Goal: Task Accomplishment & Management: Use online tool/utility

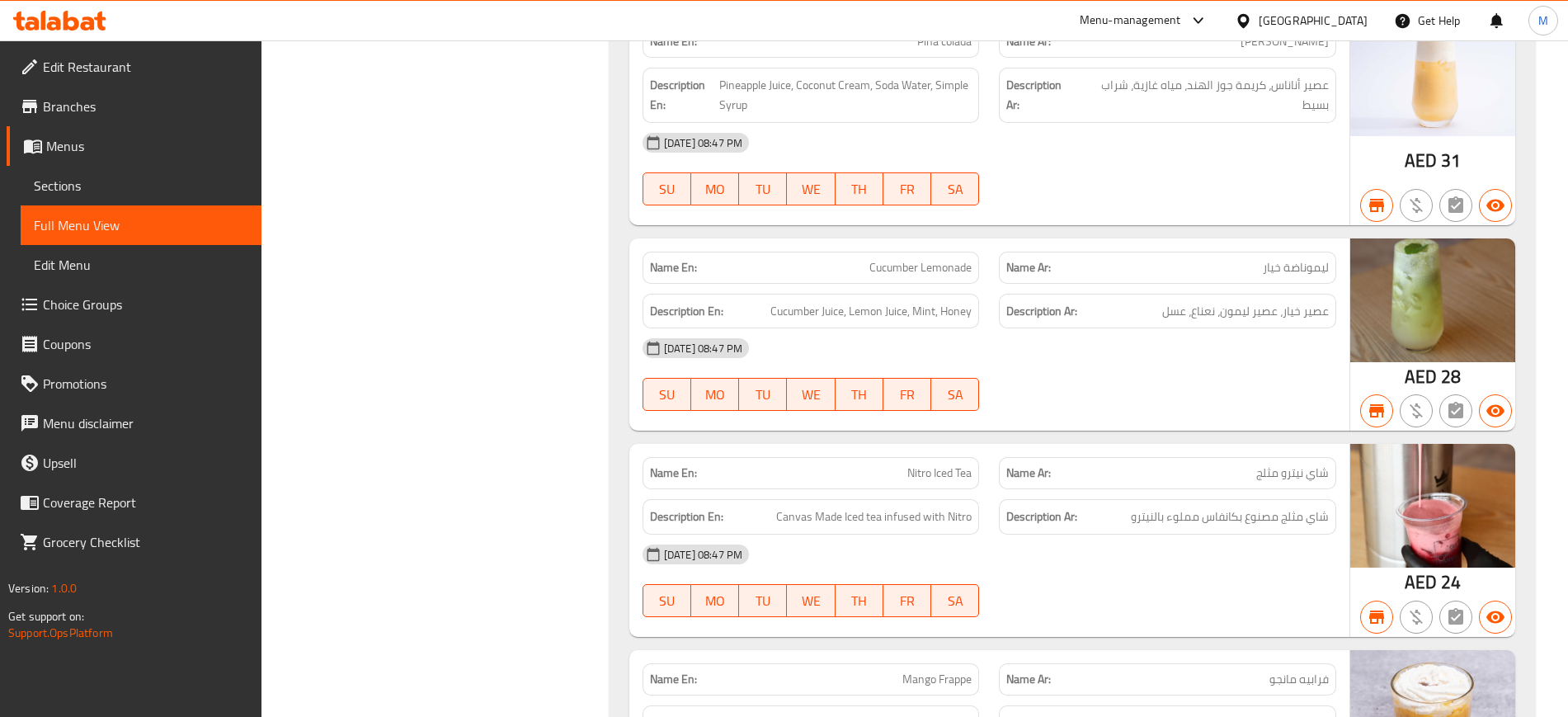
scroll to position [10082, 0]
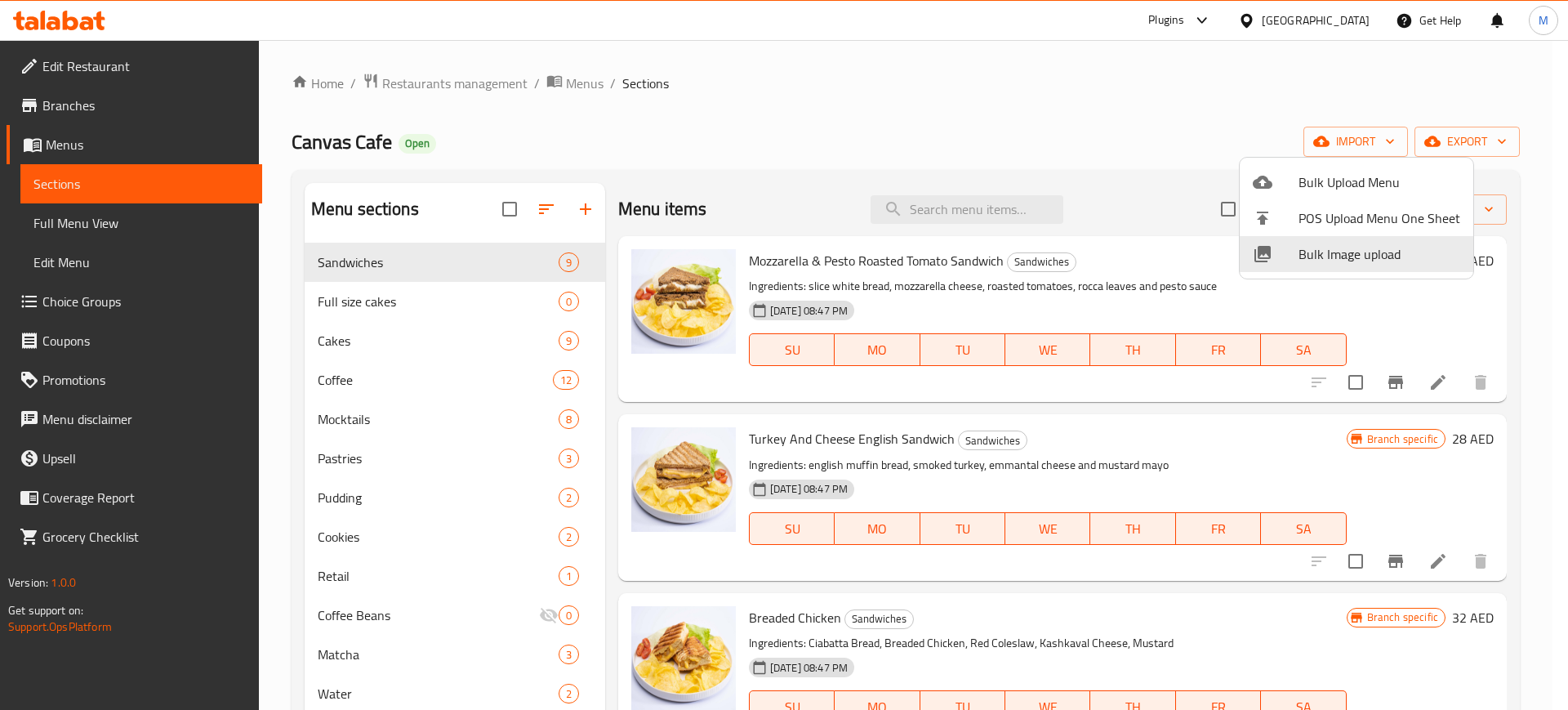
click at [641, 169] on div at bounding box center [784, 355] width 1568 height 710
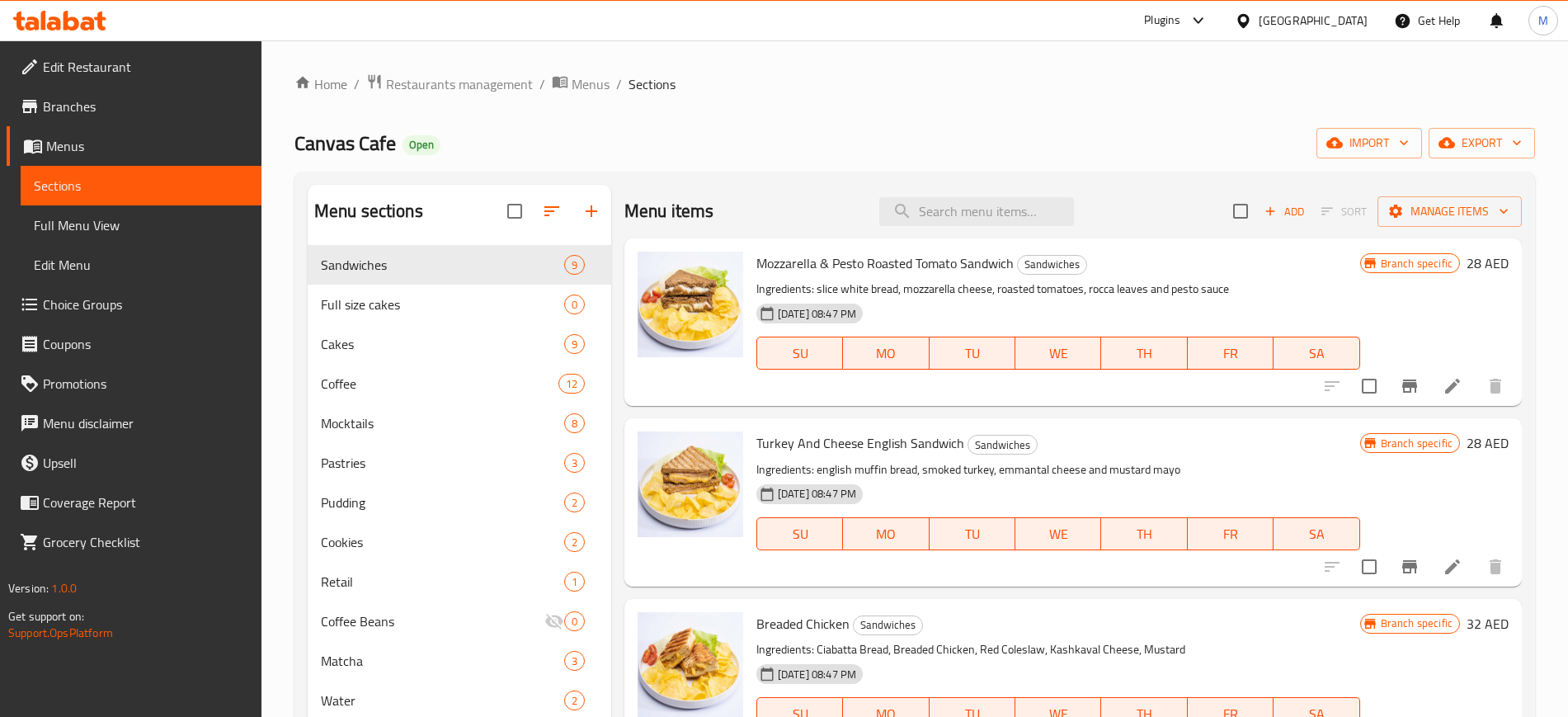
click at [1304, 16] on div "[GEOGRAPHIC_DATA]" at bounding box center [1313, 21] width 109 height 18
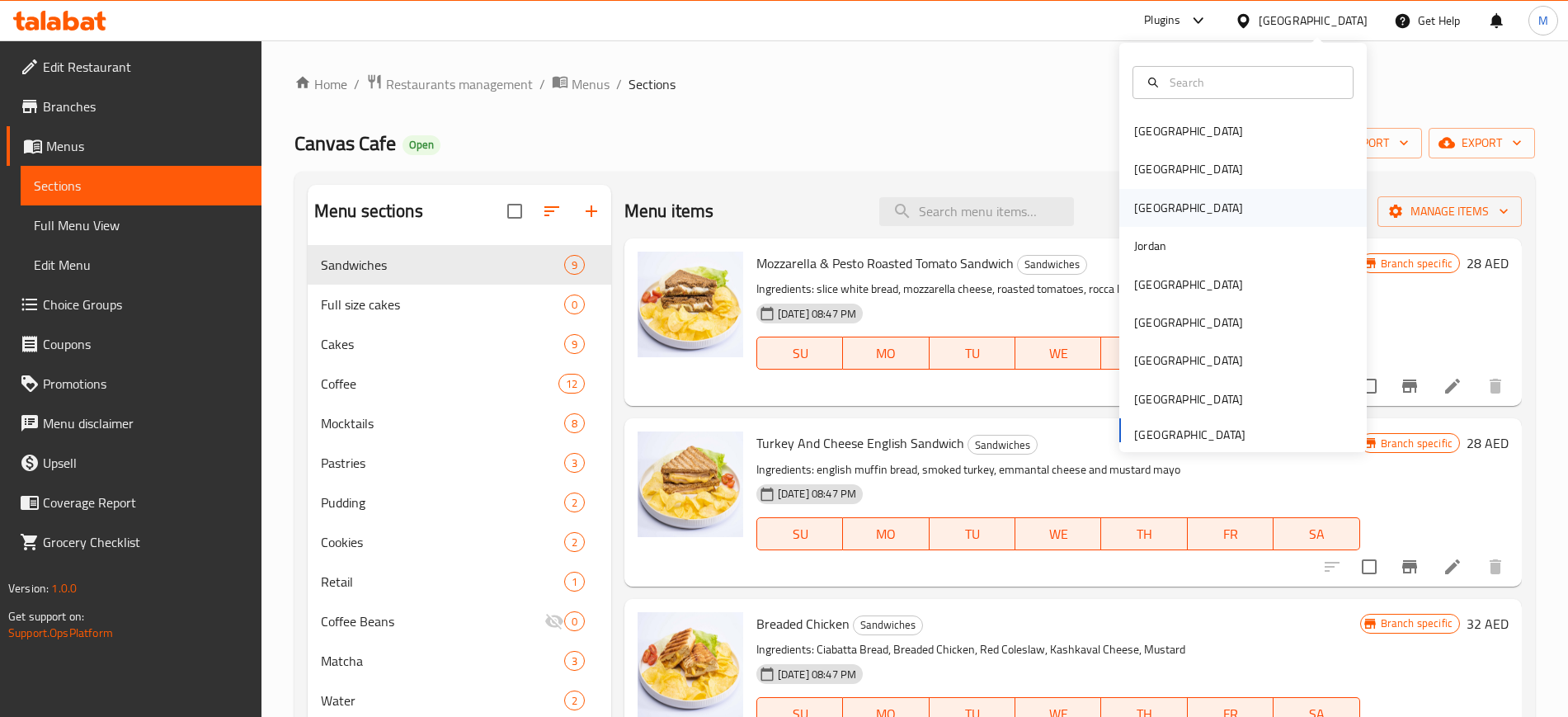
click at [1179, 211] on div "Iraq" at bounding box center [1242, 208] width 247 height 38
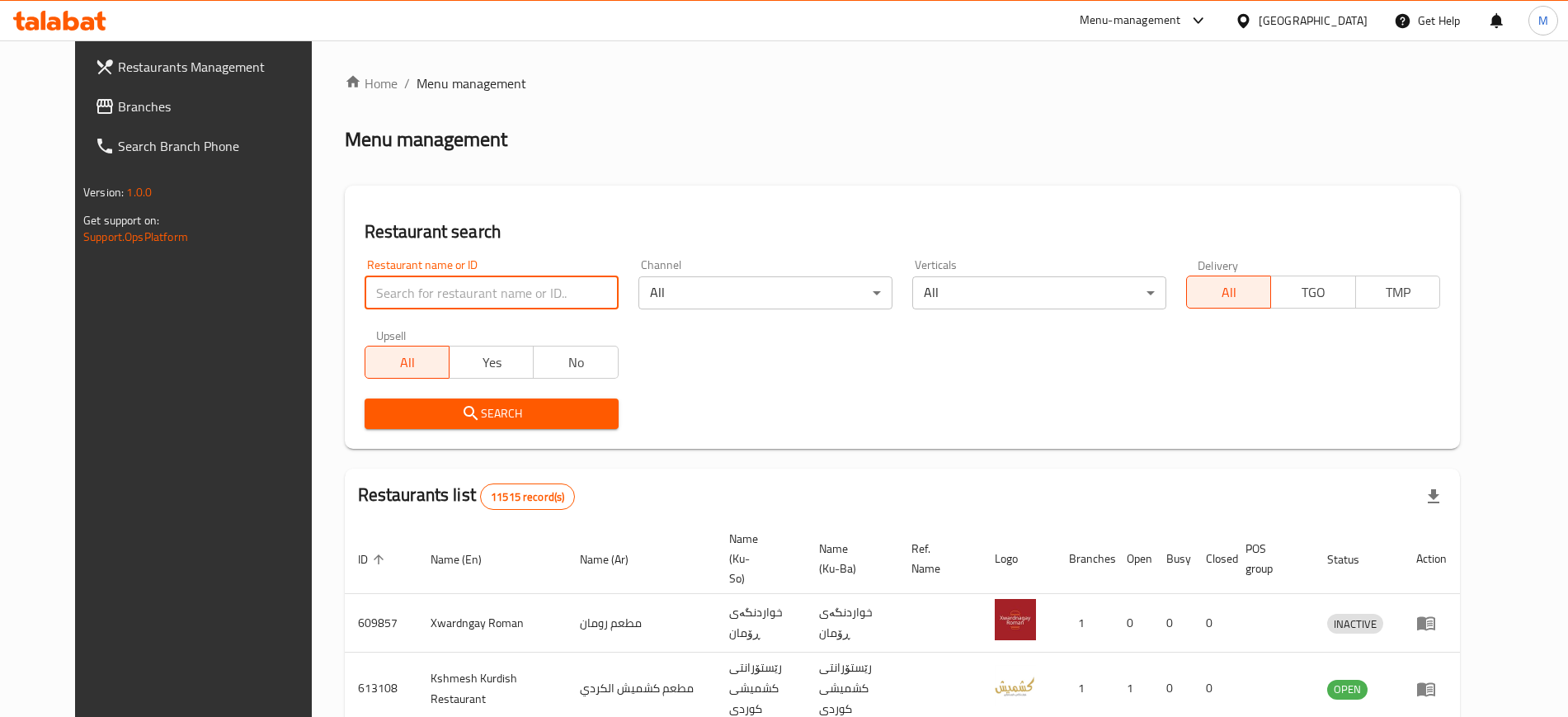
click at [445, 289] on input "search" at bounding box center [492, 293] width 254 height 33
paste input "Bayt Al zarbian Al yamani"
type input "Bayt Al zarbian Al yamani"
click button "Search" at bounding box center [492, 413] width 254 height 30
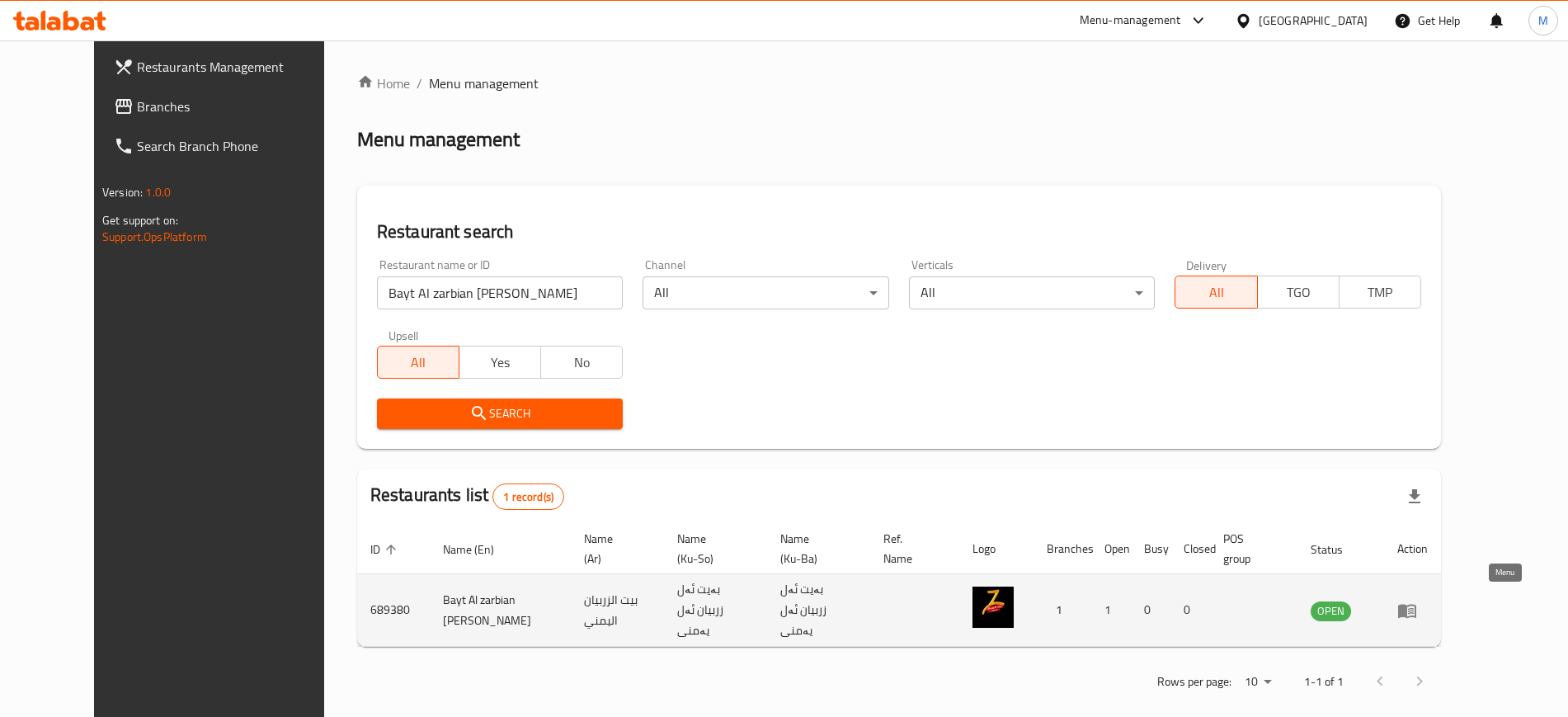
click at [1417, 604] on icon "enhanced table" at bounding box center [1407, 610] width 18 height 14
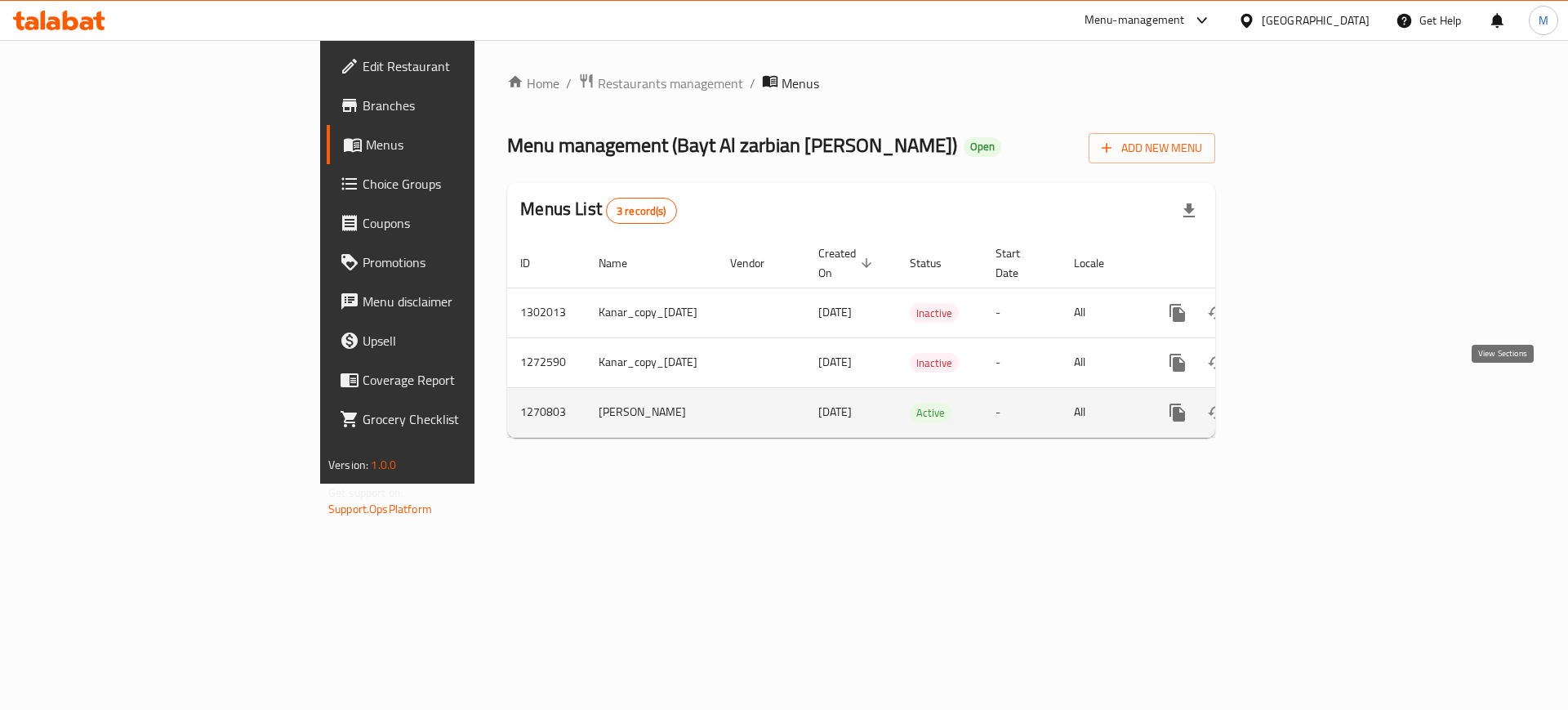
click at [1304, 403] on icon "enhanced table" at bounding box center [1295, 413] width 20 height 20
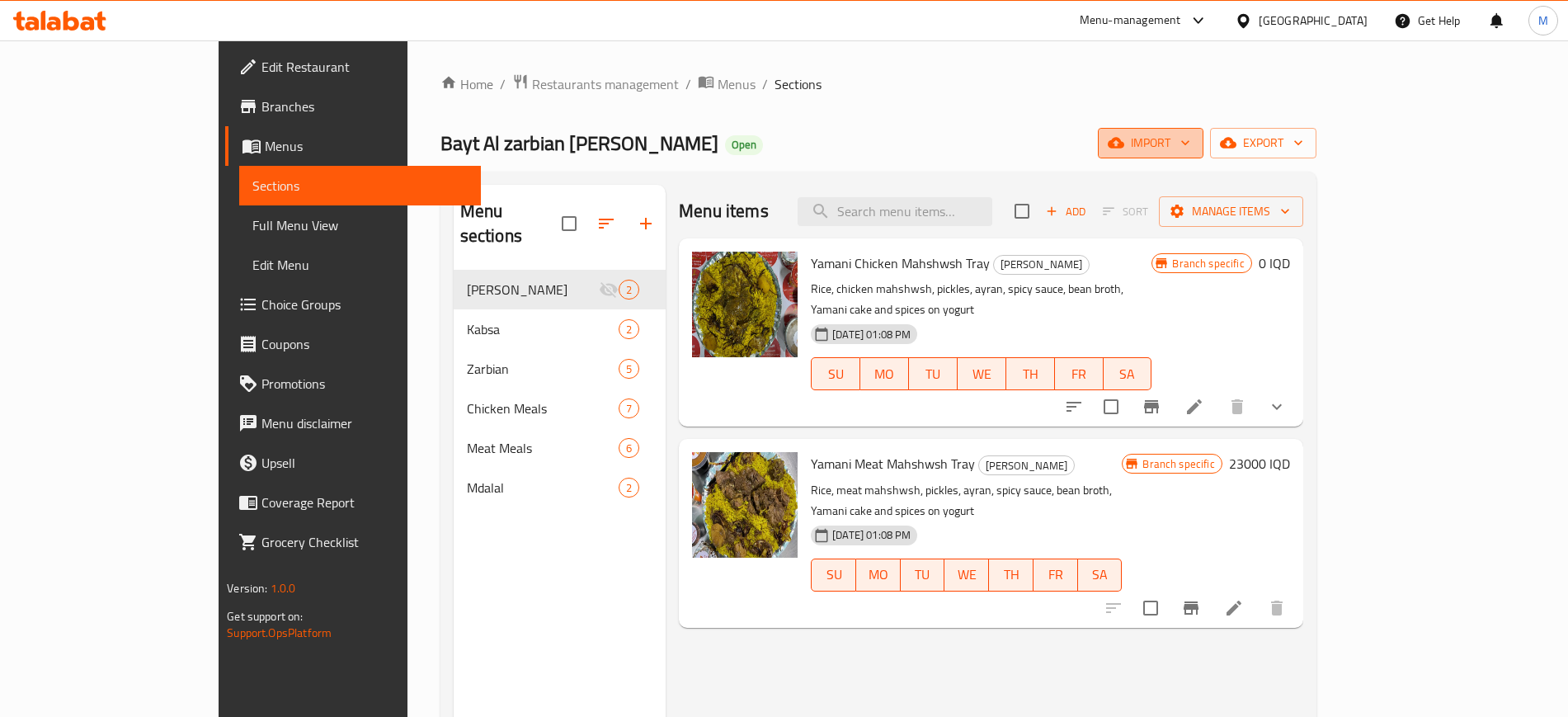
click at [1204, 155] on button "import" at bounding box center [1151, 142] width 106 height 30
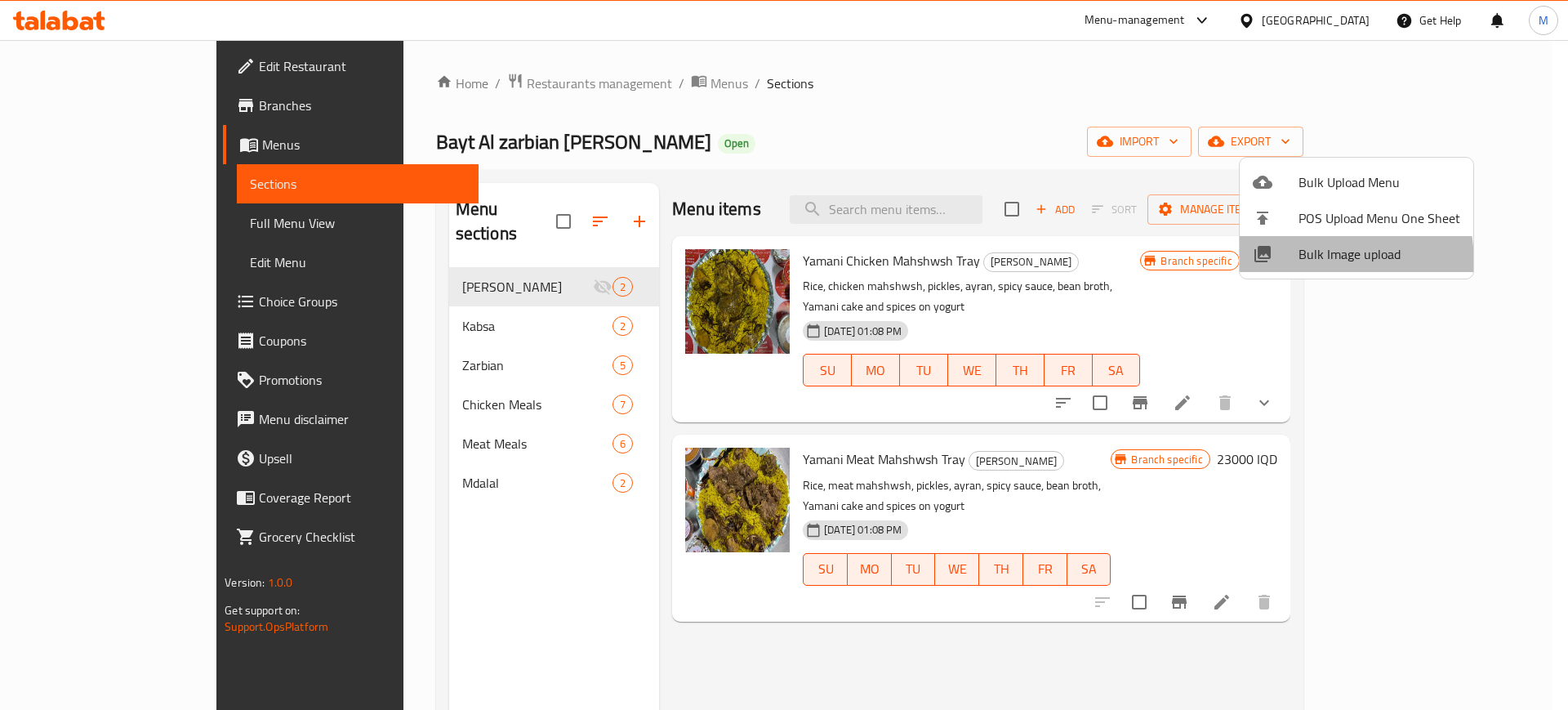
click at [1276, 265] on li "Bulk Image upload" at bounding box center [1356, 254] width 234 height 36
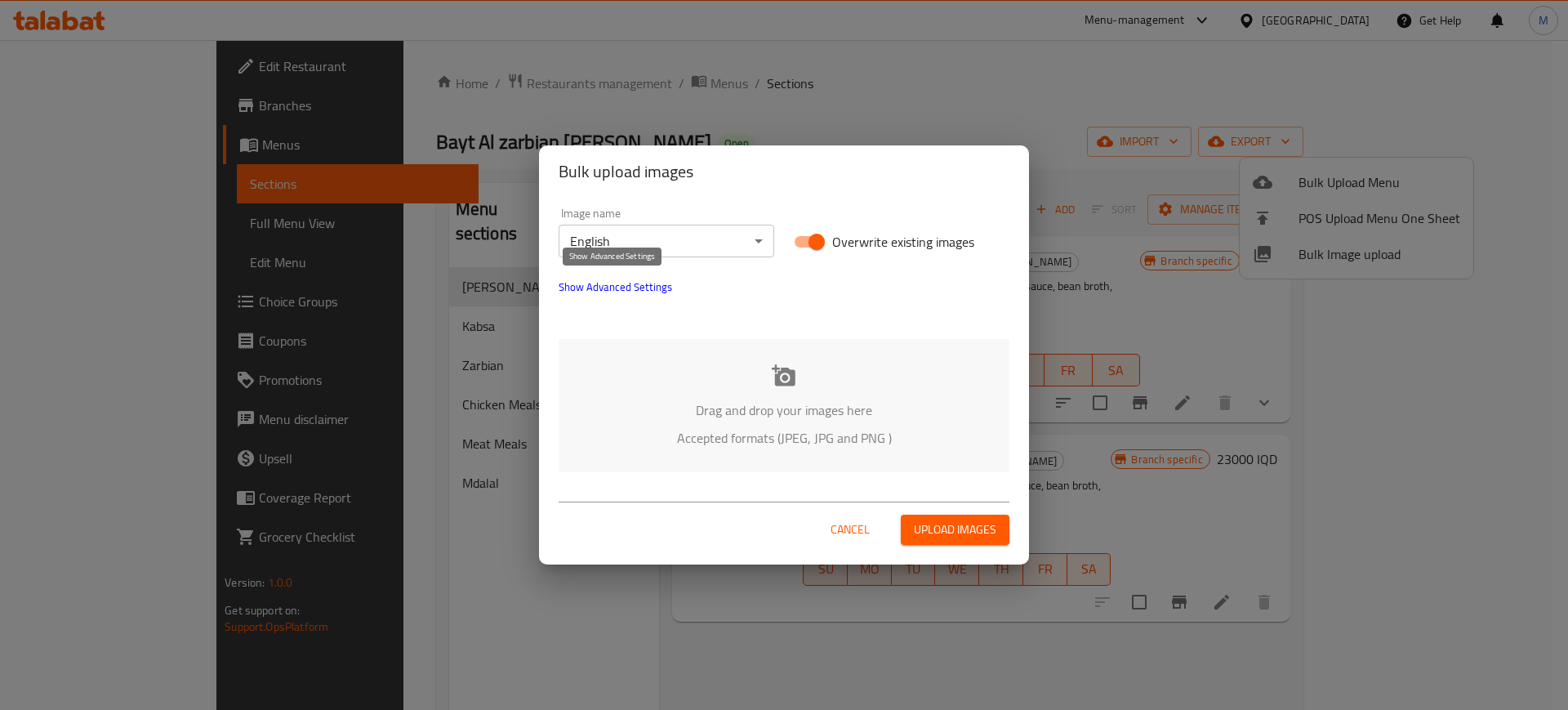
click at [636, 294] on span "Show Advanced Settings" at bounding box center [616, 287] width 114 height 20
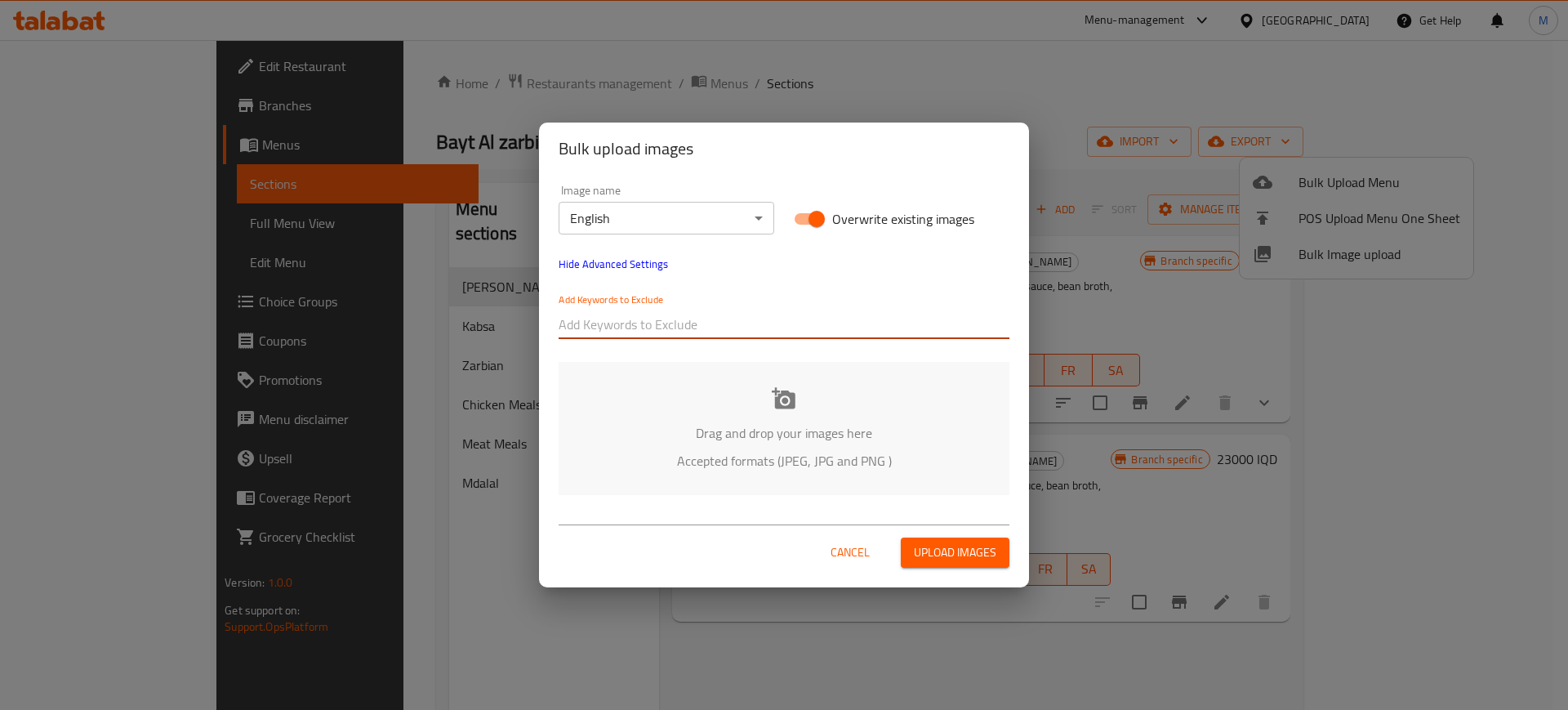
click at [676, 319] on input "text" at bounding box center [784, 324] width 450 height 26
paste input "- Bayt Al zarbian Al yamani"
type input "- Bayt Al zarbian Al yamani"
click at [696, 273] on div "Image name English ​ Overwrite existing images Hide Advanced Settings Add Keywo…" at bounding box center [784, 262] width 470 height 174
click at [765, 322] on input "text" at bounding box center [887, 324] width 244 height 26
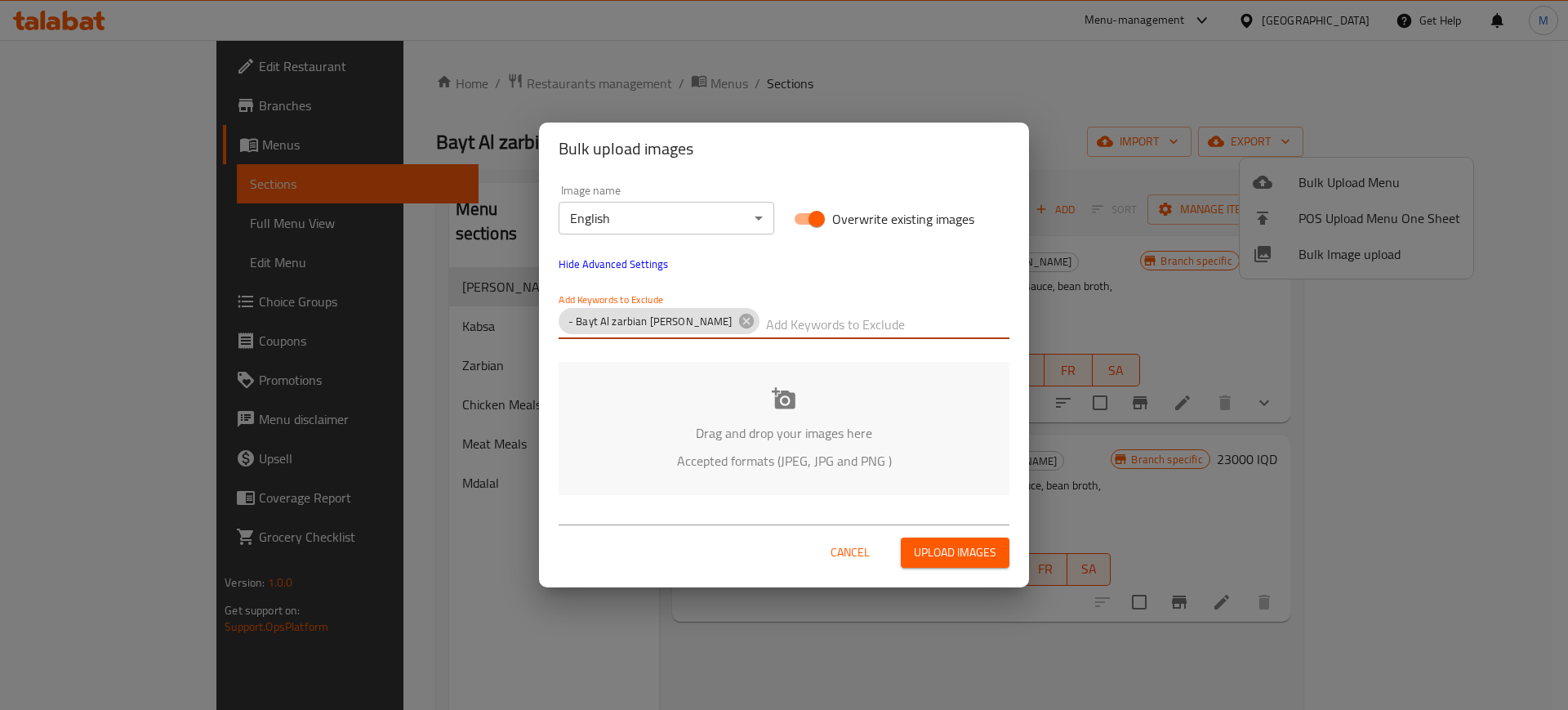
paste input "Amer -"
type input "Amer -"
click at [663, 410] on div "Drag and drop your images here Accepted formats (JPEG, JPG and PNG )" at bounding box center [784, 428] width 450 height 133
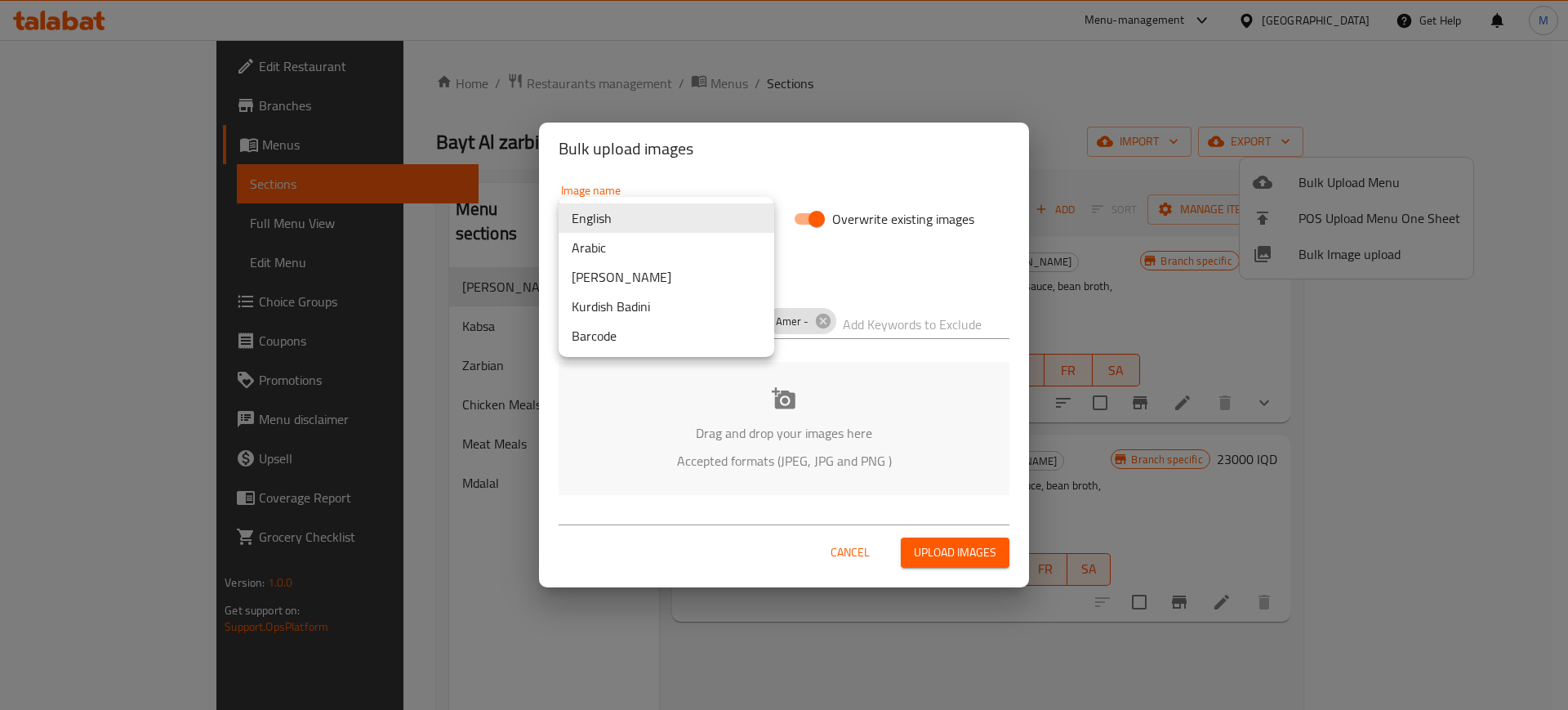
click at [737, 225] on body "​ Menu-management Iraq Get Help M Edit Restaurant Branches Menus Sections Full …" at bounding box center [784, 375] width 1568 height 670
click at [654, 248] on li "Arabic" at bounding box center [666, 248] width 216 height 30
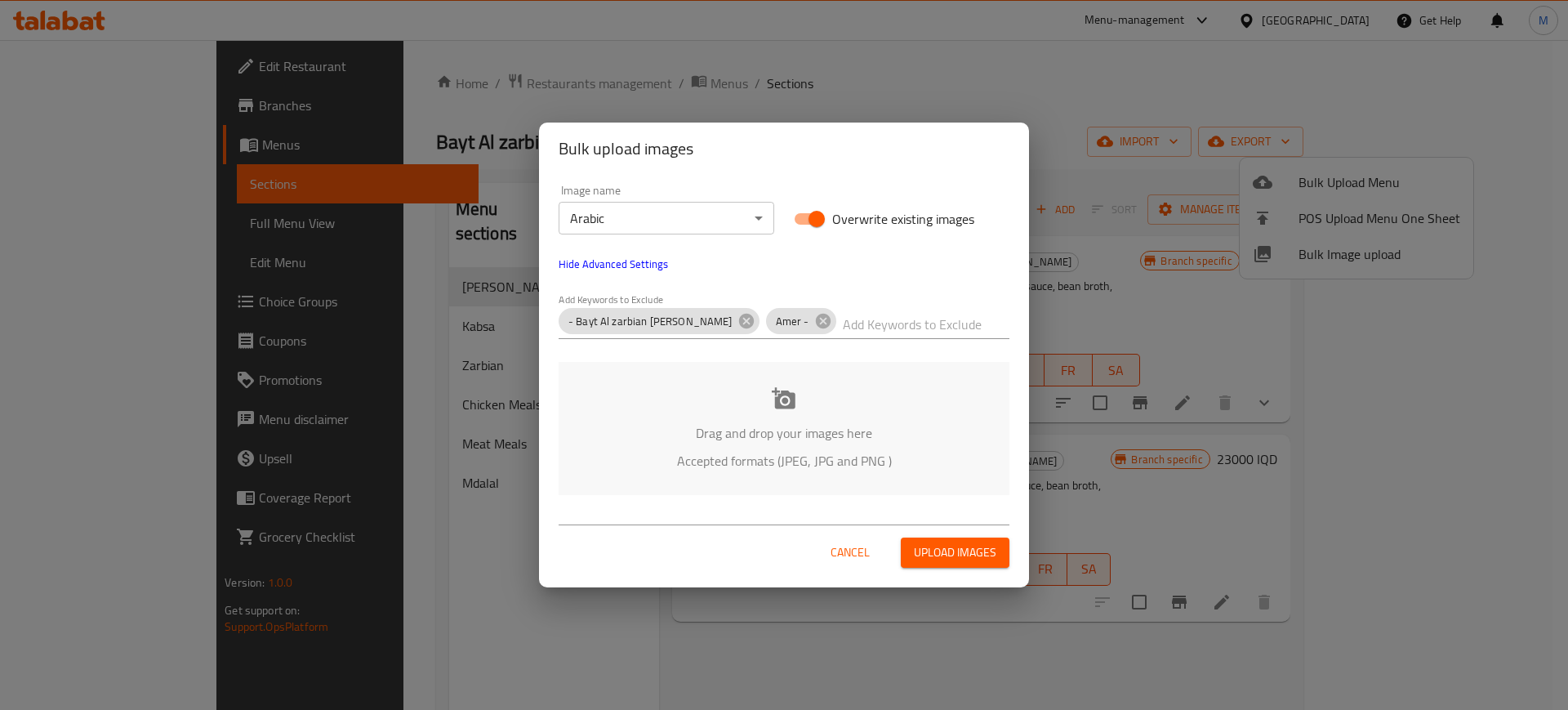
click at [752, 404] on div "Drag and drop your images here Accepted formats (JPEG, JPG and PNG )" at bounding box center [784, 428] width 450 height 133
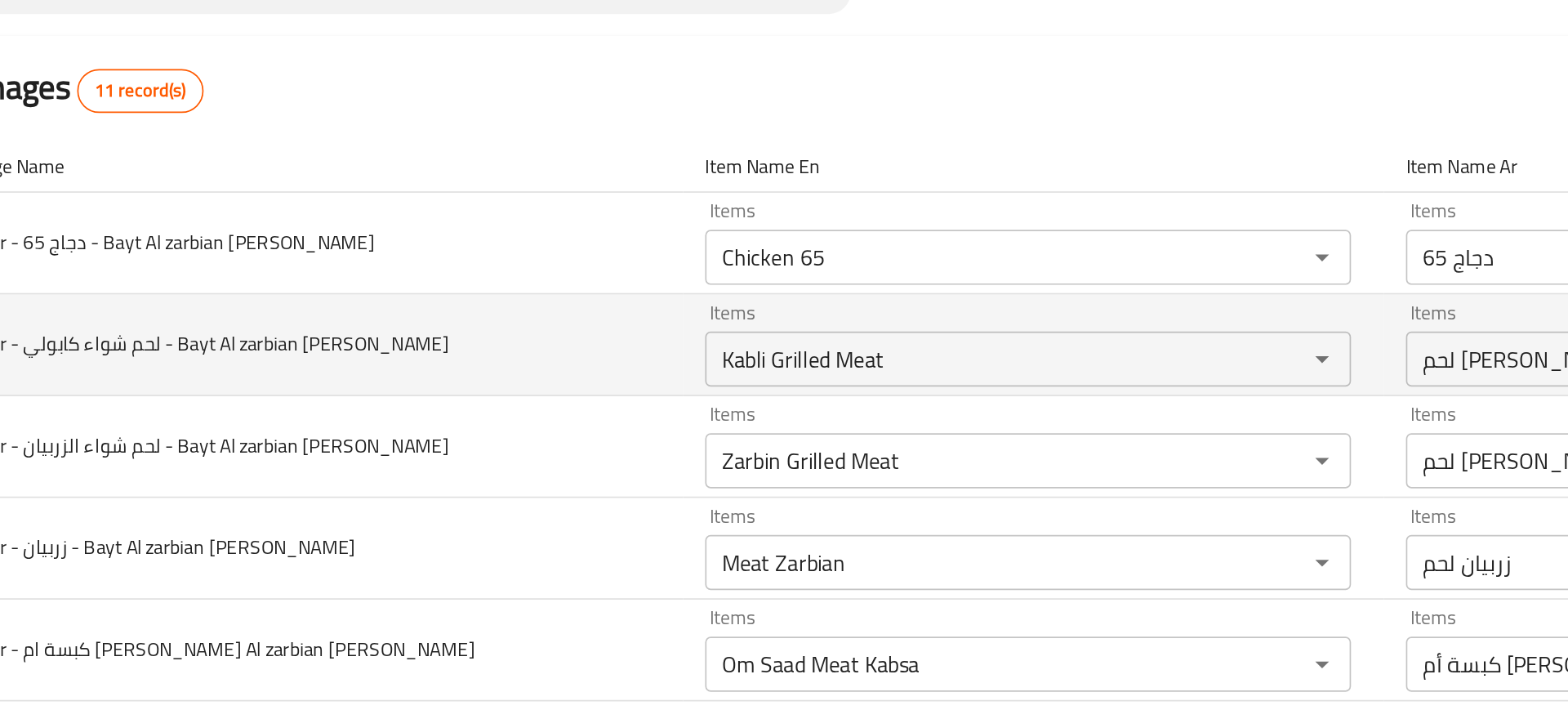
scroll to position [9, 0]
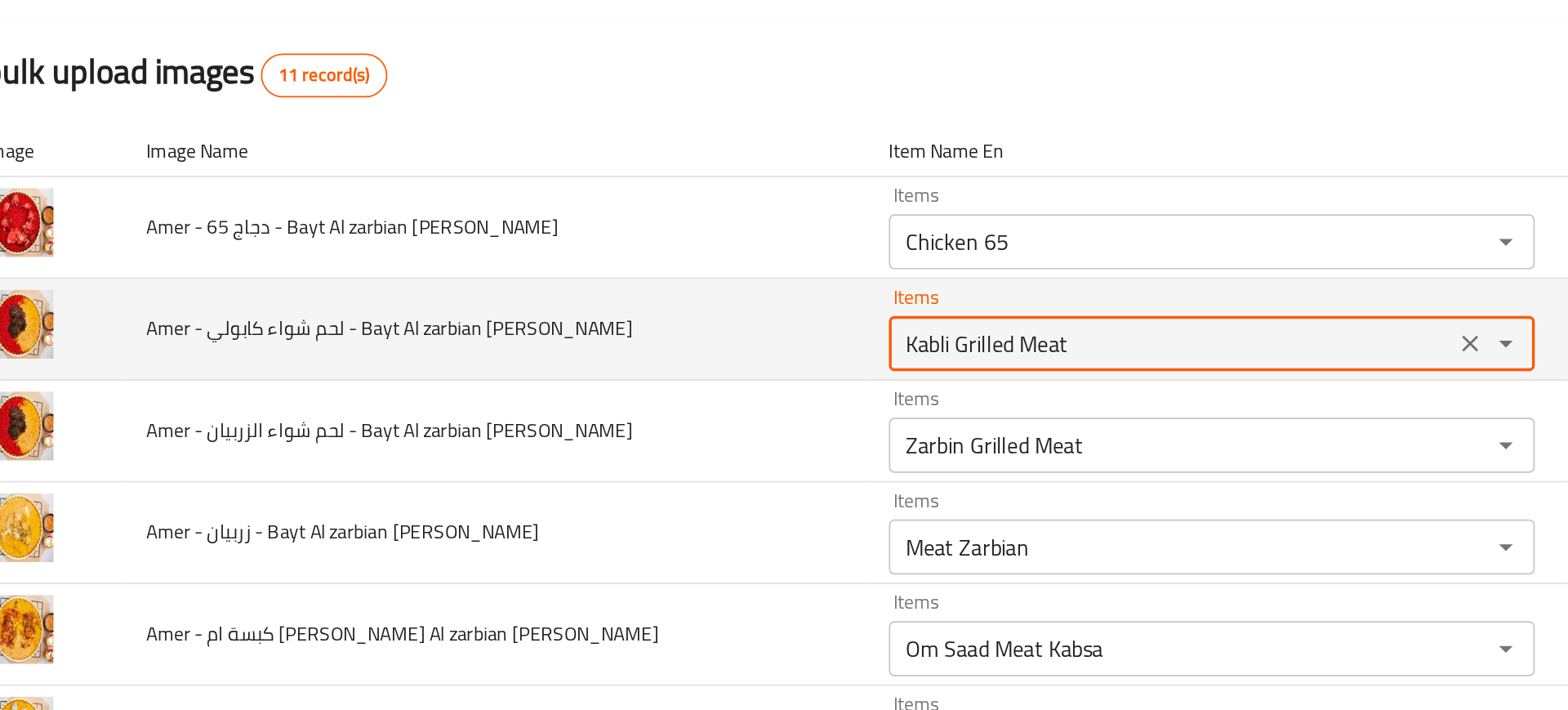
click at [575, 342] on yamani "Kabli Grilled Meat" at bounding box center [738, 340] width 326 height 23
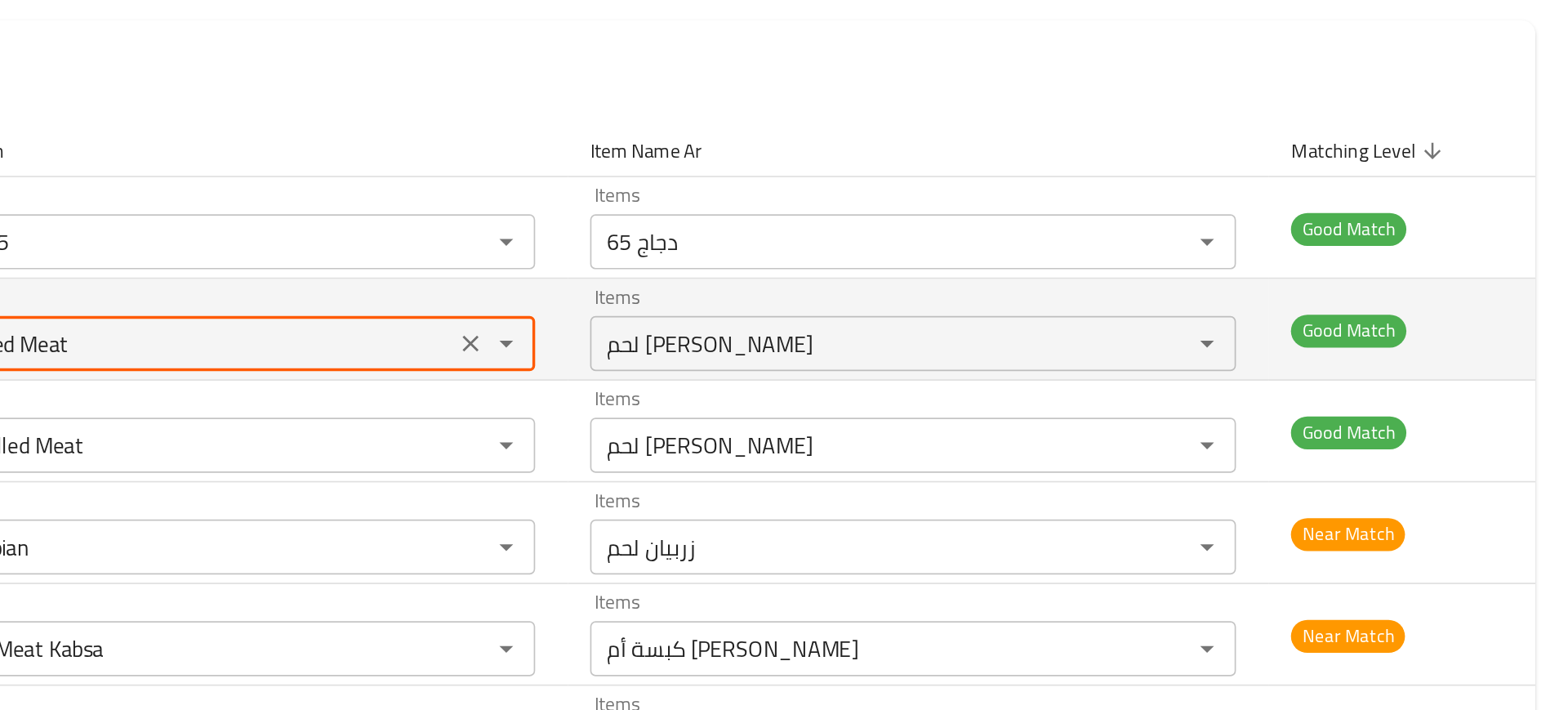
scroll to position [0, 0]
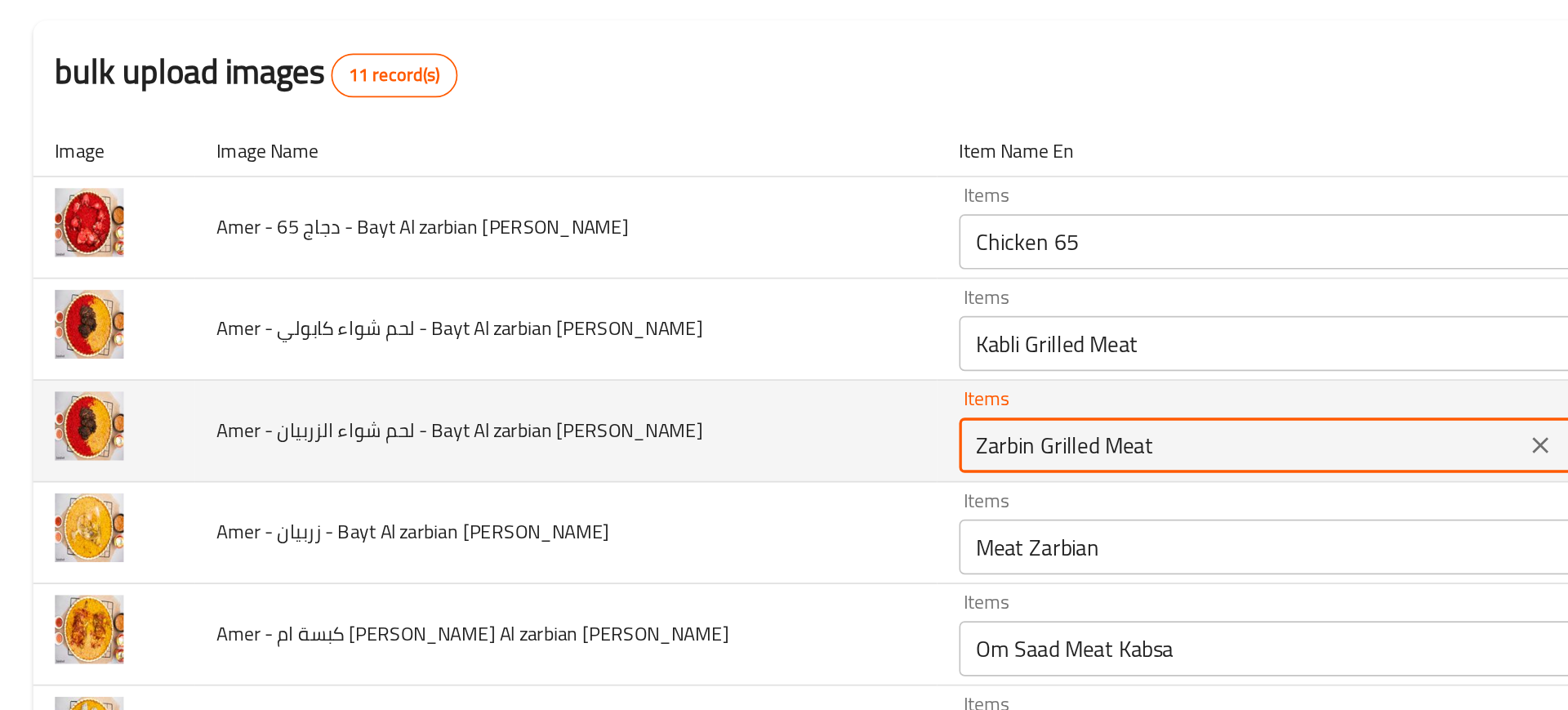
click at [598, 398] on yamani "Zarbin Grilled Meat" at bounding box center [738, 400] width 326 height 23
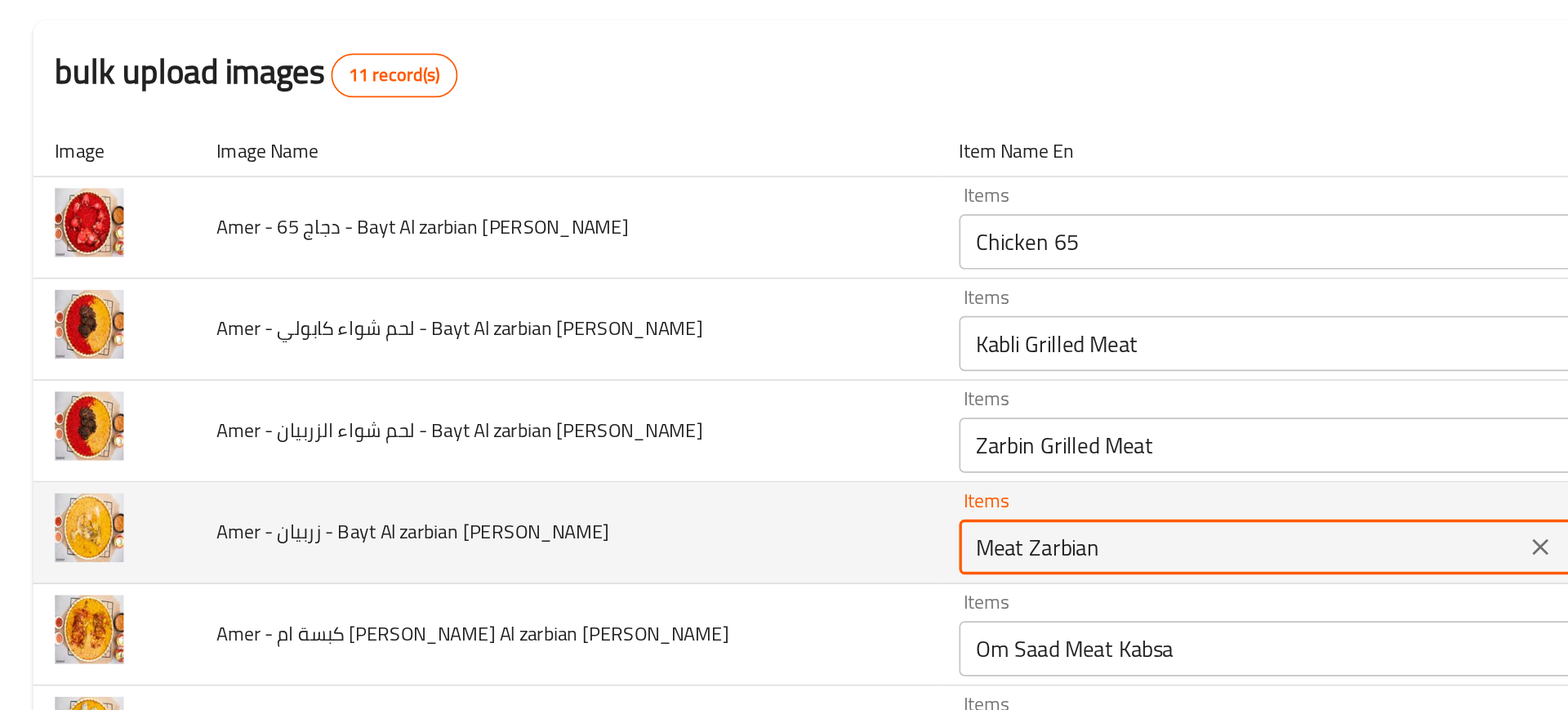
click at [575, 461] on yamani "Meat Zarbian" at bounding box center [738, 460] width 326 height 23
click at [575, 462] on yamani "Meat Zarbian" at bounding box center [738, 460] width 326 height 23
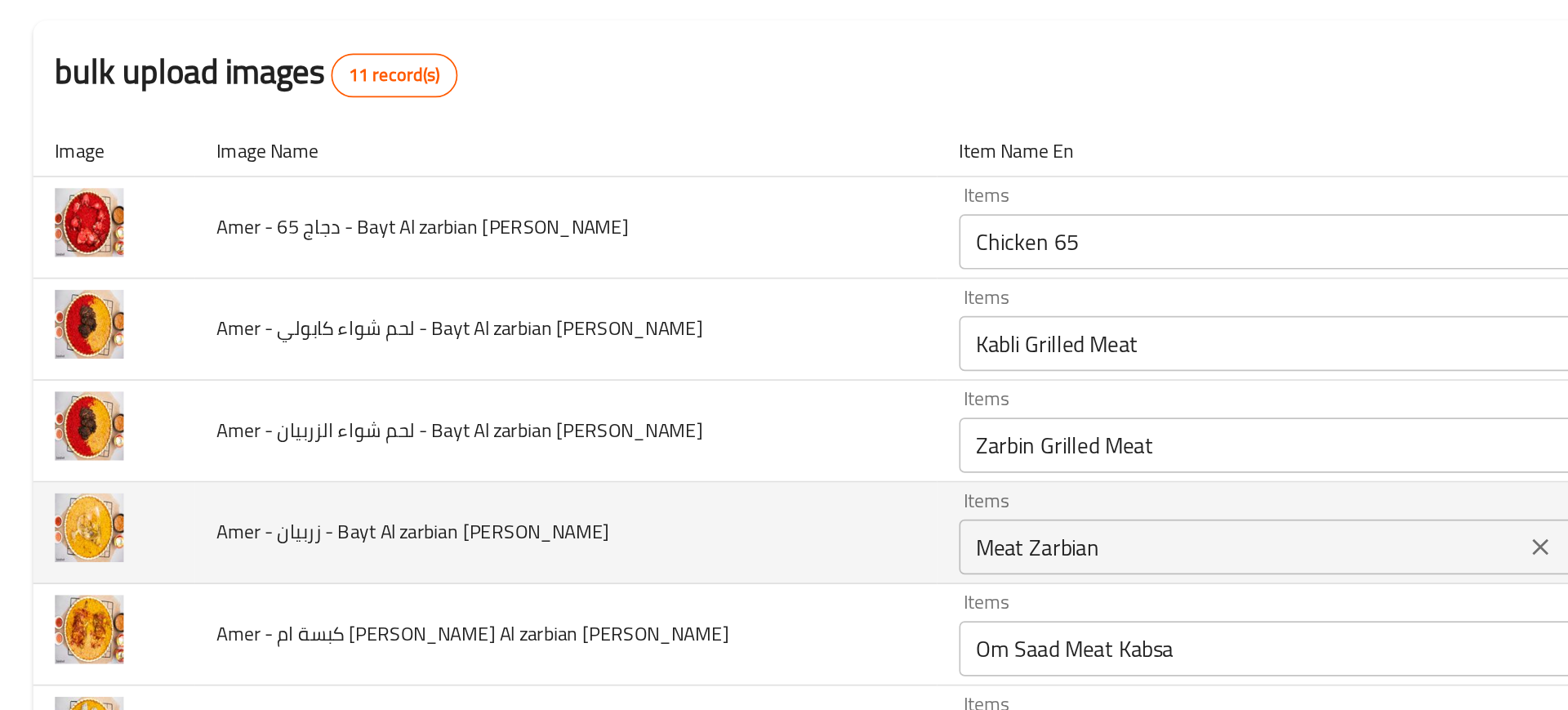
click at [570, 444] on div "Meat Zarbian Items" at bounding box center [761, 461] width 384 height 33
click at [477, 463] on td "Amer - زربيان - Bayt Al zarbian Al yamani" at bounding box center [336, 453] width 441 height 61
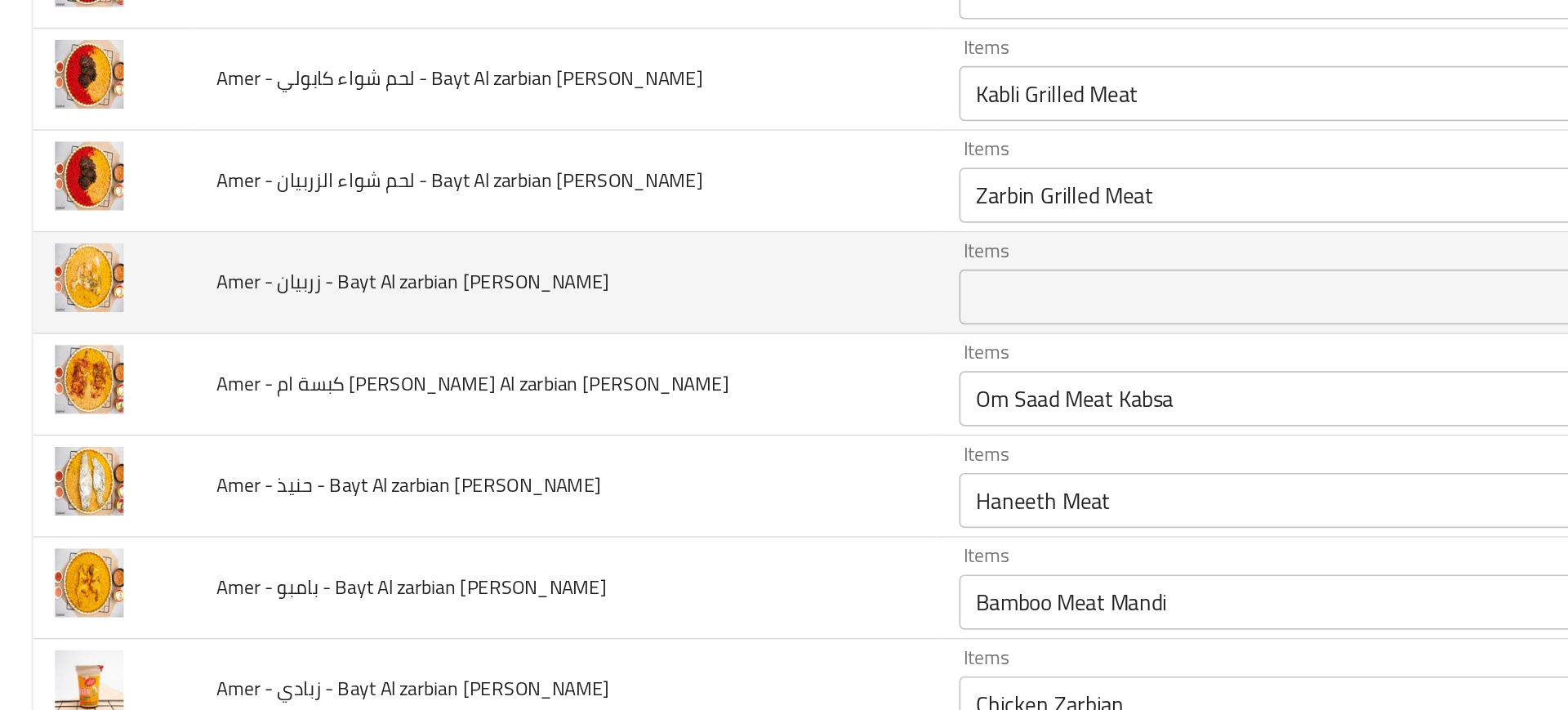
scroll to position [190, 0]
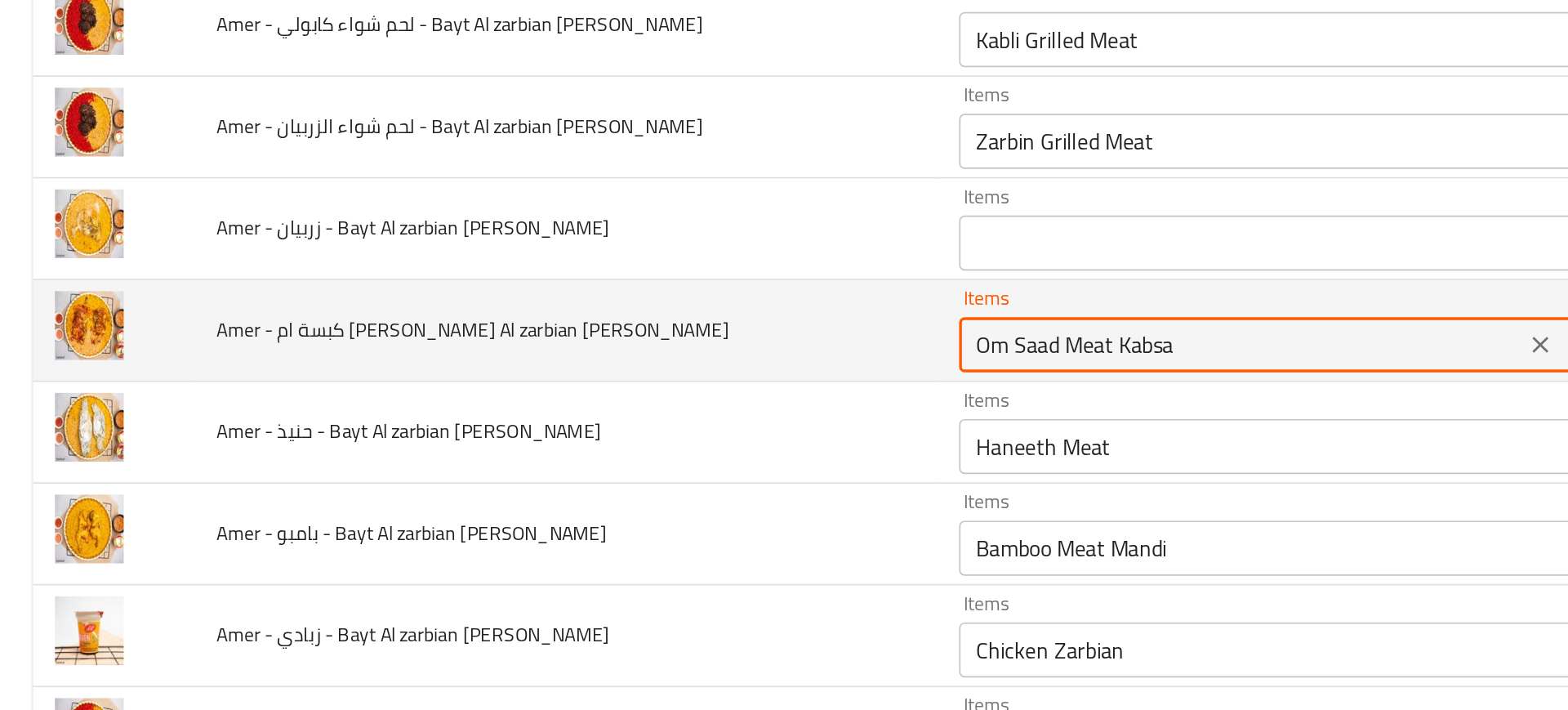
click at [575, 341] on yamani "Om Saad Meat Kabsa" at bounding box center [738, 341] width 326 height 23
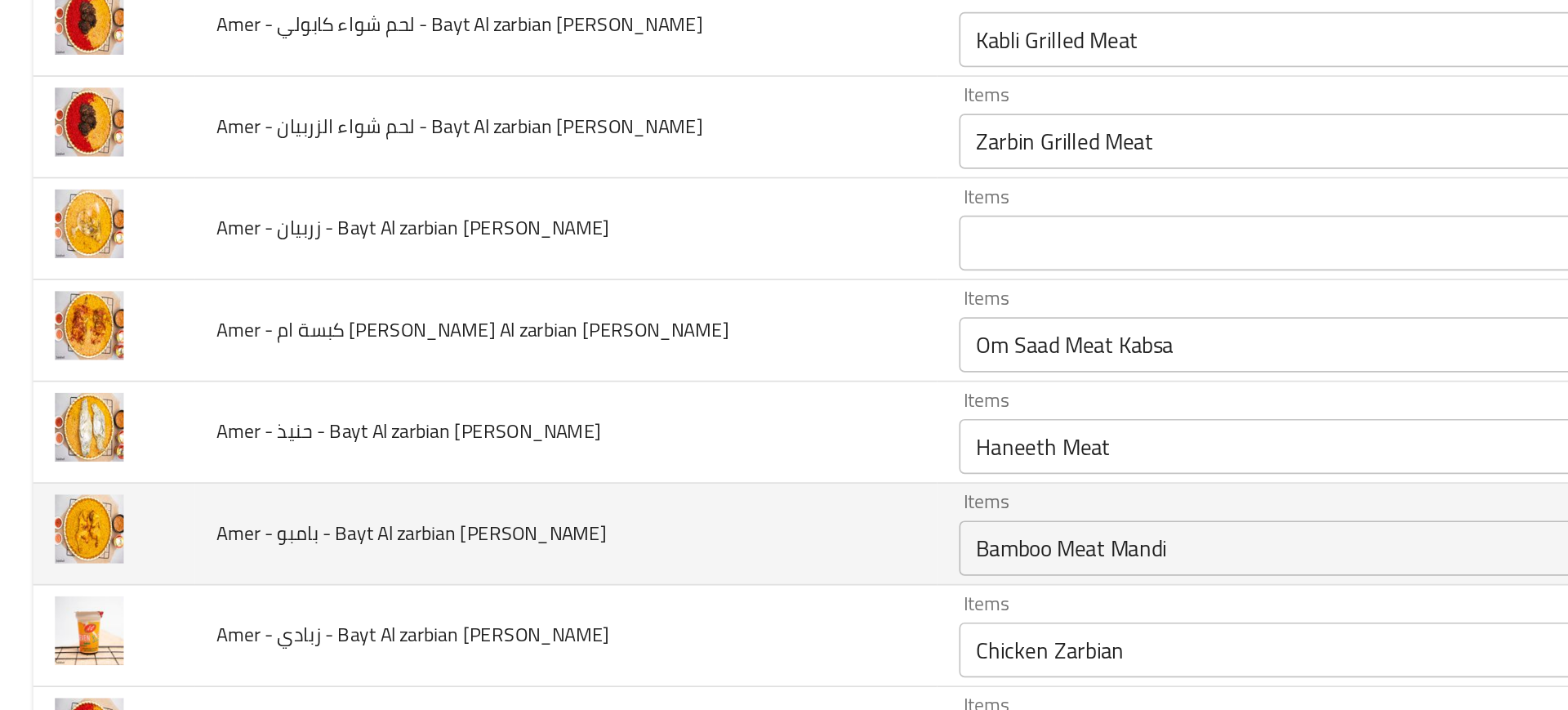
click at [474, 464] on td "Amer - بامبو - Bayt Al zarbian Al yamani" at bounding box center [336, 453] width 441 height 61
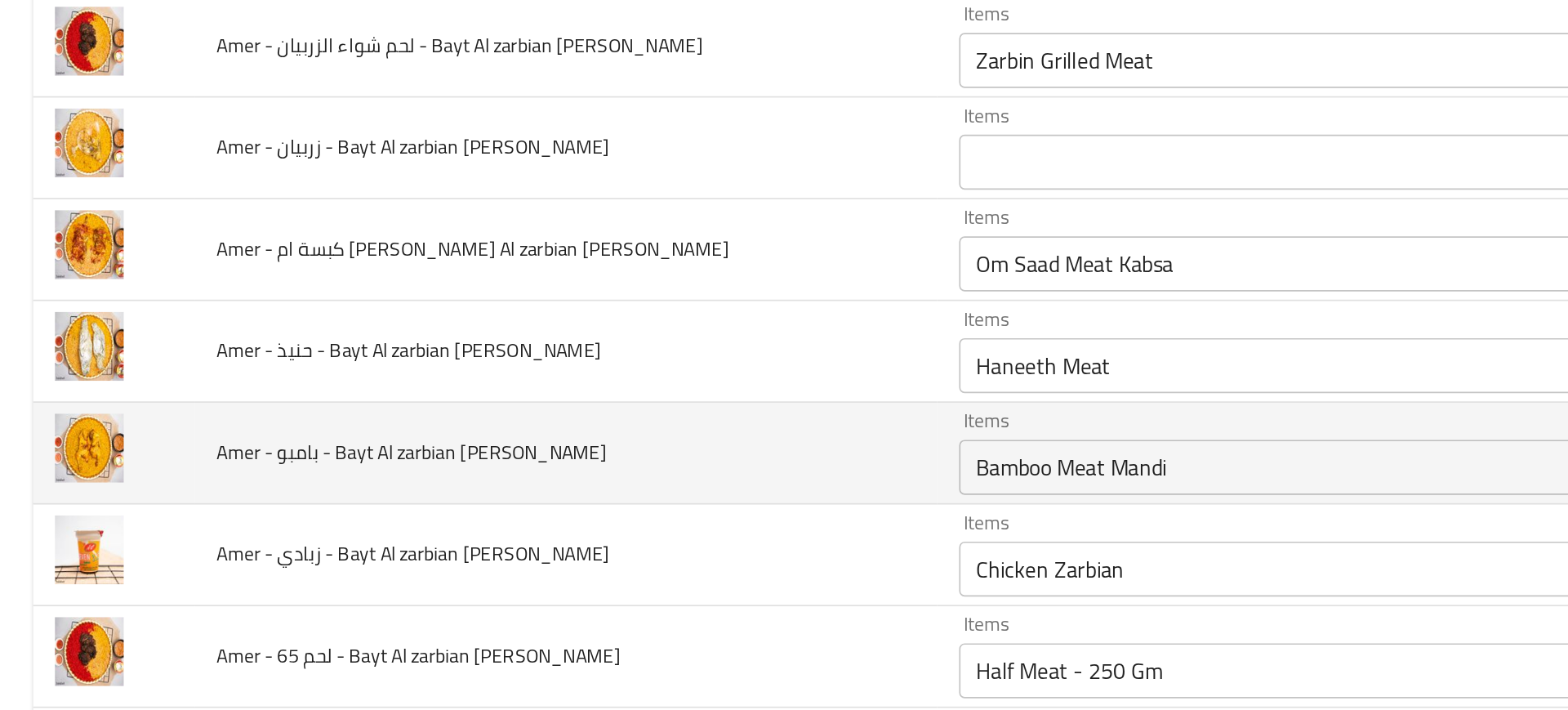
scroll to position [238, 0]
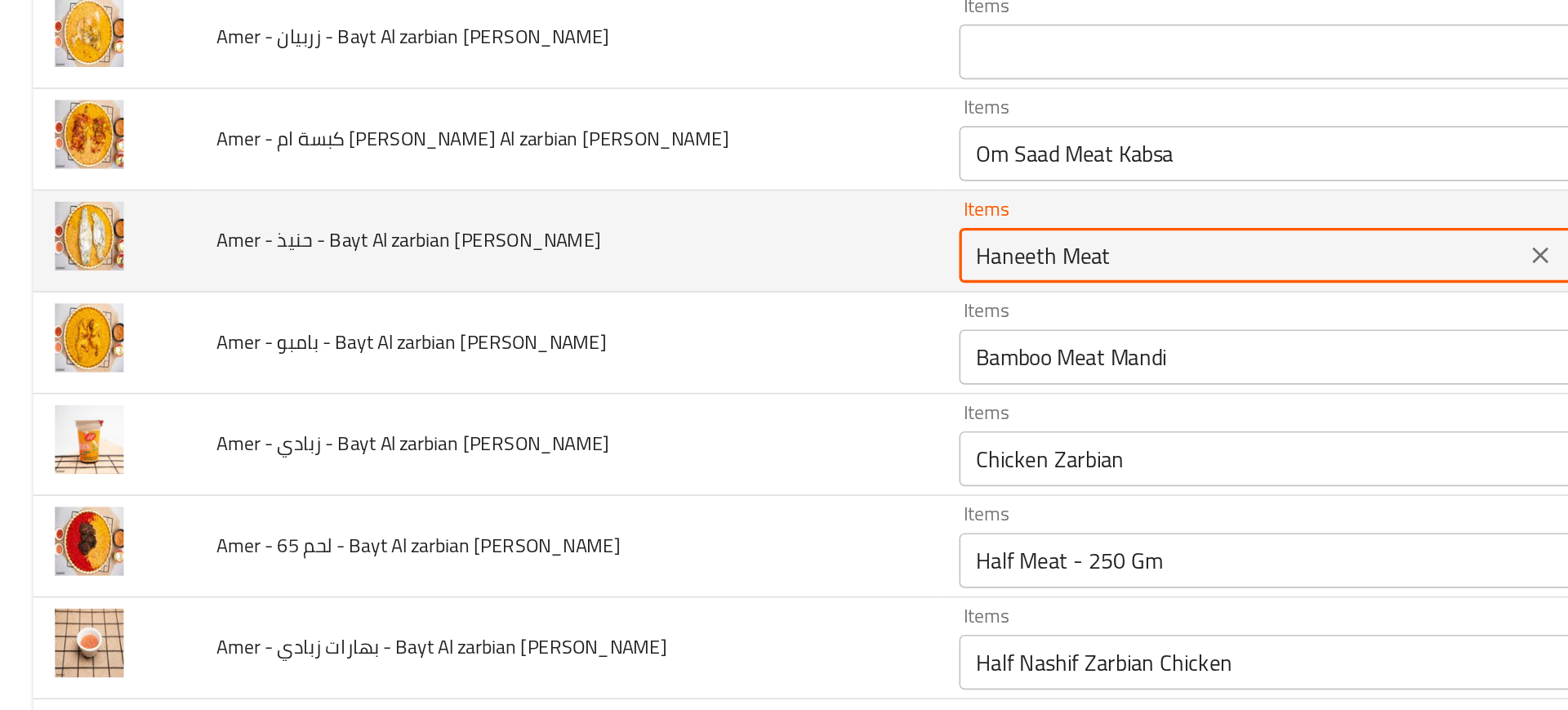
drag, startPoint x: 570, startPoint y: 357, endPoint x: 670, endPoint y: 350, distance: 100.2
click at [670, 350] on yamani "Haneeth Meat" at bounding box center [738, 352] width 326 height 23
type yamani "Haneeth"
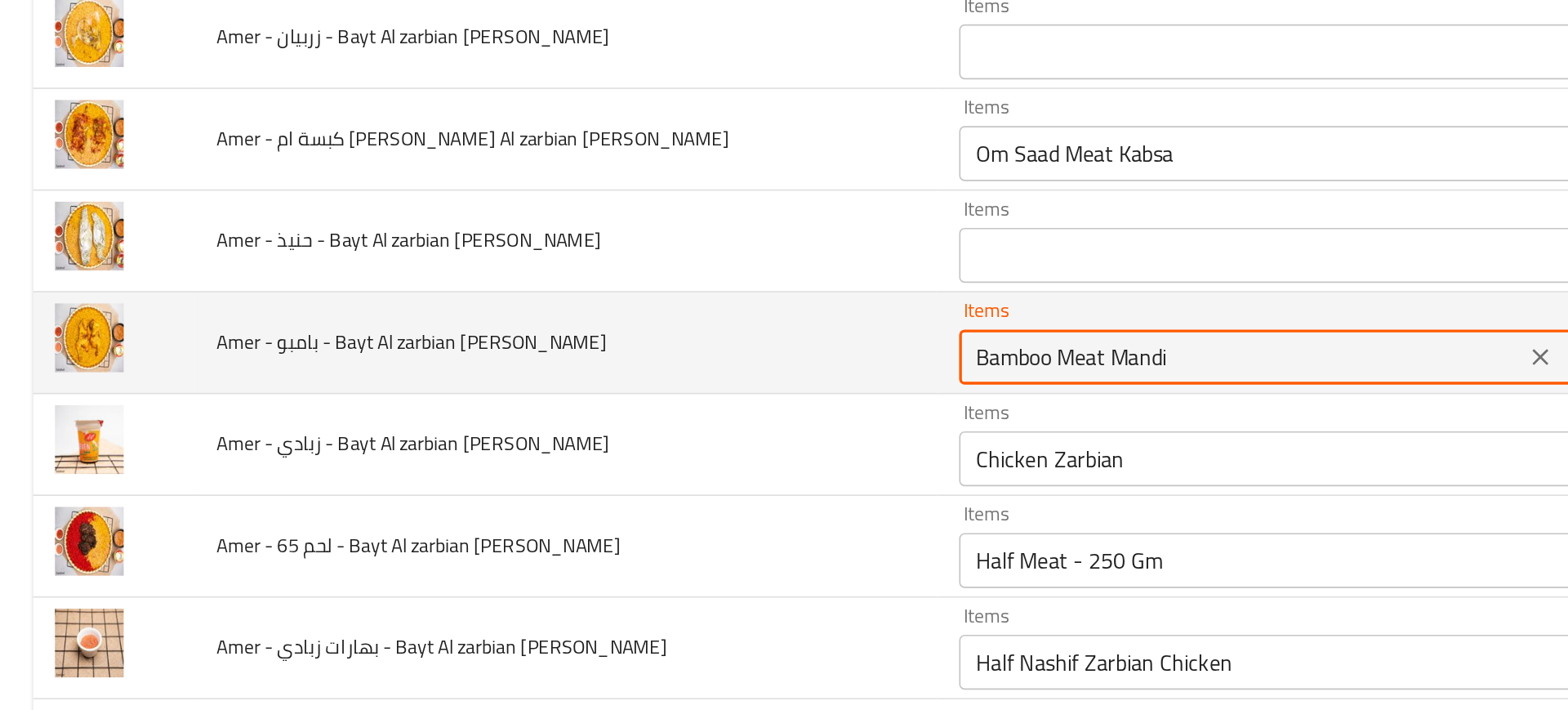
click at [575, 408] on yamani "Bamboo Meat Mandi" at bounding box center [738, 413] width 326 height 23
click at [577, 411] on yamani "Bamboo Meat Mandi" at bounding box center [738, 413] width 326 height 23
drag, startPoint x: 574, startPoint y: 411, endPoint x: 677, endPoint y: 407, distance: 103.1
click at [677, 407] on yamani "Bamboo Meat Mandi" at bounding box center [738, 413] width 326 height 23
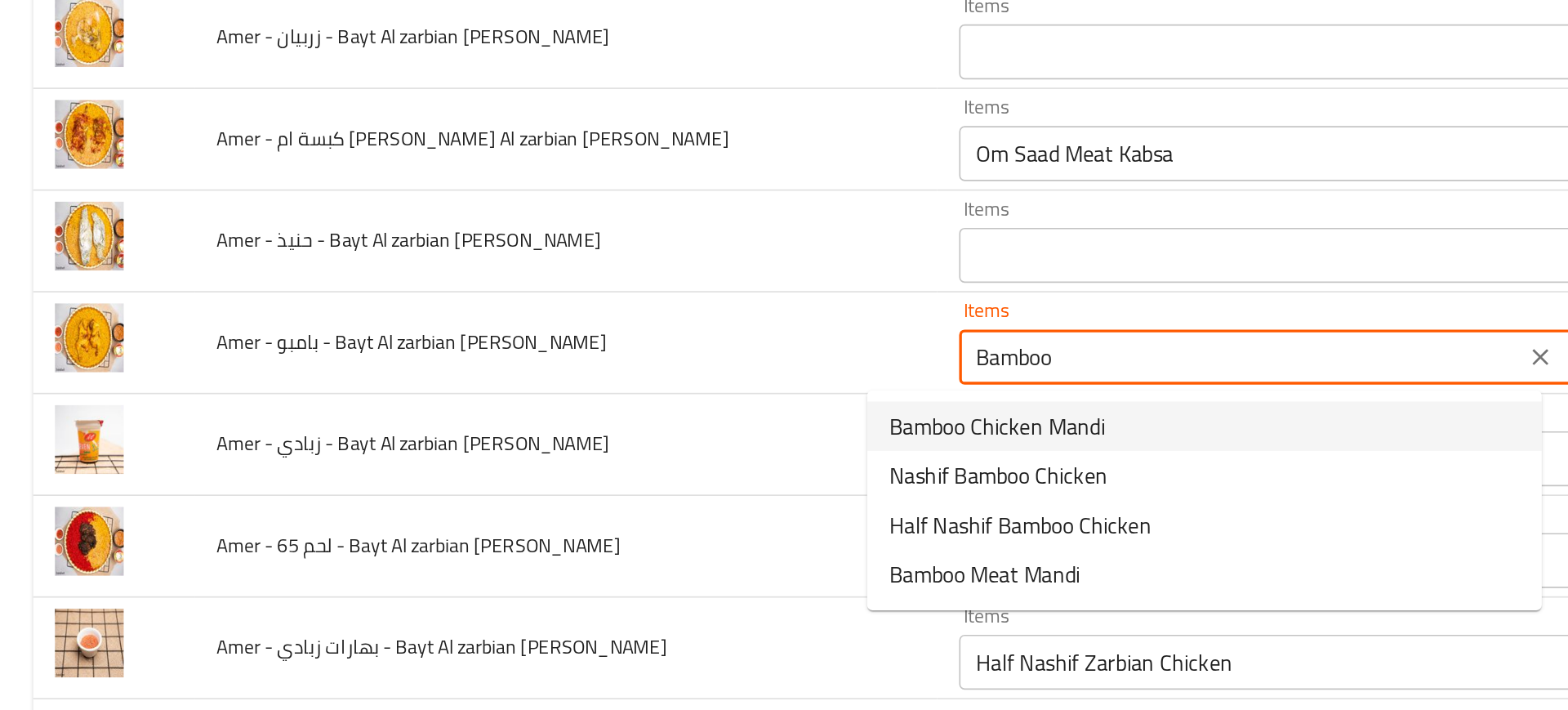
click at [603, 451] on span "Bamboo Chicken Mandi" at bounding box center [592, 454] width 128 height 20
type yamani "Bamboo Chicken Mandi"
type yamani-ar "مندي دجاج بامبو"
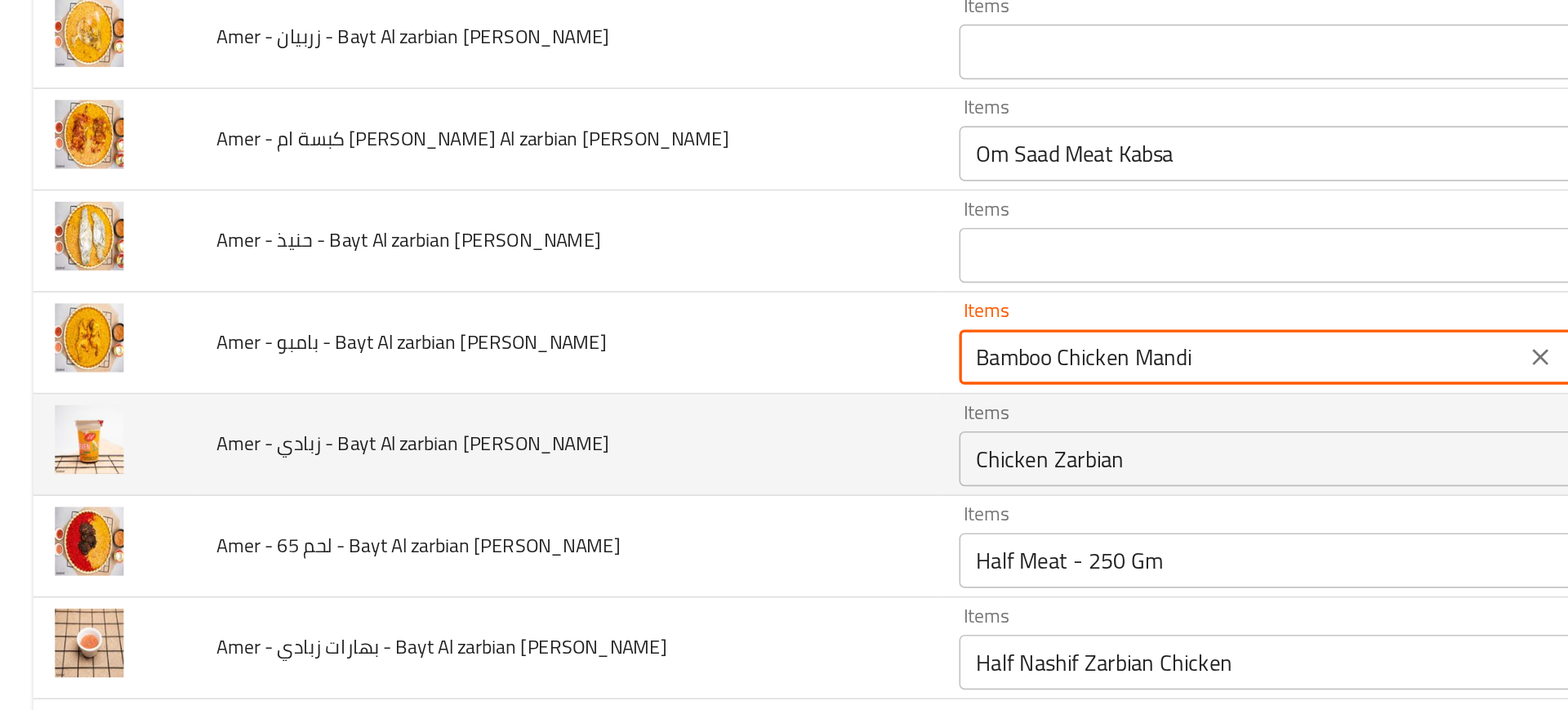
type yamani "Bamboo Chicken Mandi"
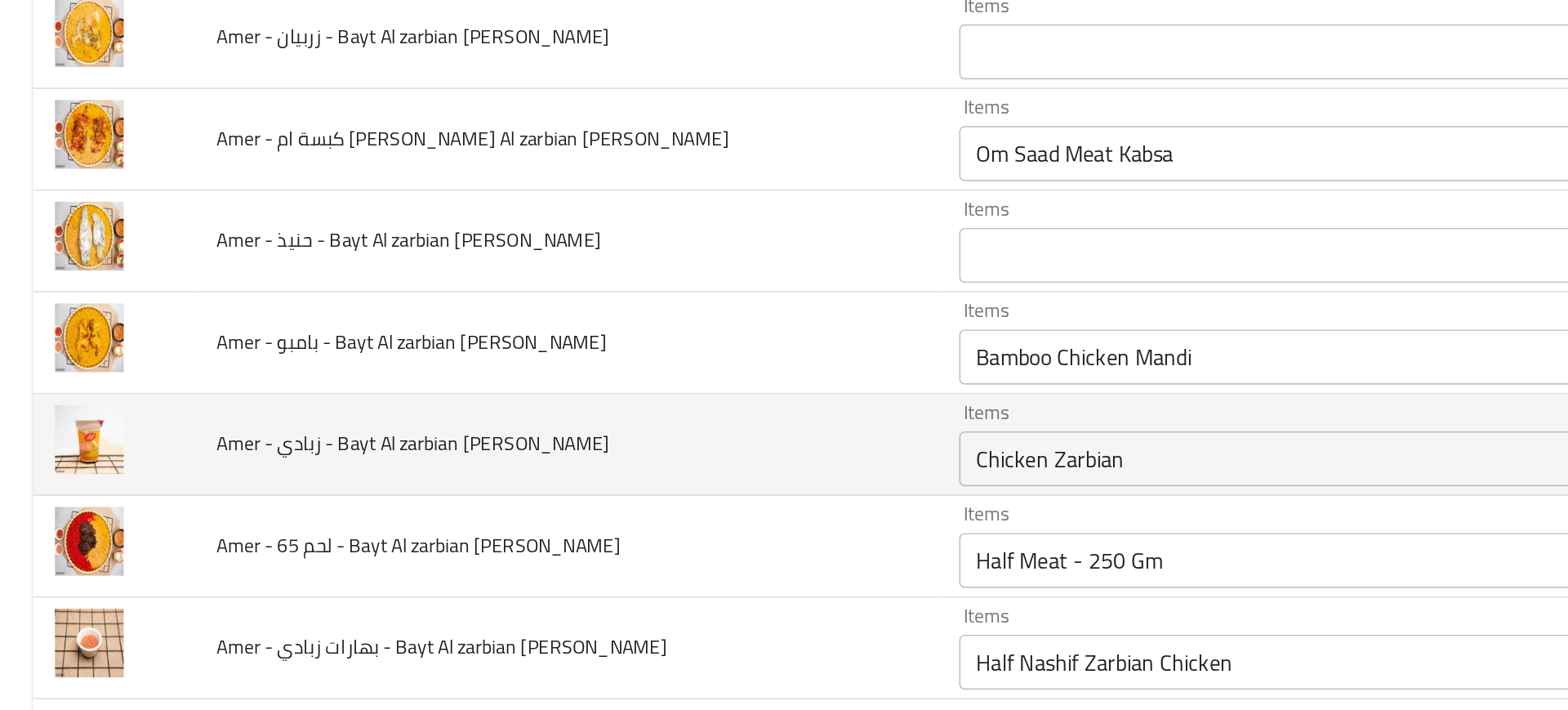
click at [500, 464] on td "Amer - زبادي - Bayt Al zarbian Al yamani" at bounding box center [336, 465] width 441 height 61
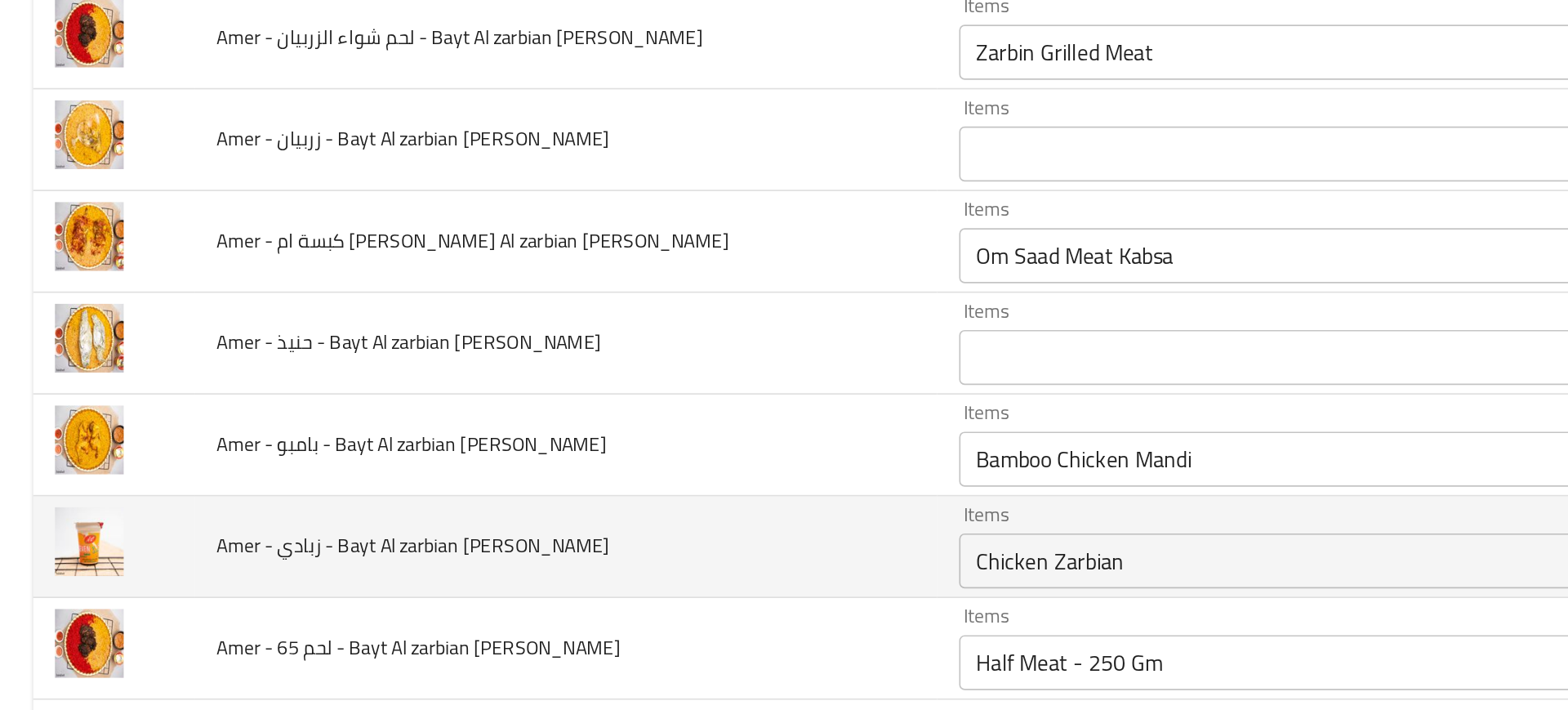
scroll to position [174, 0]
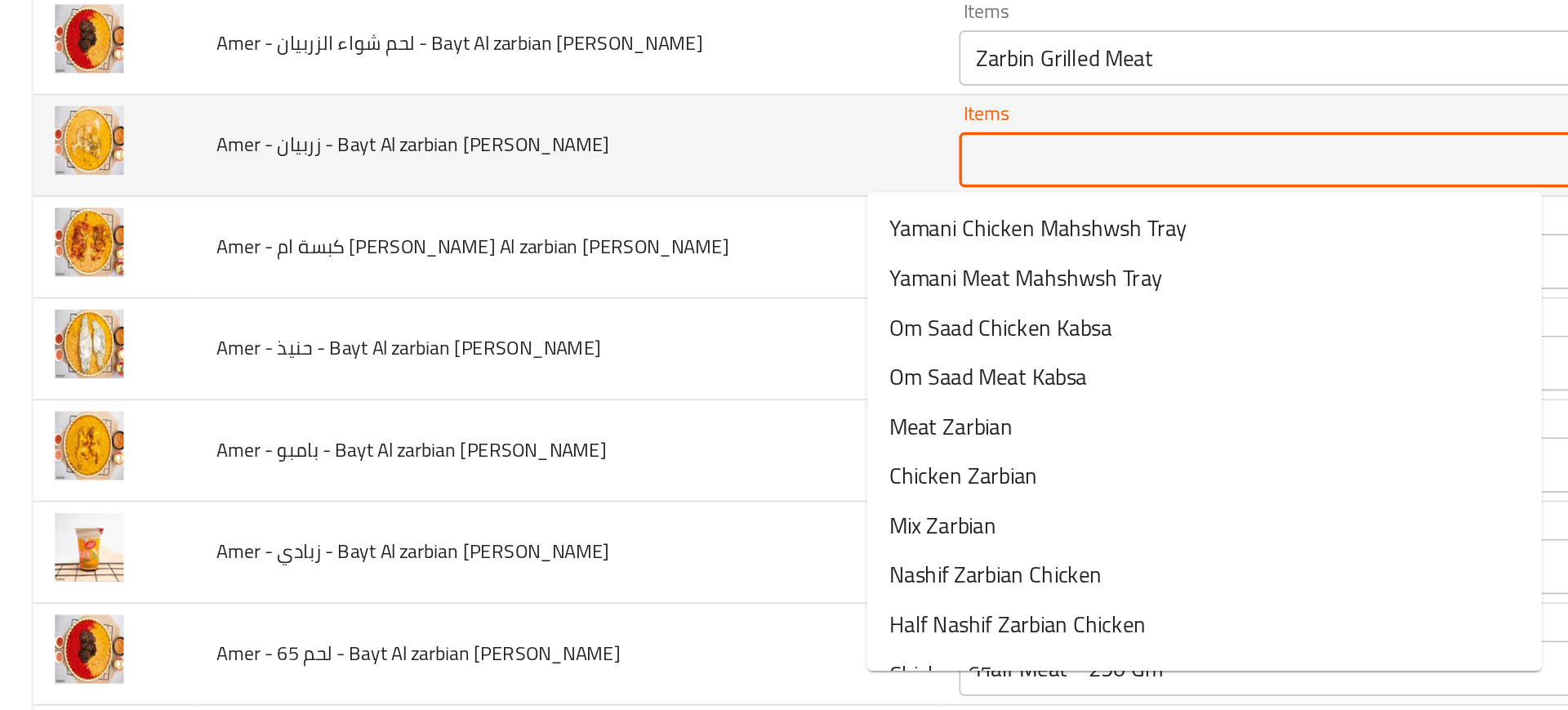
click at [575, 299] on yamani "Items" at bounding box center [738, 295] width 326 height 23
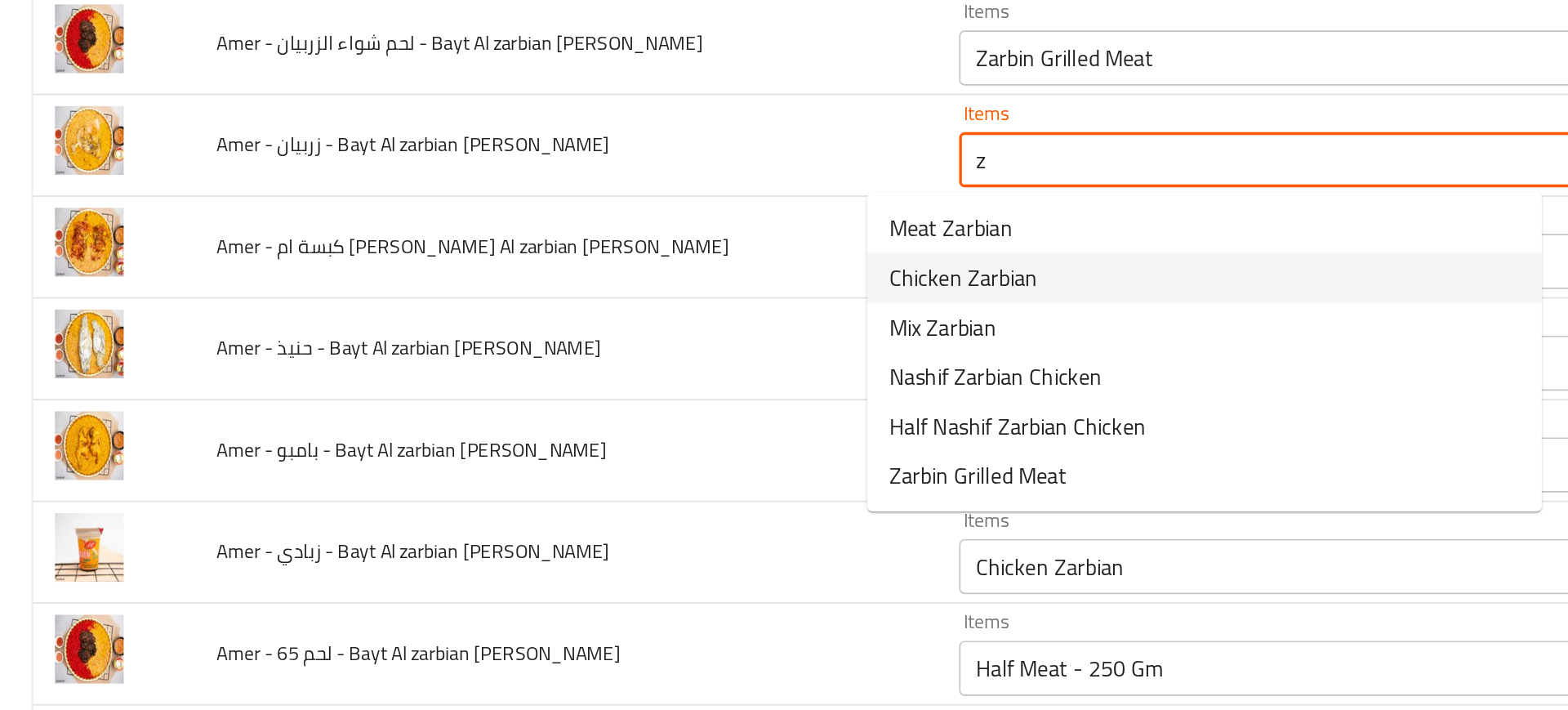
click at [562, 367] on span "Chicken Zarbian" at bounding box center [572, 366] width 88 height 20
type yamani "Chicken Zarbian"
type yamani-ar "زربيان دجاج"
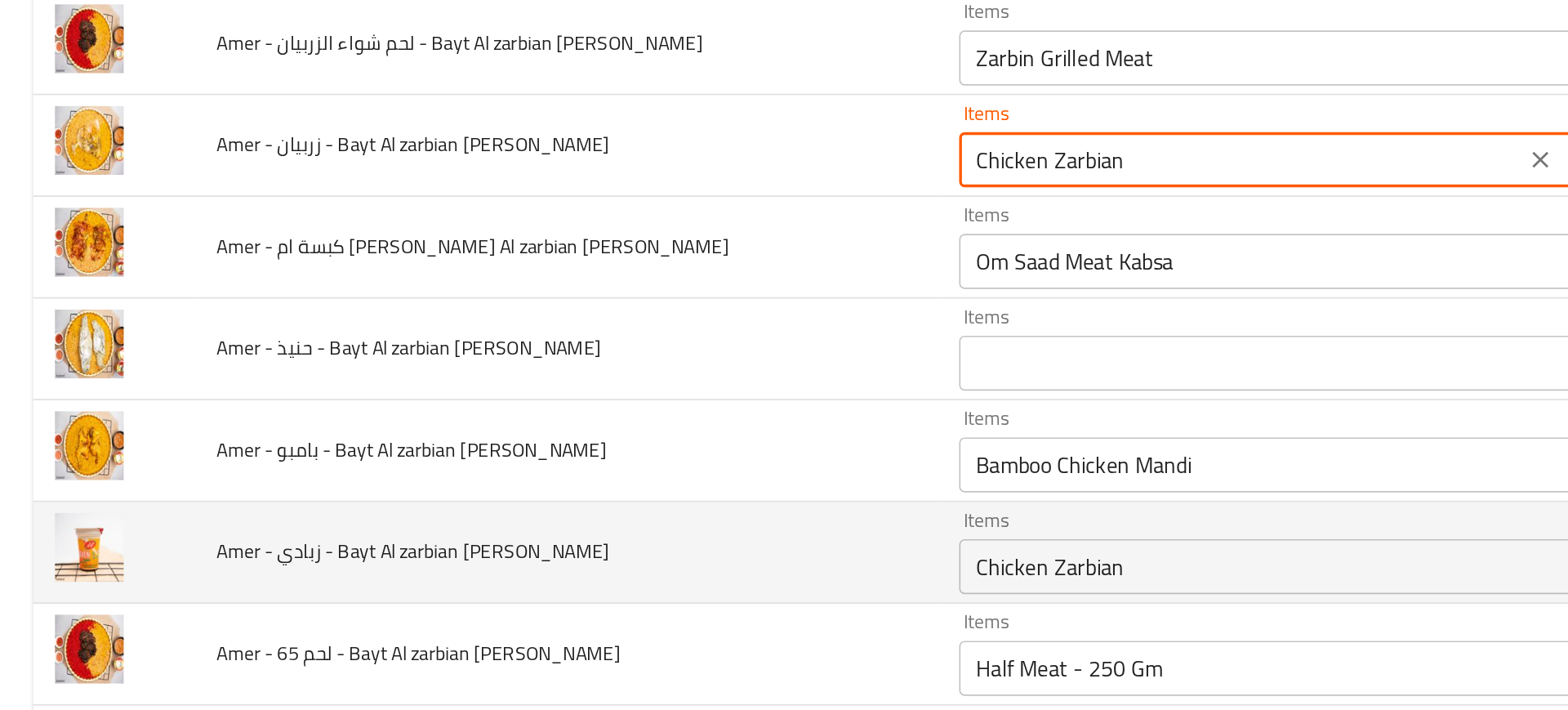
type yamani "Chicken Zarbian"
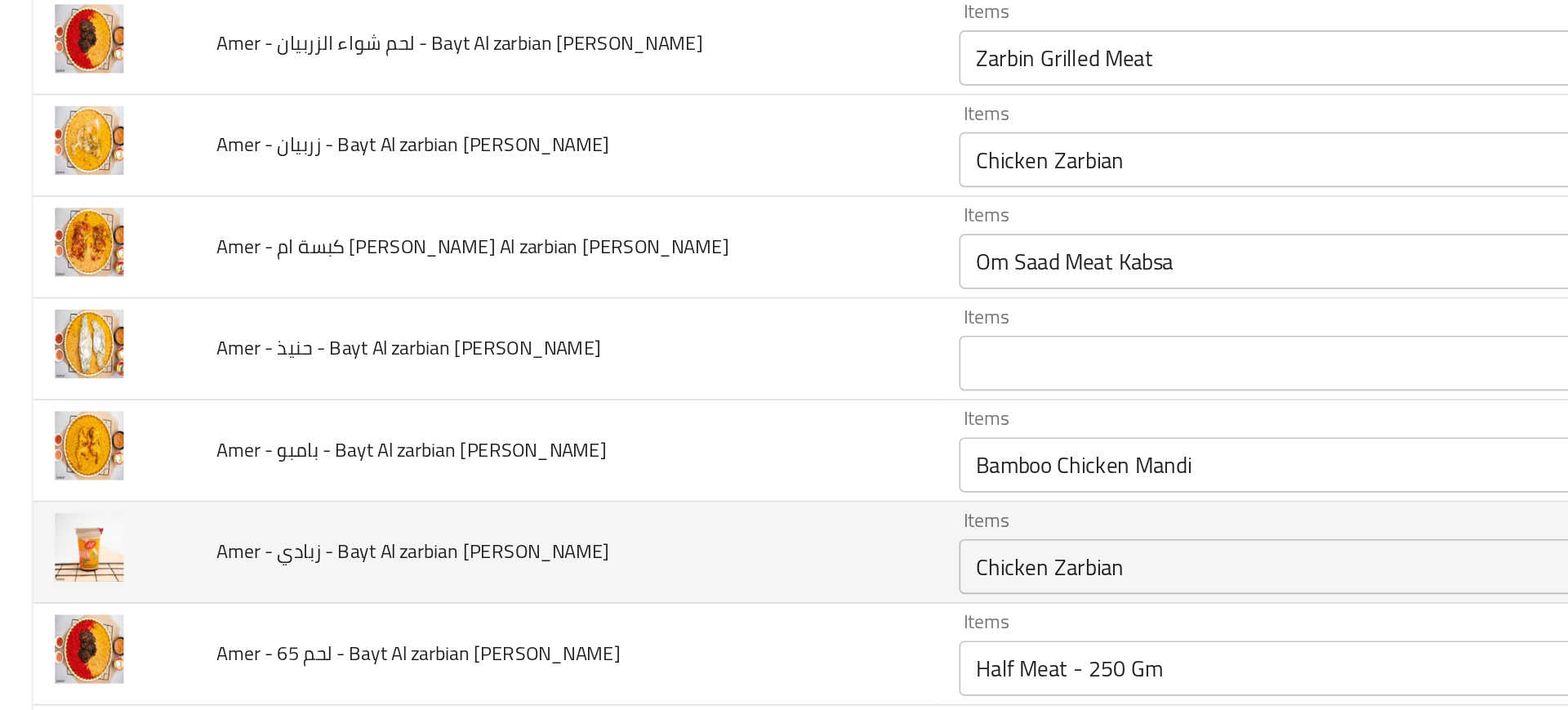
click at [441, 535] on td "Amer - زبادي - Bayt Al zarbian Al yamani" at bounding box center [336, 529] width 441 height 61
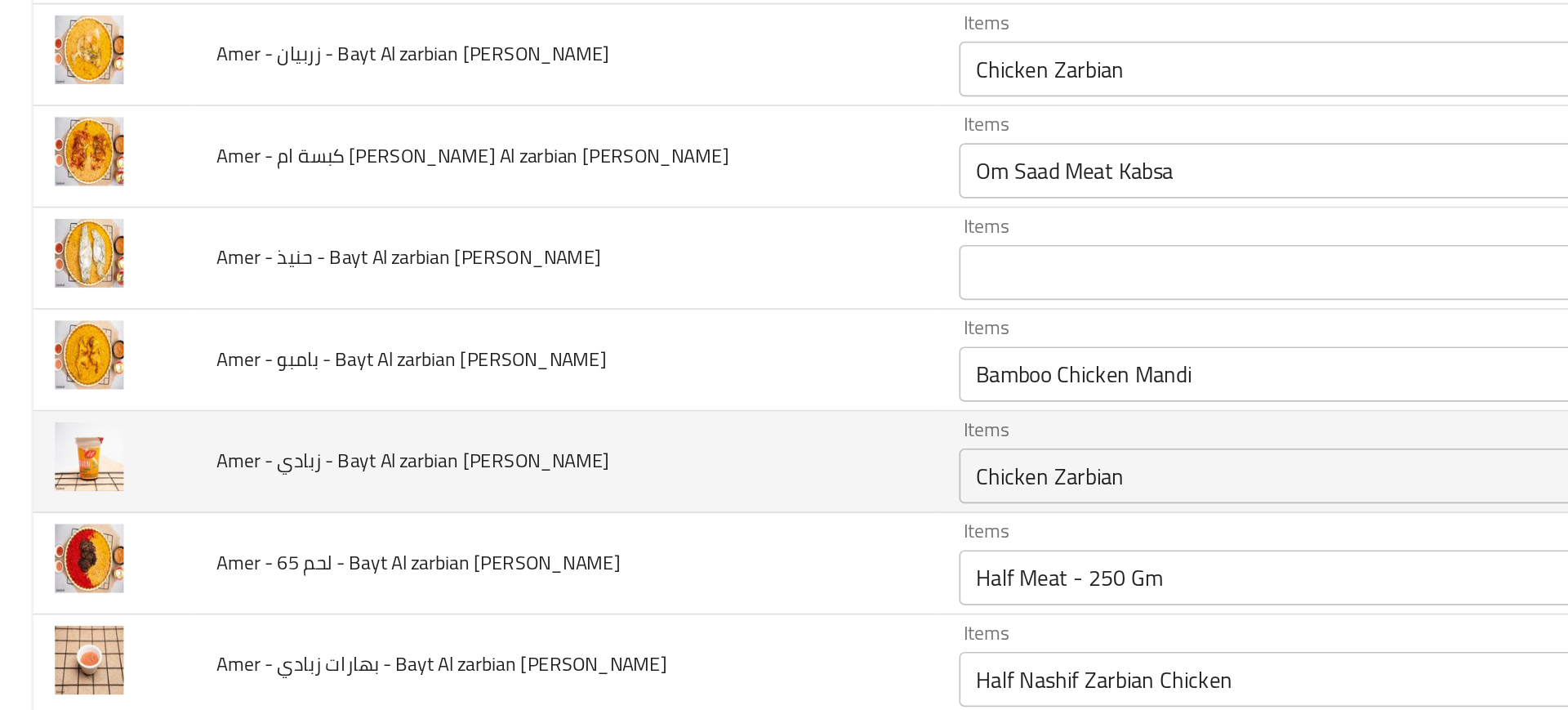
scroll to position [238, 0]
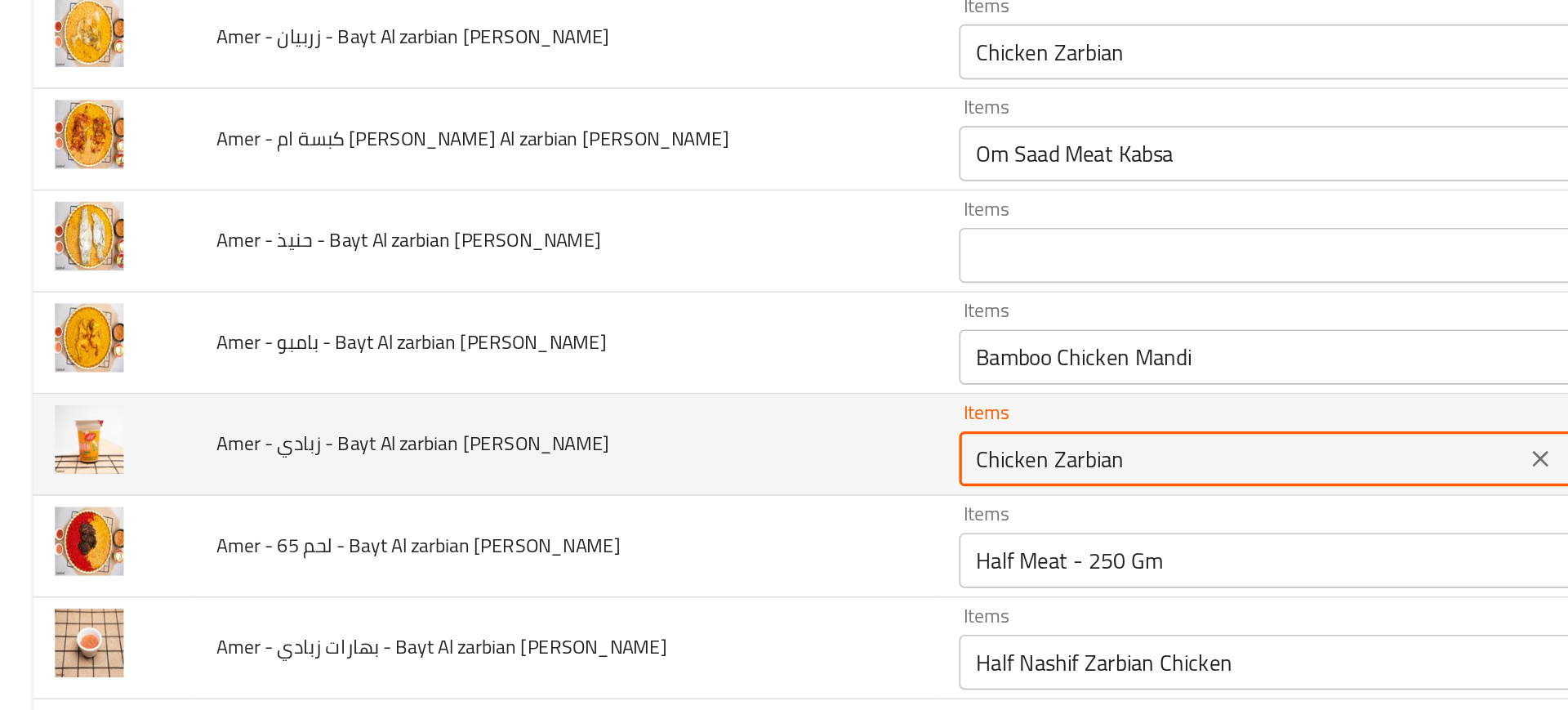
click at [575, 477] on yamani "Chicken Zarbian" at bounding box center [738, 473] width 326 height 23
type yamani "y"
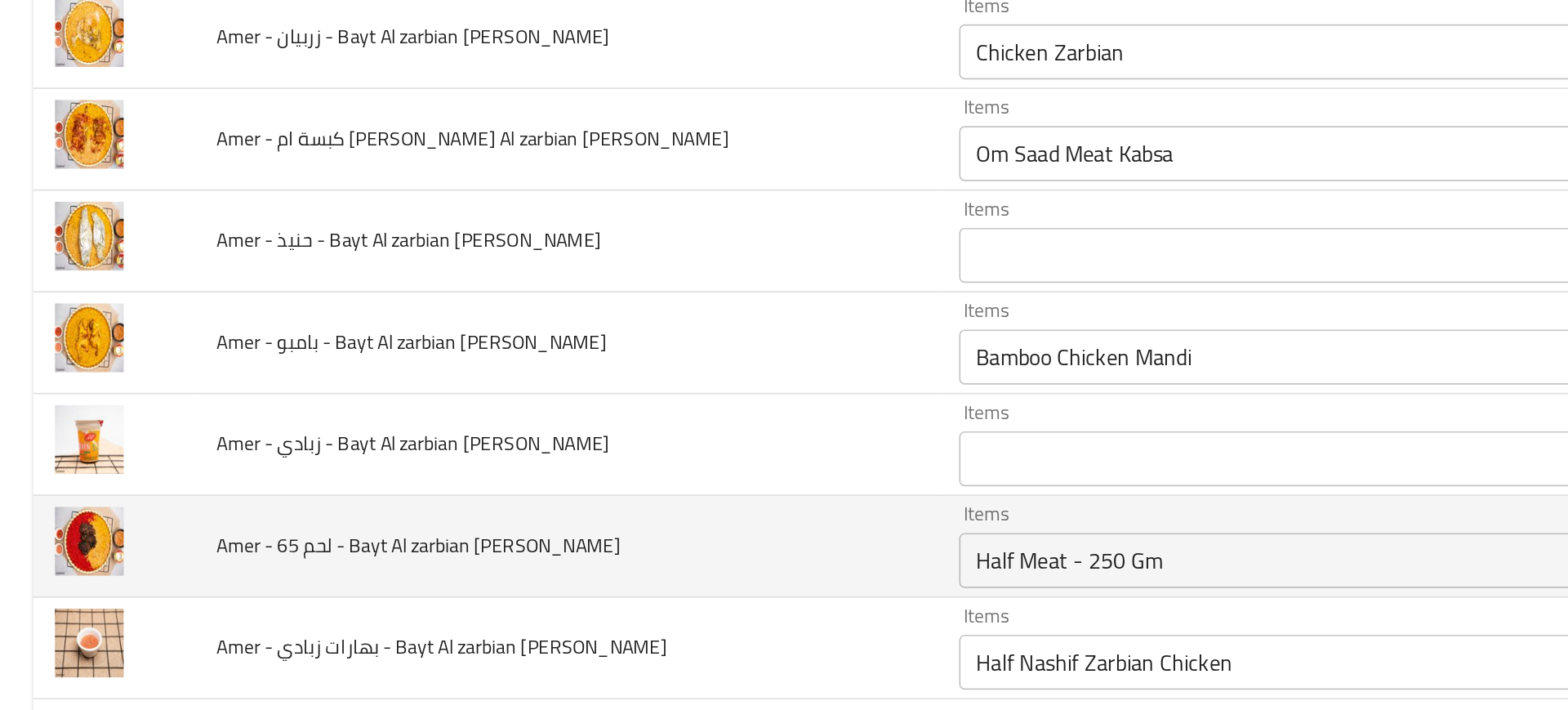
click at [450, 552] on td "Amer - لحم 65 - Bayt Al zarbian Al yamani" at bounding box center [336, 526] width 441 height 61
click at [570, 546] on div "Half Meat - 250 Gm Items" at bounding box center [761, 534] width 384 height 33
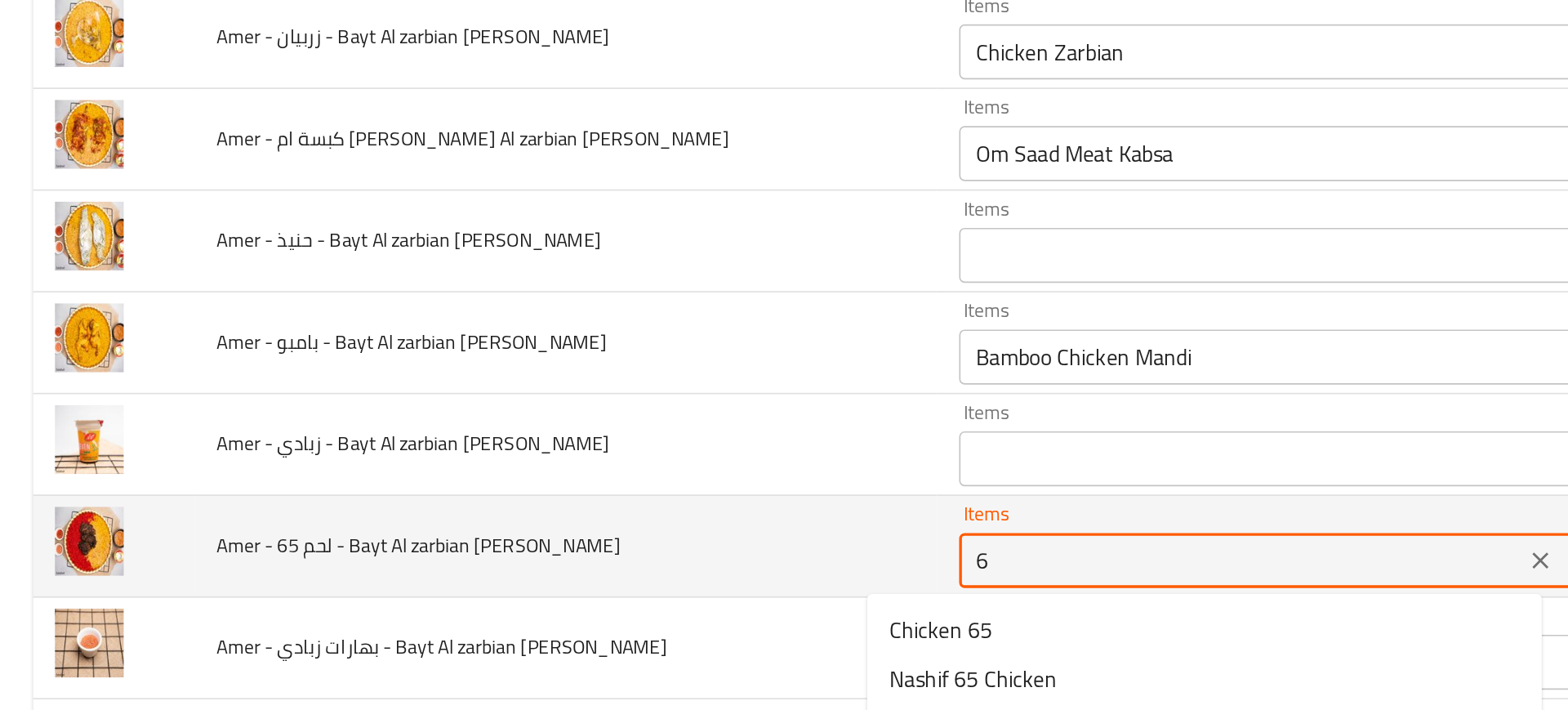
type yamani "65"
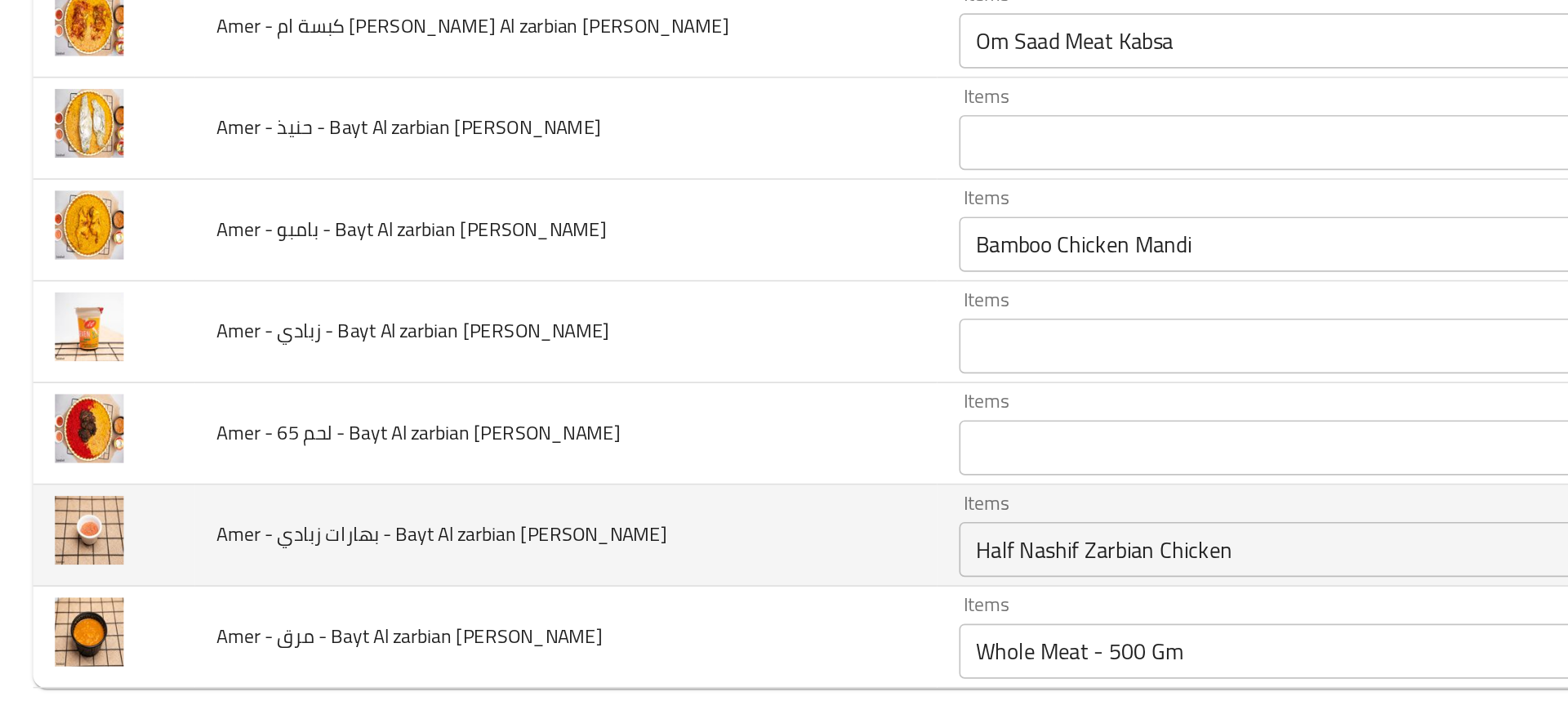
click at [385, 589] on td "Amer - بهارات زبادي - Bayt Al zarbian Al yamani" at bounding box center [336, 586] width 441 height 61
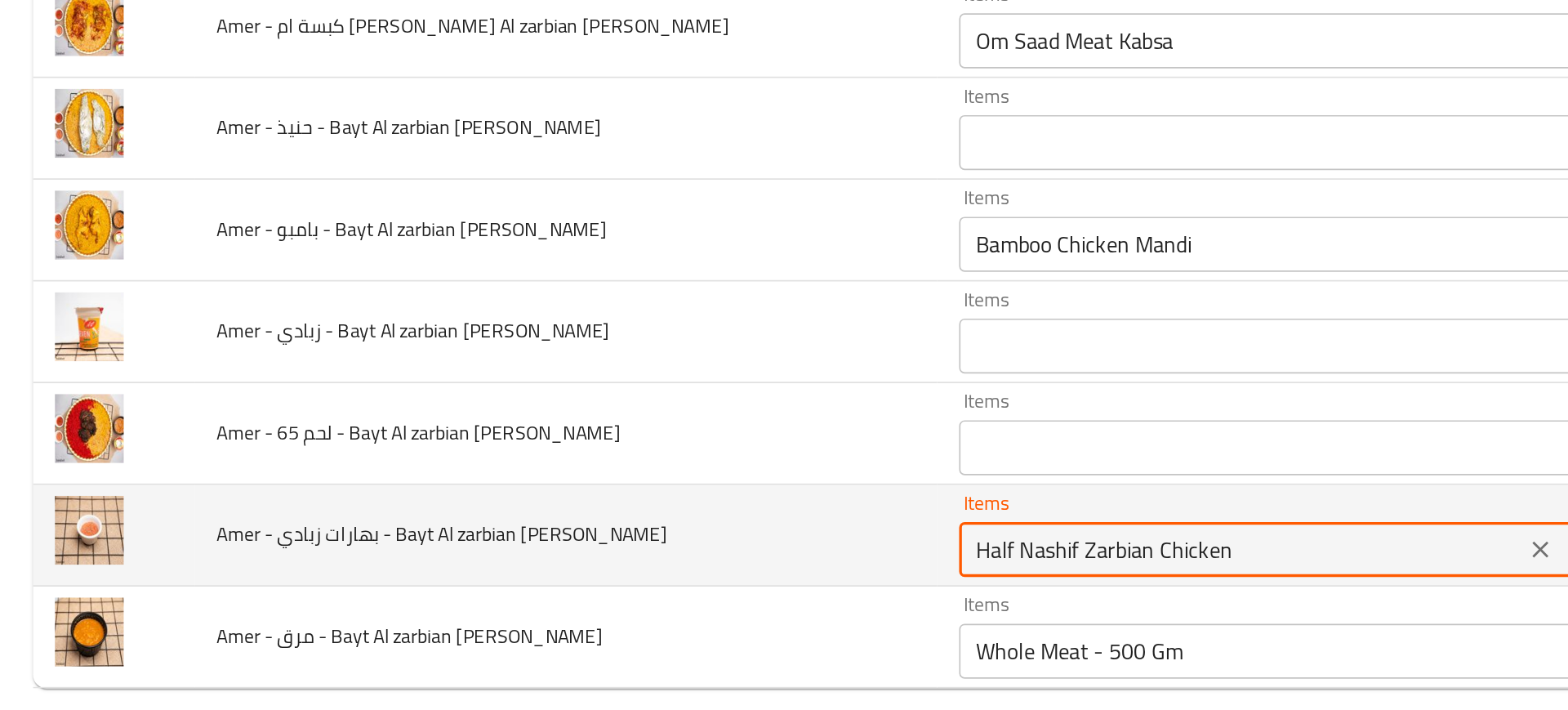
click at [575, 603] on yamani "Half Nashif Zarbian Chicken" at bounding box center [738, 594] width 326 height 23
type yamani "s"
type yamani "h"
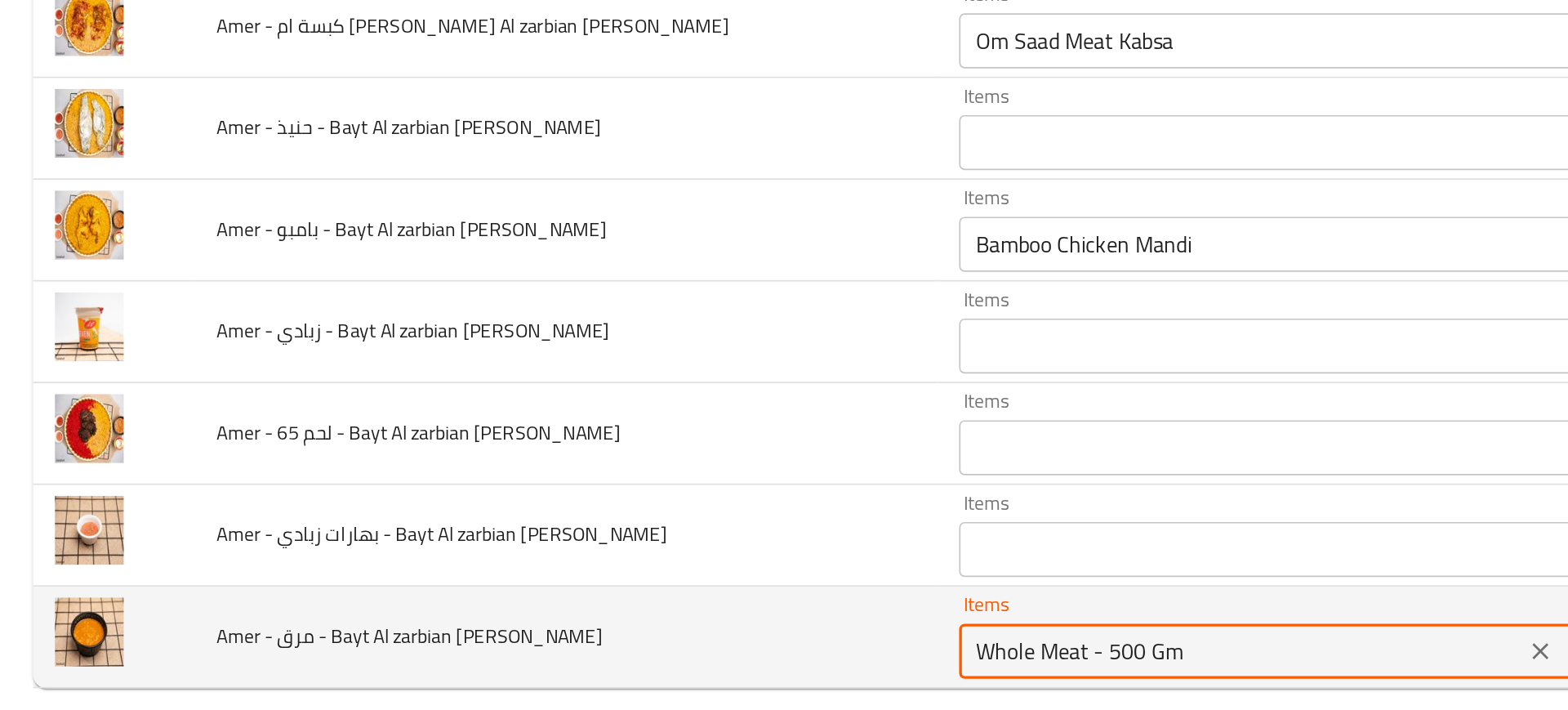
click at [575, 655] on yamani "Whole Meat - 500 Gm" at bounding box center [738, 655] width 326 height 23
type yamani "g"
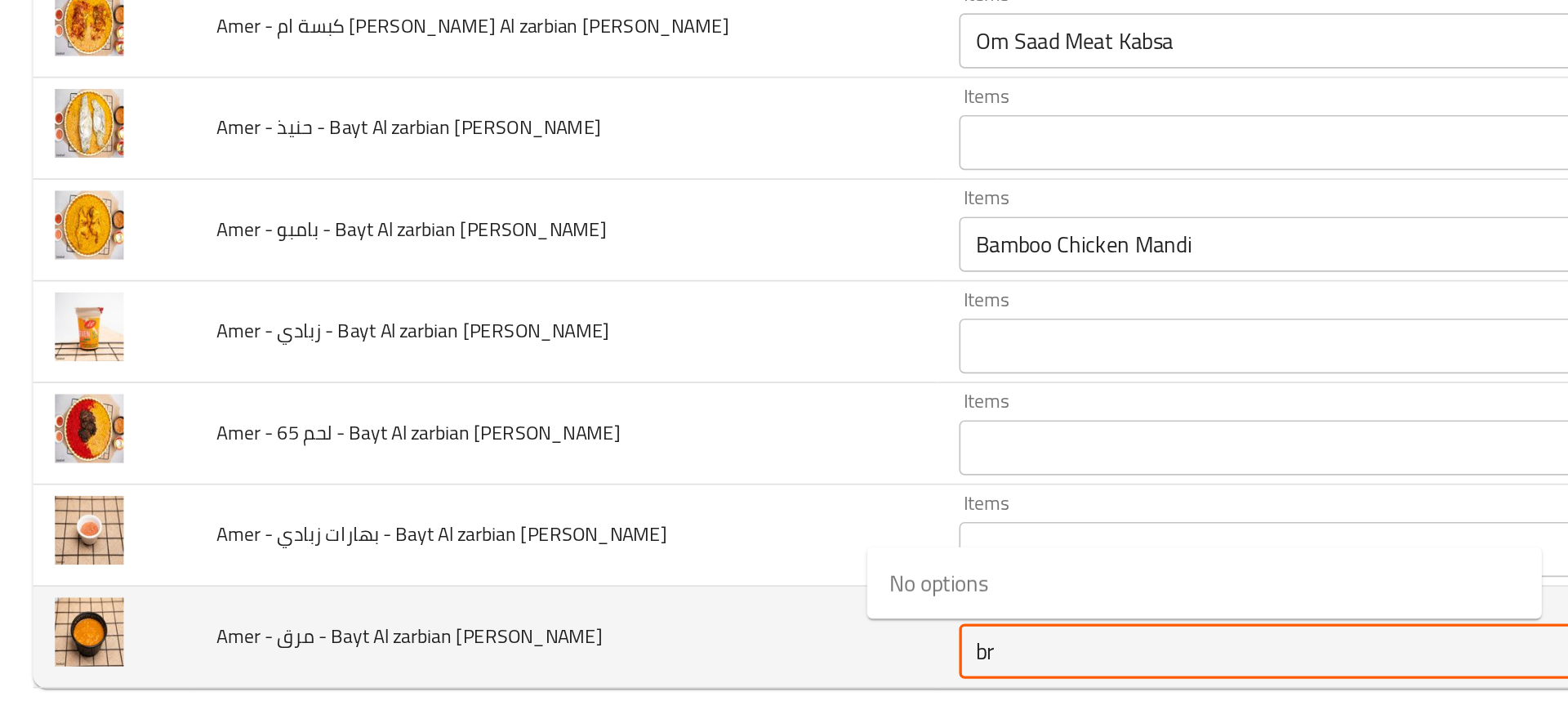
type yamani "br"
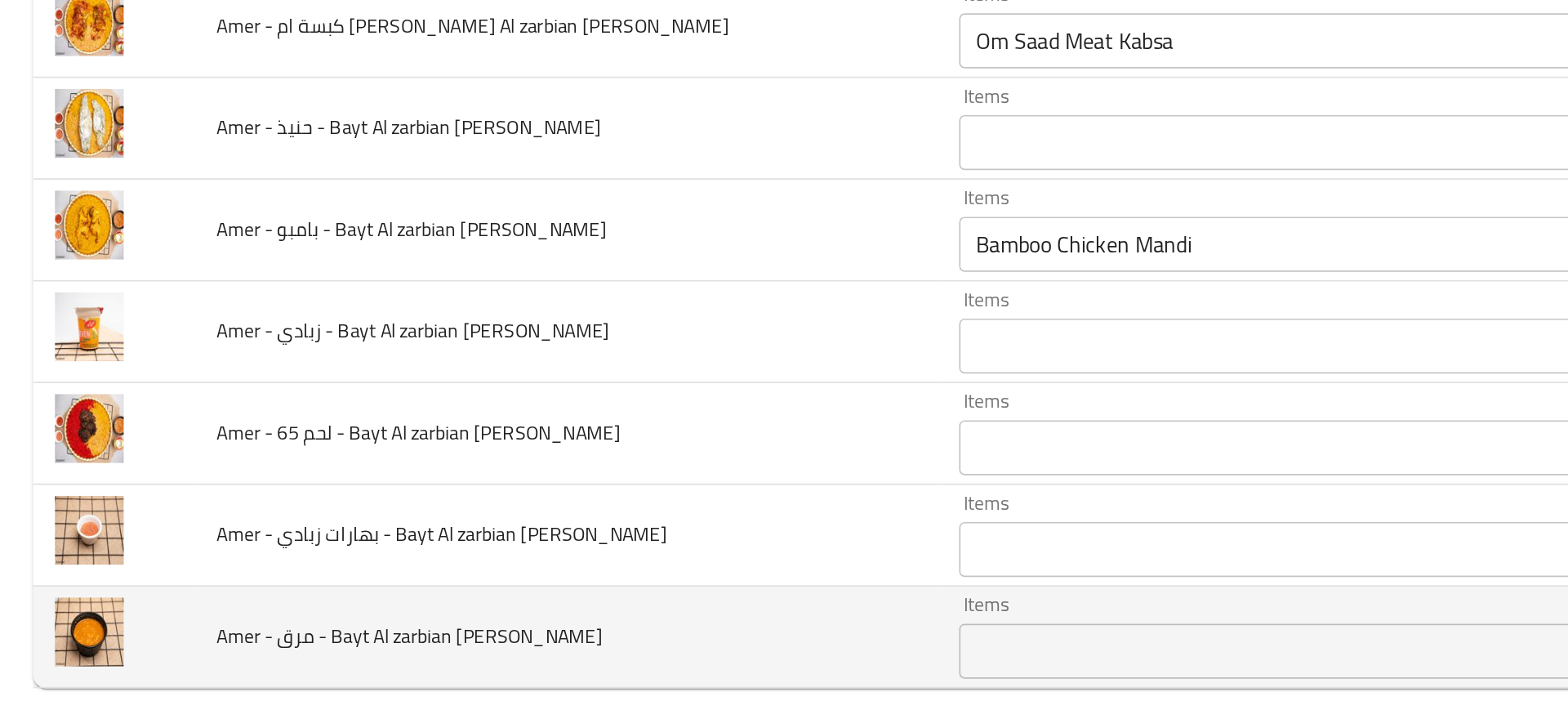
click at [253, 634] on td "Amer - مرق - Bayt Al zarbian Al yamani" at bounding box center [336, 647] width 441 height 61
click at [177, 653] on span "Amer - مرق - Bayt Al zarbian Al yamani" at bounding box center [244, 647] width 229 height 22
copy span "مرق"
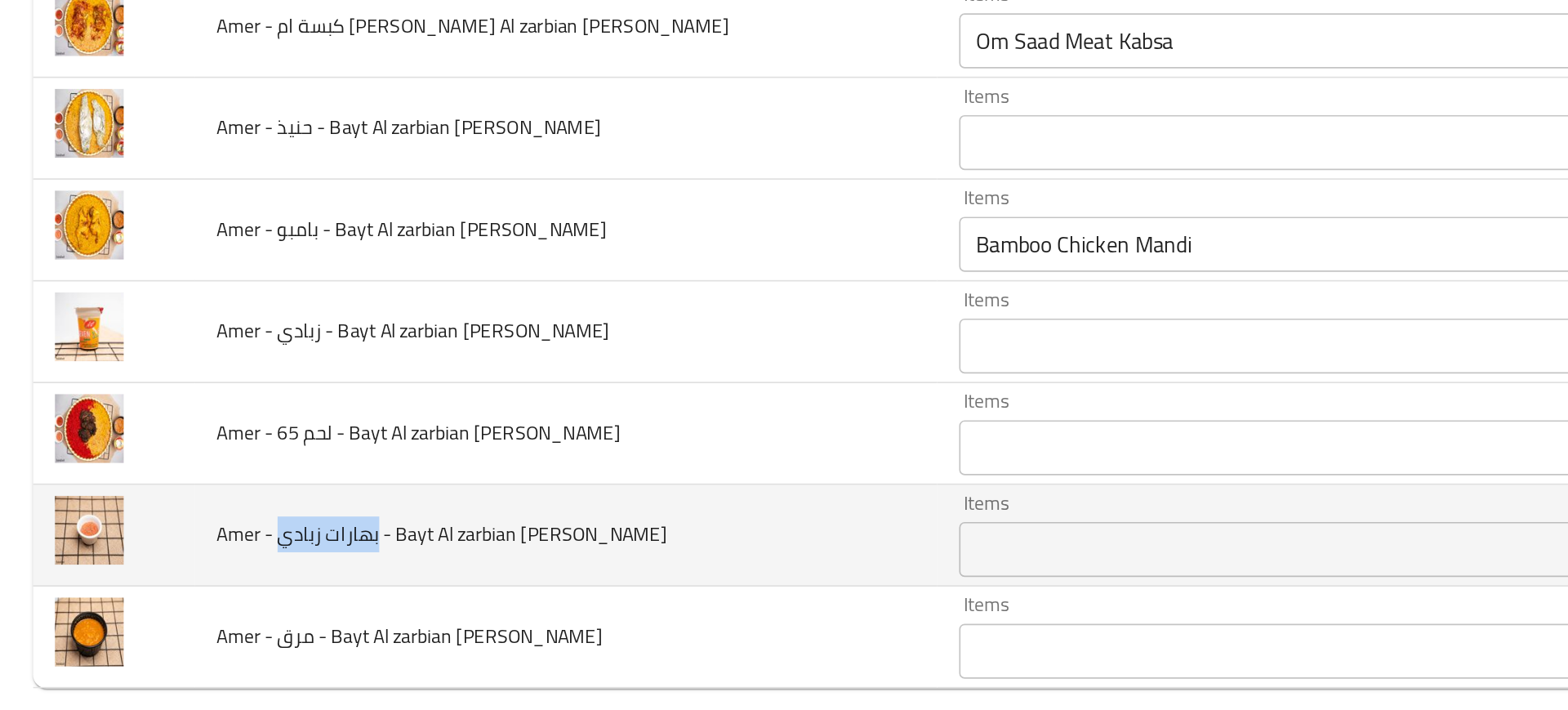
drag, startPoint x: 170, startPoint y: 589, endPoint x: 229, endPoint y: 584, distance: 59.2
click at [229, 584] on span "Amer - بهارات زبادي - Bayt Al zarbian Al yamani" at bounding box center [263, 586] width 268 height 22
copy span "بهارات زبادي"
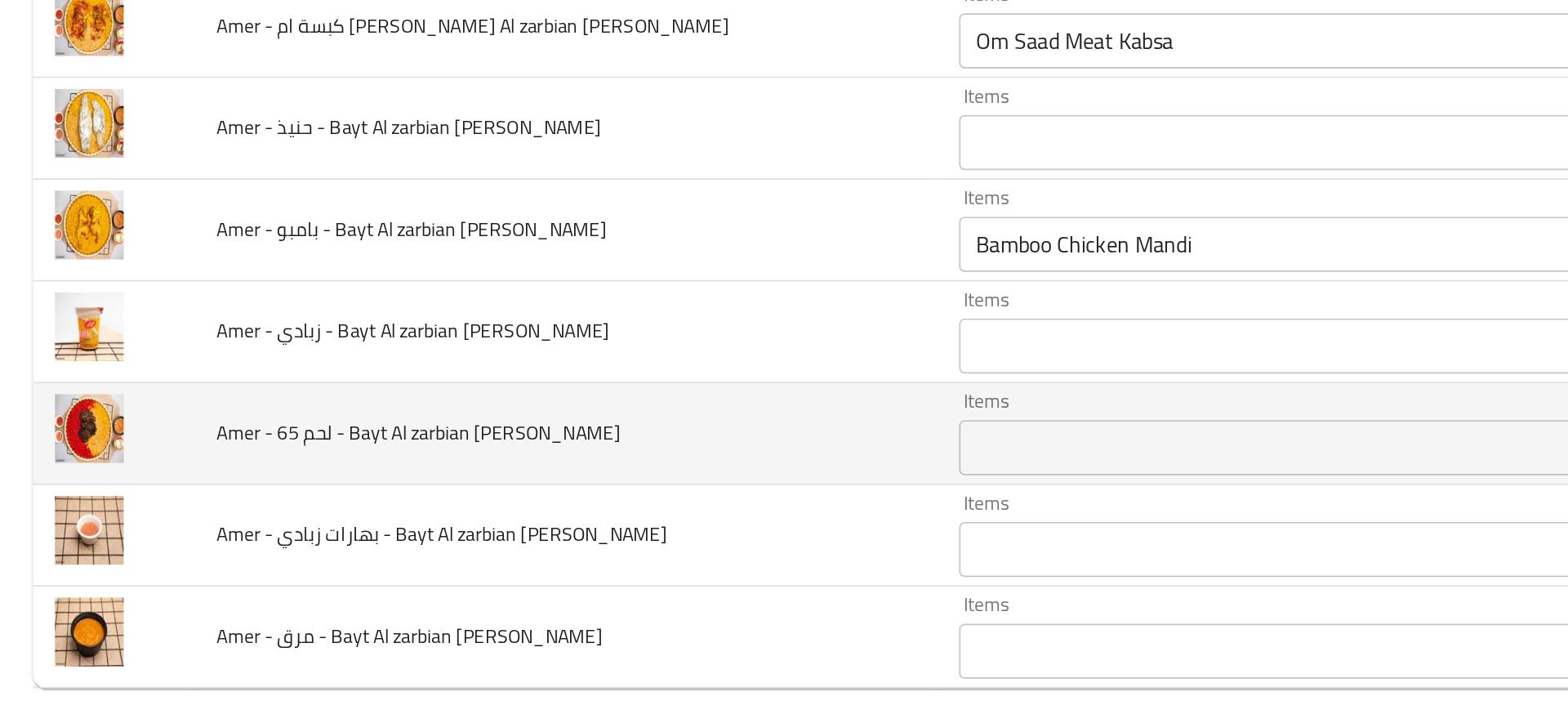
drag, startPoint x: 167, startPoint y: 527, endPoint x: 201, endPoint y: 527, distance: 34.0
click at [201, 527] on span "Amer - لحم 65 - Bayt Al zarbian Al yamani" at bounding box center [249, 526] width 240 height 22
drag, startPoint x: 201, startPoint y: 527, endPoint x: 168, endPoint y: 524, distance: 33.1
click at [168, 524] on span "Amer - لحم 65 - Bayt Al zarbian Al yamani" at bounding box center [249, 526] width 240 height 22
copy span "لحم 65"
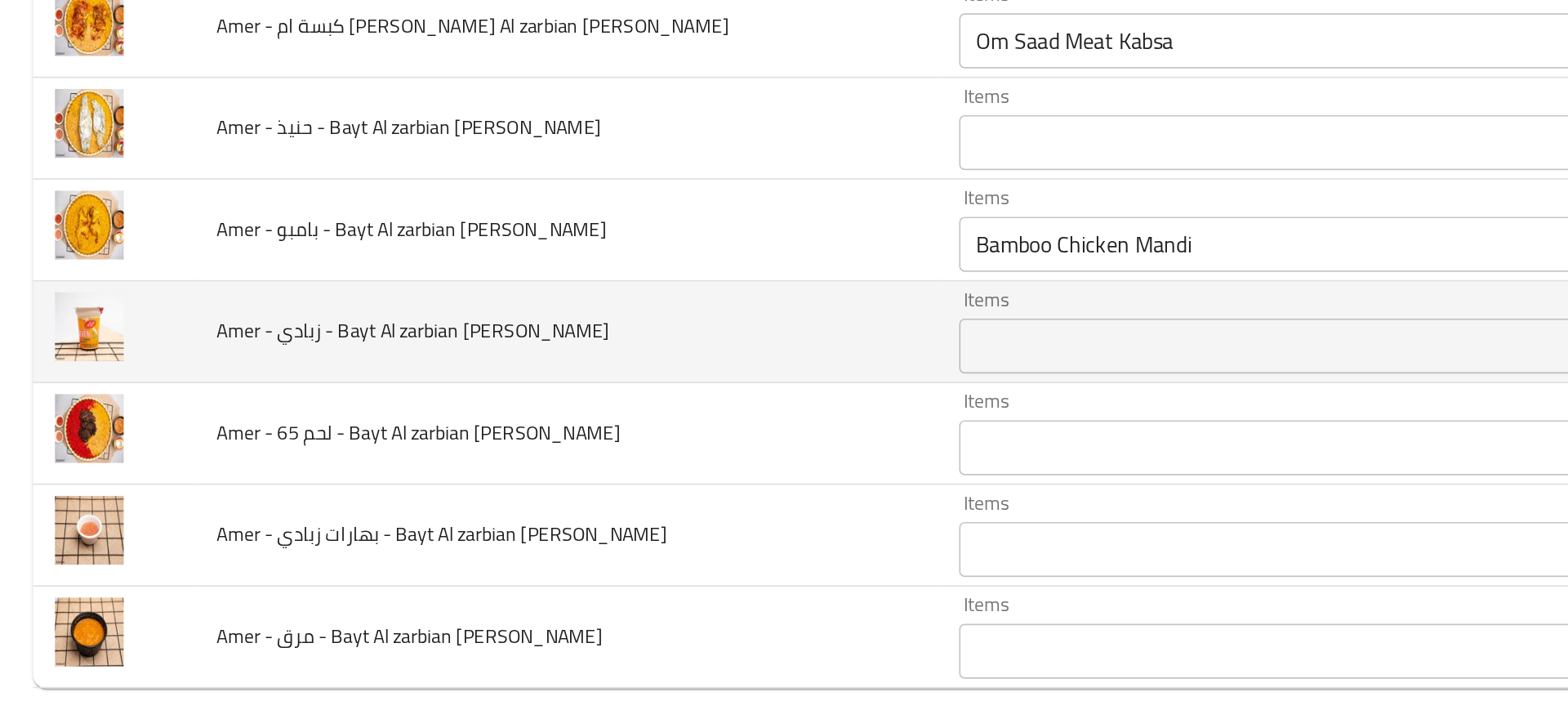
click at [175, 460] on span "Amer - زبادي - Bayt Al zarbian Al yamani" at bounding box center [246, 465] width 234 height 22
copy span "زبادي"
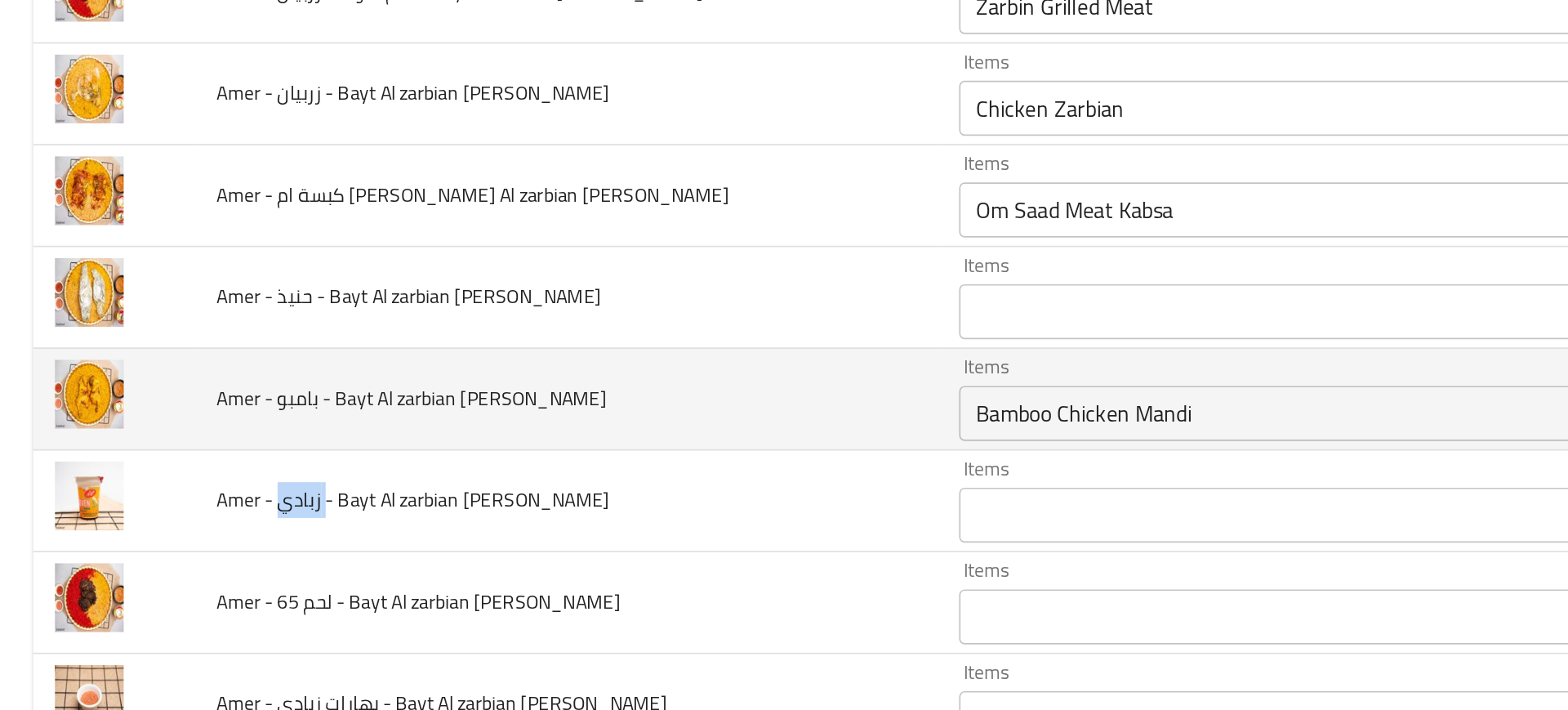
scroll to position [135, 0]
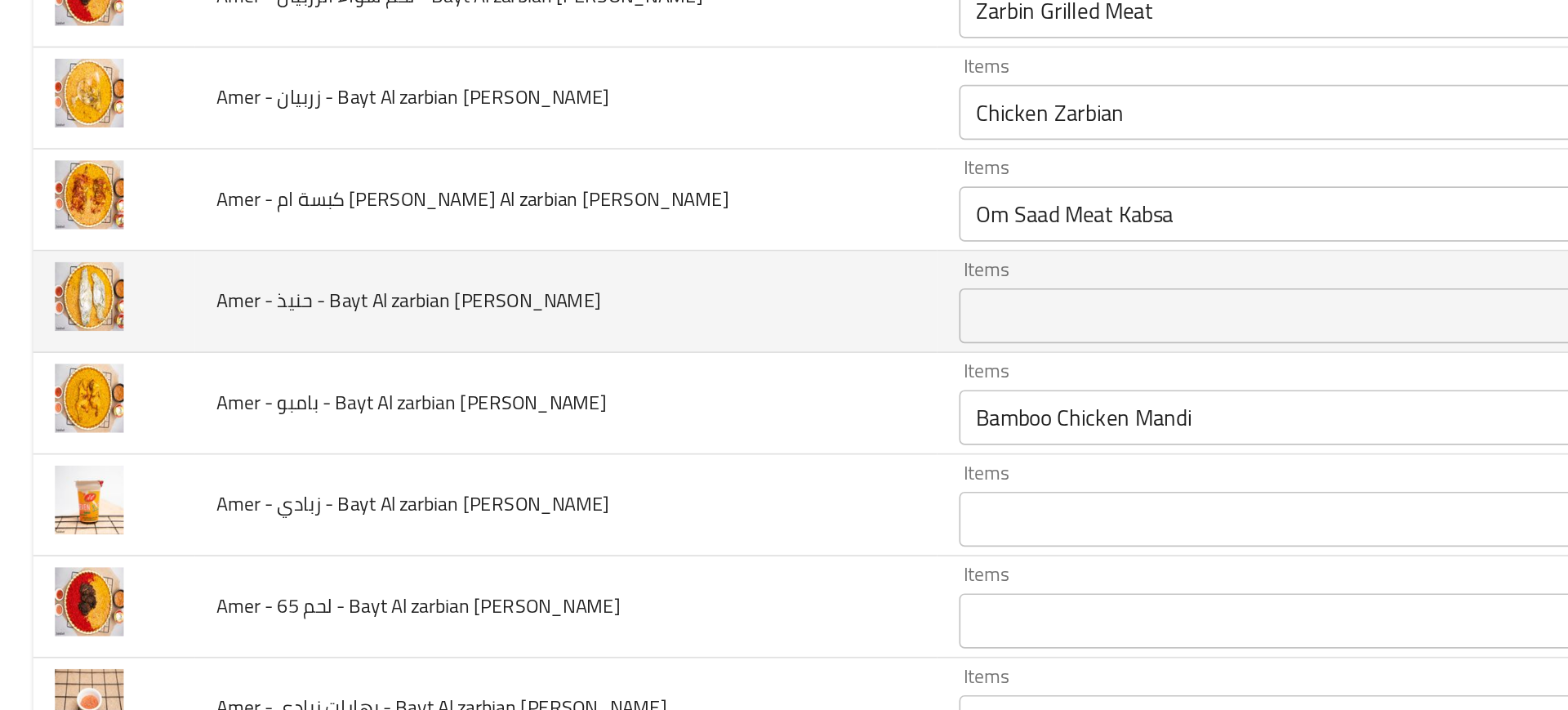
click at [191, 454] on span "Amer - حنيذ - Bayt Al zarbian Al yamani" at bounding box center [243, 447] width 228 height 22
click at [182, 449] on span "Amer - حنيذ - Bayt Al zarbian Al yamani" at bounding box center [243, 447] width 228 height 22
copy span "حنيذ"
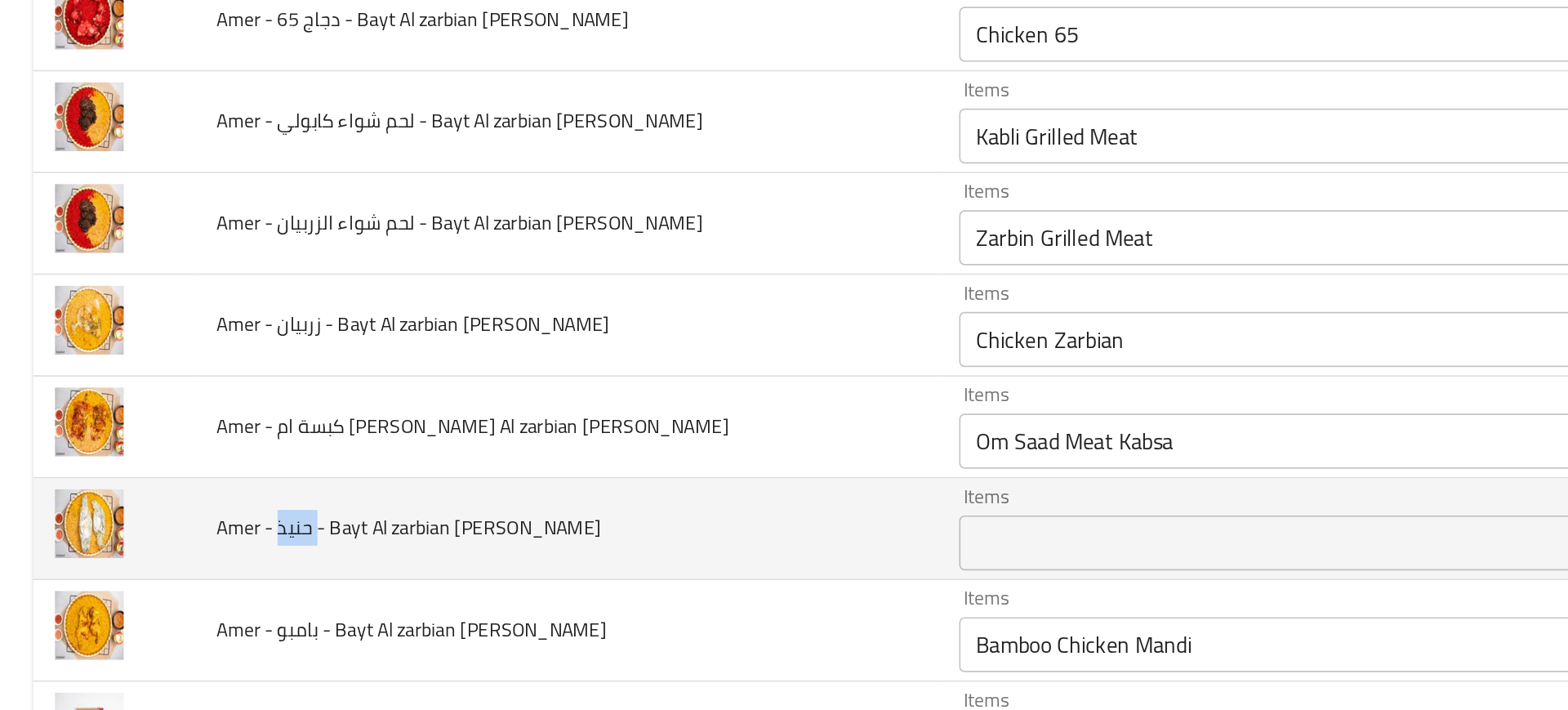
scroll to position [0, 0]
click at [280, 557] on td "Amer - حنيذ - Bayt Al zarbian Al yamani" at bounding box center [336, 582] width 441 height 61
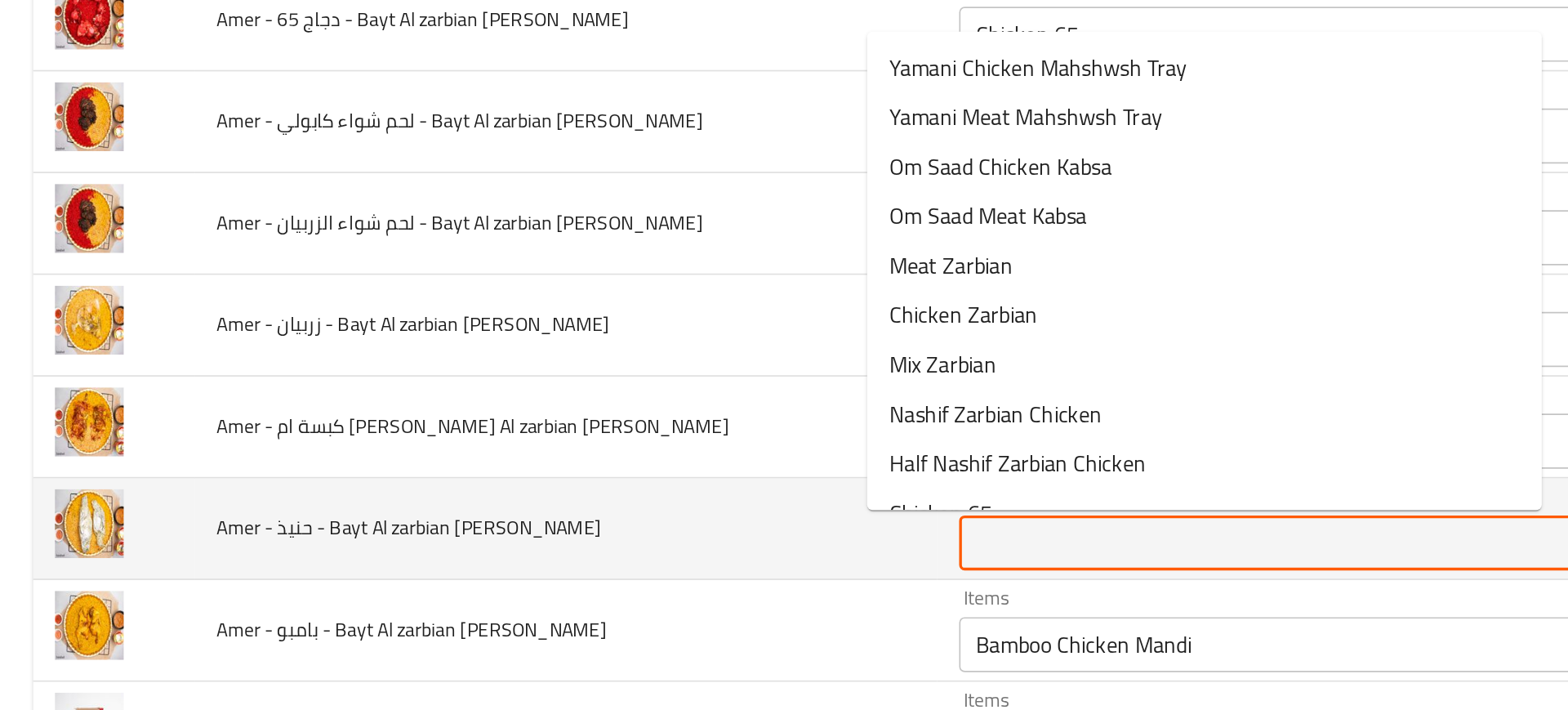
click at [575, 588] on yamani "Items" at bounding box center [738, 590] width 326 height 23
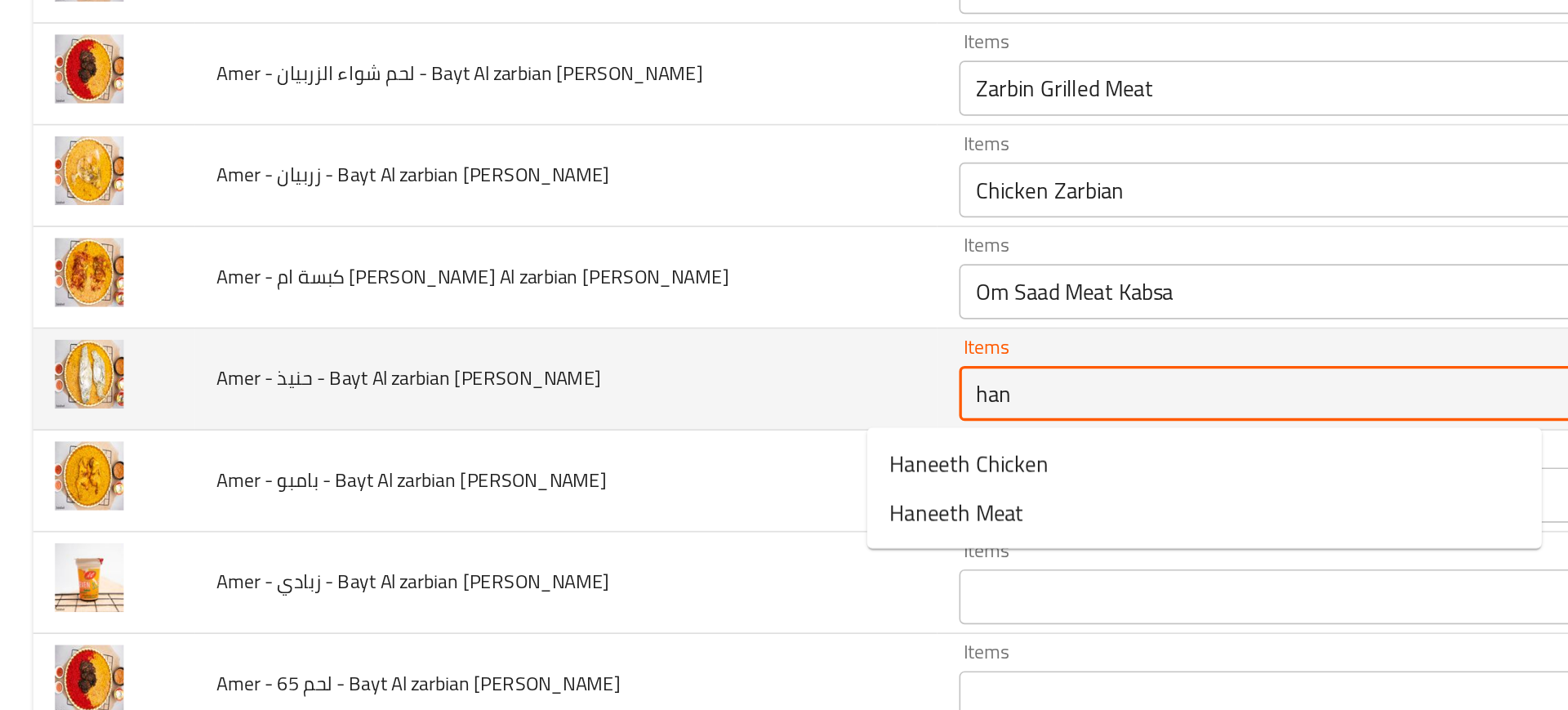
scroll to position [89, 0]
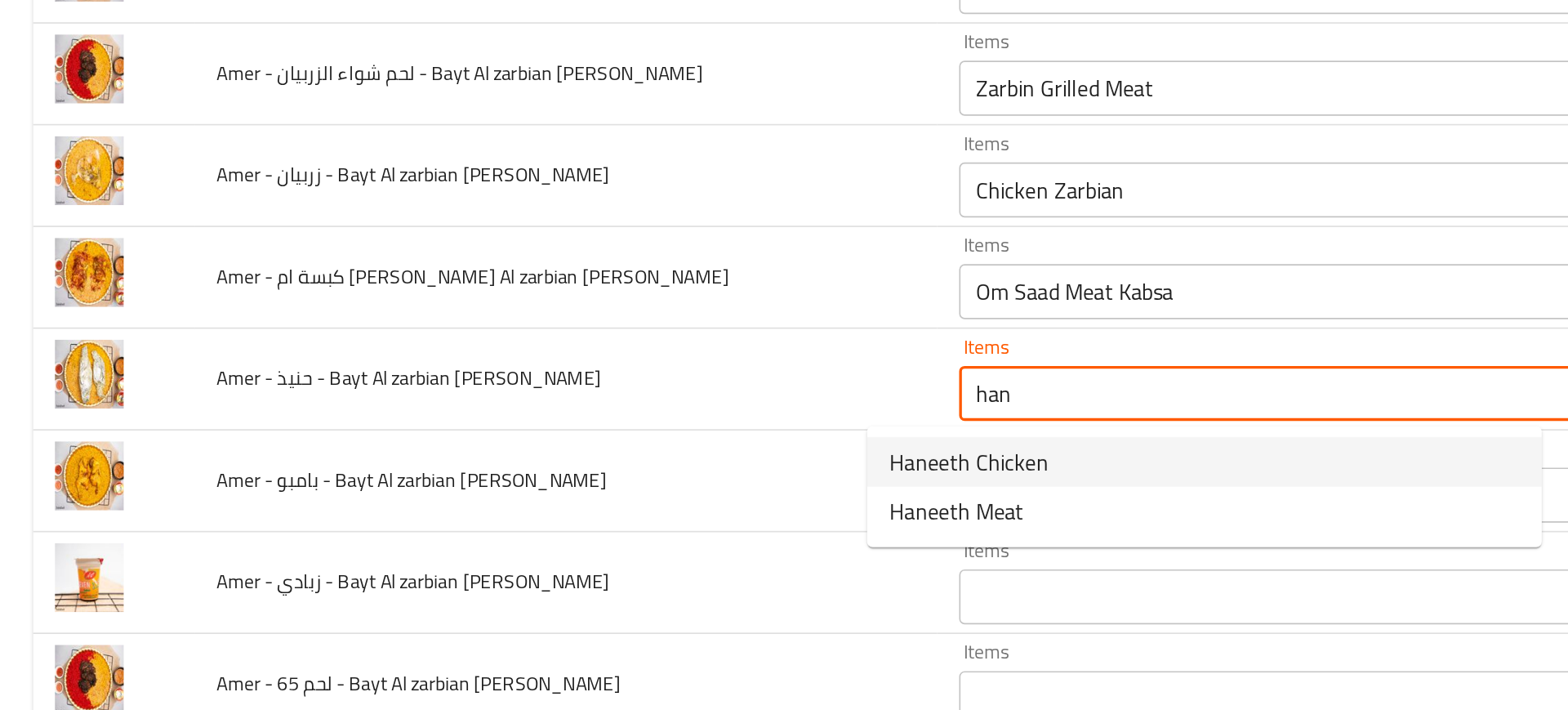
click at [559, 549] on span "Haneeth Chicken" at bounding box center [575, 543] width 95 height 20
type yamani "Haneeth Chicken"
type yamani-ar "حنيذ دجاج"
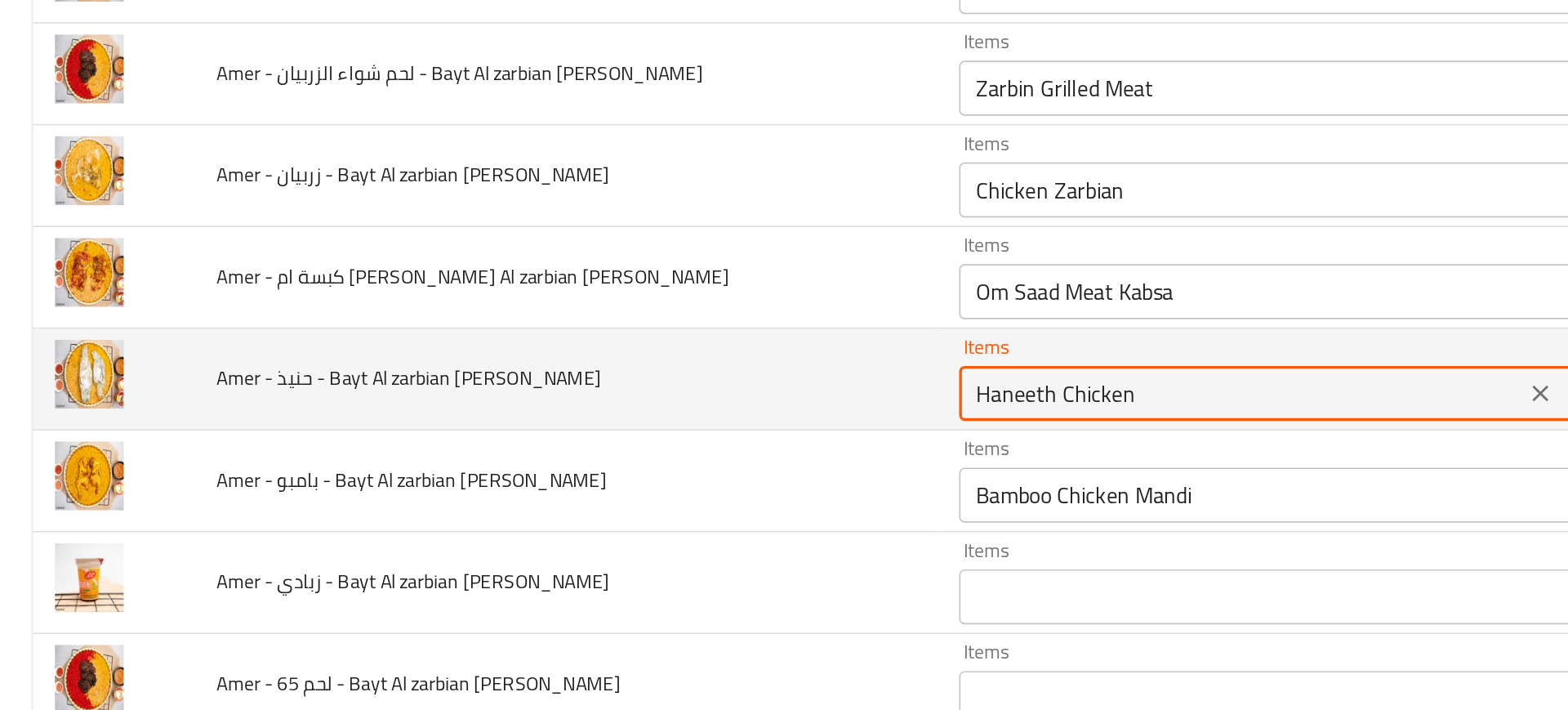
click at [575, 509] on yamani "Haneeth Chicken" at bounding box center [738, 501] width 326 height 23
type yamani "Haneeth Chicken"
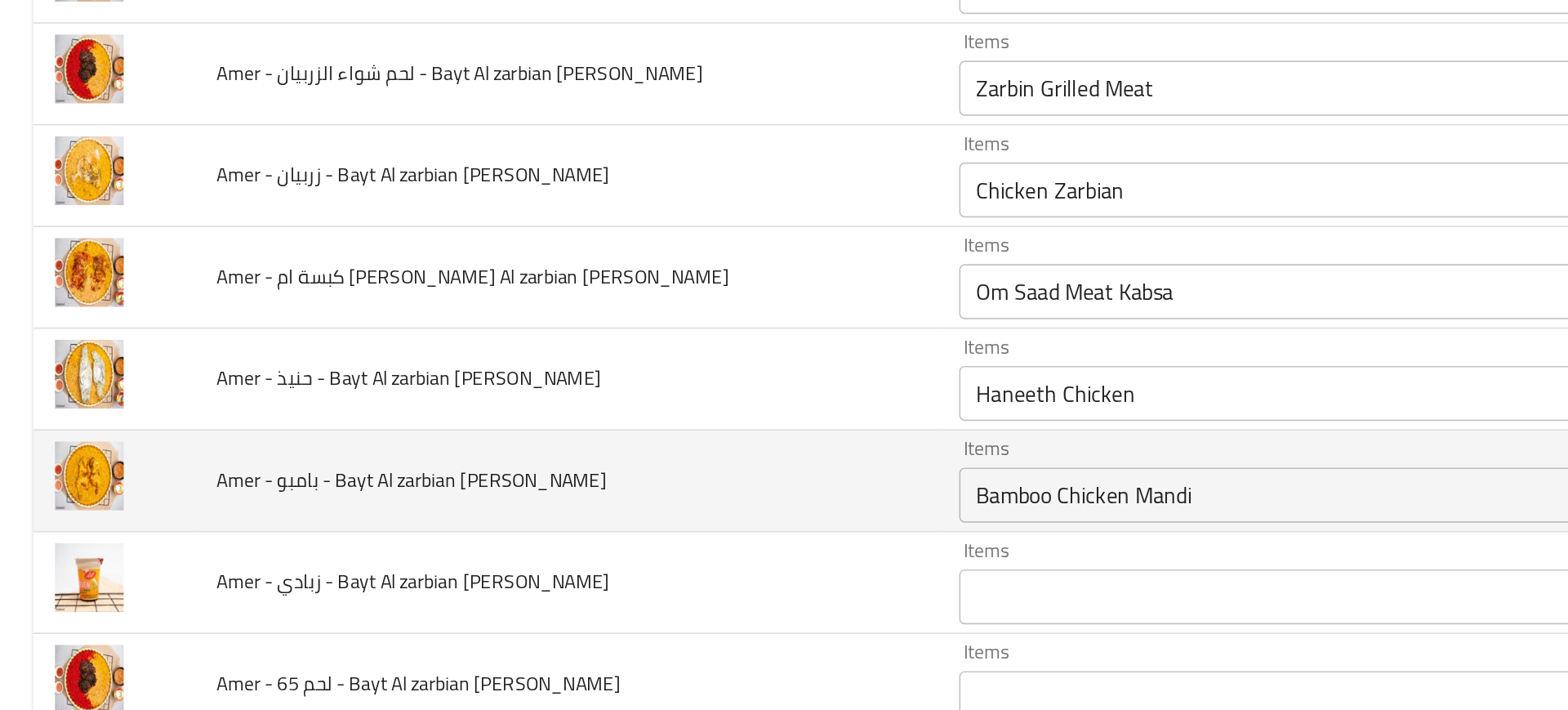
click at [458, 527] on td "Amer - بامبو - Bayt Al zarbian Al yamani" at bounding box center [336, 554] width 441 height 61
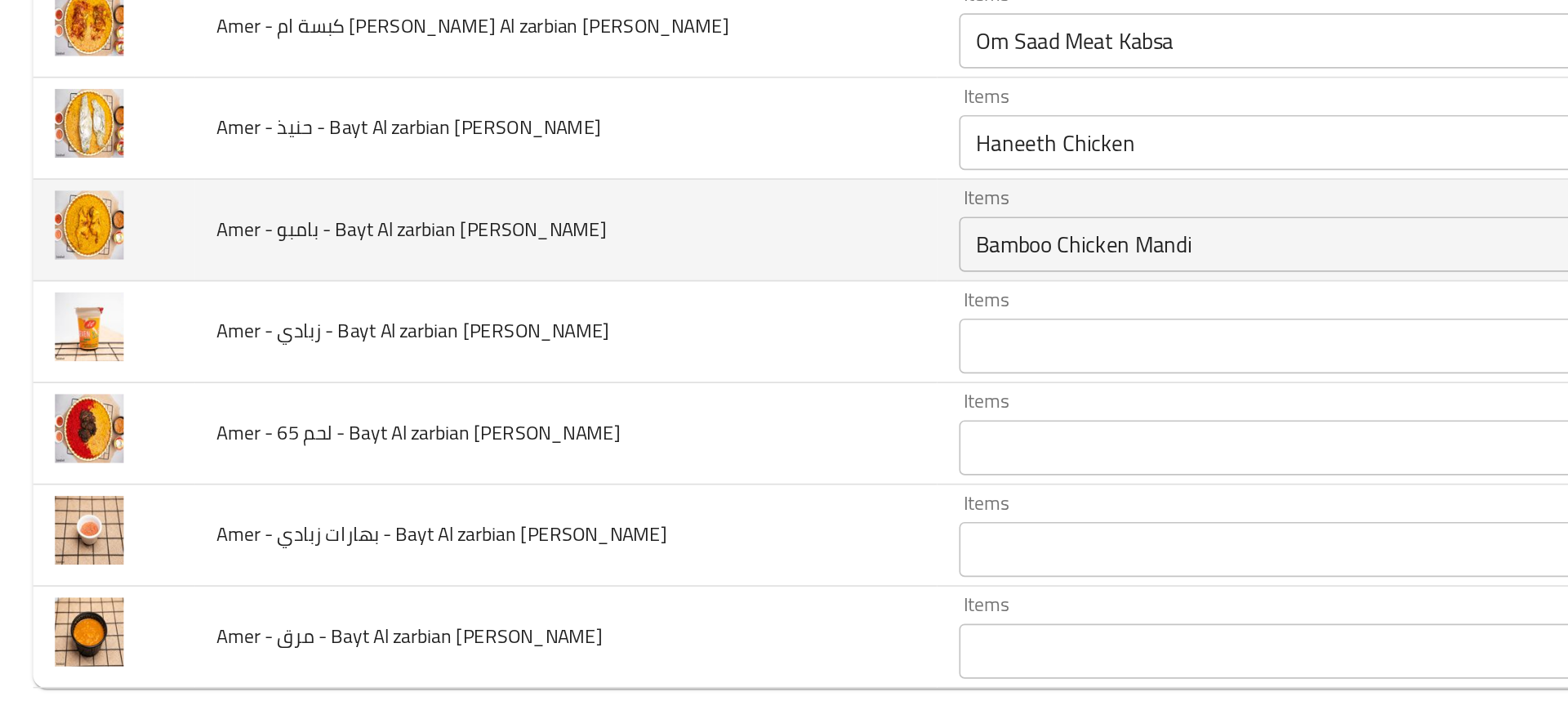
scroll to position [237, 0]
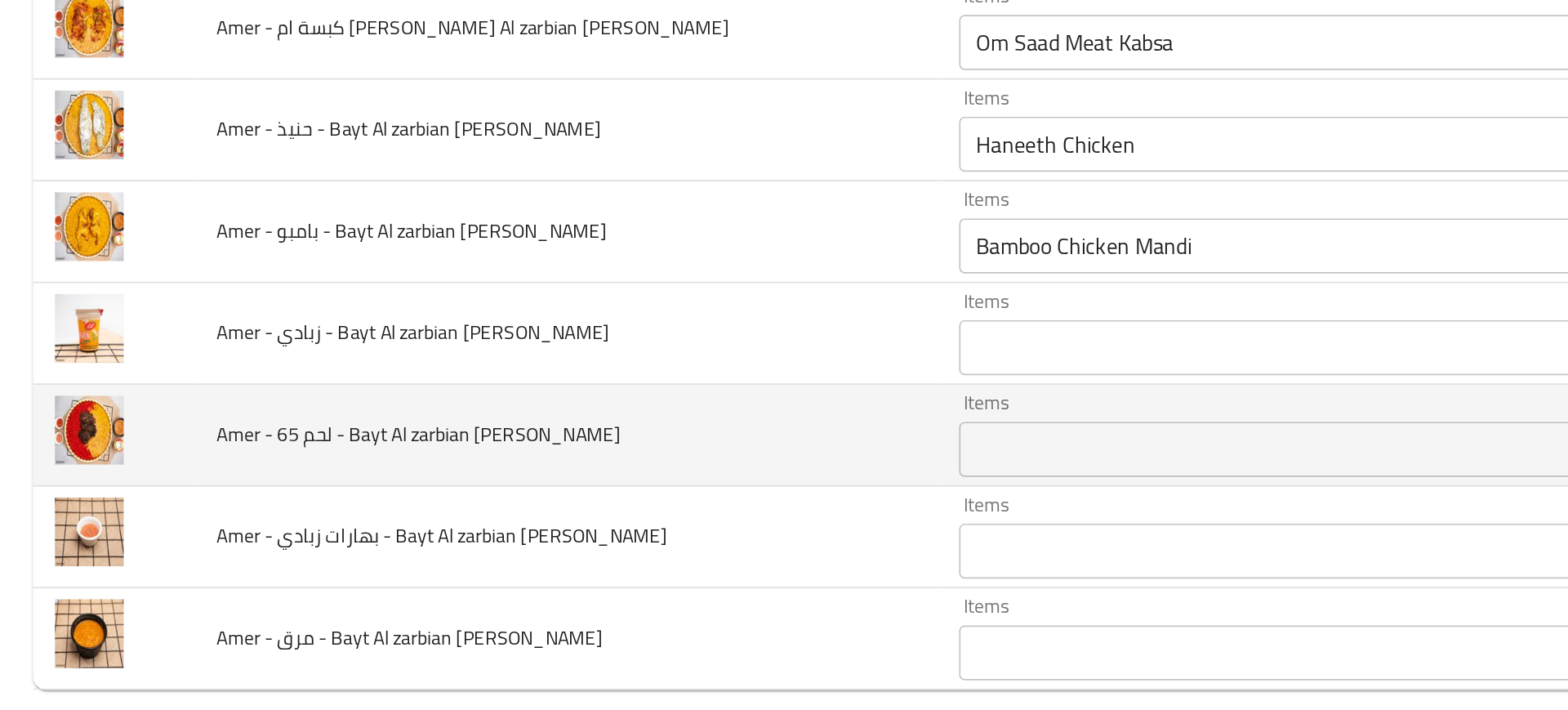
click at [357, 497] on td "Amer - لحم 65 - Bayt Al zarbian Al yamani" at bounding box center [336, 527] width 441 height 61
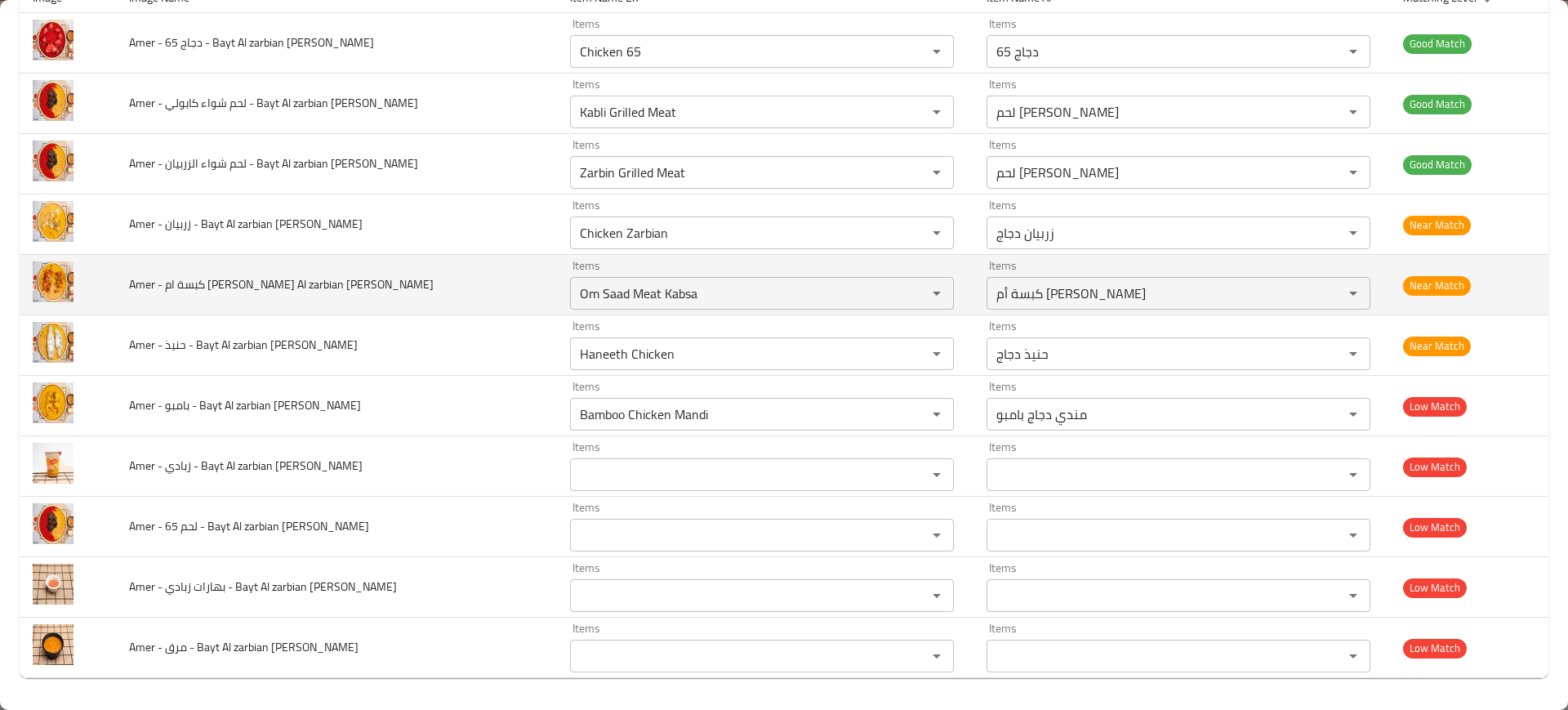
click at [456, 312] on td "Amer - كبسة ام سعد - Bayt Al zarbian Al yamani" at bounding box center [336, 285] width 441 height 61
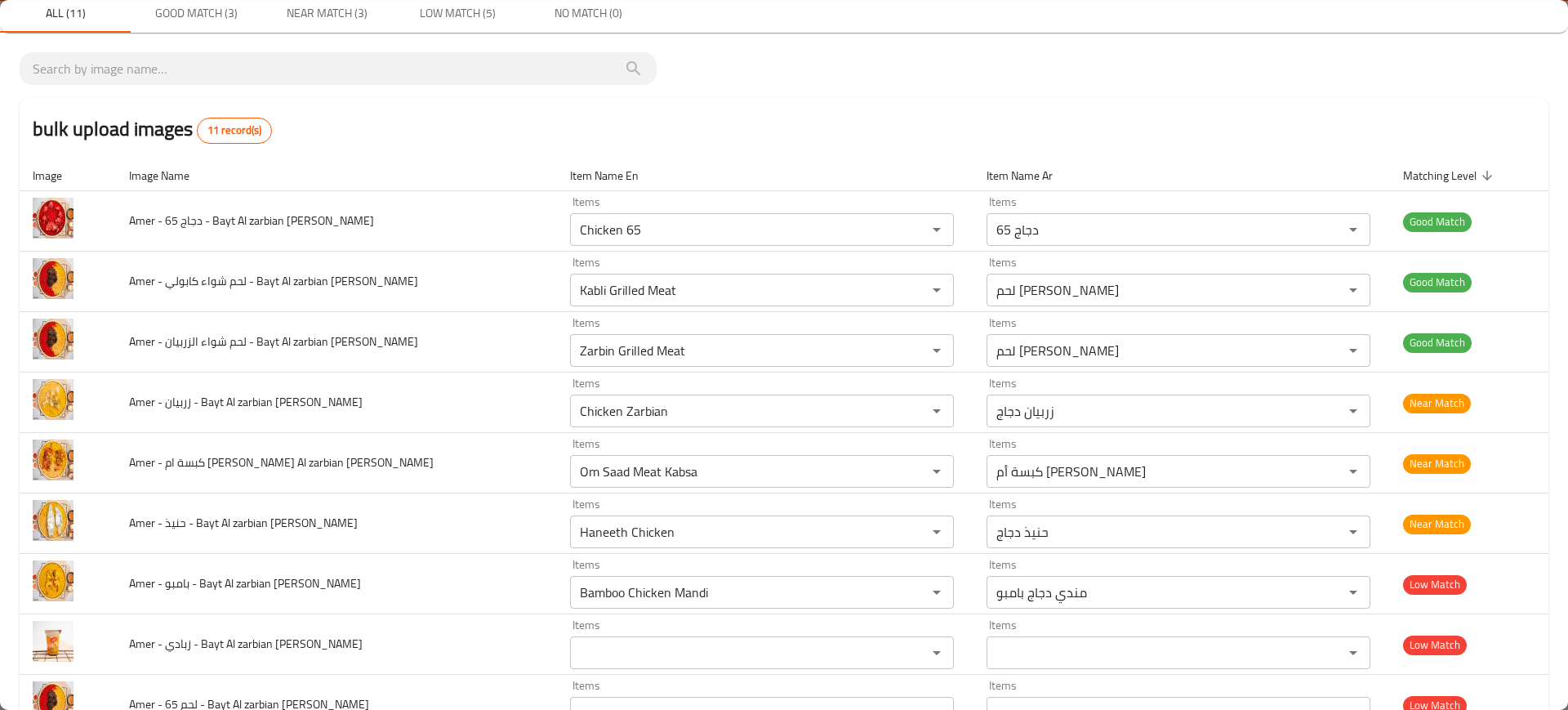
scroll to position [0, 0]
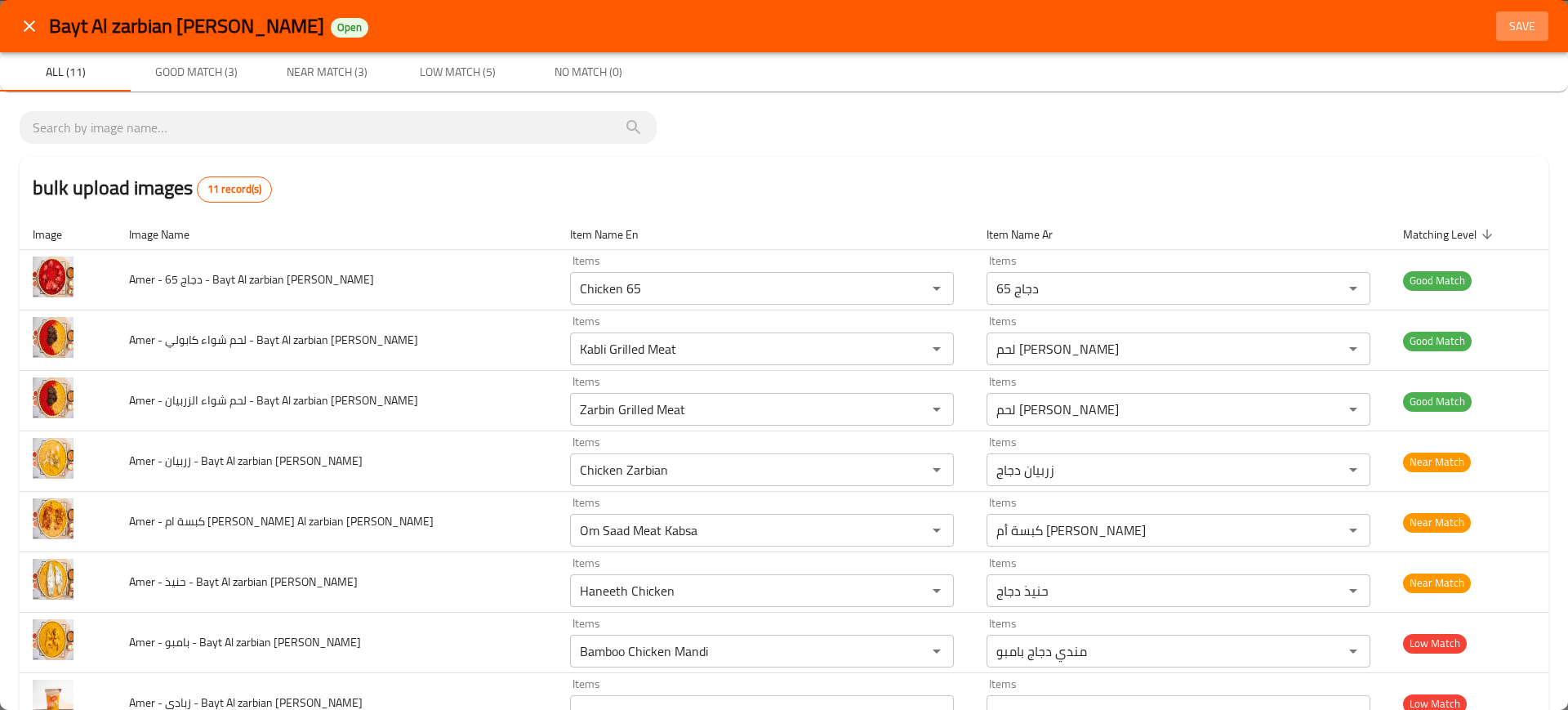
click at [1506, 31] on span "Save" at bounding box center [1521, 26] width 39 height 21
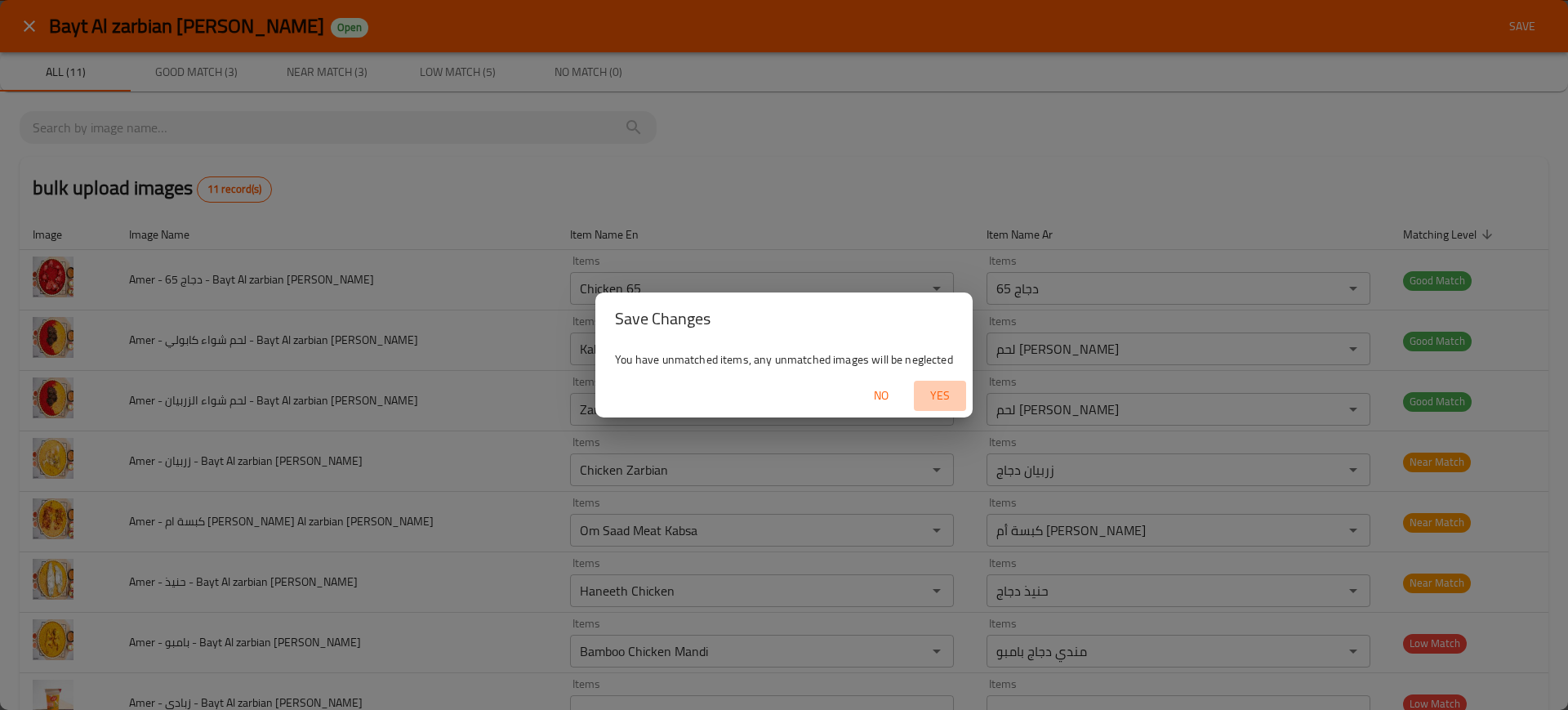
click at [951, 390] on span "Yes" at bounding box center [939, 396] width 39 height 21
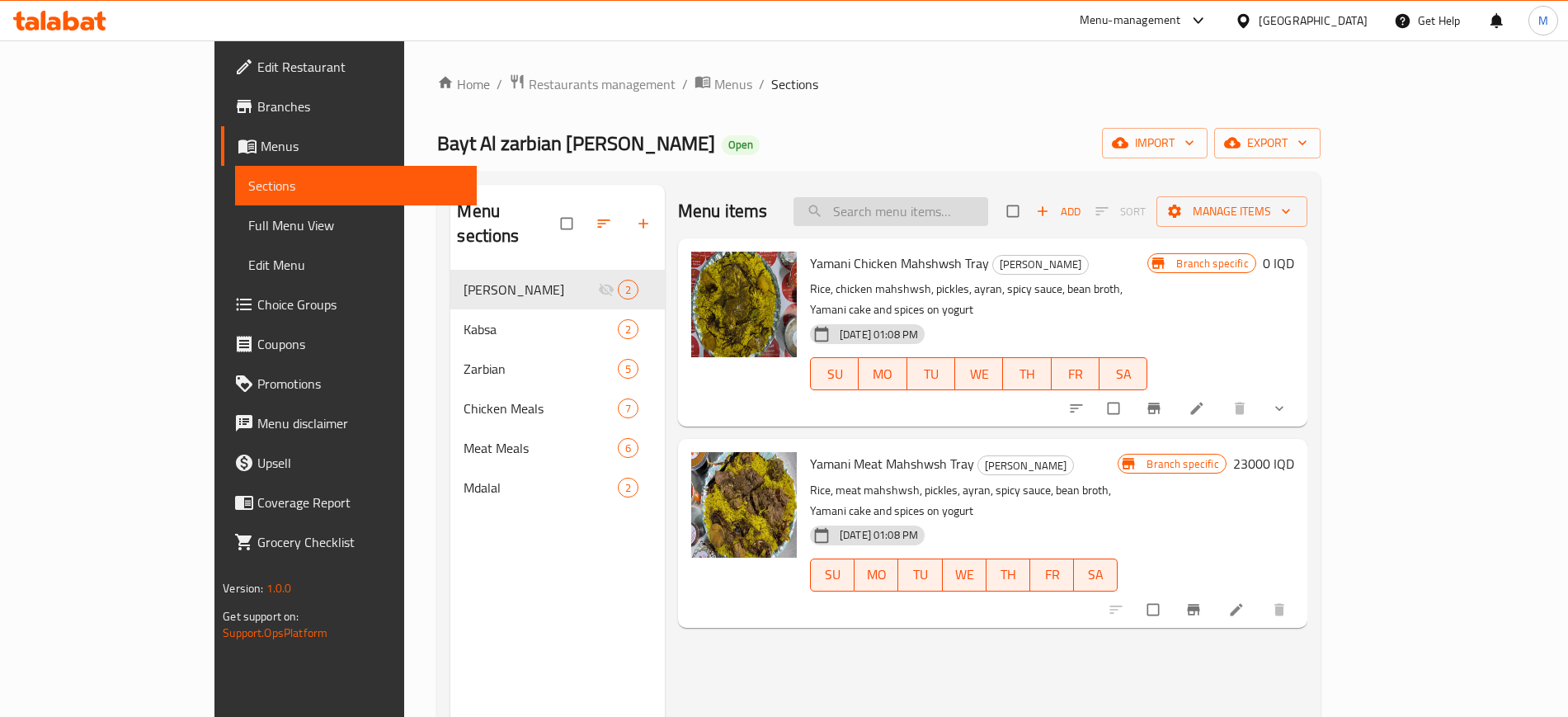
click at [975, 206] on input "search" at bounding box center [890, 212] width 194 height 29
paste input "Kabli Grilled Meat"
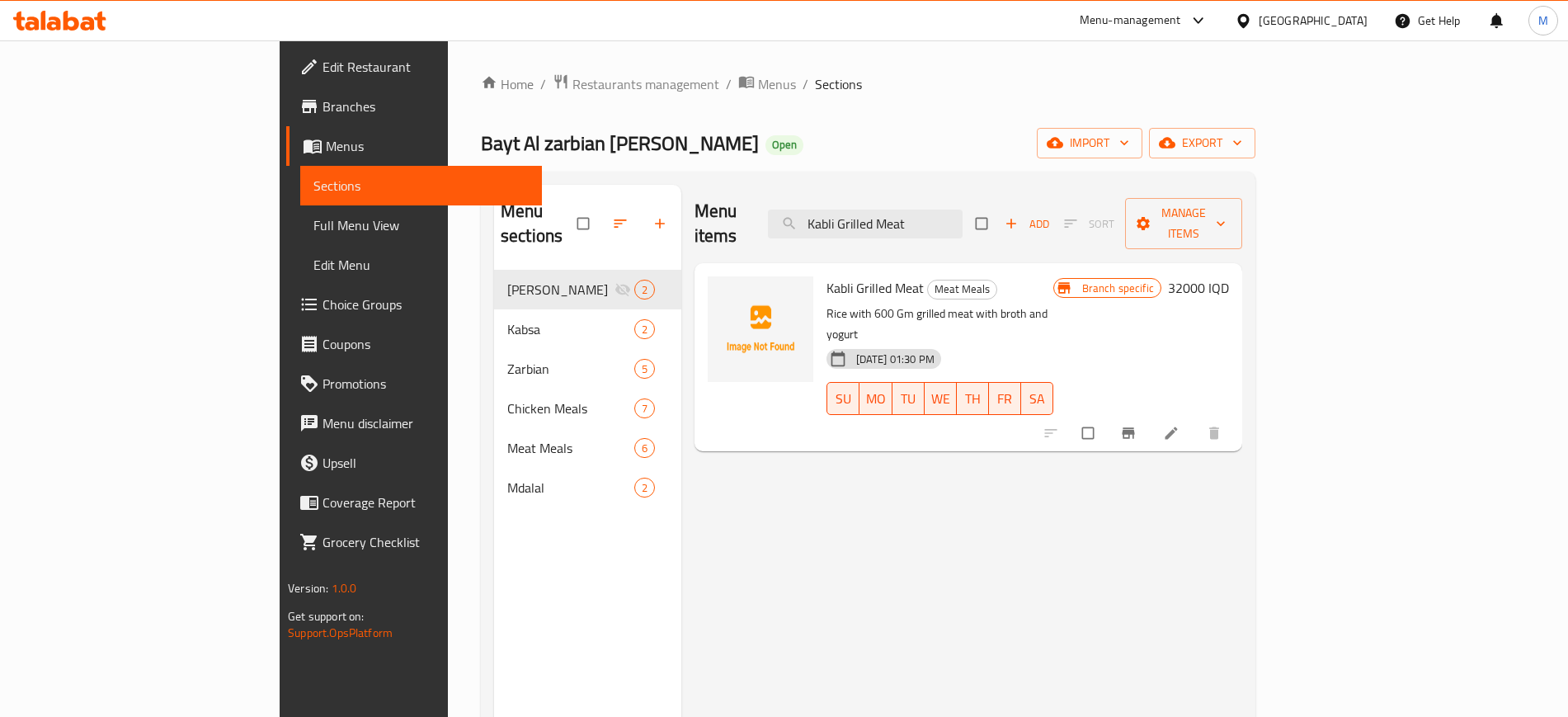
paste input "Zarbin"
paste input "Om Saad Meat Kabsa"
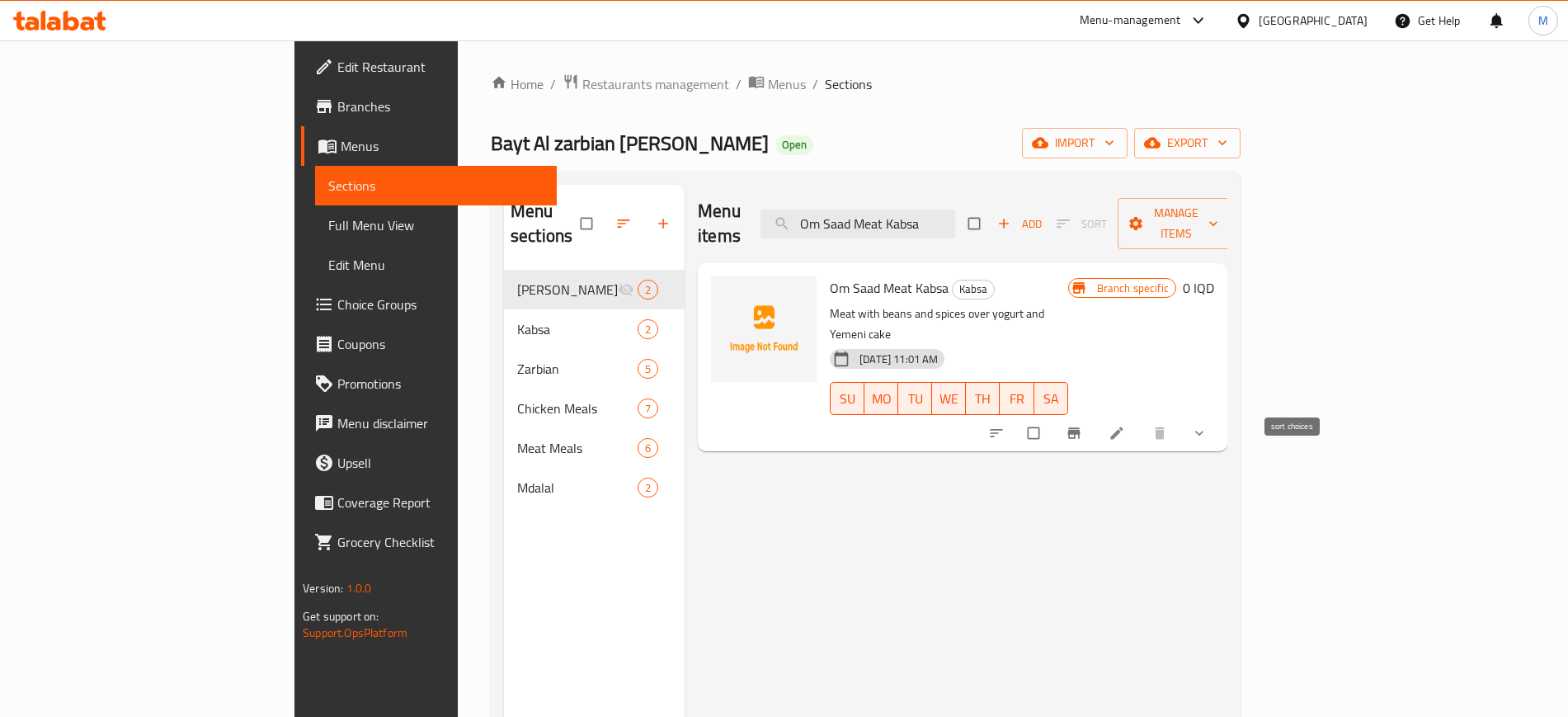
type input "Om Saad Meat Kabsa"
click at [1018, 415] on button "sort-choices" at bounding box center [998, 433] width 39 height 36
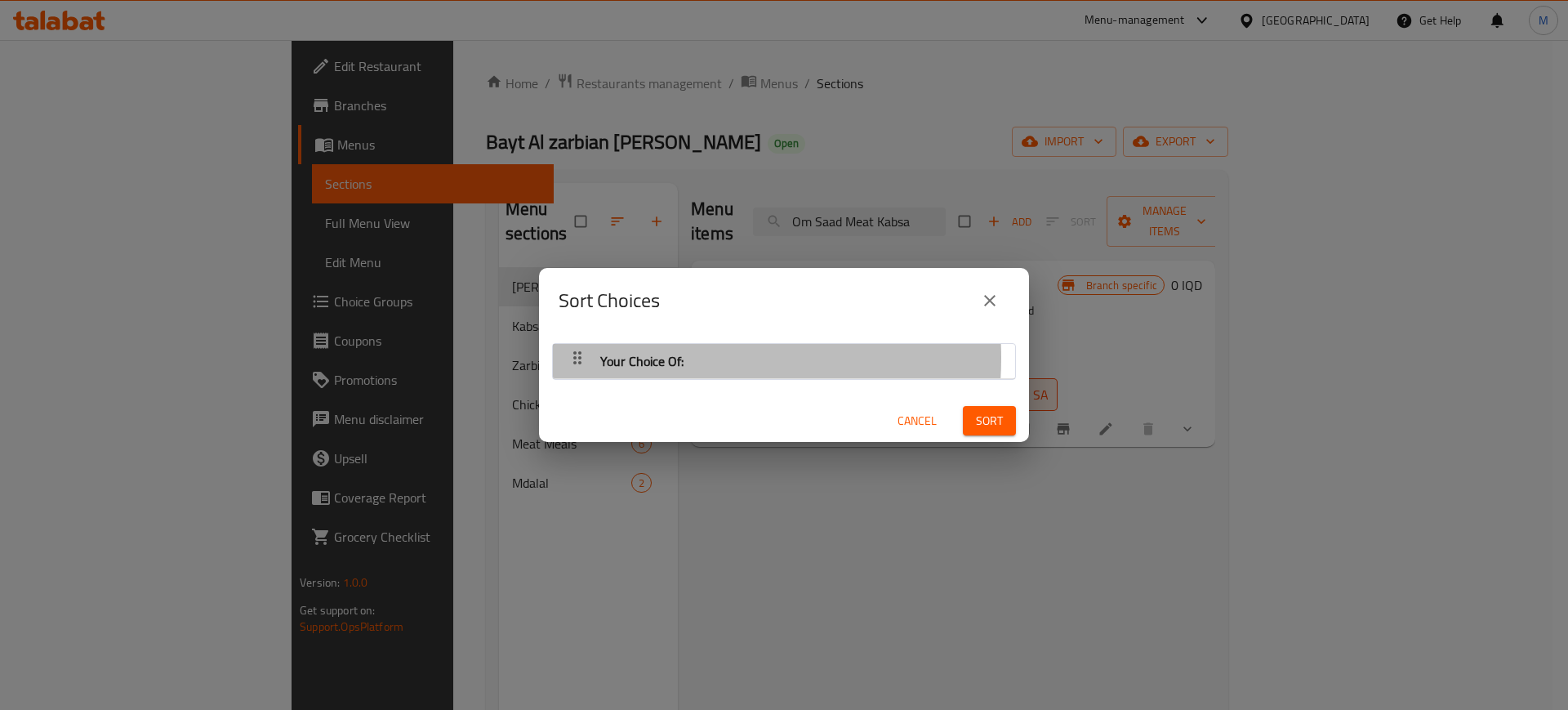
click at [659, 358] on span "Your Choice Of:" at bounding box center [642, 360] width 83 height 24
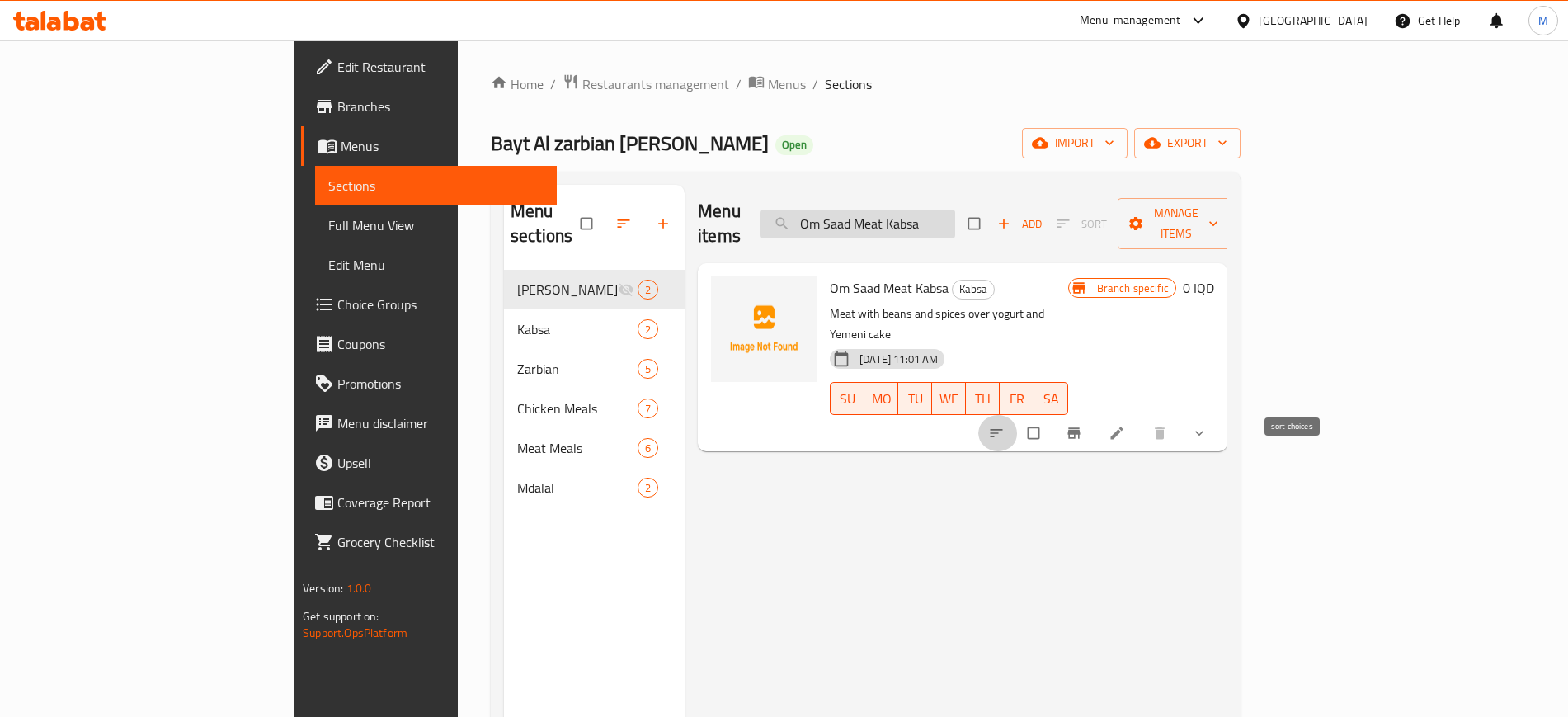
click at [955, 215] on input "Om Saad Meat Kabsa" at bounding box center [857, 224] width 194 height 29
paste input "Haneeth"
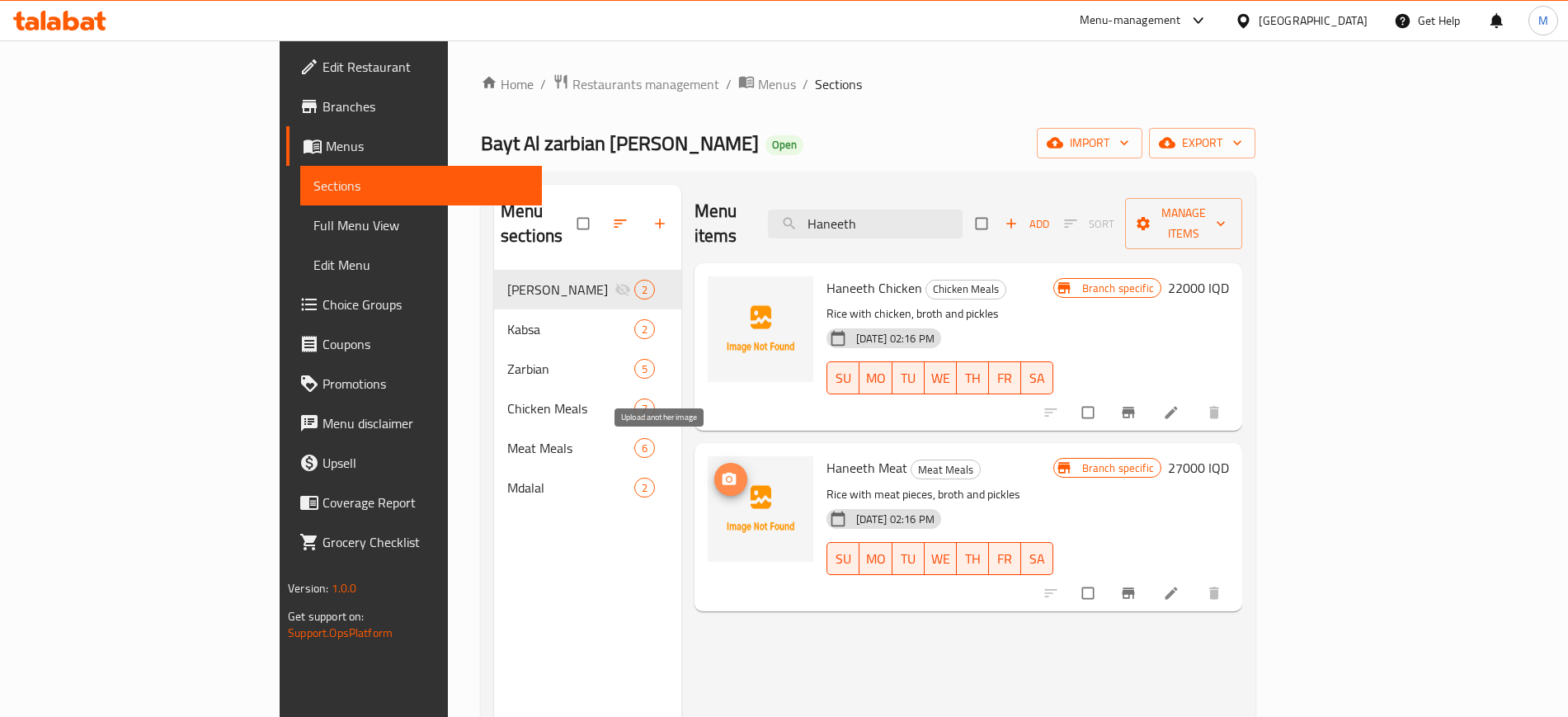
click at [714, 462] on button "upload picture" at bounding box center [731, 479] width 33 height 33
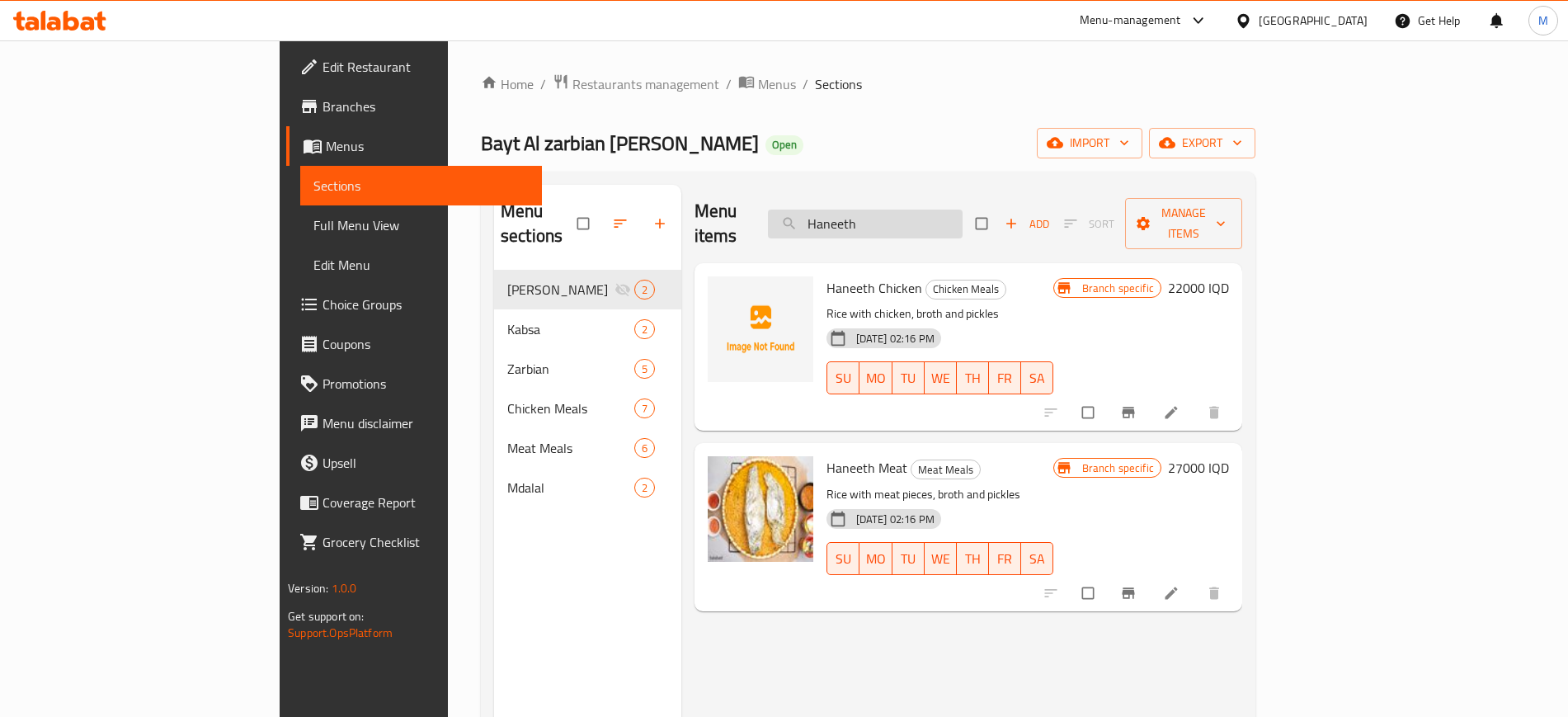
click at [929, 221] on input "Haneeth" at bounding box center [865, 224] width 194 height 29
paste input "Om Saad Meat Kabsa"
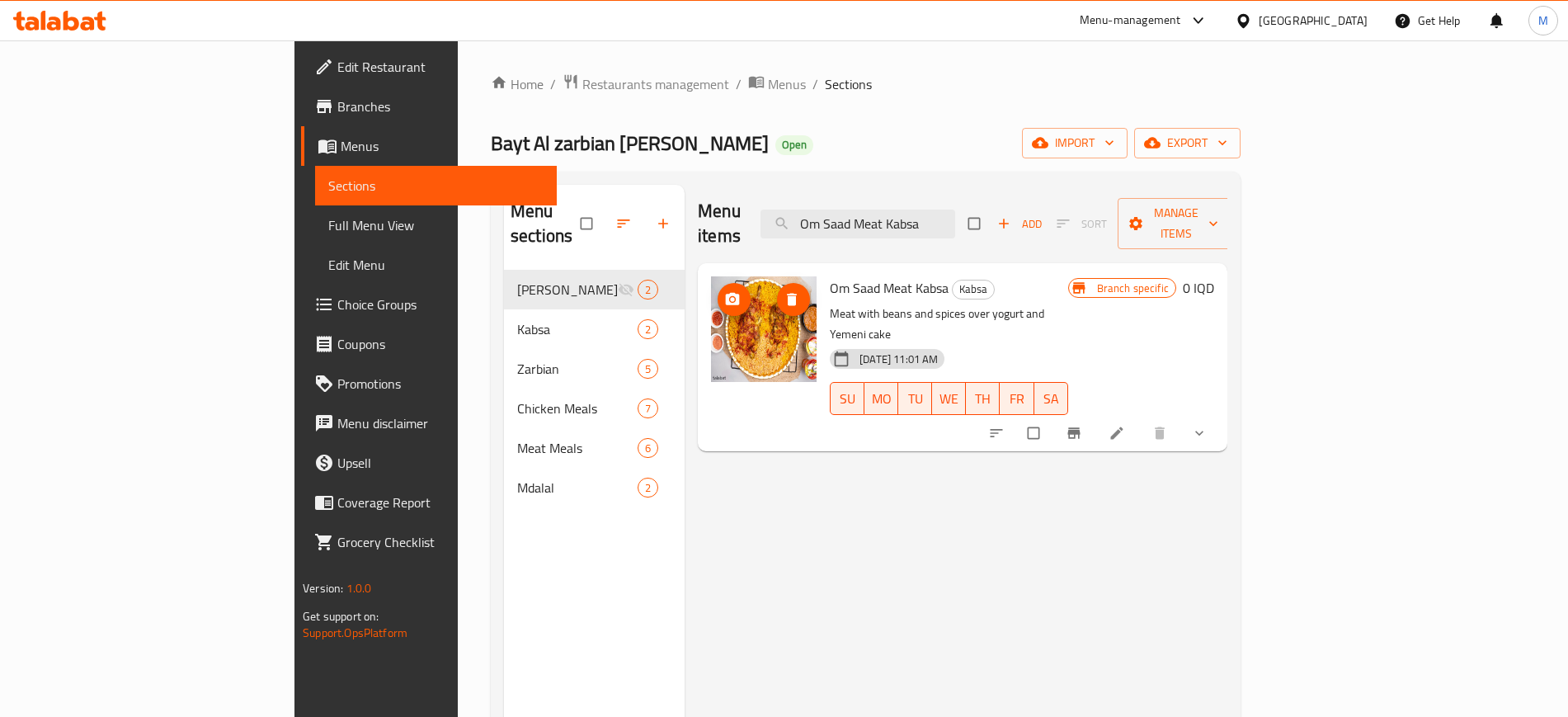
drag, startPoint x: 702, startPoint y: 305, endPoint x: 671, endPoint y: 325, distance: 36.9
click at [711, 325] on img at bounding box center [764, 329] width 106 height 106
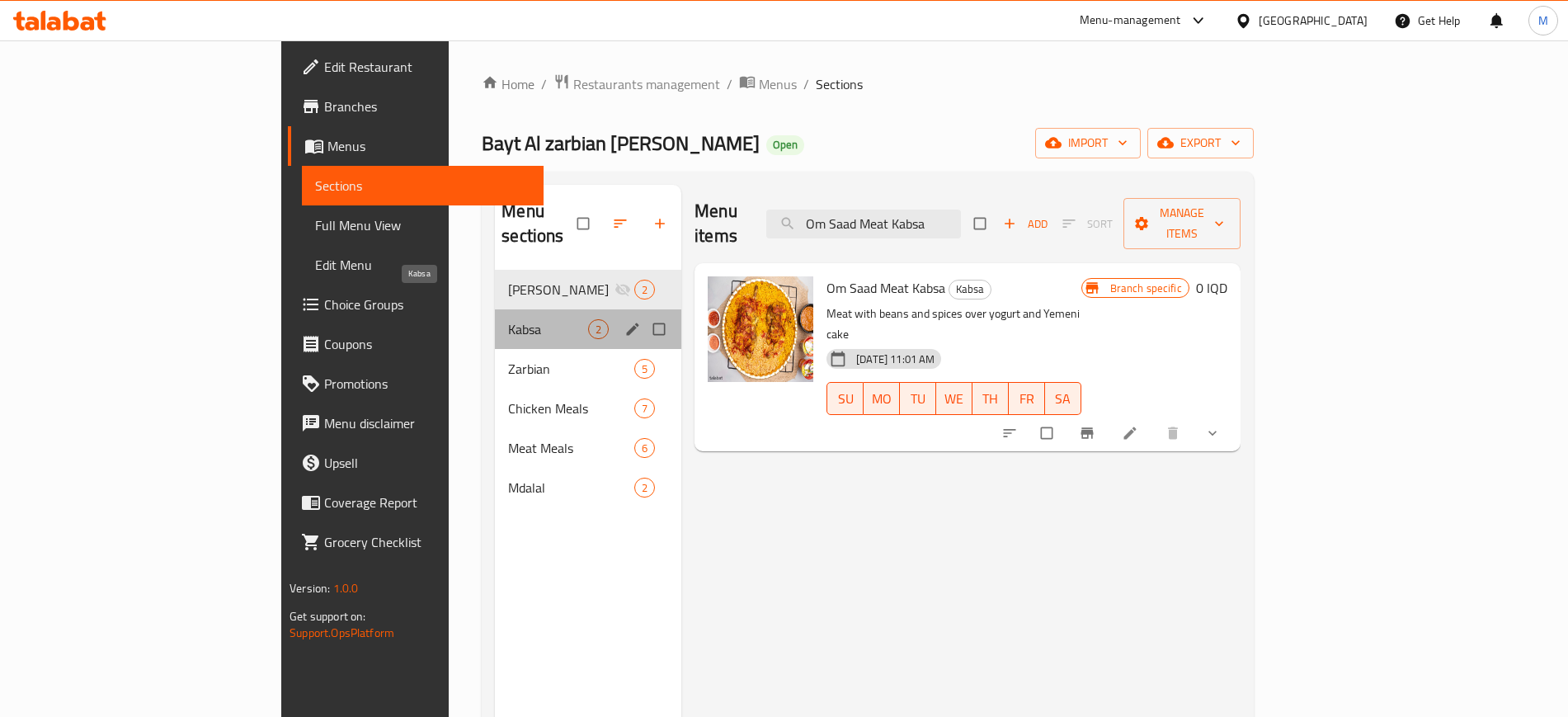
click at [508, 319] on span "Kabsa" at bounding box center [548, 329] width 80 height 20
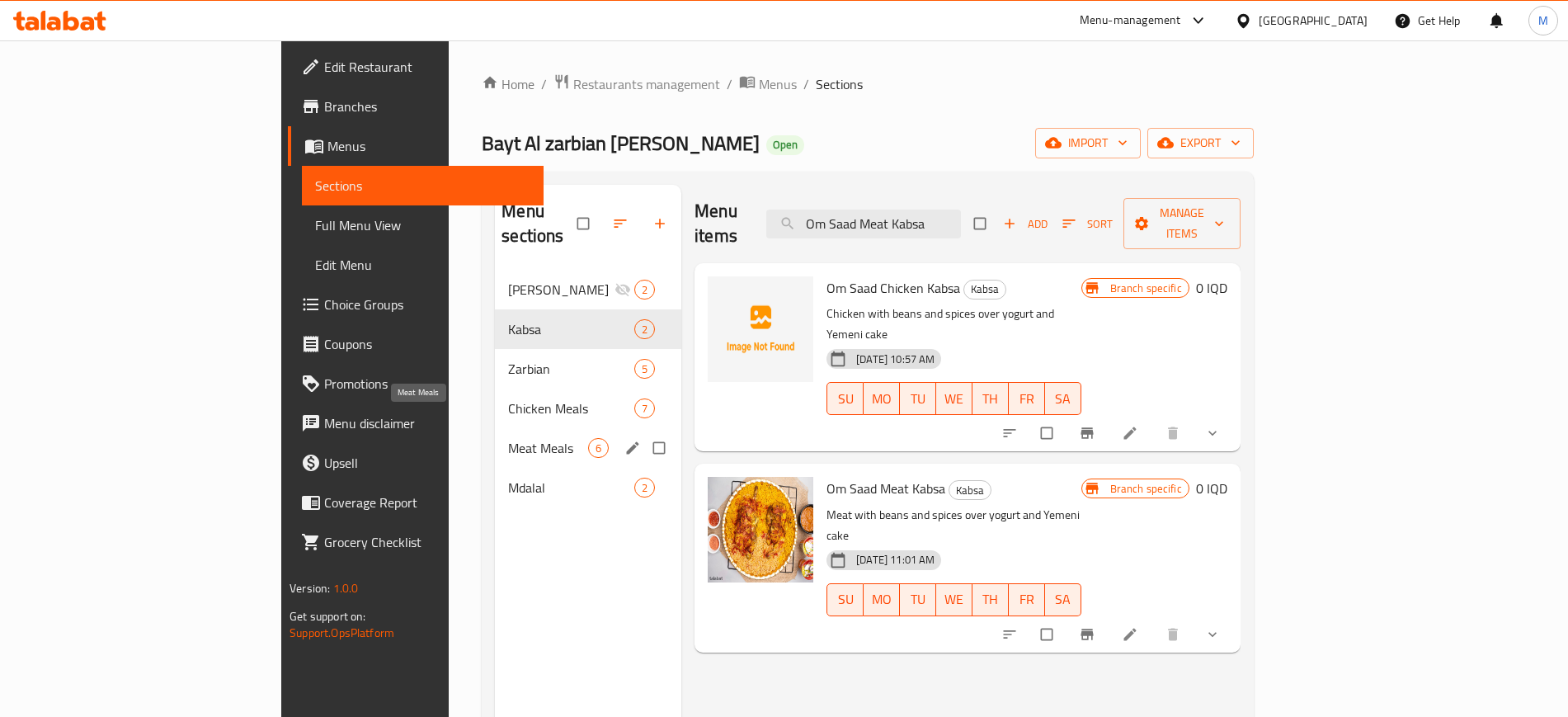
click at [508, 438] on span "Meat Meals" at bounding box center [548, 448] width 80 height 20
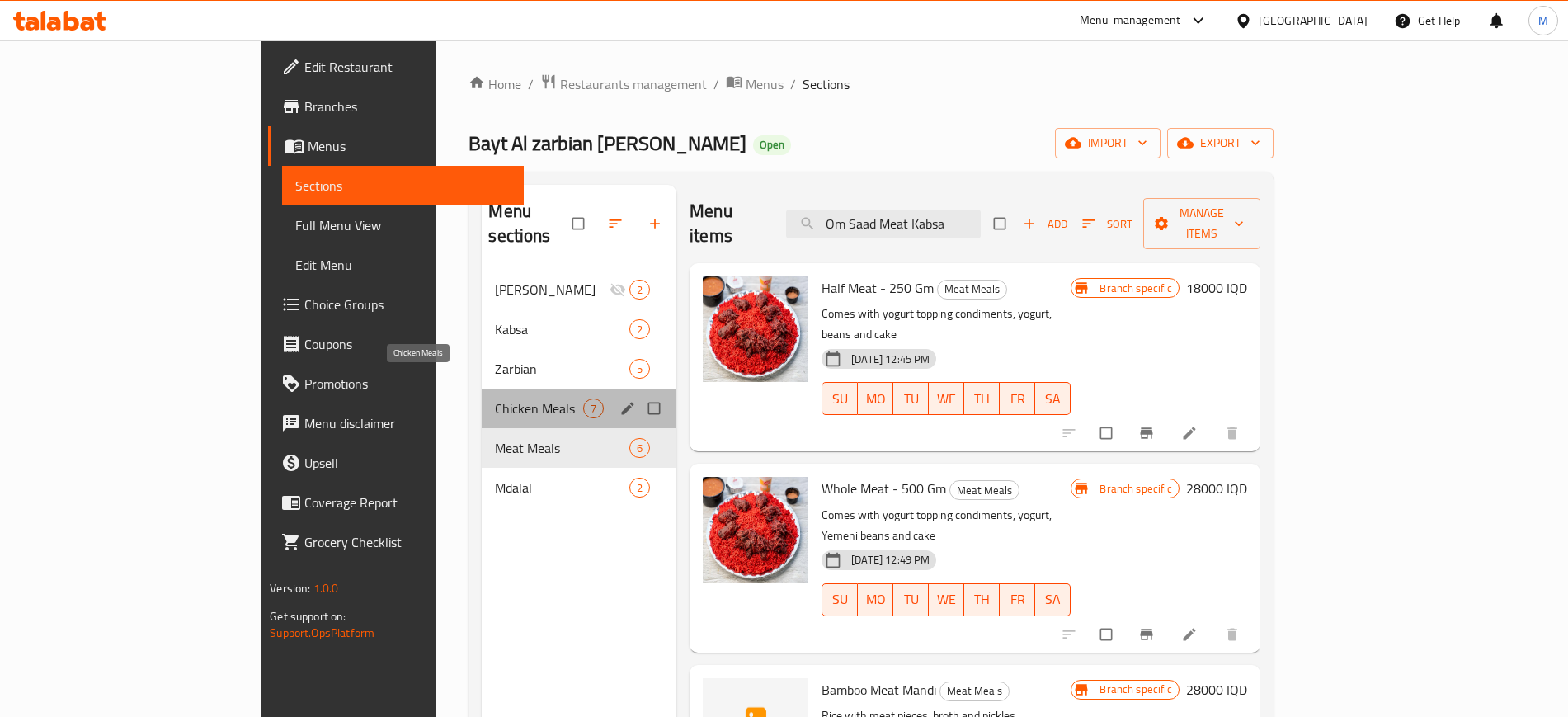
click at [495, 399] on span "Chicken Meals" at bounding box center [539, 409] width 88 height 20
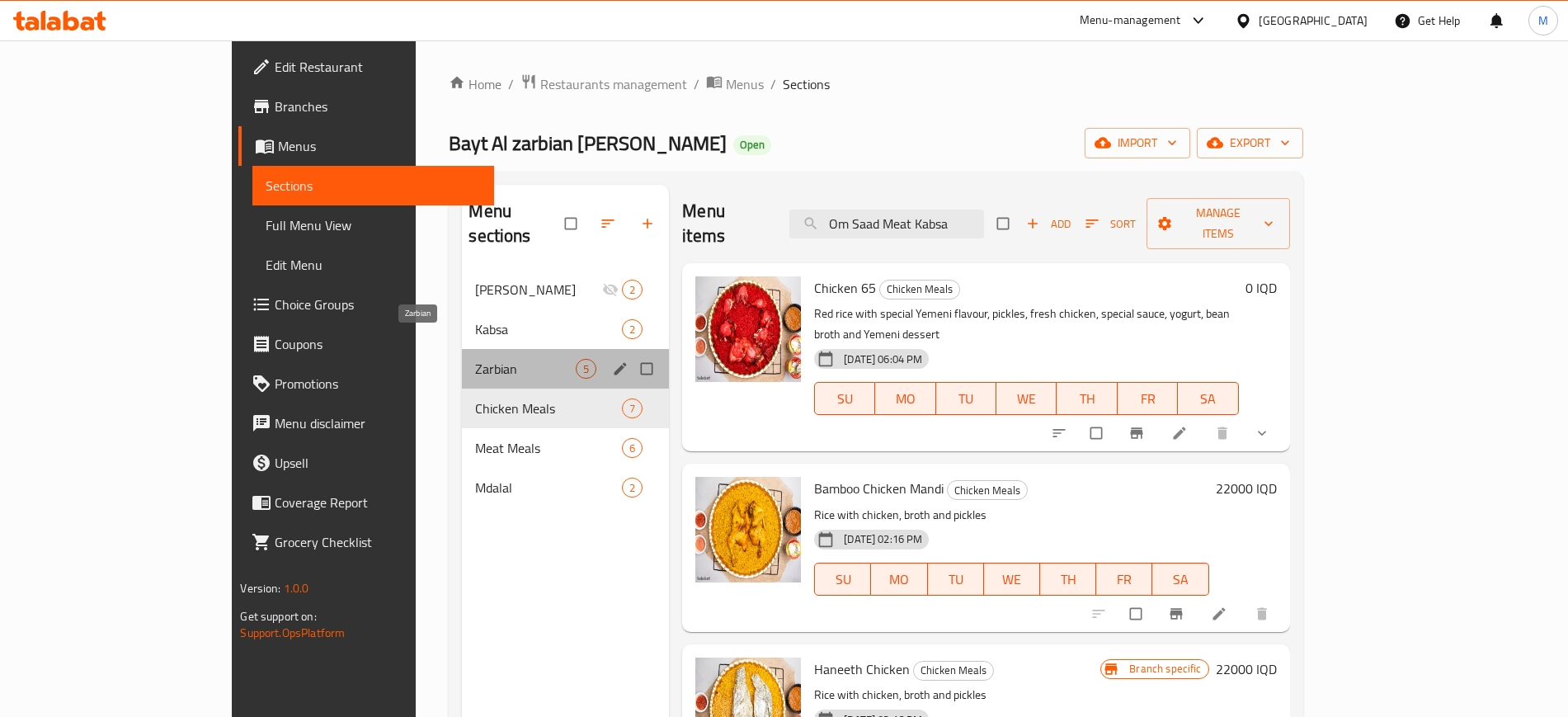
click at [475, 358] on span "Zarbian" at bounding box center [525, 369] width 100 height 20
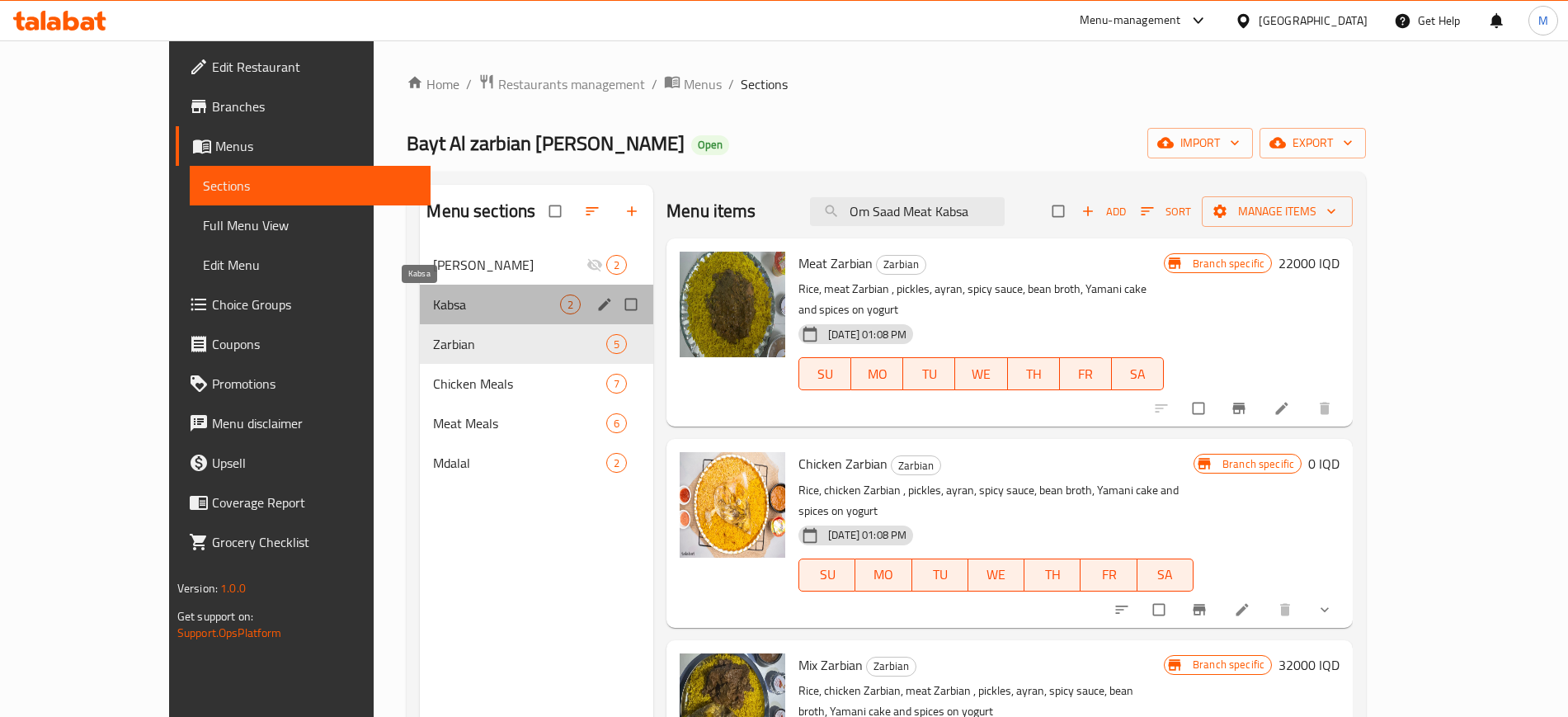
click at [433, 307] on span "Kabsa" at bounding box center [496, 305] width 127 height 20
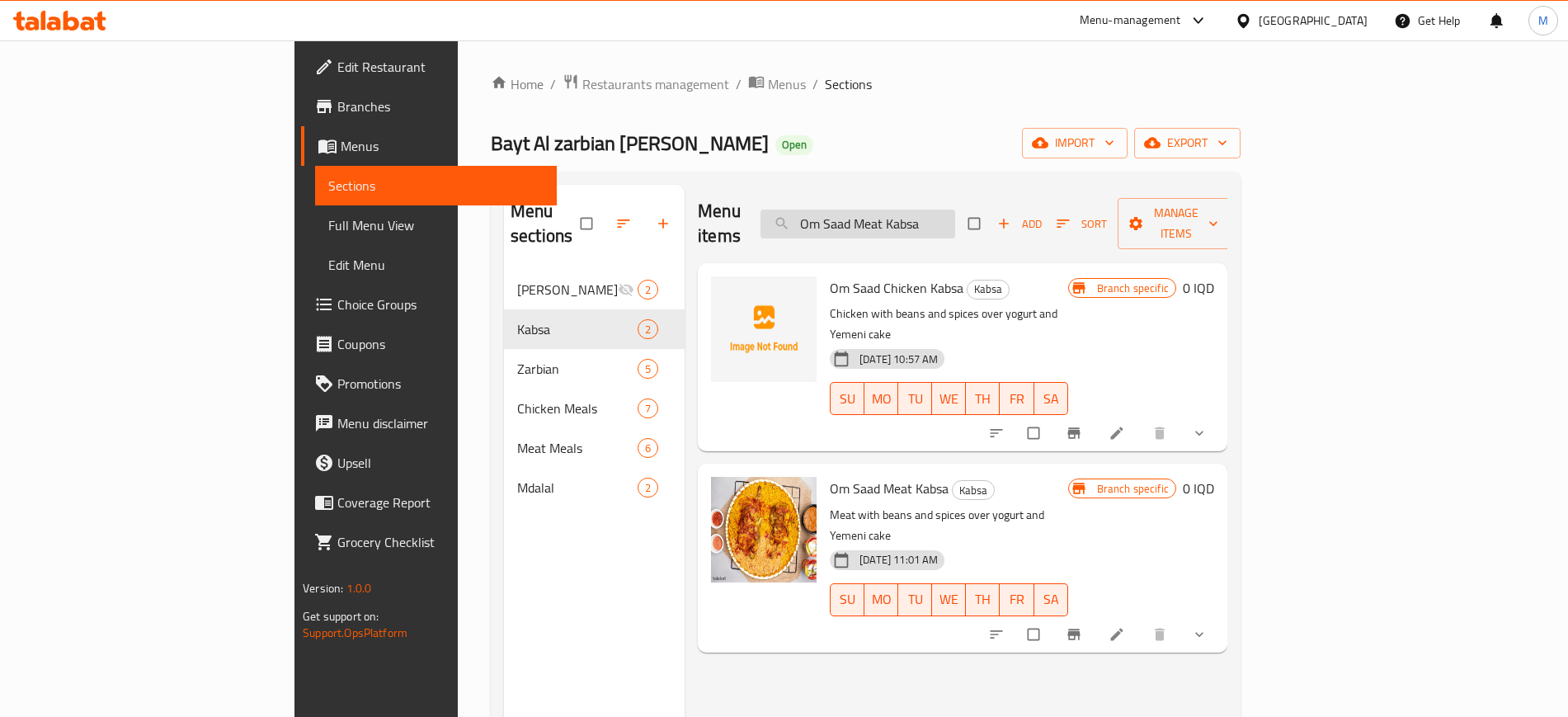
click at [955, 223] on input "Om Saad Meat Kabsa" at bounding box center [857, 224] width 194 height 29
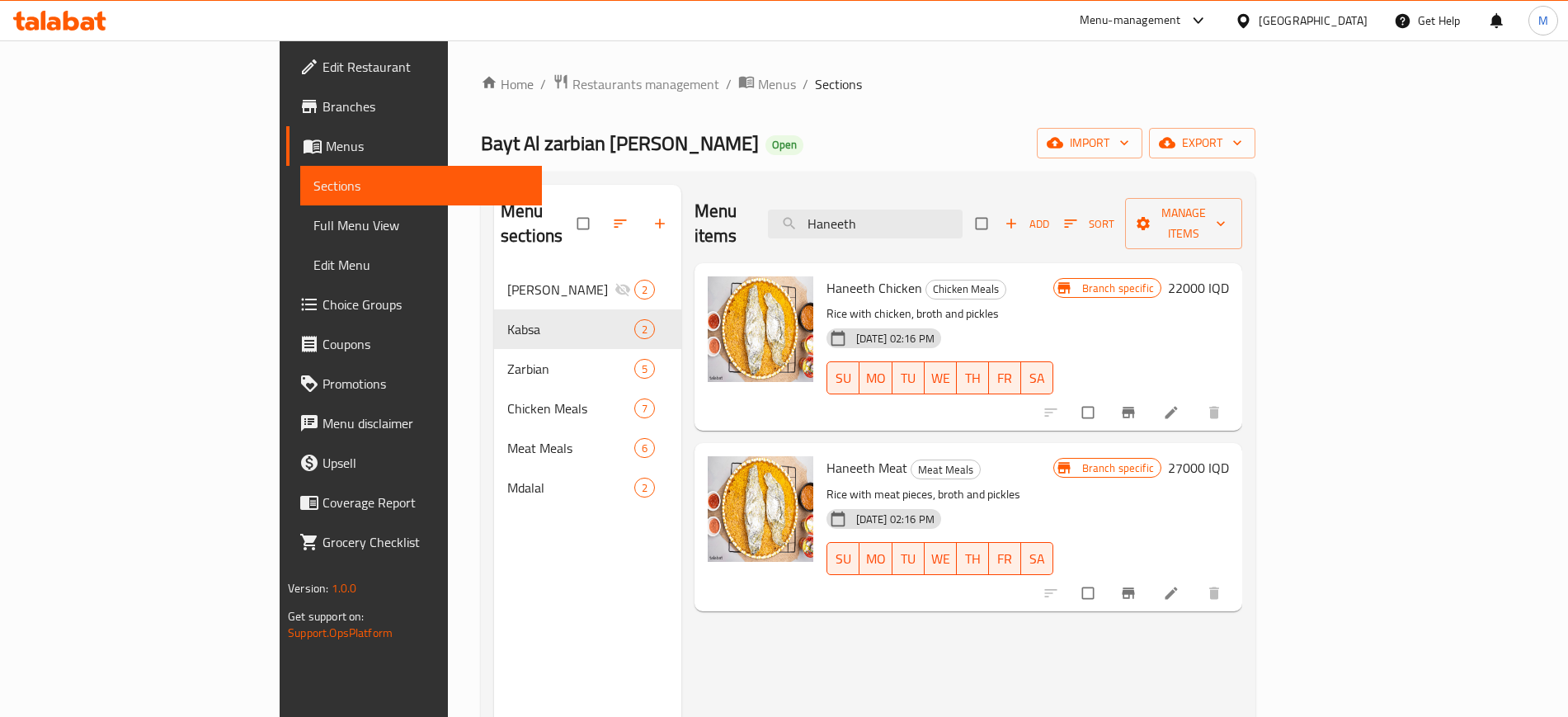
click at [681, 610] on div "Menu items Haneeth Add Sort Manage items Haneeth Chicken Chicken Meals Rice wit…" at bounding box center [961, 544] width 561 height 717
click at [950, 217] on input "Haneeth" at bounding box center [865, 224] width 194 height 29
paste input "Zubaidi Fish Mutabbaq"
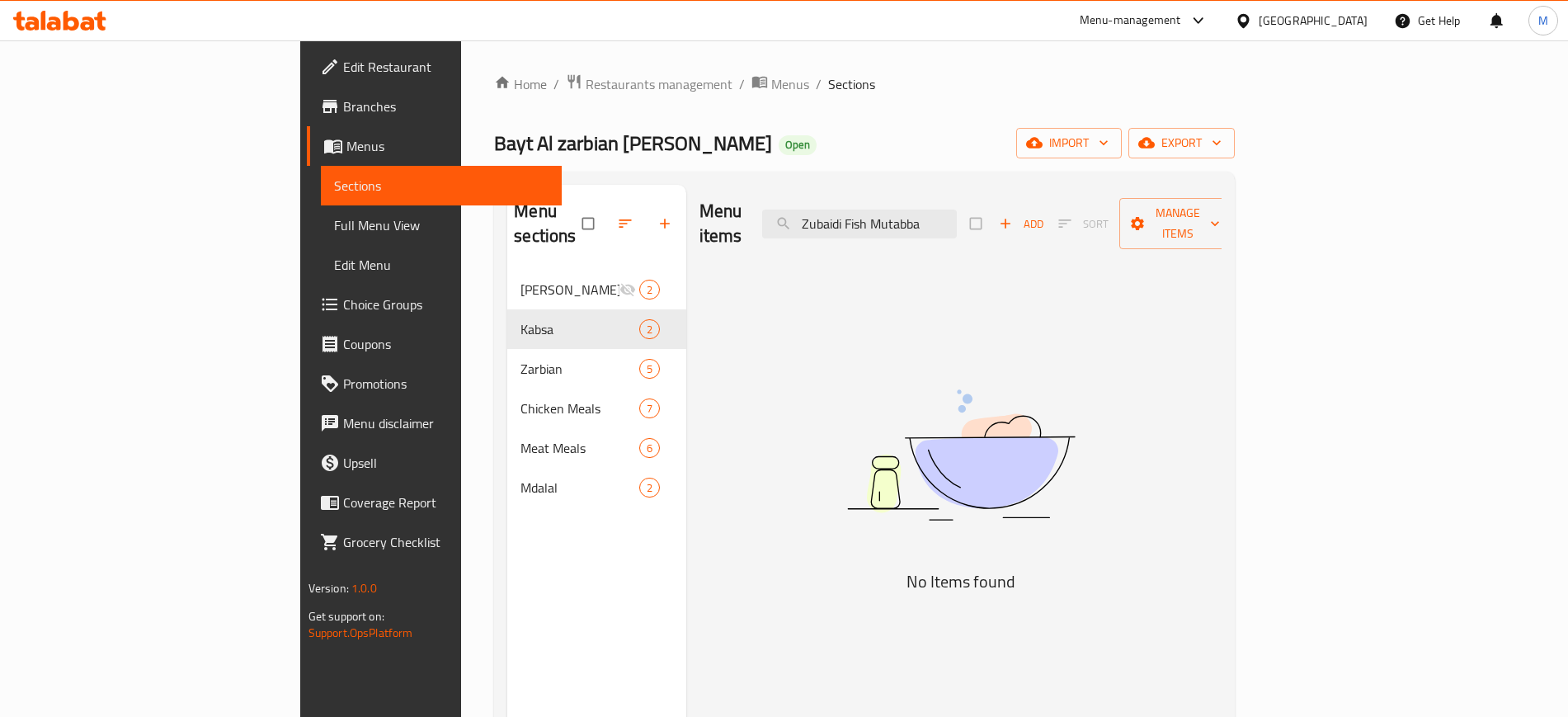
type input "Zubaidi Fish Mutabba"
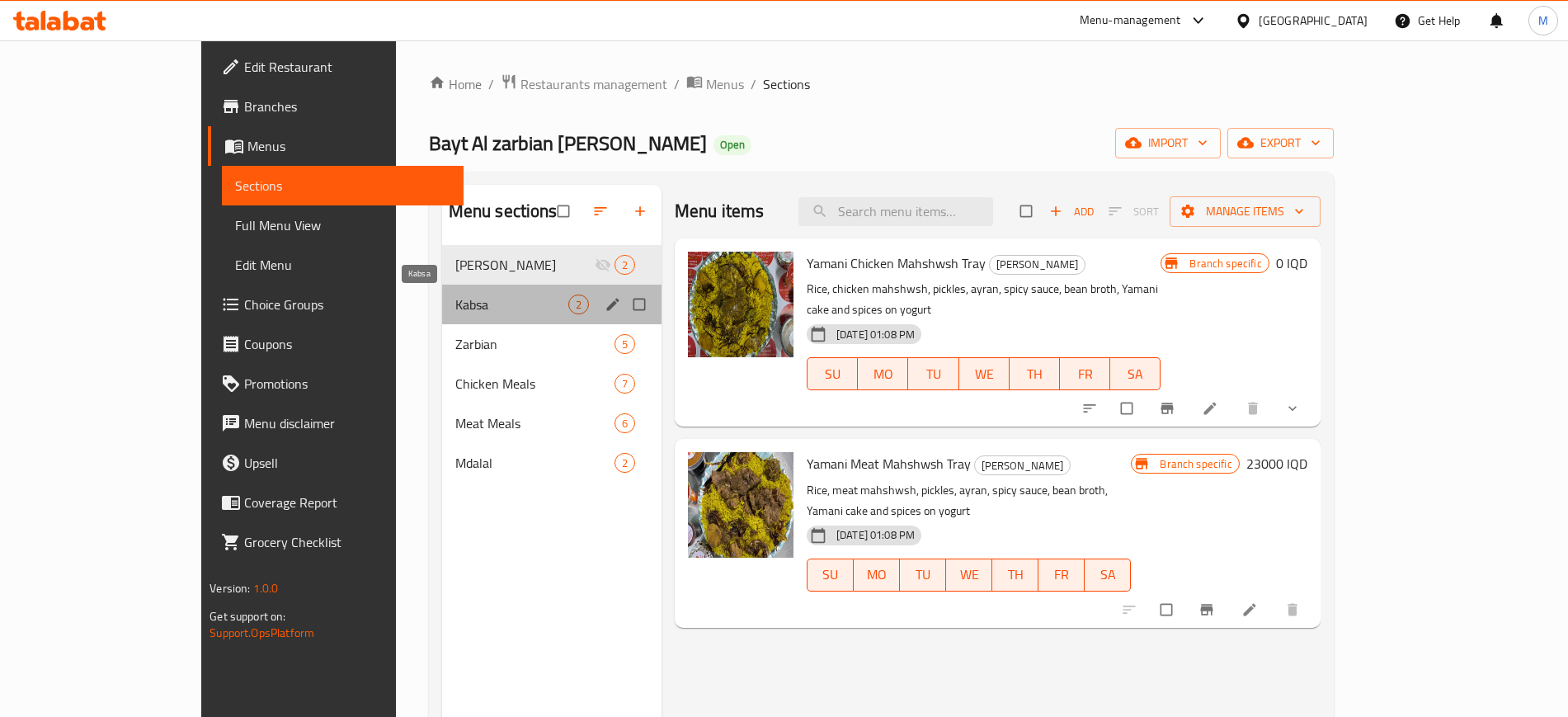
click at [501, 310] on span "Kabsa" at bounding box center [512, 305] width 113 height 20
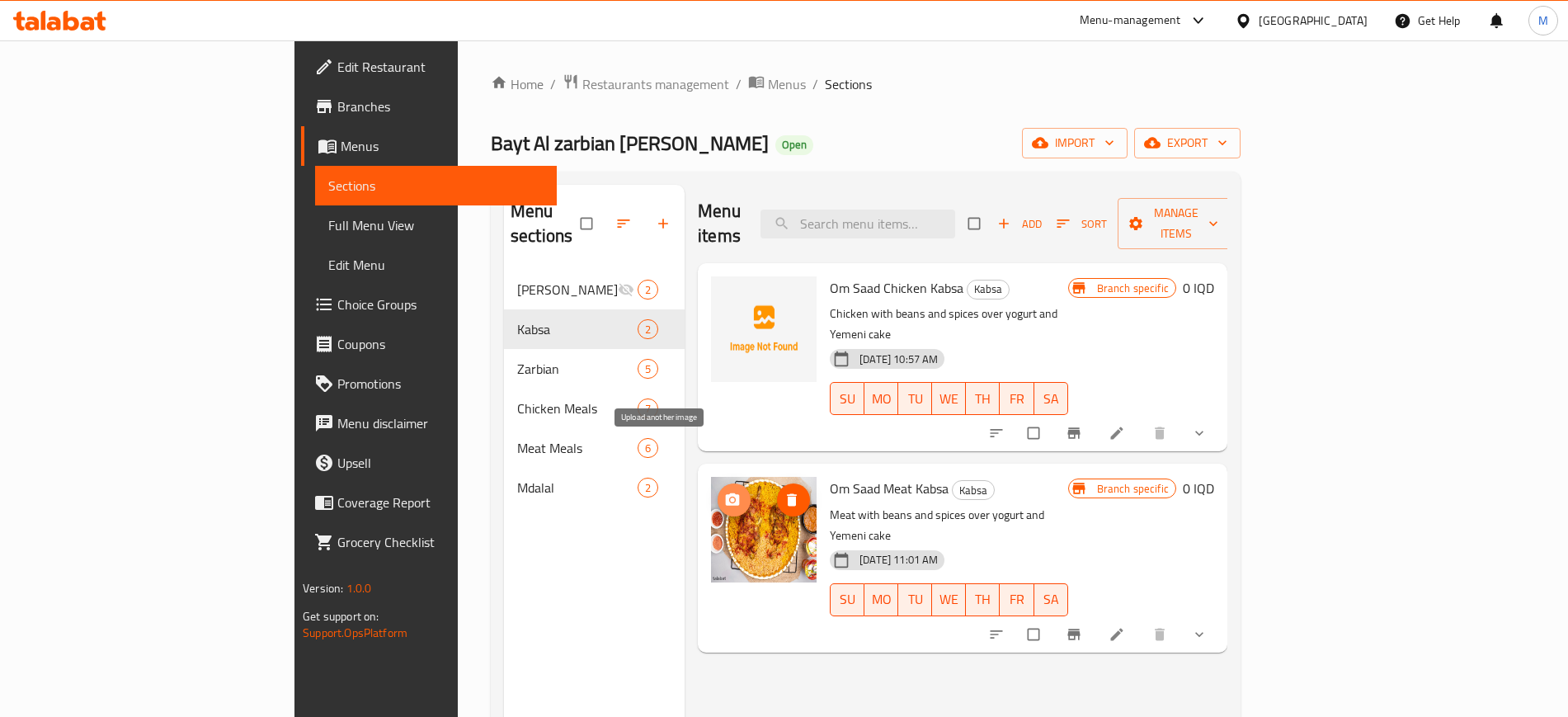
click at [726, 494] on icon "upload picture" at bounding box center [732, 500] width 14 height 13
click at [718, 483] on button "upload picture" at bounding box center [734, 500] width 33 height 33
click at [724, 291] on icon "upload picture" at bounding box center [732, 299] width 16 height 16
click at [718, 483] on button "upload picture" at bounding box center [734, 500] width 33 height 33
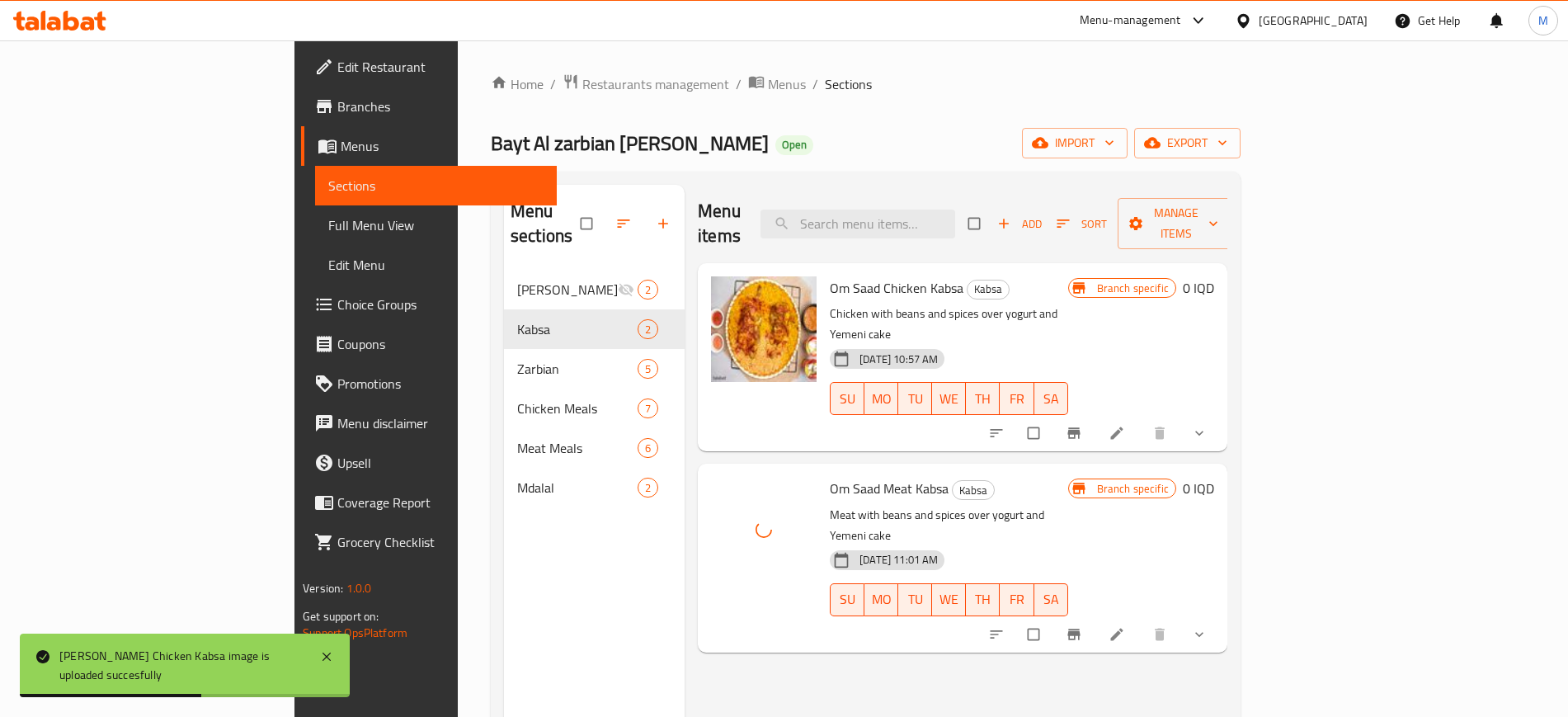
click at [685, 525] on div "Menu items Add Sort Manage items Om Saad Chicken Kabsa Kabsa Chicken with beans…" at bounding box center [956, 544] width 543 height 717
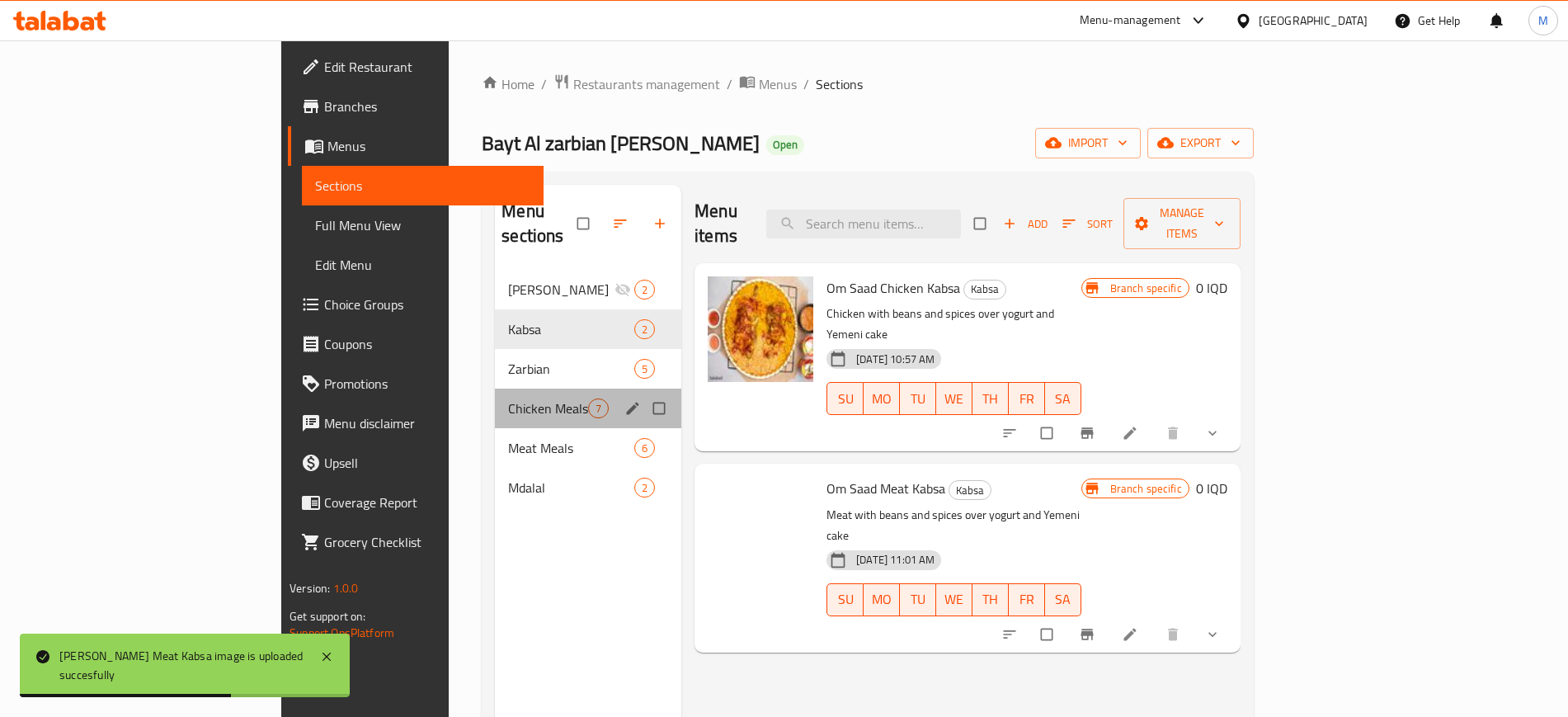
click at [495, 389] on div "Chicken Meals 7" at bounding box center [588, 408] width 186 height 39
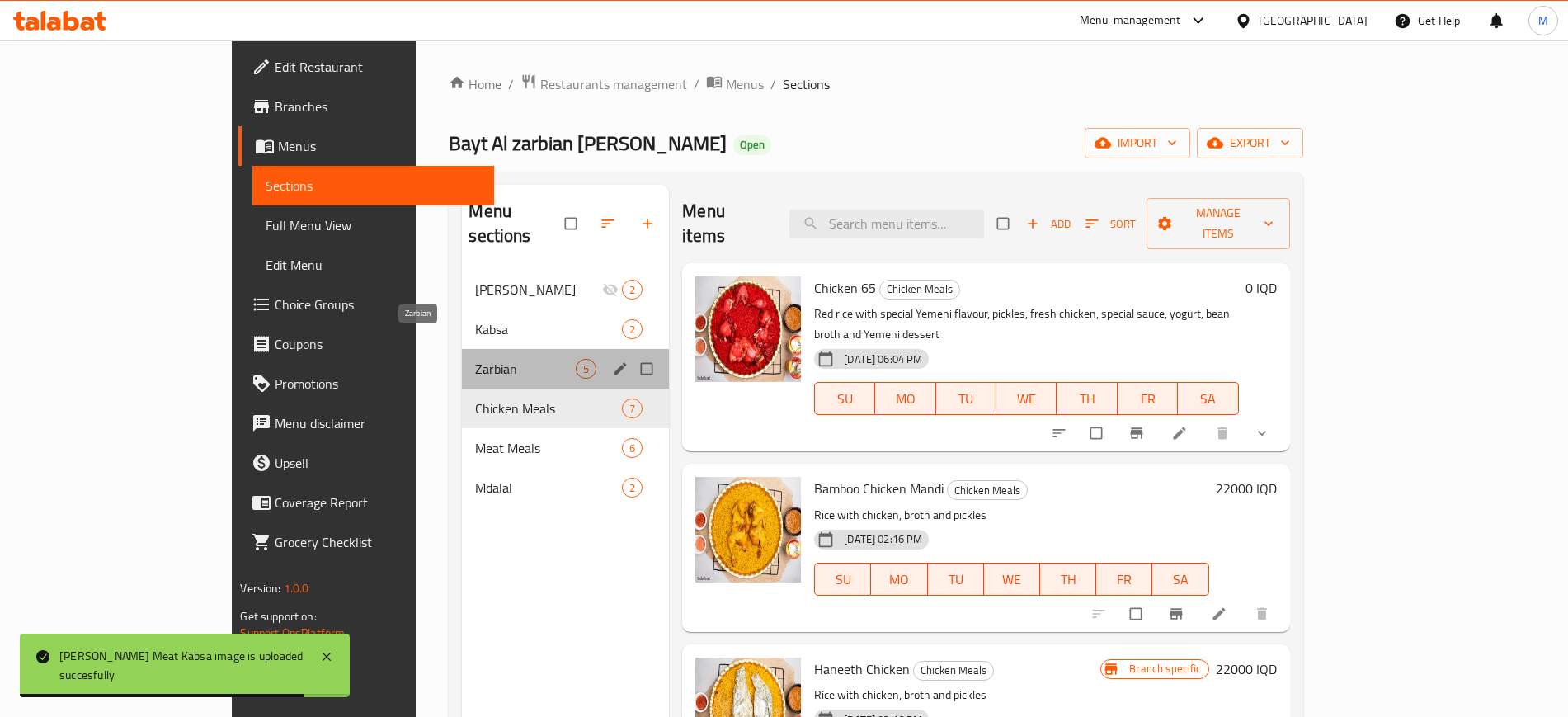
click at [475, 358] on span "Zarbian" at bounding box center [525, 369] width 100 height 20
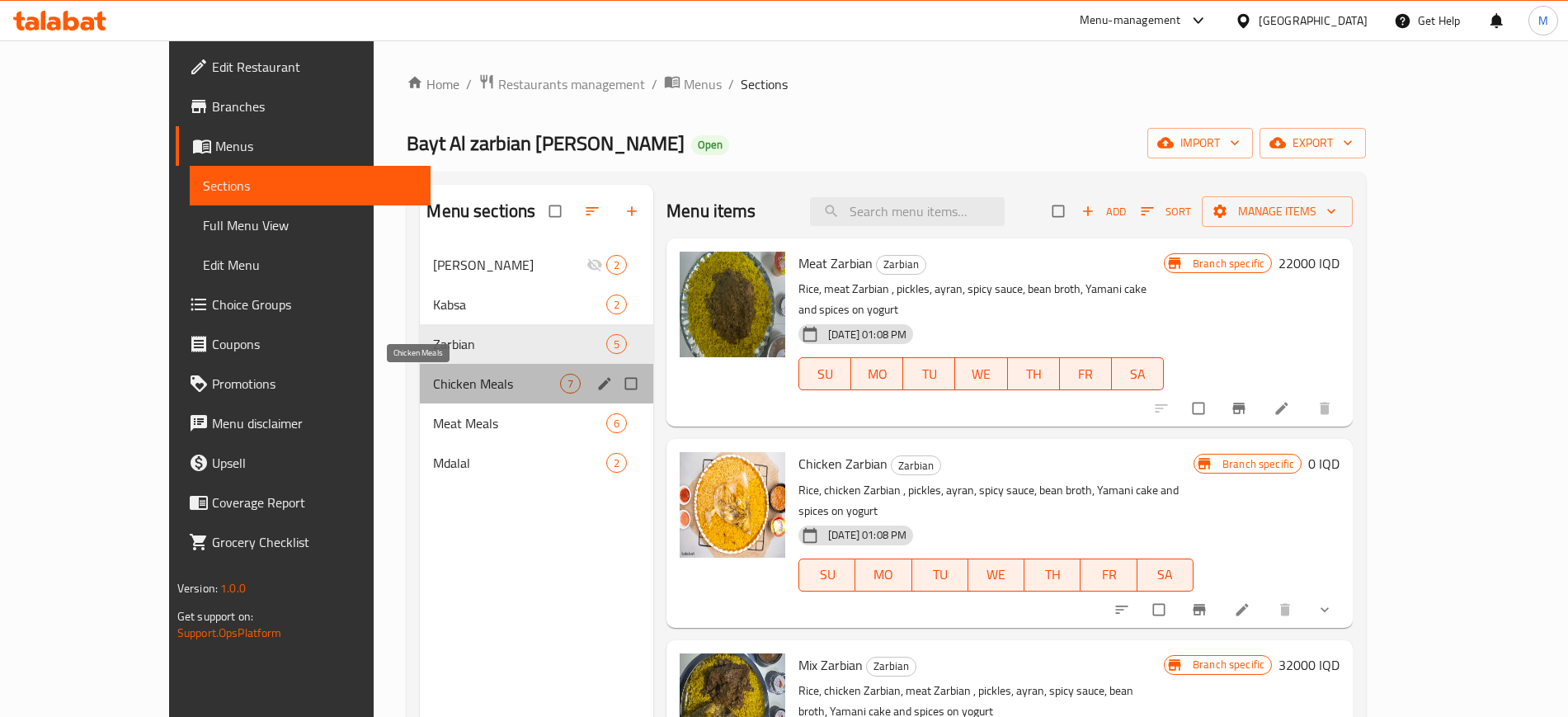
click at [433, 376] on span "Chicken Meals" at bounding box center [496, 384] width 127 height 20
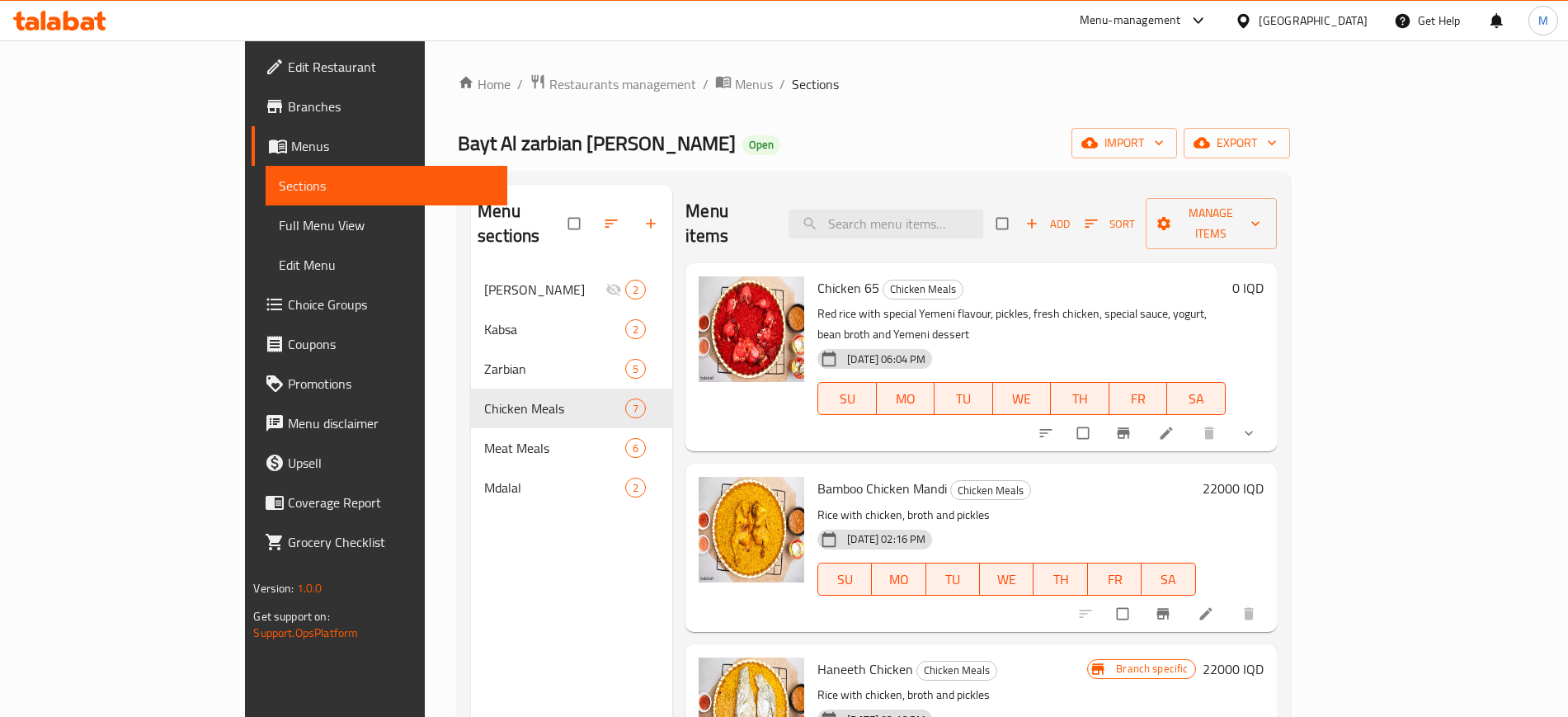
click at [458, 145] on span "Bayt Al zarbian Al yamani" at bounding box center [597, 143] width 278 height 37
copy span "Bayt Al zarbian Al yamani"
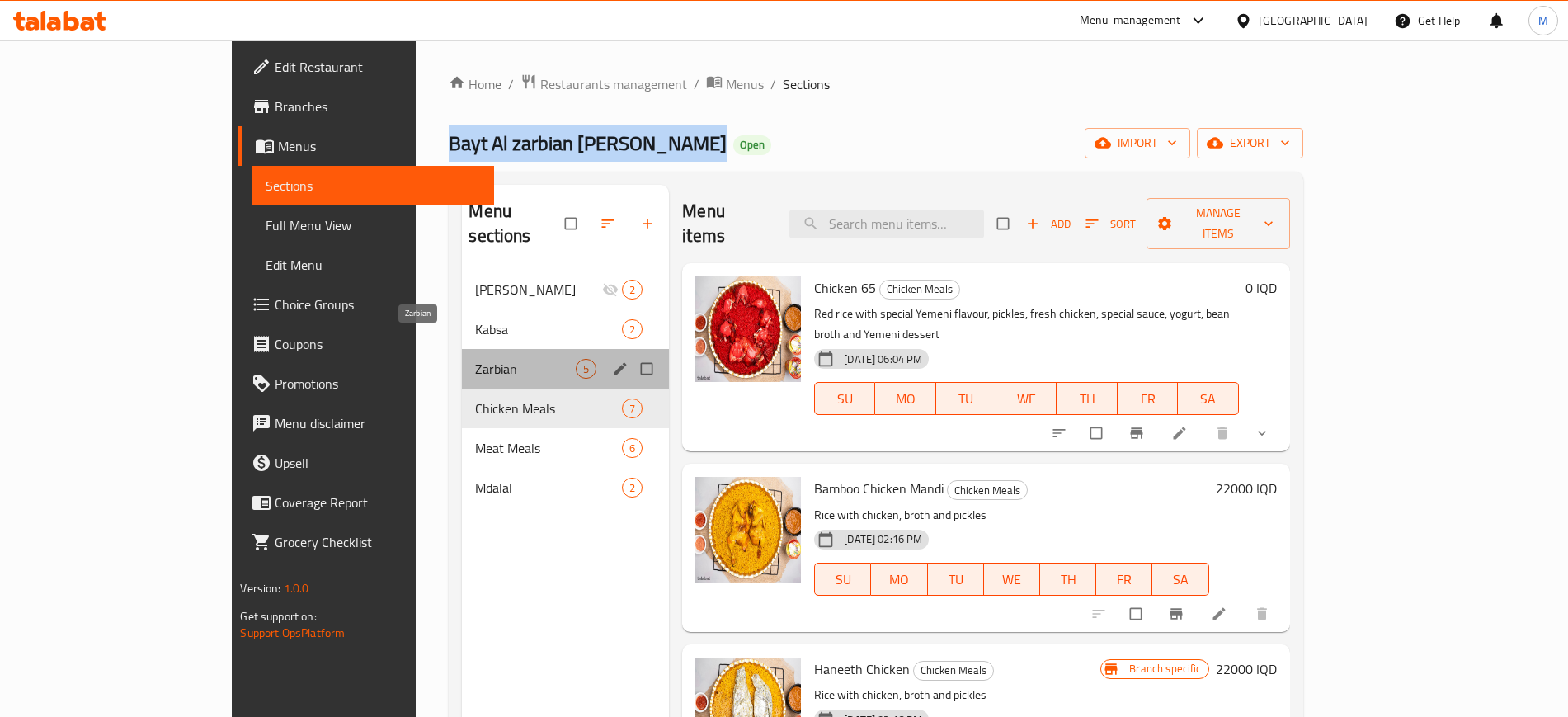
click at [475, 358] on span "Zarbian" at bounding box center [525, 369] width 100 height 20
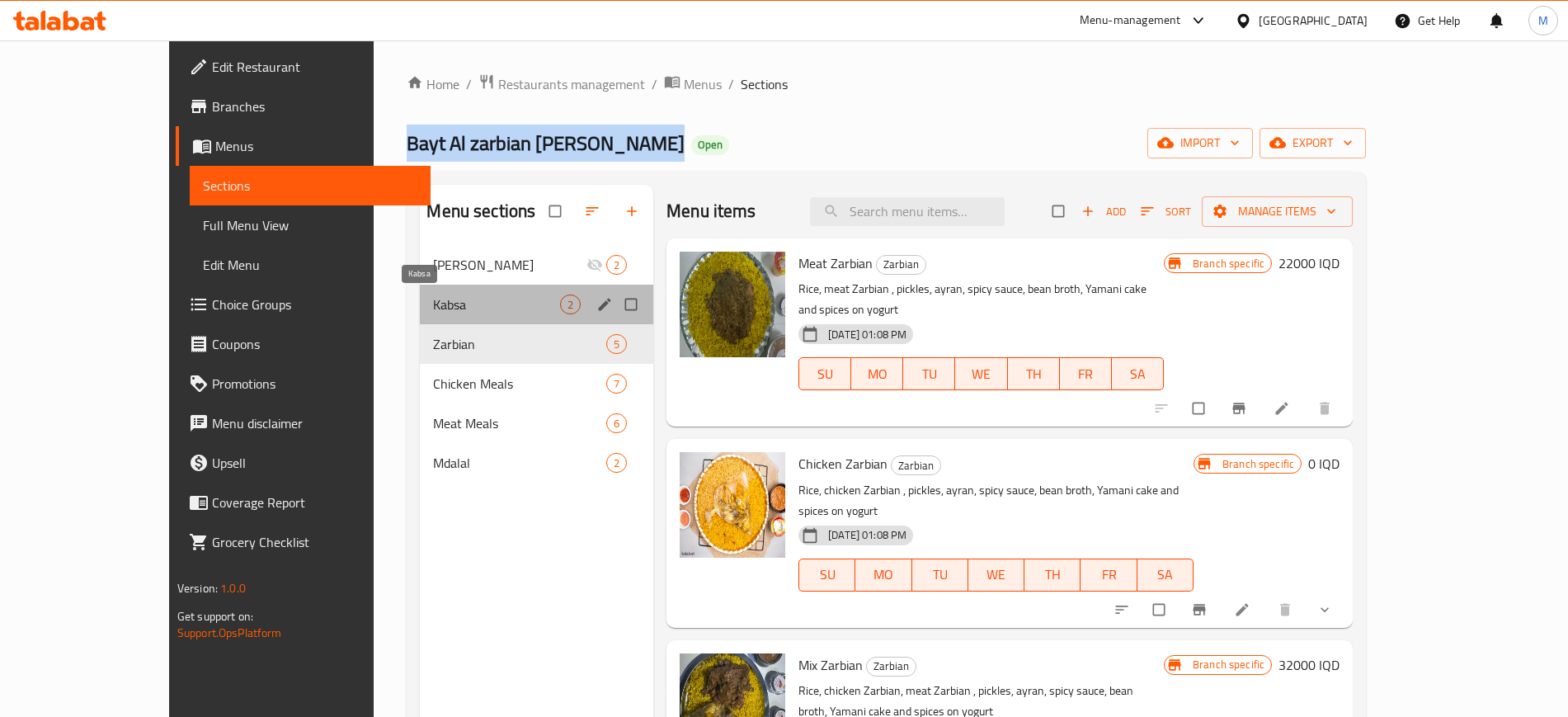
click at [433, 306] on span "Kabsa" at bounding box center [496, 305] width 127 height 20
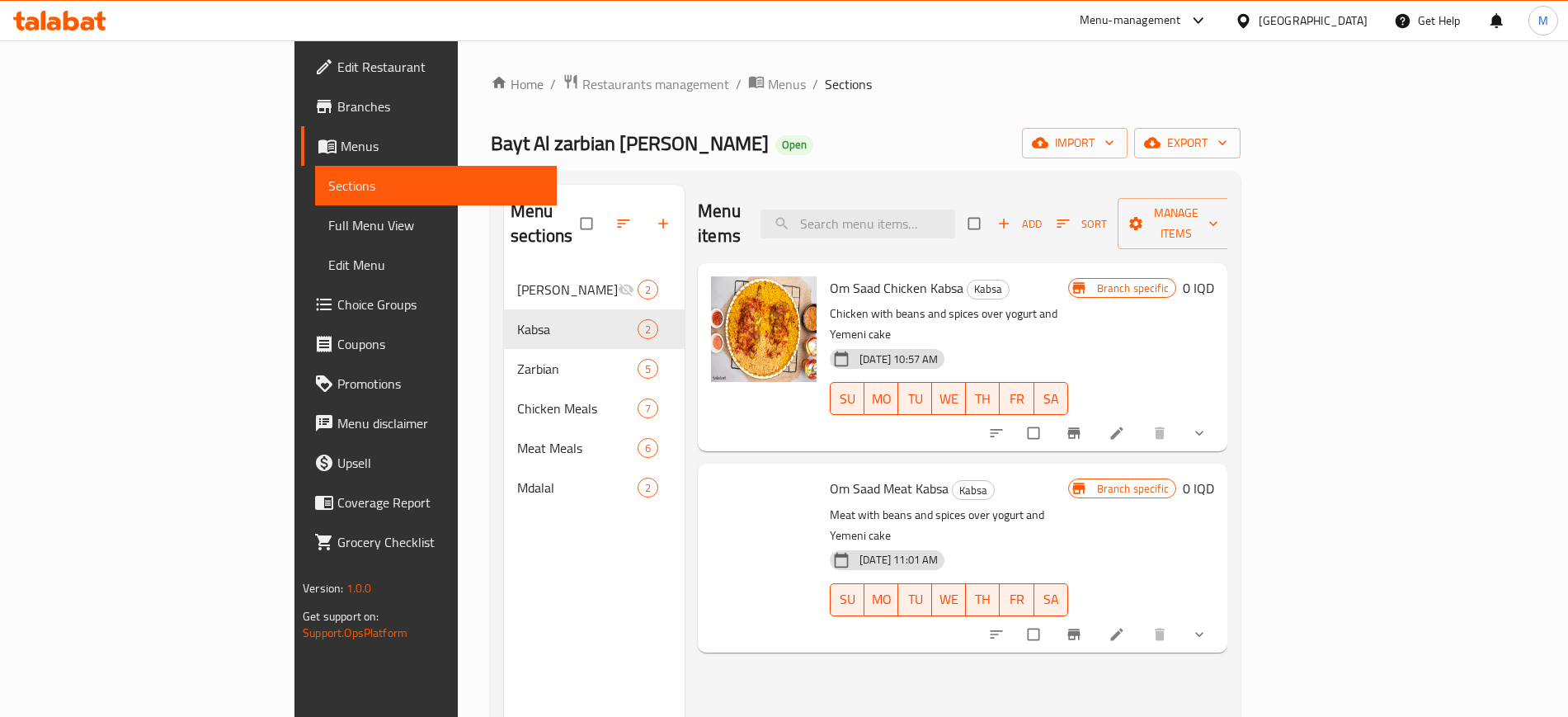
click at [830, 476] on span "Om Saad Meat Kabsa" at bounding box center [889, 488] width 119 height 25
copy h6 "Om Saad Meat Kabsa"
click at [830, 476] on span "Om Saad Meat Kabsa" at bounding box center [889, 488] width 119 height 25
click at [685, 610] on div "Menu items Add Sort Manage items Om Saad Chicken Kabsa Kabsa Chicken with beans…" at bounding box center [956, 544] width 543 height 717
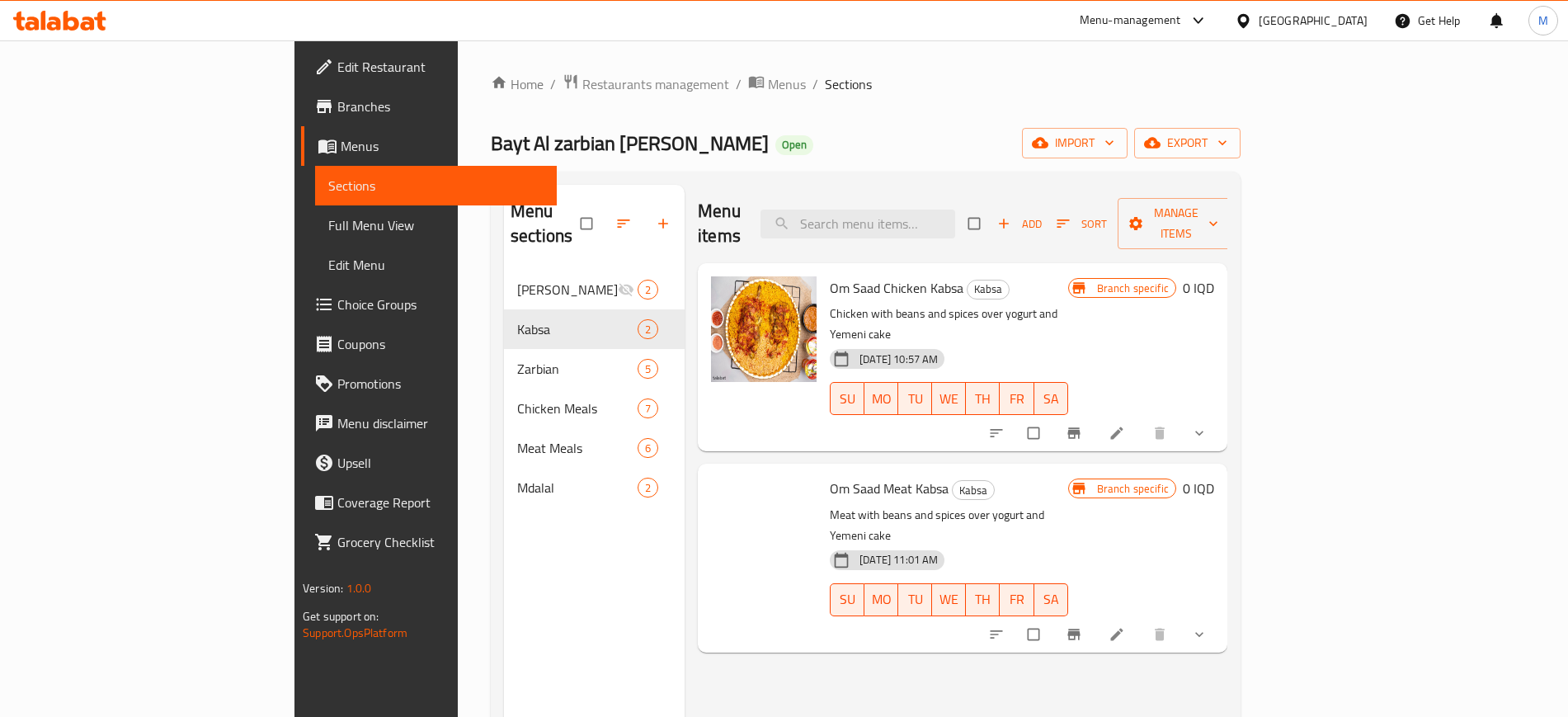
click at [830, 476] on span "Om Saad Meat Kabsa" at bounding box center [889, 488] width 119 height 25
click at [713, 620] on div "Menu items Add Sort Manage items Om Saad Chicken Kabsa Kabsa Chicken with beans…" at bounding box center [956, 544] width 543 height 717
click at [830, 476] on span "Om Saad Meat Kabsa" at bounding box center [889, 488] width 119 height 25
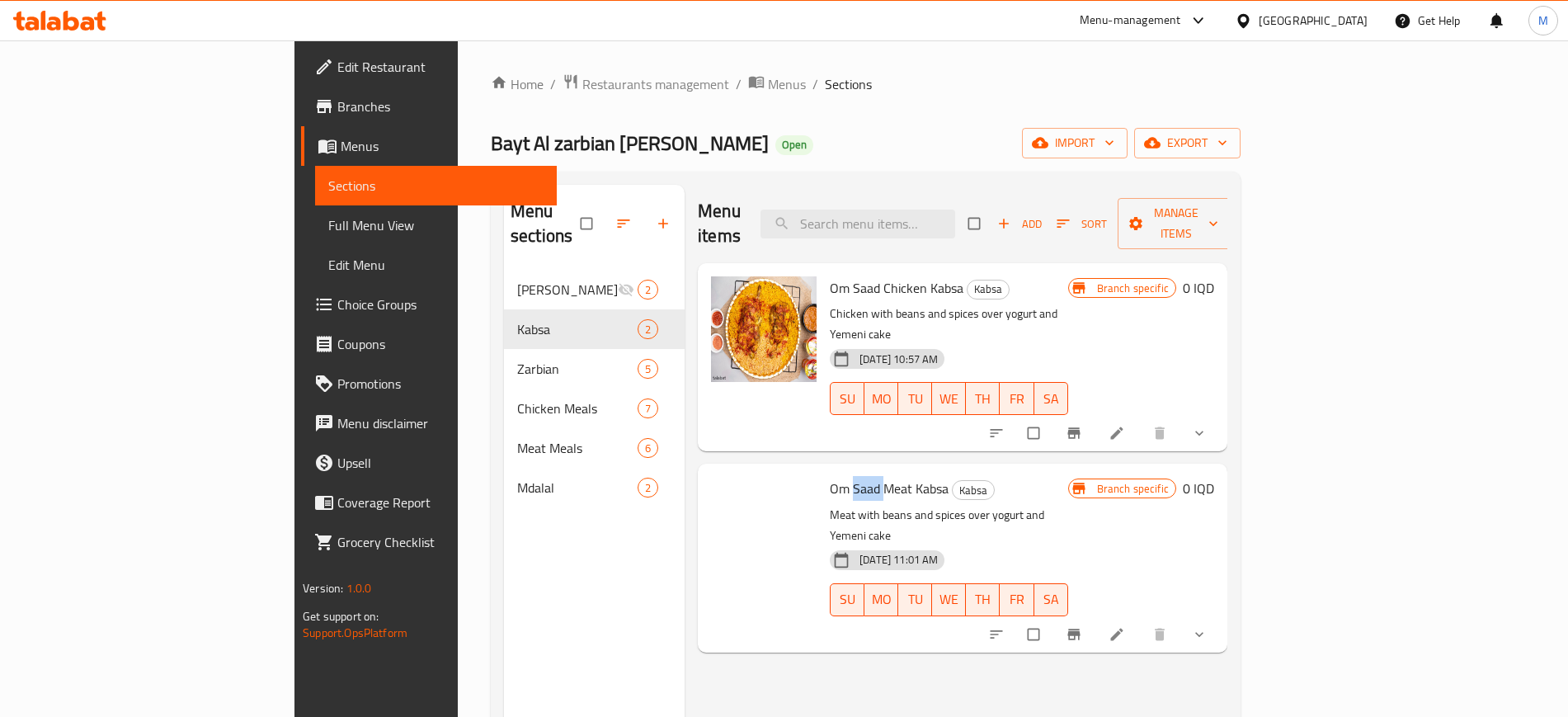
click at [830, 476] on span "Om Saad Meat Kabsa" at bounding box center [889, 488] width 119 height 25
copy h6 "Om Saad Meat Kabsa"
click at [698, 583] on div "Om Saad Meat Kabsa Kabsa Meat with beans and spices over yogurt and Yemeni cake…" at bounding box center [962, 557] width 530 height 188
click at [564, 600] on div "Menu sections Yamani Mahshwsh 2 Kabsa 2 Zarbian 5 Chicken Meals 7 Meat Meals 6 …" at bounding box center [595, 544] width 181 height 717
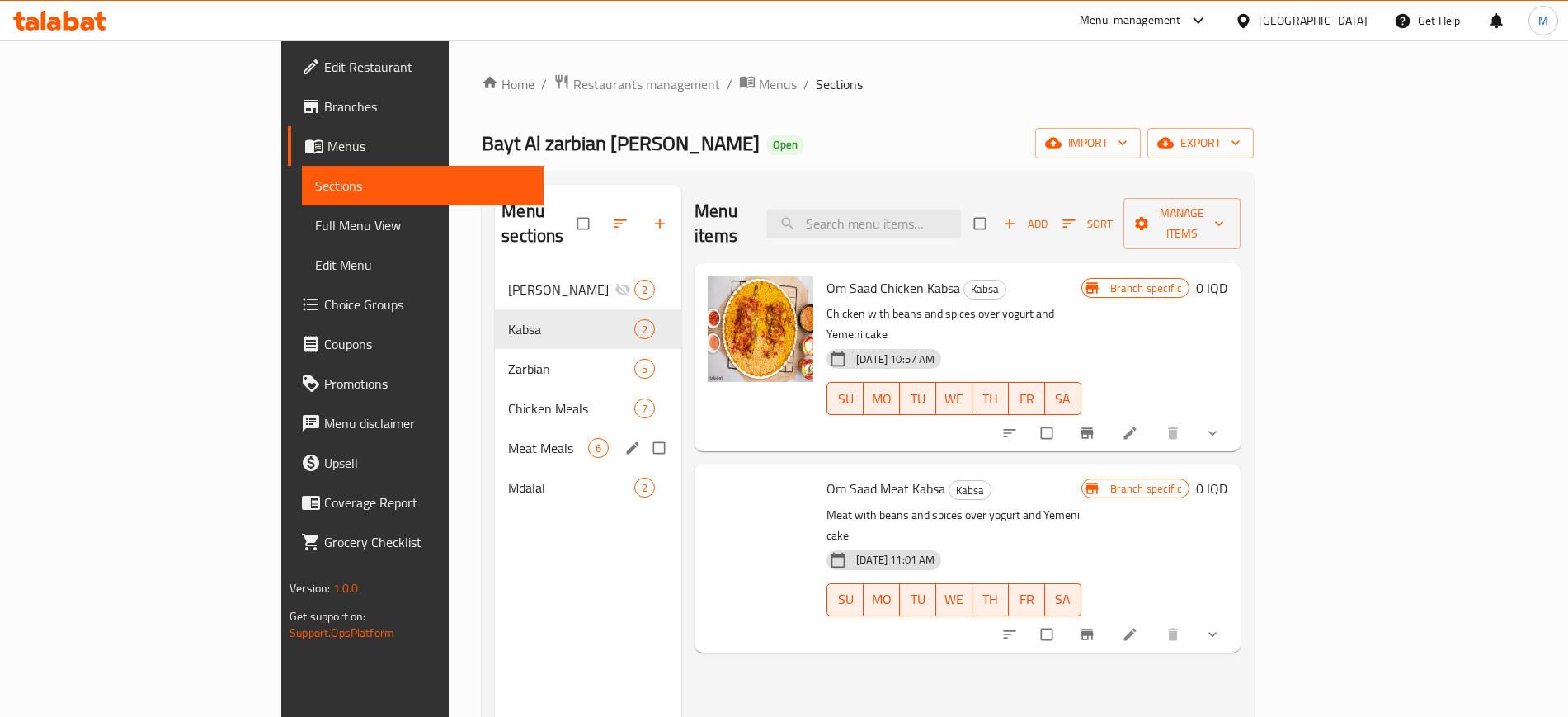
click at [495, 428] on div "Meat Meals 6" at bounding box center [588, 447] width 186 height 39
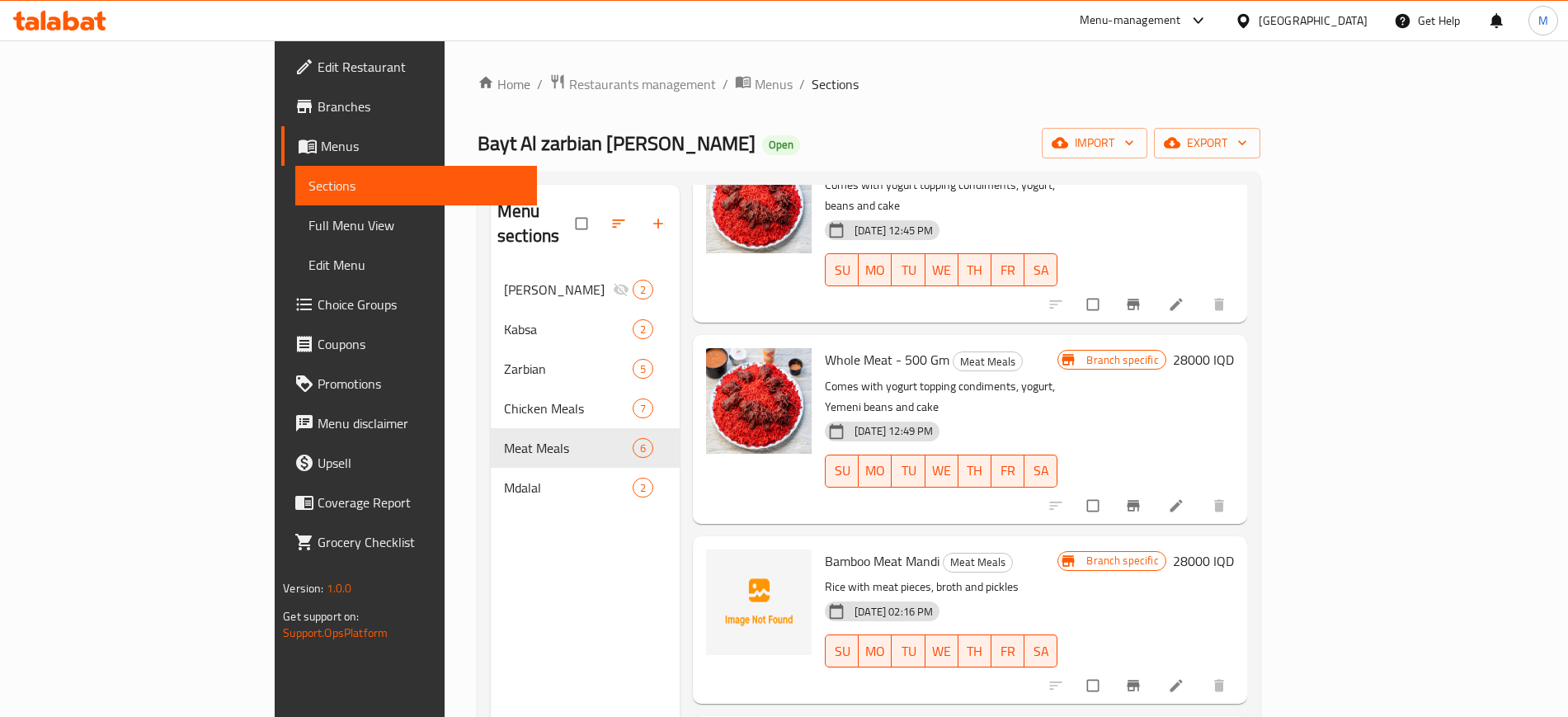
scroll to position [130, 0]
click at [713, 556] on button "upload picture" at bounding box center [730, 572] width 33 height 33
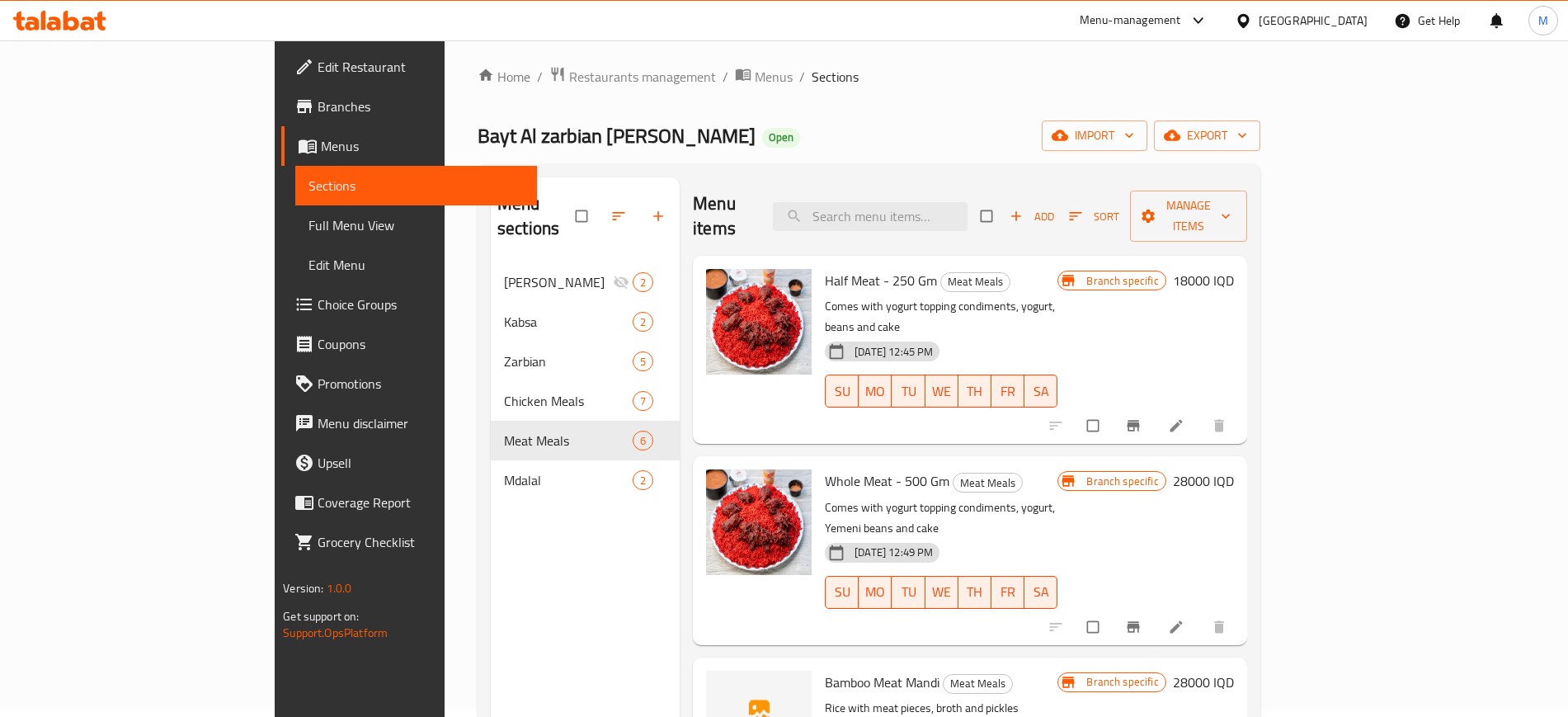
scroll to position [0, 0]
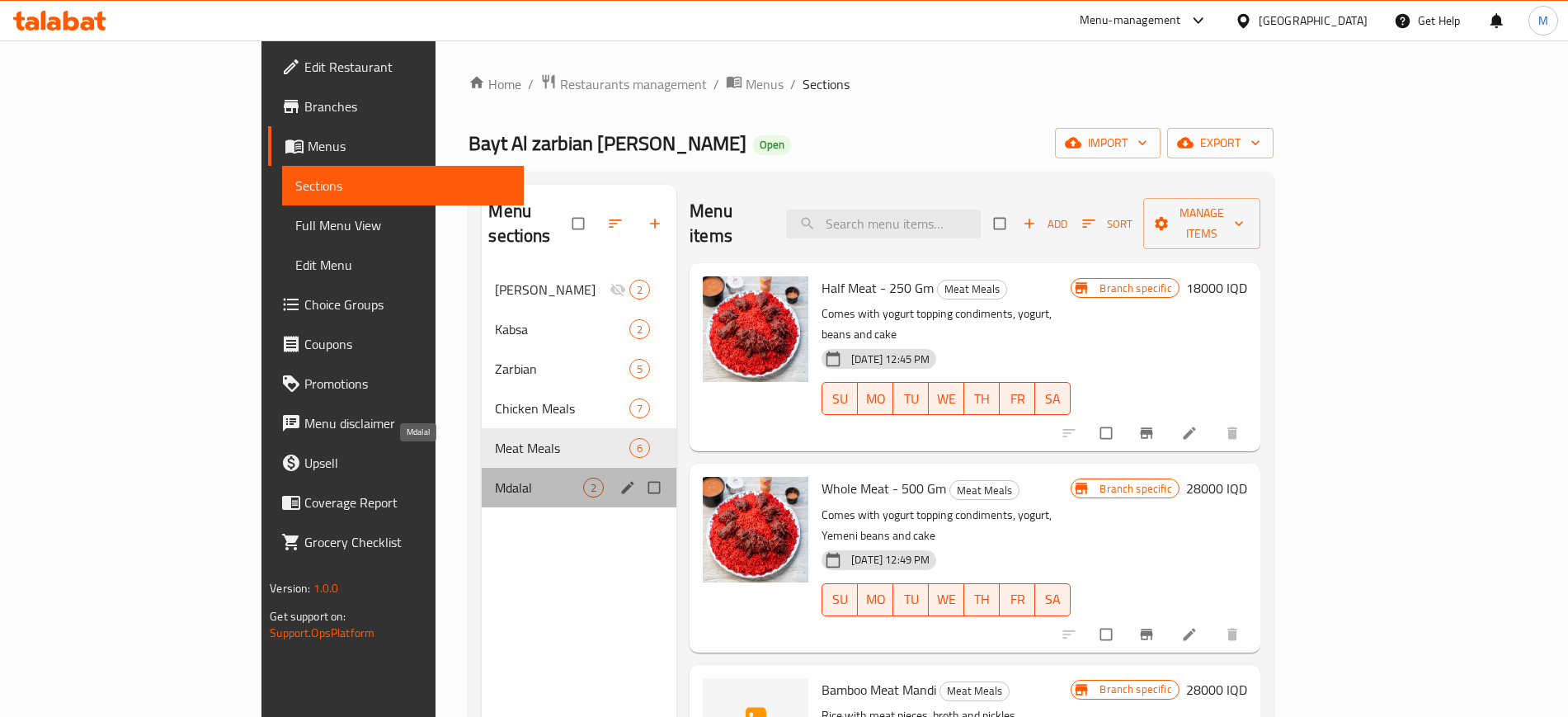
click at [495, 478] on span "Mdalal" at bounding box center [539, 488] width 88 height 20
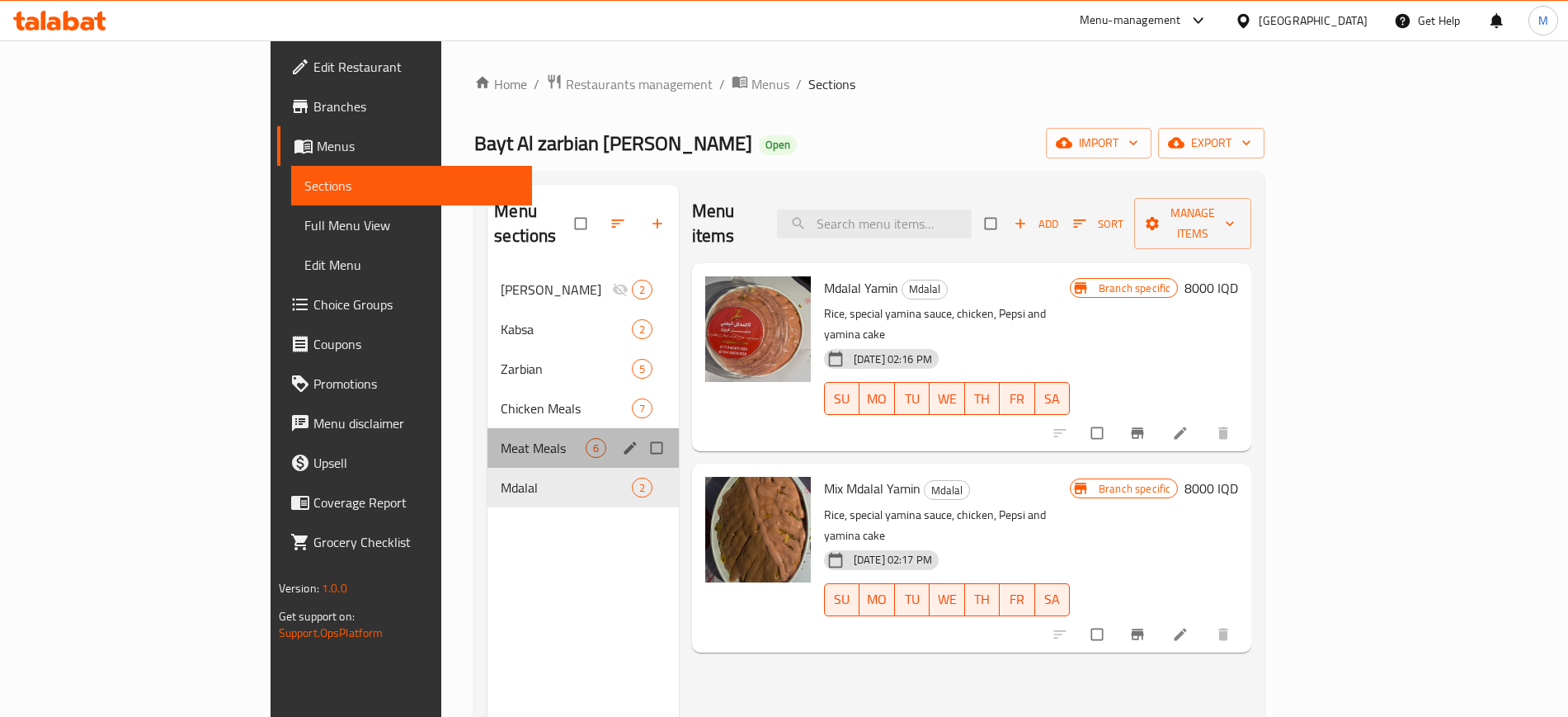
click at [488, 428] on div "Meat Meals 6" at bounding box center [584, 447] width 192 height 39
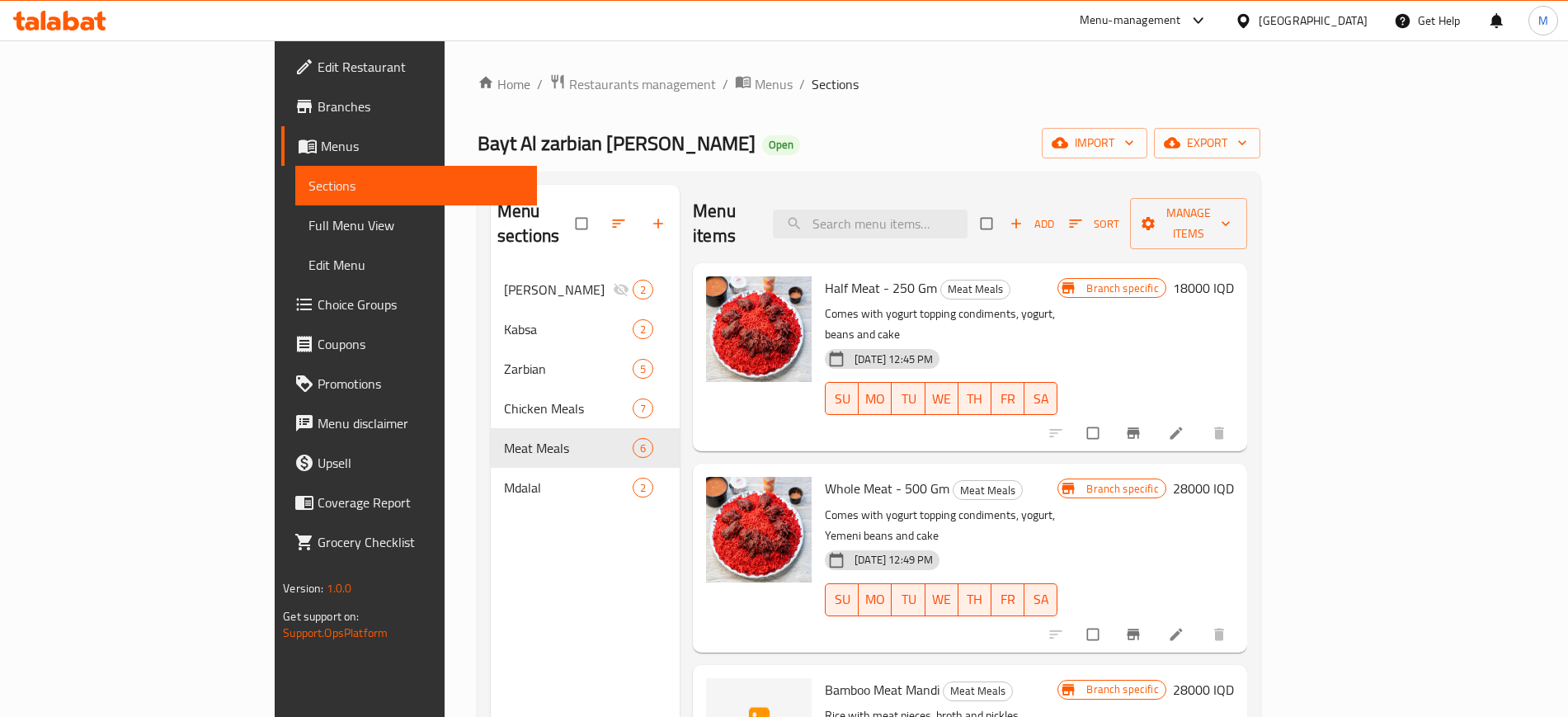
scroll to position [235, 0]
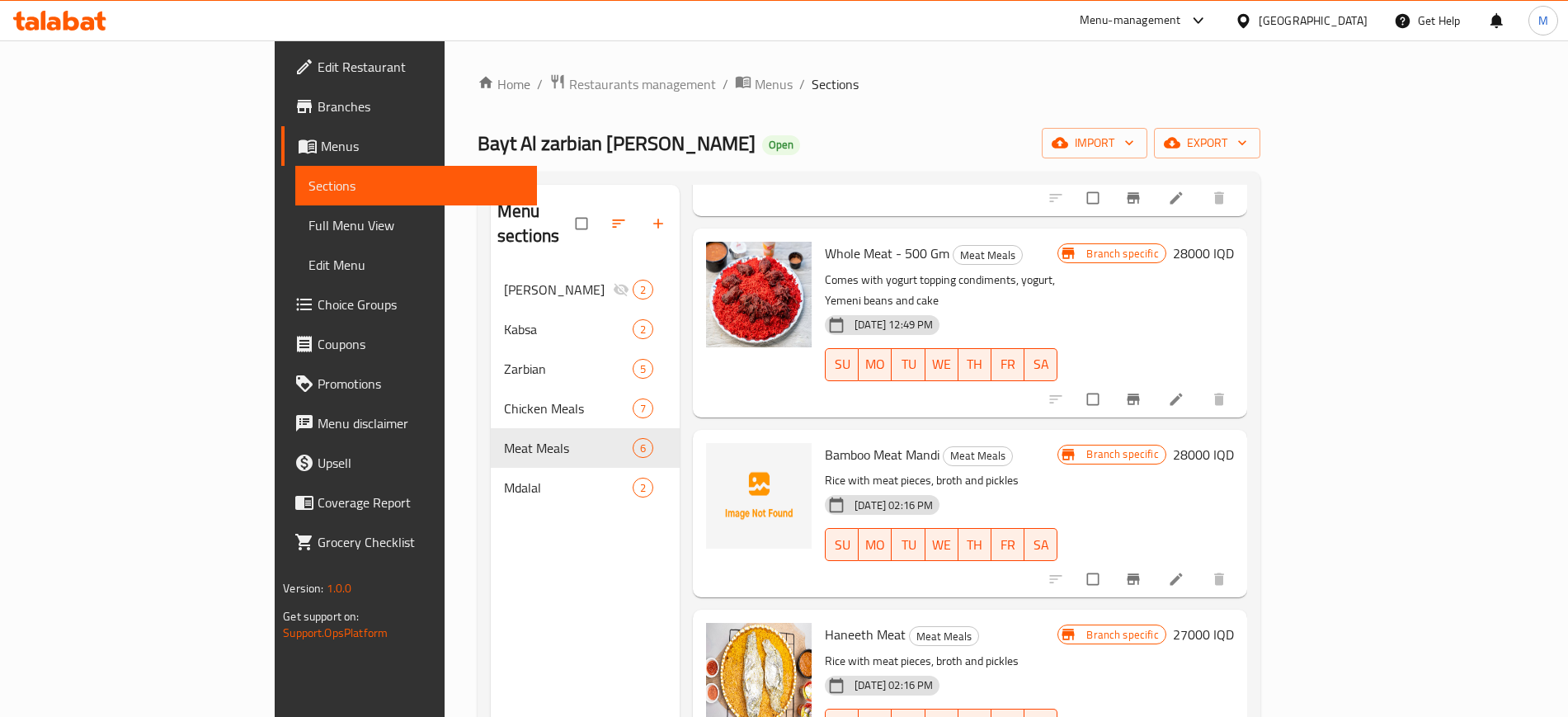
click at [826, 442] on span "Bamboo Meat Mandi" at bounding box center [883, 454] width 115 height 25
copy span "Bamboo"
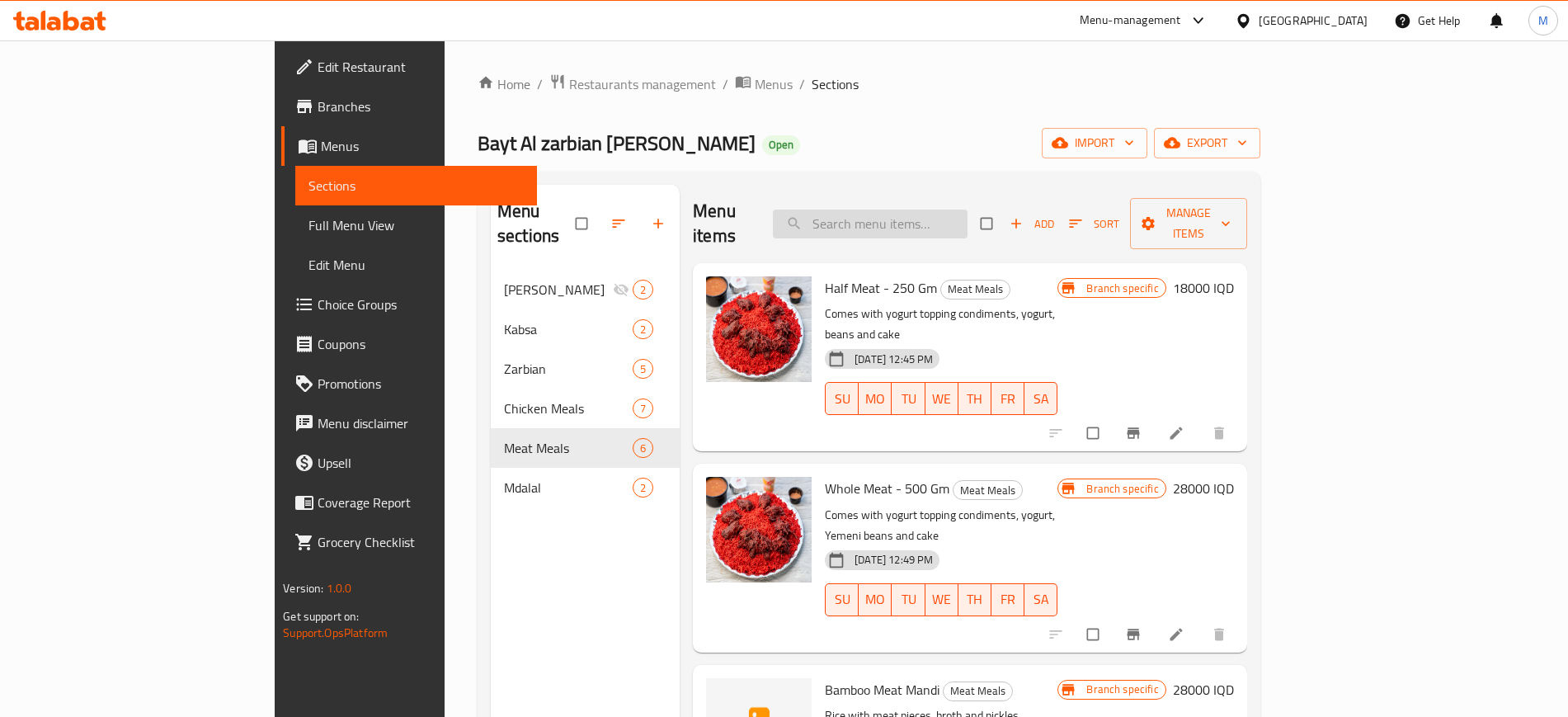
click at [929, 210] on input "search" at bounding box center [870, 224] width 194 height 29
paste input "Bamboo"
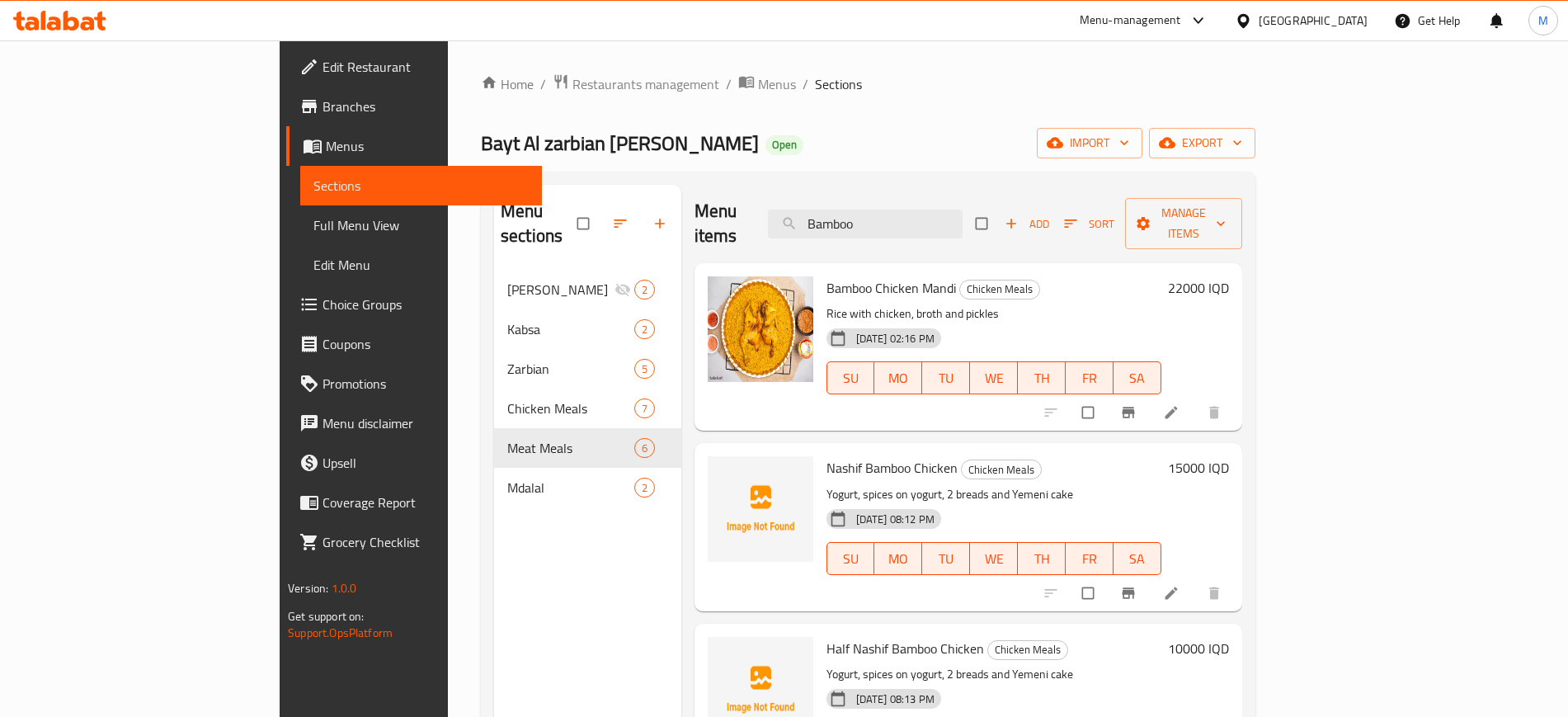
type input "Bamboo"
click at [314, 221] on span "Full Menu View" at bounding box center [421, 225] width 214 height 20
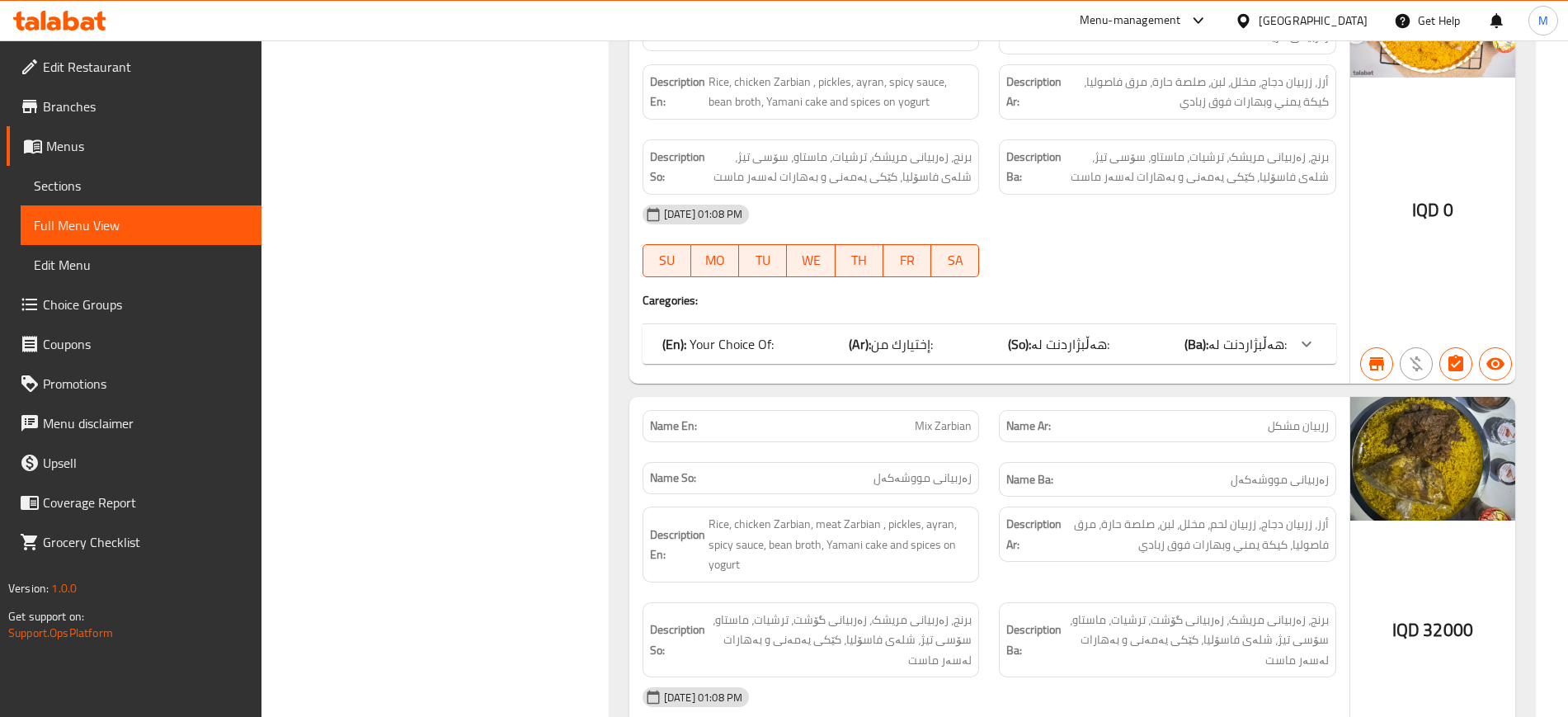
scroll to position [2531, 0]
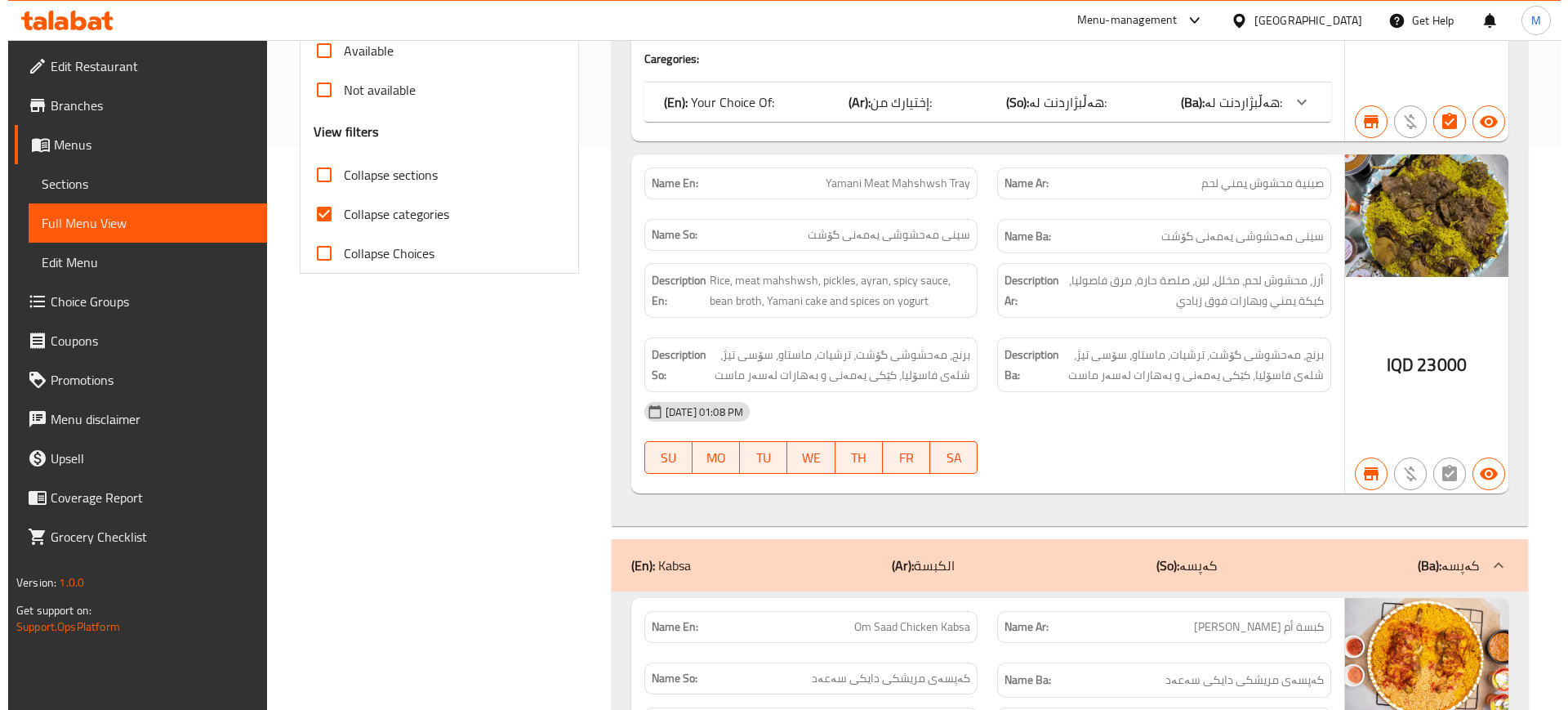
scroll to position [0, 0]
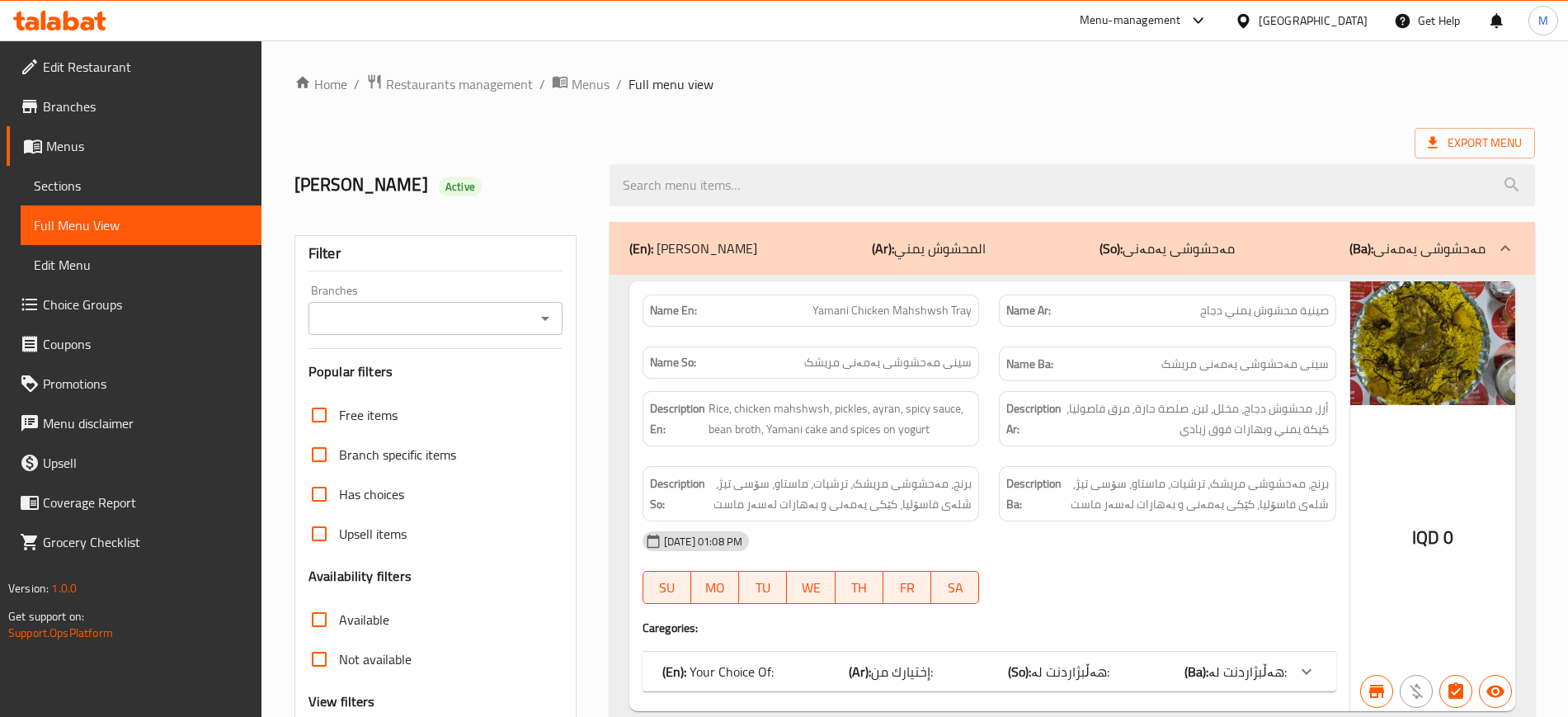
click at [448, 181] on h2 "Kanar Active" at bounding box center [442, 184] width 296 height 25
click at [494, 82] on span "Restaurants management" at bounding box center [459, 84] width 147 height 20
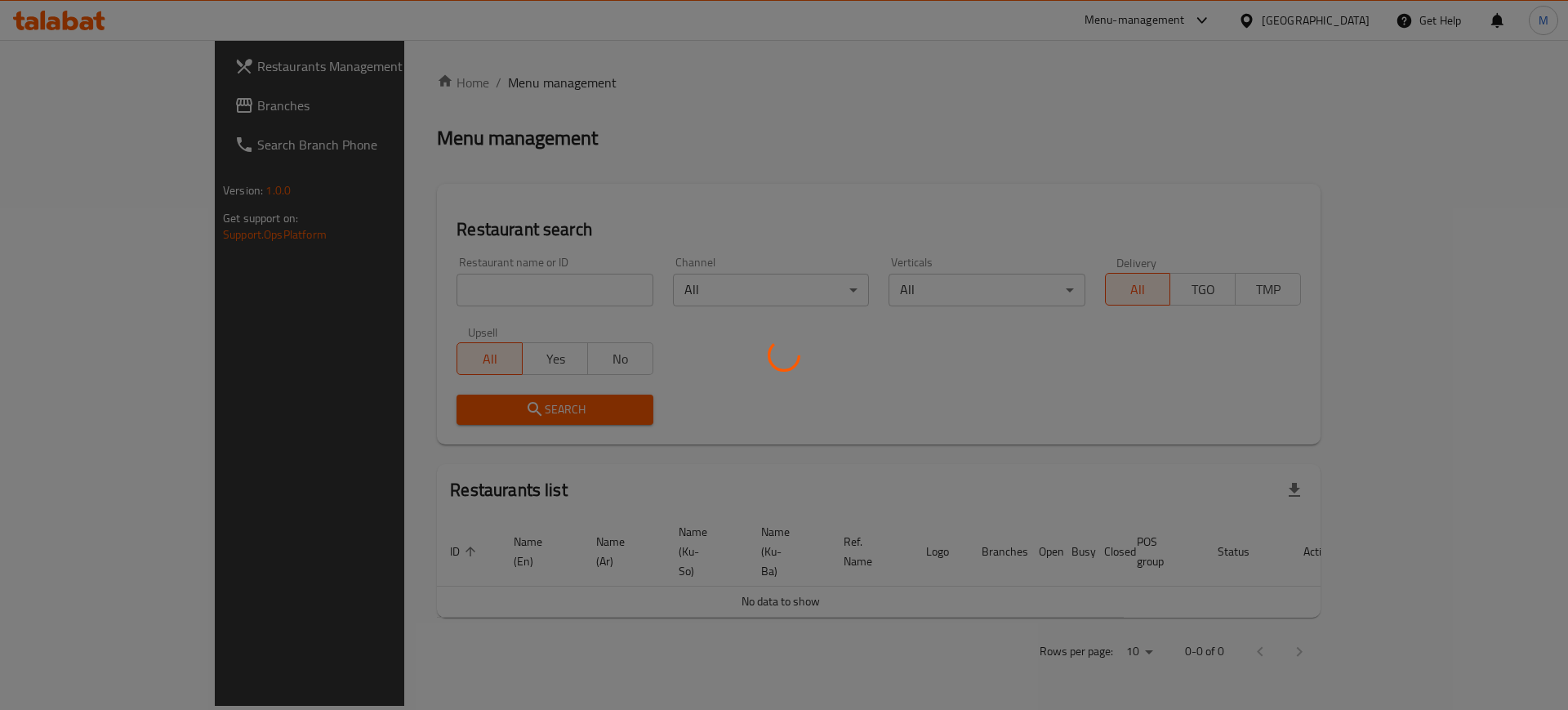
click at [441, 285] on div at bounding box center [784, 355] width 1568 height 710
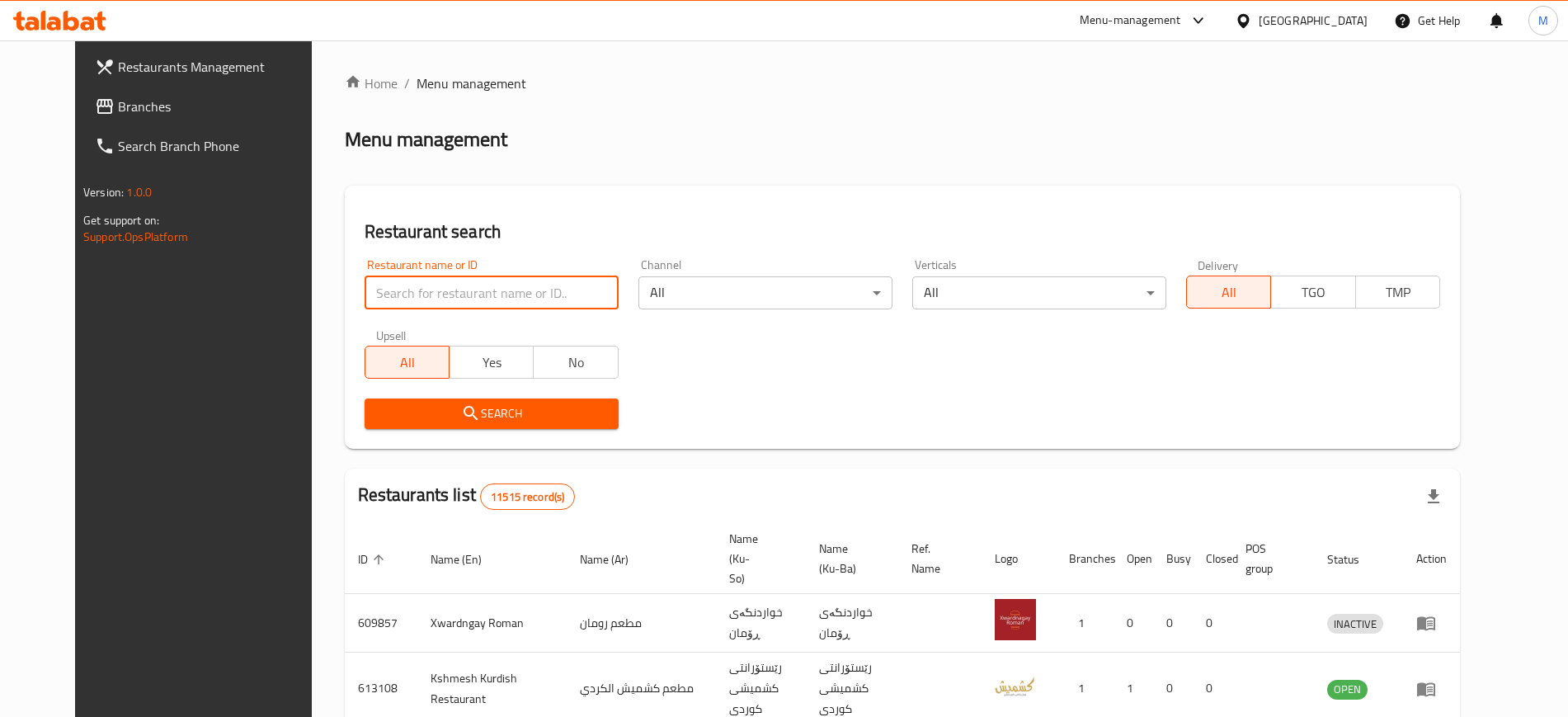
click at [445, 287] on input "search" at bounding box center [492, 293] width 254 height 33
paste input "Nadim Restaurant"
type input "Nadim Restaurant"
click button "Search" at bounding box center [492, 413] width 254 height 30
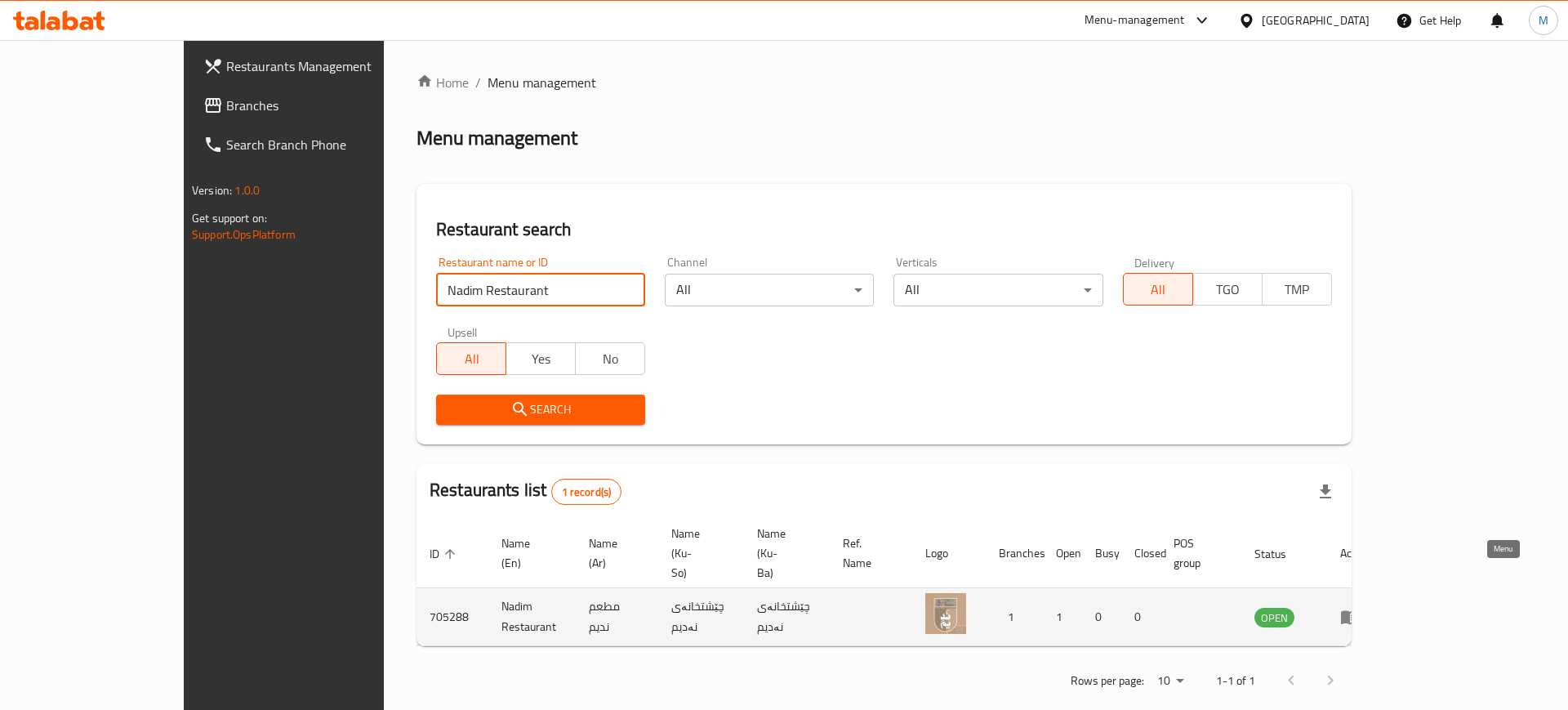
click at [1370, 607] on link "enhanced table" at bounding box center [1354, 617] width 30 height 20
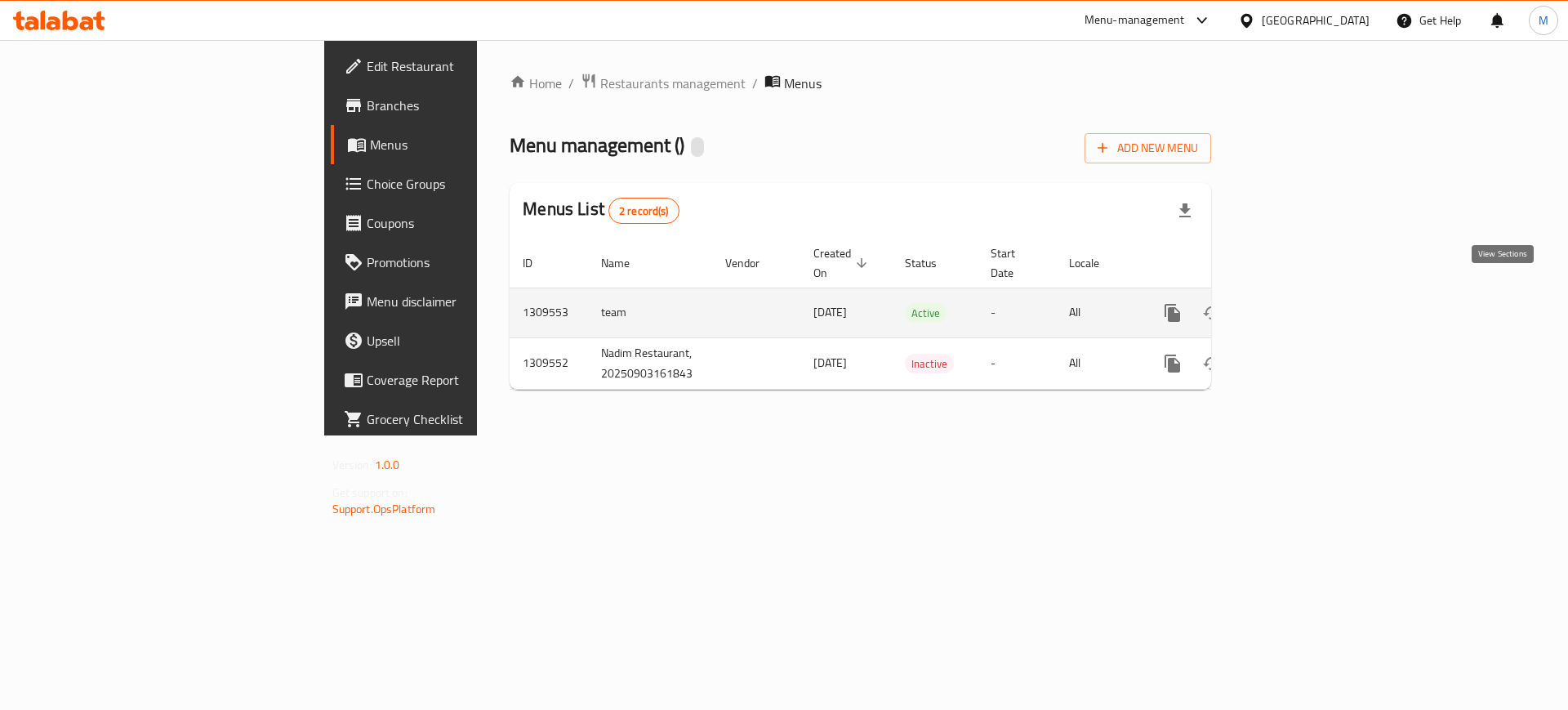
click at [1297, 305] on icon "enhanced table" at bounding box center [1290, 313] width 14 height 14
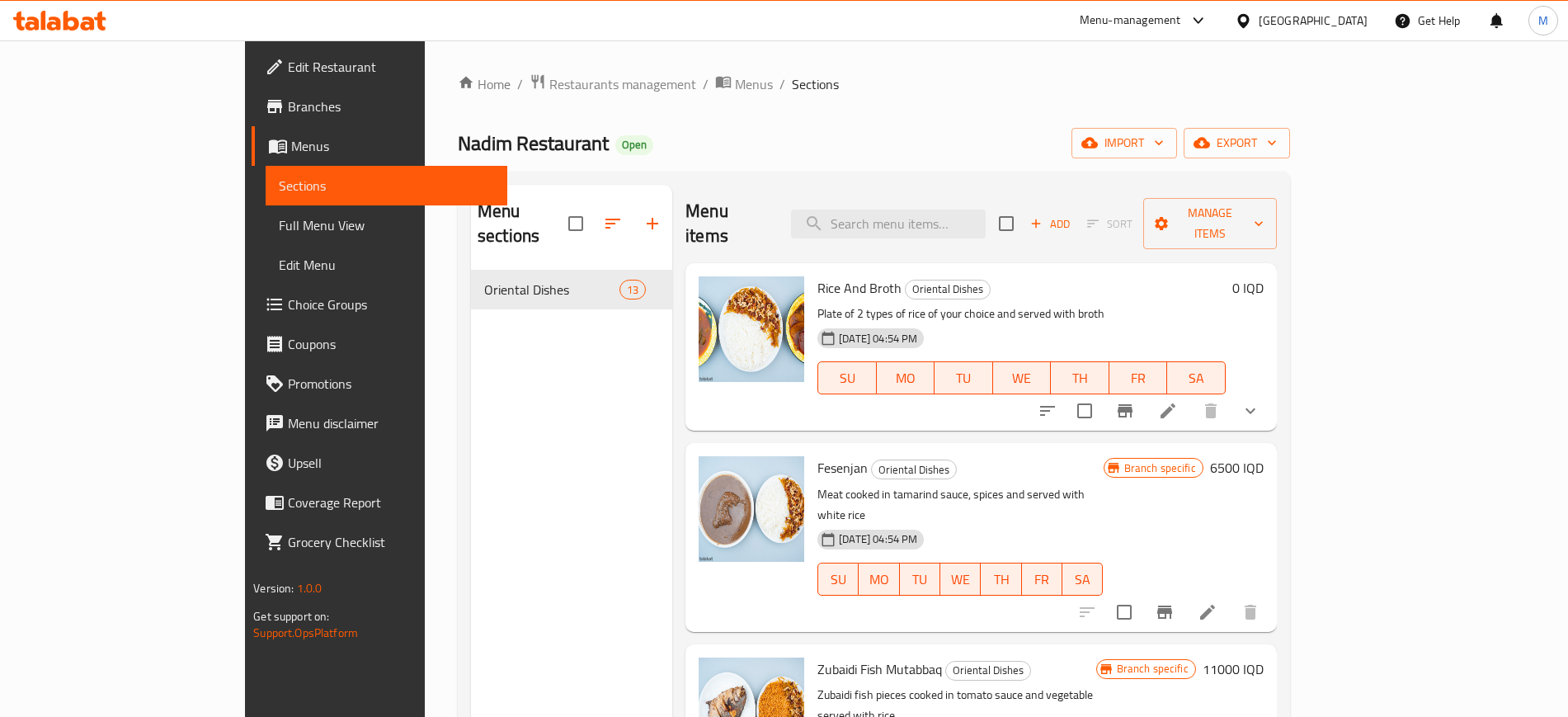
click at [549, 431] on div "Menu sections Oriental Dishes 13" at bounding box center [571, 544] width 202 height 717
click at [1291, 166] on div "Home / Restaurants management / Menus / Sections Nadim Restaurant Open import e…" at bounding box center [874, 494] width 833 height 842
click at [1098, 151] on icon "button" at bounding box center [1090, 142] width 16 height 16
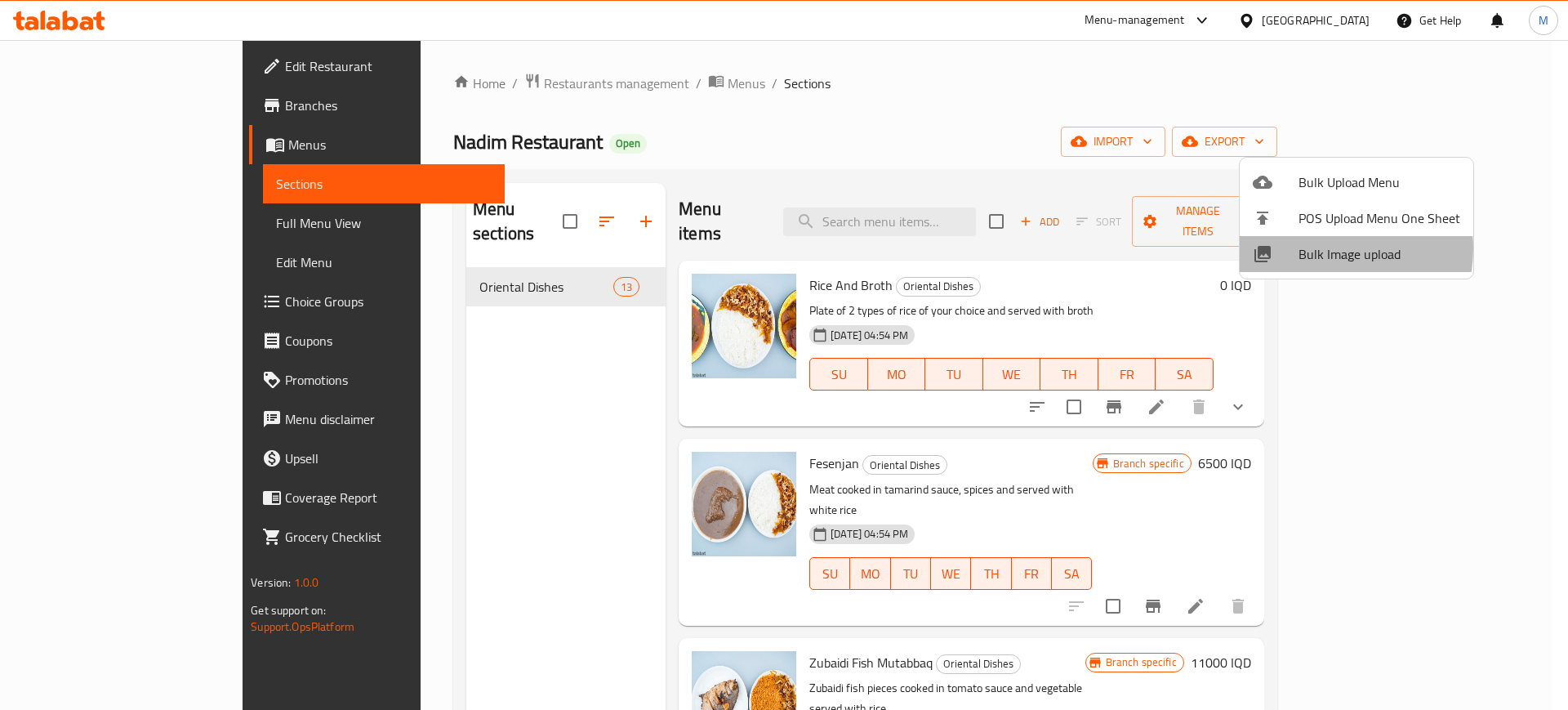
click at [1318, 248] on span "Bulk Image upload" at bounding box center [1378, 254] width 162 height 20
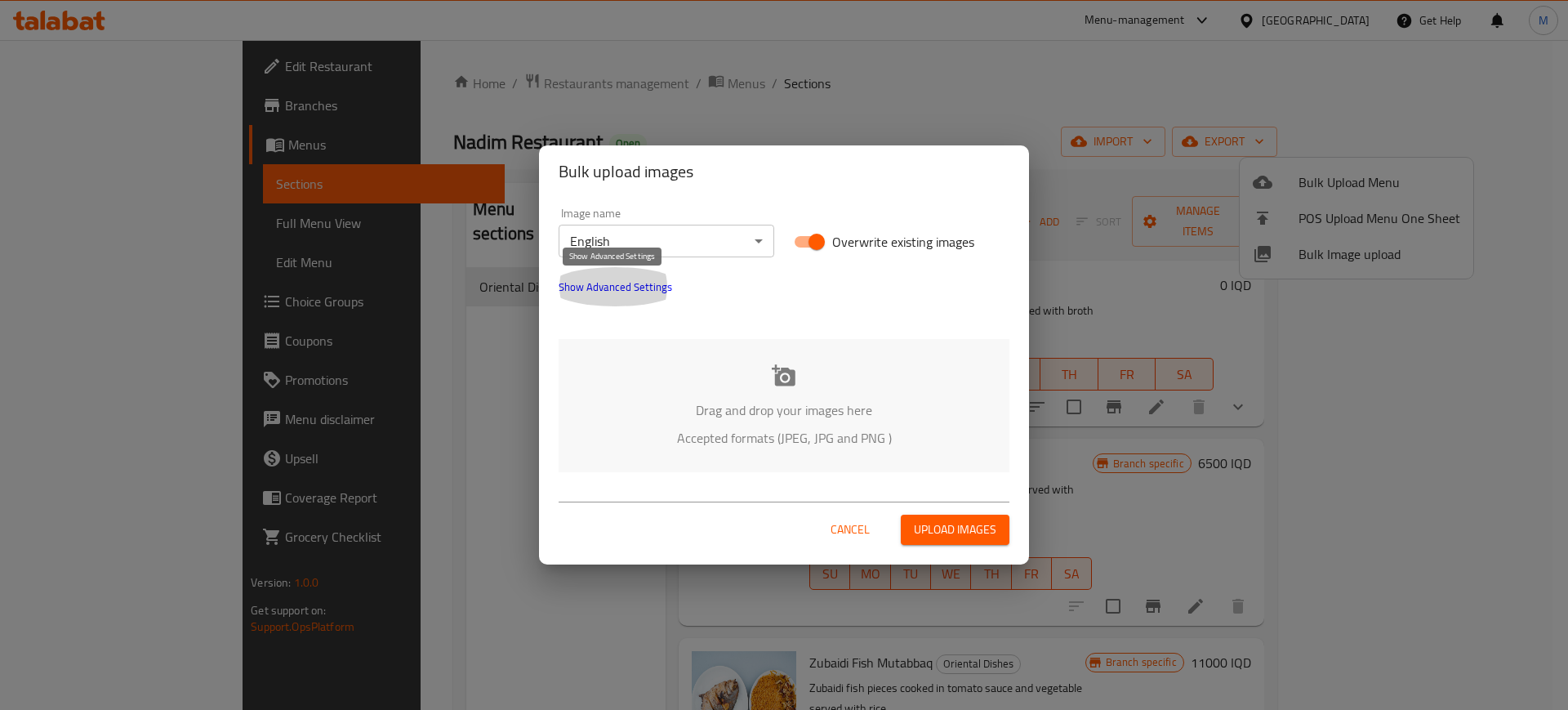
click at [664, 286] on span "Show Advanced Settings" at bounding box center [616, 287] width 114 height 20
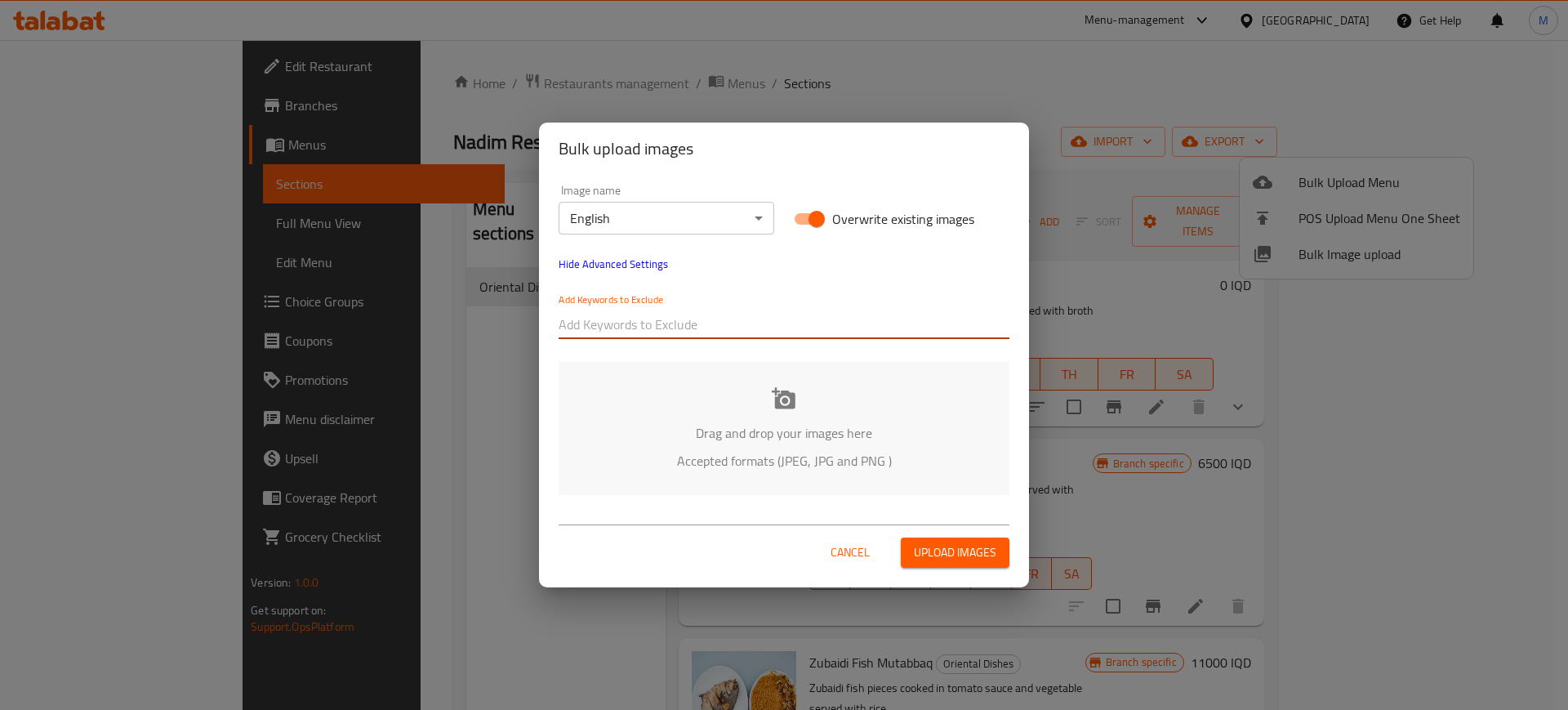
click at [673, 313] on input "text" at bounding box center [784, 324] width 450 height 26
paste input "- Natheer"
type input "- Natheer"
click at [706, 344] on div "Add Keywords to Exclude - Natheer" at bounding box center [784, 316] width 470 height 65
click at [728, 332] on input "text" at bounding box center [850, 324] width 318 height 26
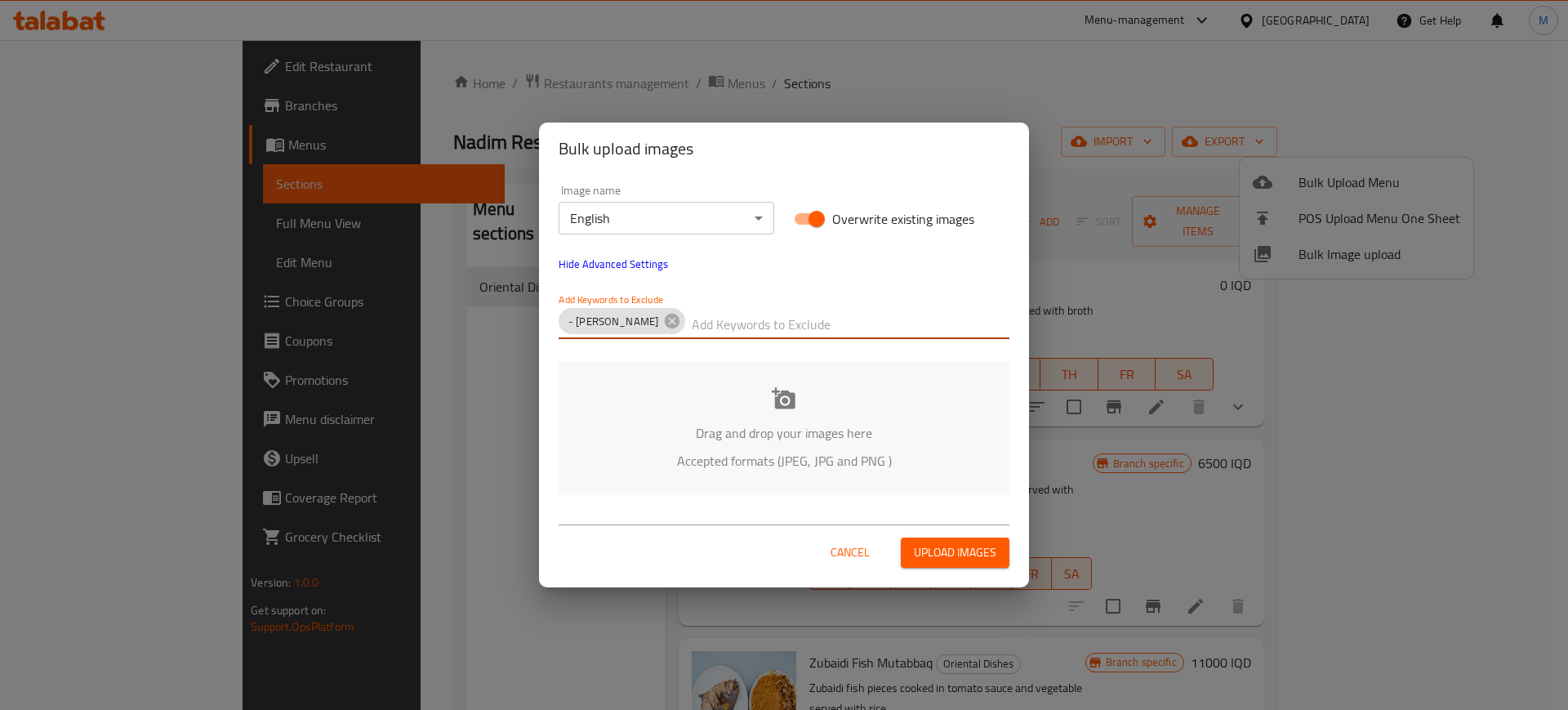
paste input "Nadim Restaurant -"
type input "Nadim Restaurant -"
click at [651, 227] on body "​ Menu-management Iraq Get Help M Edit Restaurant Branches Menus Sections Full …" at bounding box center [784, 375] width 1568 height 670
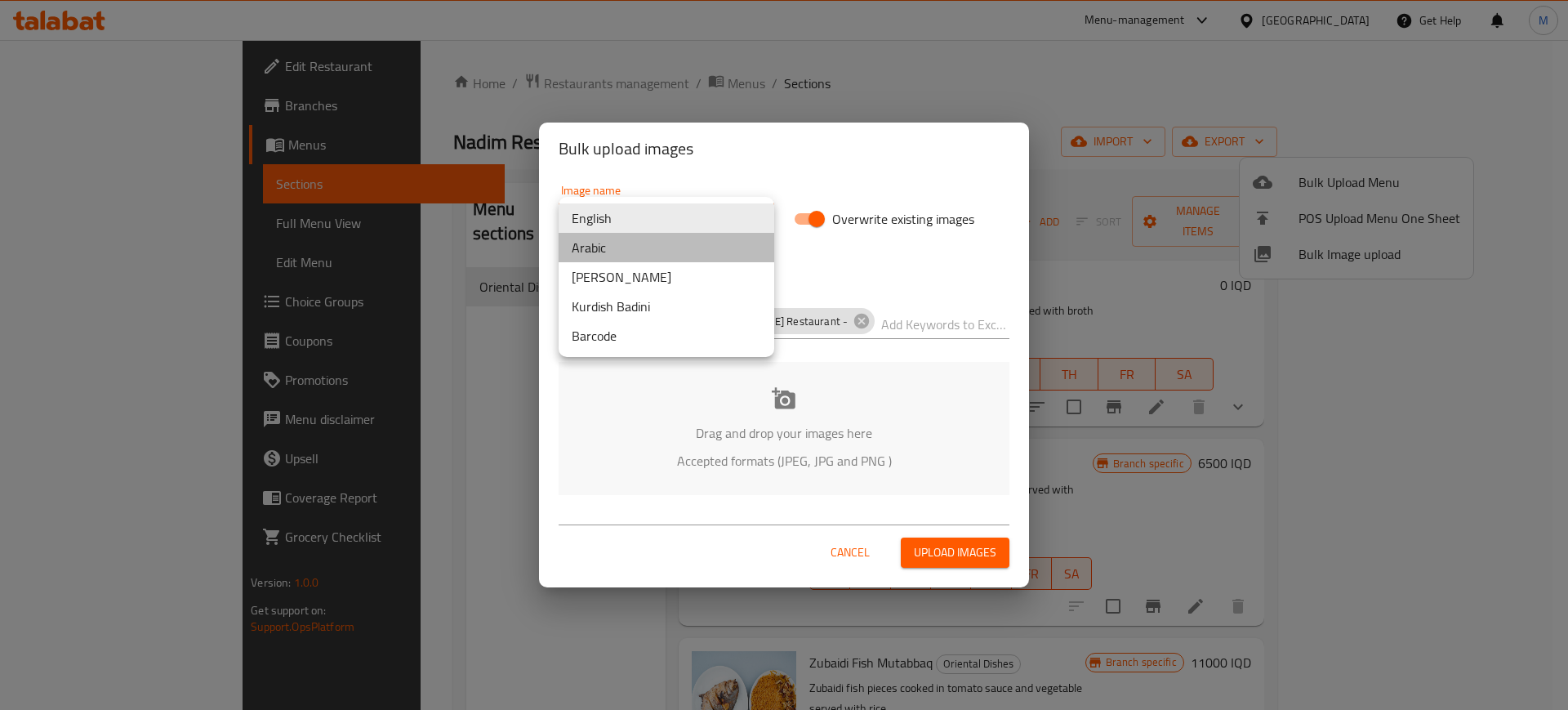
click at [651, 259] on li "Arabic" at bounding box center [666, 248] width 216 height 30
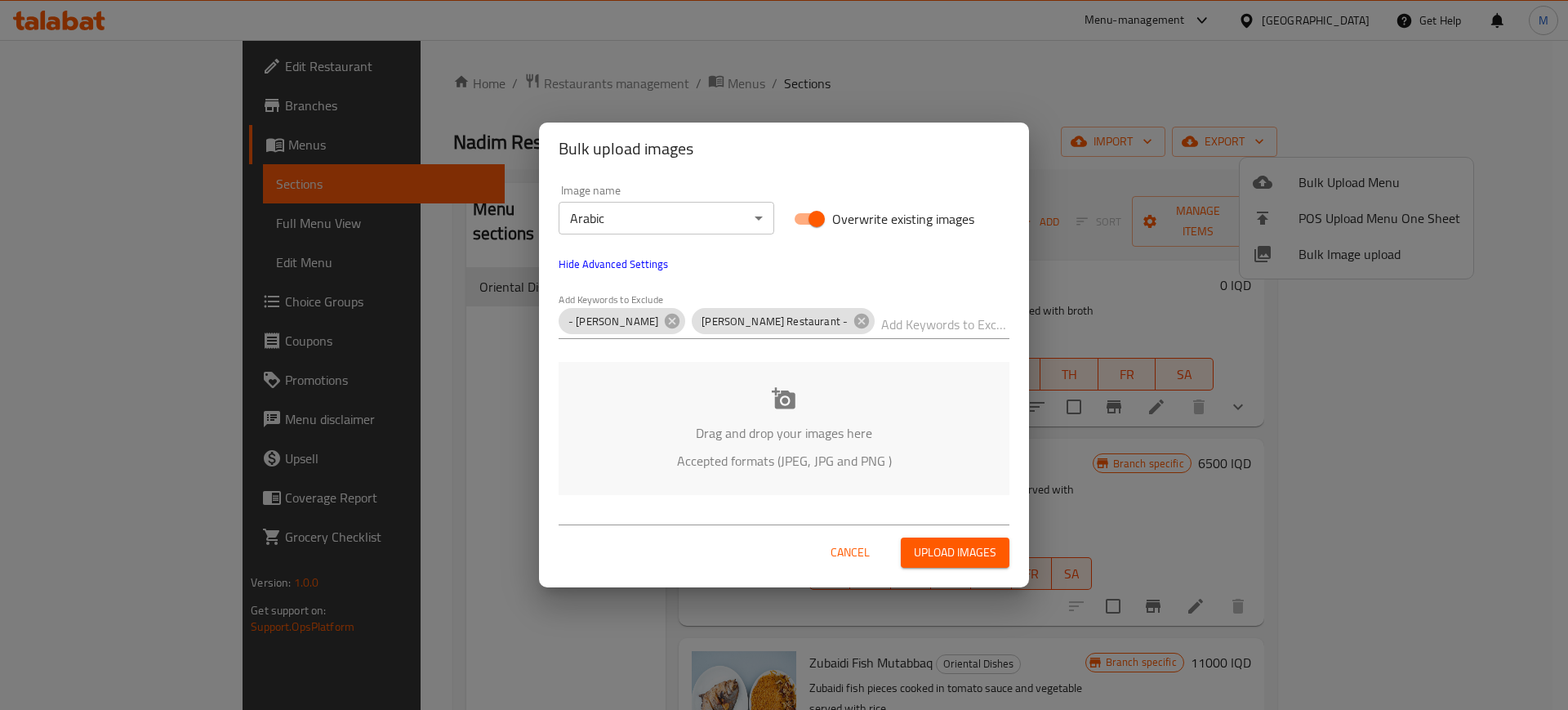
click at [663, 406] on div "Drag and drop your images here Accepted formats (JPEG, JPG and PNG )" at bounding box center [784, 428] width 450 height 133
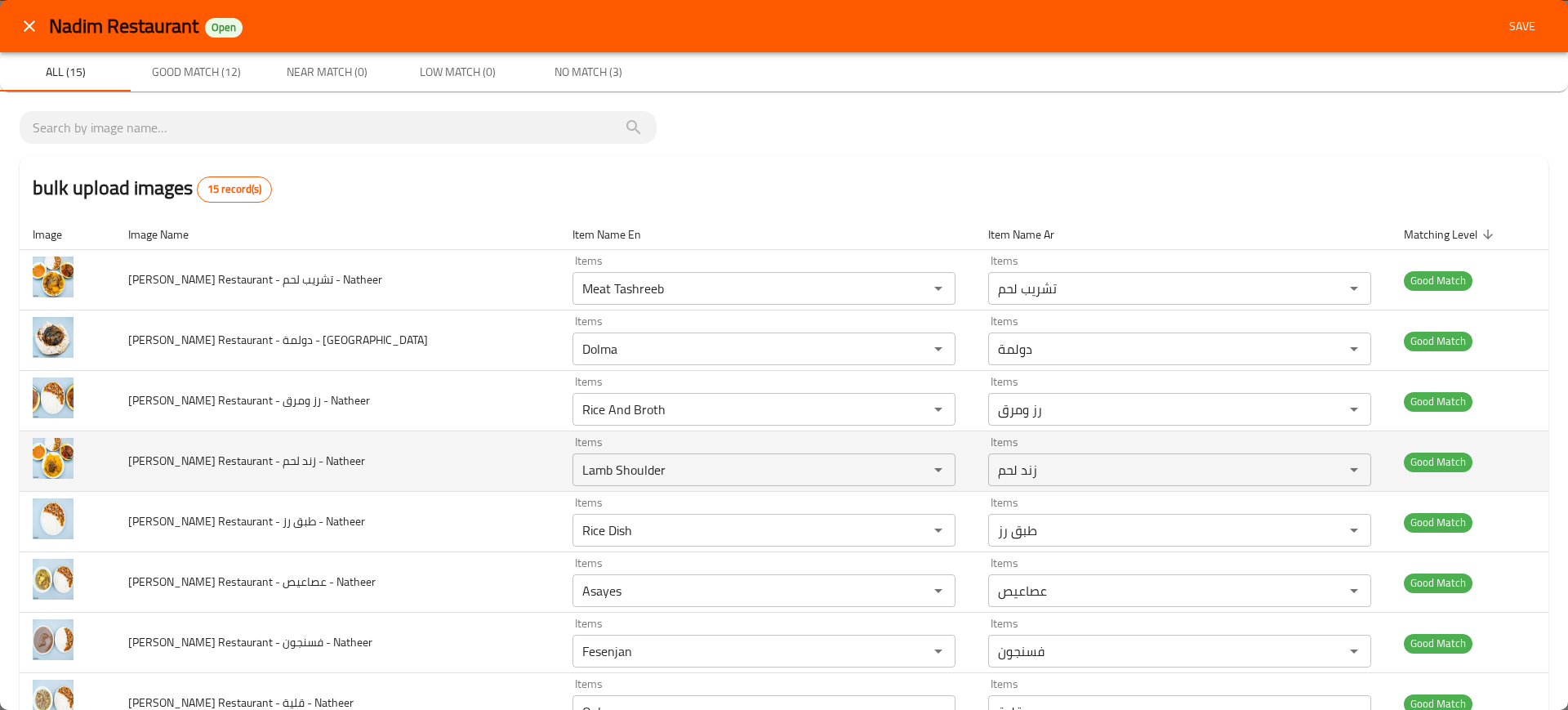
scroll to position [480, 0]
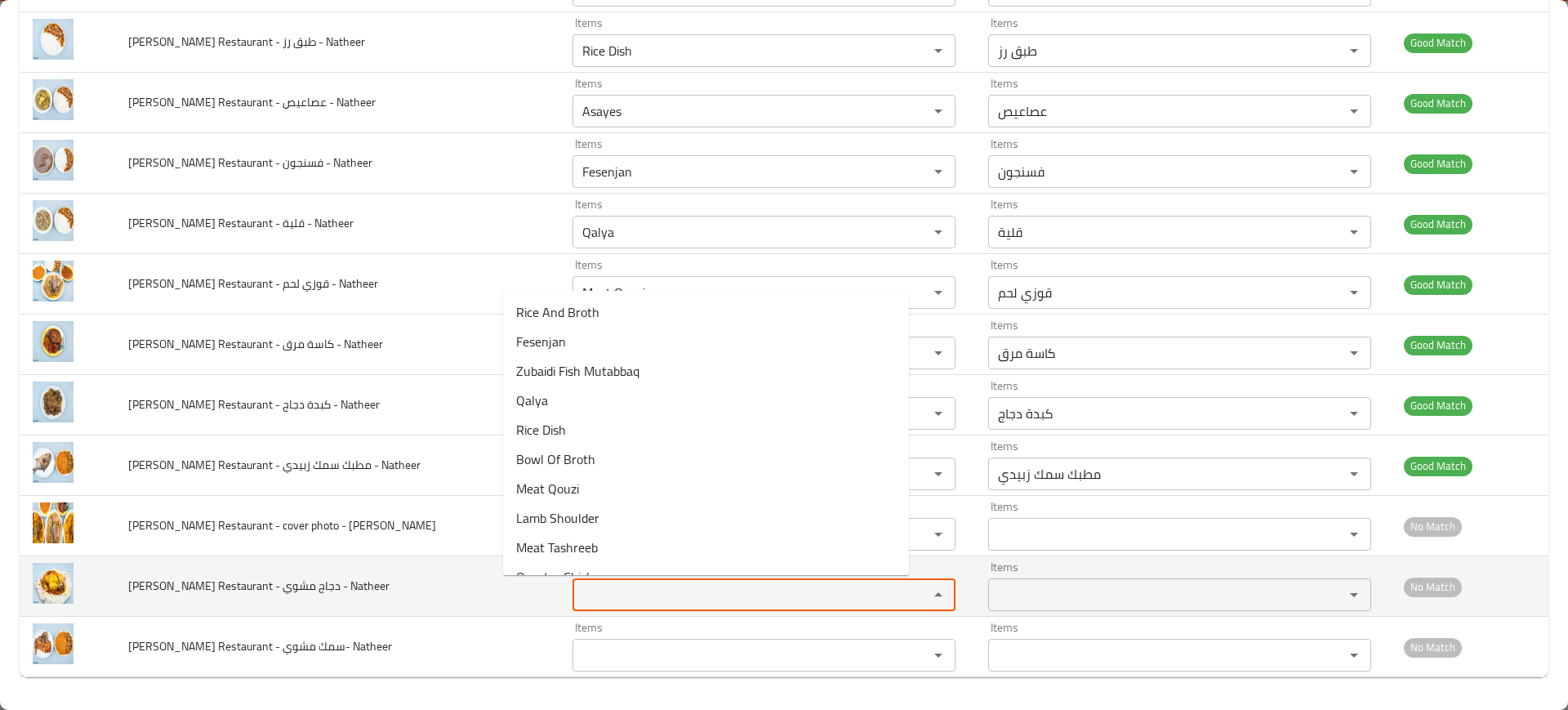
click at [577, 593] on Natheer "Items" at bounding box center [739, 594] width 325 height 23
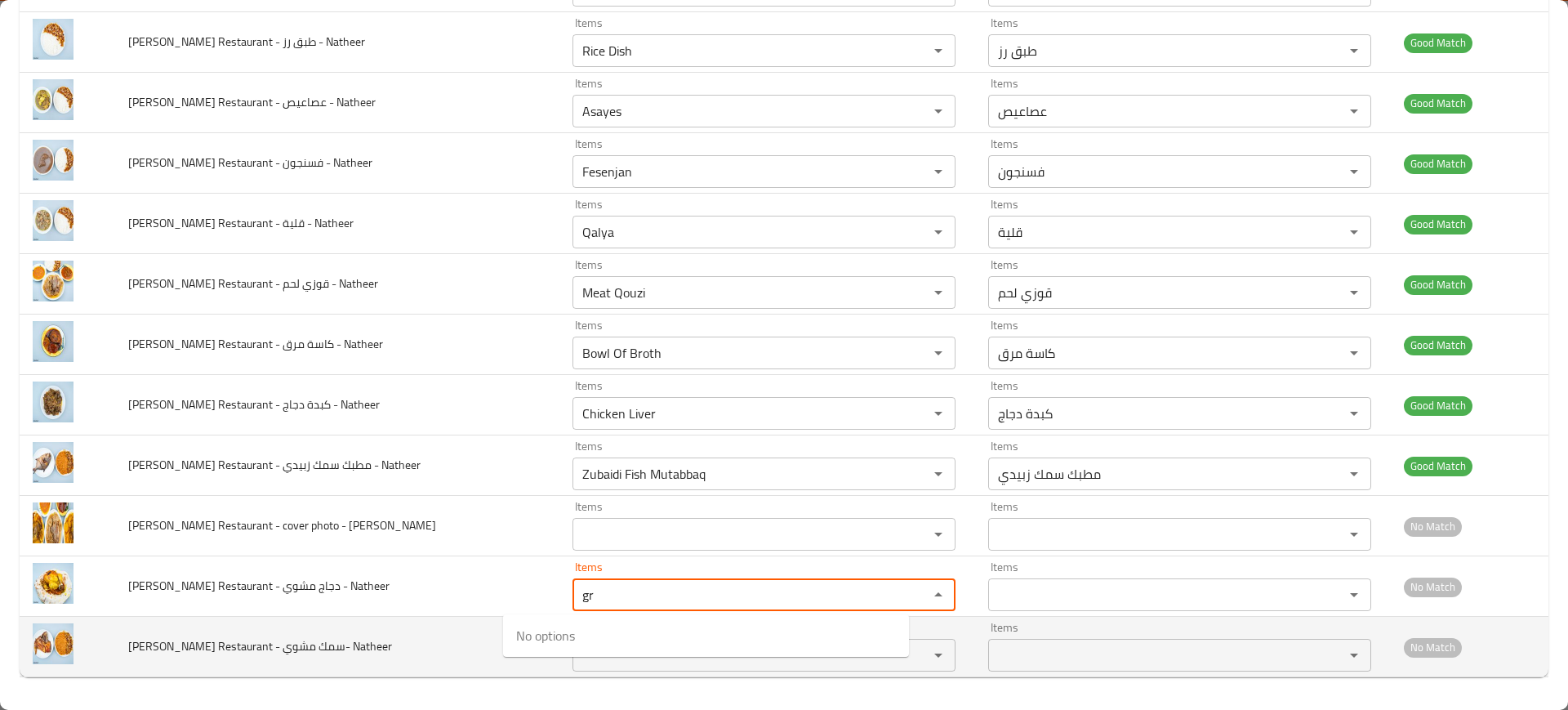
type Natheer "g"
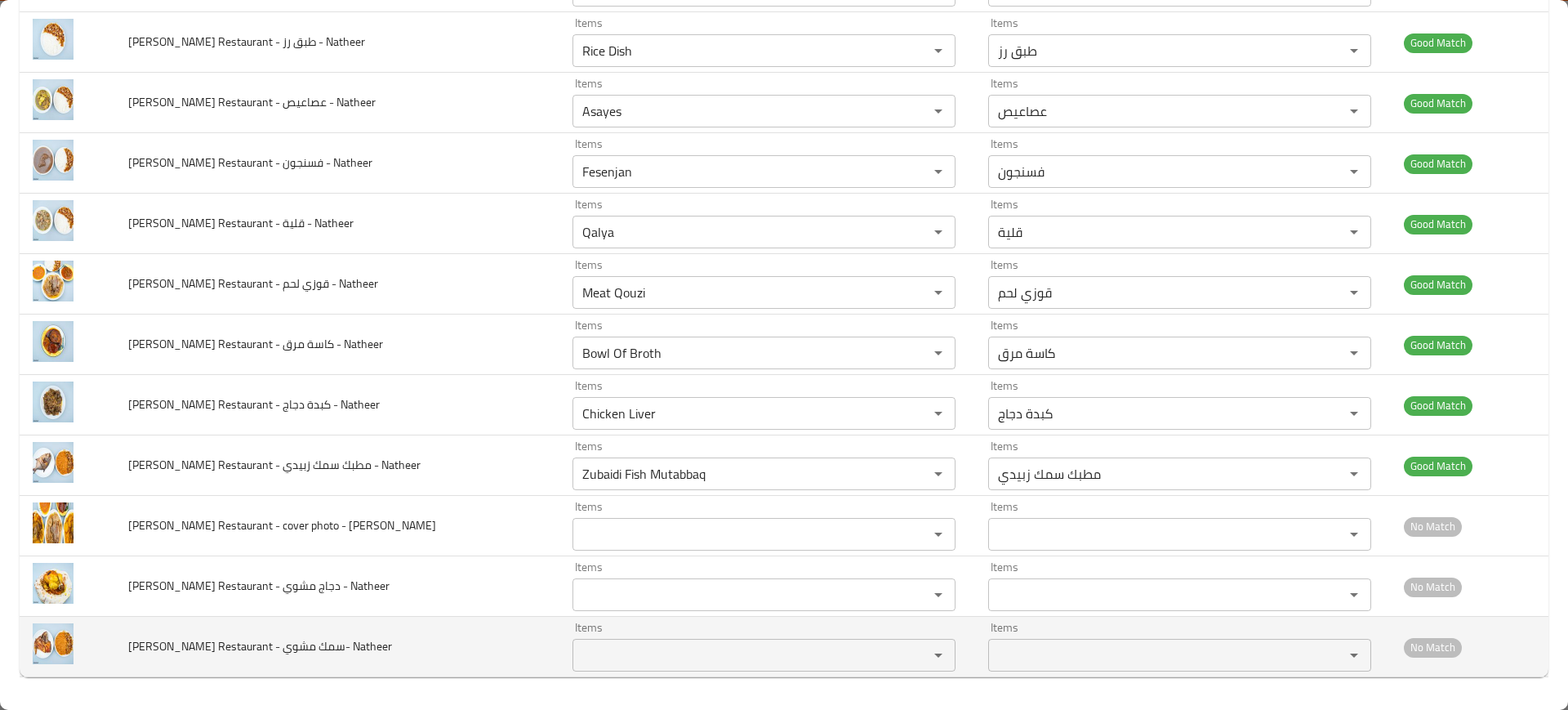
click at [414, 617] on td "Nadim Restaurant - سمك مشوي- Natheer" at bounding box center [338, 647] width 444 height 61
click at [577, 649] on Natheer "Items" at bounding box center [739, 655] width 325 height 23
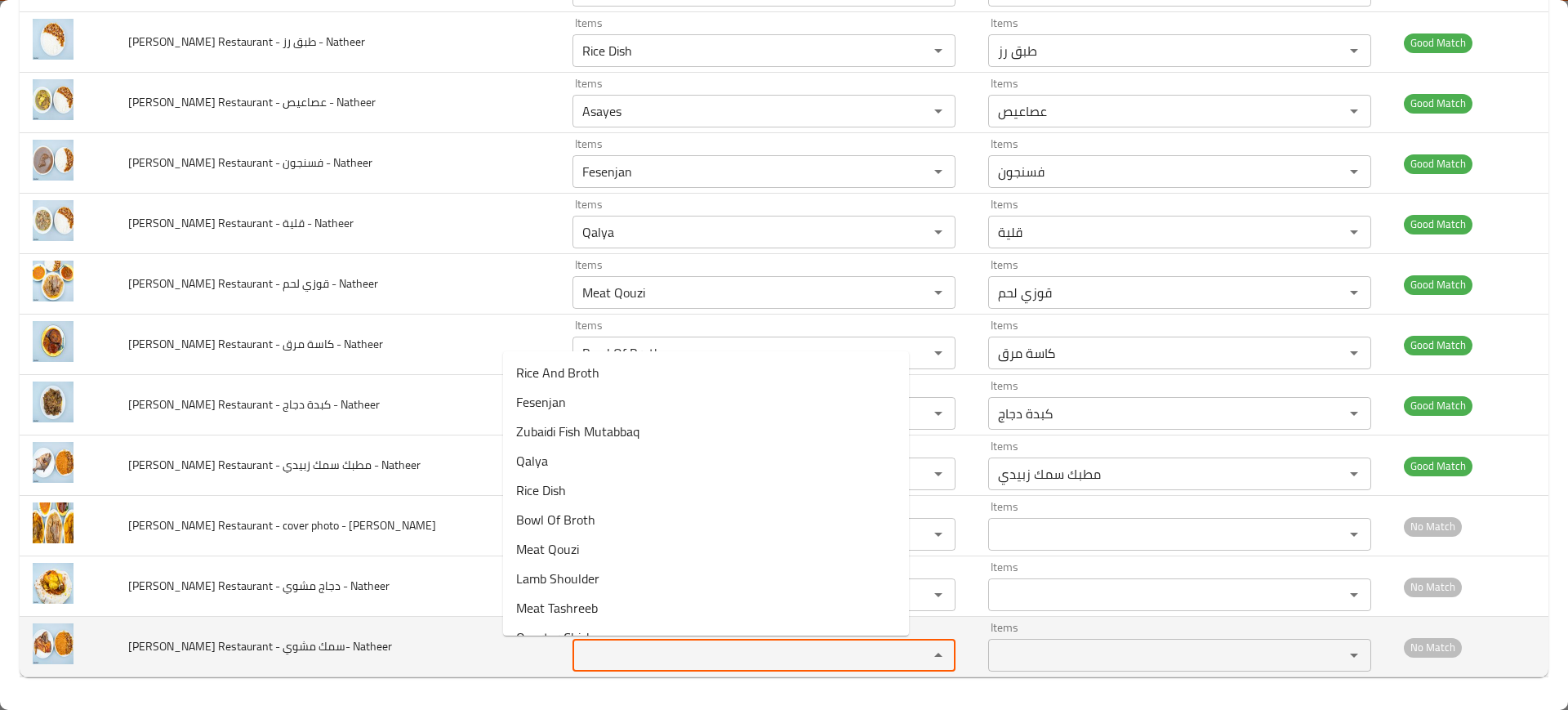
click at [444, 651] on td "Nadim Restaurant - سمك مشوي- Natheer" at bounding box center [338, 647] width 444 height 61
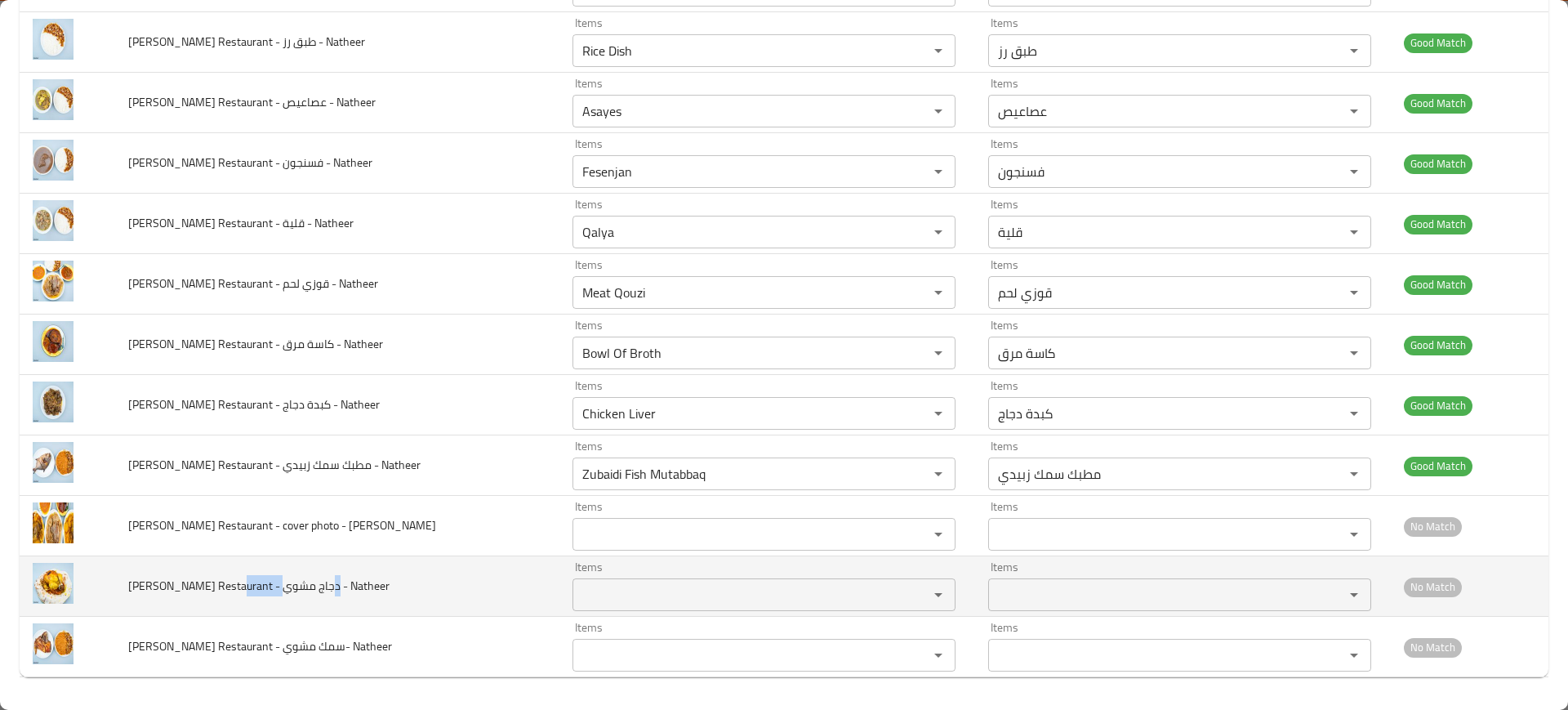
drag, startPoint x: 231, startPoint y: 588, endPoint x: 286, endPoint y: 589, distance: 55.0
click at [286, 589] on span "Nadim Restaurant - دجاج مشوي - Natheer" at bounding box center [258, 586] width 261 height 22
copy span "دجاج مشوي"
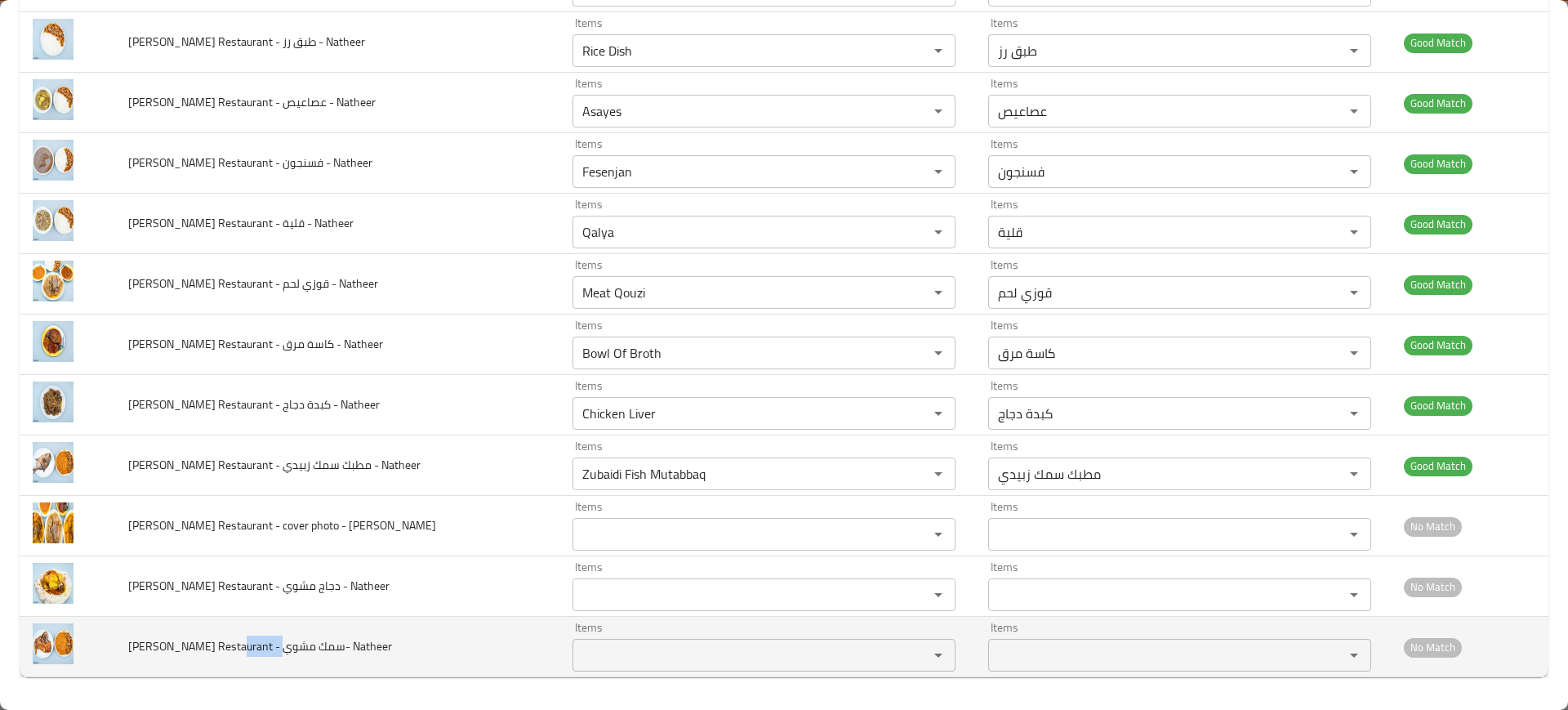
drag, startPoint x: 232, startPoint y: 646, endPoint x: 294, endPoint y: 646, distance: 62.0
click at [294, 646] on span "Nadim Restaurant - سمك مشوي- Natheer" at bounding box center [260, 647] width 264 height 22
copy span "سمك مشوي"
click at [428, 645] on td "Nadim Restaurant - سمك مشوي- Natheer" at bounding box center [338, 647] width 444 height 61
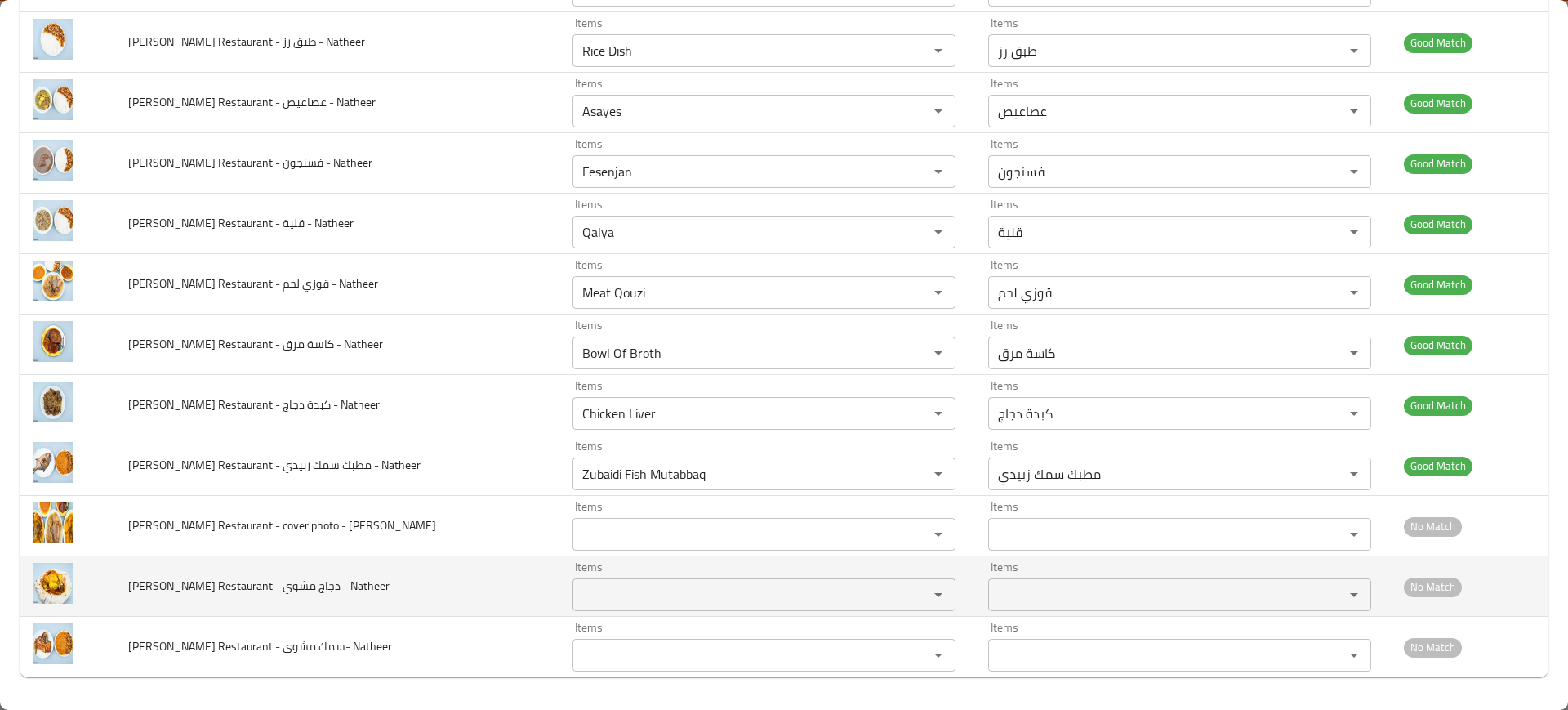
click at [314, 612] on td "Nadim Restaurant - دجاج مشوي - Natheer" at bounding box center [338, 586] width 444 height 61
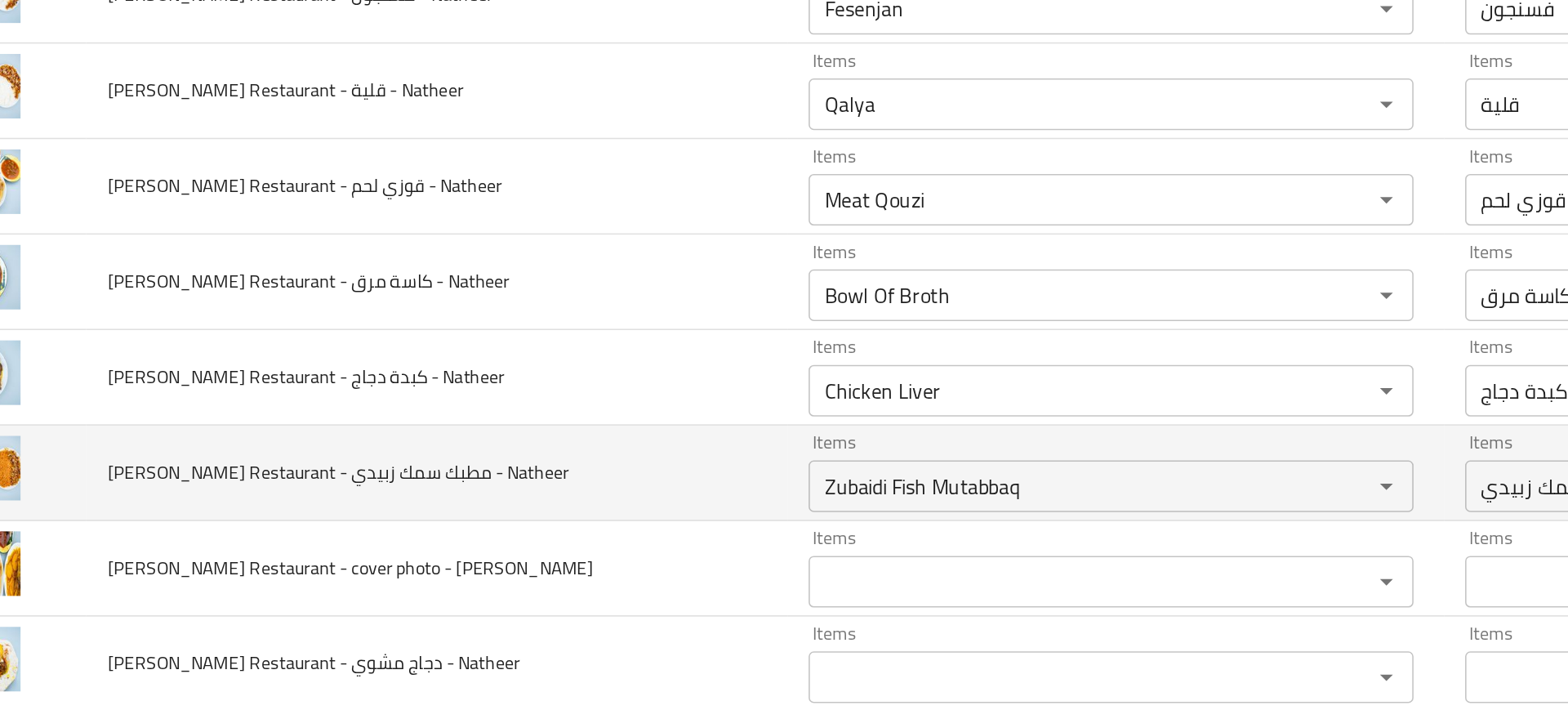
click at [280, 452] on td "Nadim Restaurant - مطبك سمك زبيدي - Natheer" at bounding box center [338, 465] width 444 height 61
drag, startPoint x: 230, startPoint y: 473, endPoint x: 319, endPoint y: 468, distance: 89.1
click at [319, 468] on span "Nadim Restaurant - مطبك سمك زبيدي - Natheer" at bounding box center [274, 465] width 292 height 22
copy span "مطبك سمك زبيدي"
click at [368, 472] on span "Nadim Restaurant - مطبك سمك زبيدي - Natheer" at bounding box center [274, 465] width 292 height 22
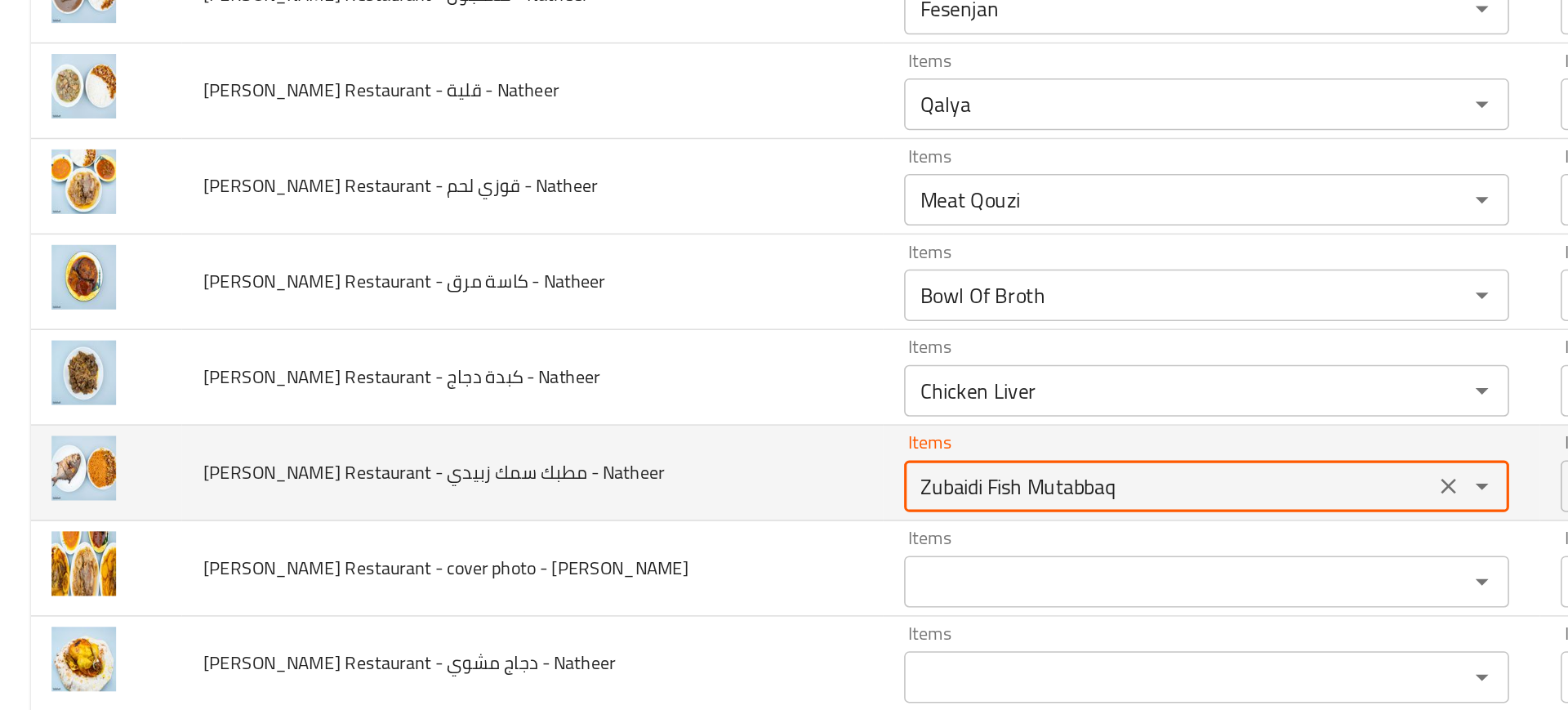
click at [621, 466] on Natheer "Zubaidi Fish Mutabbaq" at bounding box center [739, 473] width 325 height 23
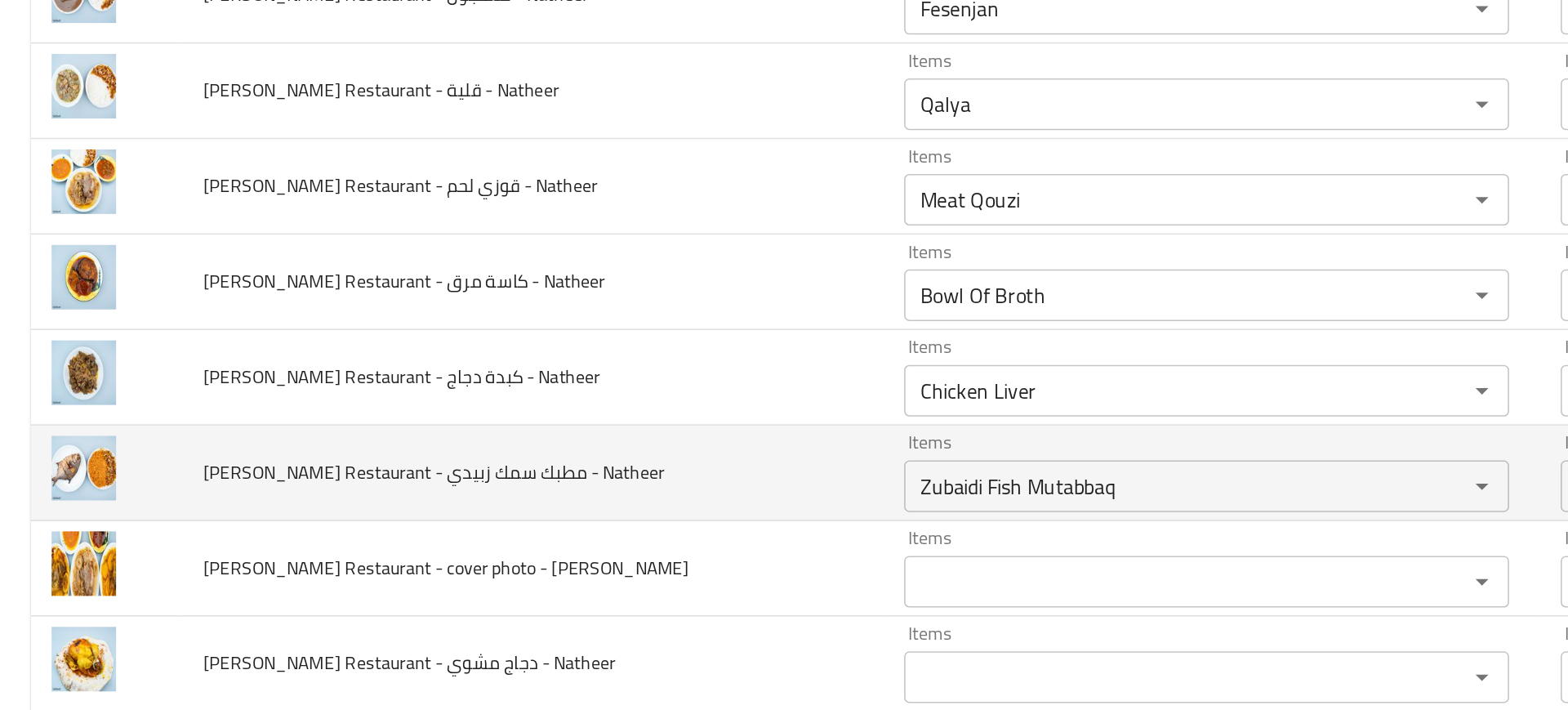
click at [393, 444] on td "Nadim Restaurant - مطبك سمك زبيدي - Natheer" at bounding box center [338, 465] width 444 height 61
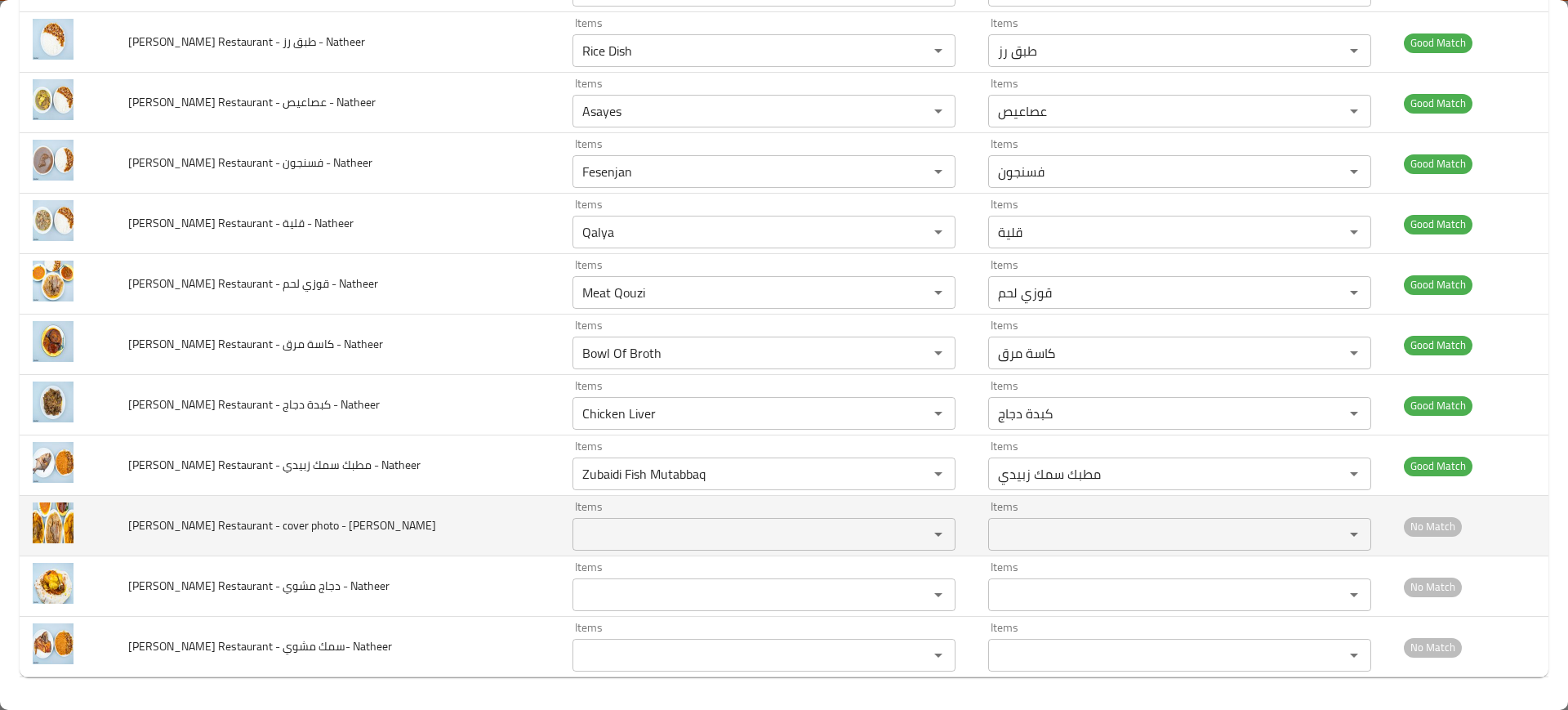
scroll to position [0, 0]
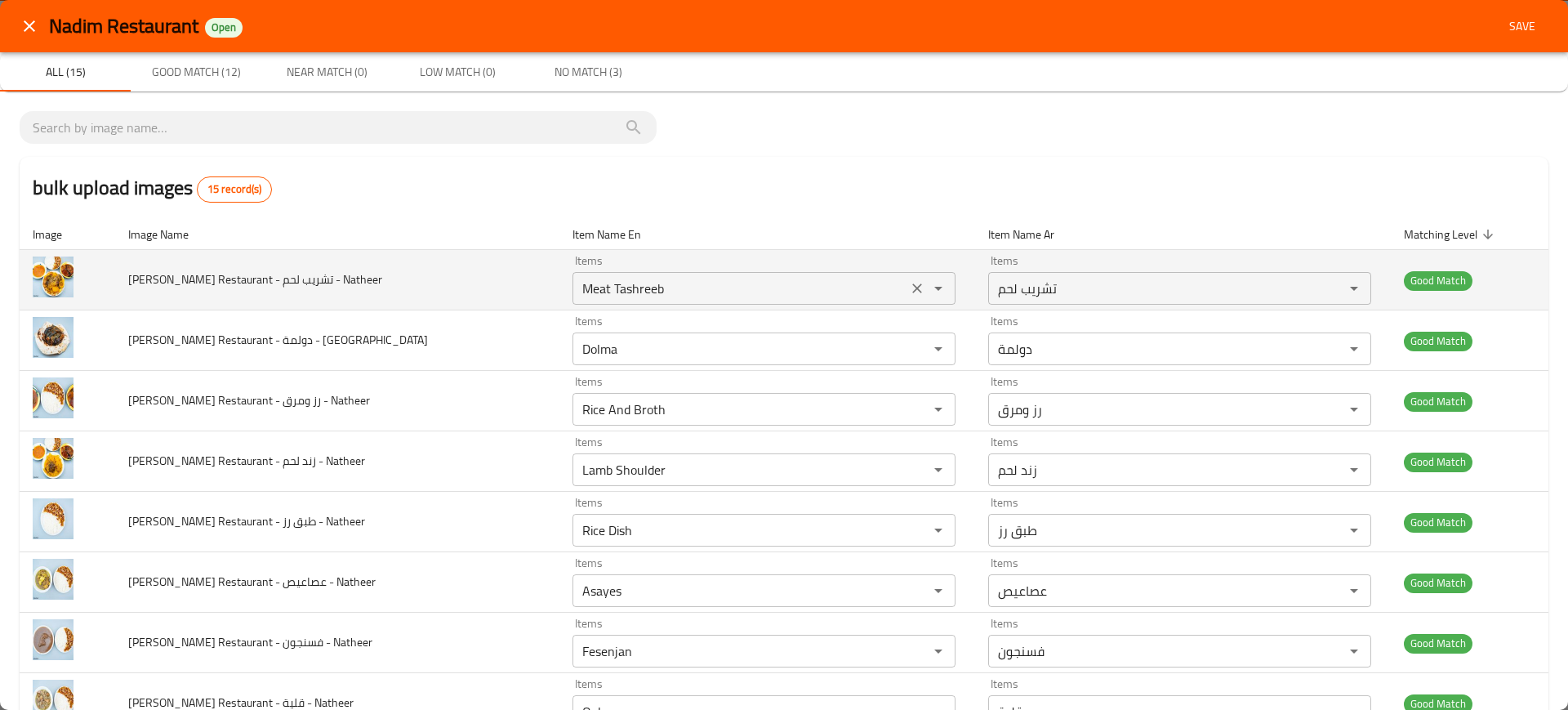
click at [691, 276] on div "Meat Tashreeb Items" at bounding box center [764, 288] width 383 height 33
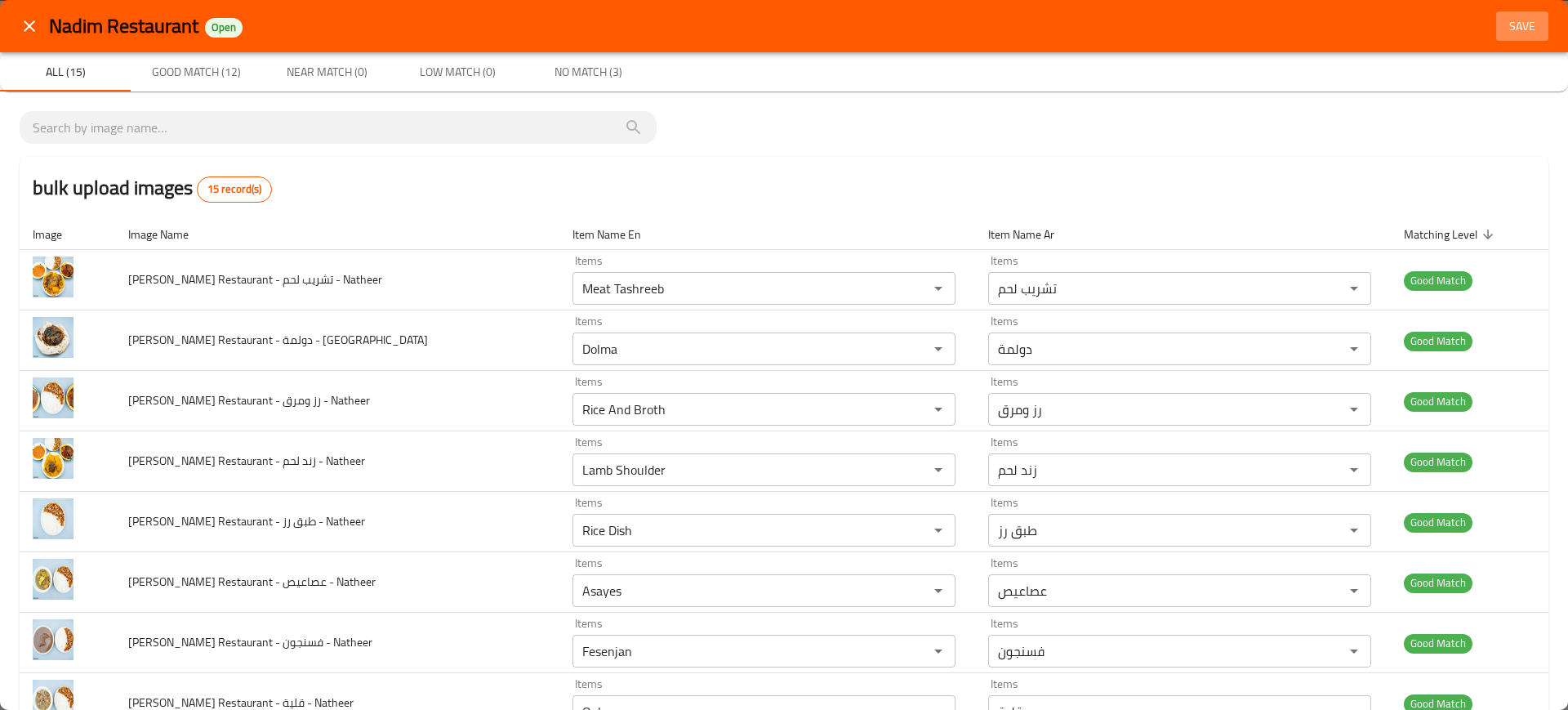
click at [1512, 22] on span "Save" at bounding box center [1521, 26] width 39 height 21
click at [1532, 14] on button "Save" at bounding box center [1522, 26] width 52 height 30
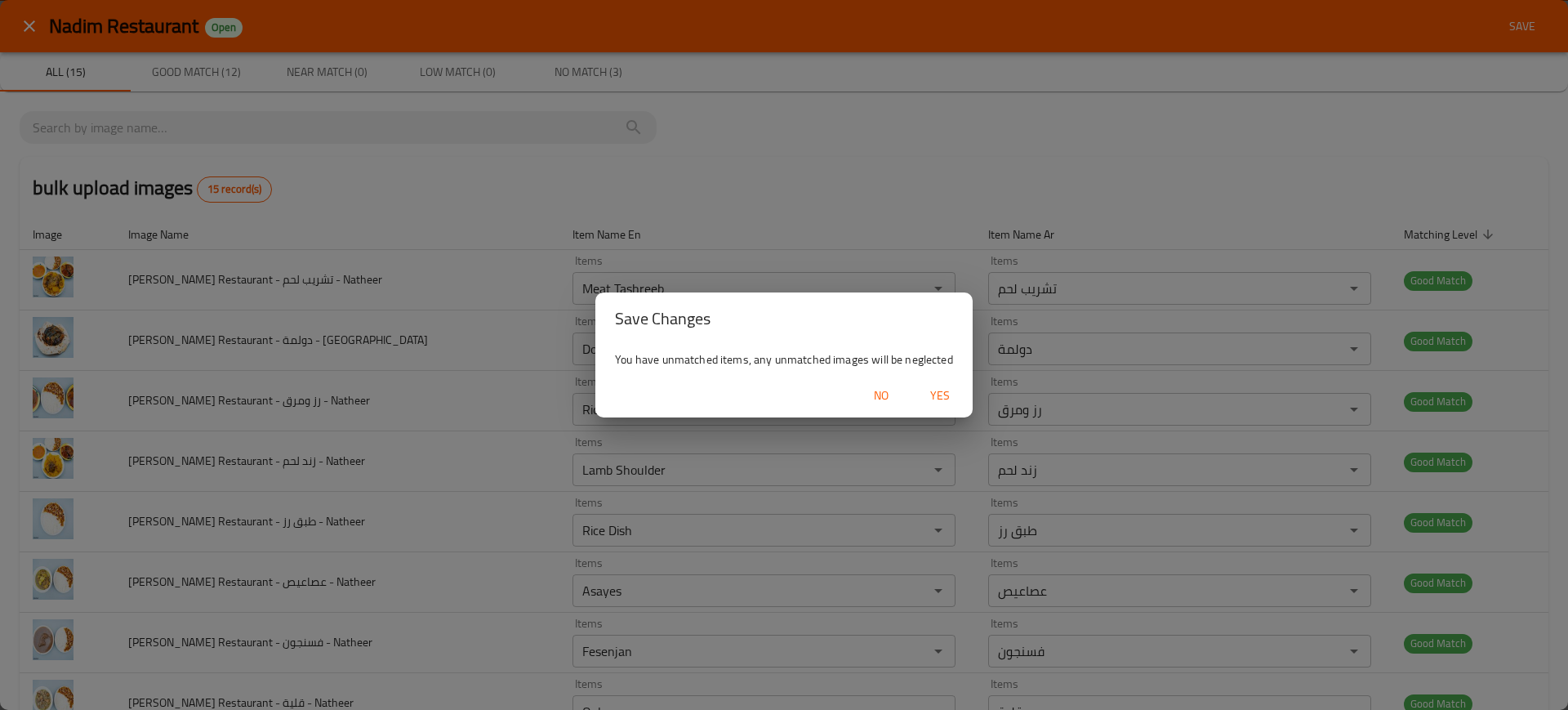
click at [1512, 17] on div "Save Changes You have unmatched items, any unmatched images will be neglected N…" at bounding box center [784, 355] width 1568 height 710
click at [935, 392] on span "Yes" at bounding box center [939, 396] width 39 height 21
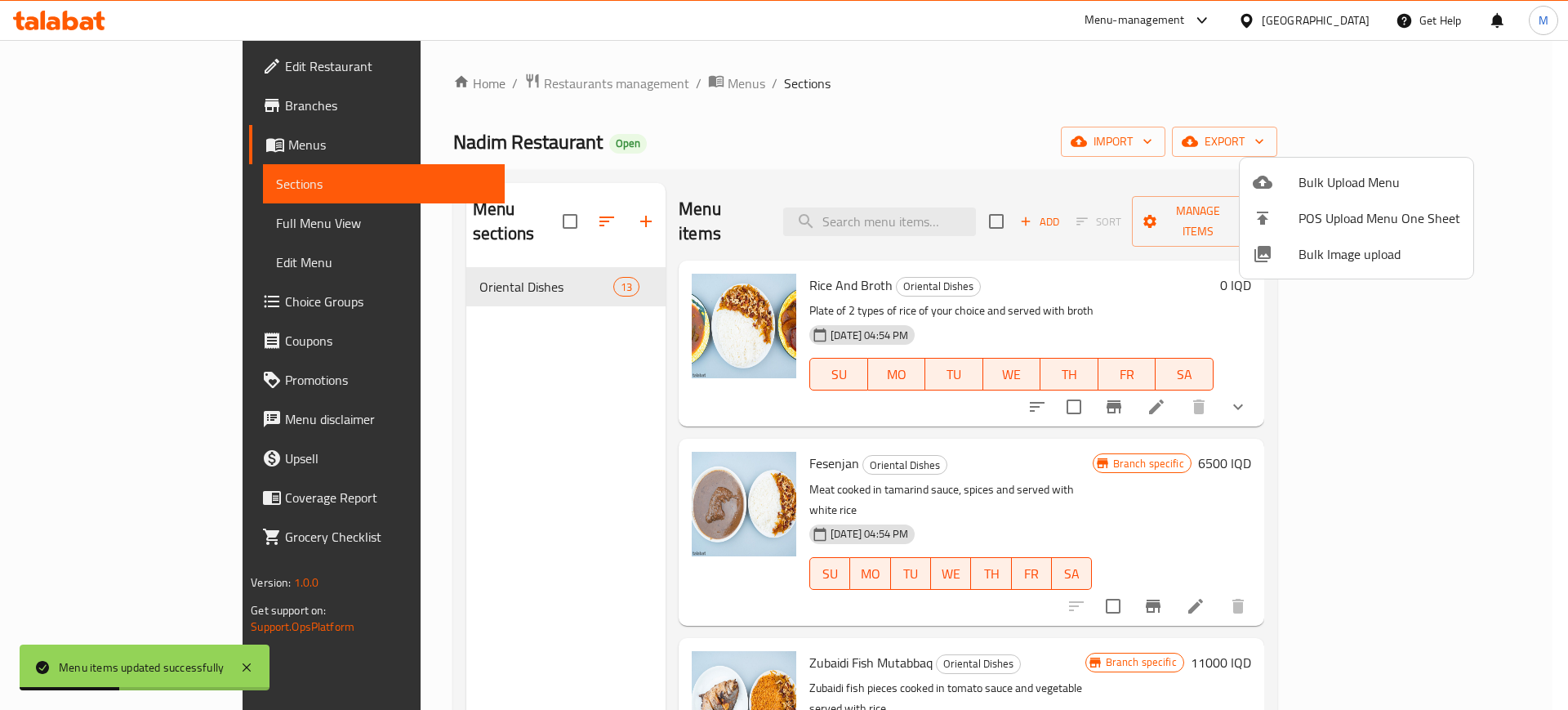
click at [145, 70] on div at bounding box center [784, 355] width 1568 height 710
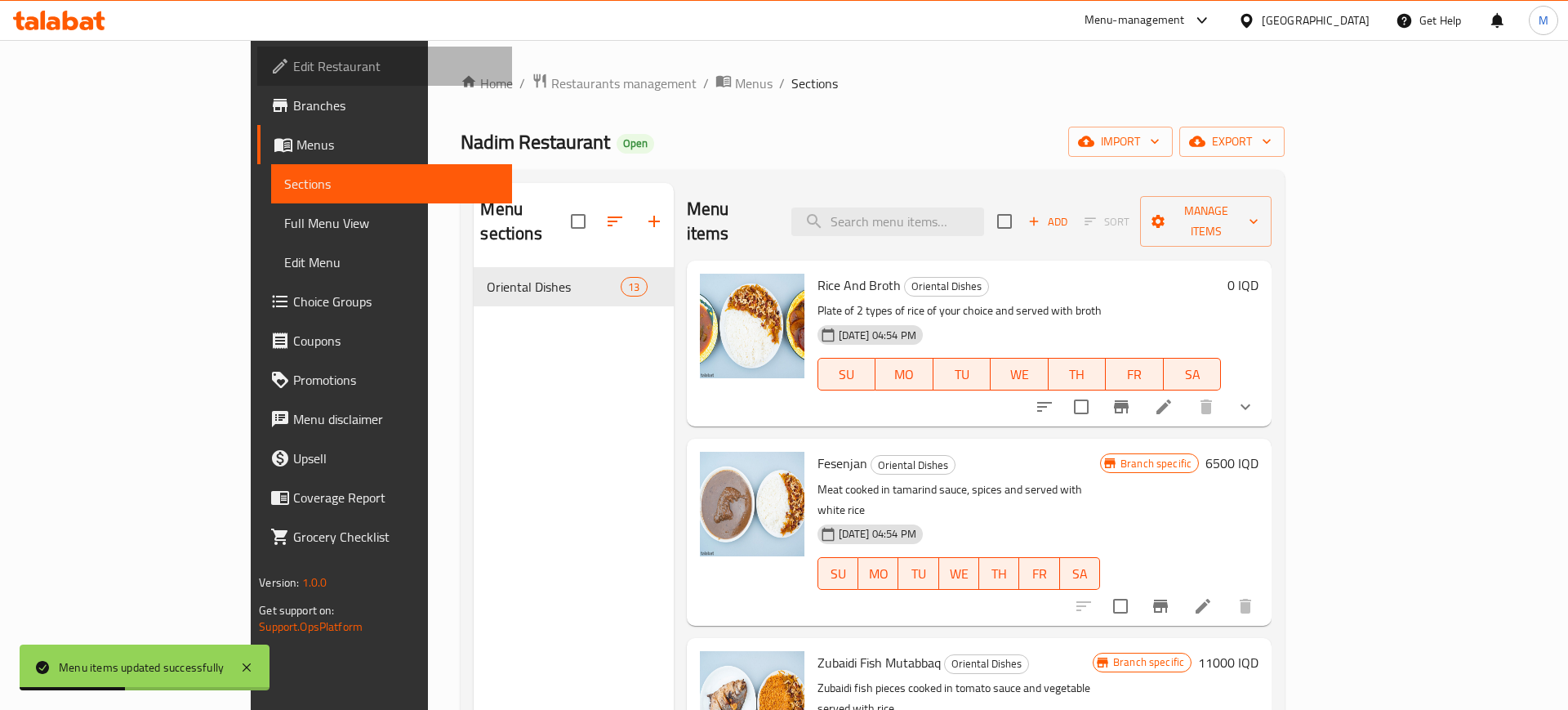
click at [293, 70] on span "Edit Restaurant" at bounding box center [396, 66] width 207 height 20
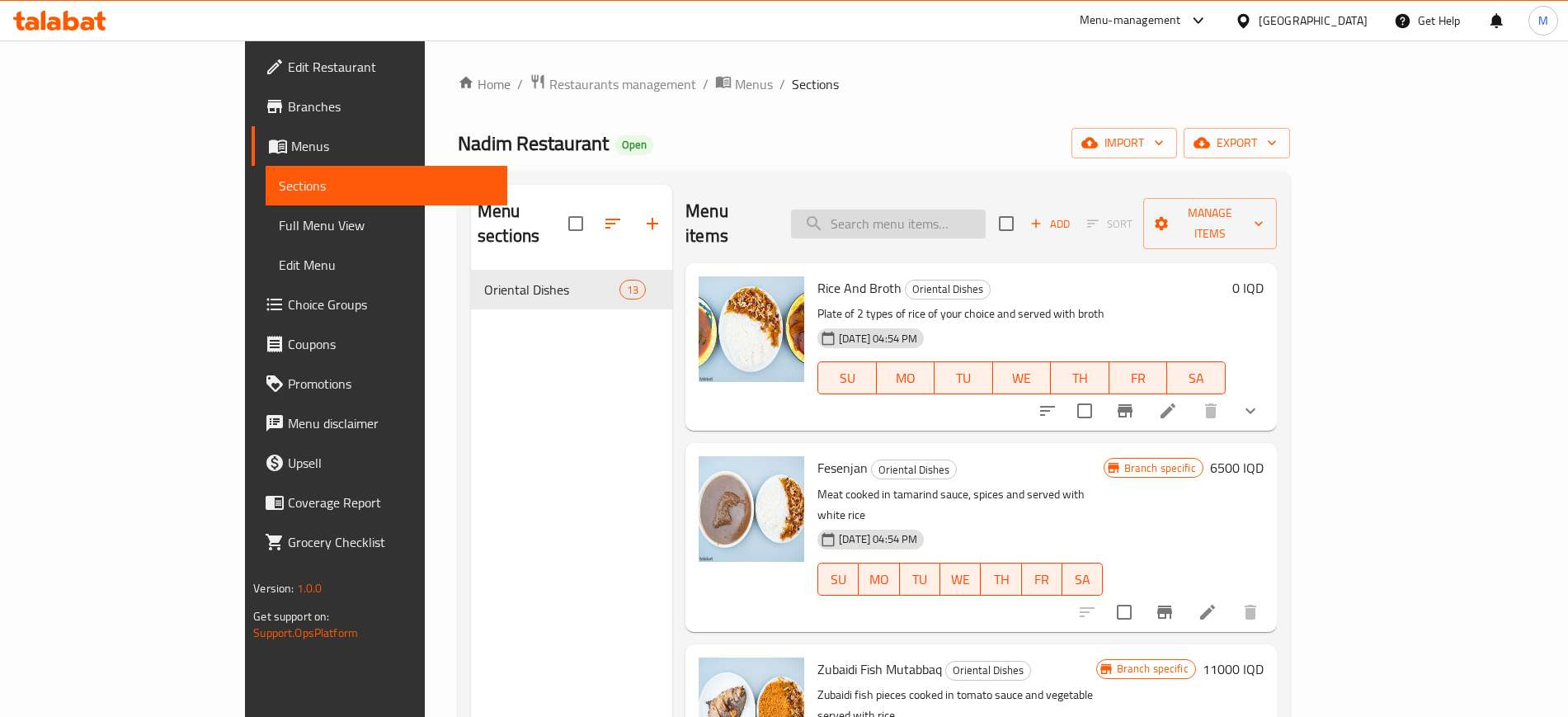
click at [932, 210] on input "search" at bounding box center [888, 224] width 194 height 29
paste input "Zubaidi Fish Mutabbaq"
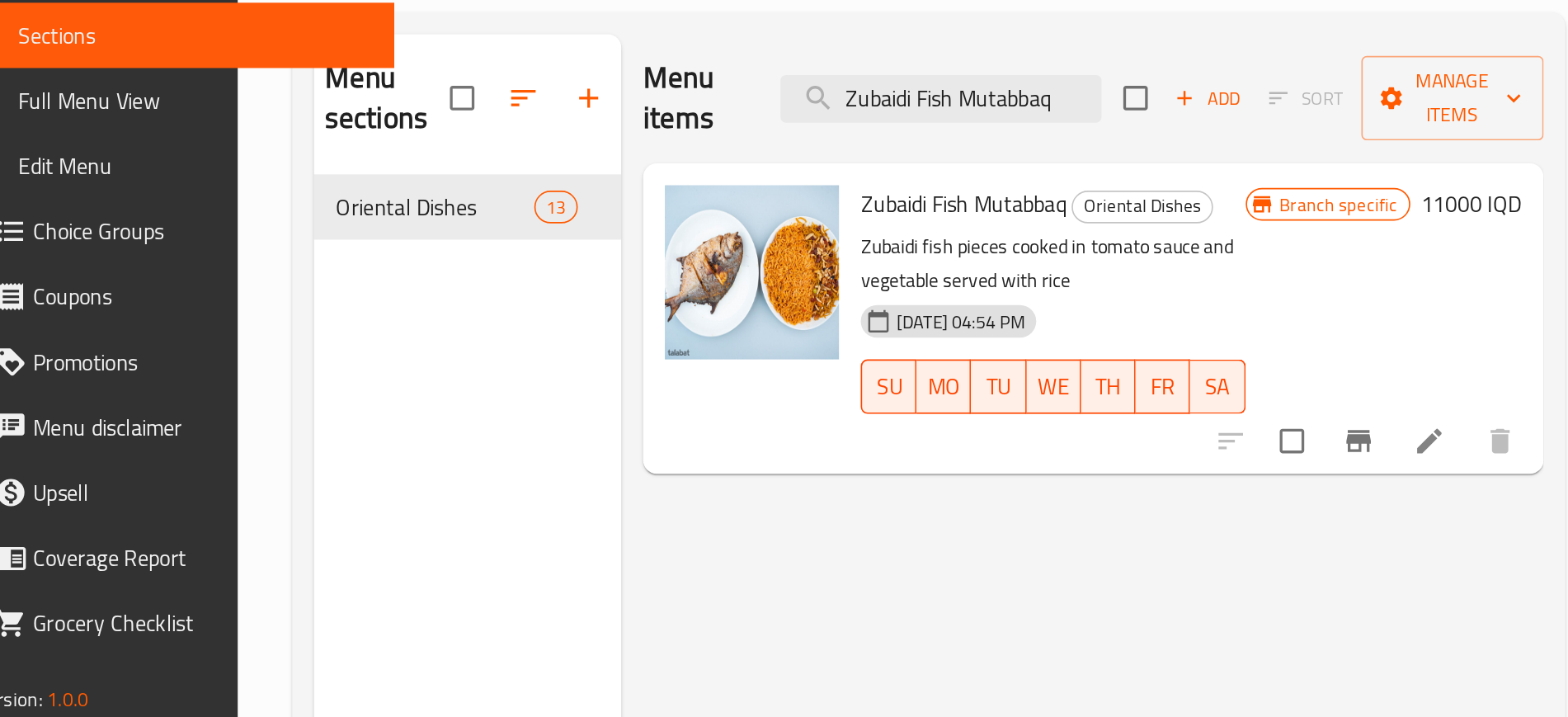
paste input "Meat Tashreeb"
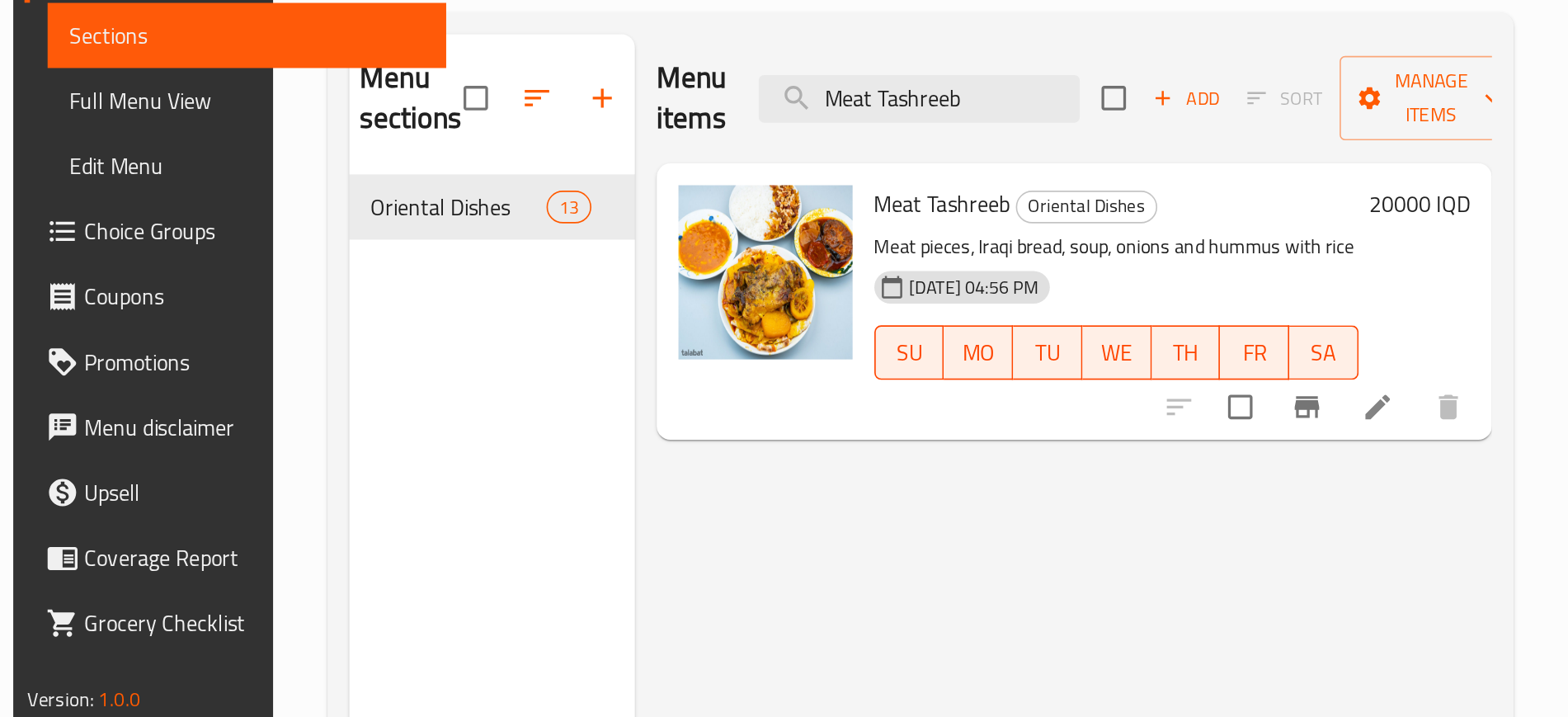
type input "Meat Tashreeb"
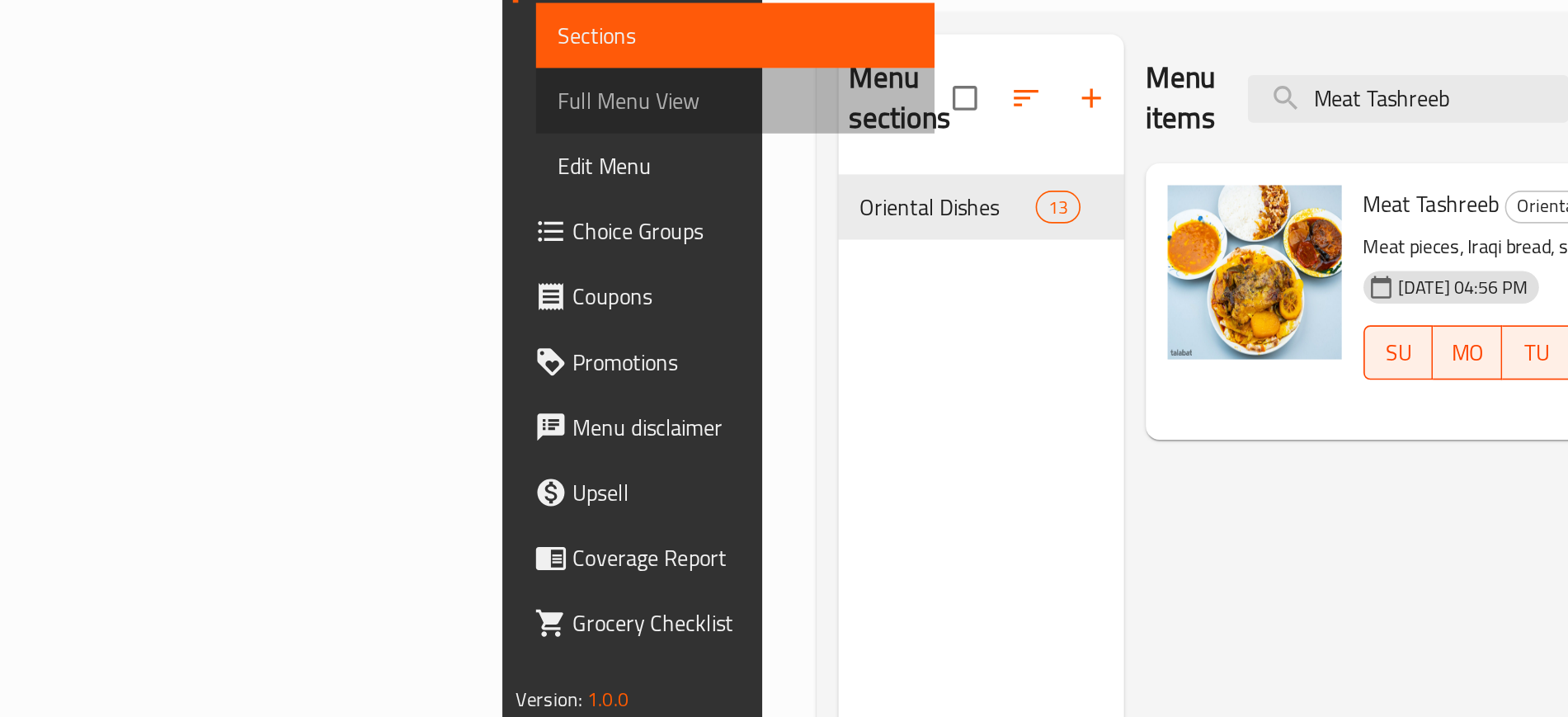
click at [347, 231] on span "Full Menu View" at bounding box center [453, 225] width 214 height 20
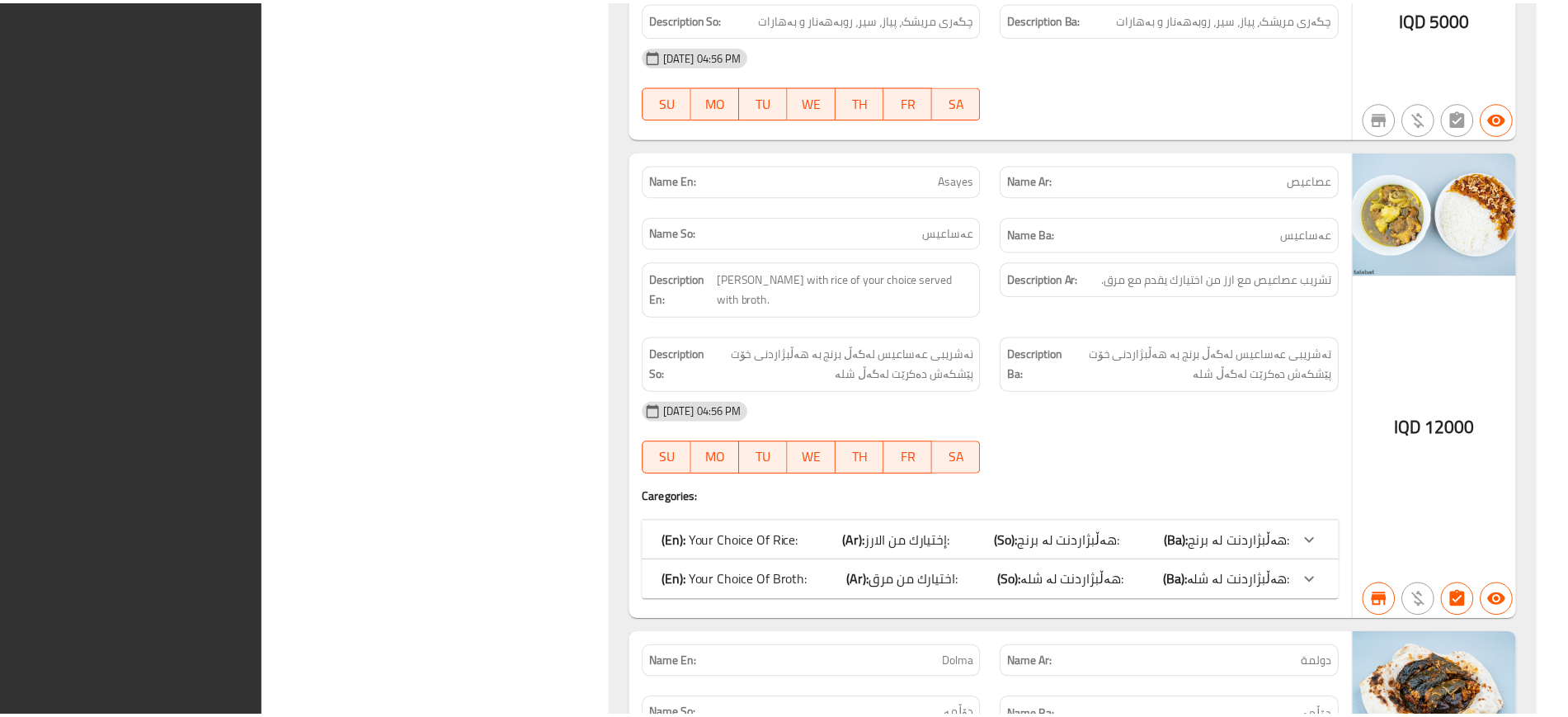
scroll to position [5286, 0]
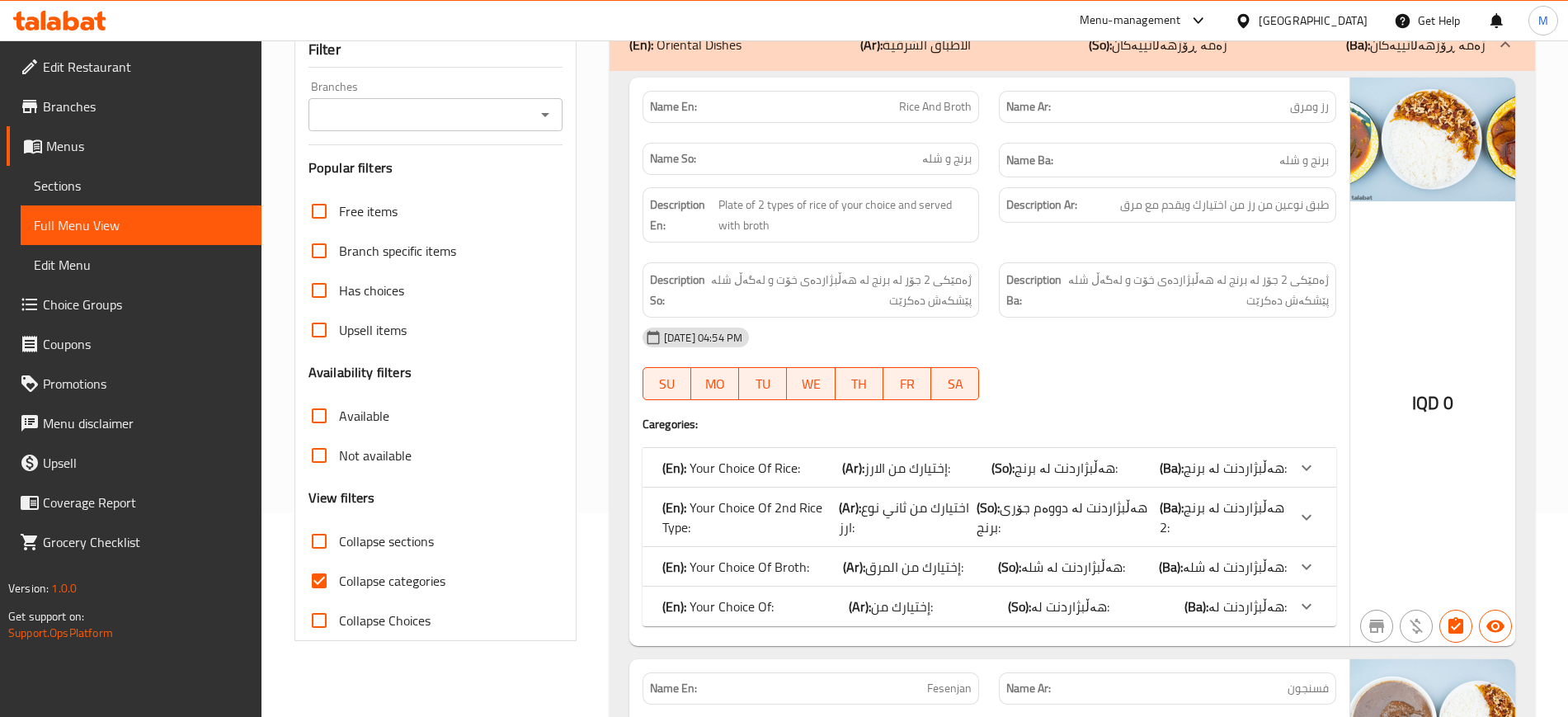
scroll to position [0, 0]
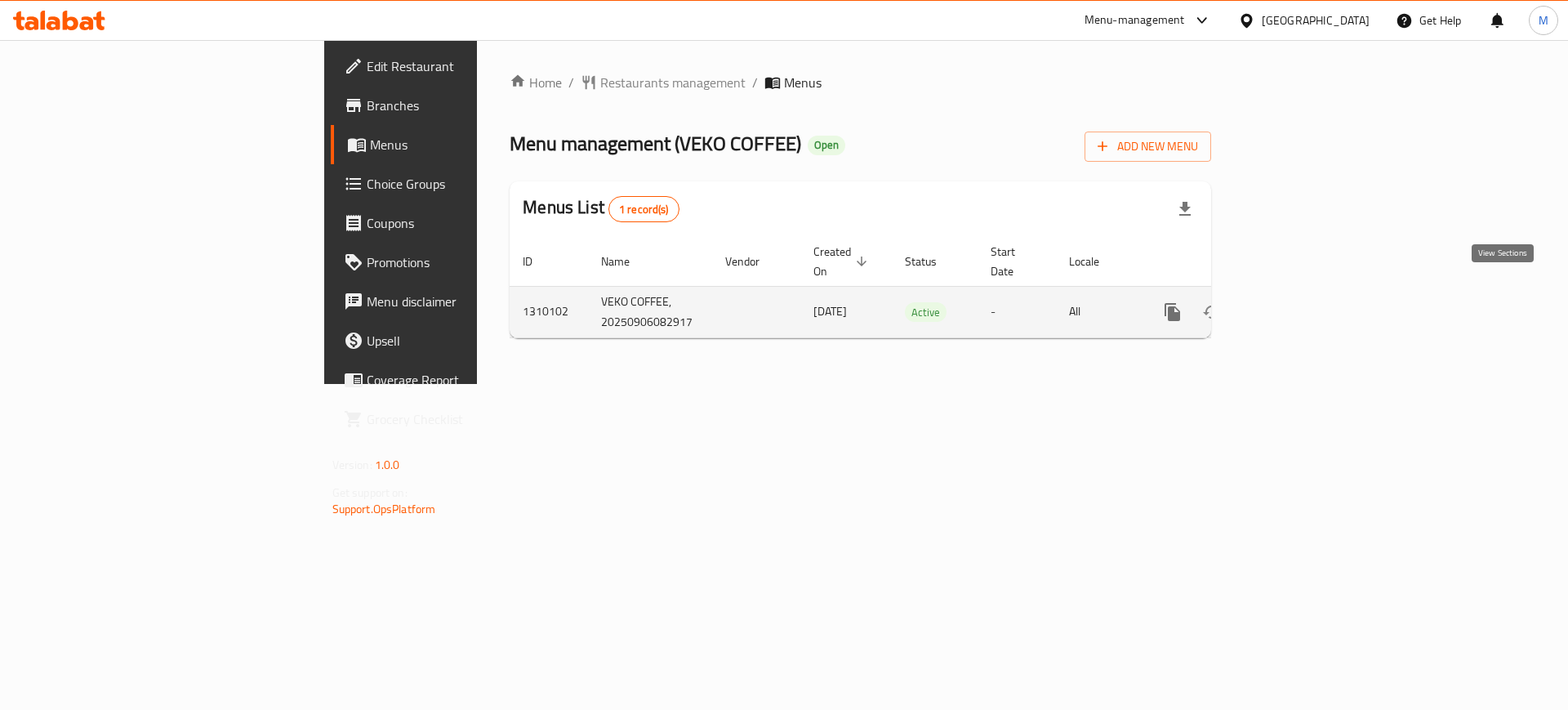
click at [1297, 304] on icon "enhanced table" at bounding box center [1290, 312] width 14 height 14
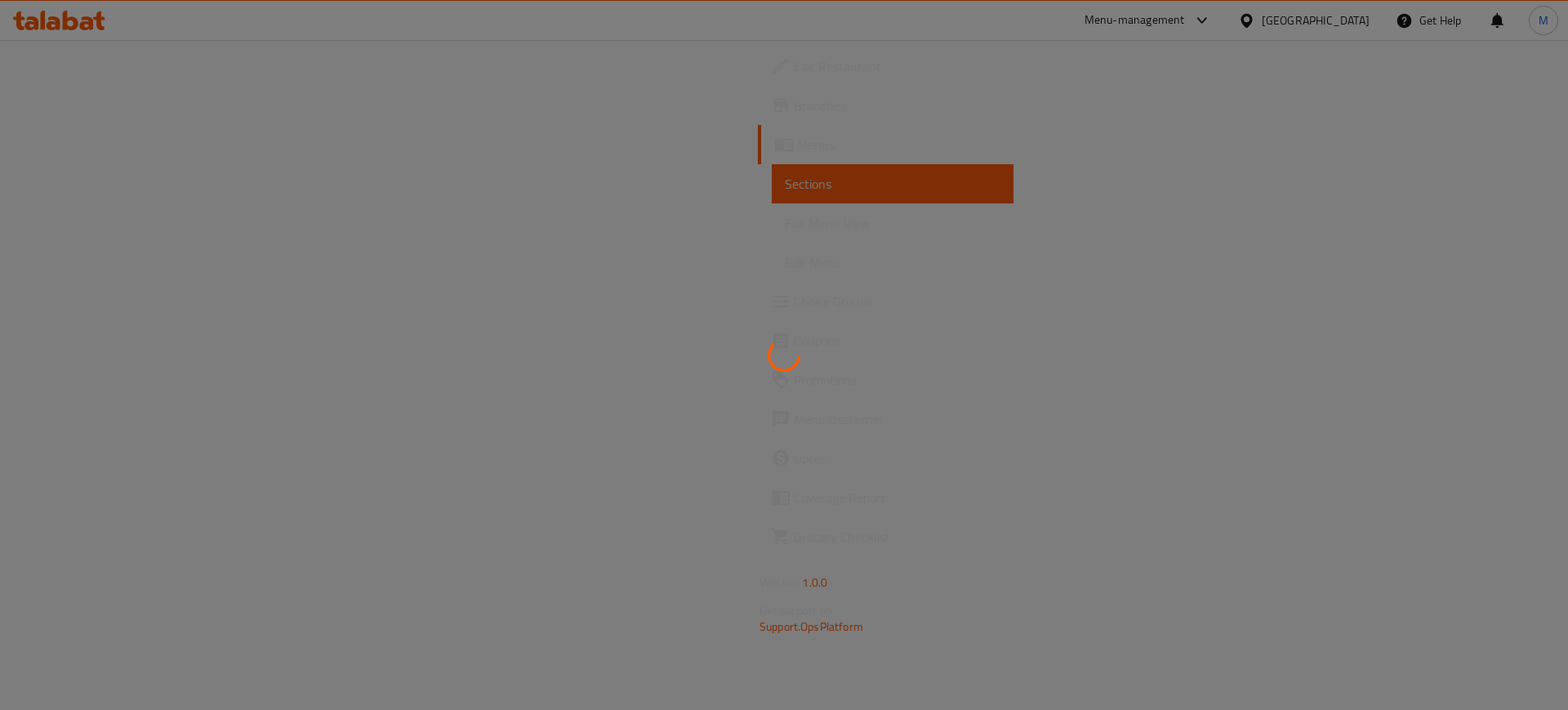
click at [1503, 295] on div at bounding box center [784, 355] width 1568 height 710
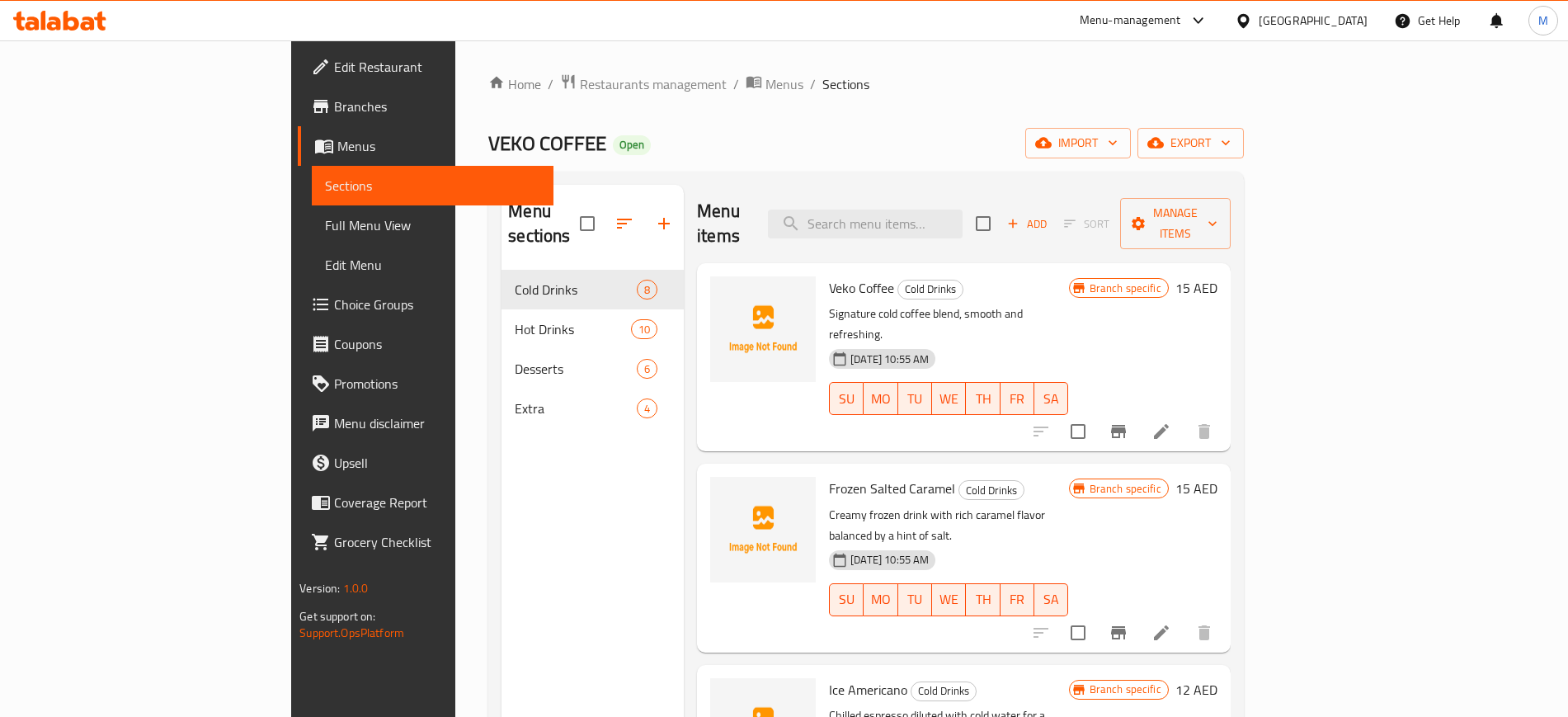
click at [1243, 137] on div "VEKO COFFEE Open import export" at bounding box center [866, 142] width 755 height 30
click at [1118, 151] on span "import" at bounding box center [1078, 143] width 79 height 21
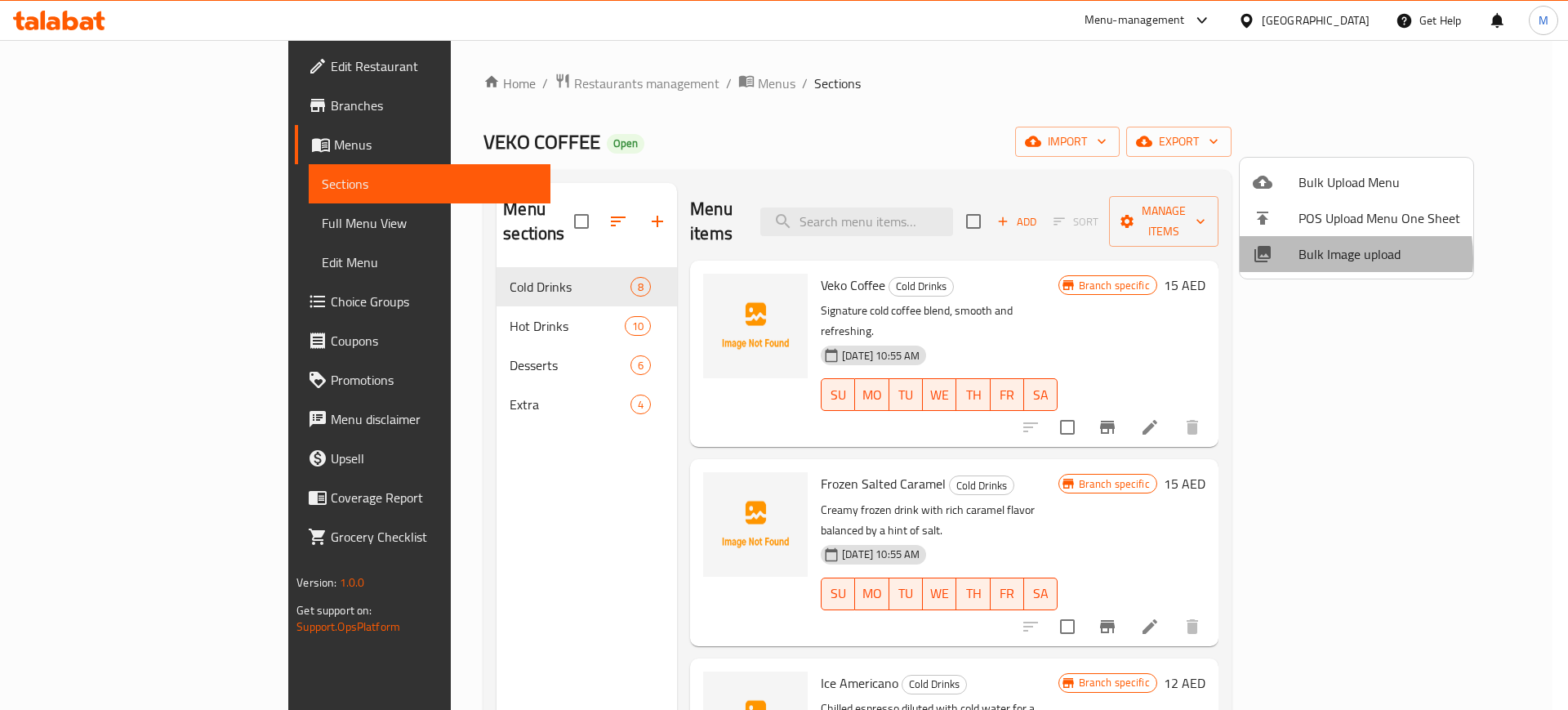
click at [1313, 258] on span "Bulk Image upload" at bounding box center [1378, 254] width 162 height 20
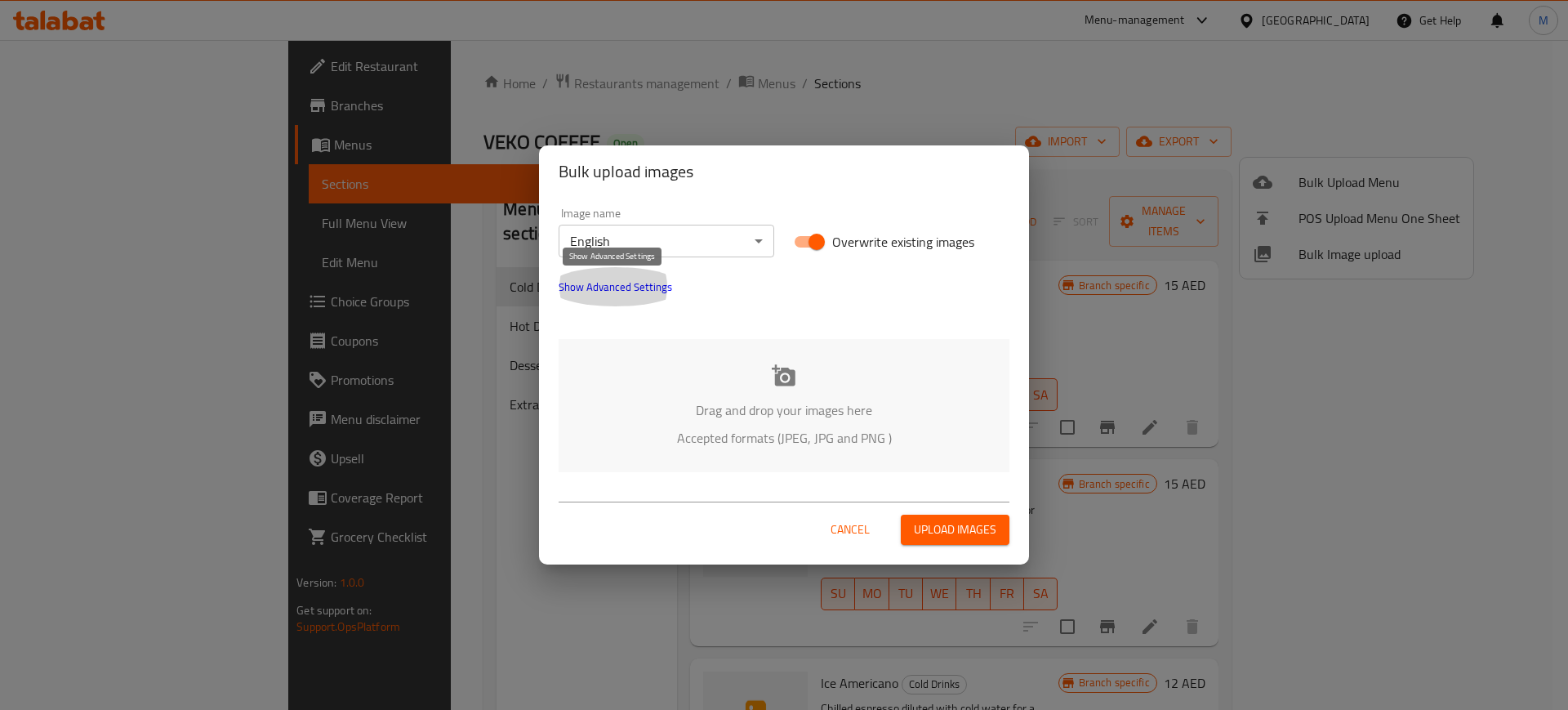
click at [651, 289] on span "Show Advanced Settings" at bounding box center [616, 287] width 114 height 20
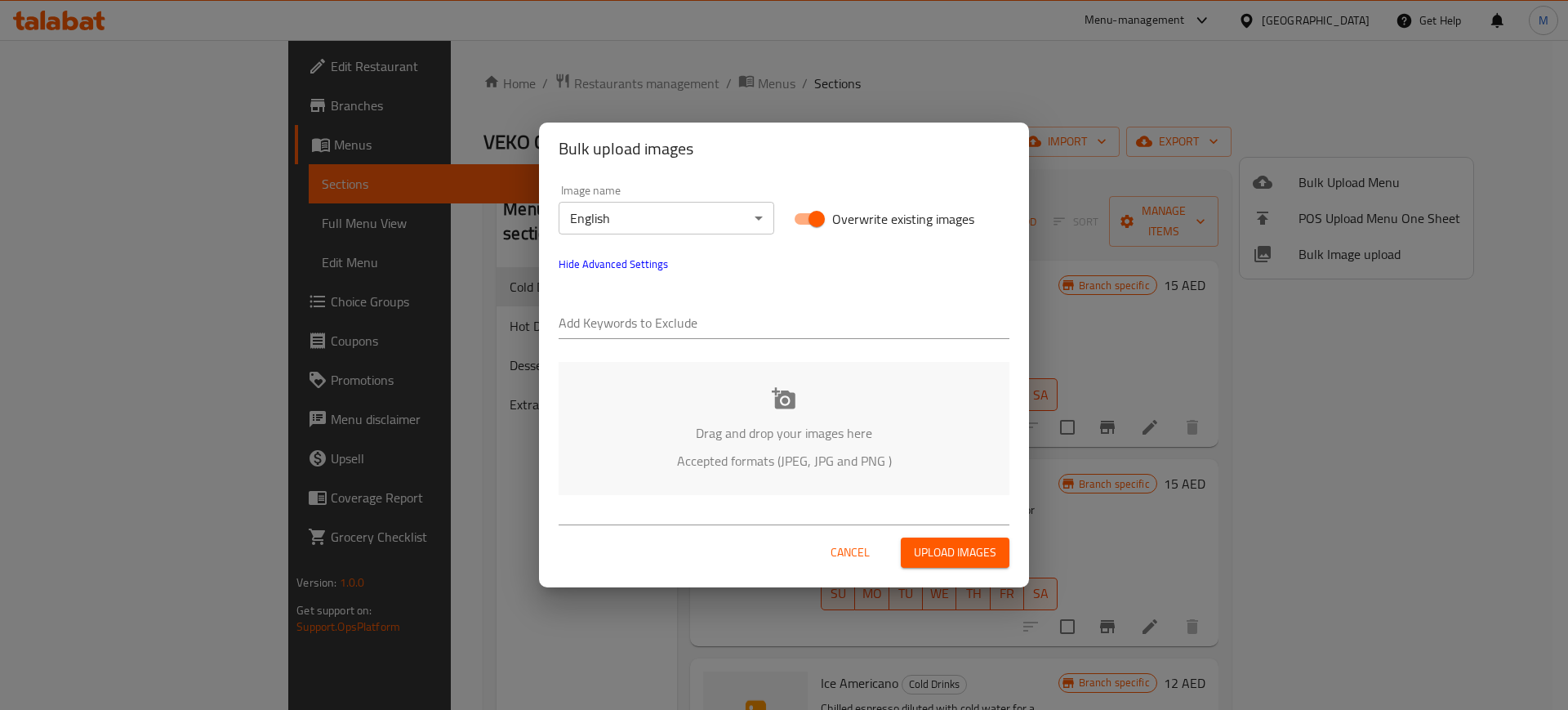
click at [674, 309] on div at bounding box center [784, 324] width 450 height 33
paste input "_TARIQ-"
type input "_TARIQ-"
drag, startPoint x: 766, startPoint y: 347, endPoint x: 791, endPoint y: 330, distance: 30.2
click at [791, 330] on div "Add Keywords to Exclude _TARIQ-" at bounding box center [784, 316] width 470 height 65
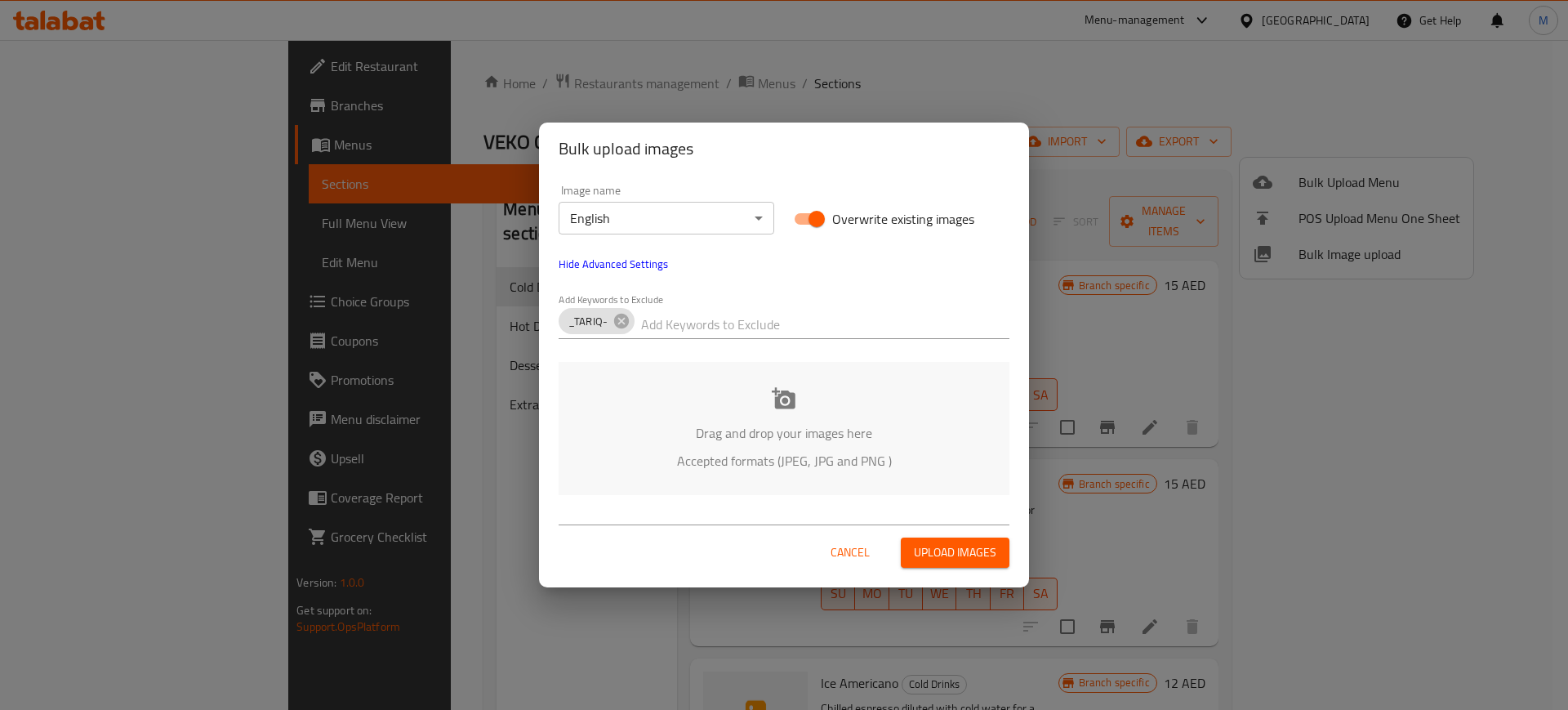
click at [791, 330] on input "text" at bounding box center [825, 324] width 368 height 26
paste input "[DATE]_VEKO COFFEE_"
type input "[DATE]_VEKO COFFEE_"
click at [689, 425] on p "Drag and drop your images here" at bounding box center [784, 434] width 402 height 20
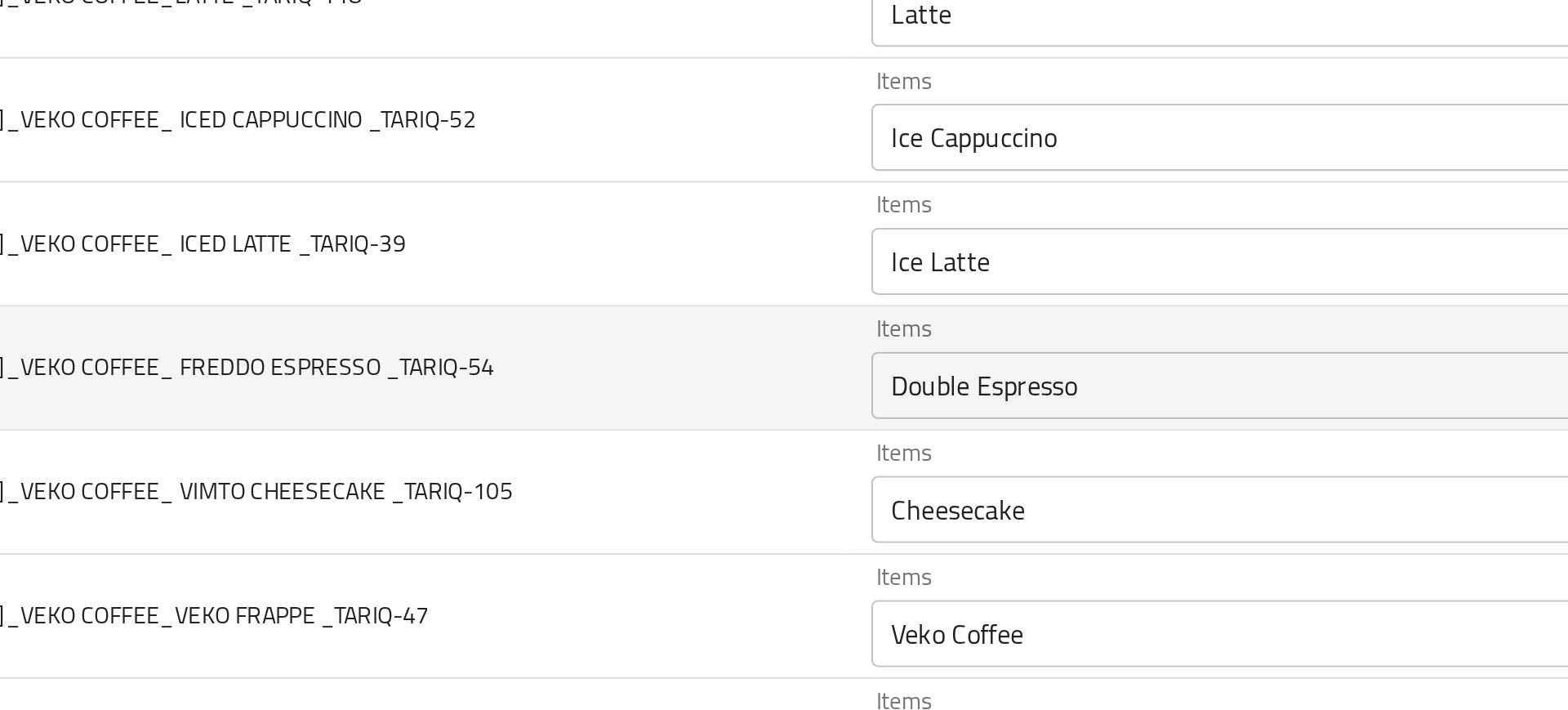
scroll to position [454, 0]
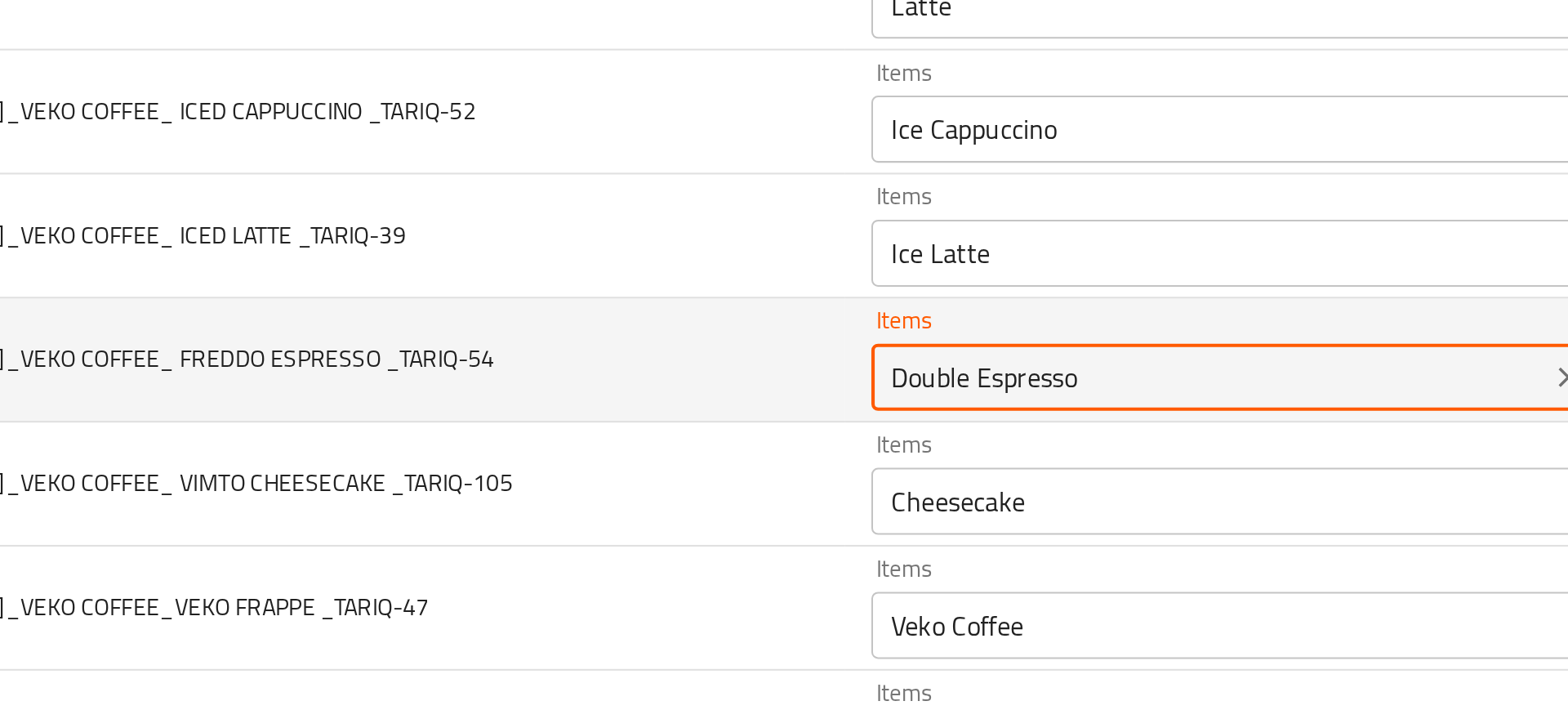
click at [689, 387] on _TARIQ-54 "Double Espresso" at bounding box center [747, 378] width 320 height 23
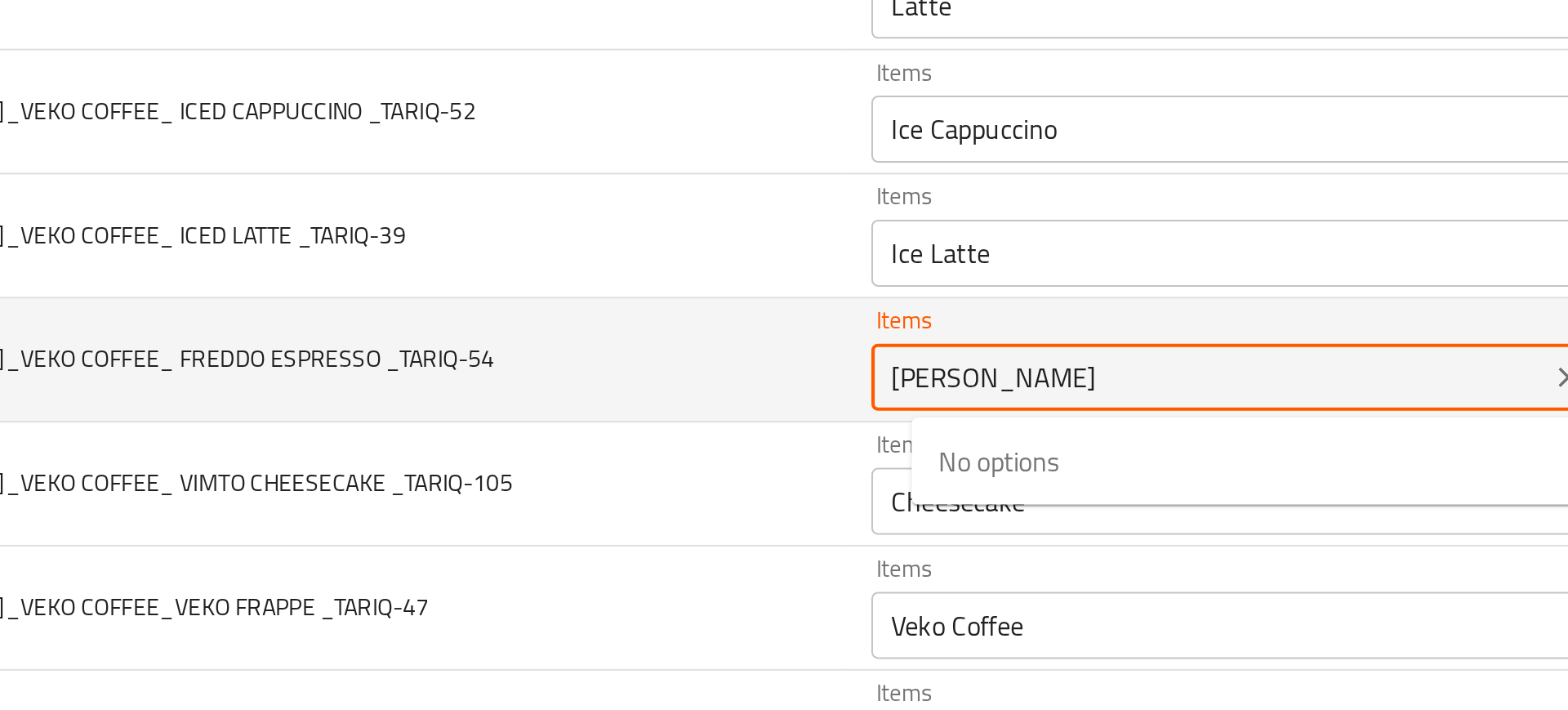
type _TARIQ-54 "fredd"
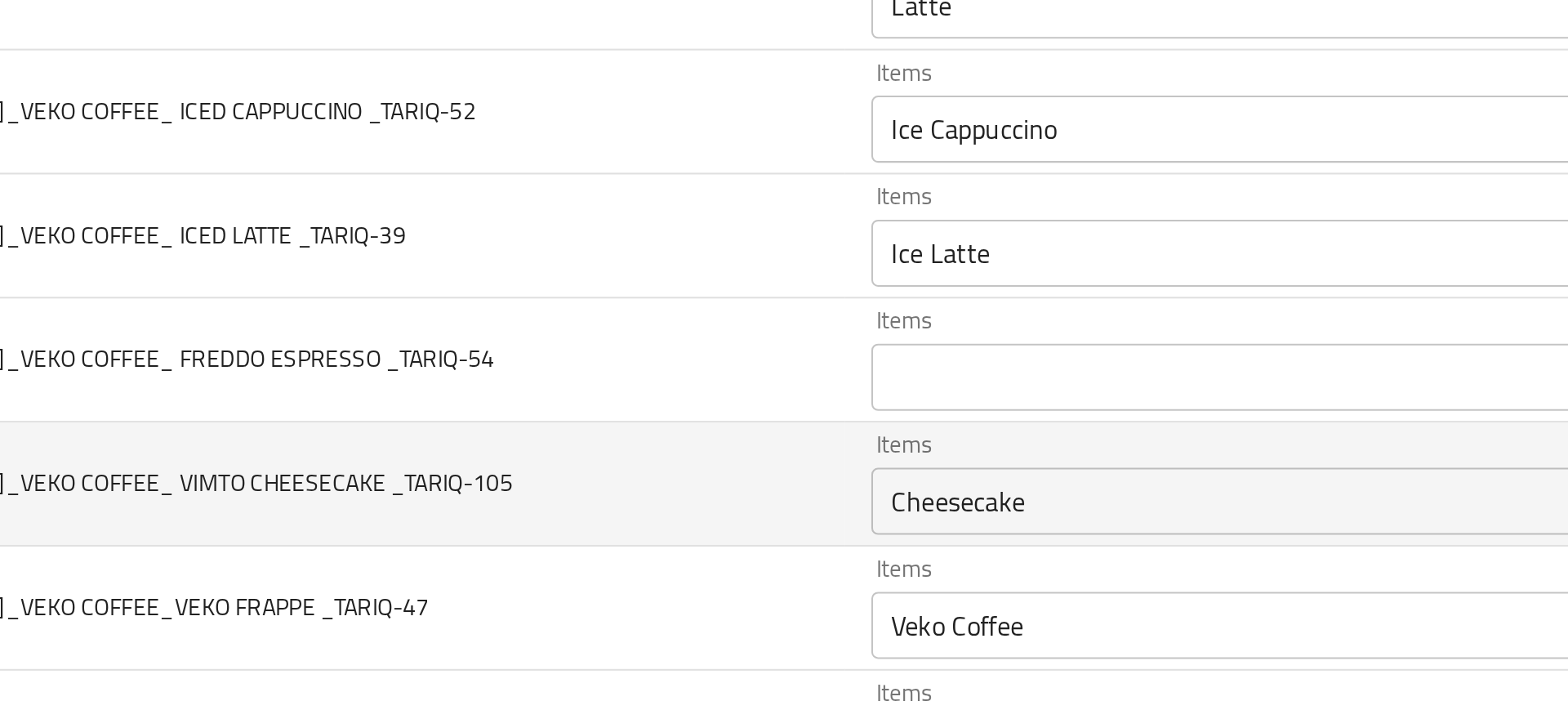
click at [570, 424] on td "10-SEP-2025_VEKO COFFEE_ VIMTO CHEESECAKE _TARIQ-105" at bounding box center [342, 430] width 456 height 61
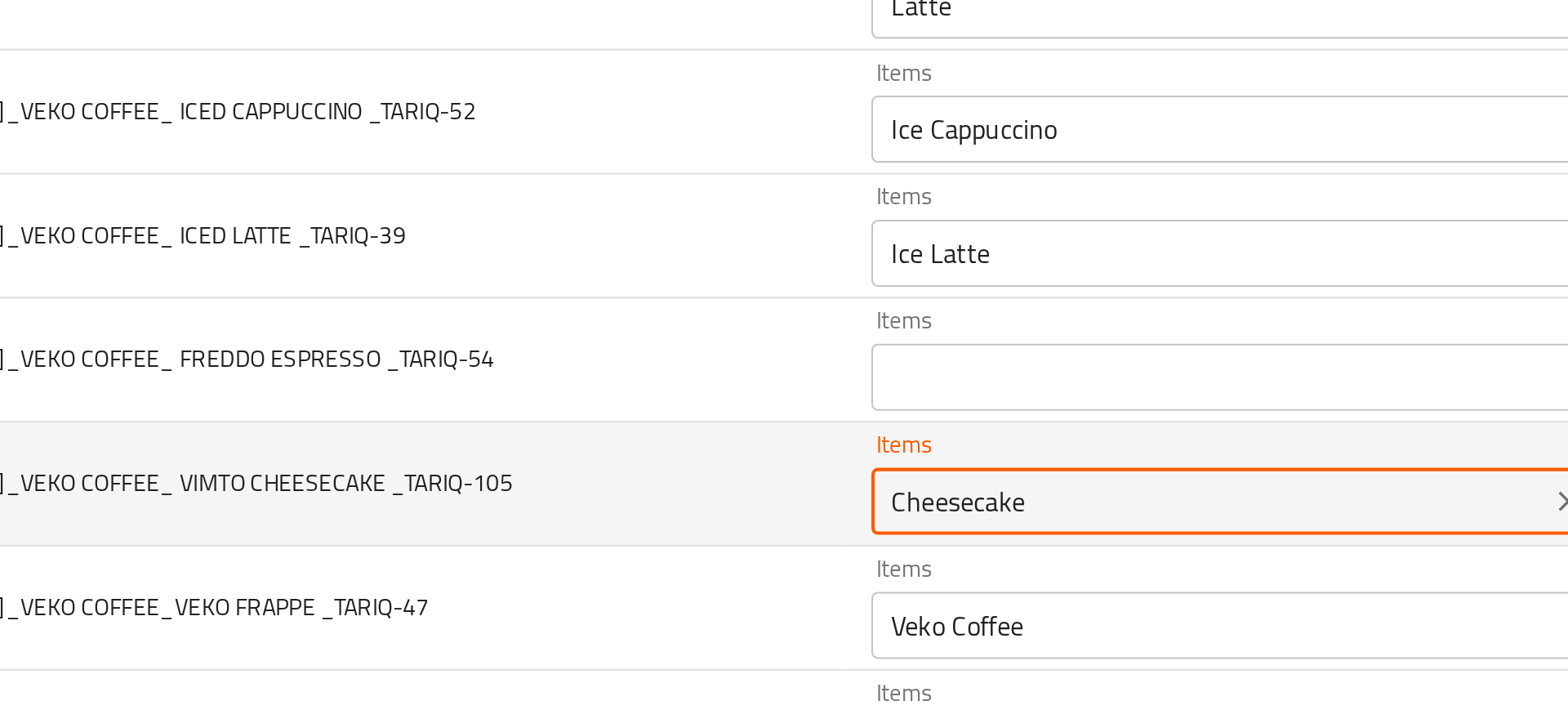
click at [672, 444] on _TARIQ-105 "Cheesecake" at bounding box center [747, 438] width 320 height 23
type _TARIQ-105 "v"
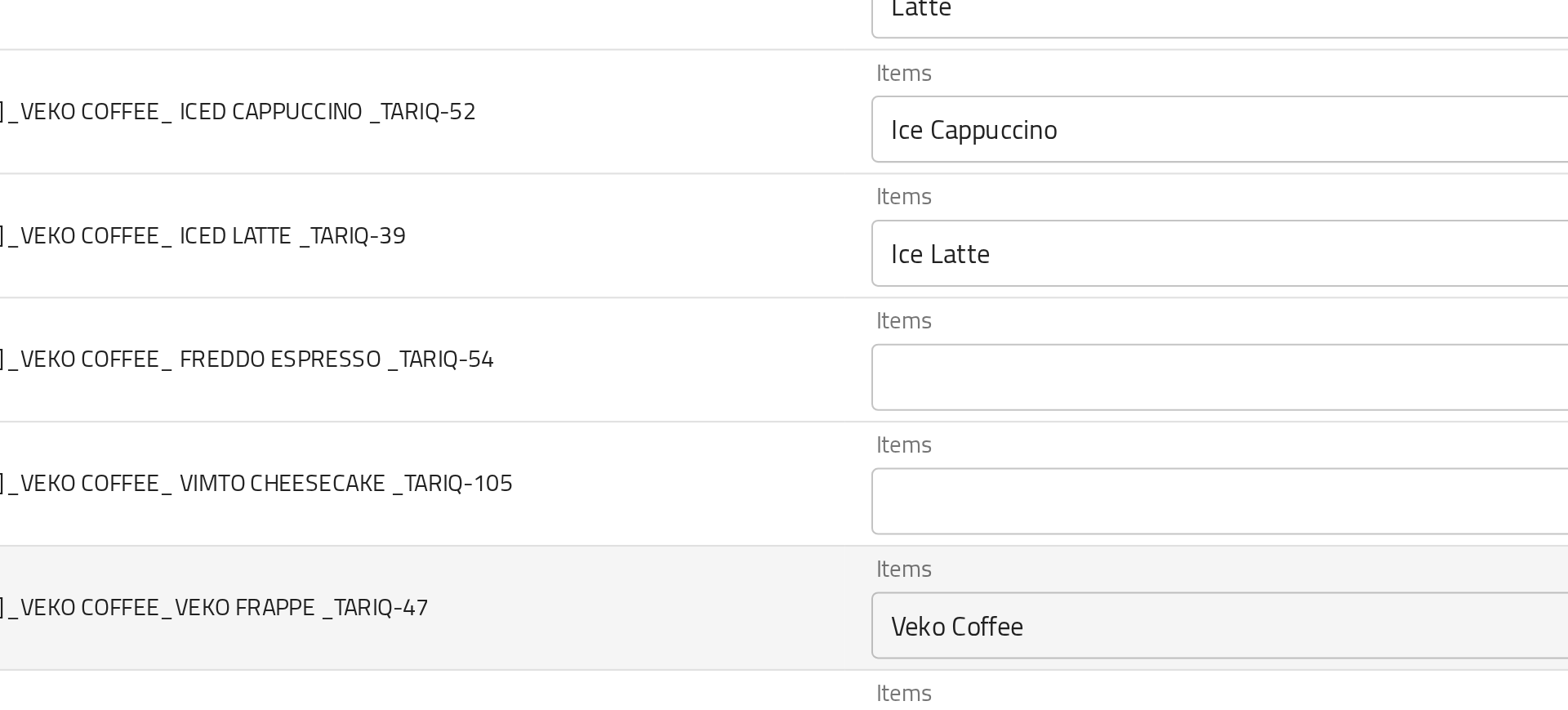
click at [570, 471] on td "10-SEP-2025_VEKO COFFEE_VEKO FRAPPE _TARIQ-47" at bounding box center [342, 490] width 456 height 61
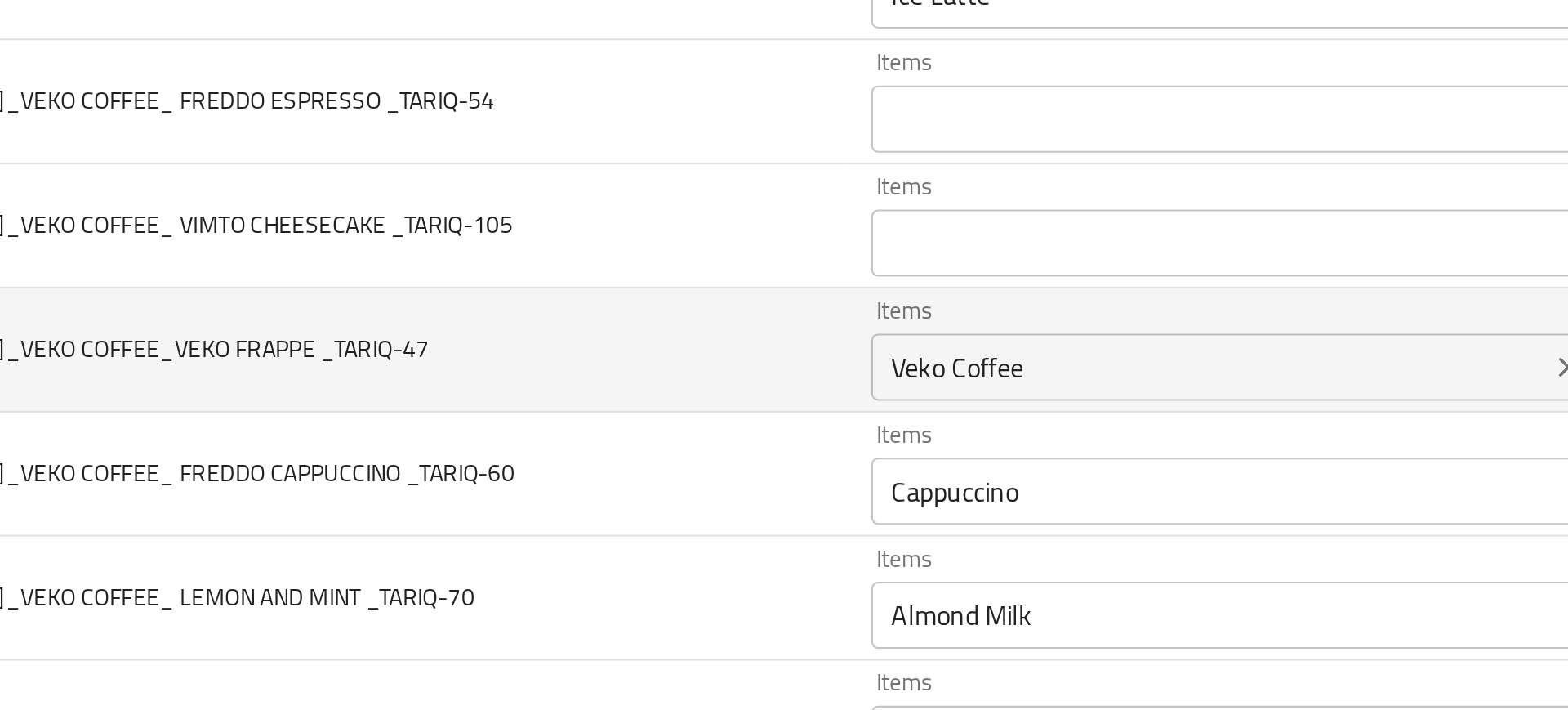
click at [663, 389] on div "Veko Coffee Items" at bounding box center [773, 373] width 379 height 33
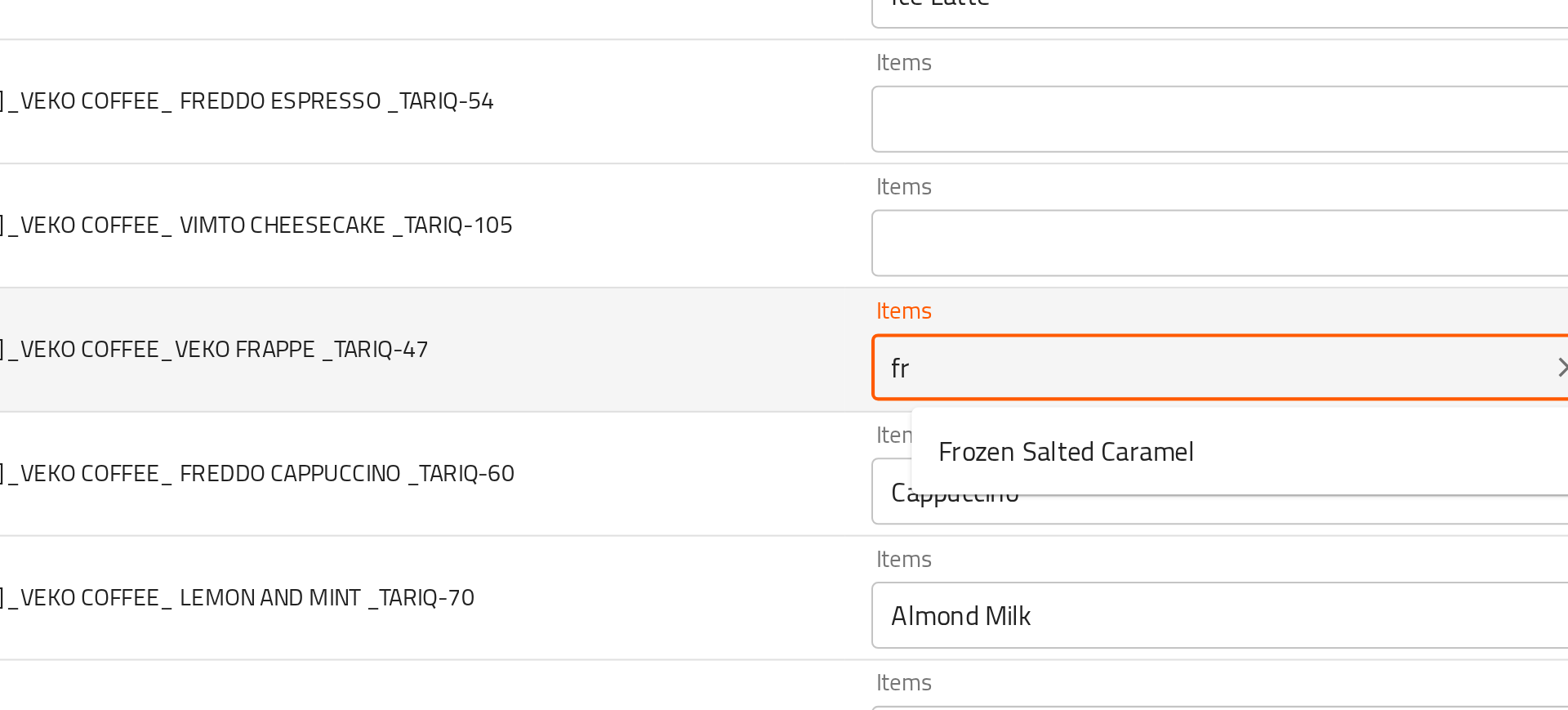
type _TARIQ-47 "fra"
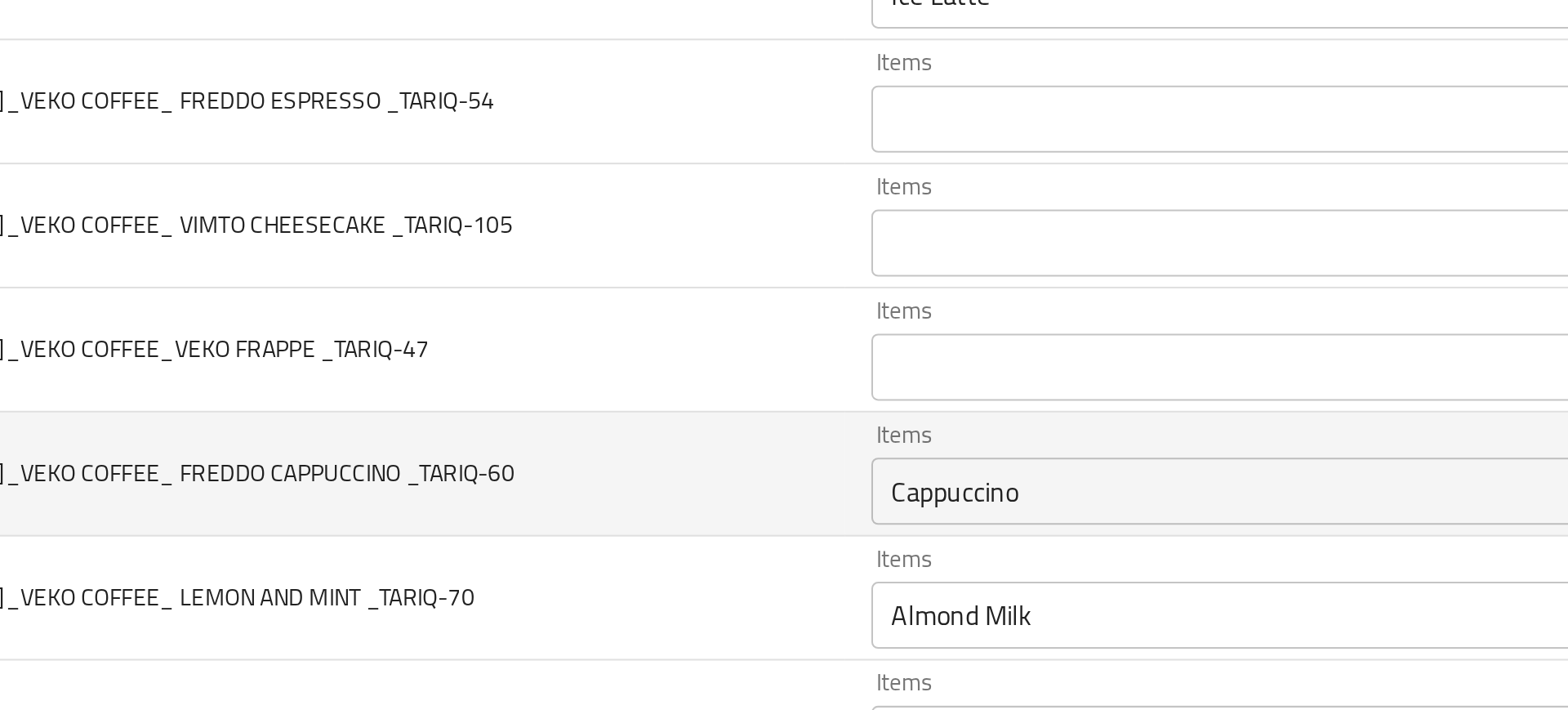
click at [590, 420] on td "Items Cappuccino Items" at bounding box center [775, 425] width 412 height 61
click at [645, 431] on _TARIQ-60 "Cappuccino" at bounding box center [747, 434] width 320 height 23
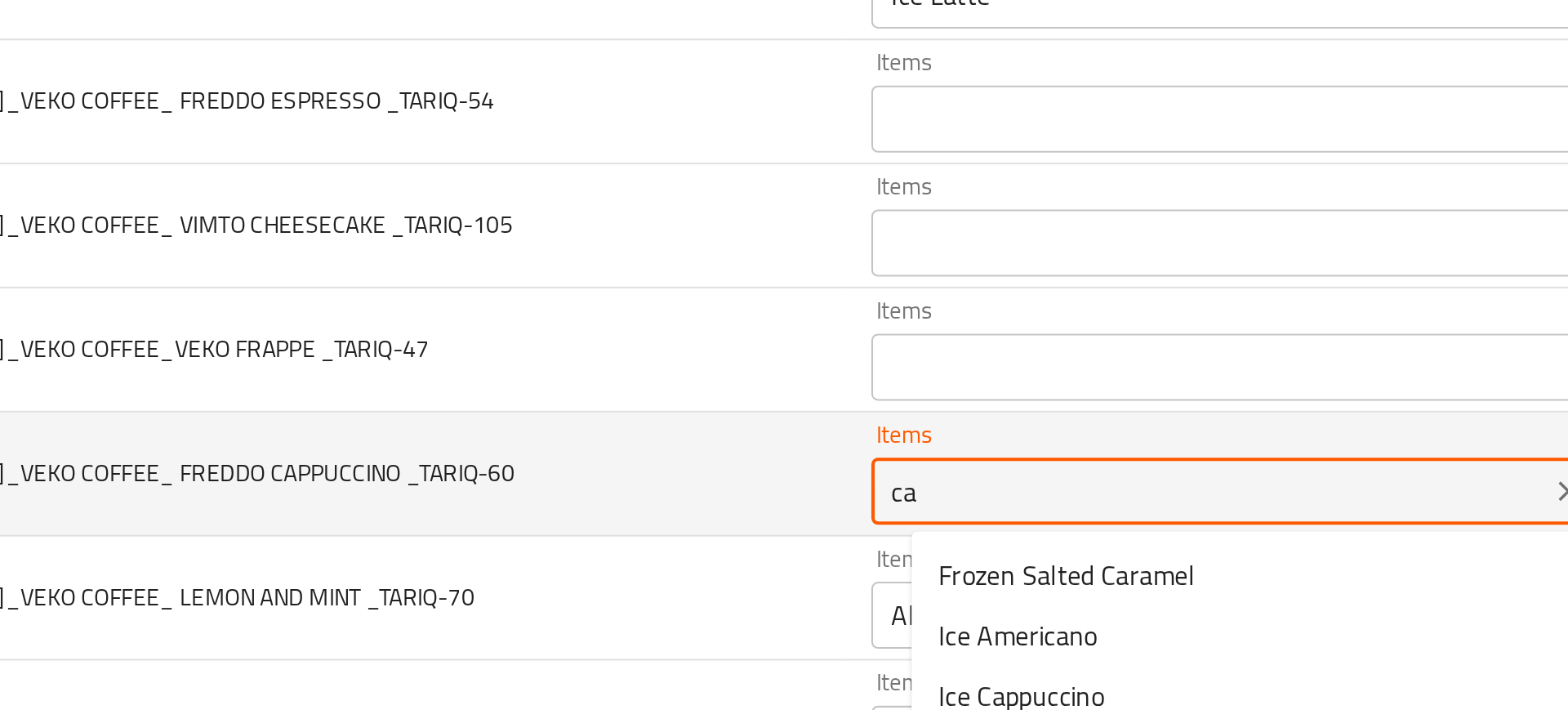
type _TARIQ-60 "c"
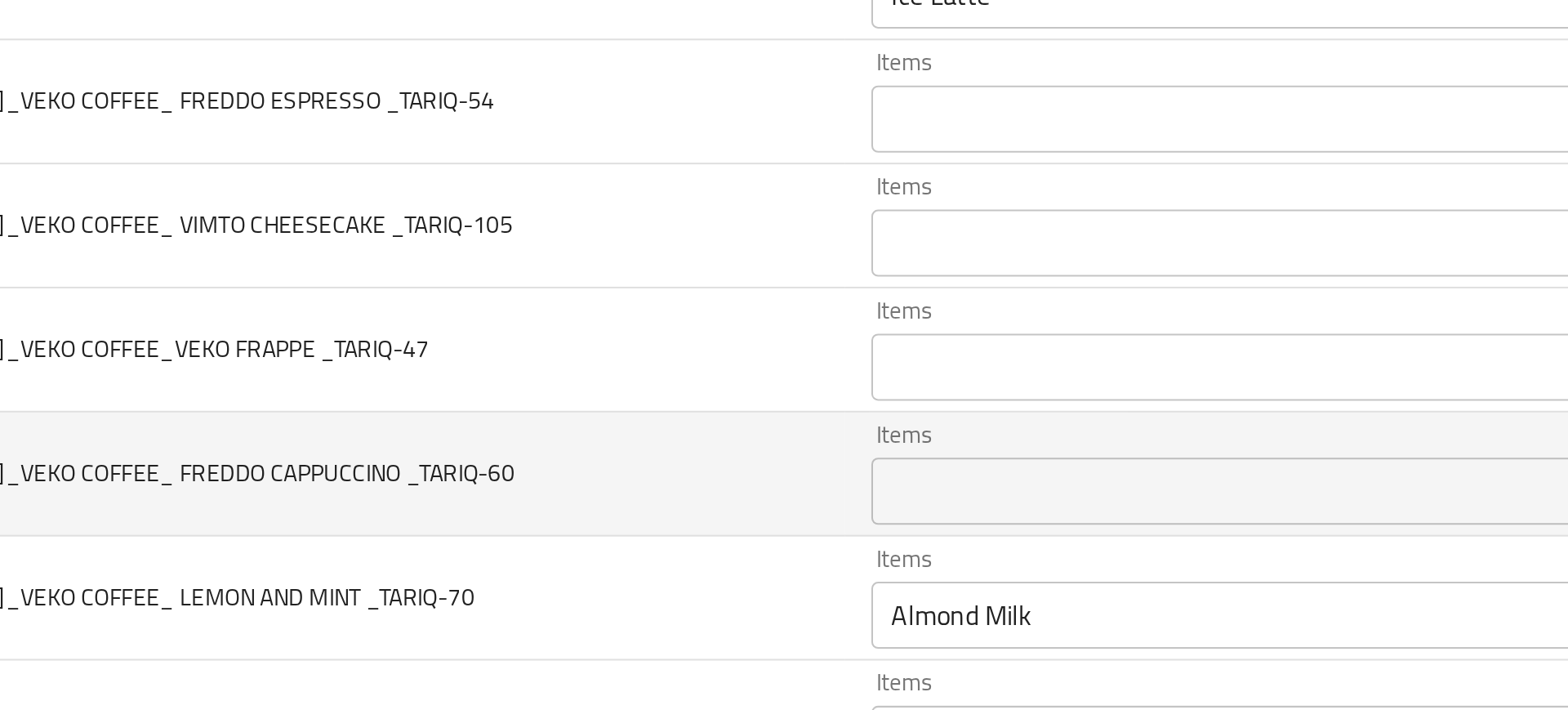
click at [570, 441] on td "10-SEP-2025_VEKO COFFEE_ FREDDO CAPPUCCINO _TARIQ-60" at bounding box center [342, 425] width 456 height 61
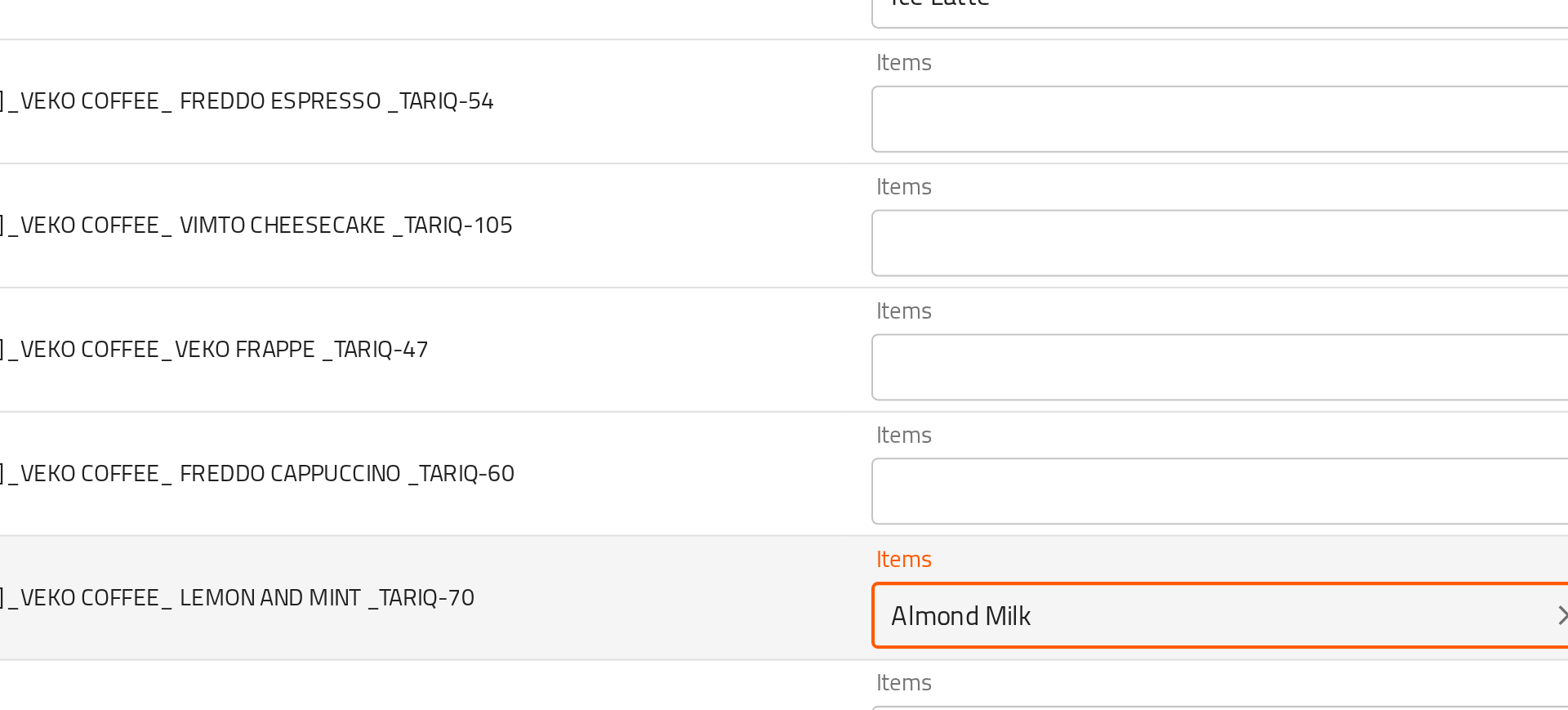
click at [633, 483] on _TARIQ-70 "Almond Milk" at bounding box center [747, 494] width 320 height 23
type _TARIQ-70 "lemo"
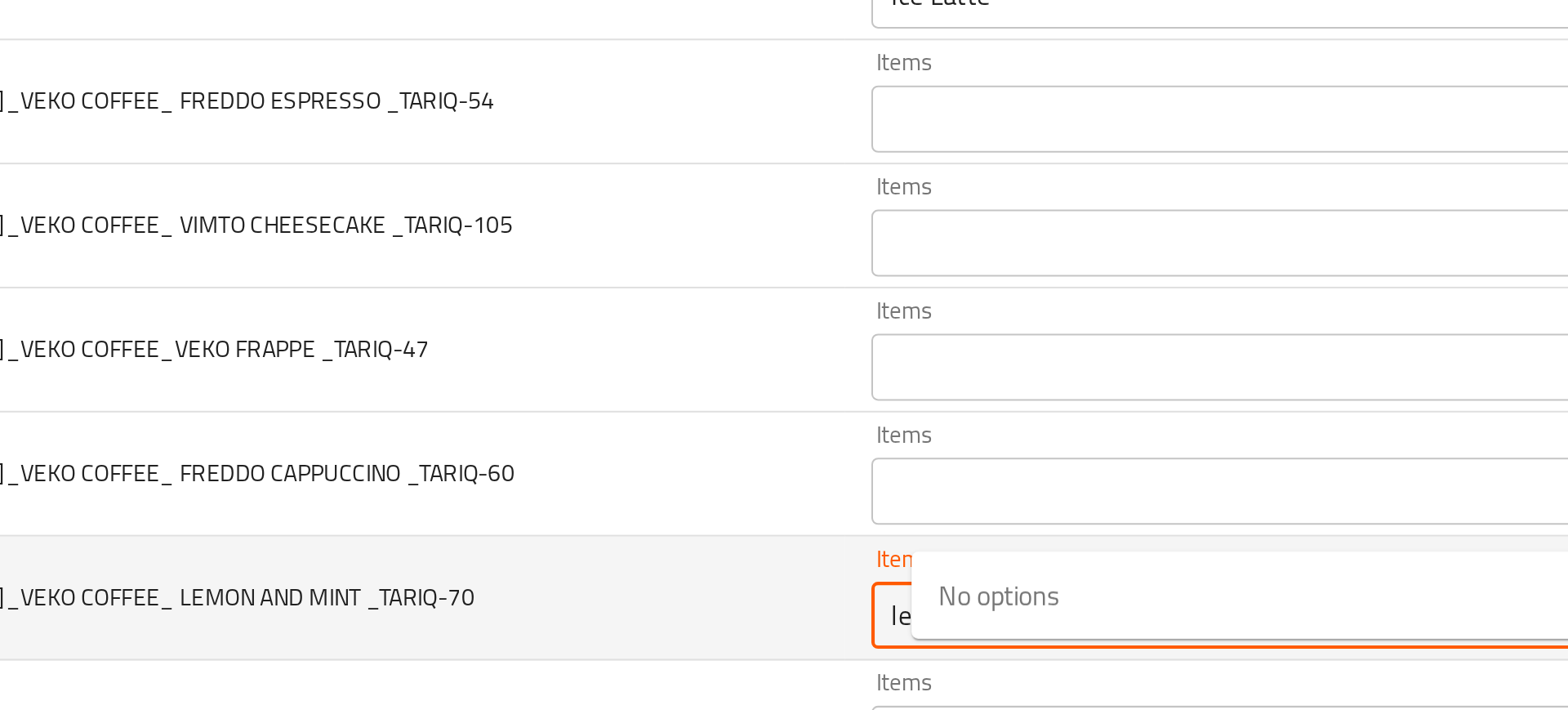
scroll to position [720, 0]
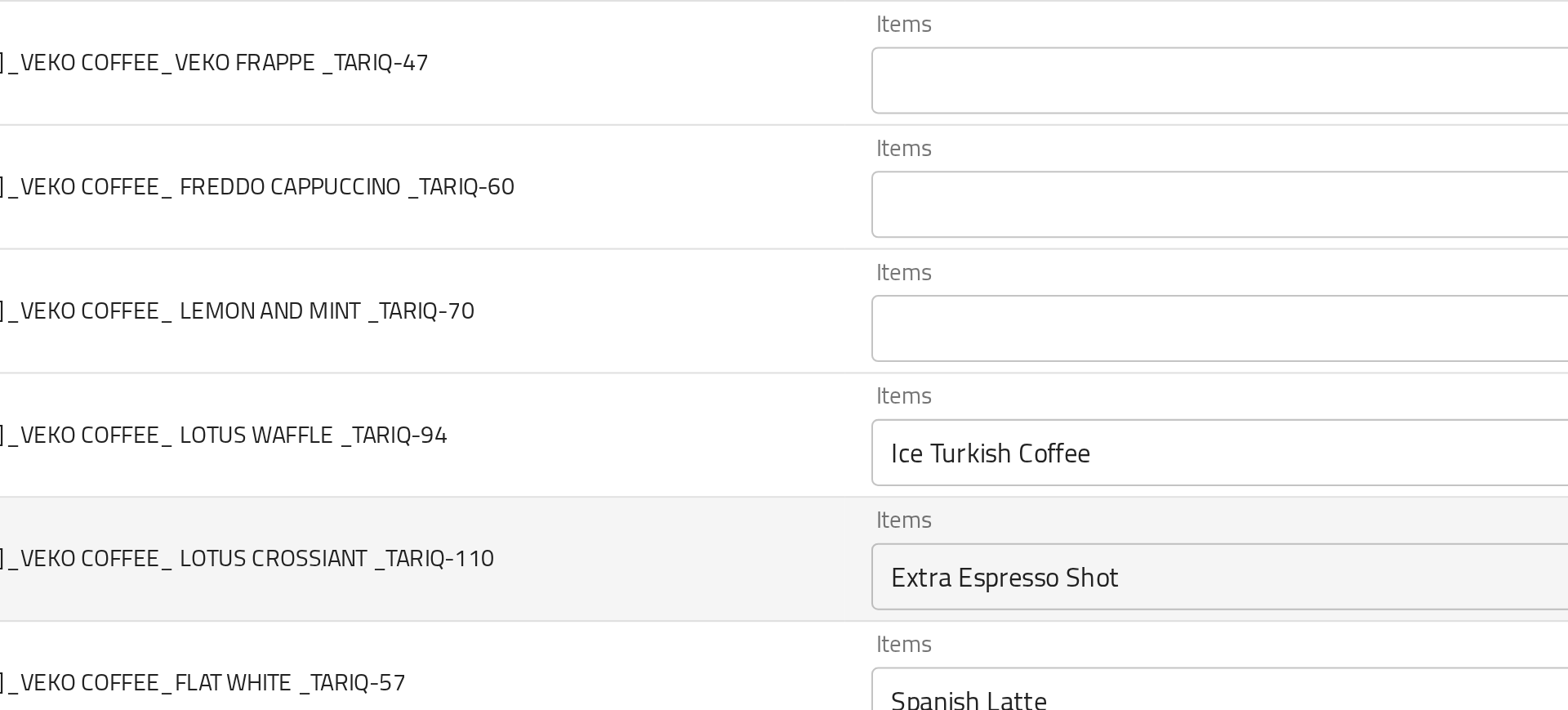
click at [557, 453] on td "10-SEP-2025_VEKO COFFEE_ LOTUS CROSSIANT _TARIQ-110" at bounding box center [342, 467] width 456 height 61
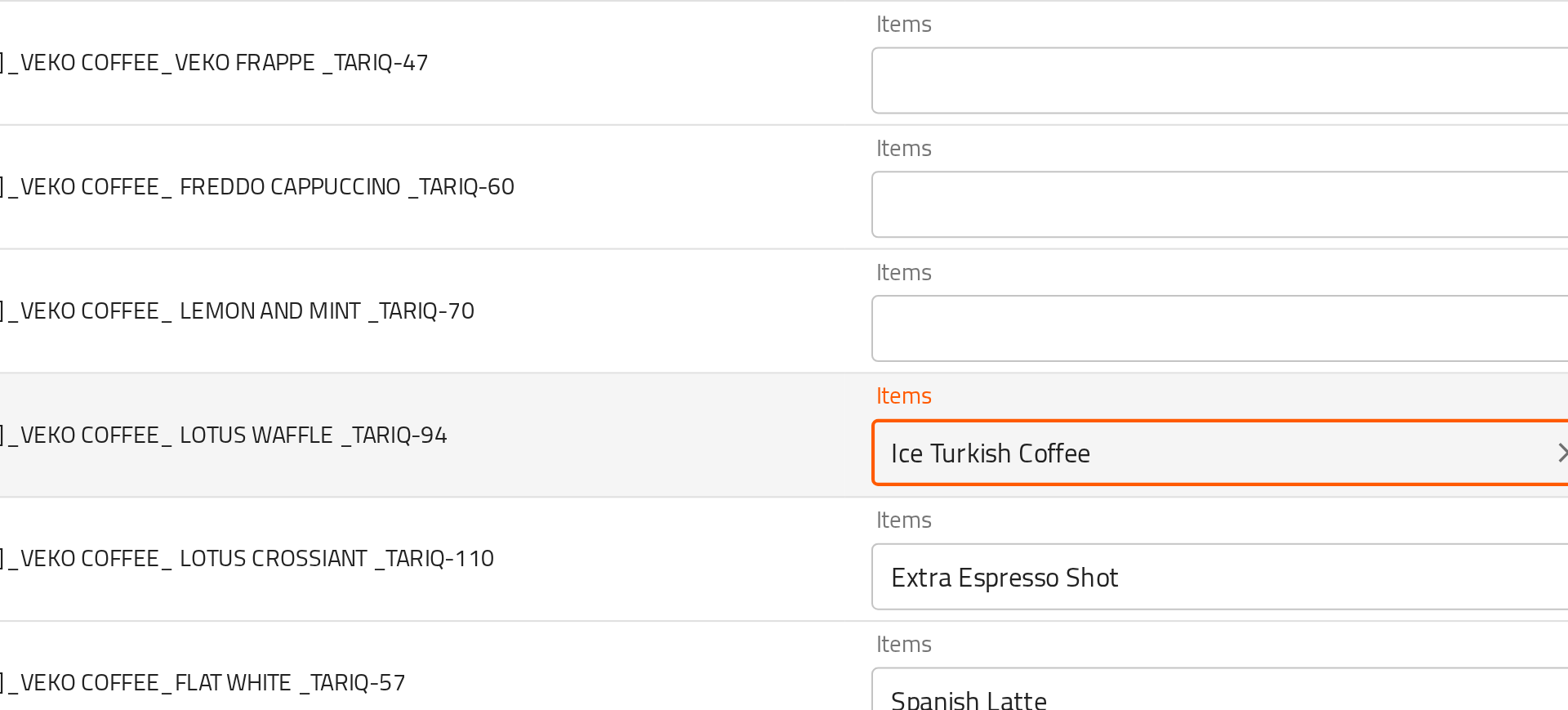
click at [669, 420] on _TARIQ-94 "Ice Turkish Coffee" at bounding box center [747, 415] width 320 height 23
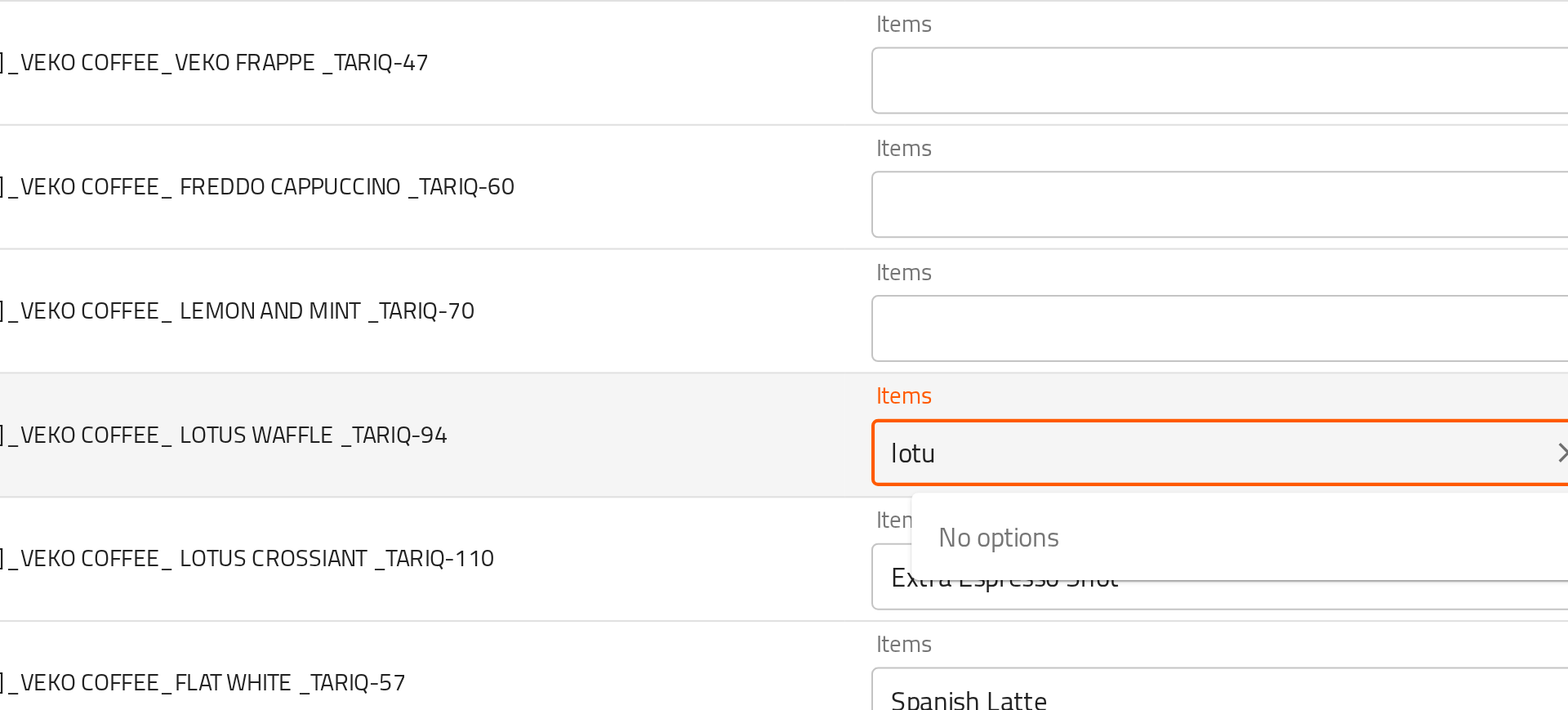
type _TARIQ-94 "lotus"
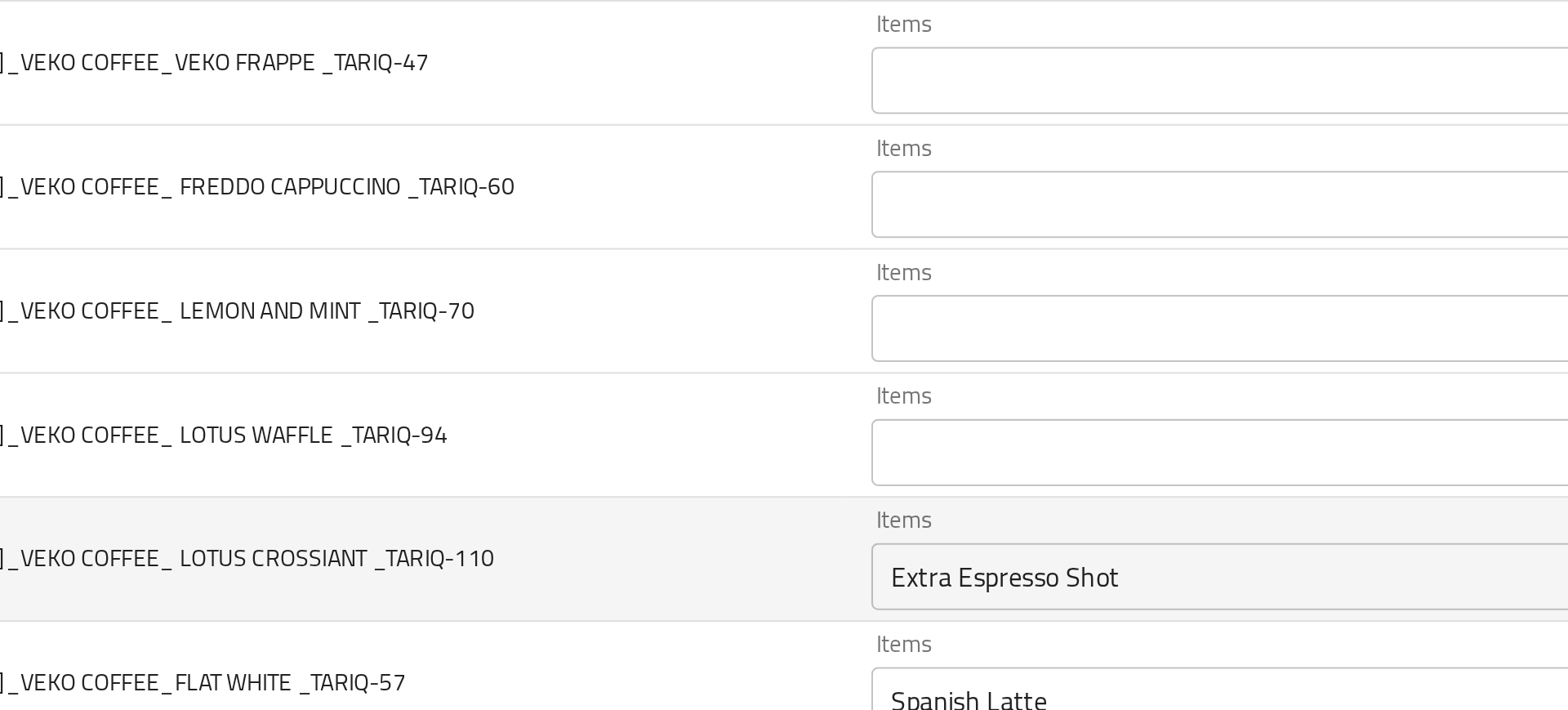
click at [556, 465] on td "10-SEP-2025_VEKO COFFEE_ LOTUS CROSSIANT _TARIQ-110" at bounding box center [342, 467] width 456 height 61
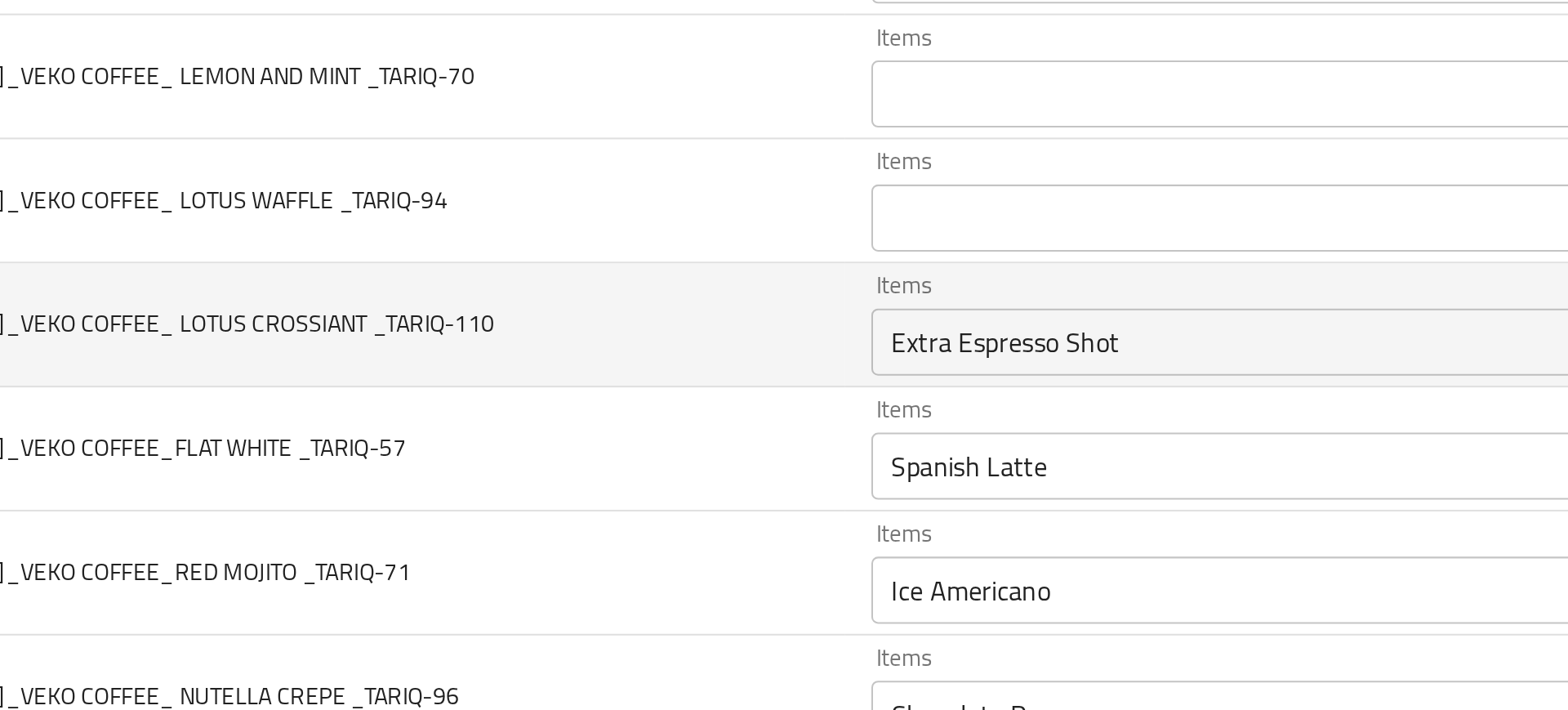
scroll to position [836, 0]
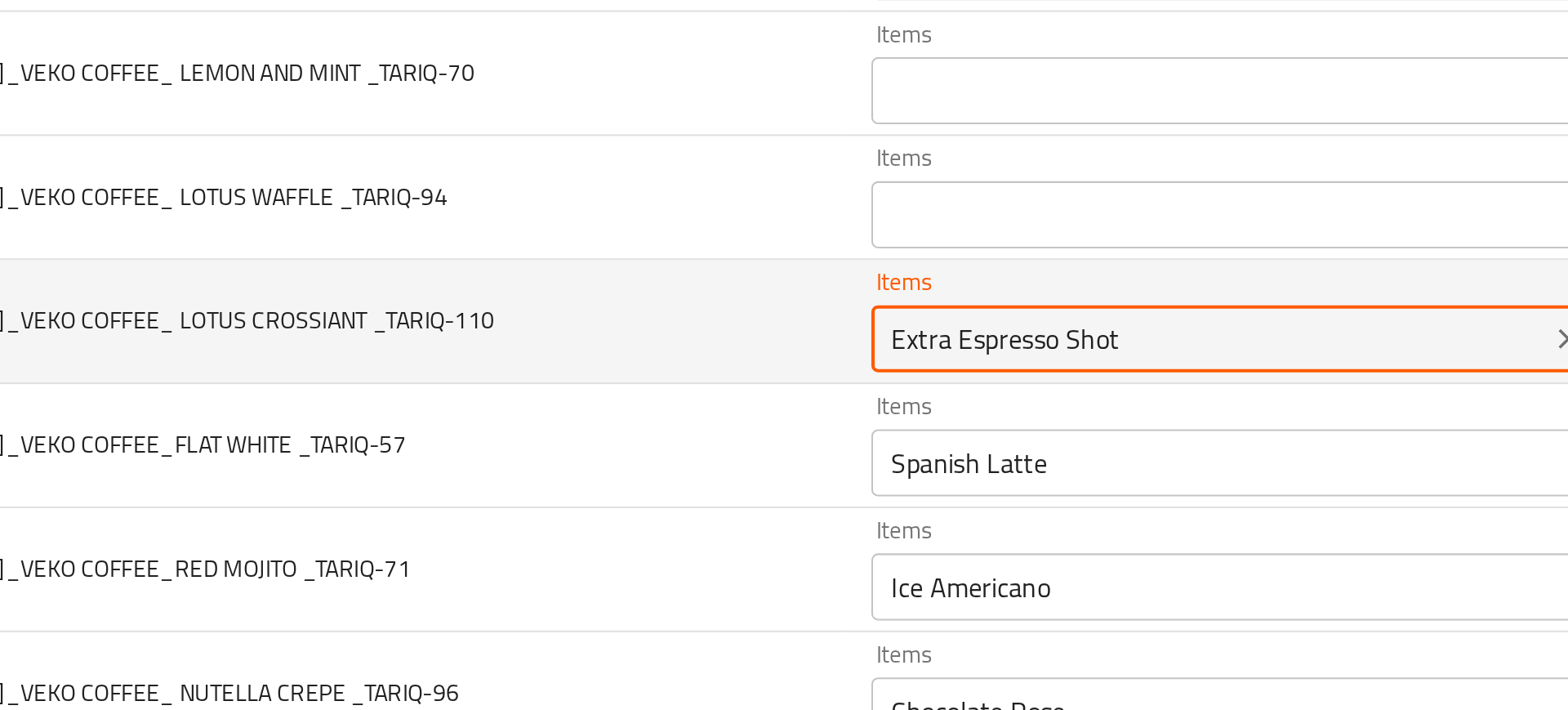
click at [676, 356] on _TARIQ-110 "Extra Espresso Shot" at bounding box center [747, 359] width 320 height 23
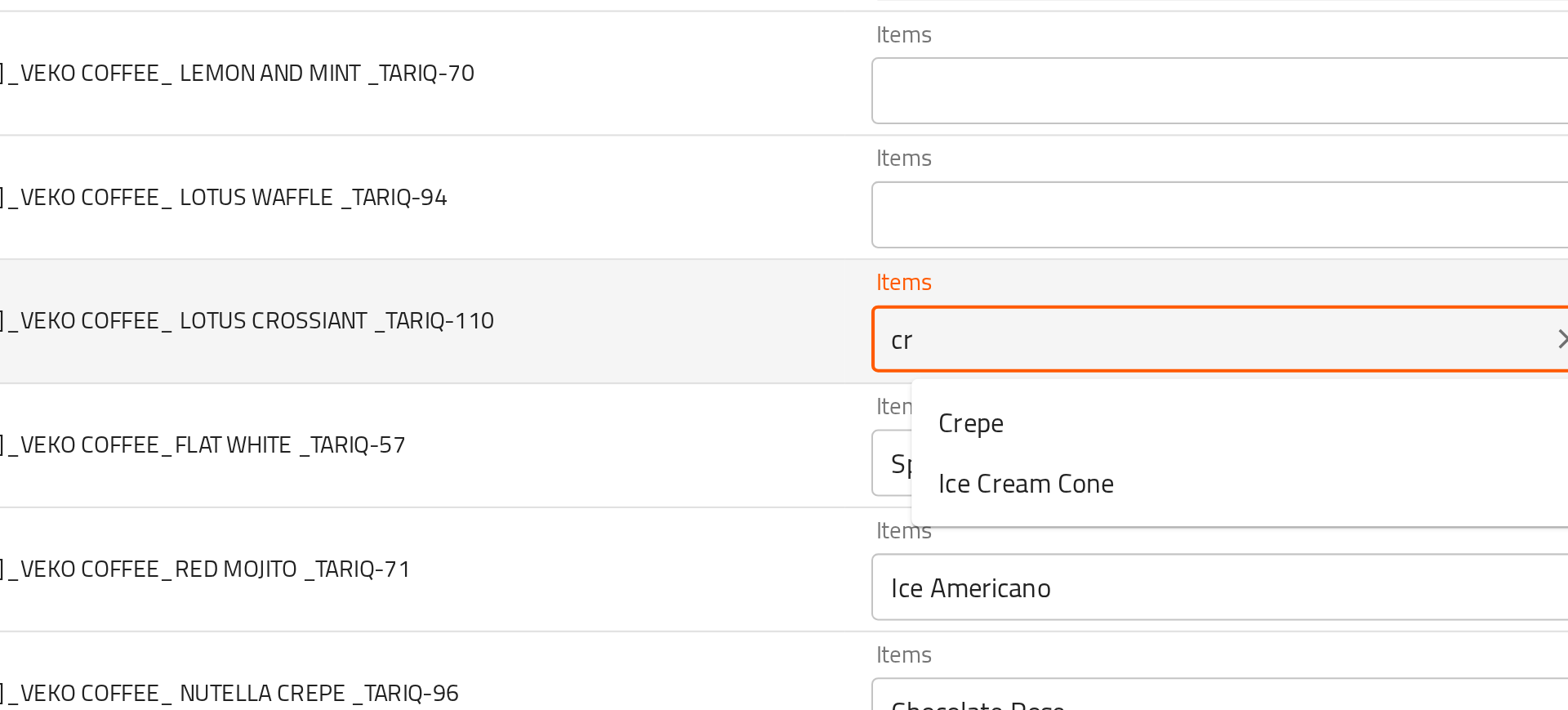
type _TARIQ-110 "cro"
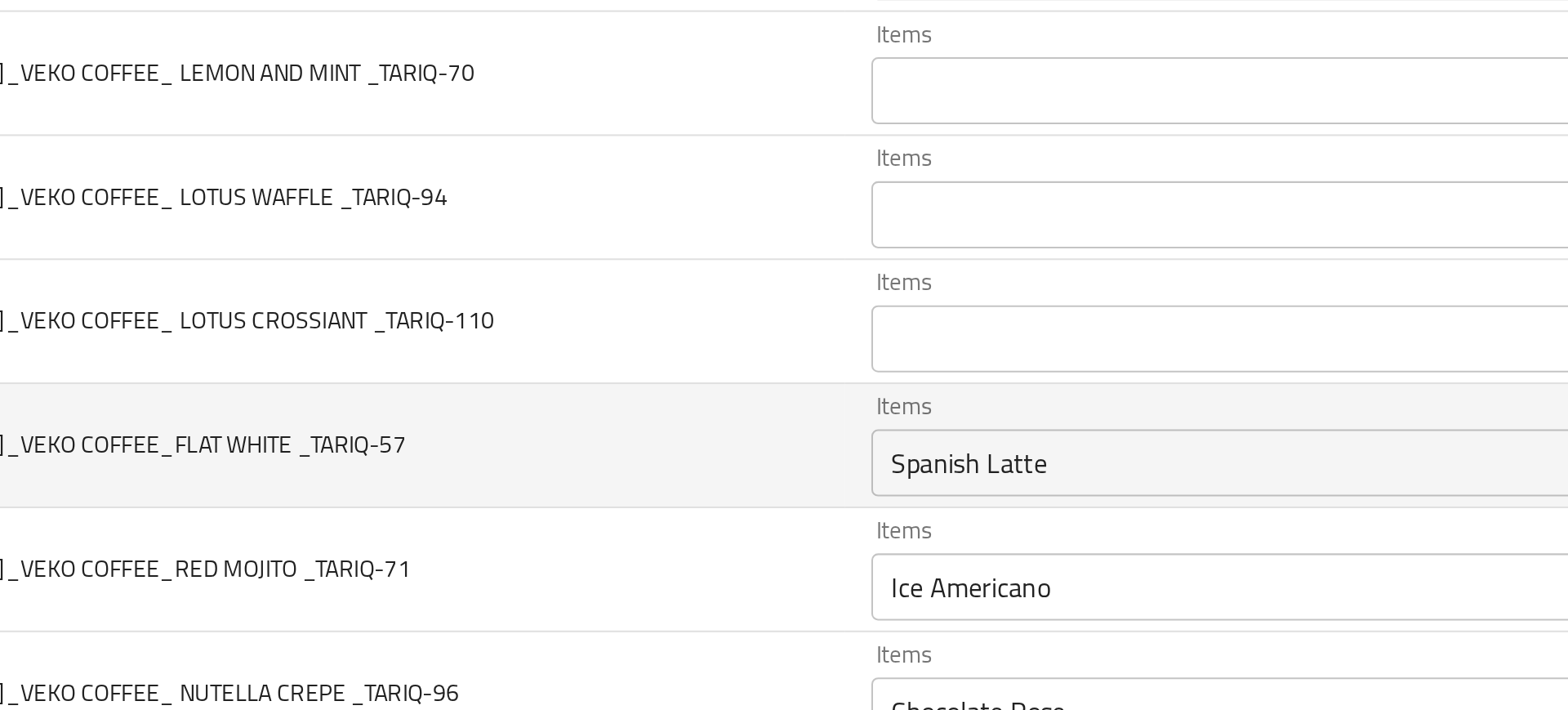
click at [570, 403] on td "10-SEP-2025_VEKO COFFEE_FLAT WHITE _TARIQ-57" at bounding box center [342, 411] width 456 height 61
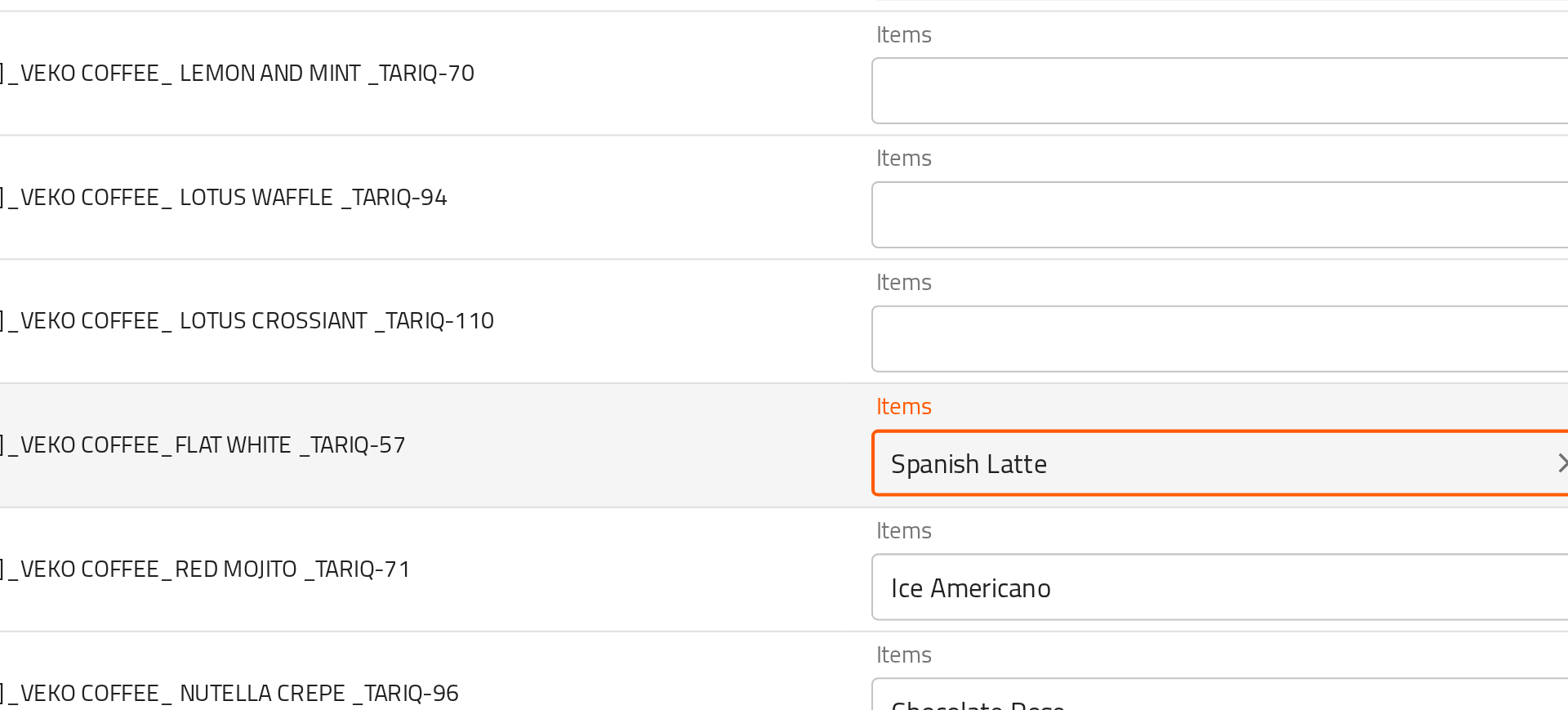
click at [654, 427] on _TARIQ-57 "Spanish Latte" at bounding box center [747, 419] width 320 height 23
type _TARIQ-57 "fla"
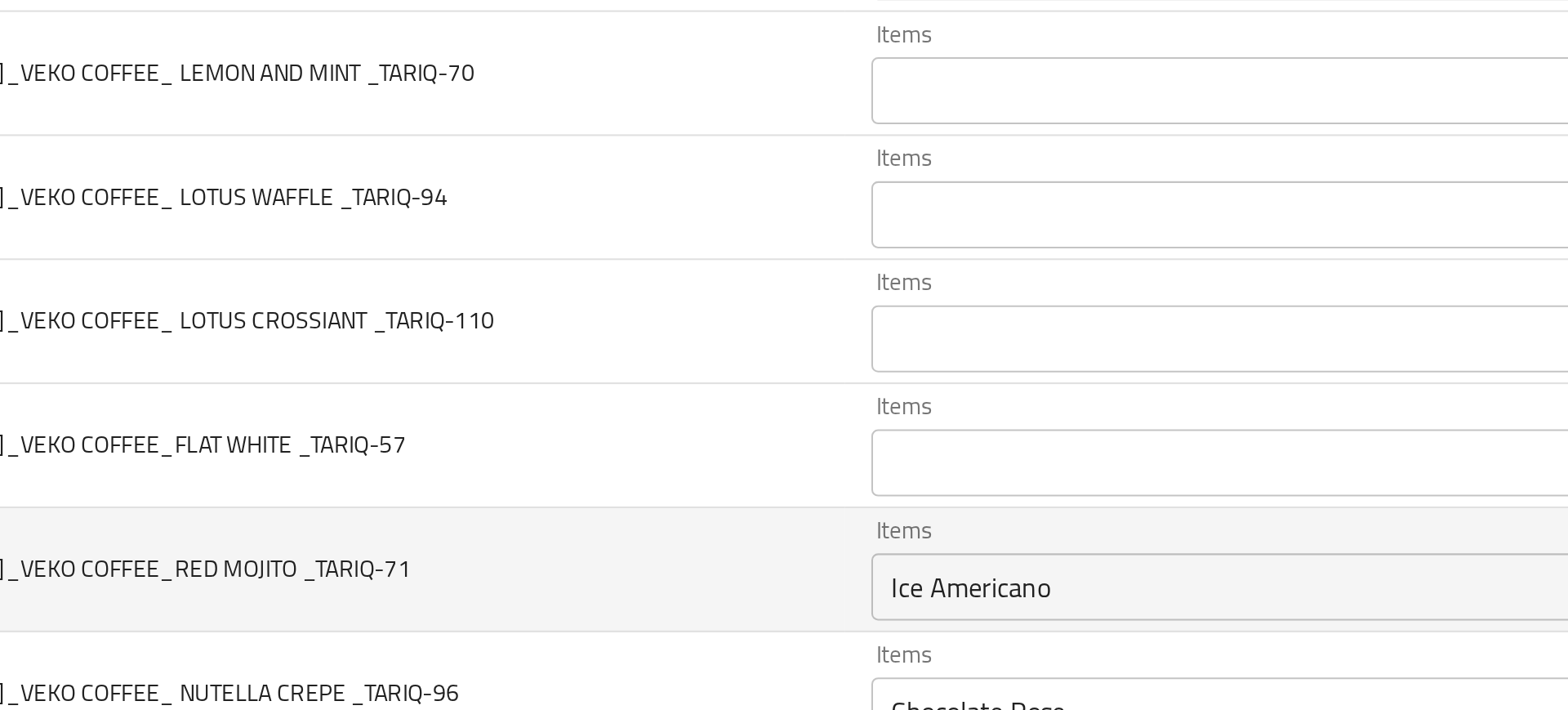
click at [533, 455] on td "10-SEP-2025_VEKO COFFEE_RED MOJITO _TARIQ-71" at bounding box center [342, 472] width 456 height 61
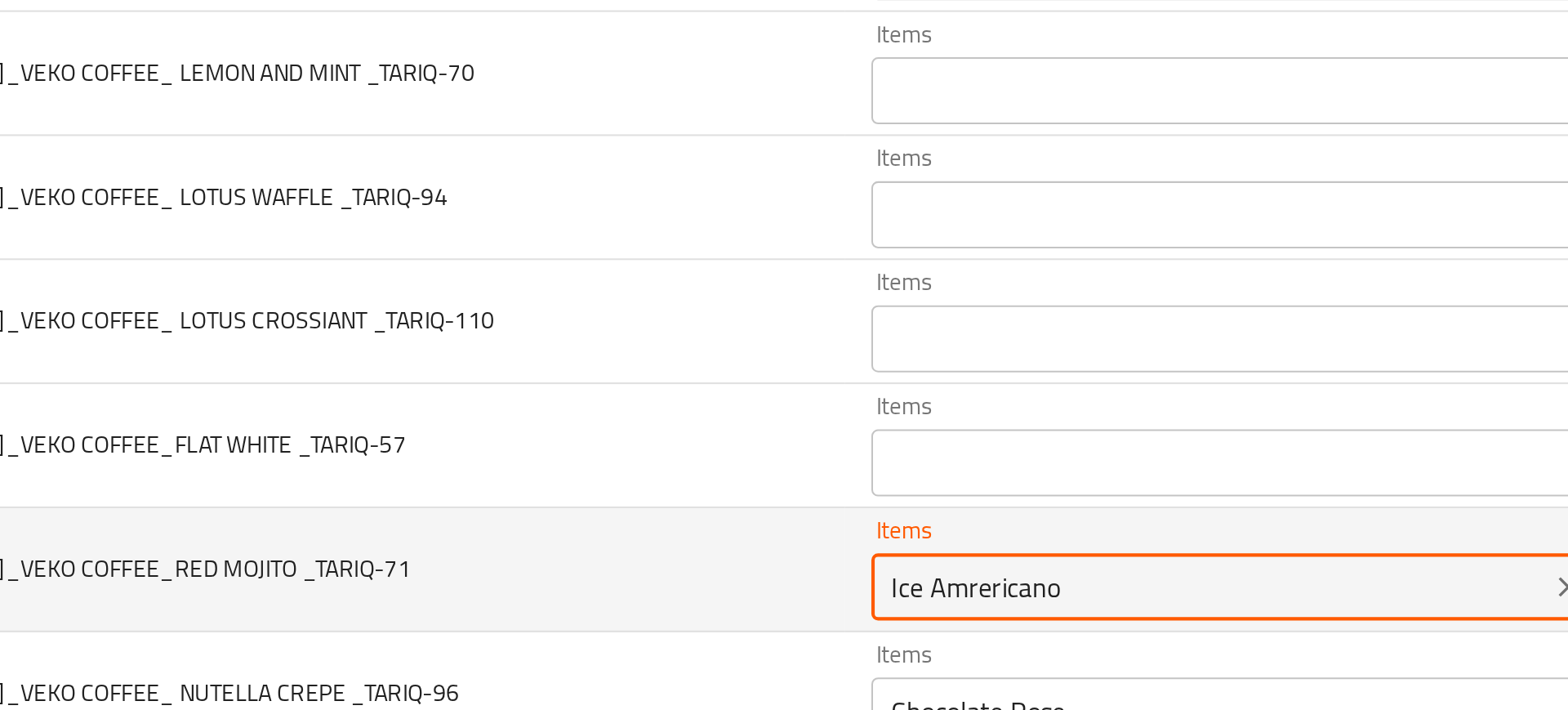
click at [645, 477] on _TARIQ-71 "Ice Amrericano" at bounding box center [747, 480] width 320 height 23
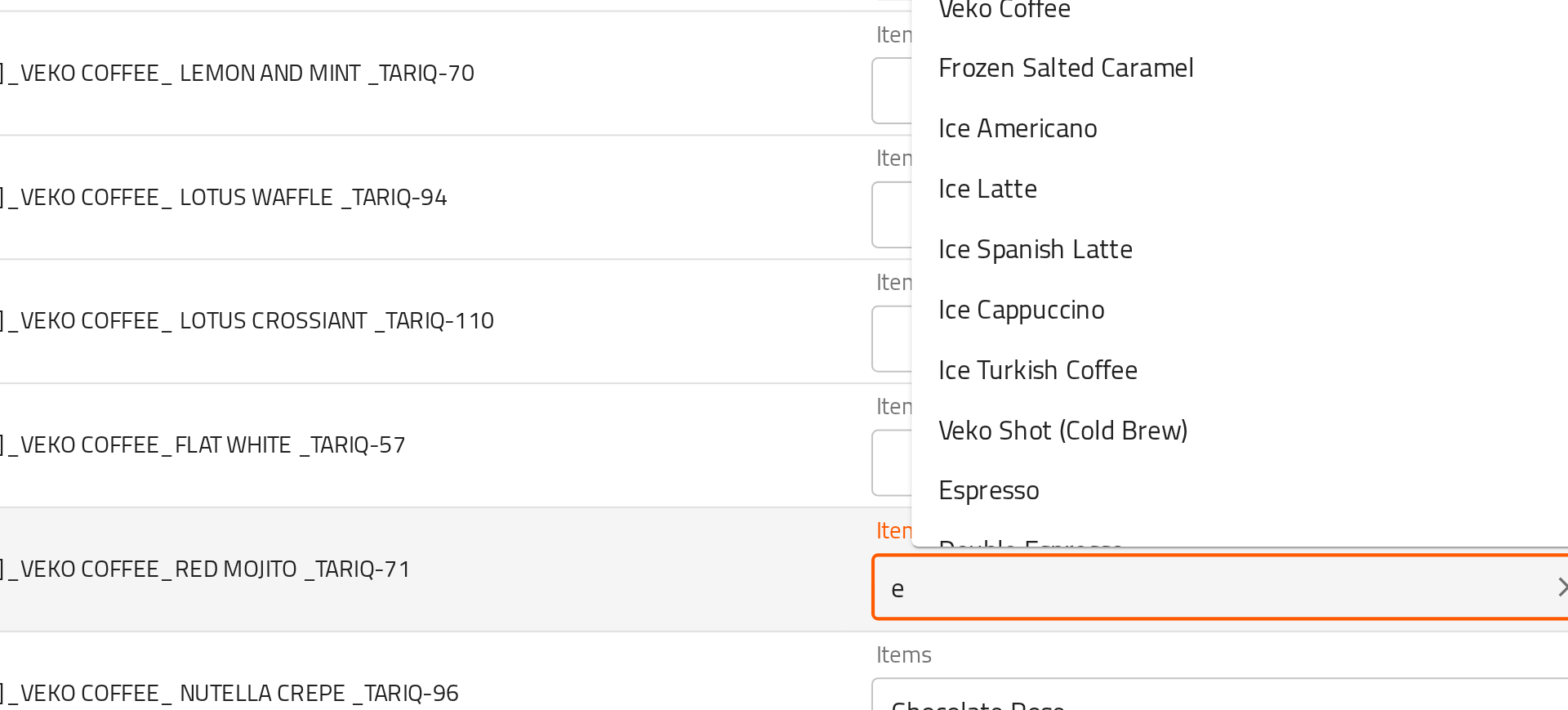
type _TARIQ-71 "ed"
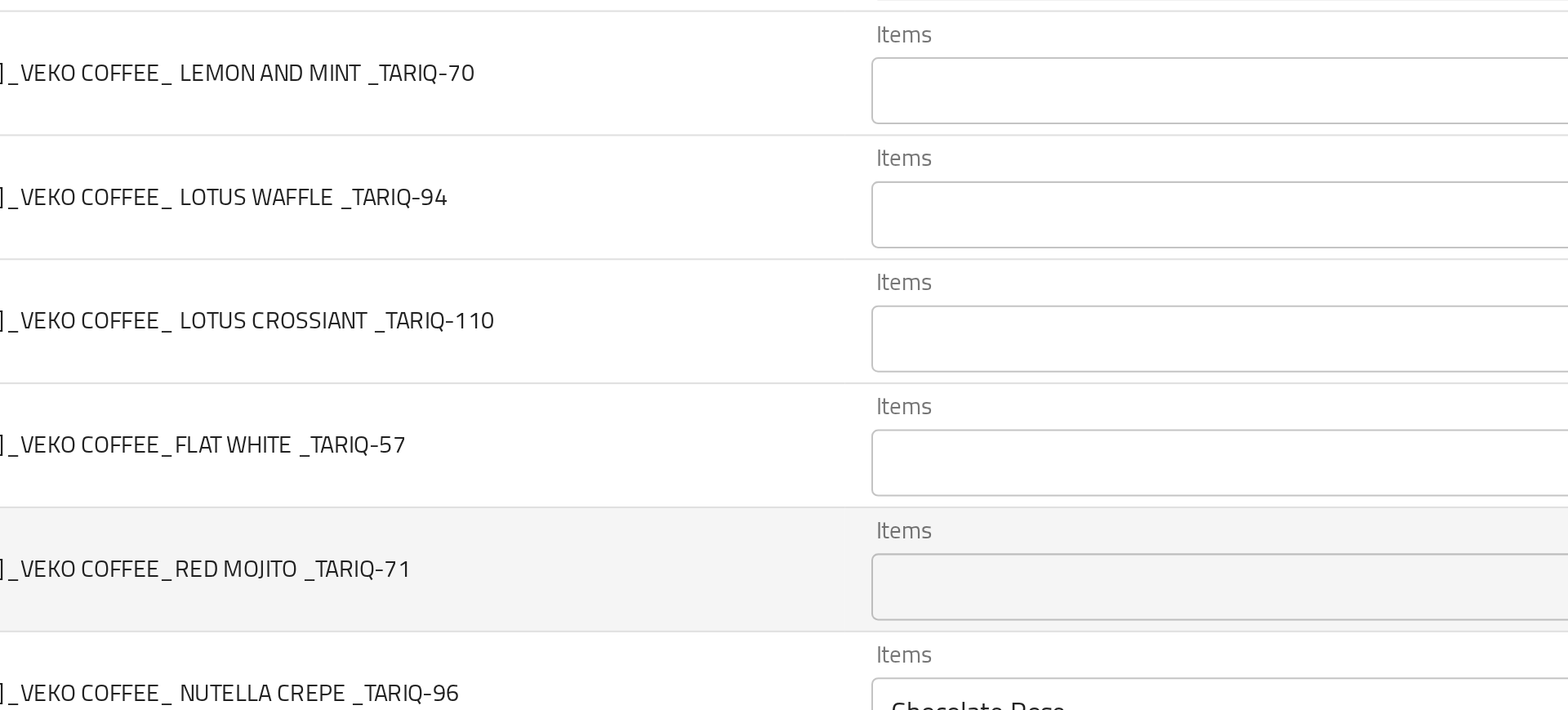
click at [563, 470] on td "10-SEP-2025_VEKO COFFEE_RED MOJITO _TARIQ-71" at bounding box center [342, 472] width 456 height 61
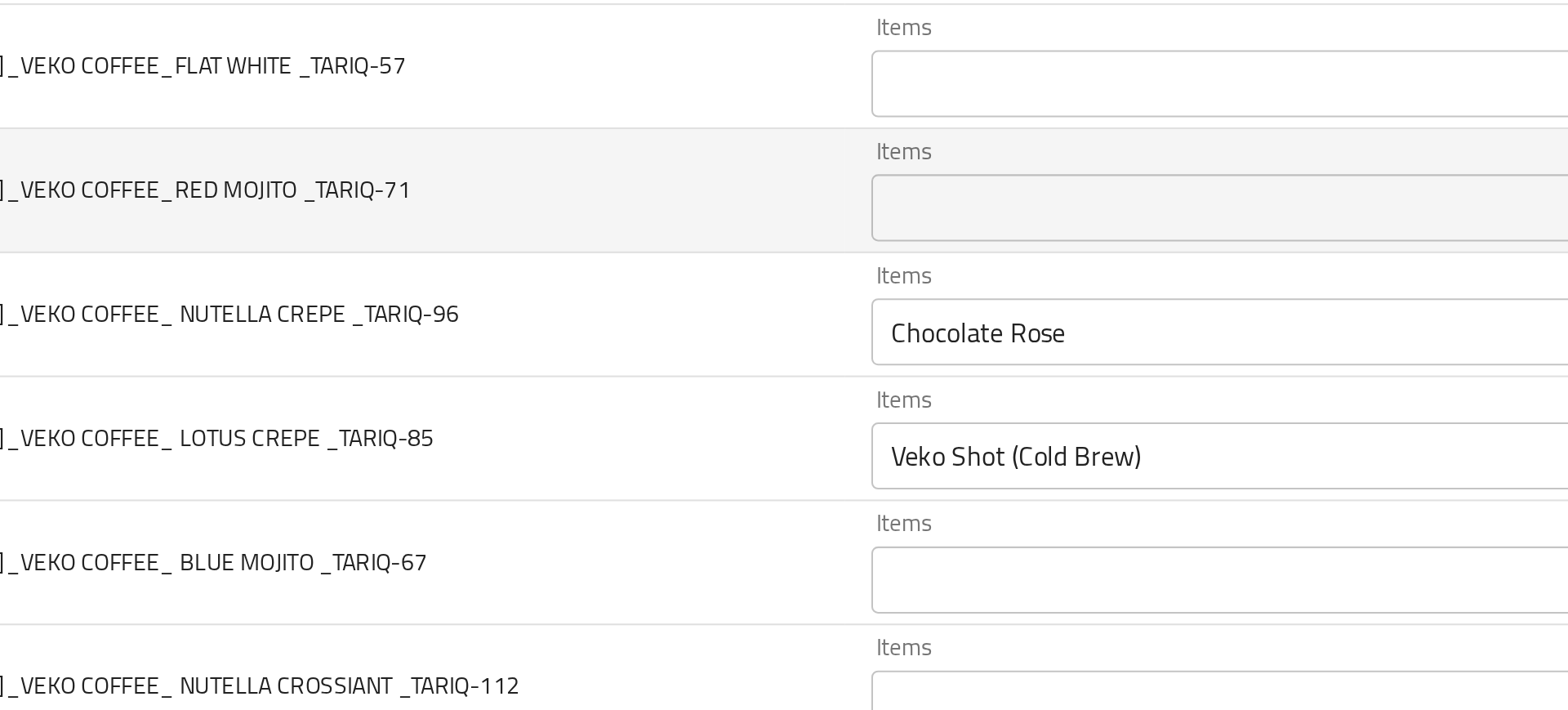
scroll to position [1020, 0]
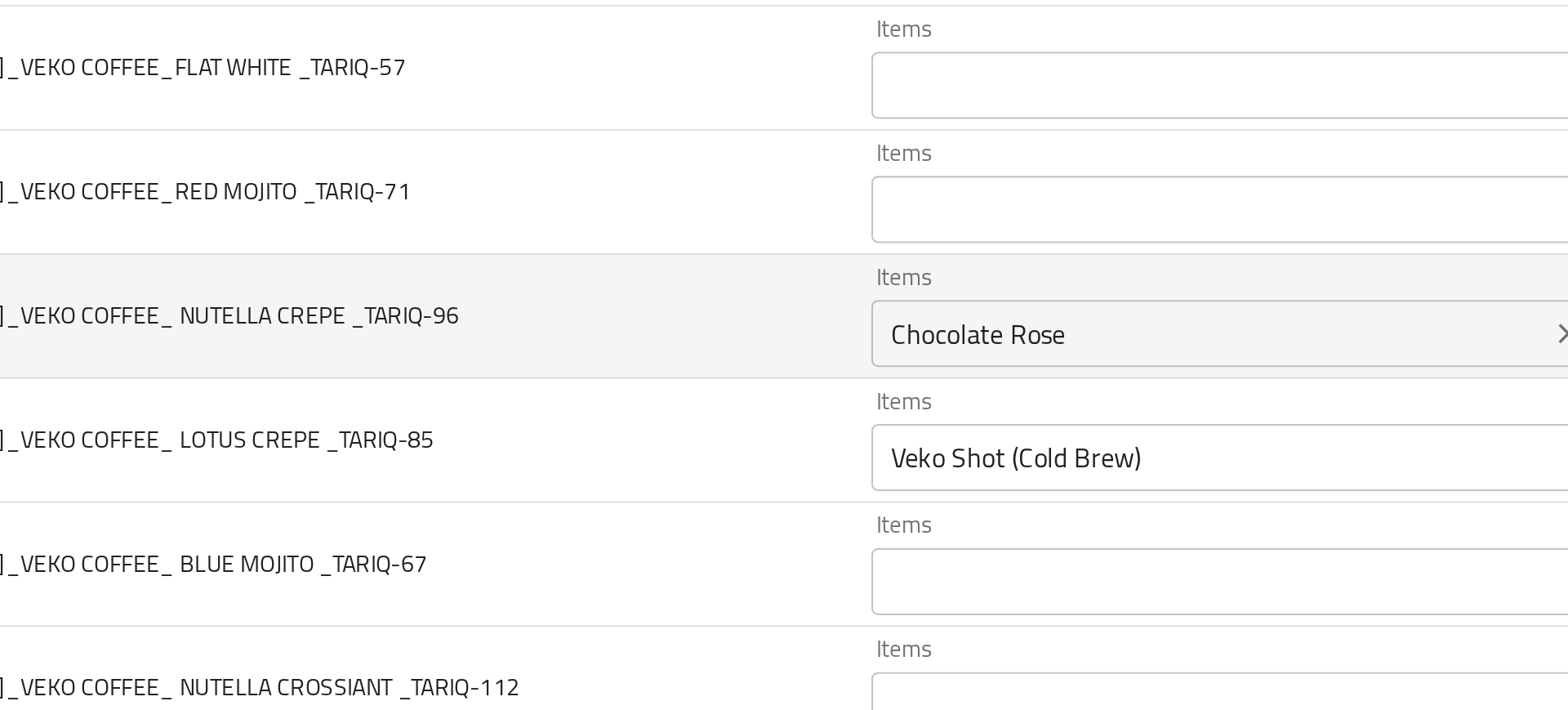
click at [636, 369] on div "Chocolate Rose Items" at bounding box center [773, 357] width 379 height 33
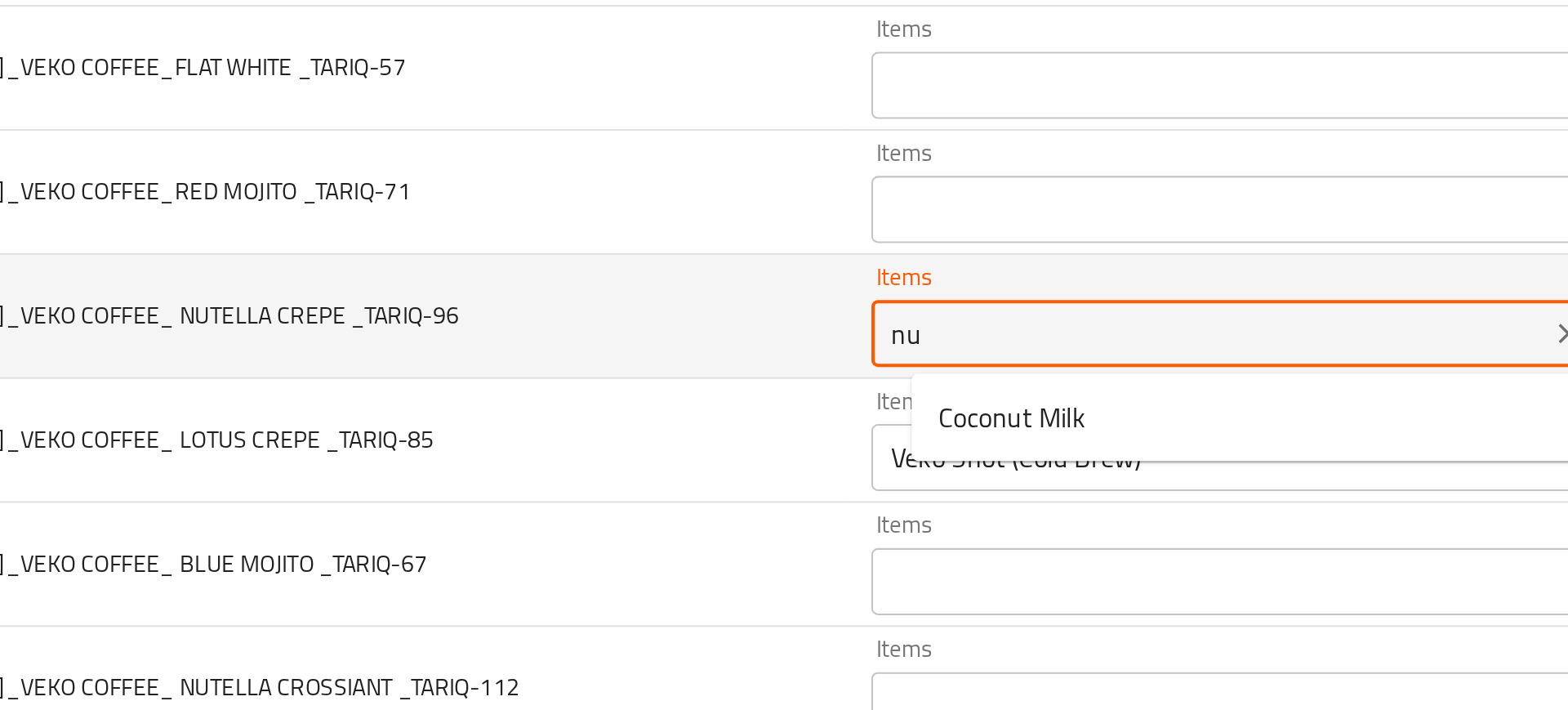
type _TARIQ-96 "nut"
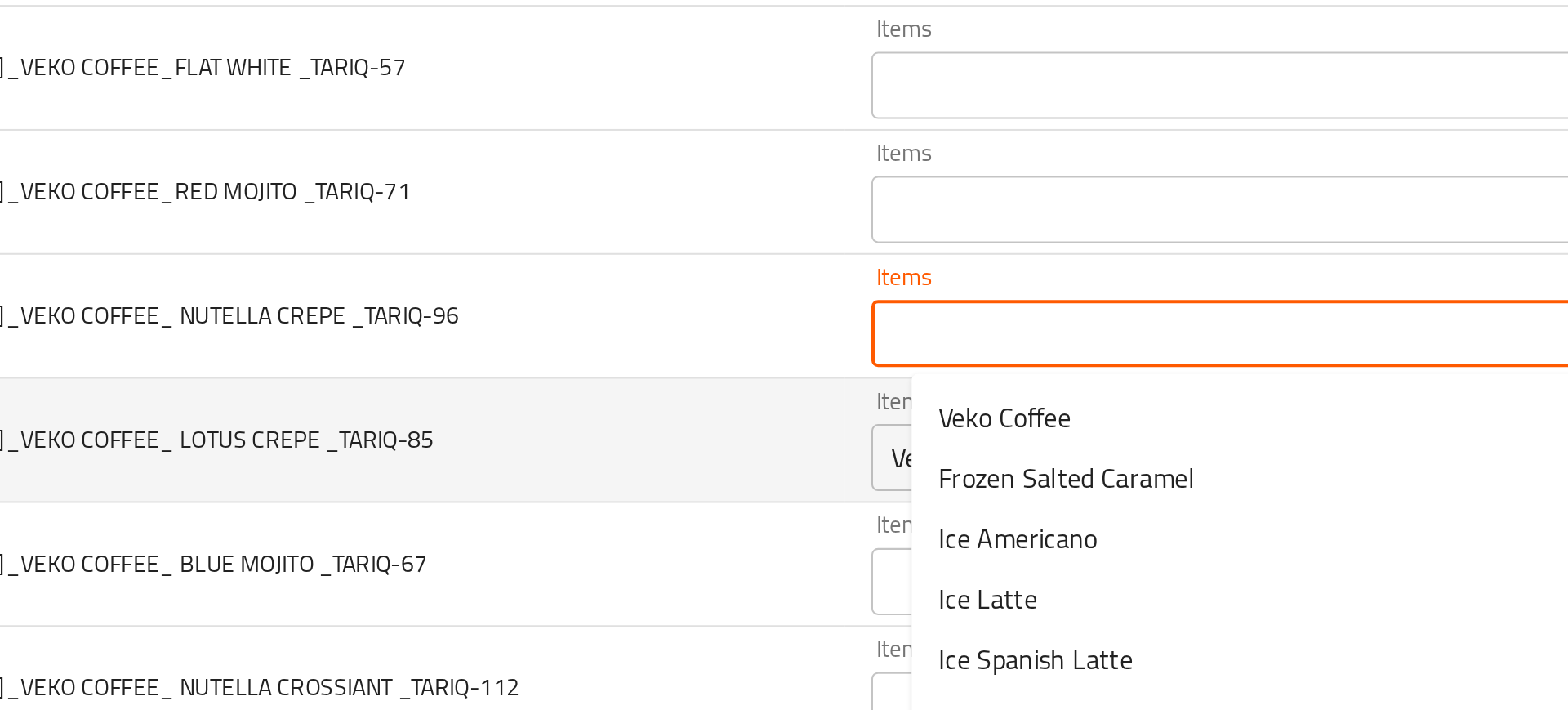
click at [562, 383] on td "10-SEP-2025_VEKO COFFEE_ LOTUS CREPE _TARIQ-85" at bounding box center [342, 409] width 456 height 61
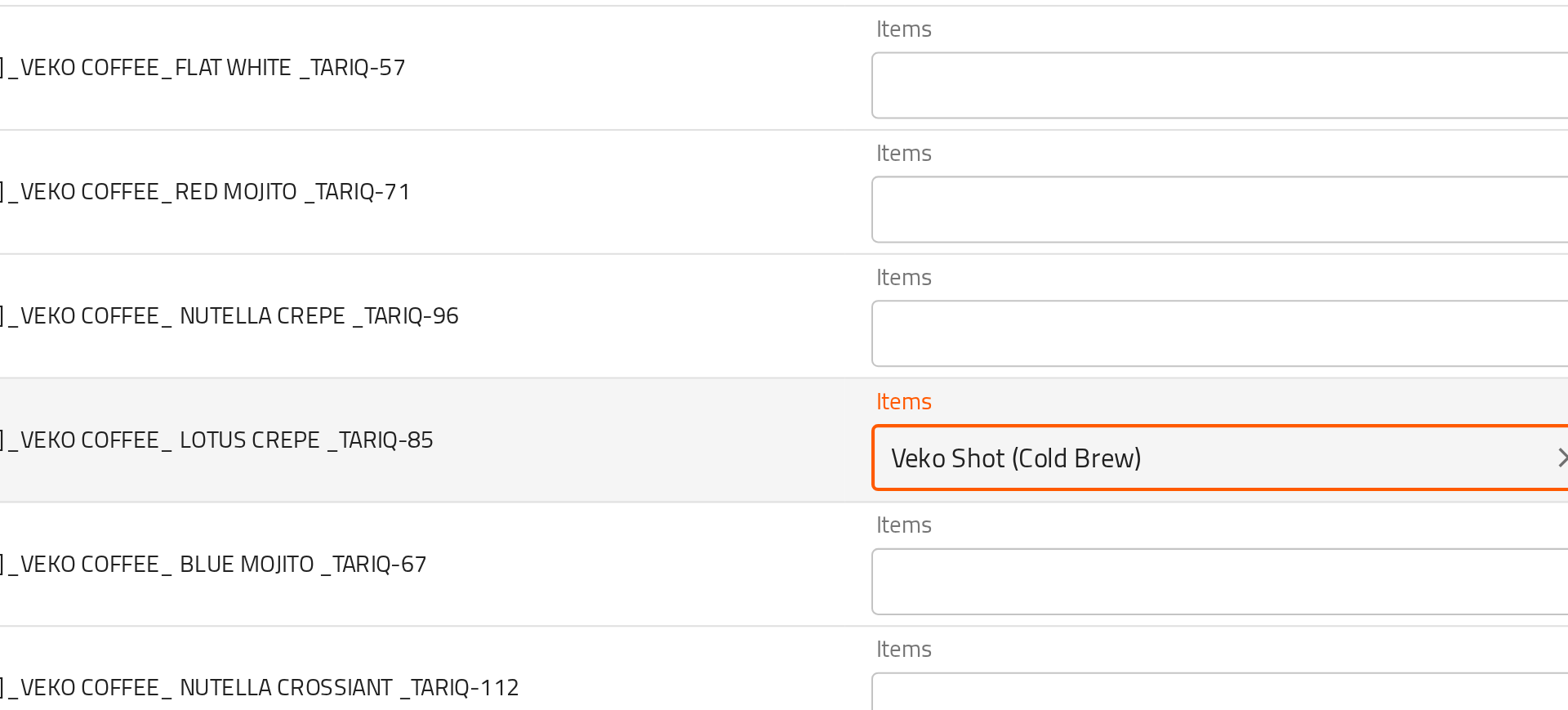
click at [645, 415] on _TARIQ-85 "Veko Shot (Cold Brew)" at bounding box center [747, 417] width 320 height 23
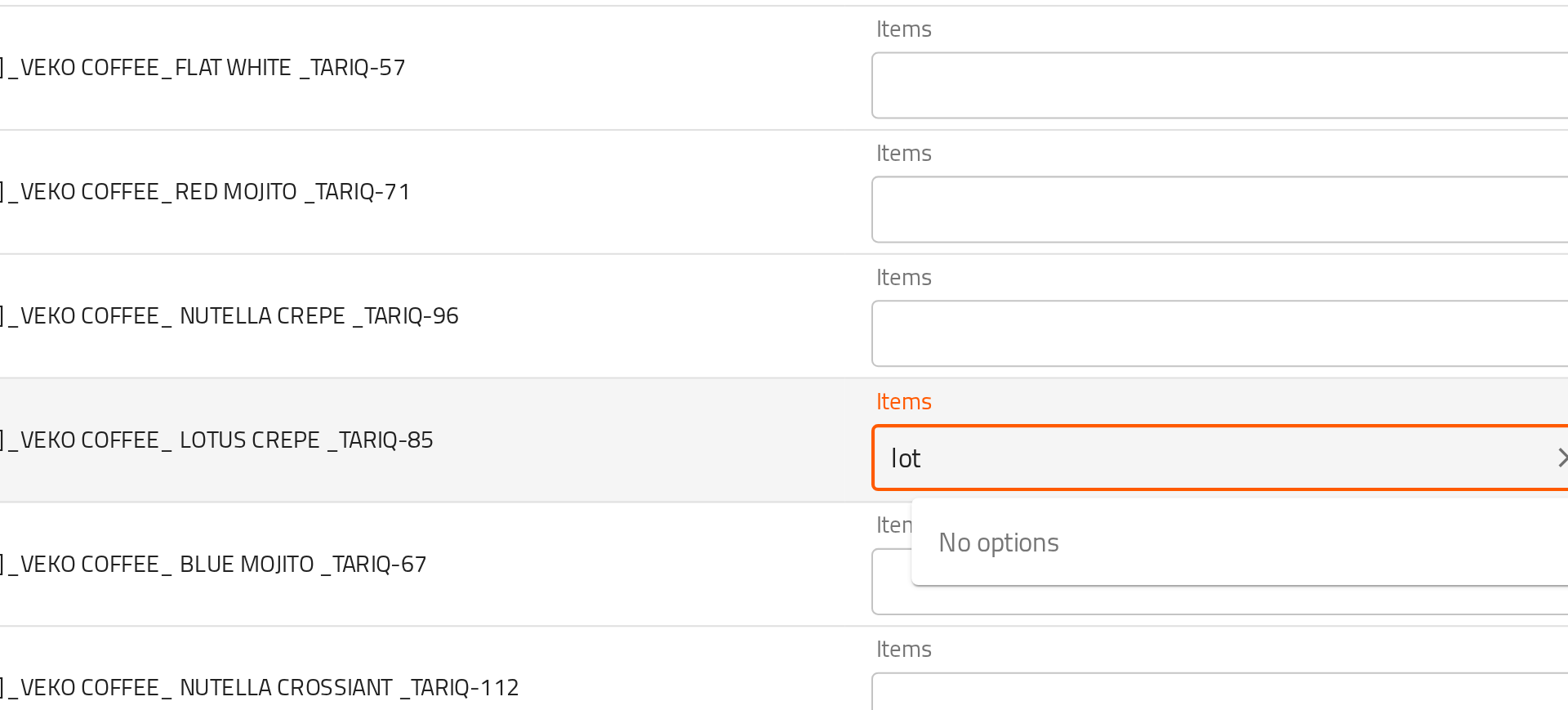
type _TARIQ-85 "lotu"
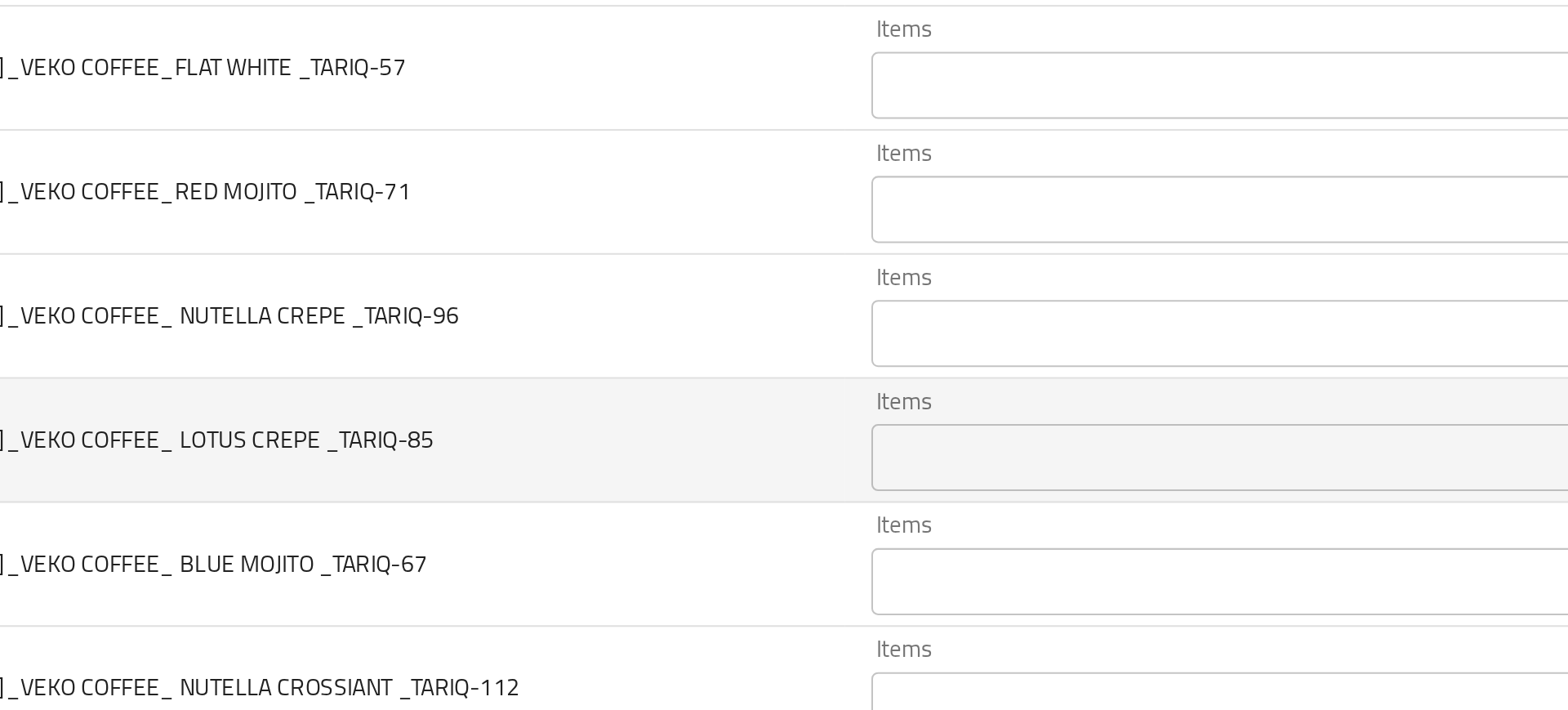
click at [548, 421] on td "10-SEP-2025_VEKO COFFEE_ LOTUS CREPE _TARIQ-85" at bounding box center [342, 409] width 456 height 61
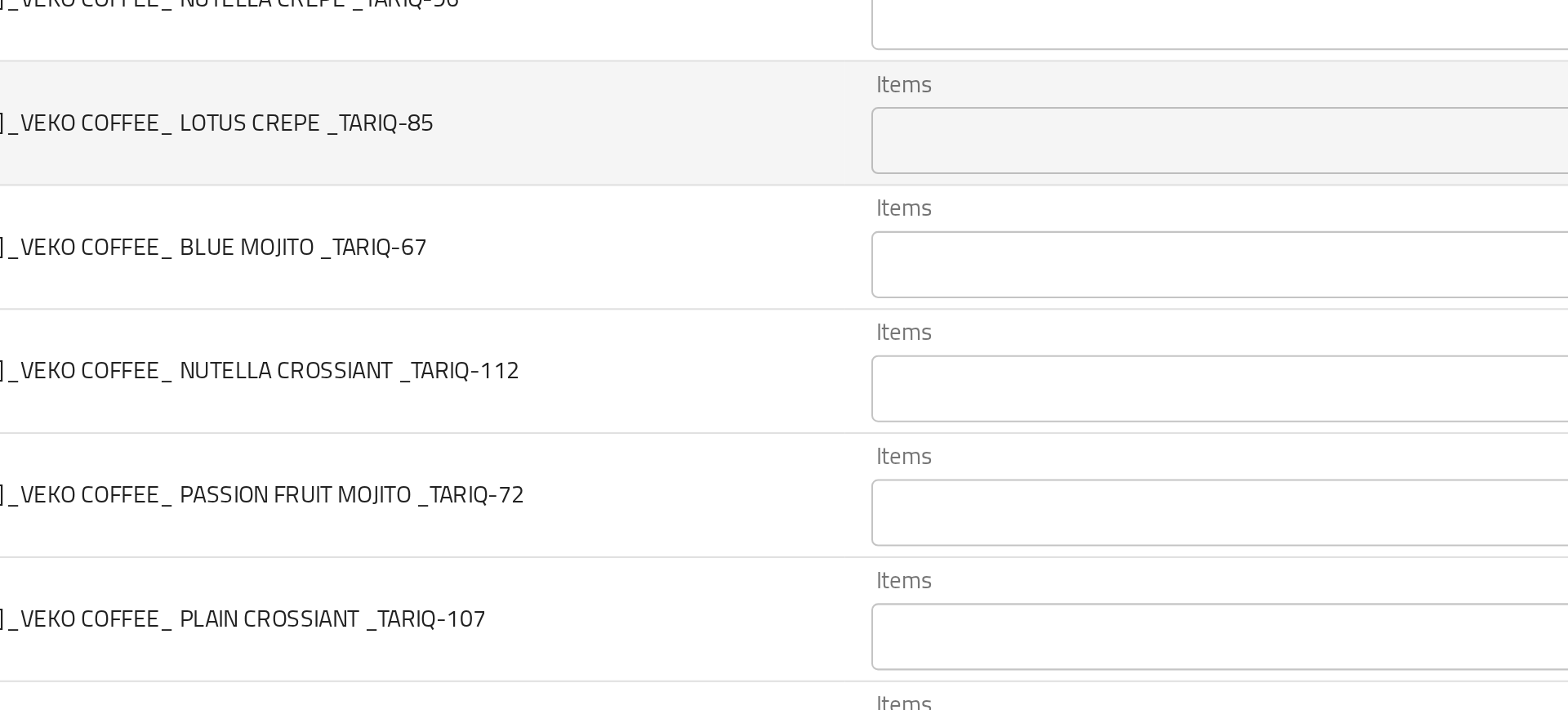
scroll to position [1326, 0]
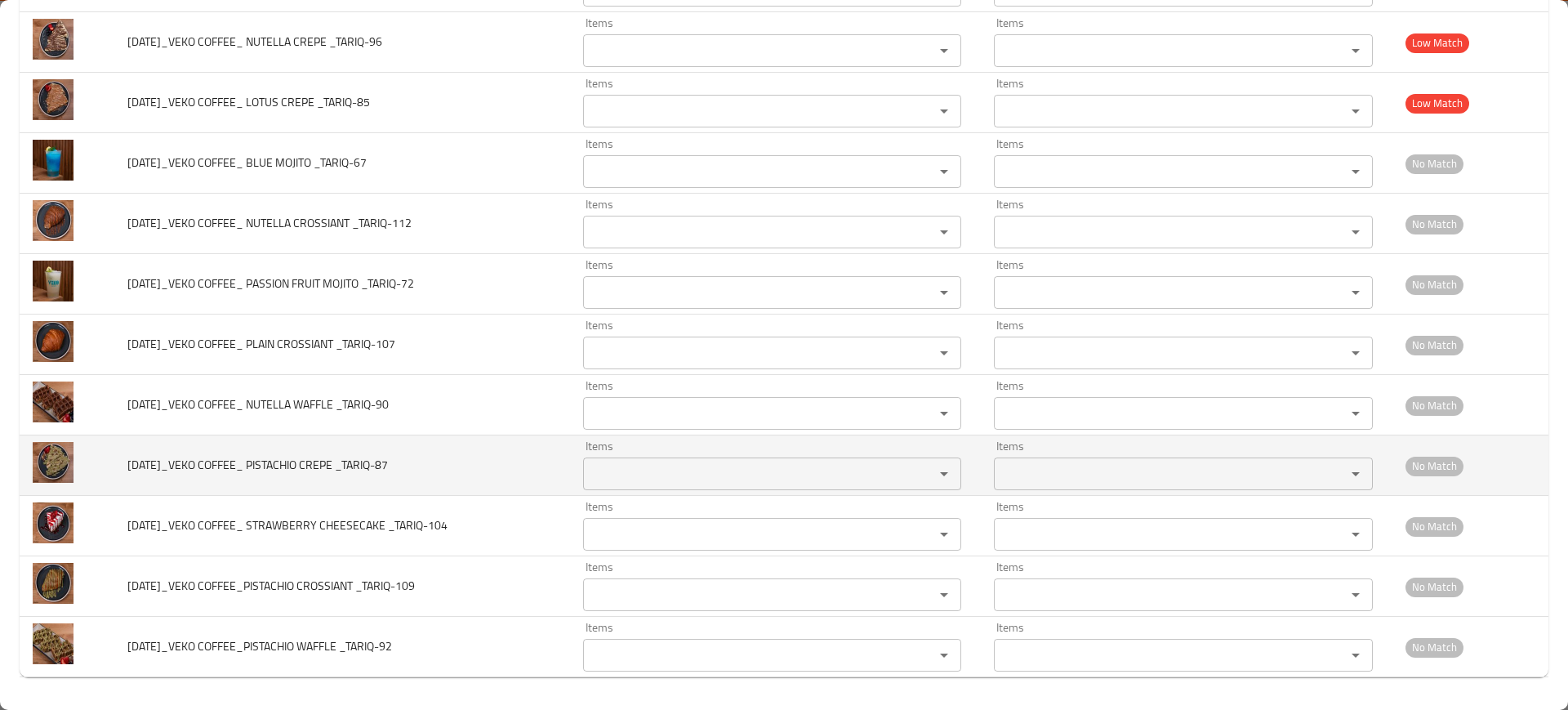
click at [526, 449] on td "10-SEP-2025_VEKO COFFEE_ PISTACHIO CREPE _TARIQ-87" at bounding box center [342, 465] width 456 height 61
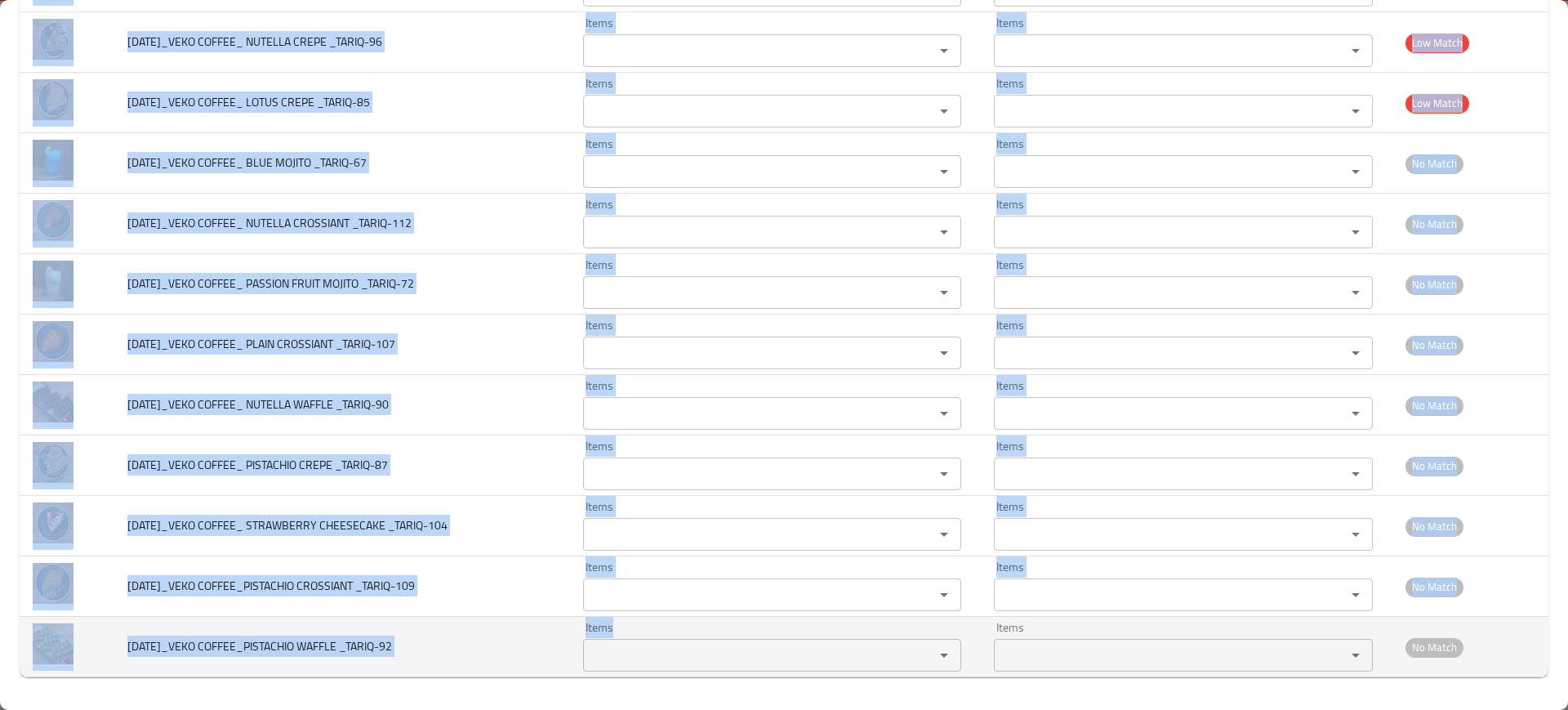
drag, startPoint x: 118, startPoint y: 534, endPoint x: 844, endPoint y: 623, distance: 731.4
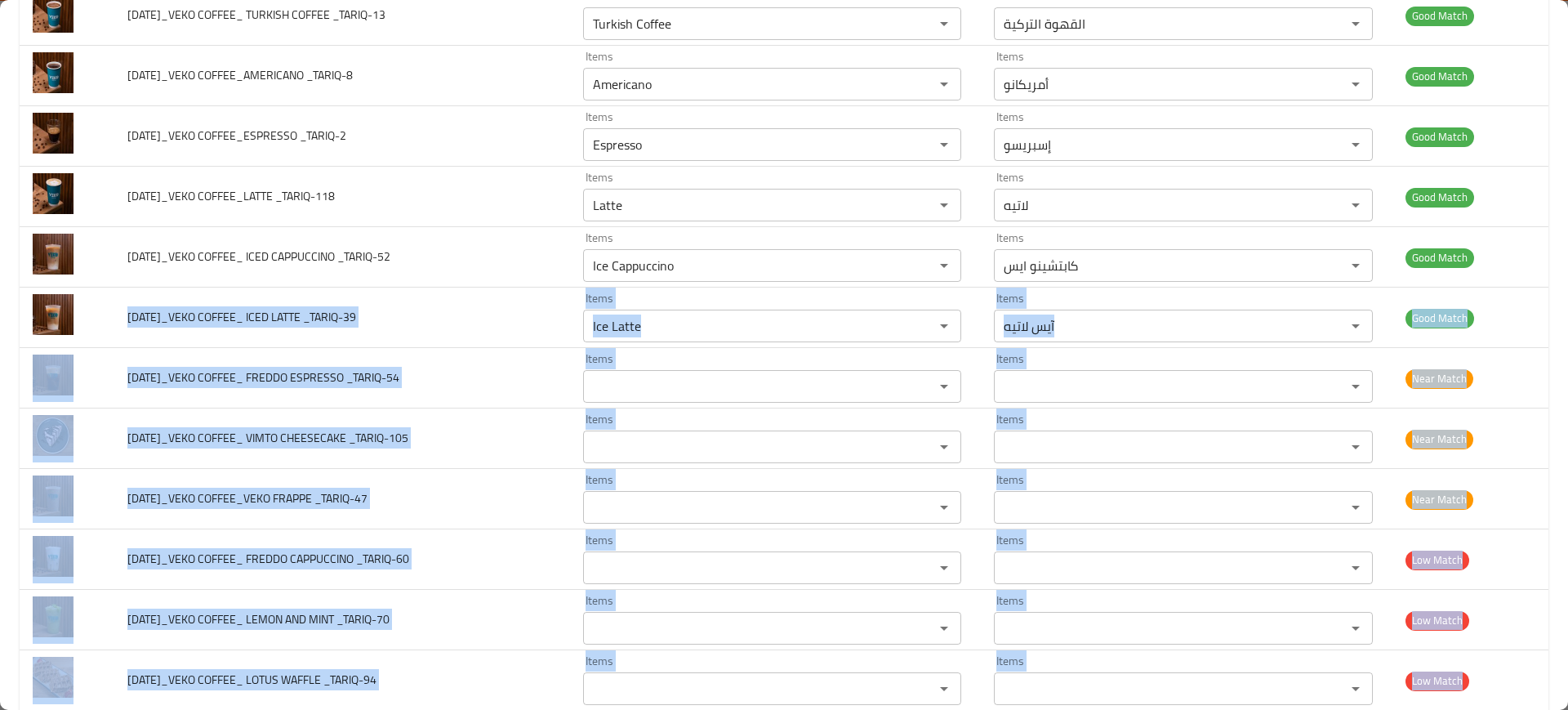
scroll to position [445, 0]
copy tbody "10-SEP-2025_VEKO COFFEE_ ICED LATTE _TARIQ-39 Items Items Items Items Good Matc…"
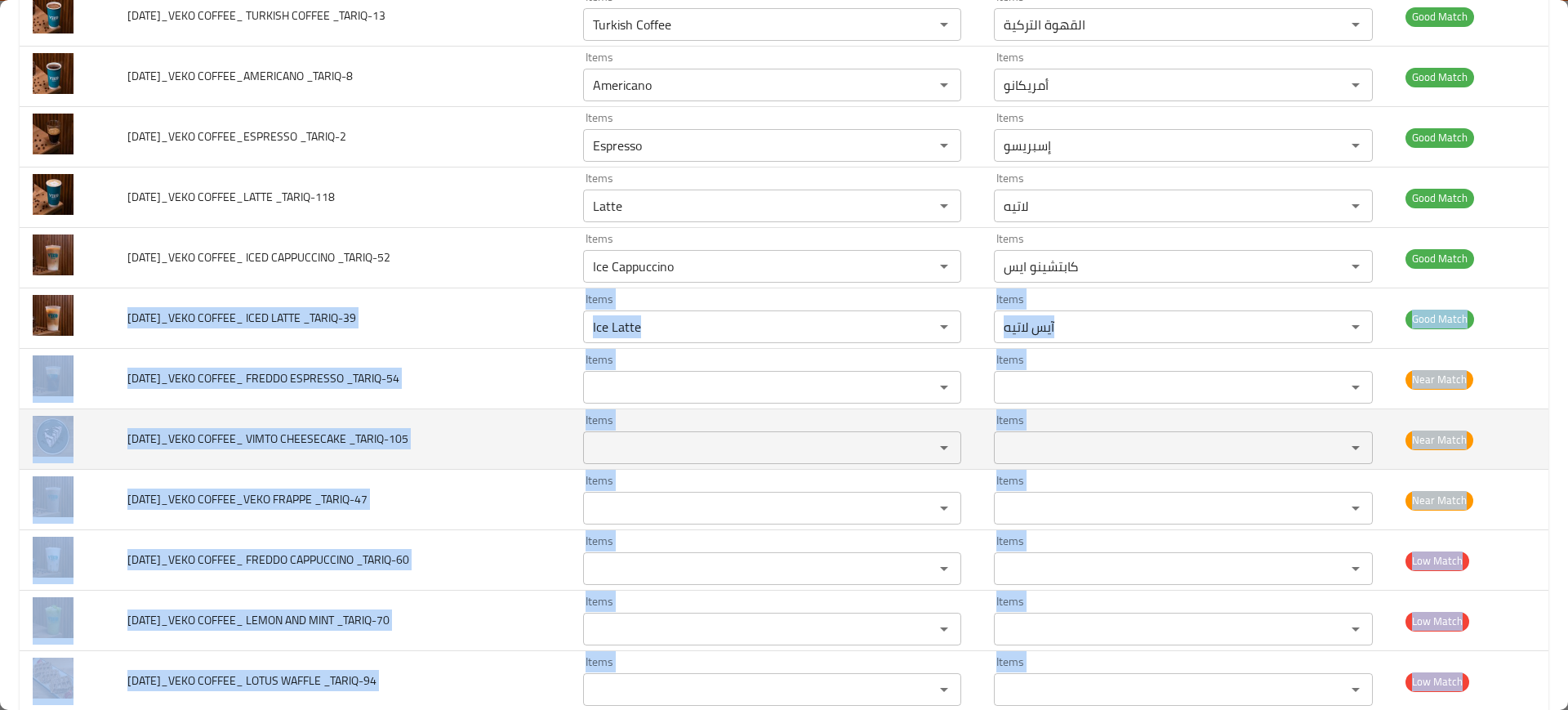
click at [465, 411] on td "10-SEP-2025_VEKO COFFEE_ VIMTO CHEESECAKE _TARIQ-105" at bounding box center [342, 439] width 456 height 61
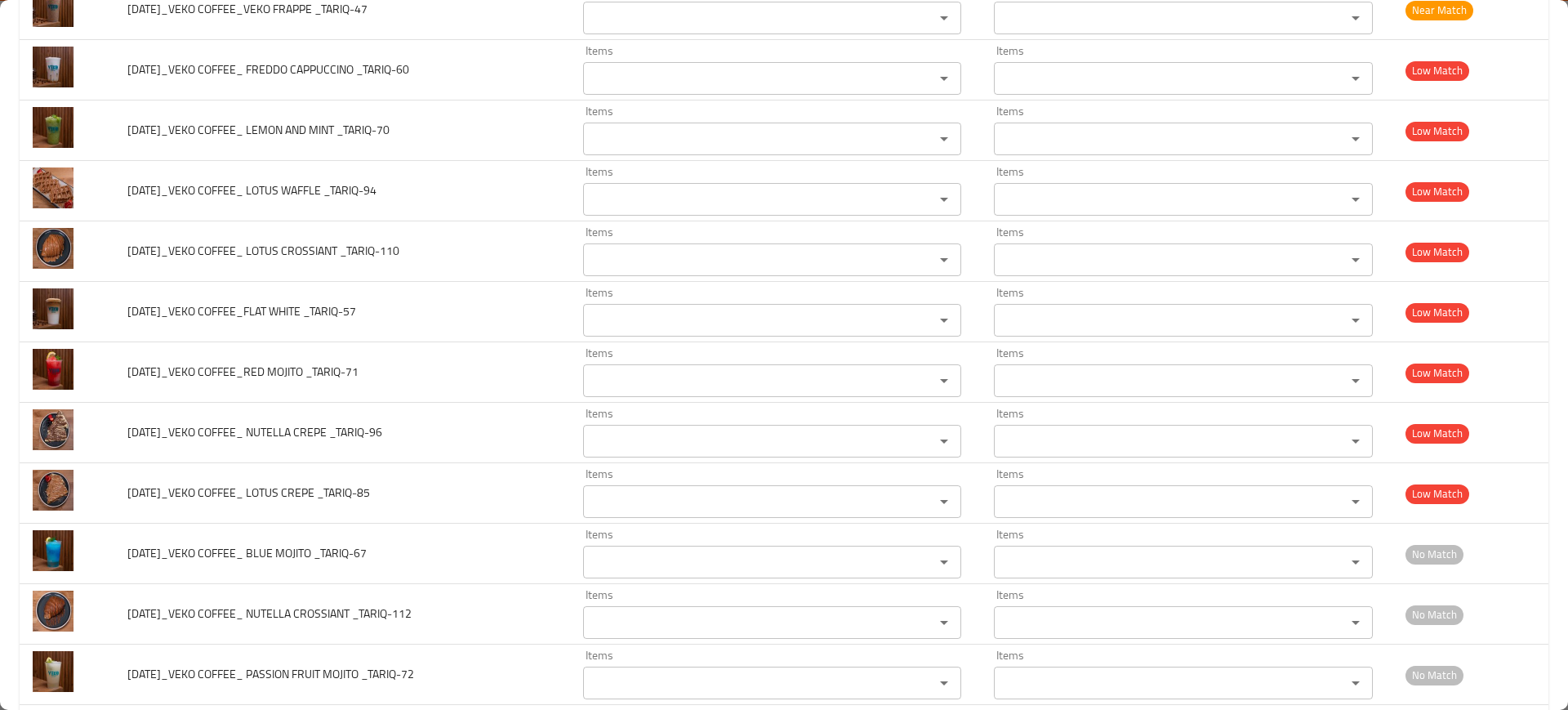
scroll to position [1326, 0]
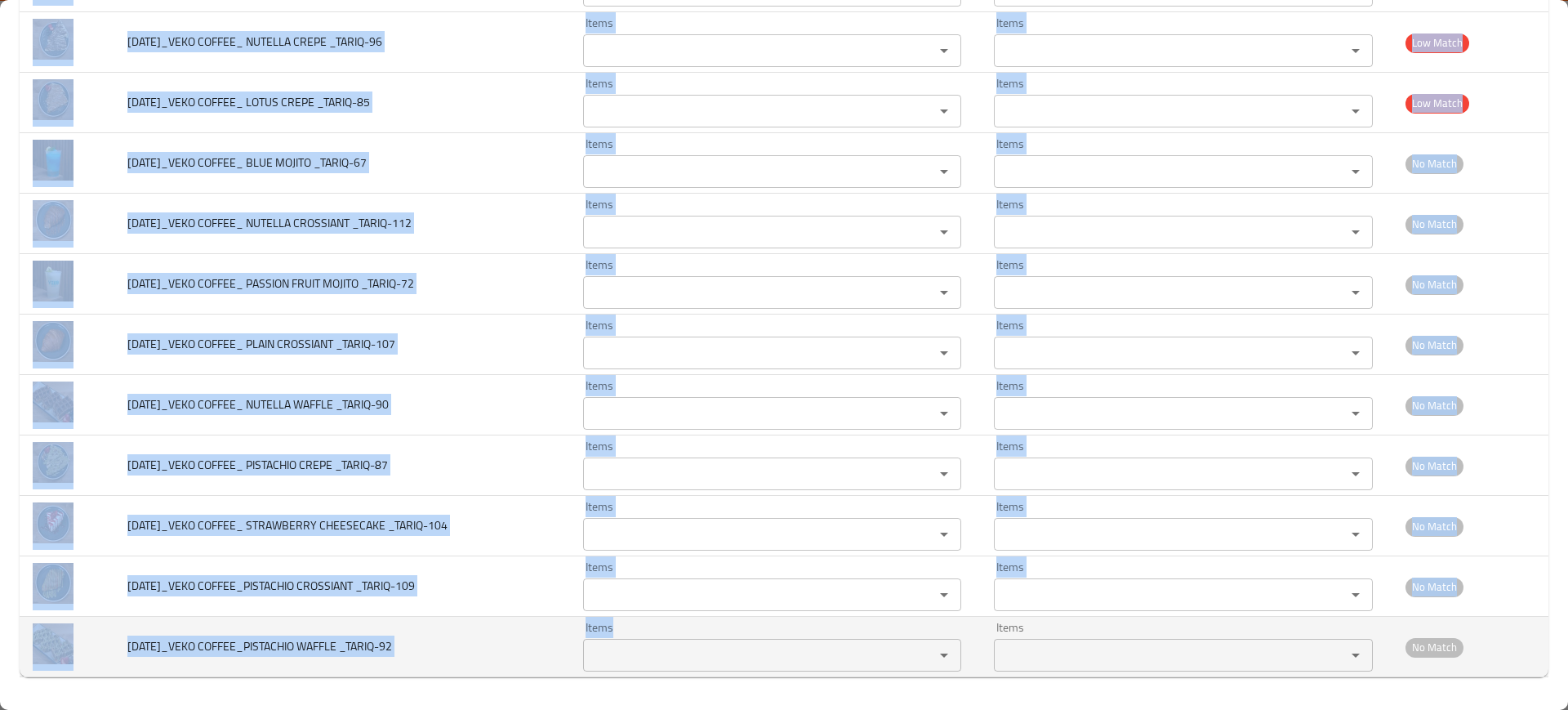
drag, startPoint x: 117, startPoint y: 178, endPoint x: 710, endPoint y: 662, distance: 765.4
copy tbody "10-SEP-2025_VEKO COFFEE_ ICED LATTE _TARIQ-39 Items Items Items Items Good Matc…"
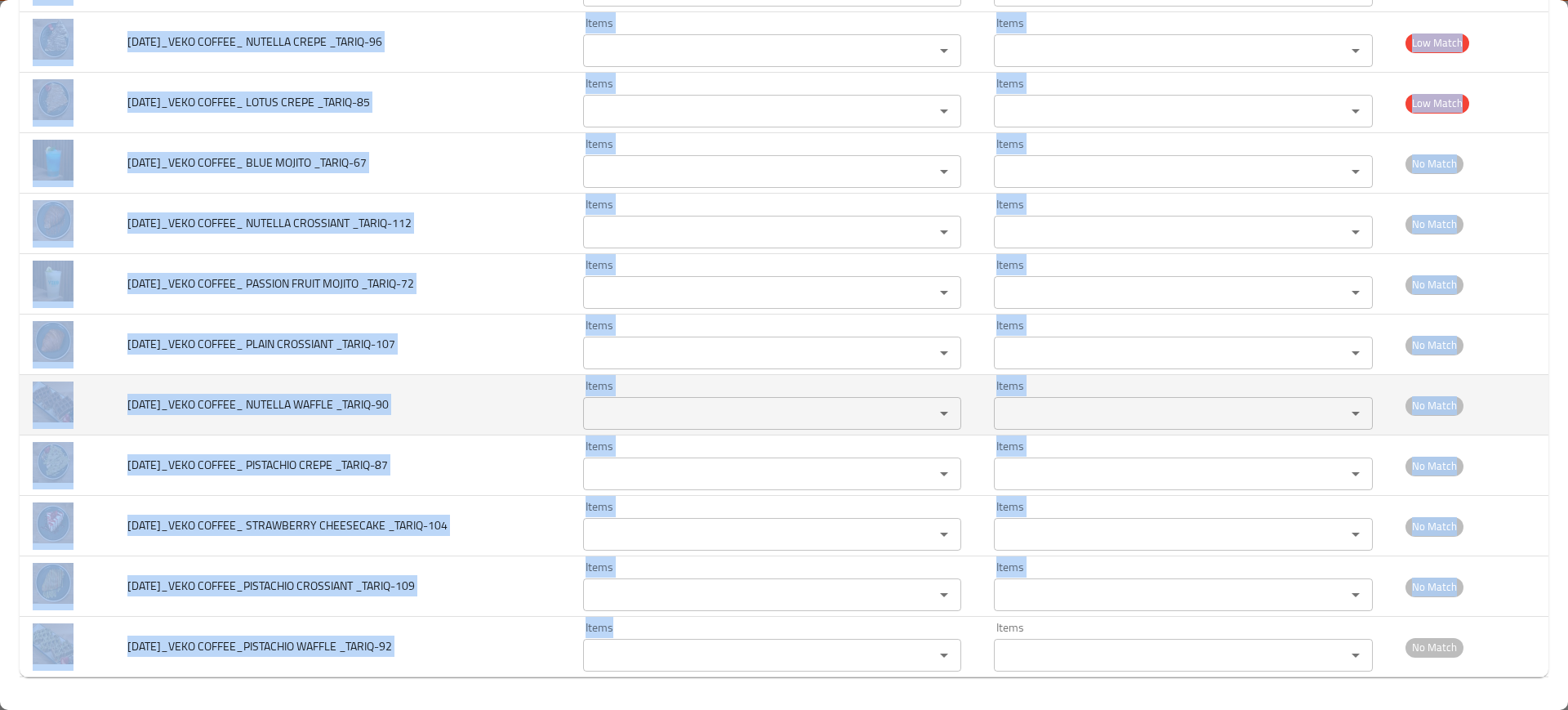
click at [422, 386] on td "10-SEP-2025_VEKO COFFEE_ NUTELLA WAFFLE _TARIQ-90" at bounding box center [342, 405] width 456 height 61
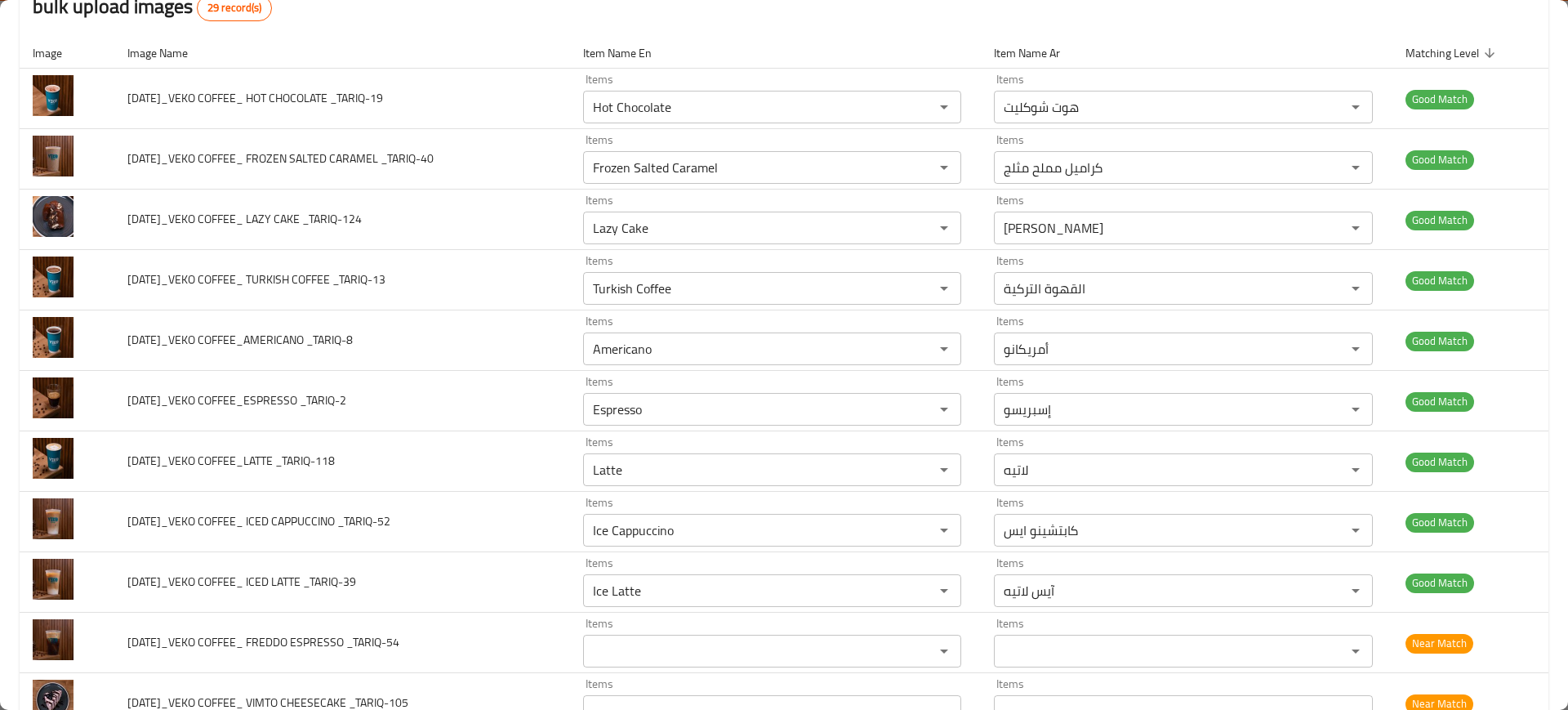
scroll to position [0, 0]
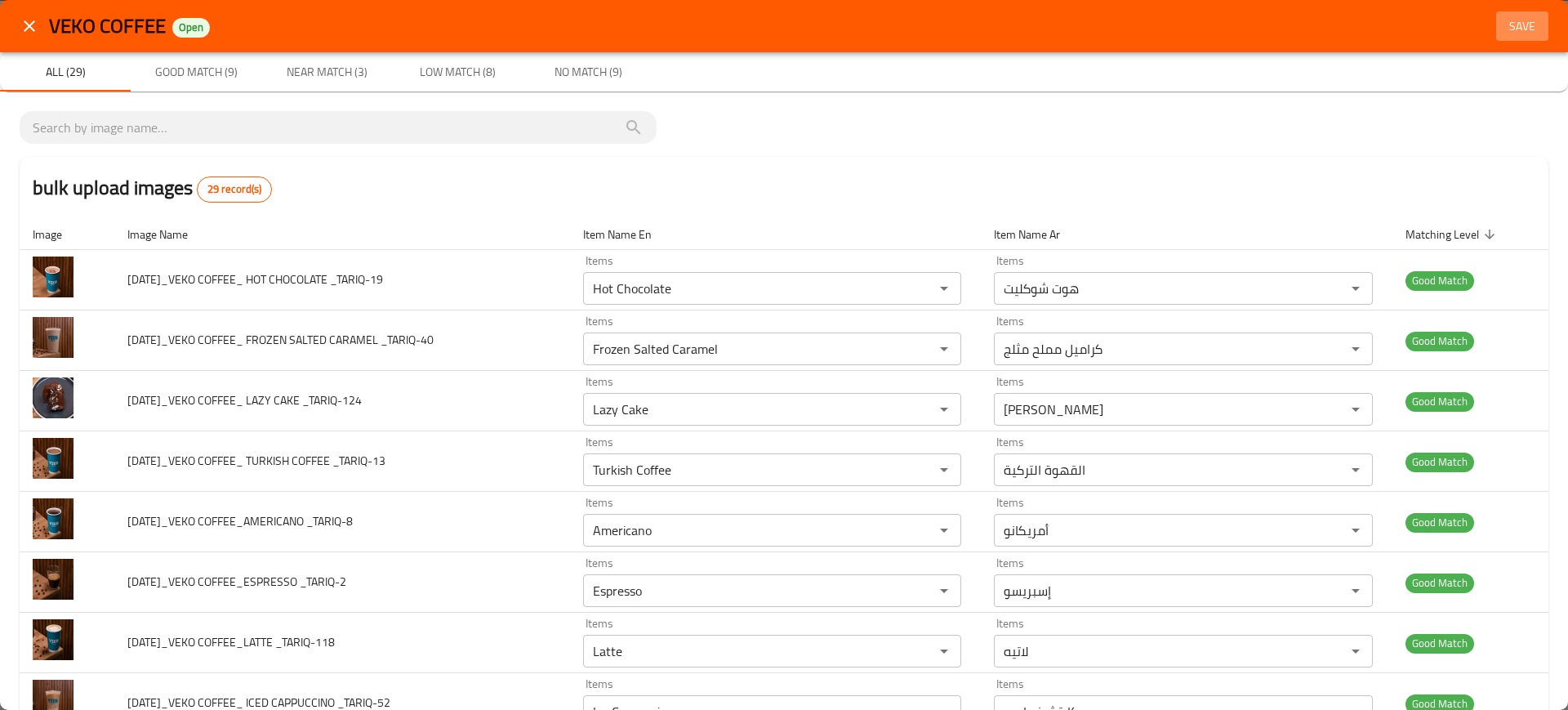
click at [1501, 12] on button "Save" at bounding box center [1522, 26] width 52 height 30
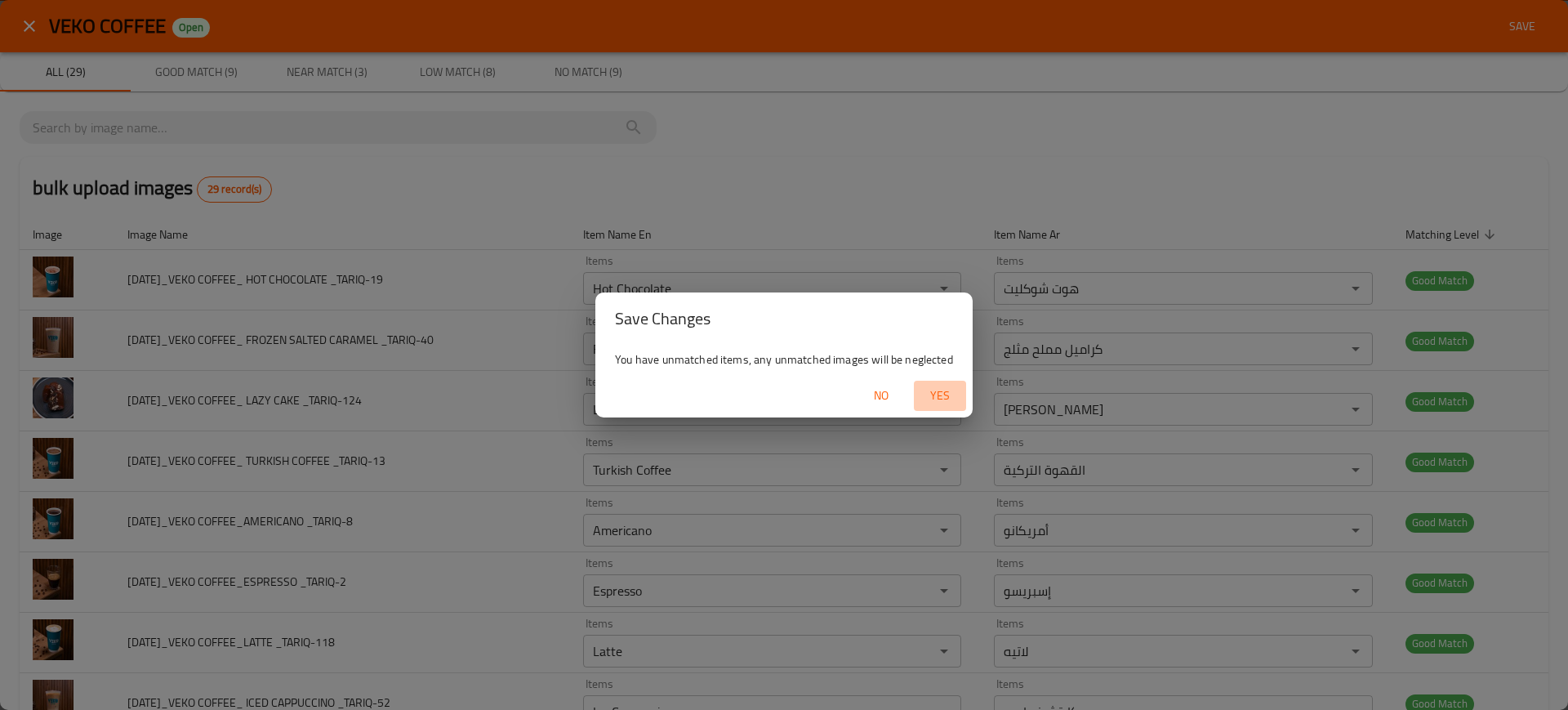
click at [936, 403] on span "Yes" at bounding box center [939, 396] width 39 height 21
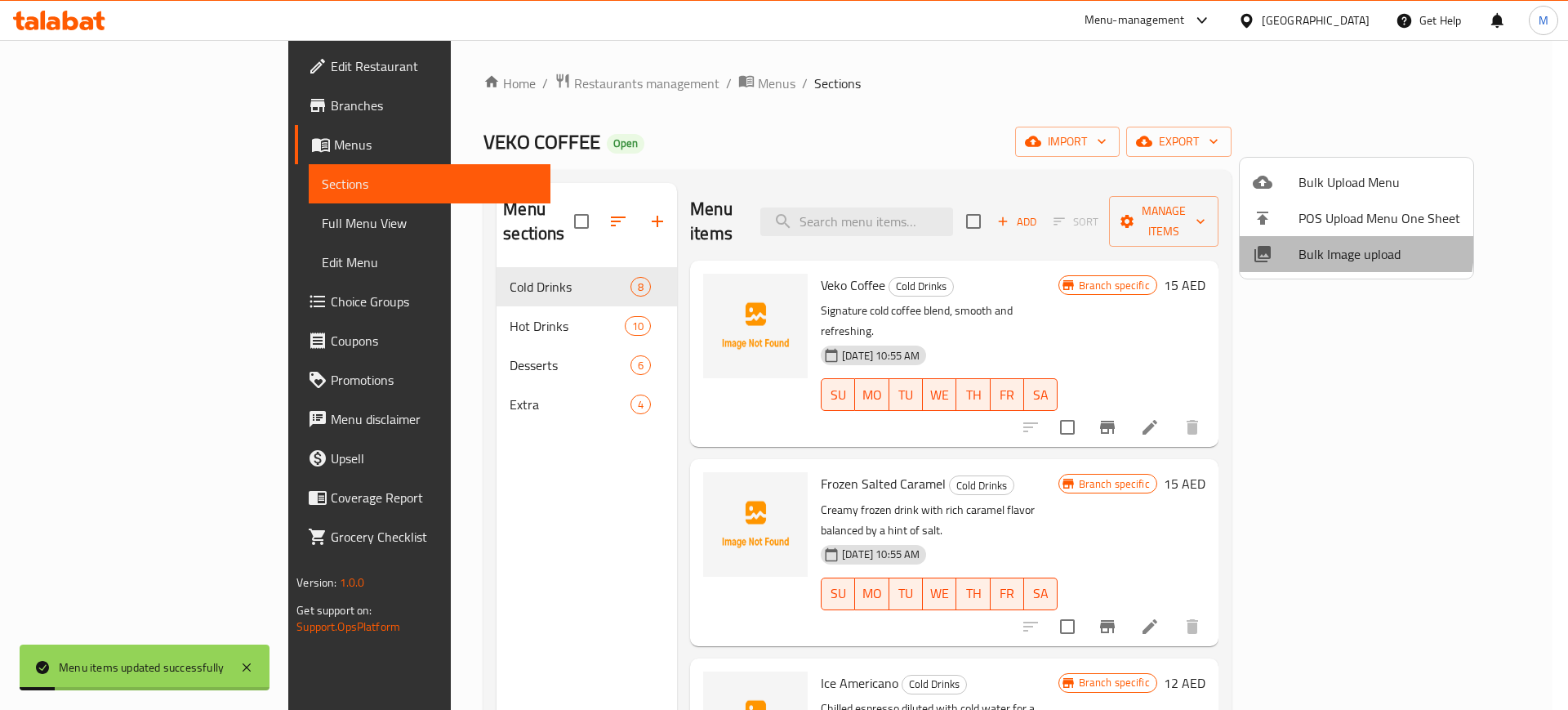
click at [1309, 246] on span "Bulk Image upload" at bounding box center [1378, 254] width 162 height 20
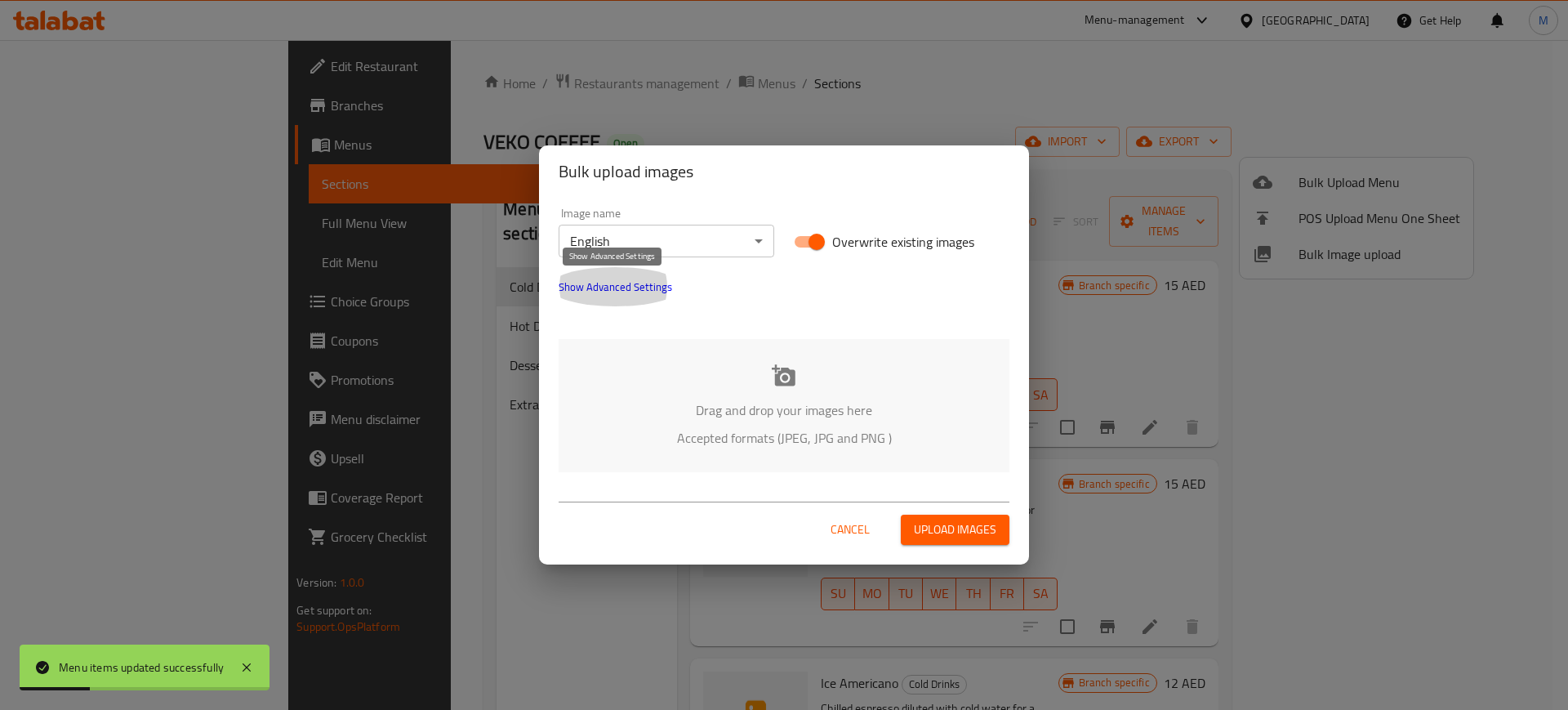
click at [655, 294] on span "Show Advanced Settings" at bounding box center [616, 287] width 114 height 20
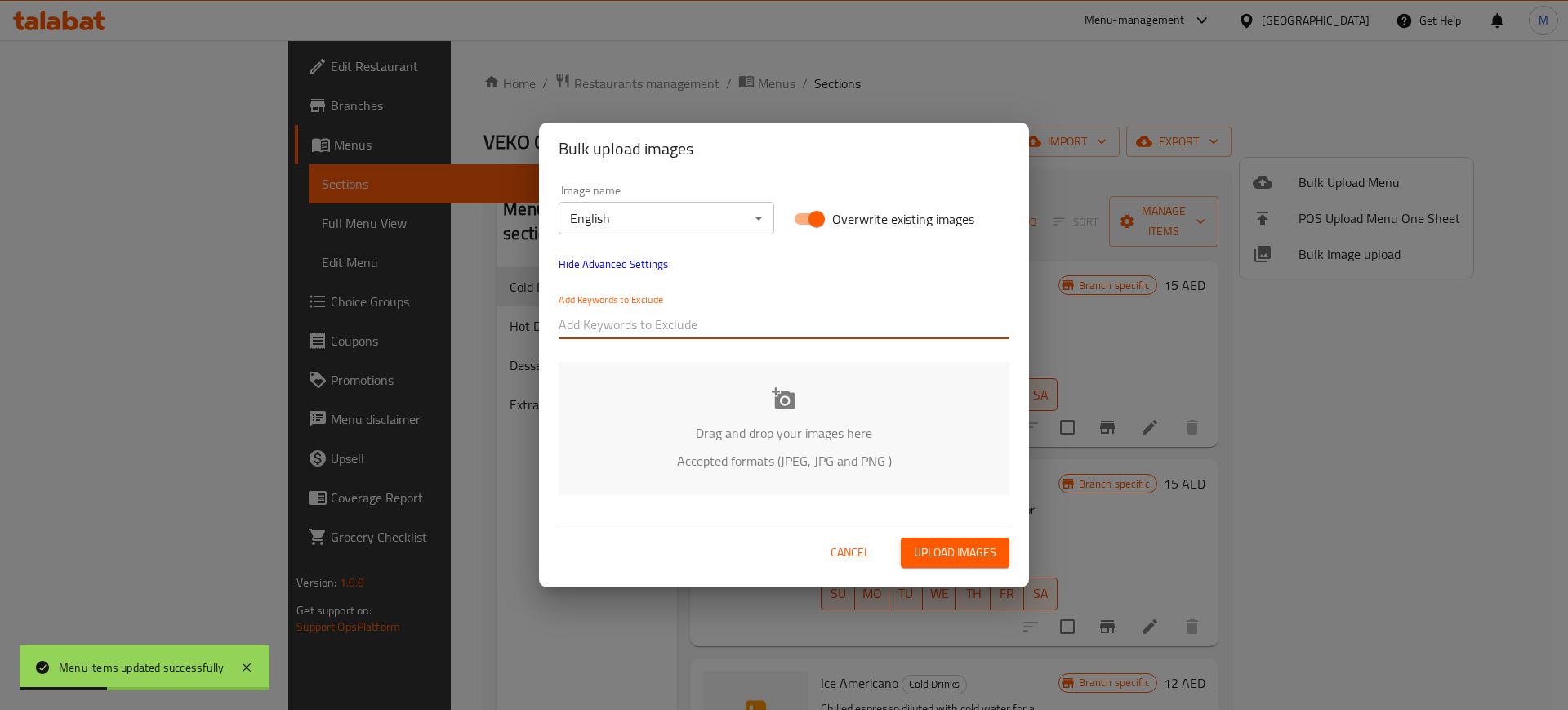
click at [677, 325] on input "text" at bounding box center [784, 324] width 450 height 26
paste input "10-SEP-2025_VEKO COFFEE_ ICED LATTE _TARIQ-39 Items Ice Latte Items آيس لاتيه G…"
type input "10-SEP-2025_VEKO COFFEE_ ICED LATTE _TARIQ-39 Items Ice Latte Items آيس لاتيه G…"
click at [742, 315] on input "text" at bounding box center [784, 324] width 450 height 26
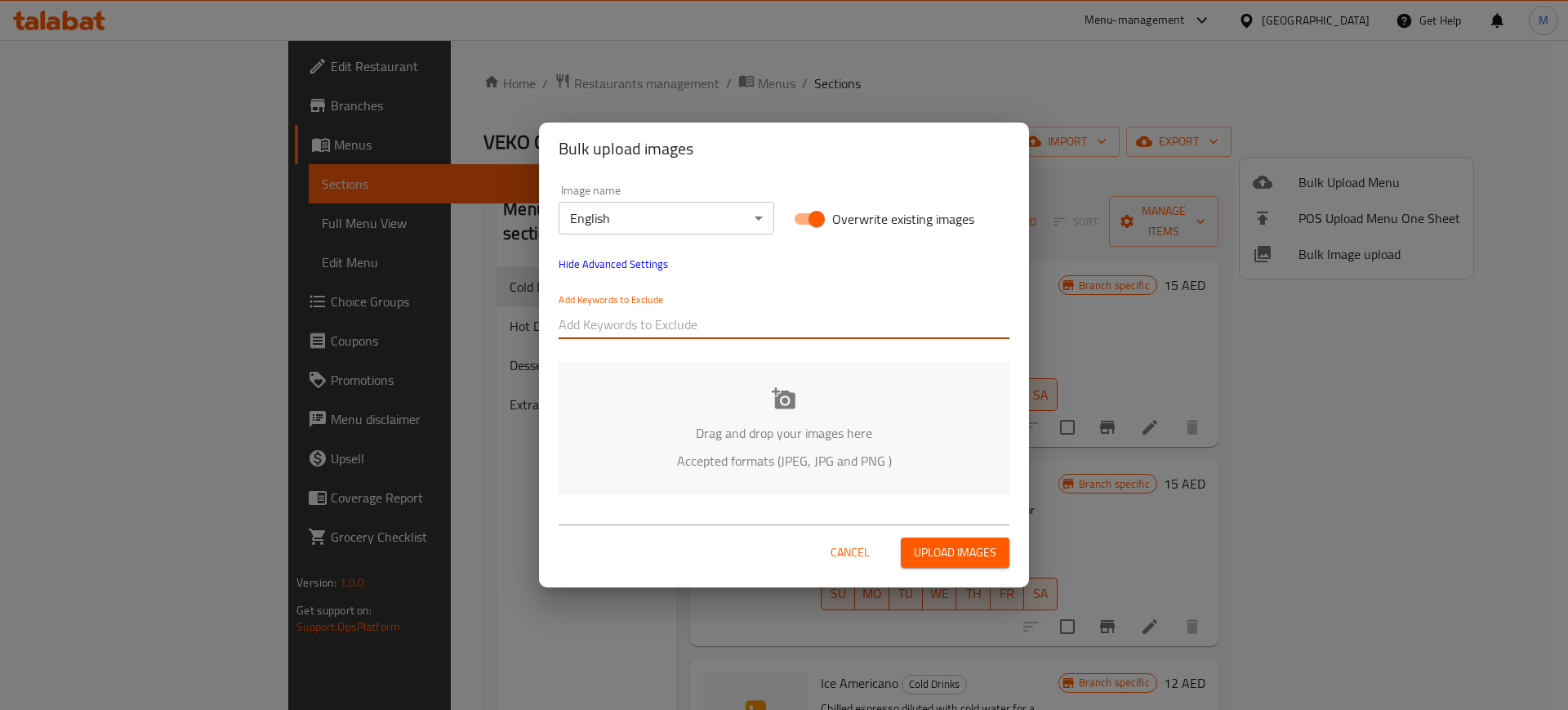
paste input "10-SEP-2025_VEKO COFFEE_"
type input "10-SEP-2025_VEKO COFFEE_"
click at [746, 262] on div "Image name English ​ Overwrite existing images Hide Advanced Settings Add Keywo…" at bounding box center [784, 262] width 470 height 174
click at [809, 322] on input "text" at bounding box center [860, 324] width 298 height 26
paste input "_TARIQ-"
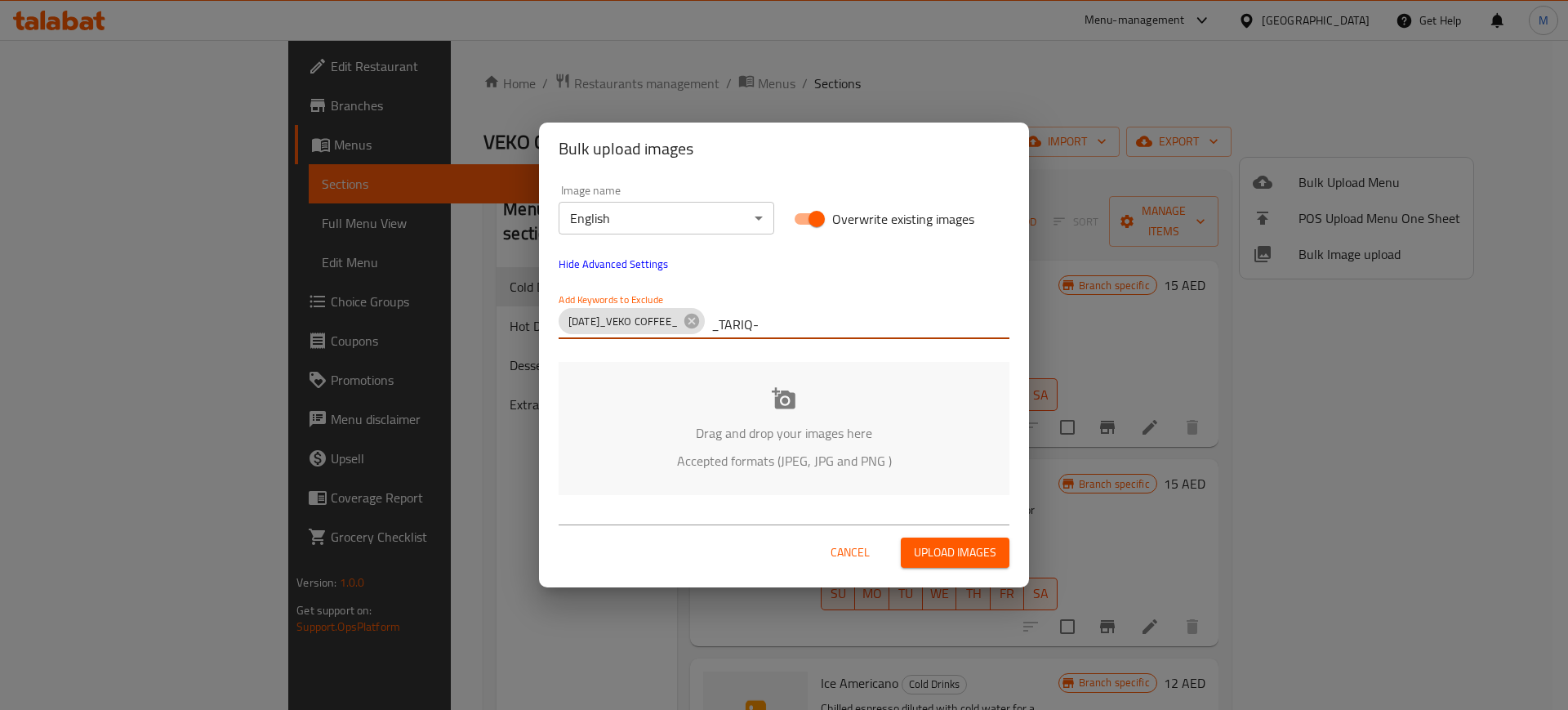
type input "_TARIQ-"
click at [703, 471] on p "Accepted formats (JPEG, JPG and PNG )" at bounding box center [784, 461] width 402 height 20
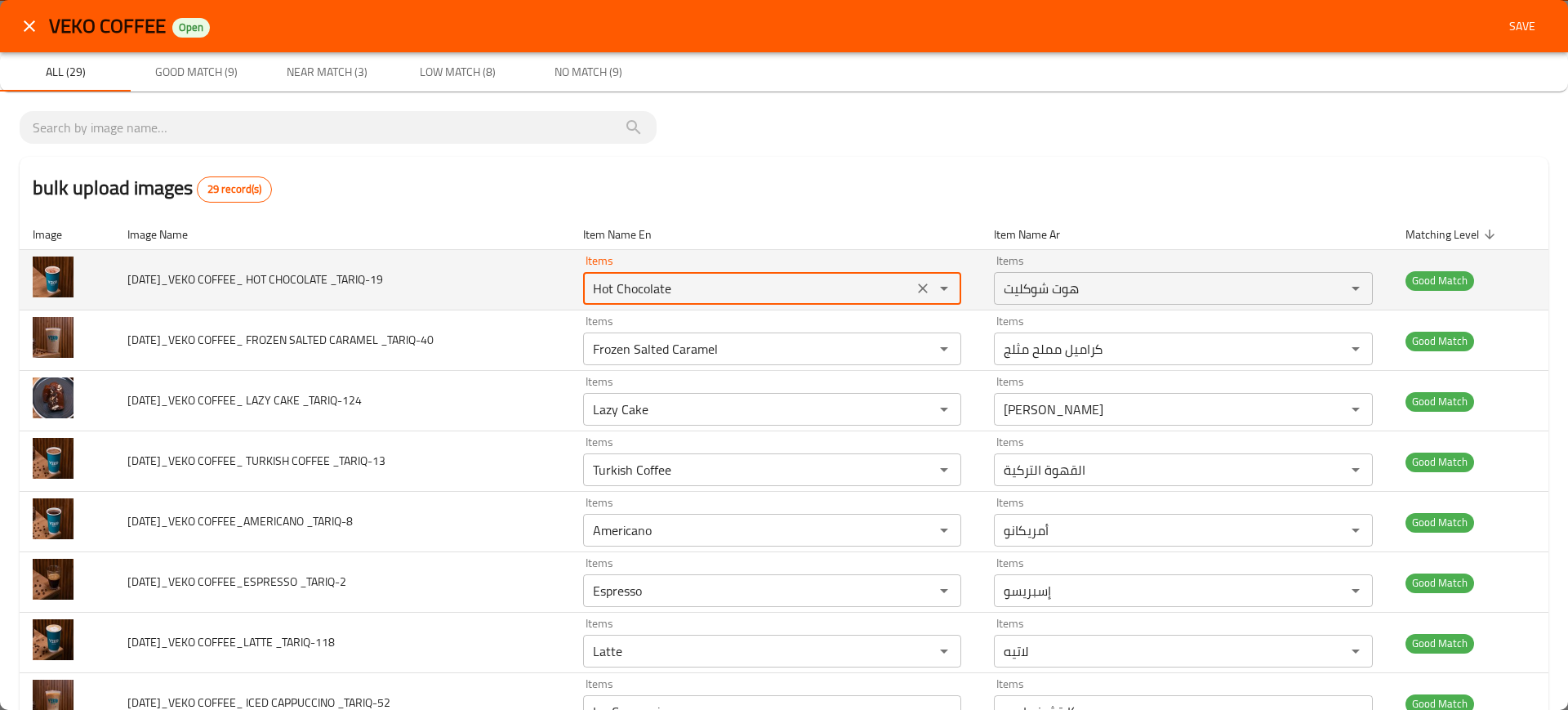
click at [686, 295] on _TARIQ-19 "Hot Chocolate" at bounding box center [747, 288] width 320 height 23
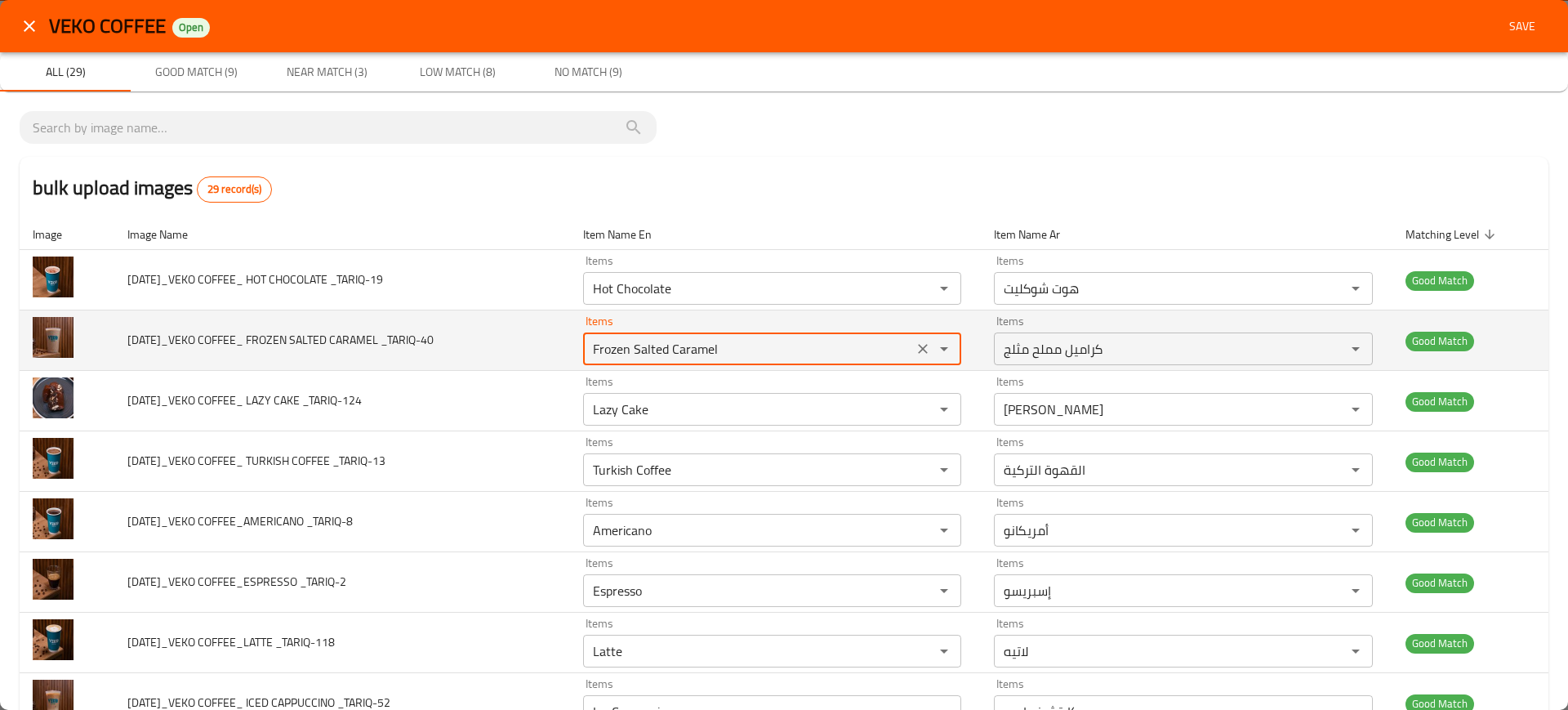
click at [615, 353] on _TARIQ-40 "Frozen Salted Caramel" at bounding box center [747, 349] width 320 height 23
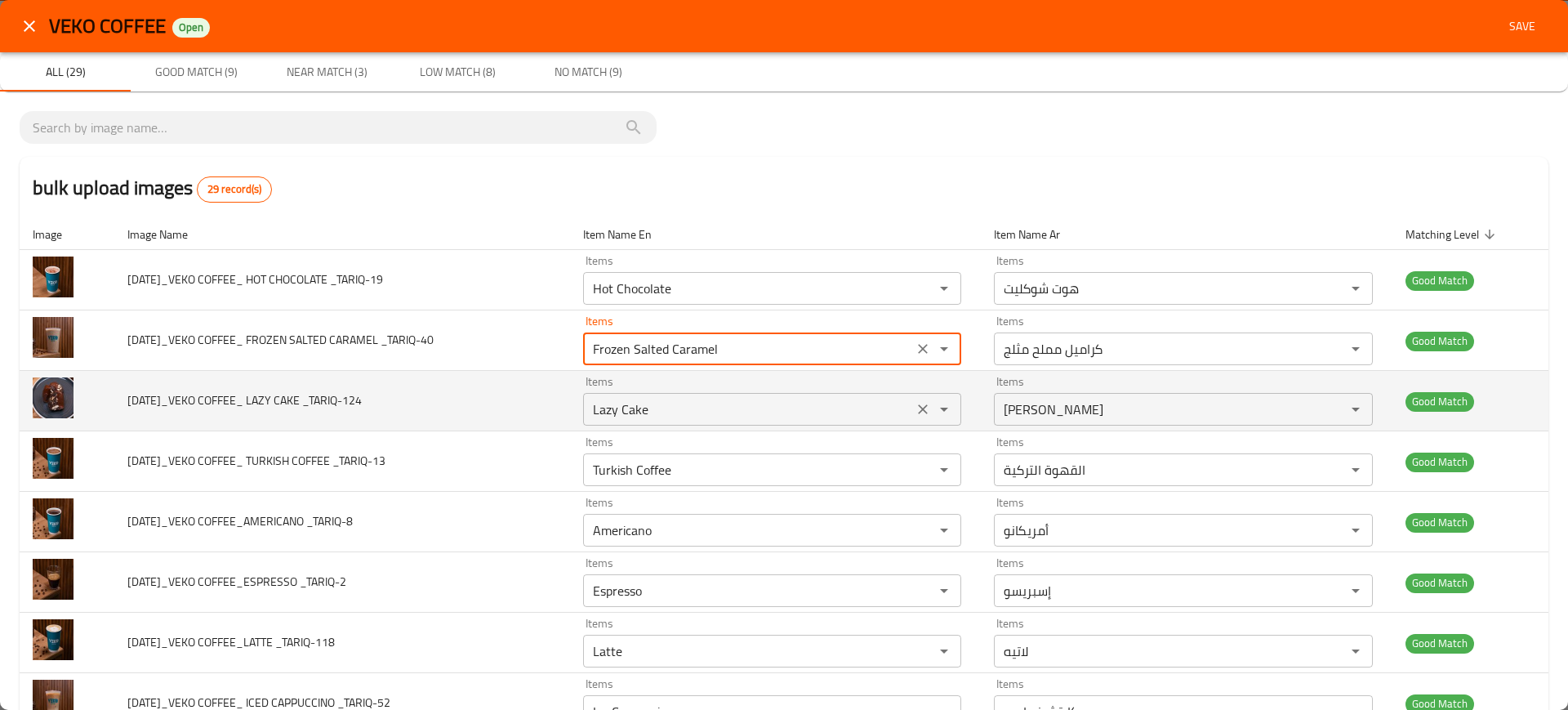
click at [652, 415] on _TARIQ-124 "Lazy Cake" at bounding box center [747, 409] width 320 height 23
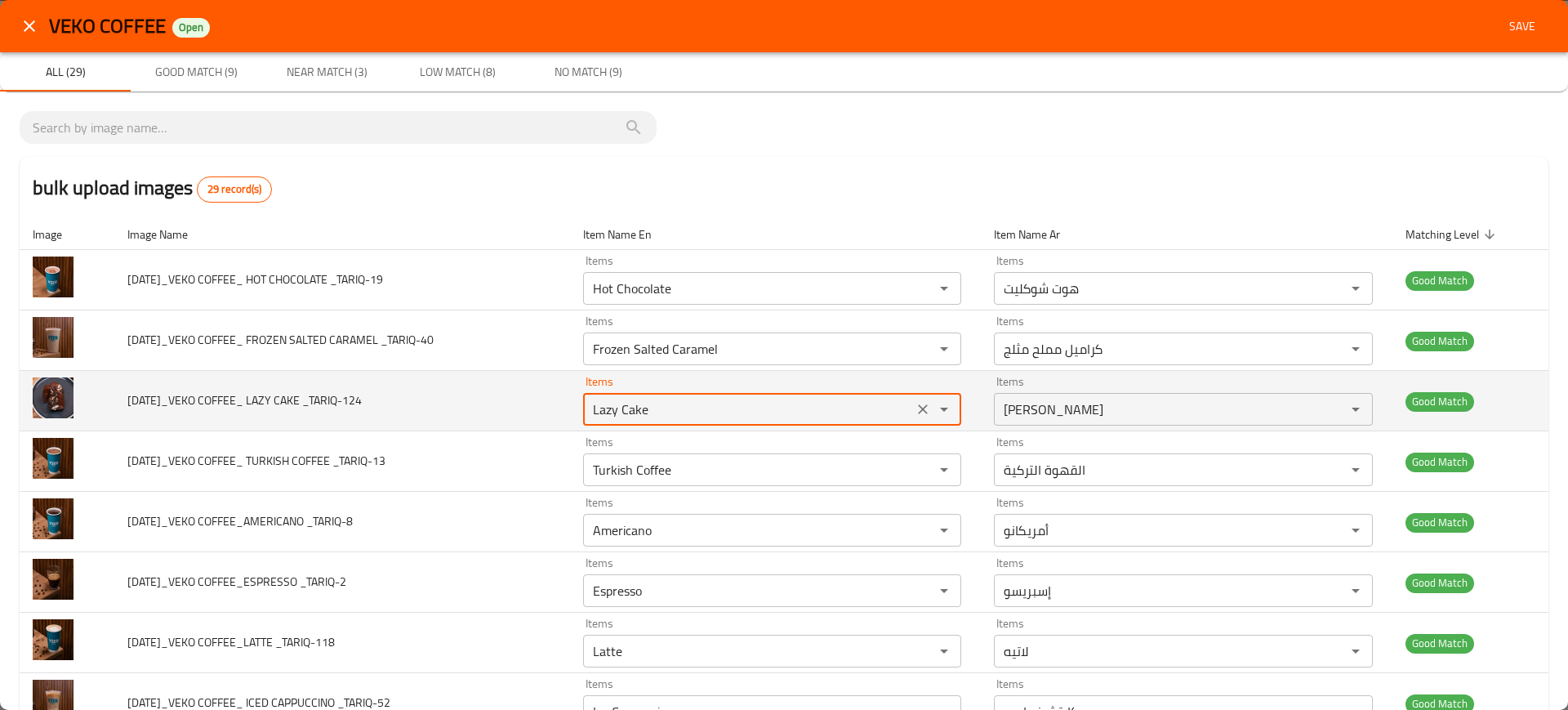
click at [652, 415] on _TARIQ-124 "Lazy Cake" at bounding box center [747, 409] width 320 height 23
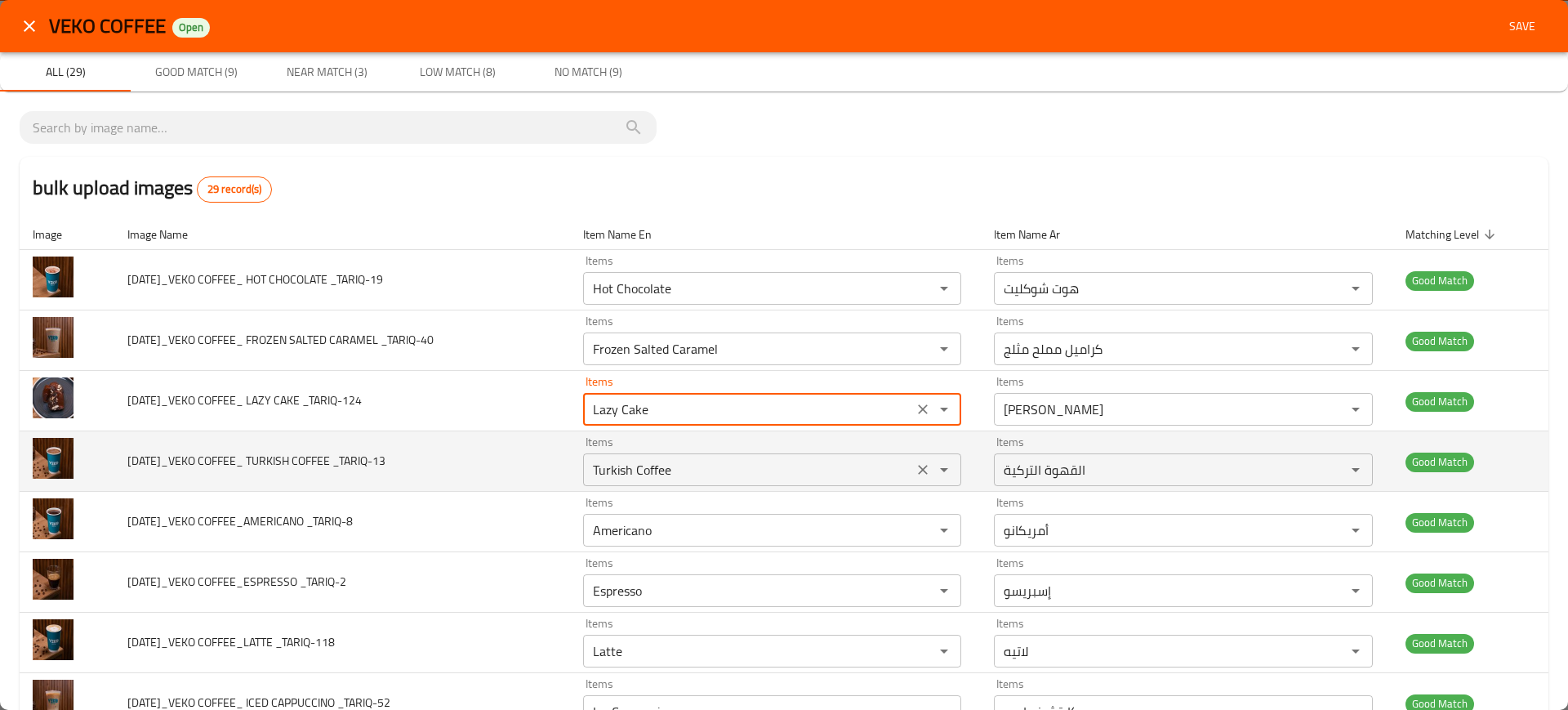
click at [663, 460] on _TARIQ-13 "Turkish Coffee" at bounding box center [747, 469] width 320 height 23
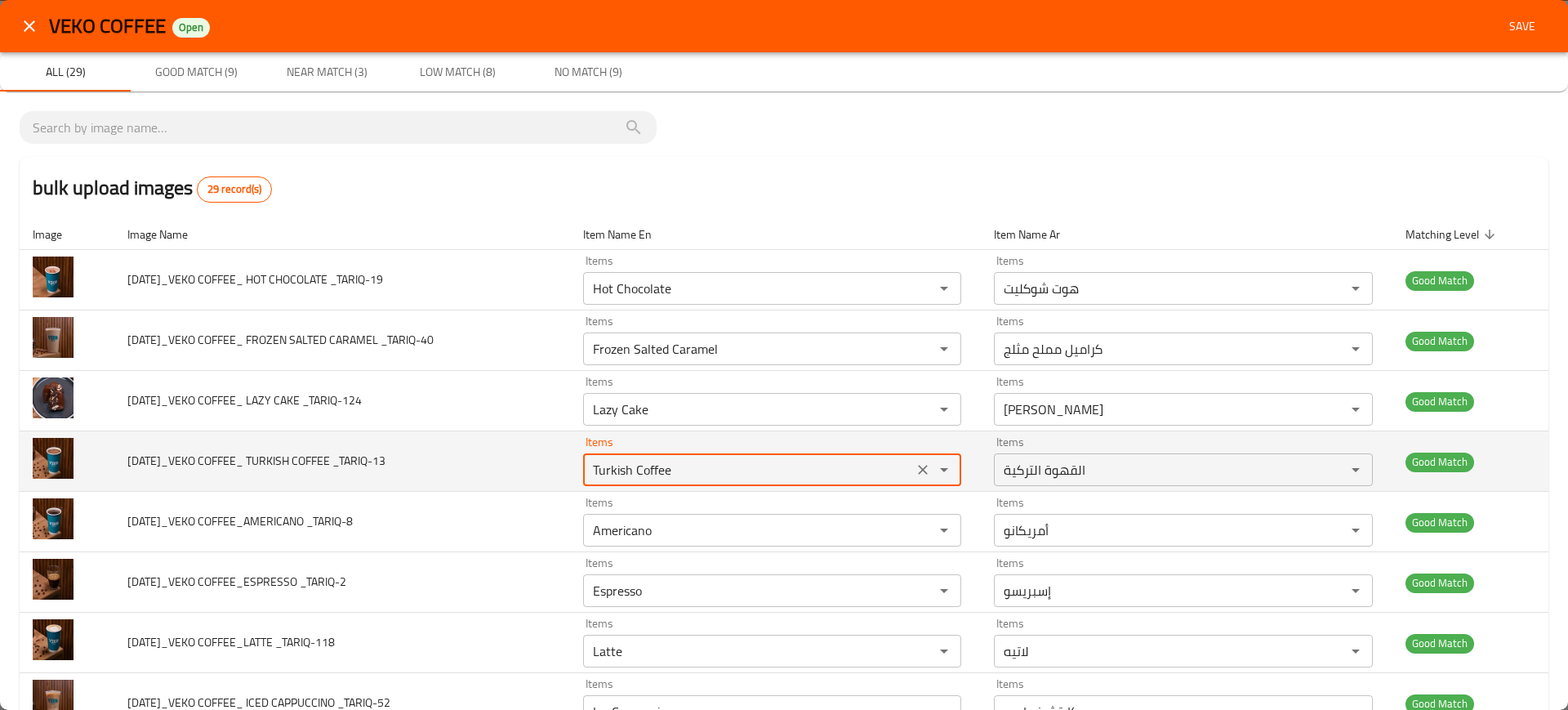
click at [663, 460] on _TARIQ-13 "Turkish Coffee" at bounding box center [747, 469] width 320 height 23
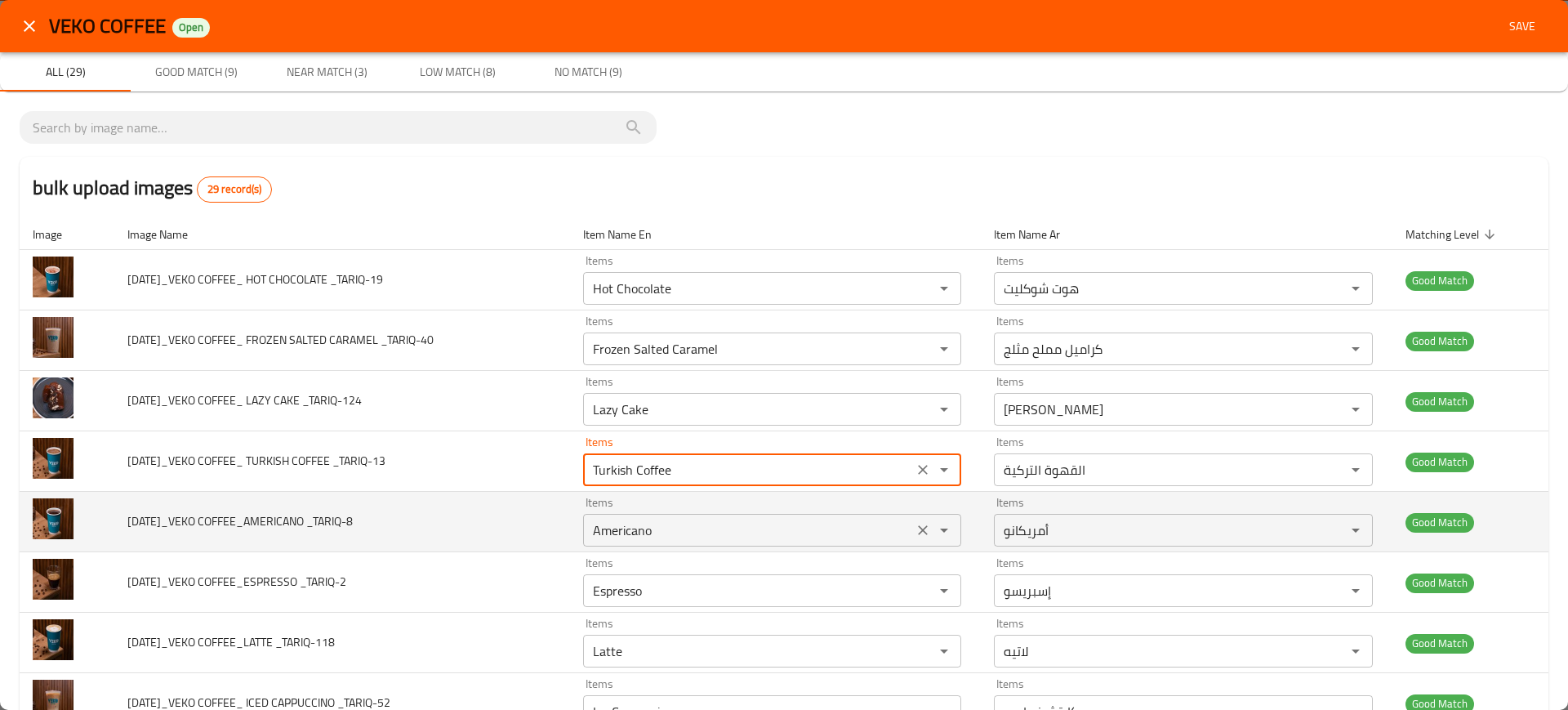
click at [714, 539] on _TARIQ-8 "Americano" at bounding box center [747, 529] width 320 height 23
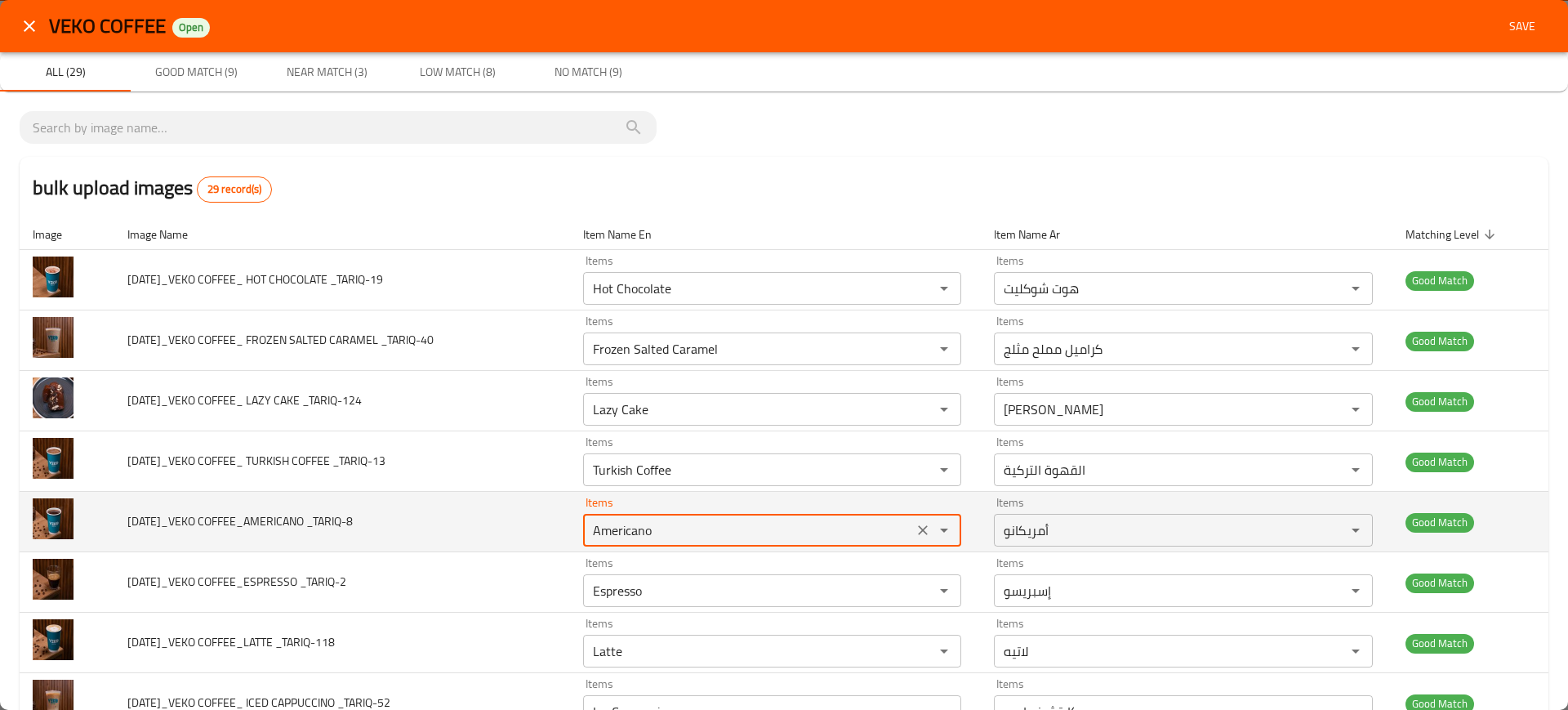
click at [714, 539] on _TARIQ-8 "Americano" at bounding box center [747, 529] width 320 height 23
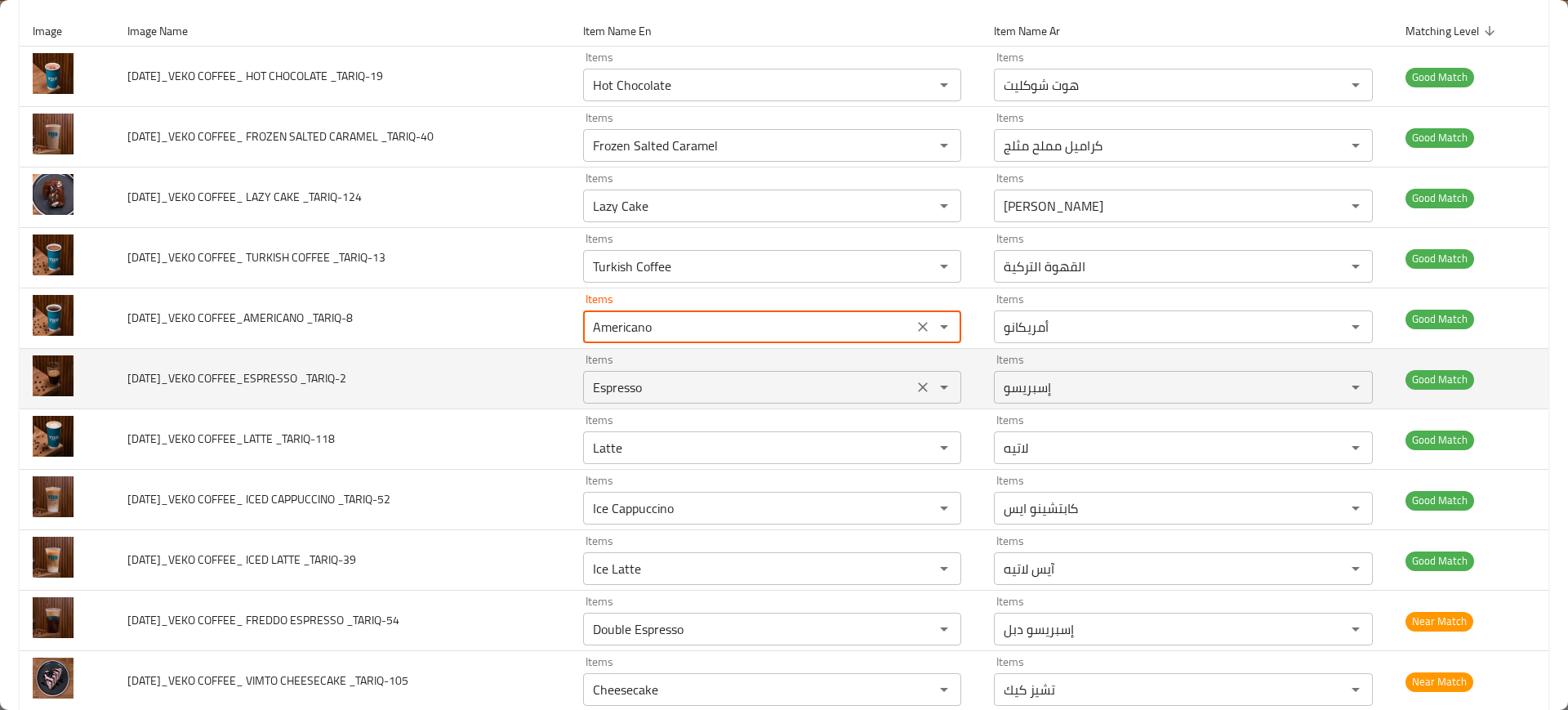
scroll to position [204, 0]
click at [677, 403] on td "Items Espresso Items" at bounding box center [775, 378] width 412 height 61
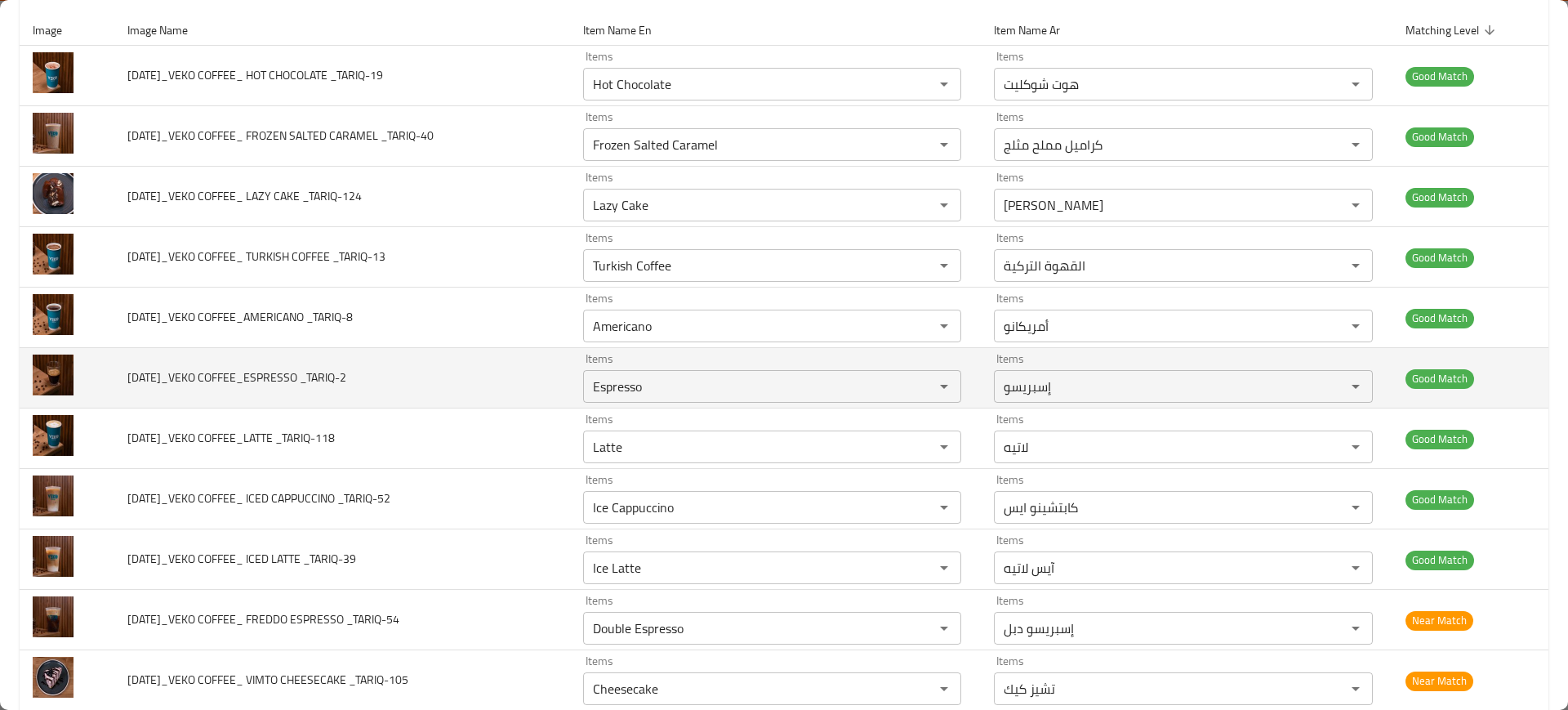
click at [677, 403] on td "Items Espresso Items" at bounding box center [775, 378] width 412 height 61
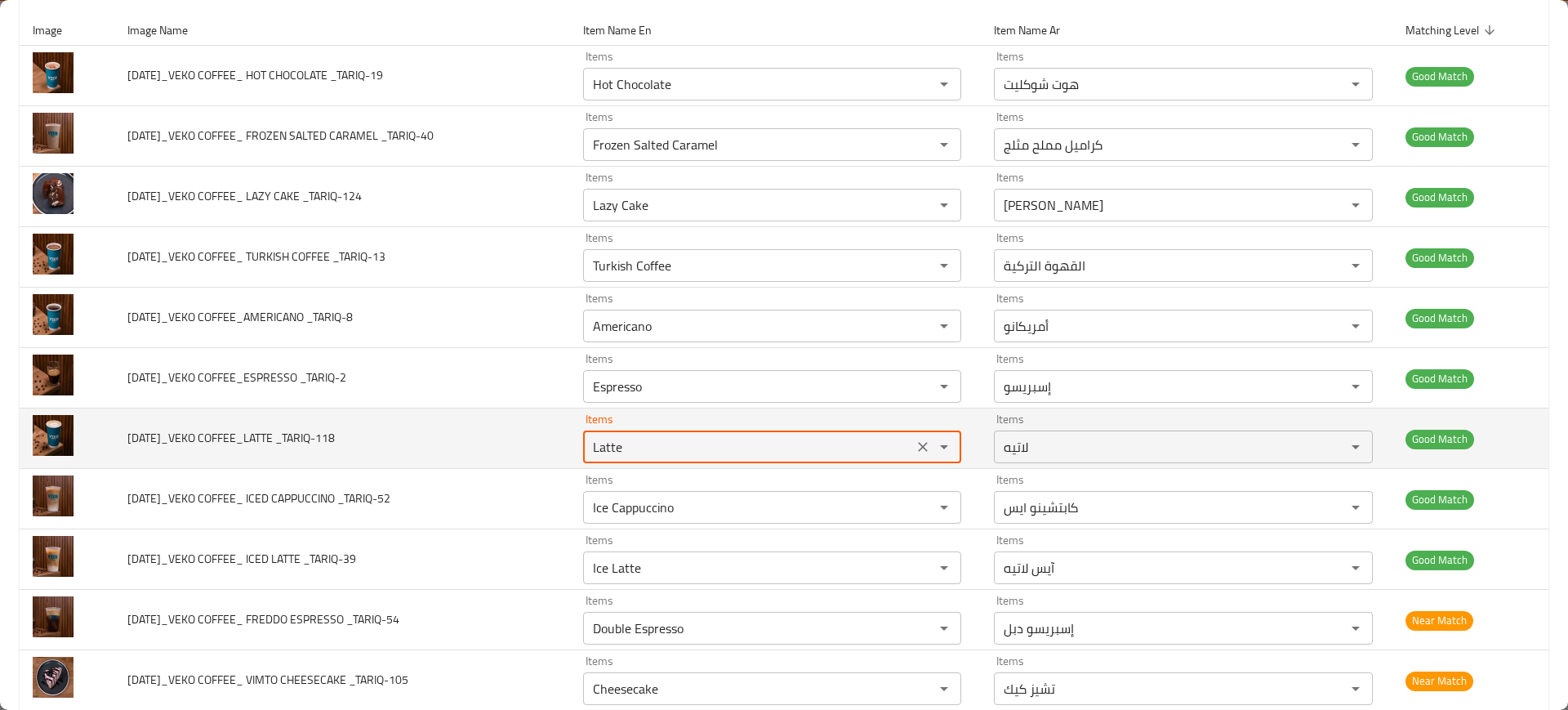
click at [656, 458] on _TARIQ-118 "Latte" at bounding box center [747, 446] width 320 height 23
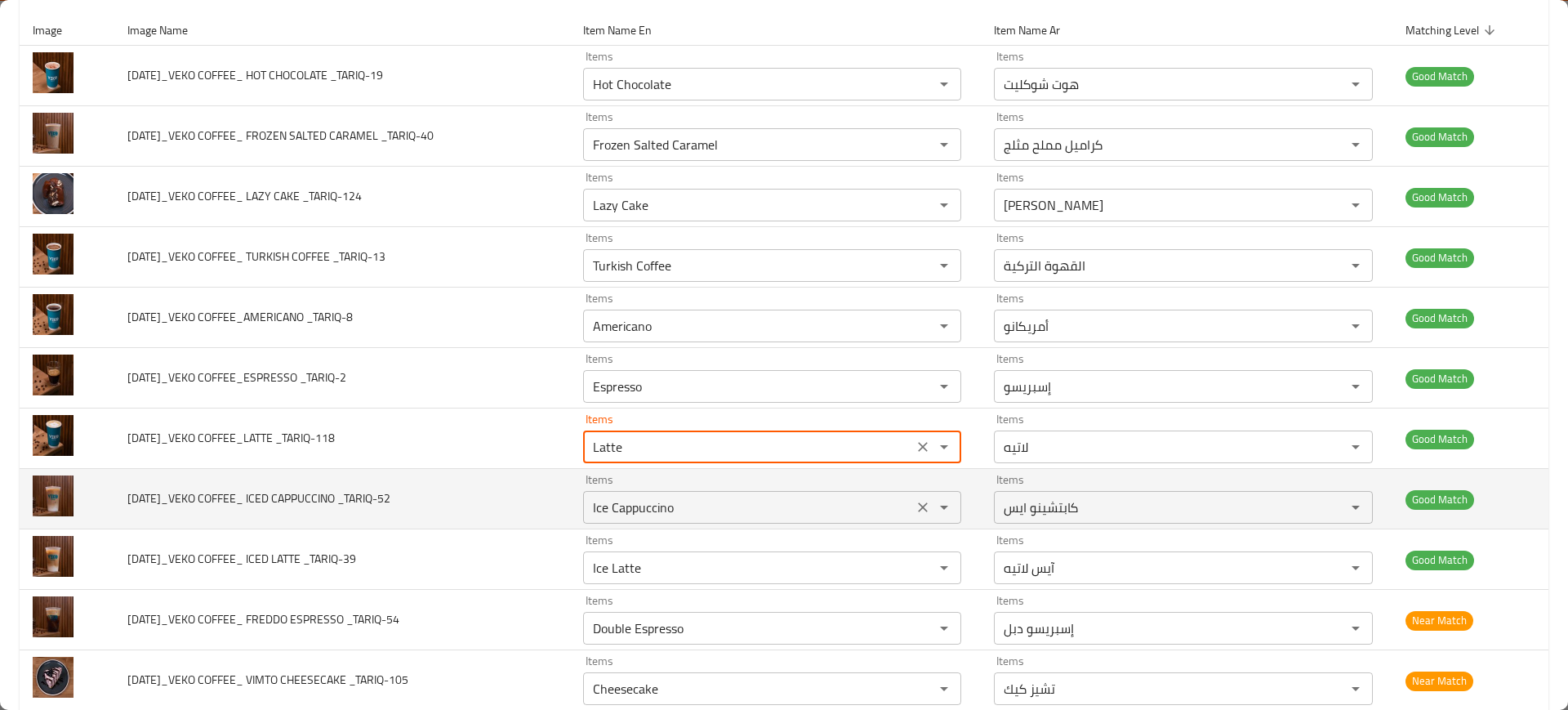
click at [680, 508] on _TARIQ-52 "Ice Cappuccino" at bounding box center [747, 507] width 320 height 23
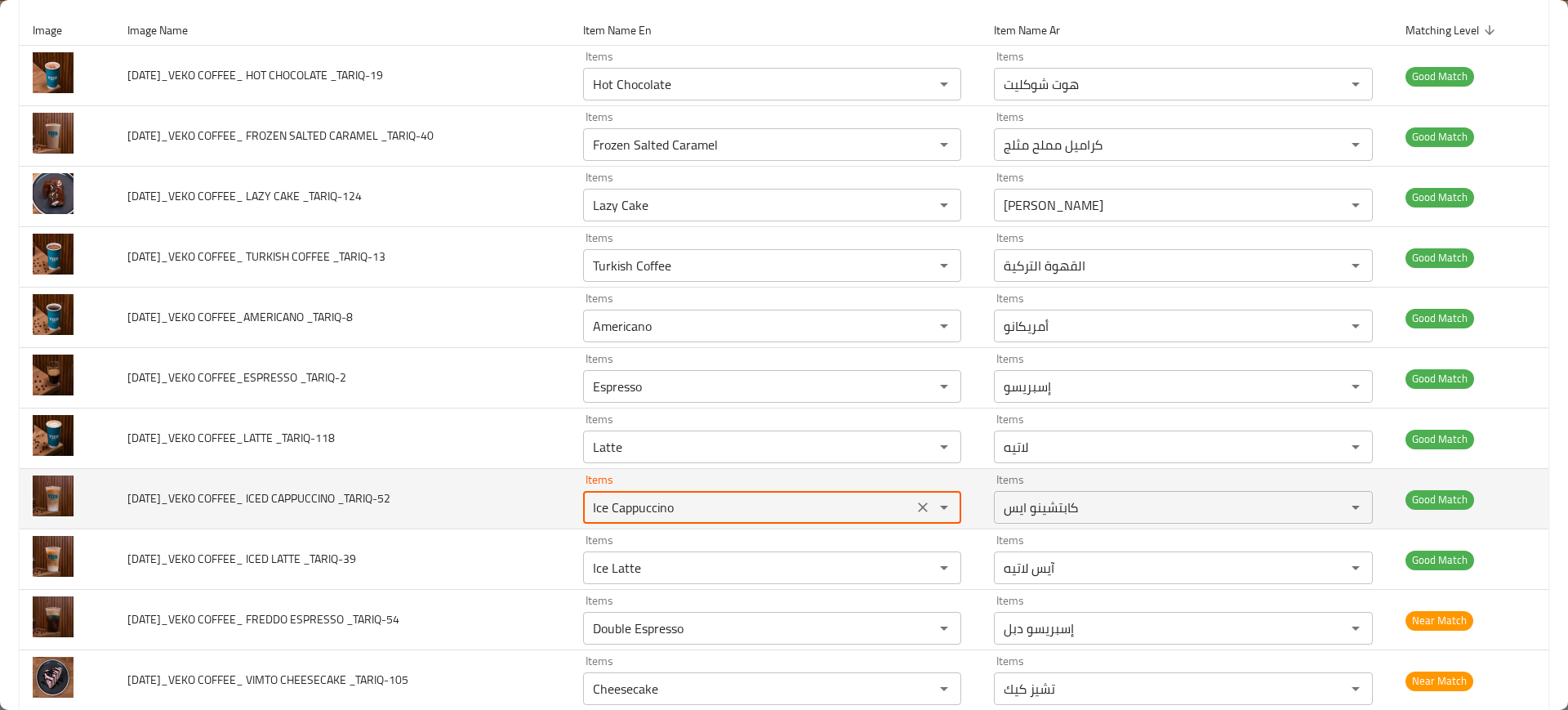
click at [680, 508] on _TARIQ-52 "Ice Cappuccino" at bounding box center [747, 507] width 320 height 23
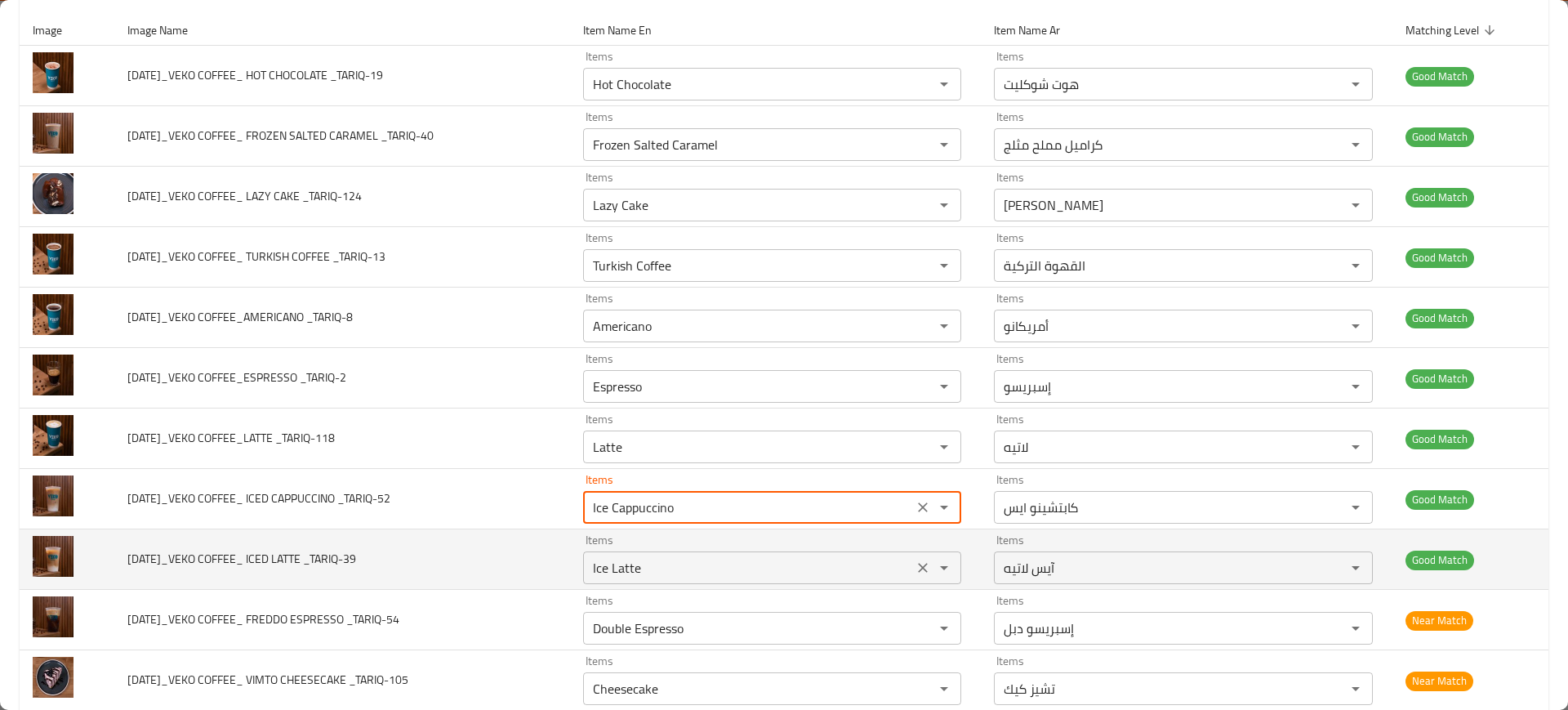
click at [710, 565] on _TARIQ-39 "Ice Latte" at bounding box center [747, 567] width 320 height 23
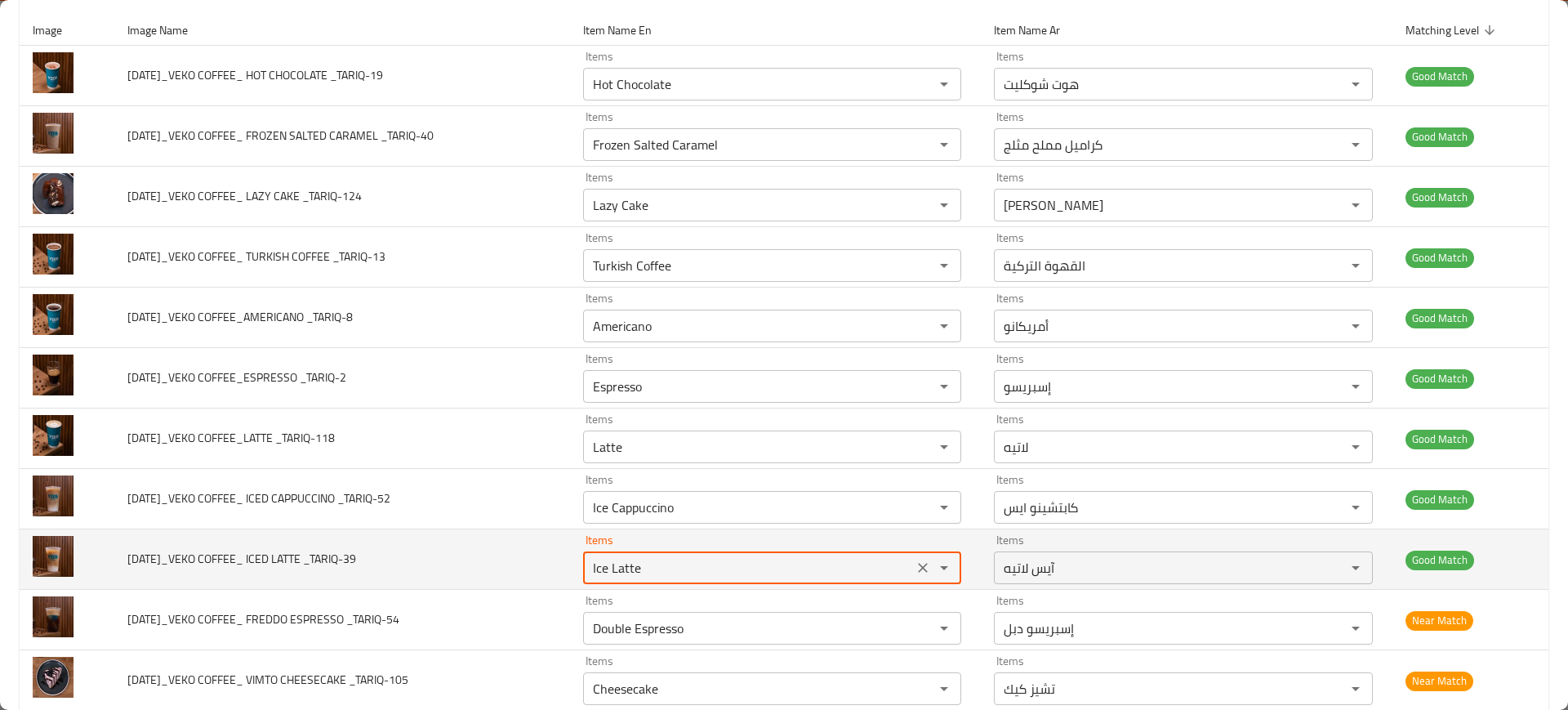
click at [710, 565] on _TARIQ-39 "Ice Latte" at bounding box center [747, 567] width 320 height 23
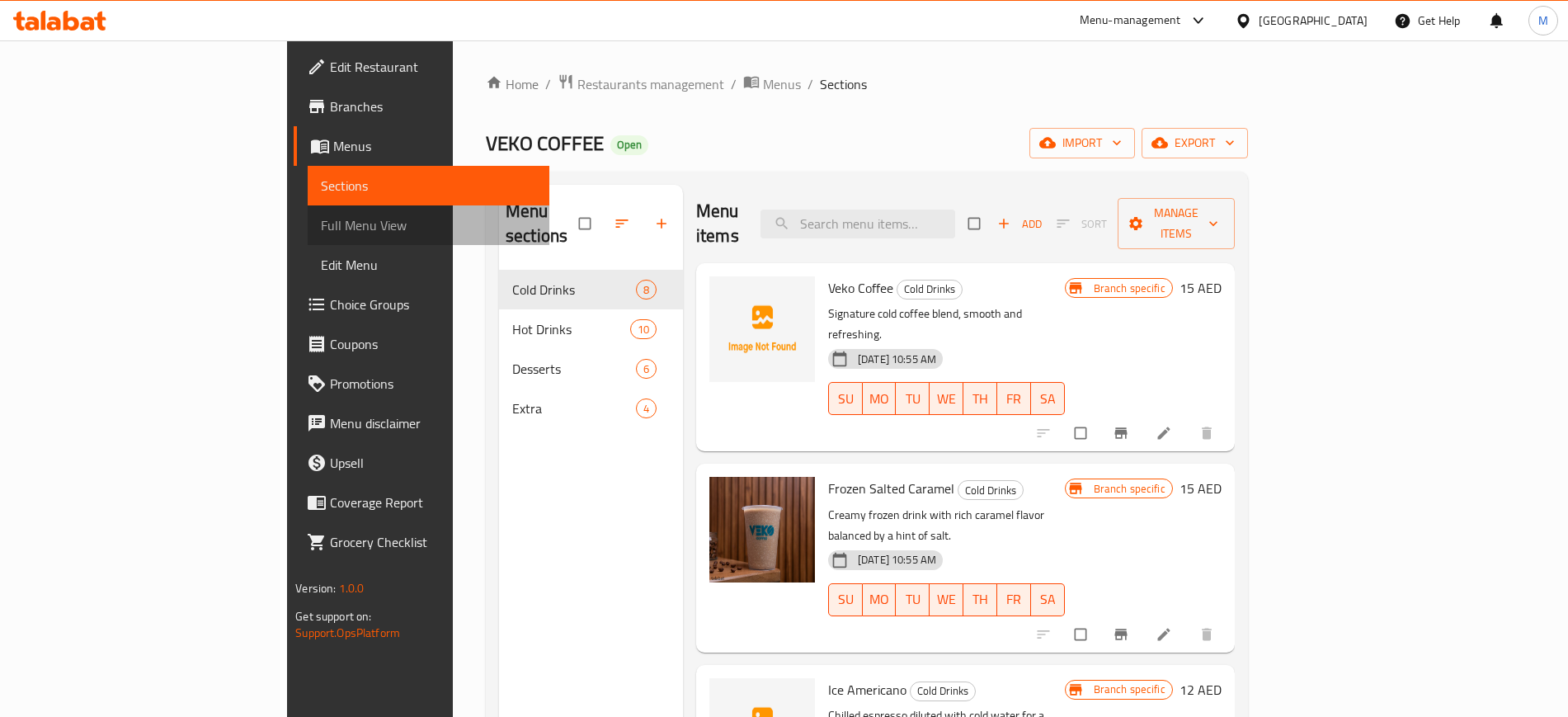
click at [321, 230] on span "Full Menu View" at bounding box center [428, 225] width 214 height 20
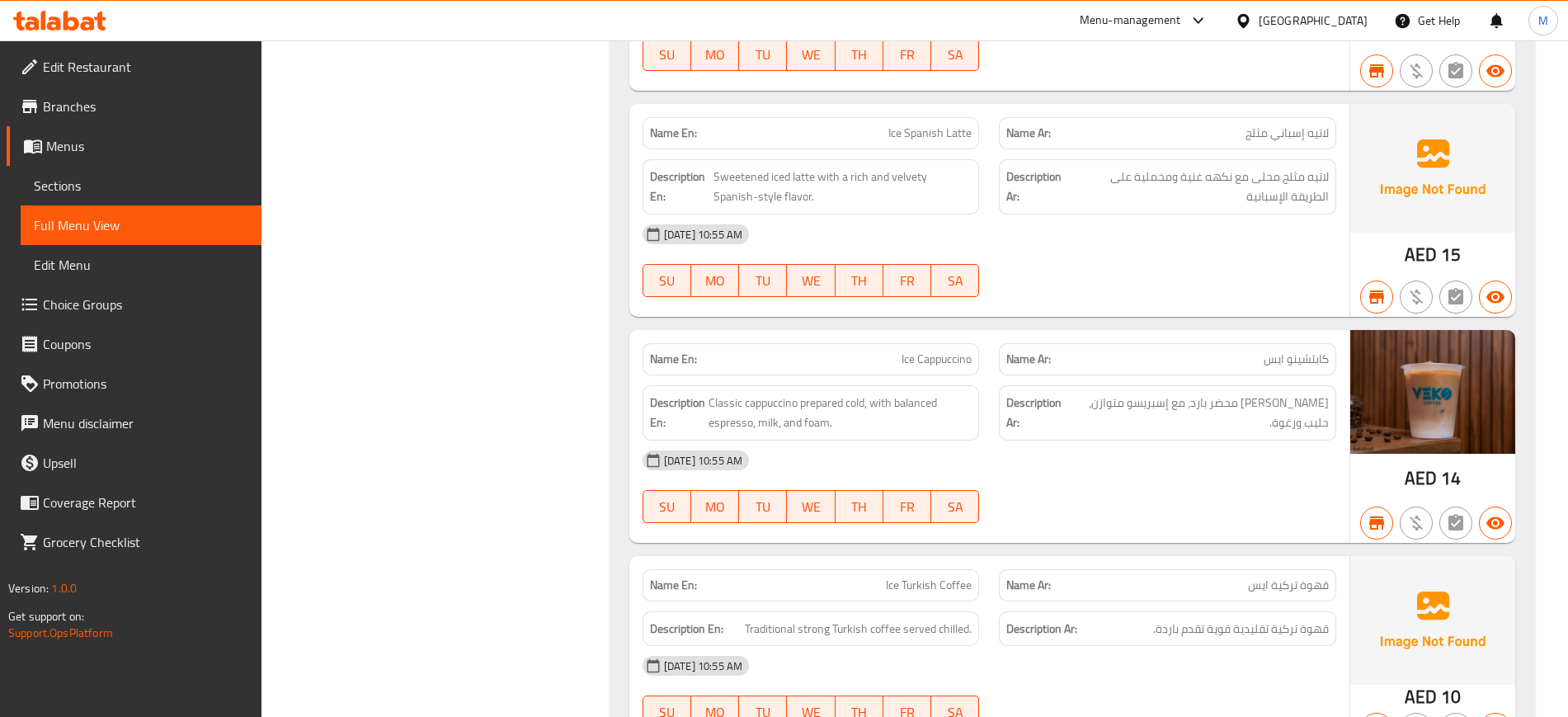
scroll to position [654, 0]
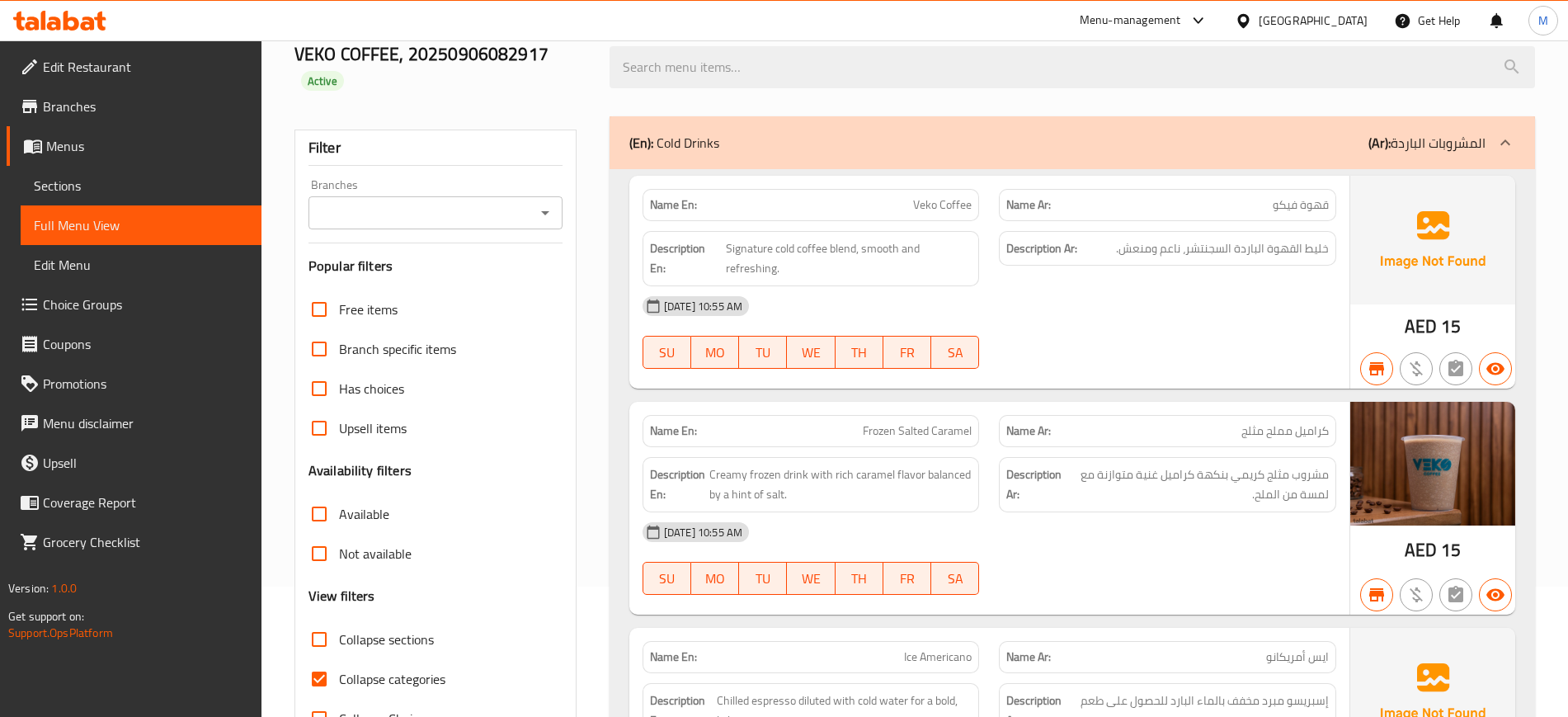
scroll to position [0, 0]
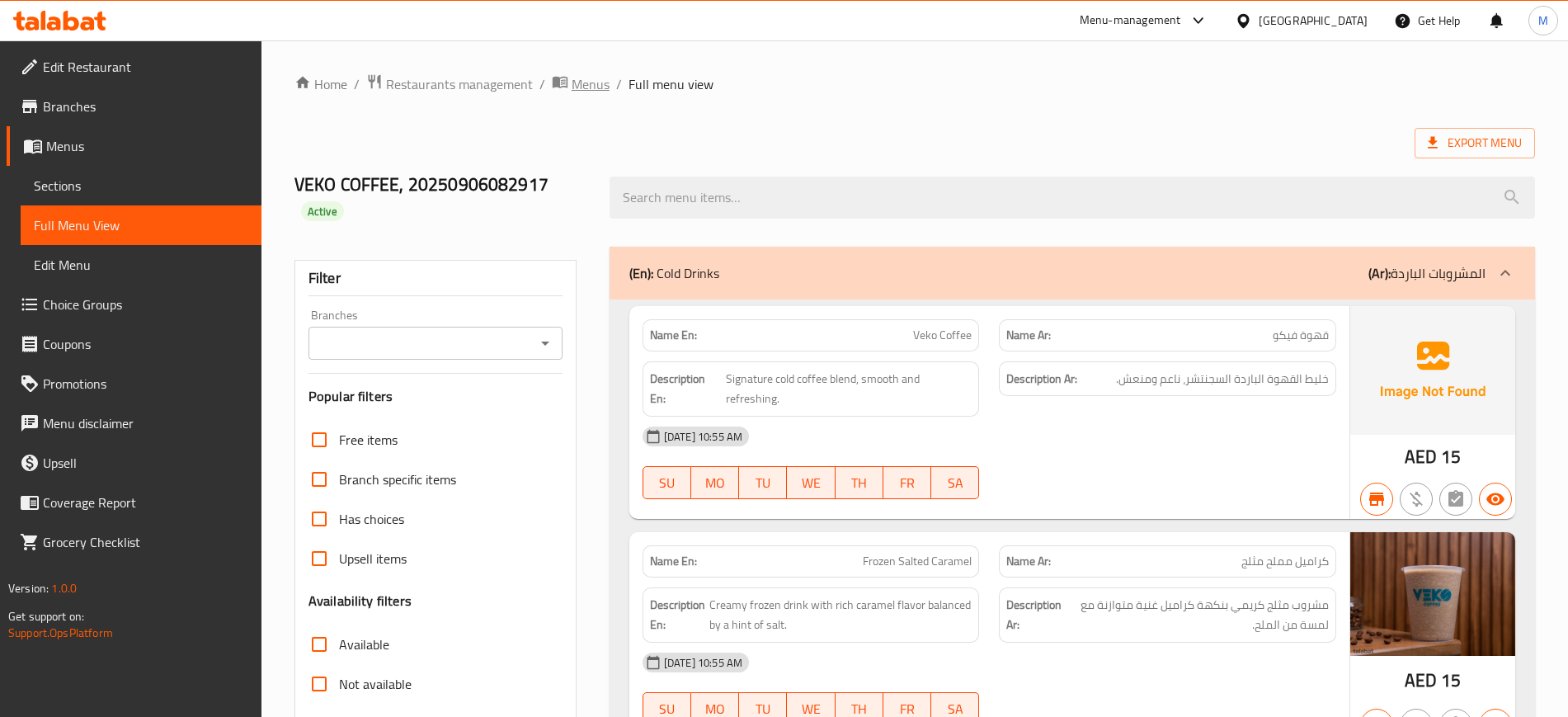
click at [573, 90] on span "Menus" at bounding box center [591, 84] width 38 height 20
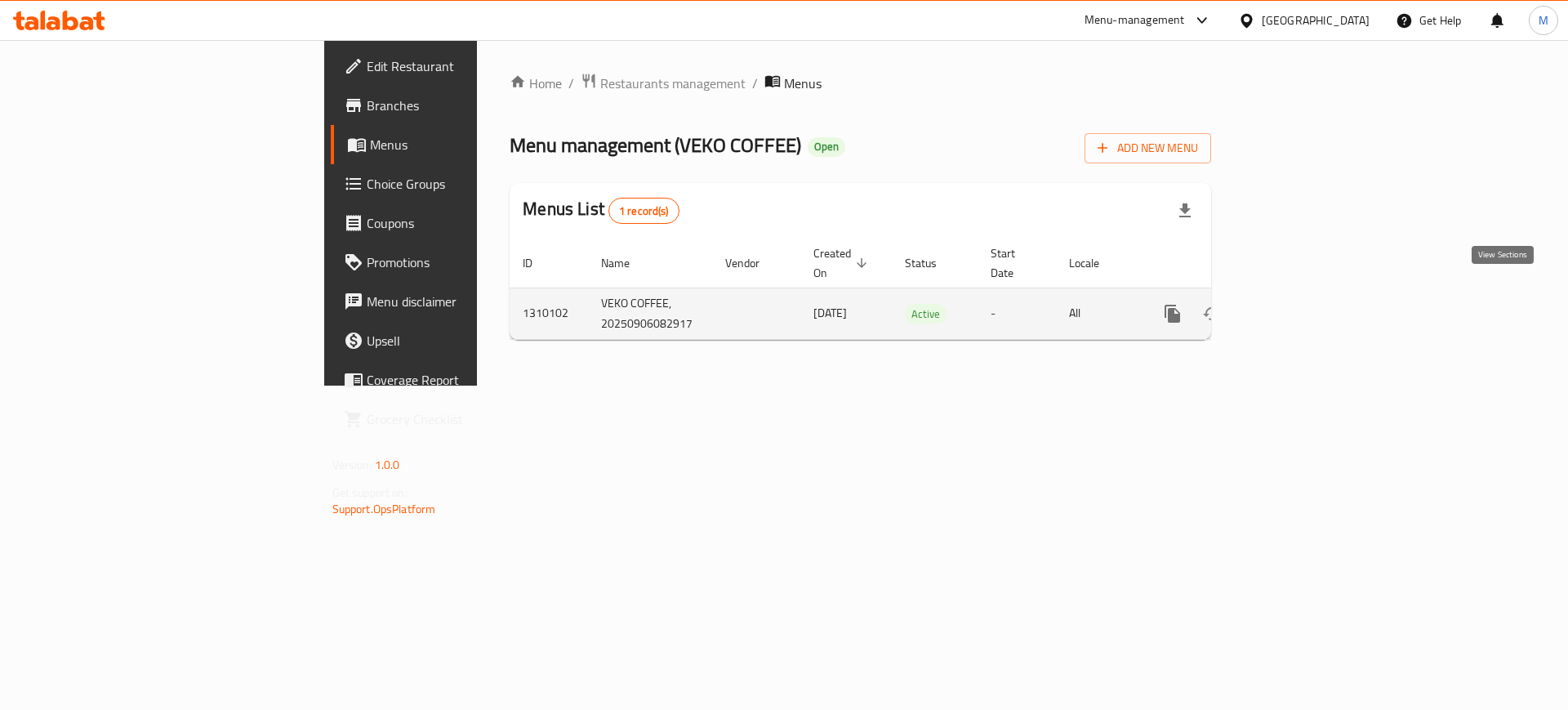
click at [1300, 304] on icon "enhanced table" at bounding box center [1290, 313] width 20 height 20
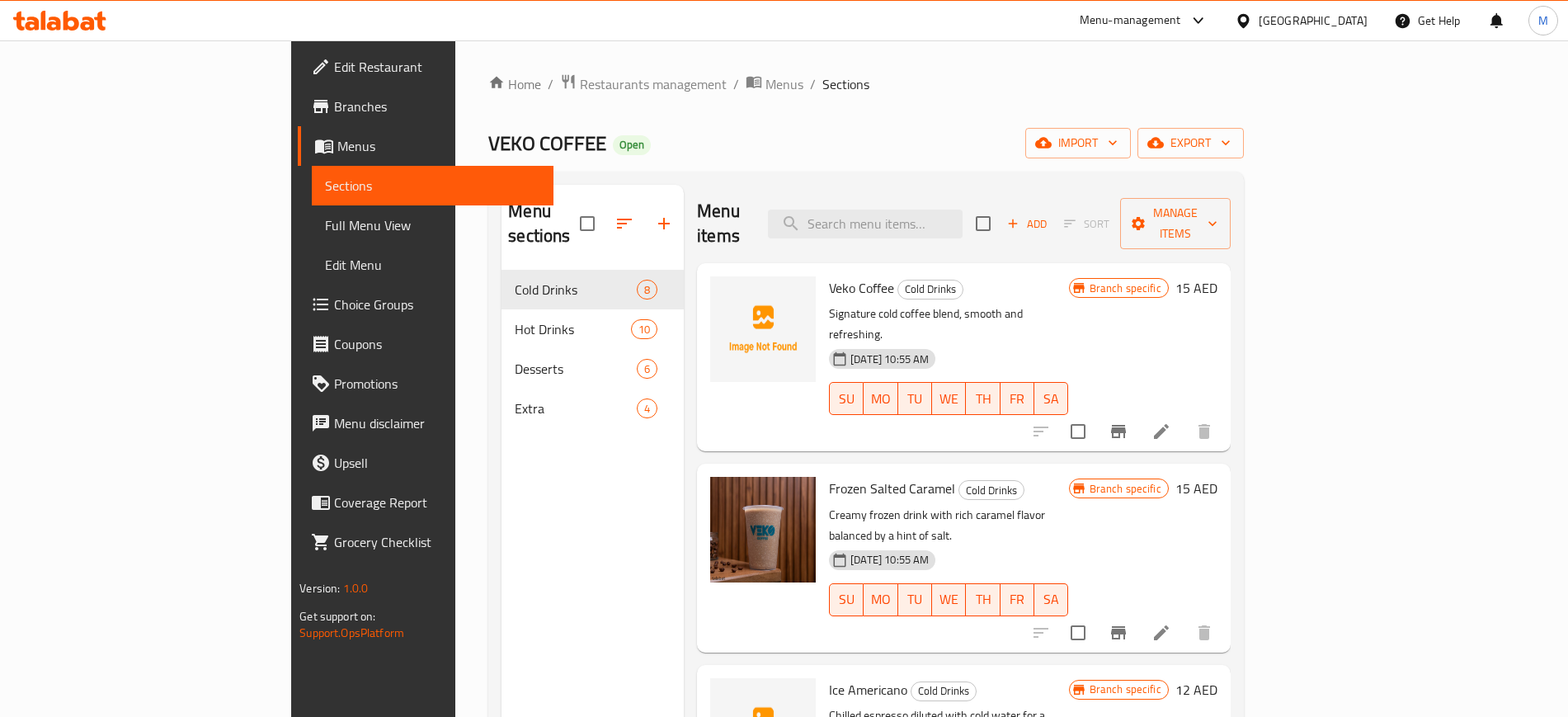
click at [577, 524] on div "Menu sections Cold Drinks 8 Hot Drinks 10 Desserts 6 Extra 4" at bounding box center [593, 544] width 182 height 717
click at [325, 232] on span "Full Menu View" at bounding box center [431, 225] width 214 height 20
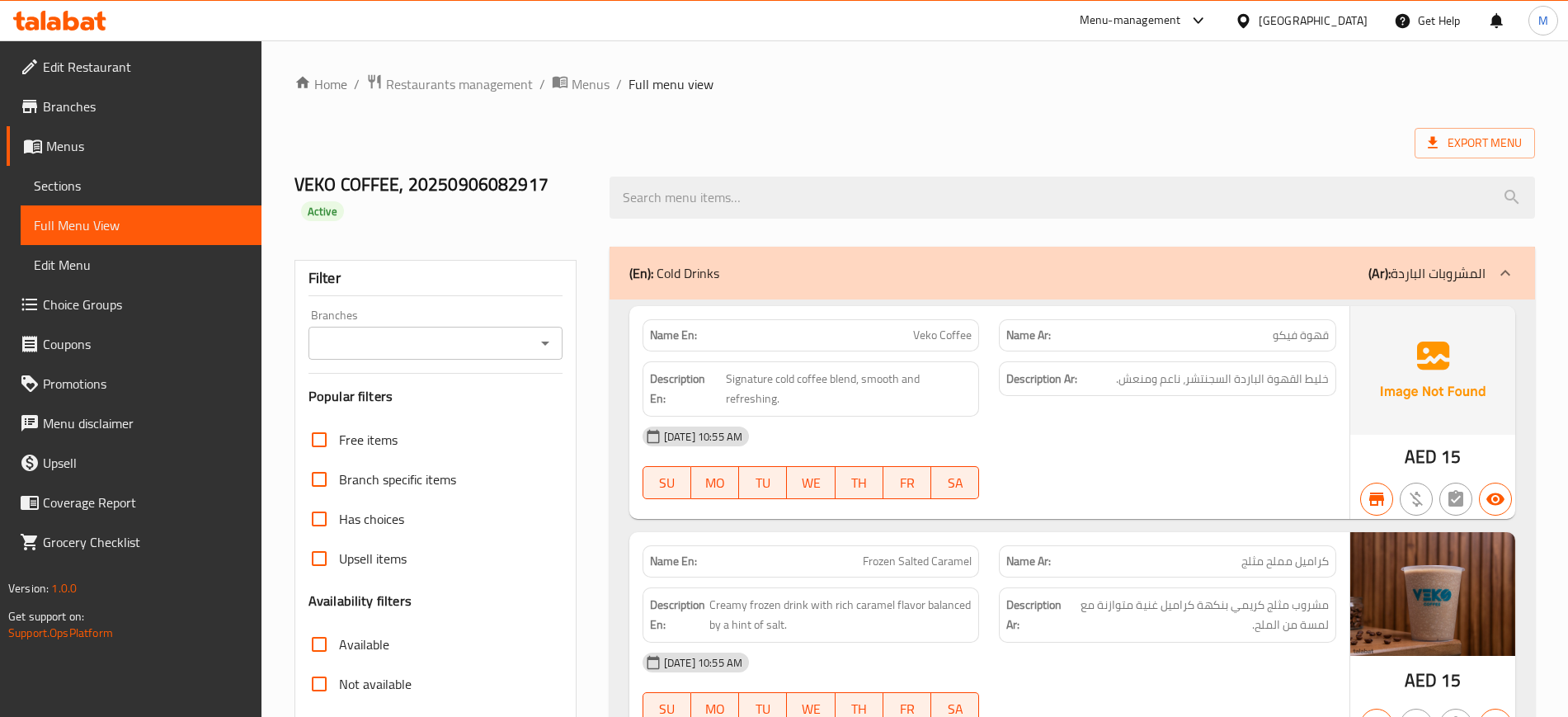
click at [1241, 82] on ol "Home / Restaurants management / Menus / Full menu view" at bounding box center [915, 85] width 1241 height 22
click at [514, 88] on span "Restaurants management" at bounding box center [459, 84] width 147 height 20
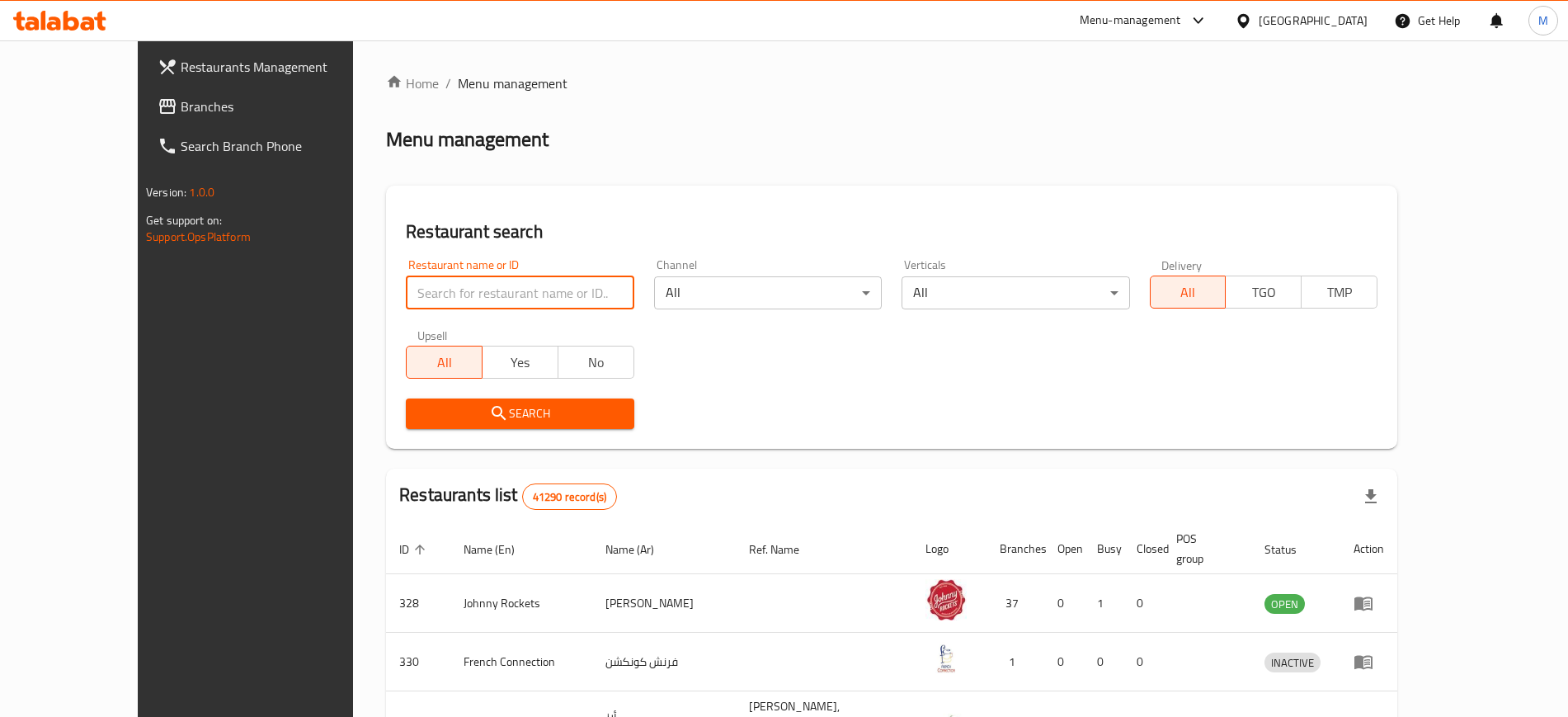
click at [479, 279] on input "search" at bounding box center [520, 293] width 228 height 33
paste input "Hazzaa Speciality Caf"
type input "Hazzaa Speciality Caf"
click button "Search" at bounding box center [520, 413] width 228 height 30
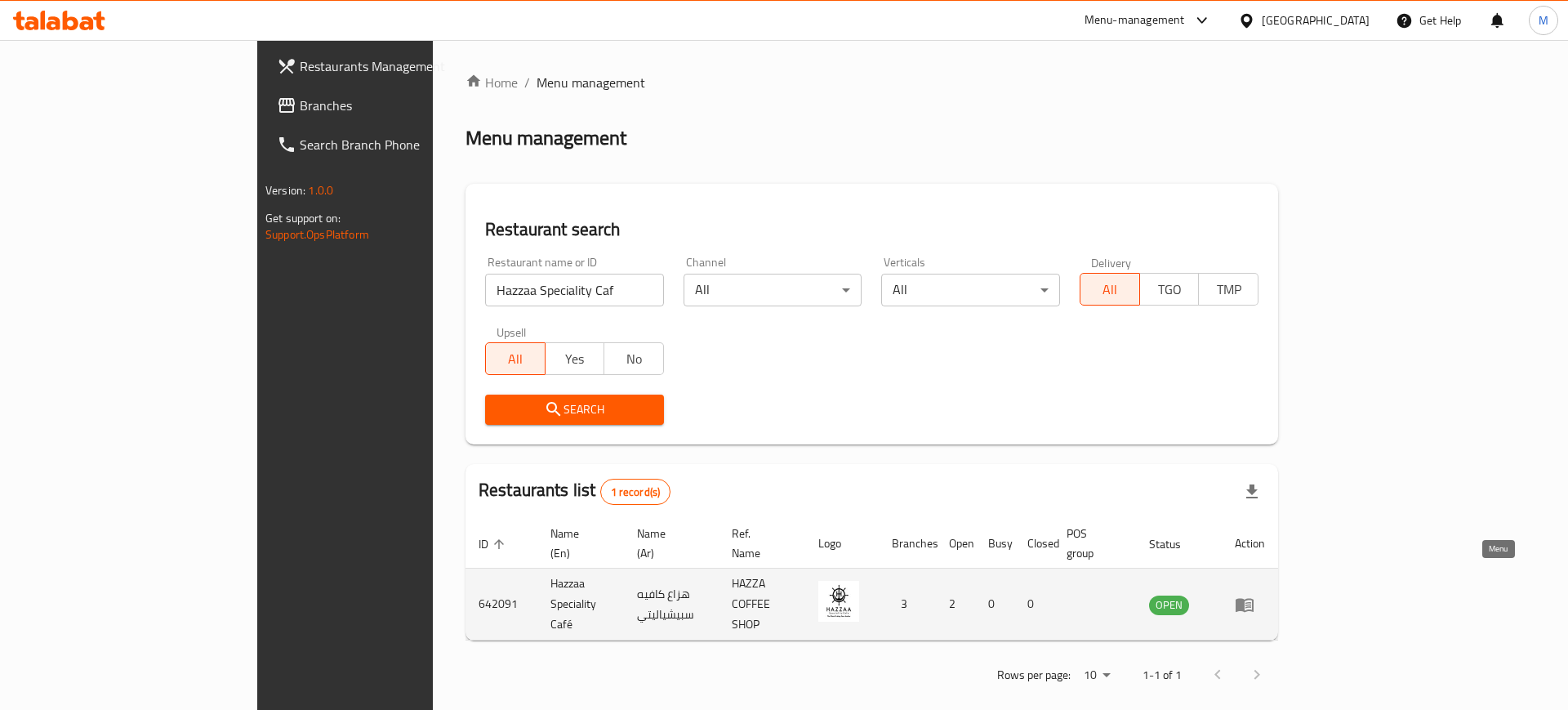
click at [1254, 594] on icon "enhanced table" at bounding box center [1245, 604] width 20 height 20
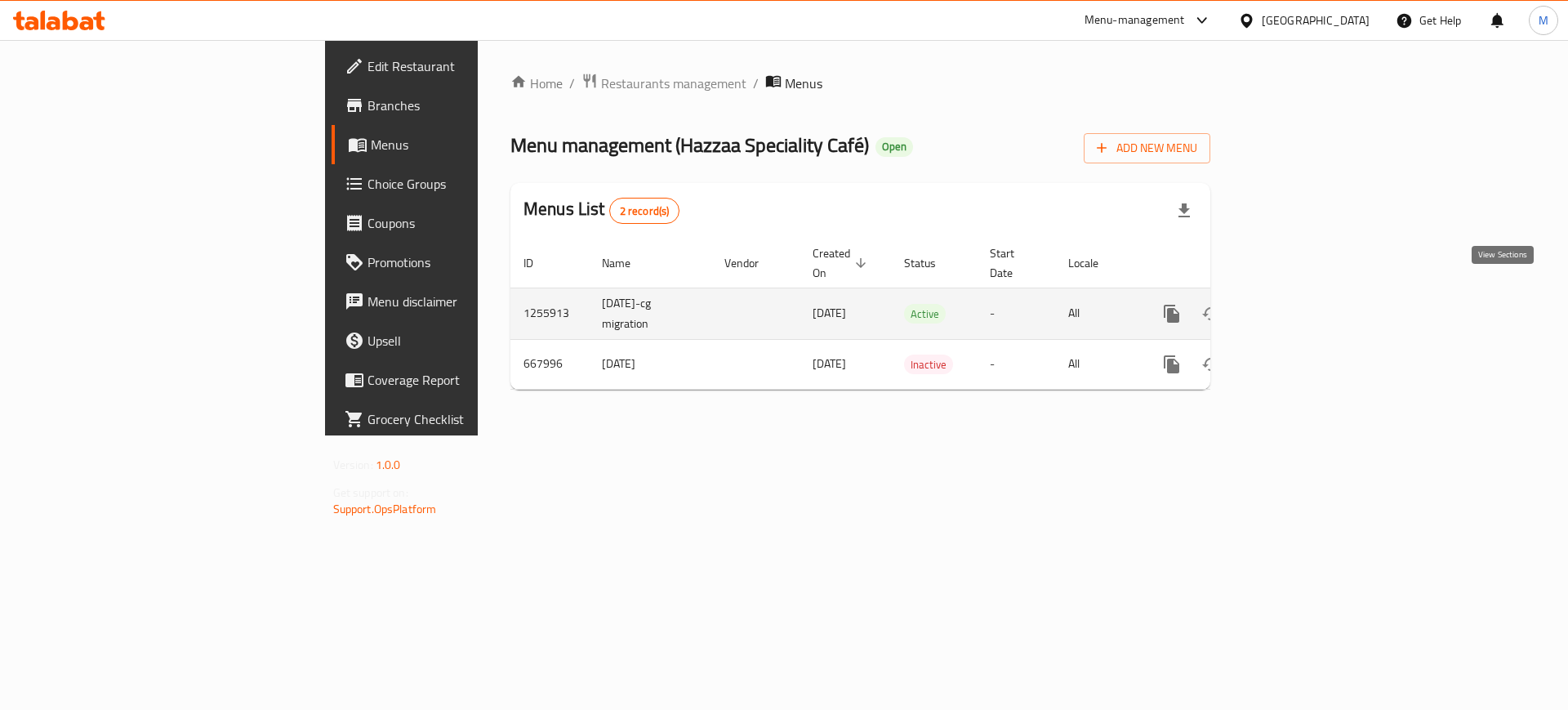
click at [1309, 294] on link "enhanced table" at bounding box center [1289, 313] width 39 height 39
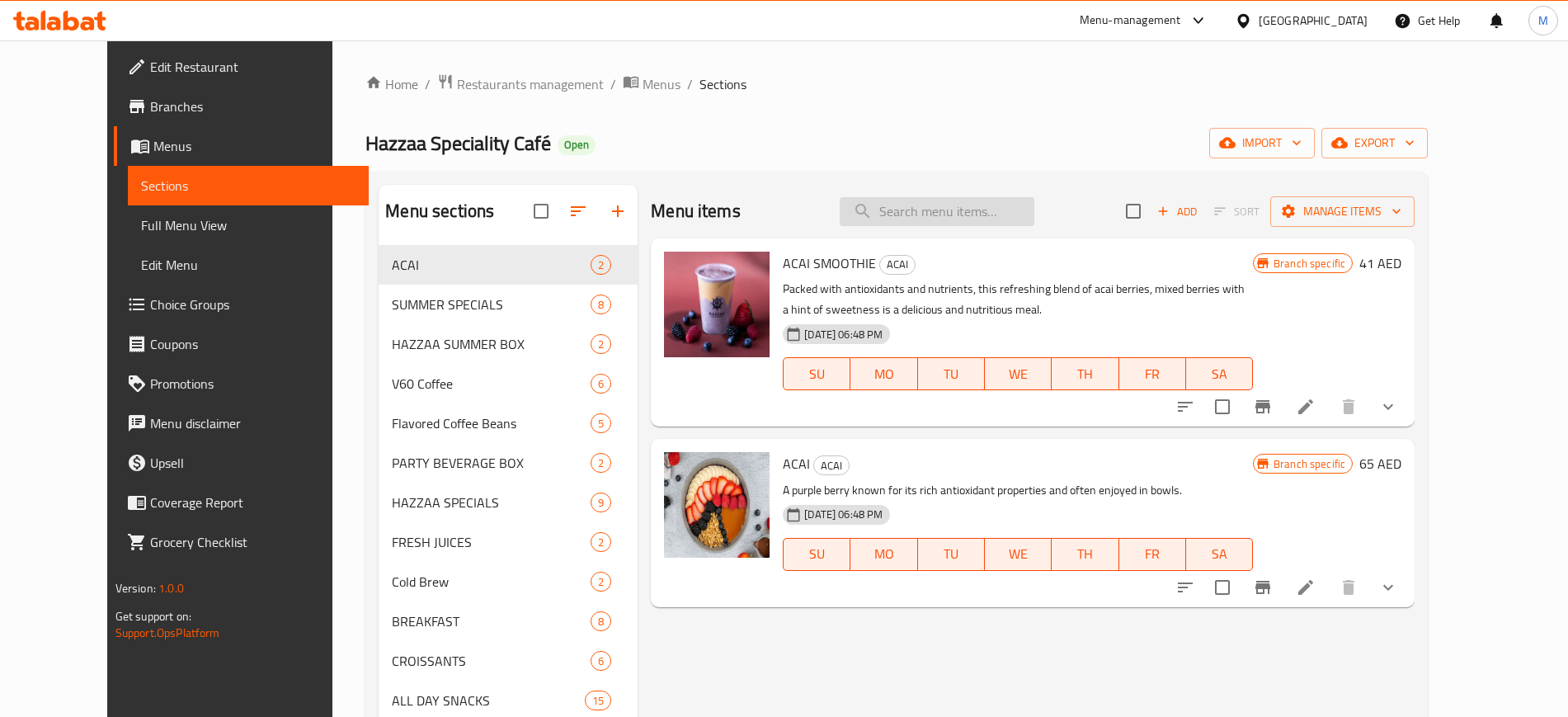
click at [942, 223] on input "search" at bounding box center [937, 212] width 194 height 29
paste input "Hazzaa Speciality Caf"
type input "Hazzaa Speciality Caf"
click at [1302, 137] on span "import" at bounding box center [1262, 143] width 79 height 21
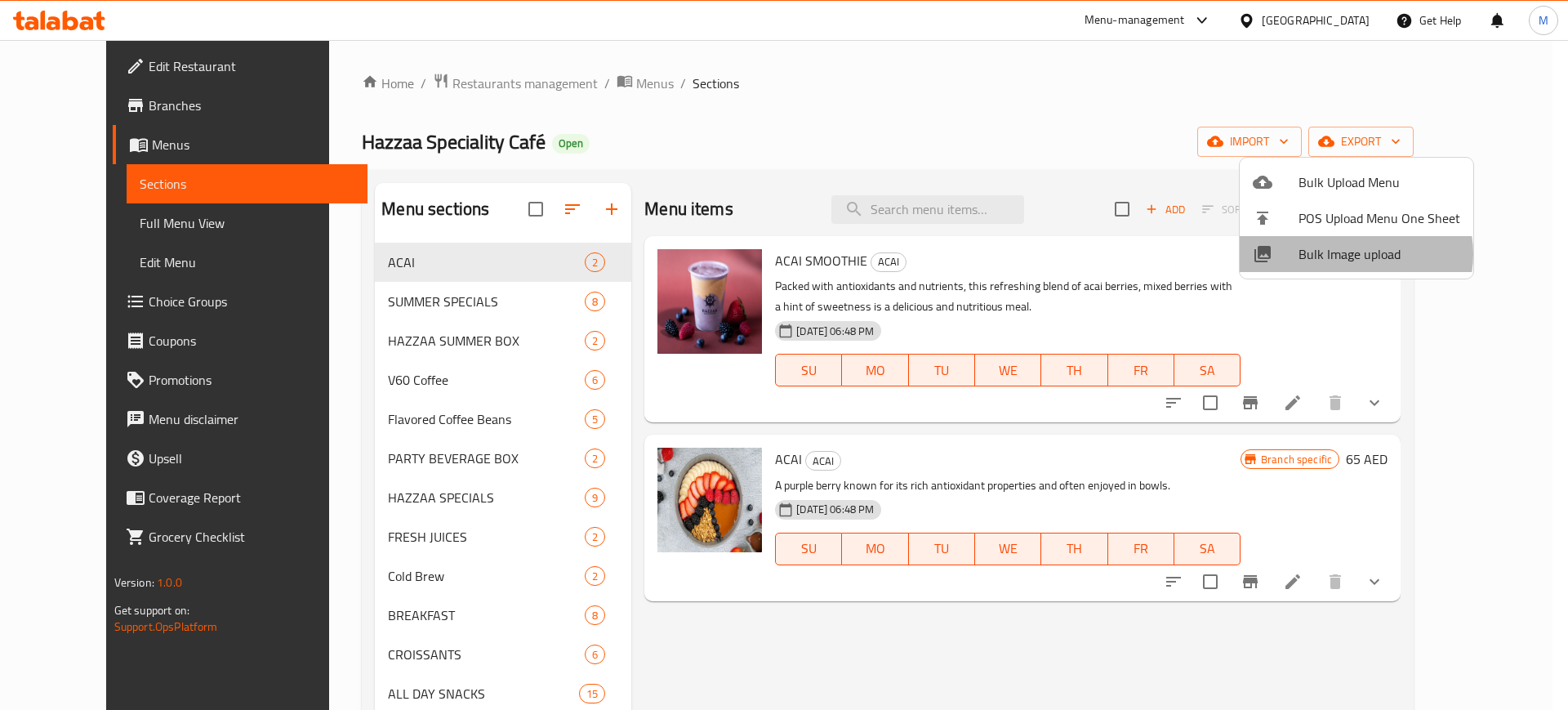
click at [1354, 254] on span "Bulk Image upload" at bounding box center [1378, 254] width 162 height 20
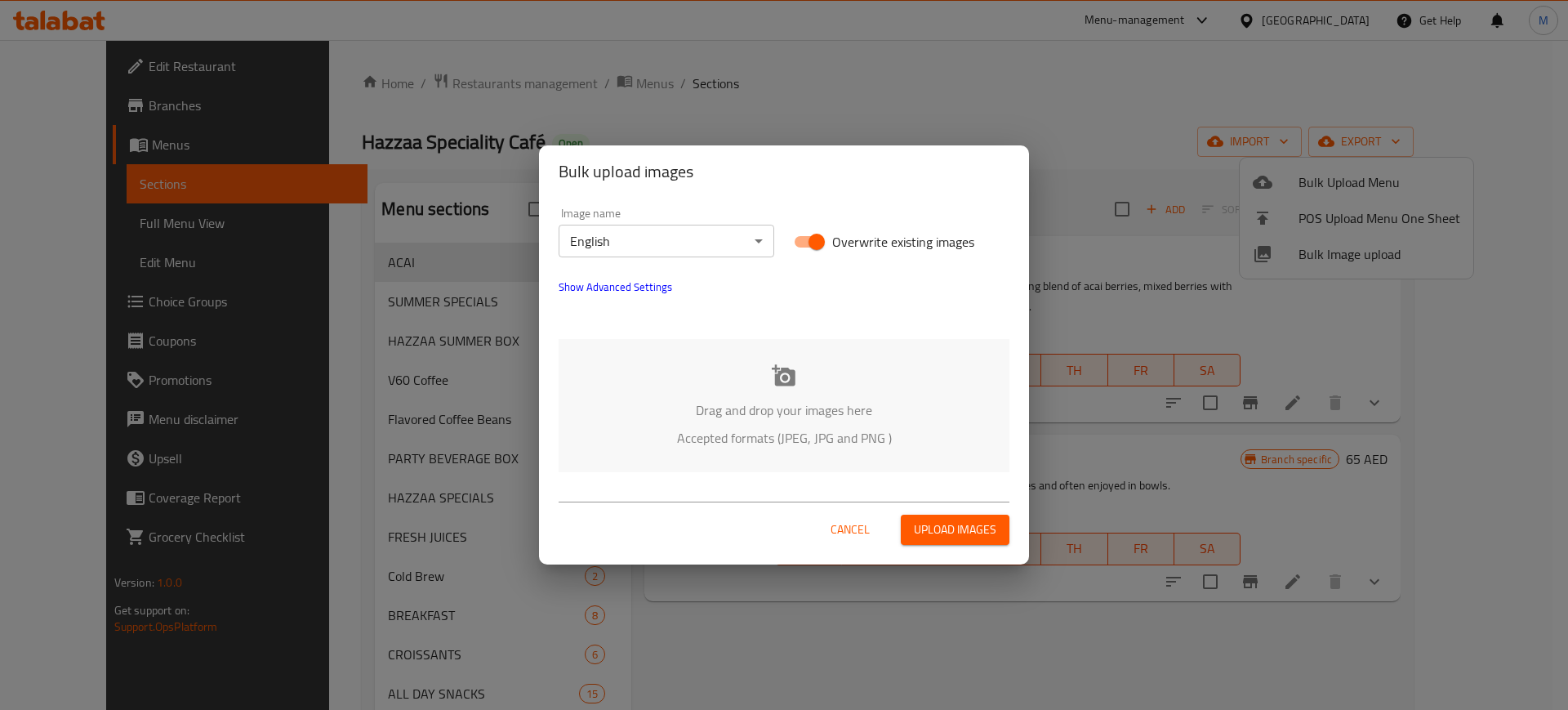
click at [663, 299] on div "Image name English ​ Overwrite existing images Show Advanced Settings" at bounding box center [784, 262] width 470 height 128
click at [653, 297] on button "Show Advanced Settings" at bounding box center [615, 286] width 133 height 39
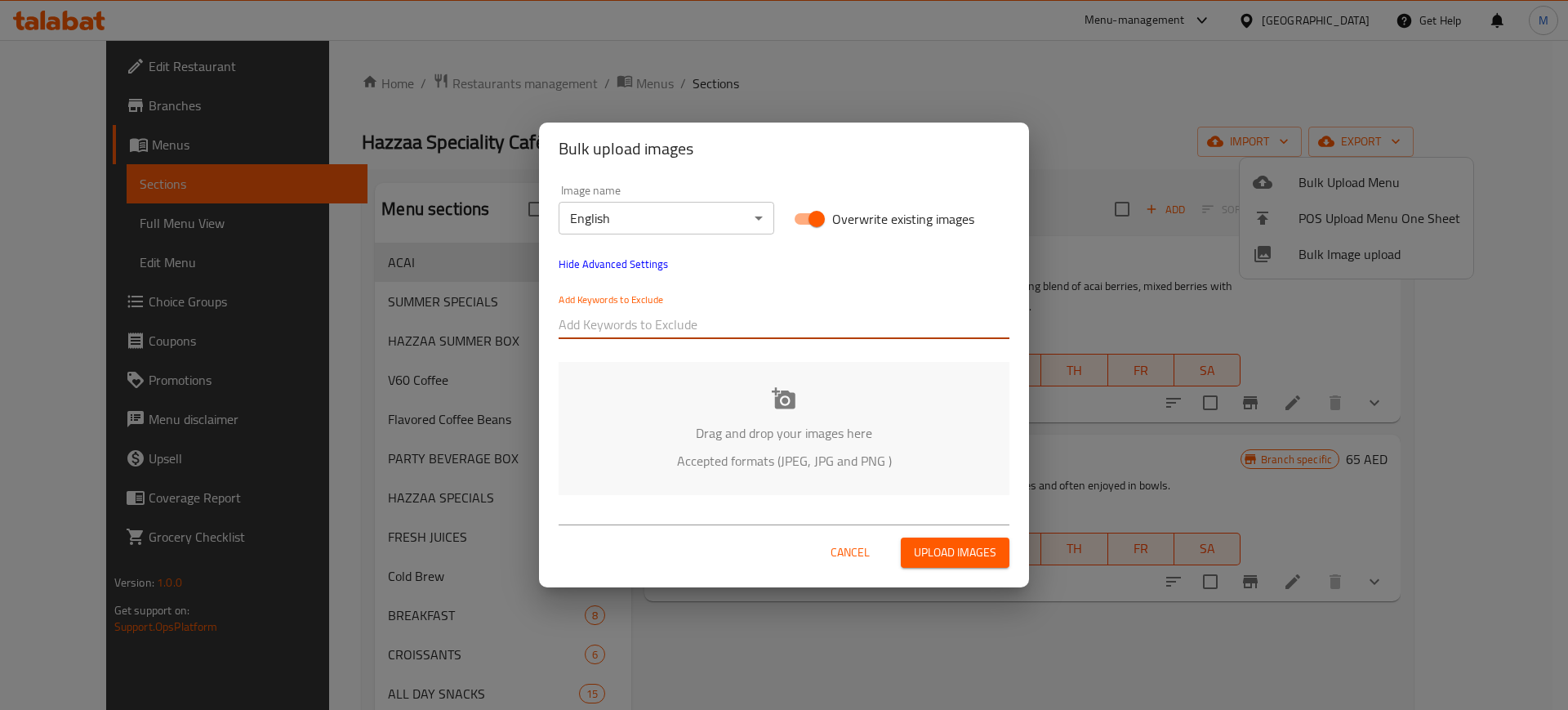
click at [675, 323] on input "text" at bounding box center [784, 324] width 450 height 26
paste input "_Kent-"
type input "_Kent-"
click at [710, 340] on div at bounding box center [822, 324] width 374 height 33
click at [741, 332] on input "text" at bounding box center [822, 324] width 374 height 26
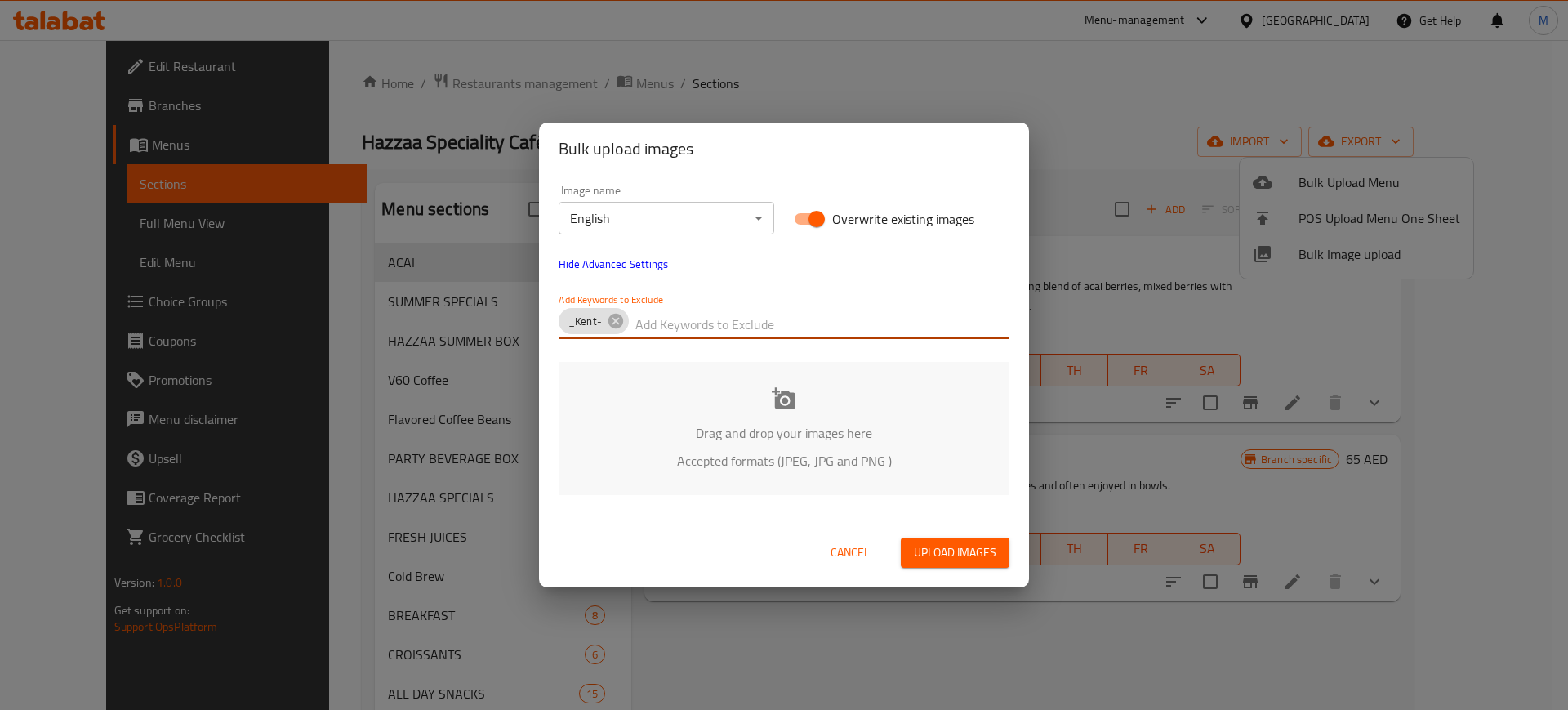
paste input "Hazzaa Specialty Café_"
type input "Hazzaa Specialty Café_"
click at [600, 424] on p "Drag and drop your images here" at bounding box center [784, 434] width 402 height 20
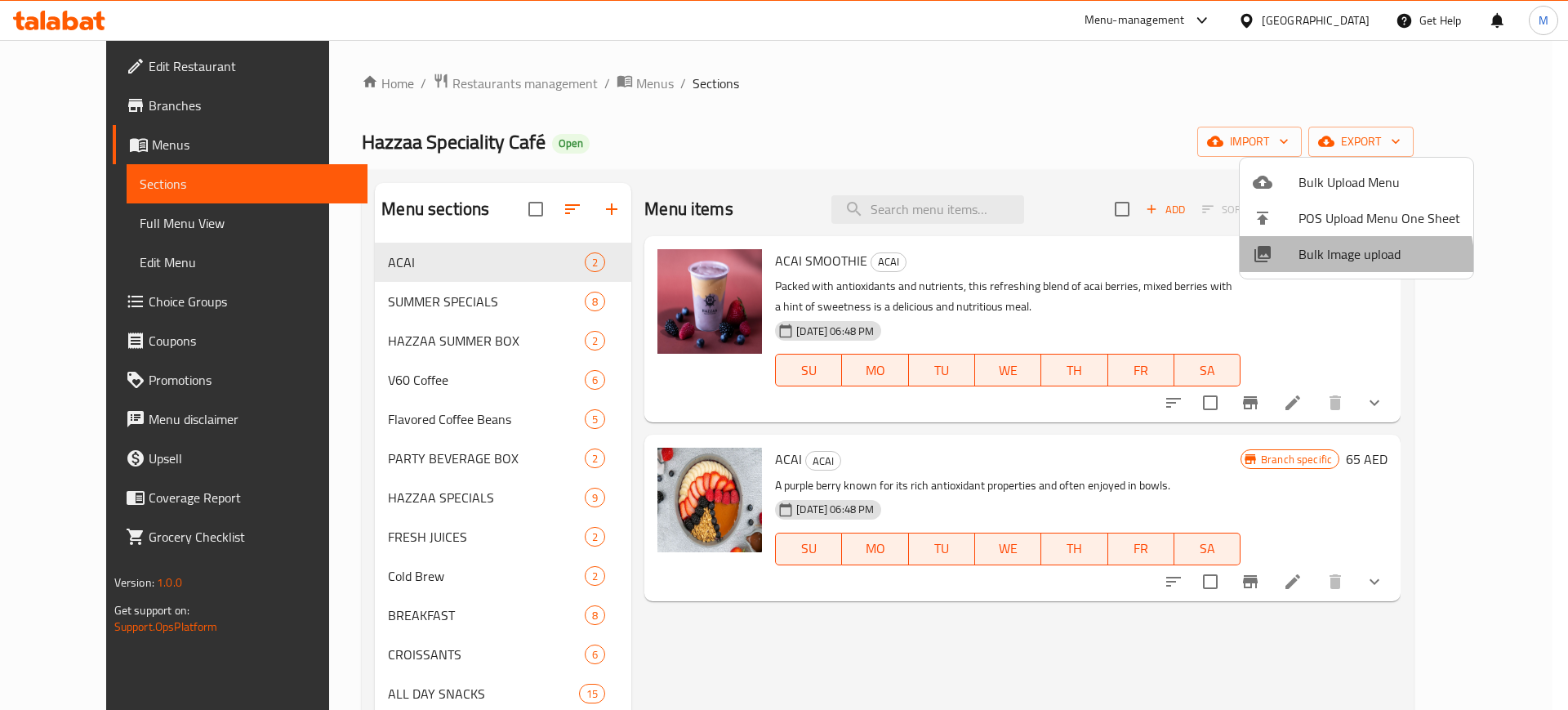
click at [1317, 268] on li "Bulk Image upload" at bounding box center [1356, 254] width 234 height 36
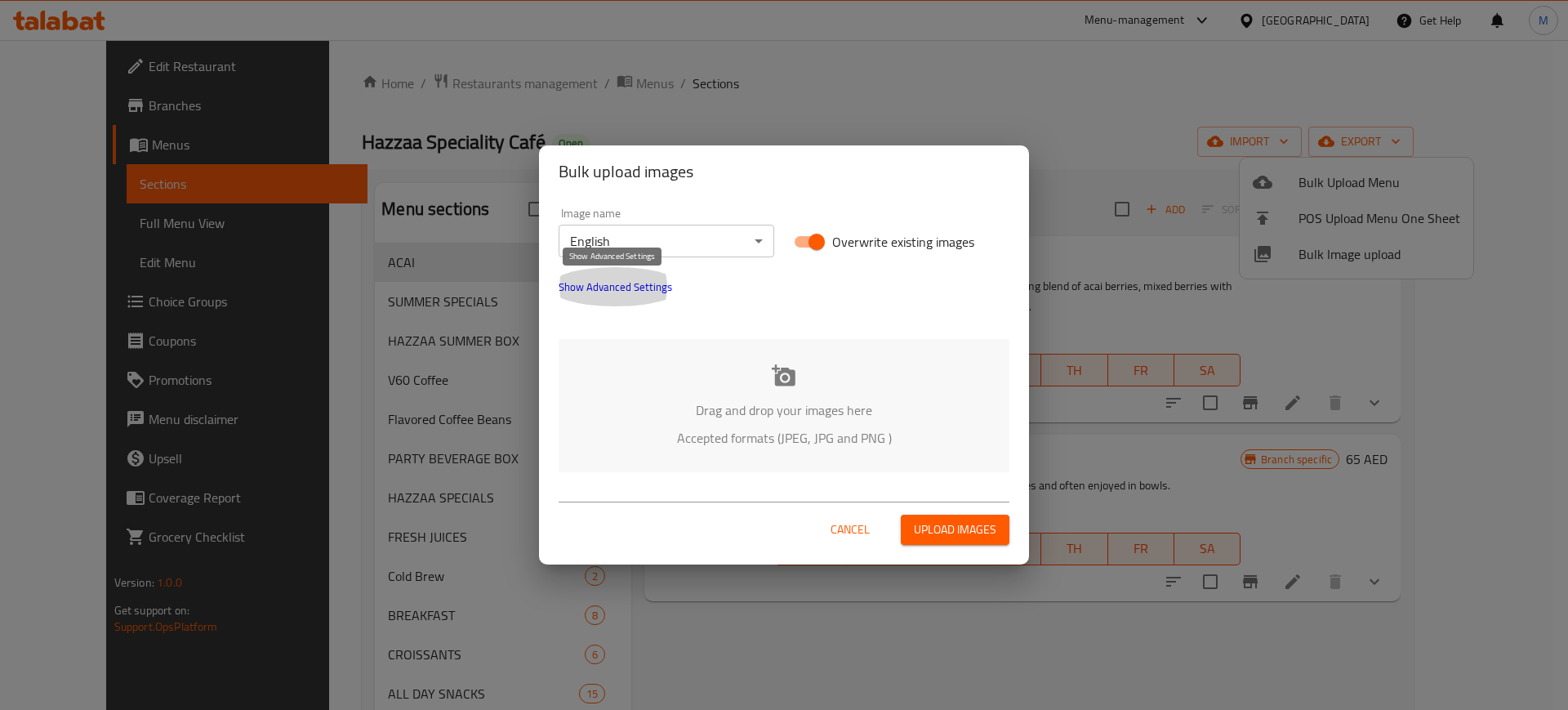
click at [569, 293] on span "Show Advanced Settings" at bounding box center [616, 287] width 114 height 20
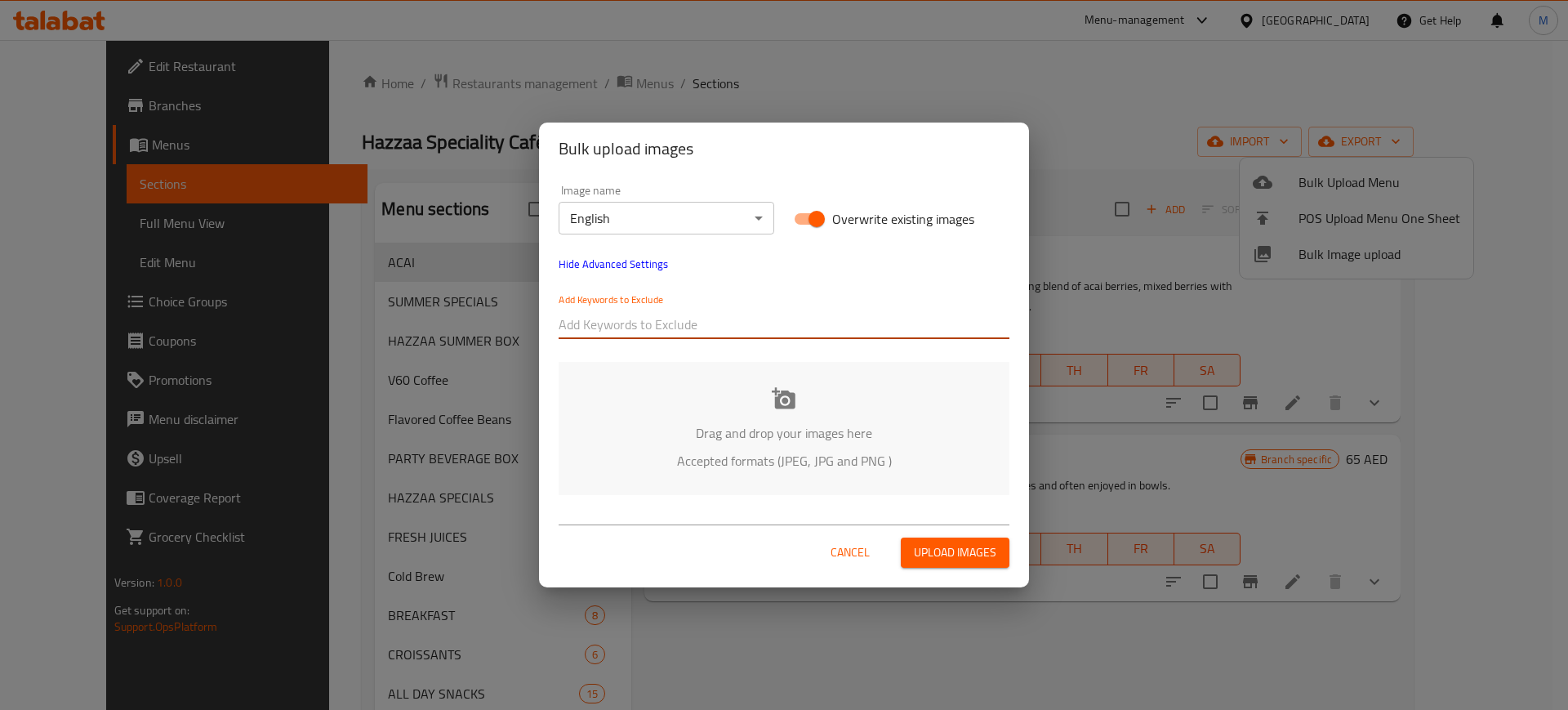
click at [613, 313] on input "text" at bounding box center [784, 324] width 450 height 26
paste input "Hazzaa Specialty Café_"
type input "Hazzaa Specialty Café_"
drag, startPoint x: 723, startPoint y: 341, endPoint x: 783, endPoint y: 304, distance: 70.5
click at [783, 304] on div "Add Keywords to Exclude Hazzaa Specialty Café_" at bounding box center [784, 316] width 470 height 65
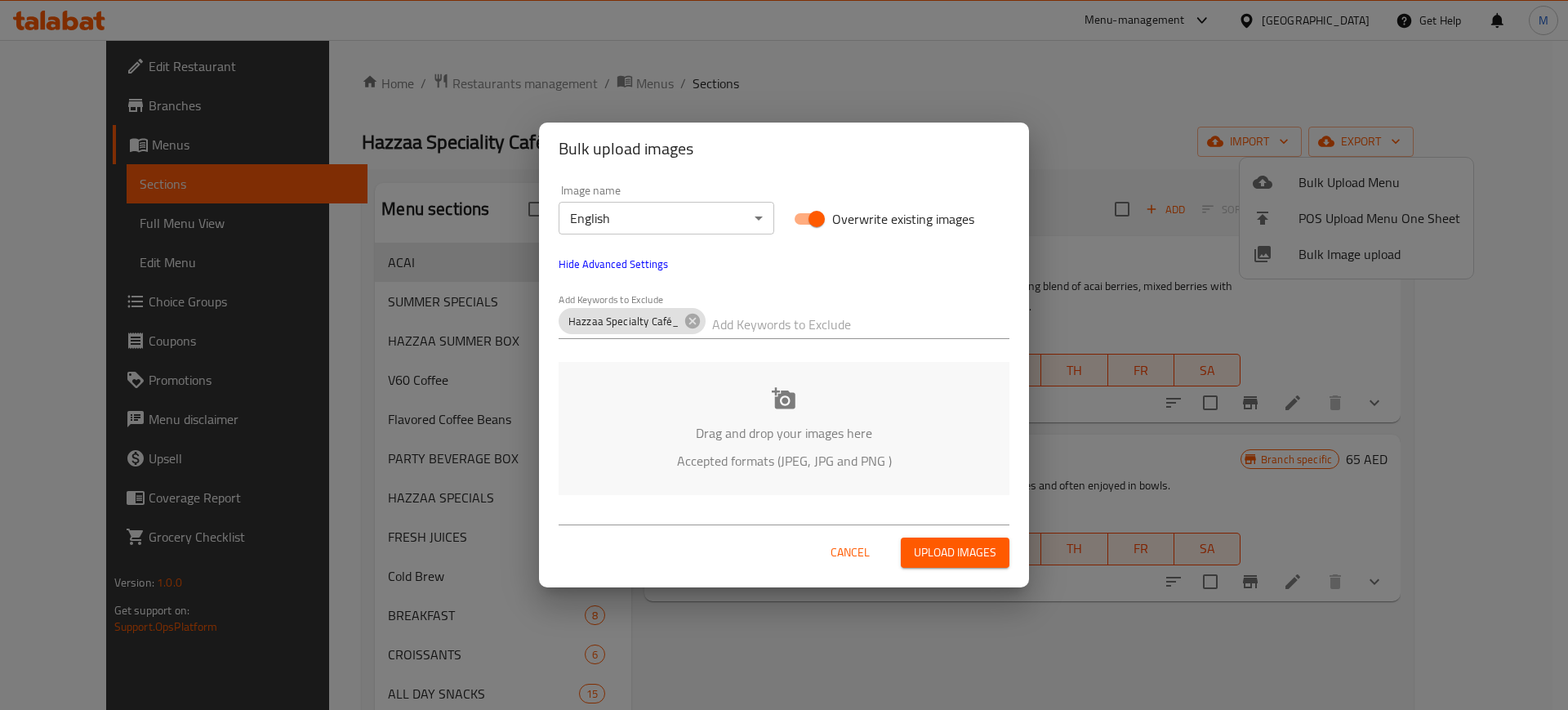
click at [783, 304] on div "Add Keywords to Exclude Hazzaa Specialty Café_" at bounding box center [784, 316] width 450 height 46
click at [793, 316] on input "text" at bounding box center [860, 324] width 297 height 26
paste input "_Kent-"
type input "_Kent-"
click at [645, 435] on p "Drag and drop your images here" at bounding box center [784, 434] width 402 height 20
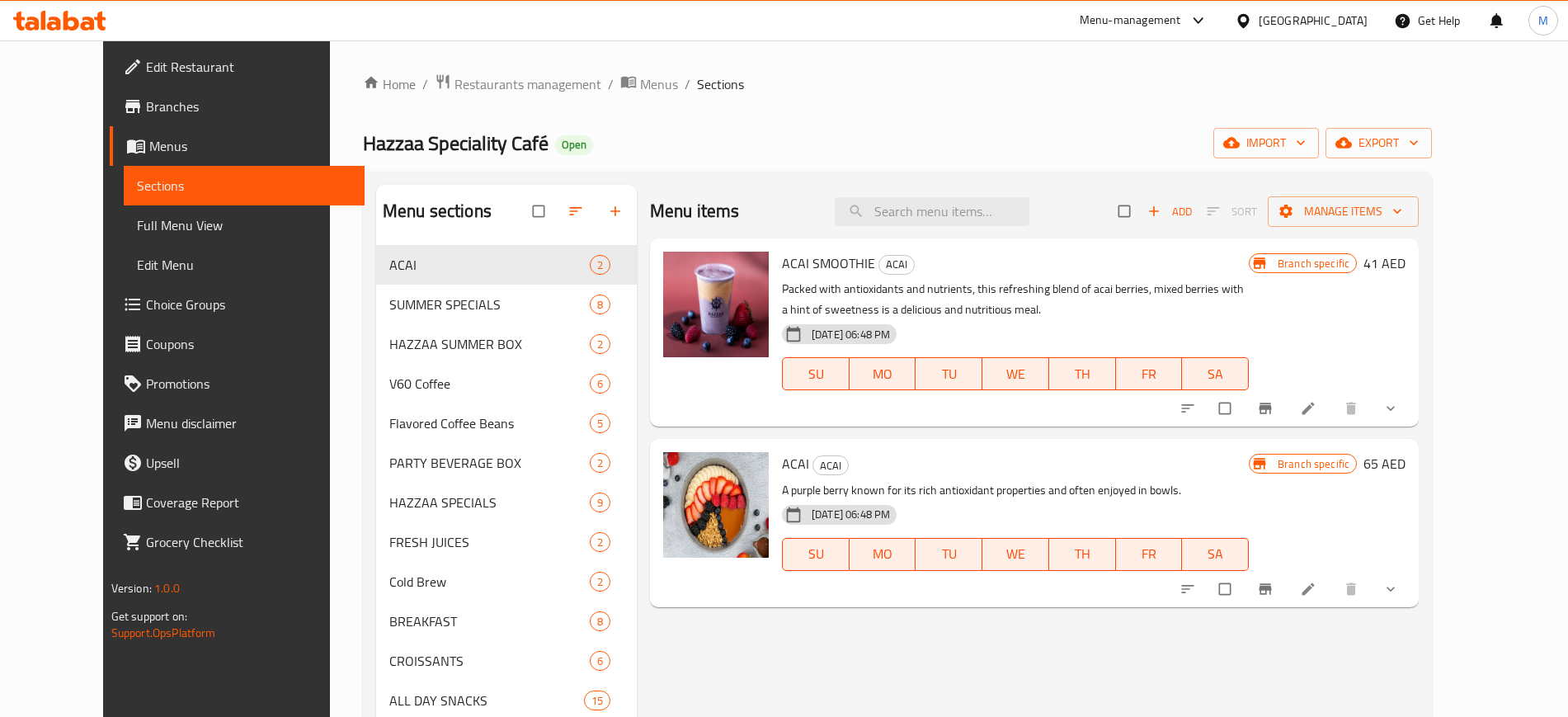
click at [1357, 105] on div "Home / Restaurants management / Menus / Sections Hazzaa Speciality Café Open im…" at bounding box center [898, 566] width 1069 height 983
click at [1306, 133] on span "import" at bounding box center [1266, 143] width 79 height 21
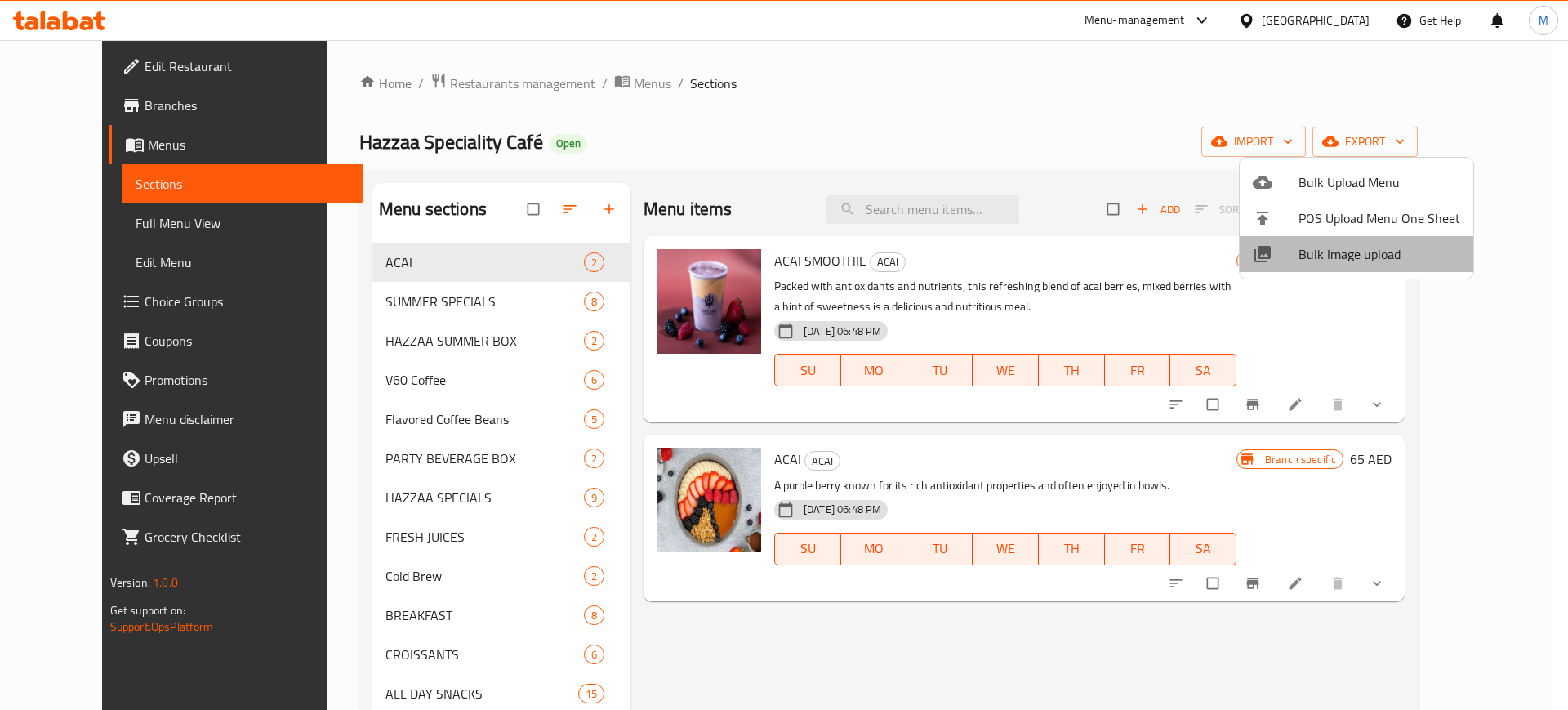
click at [1358, 253] on span "Bulk Image upload" at bounding box center [1378, 254] width 162 height 20
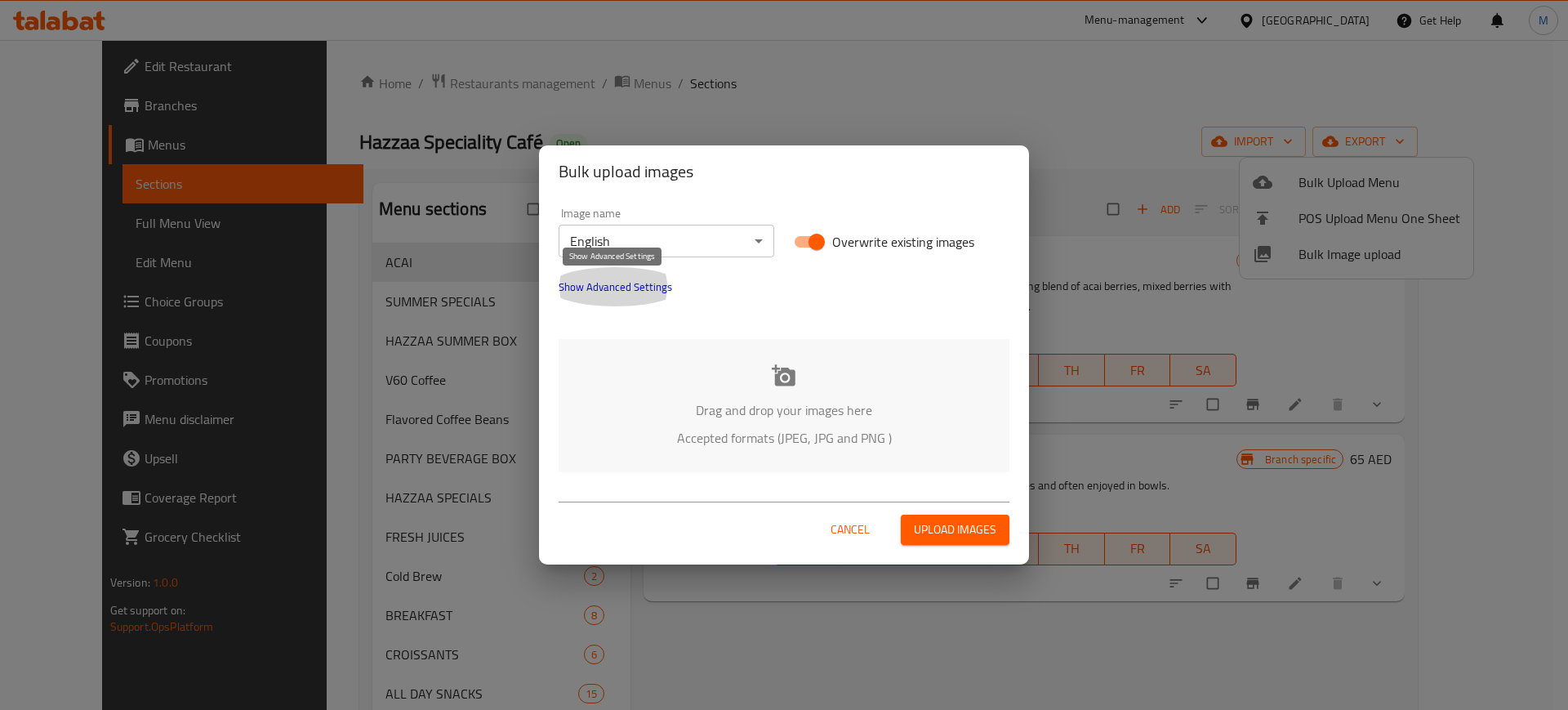
click at [649, 281] on span "Show Advanced Settings" at bounding box center [616, 287] width 114 height 20
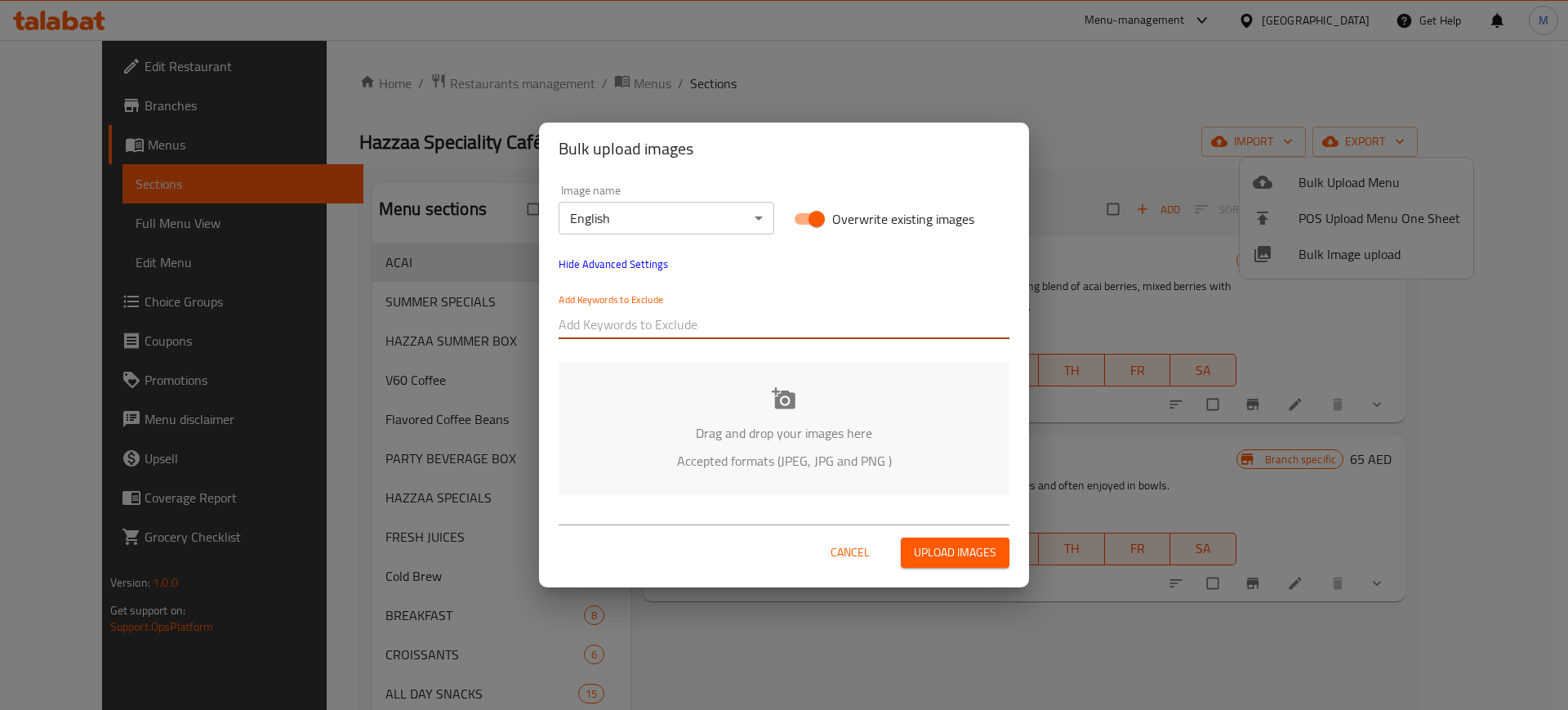
click at [673, 320] on input "text" at bounding box center [784, 324] width 450 height 26
paste input "_Kent-"
type input "_Kent-"
click at [724, 353] on div "Image name English ​ Overwrite existing images Hide Advanced Settings Add Keywo…" at bounding box center [784, 340] width 490 height 330
click at [761, 336] on input "text" at bounding box center [822, 324] width 374 height 26
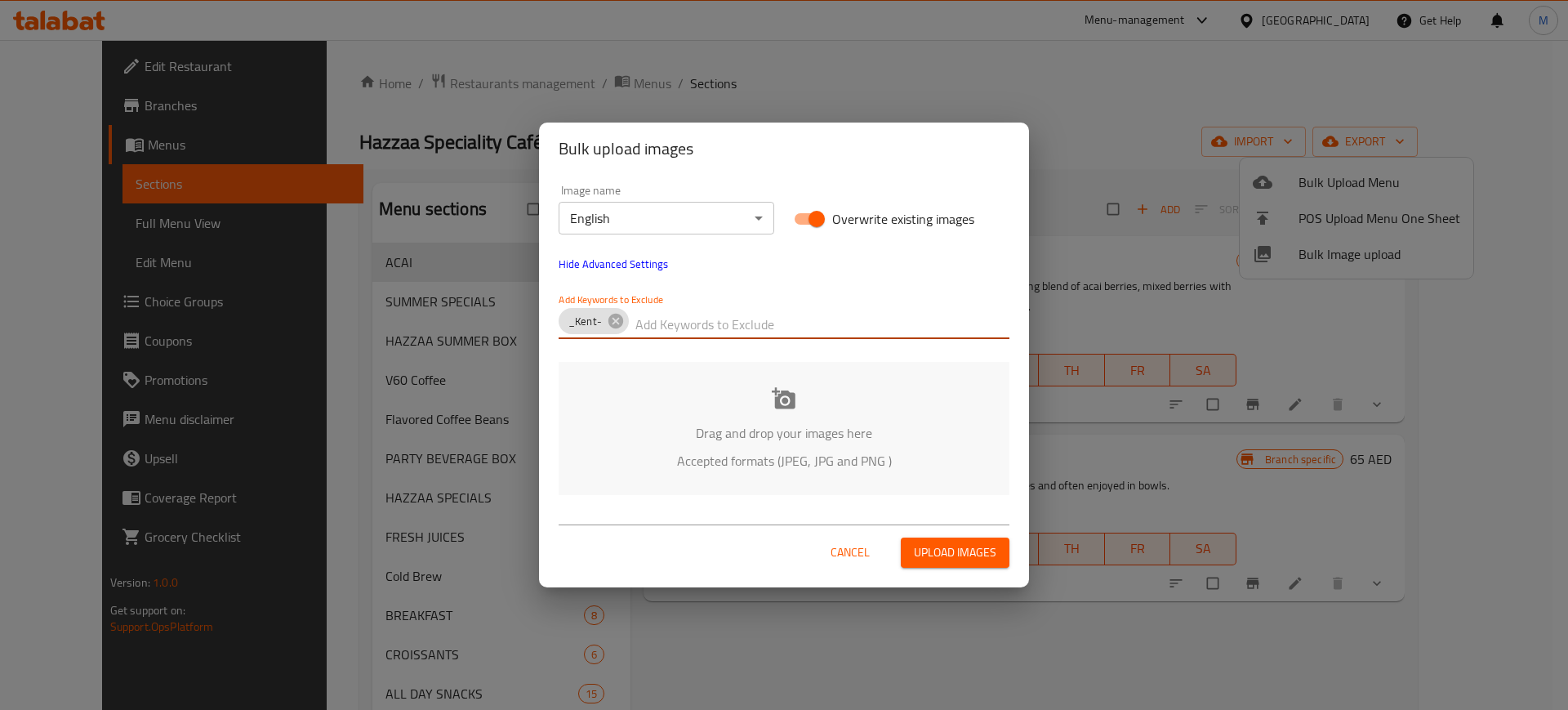
paste input "Hazzaa Specialty Café_"
type input "Hazzaa Specialty Café_"
click at [597, 462] on p "Accepted formats (JPEG, JPG and PNG )" at bounding box center [784, 461] width 402 height 20
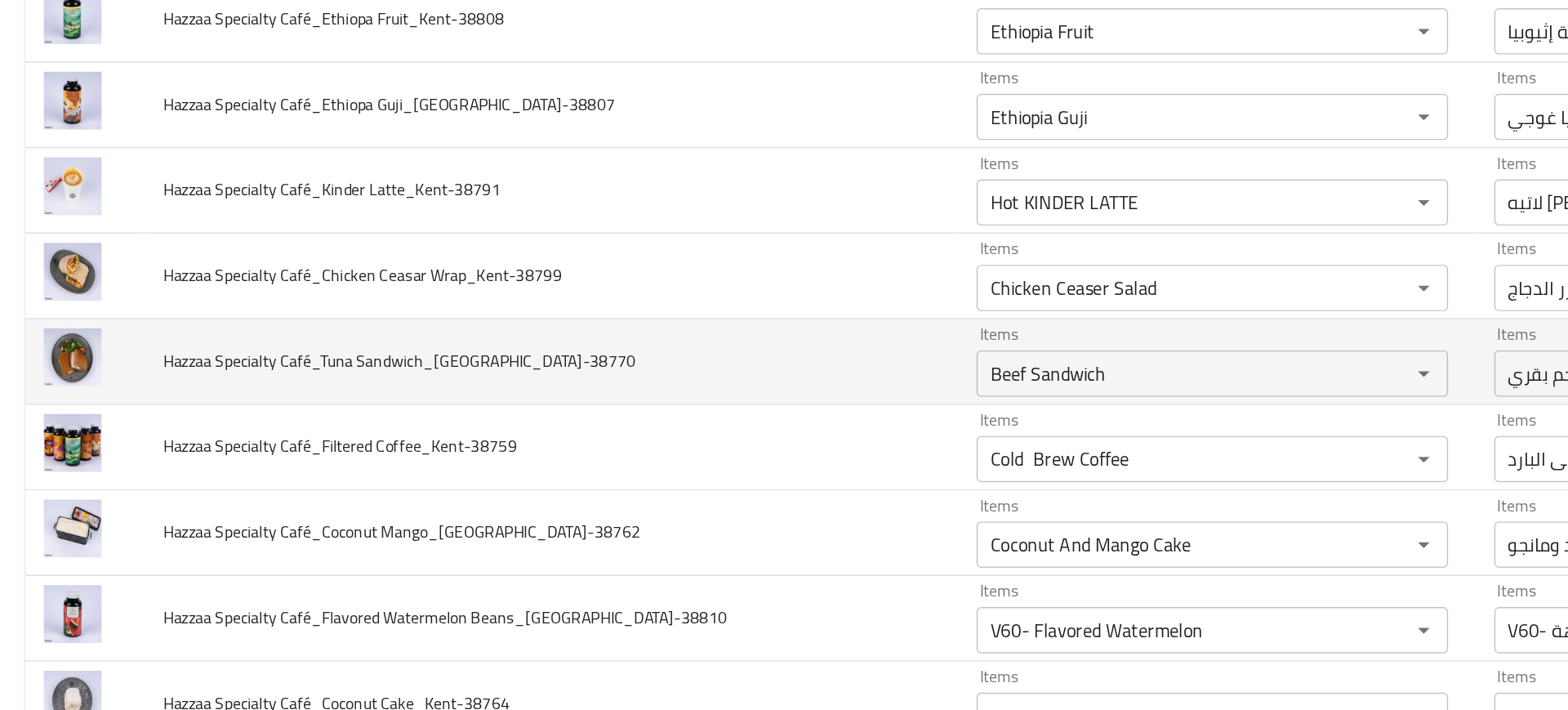
scroll to position [224, 0]
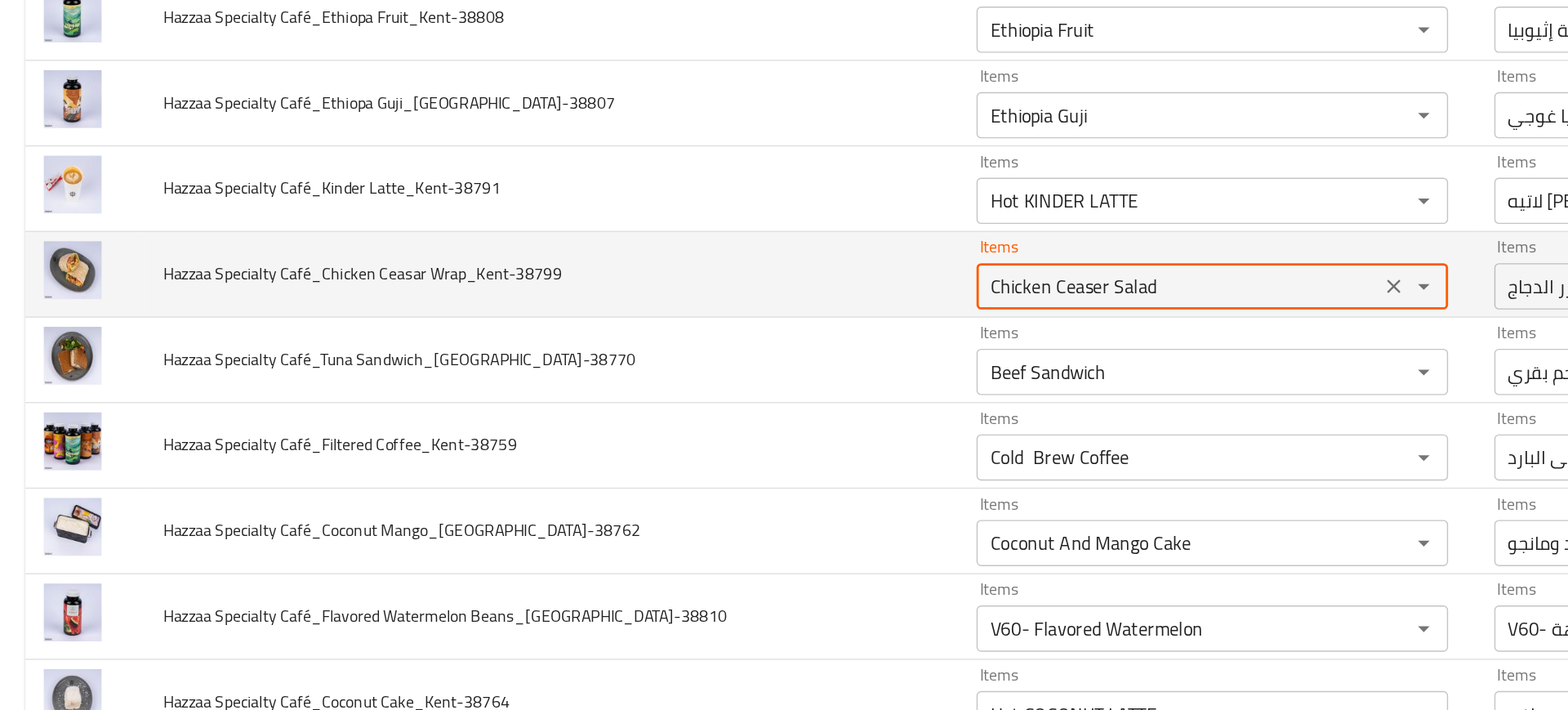
click at [697, 315] on Wrap_Kent-38799 "Chicken Ceaser Salad" at bounding box center [834, 306] width 275 height 23
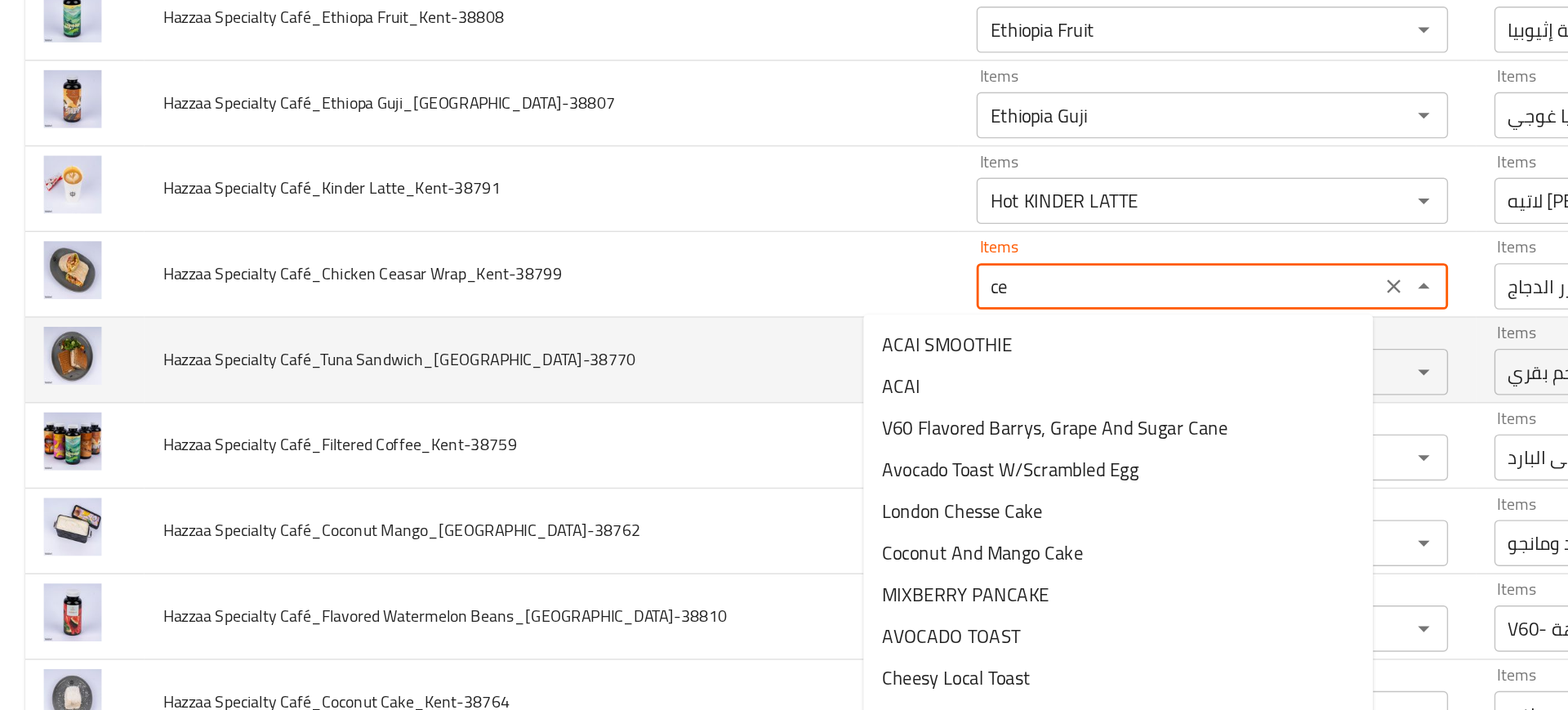
type Wrap_Kent-38799 "cea"
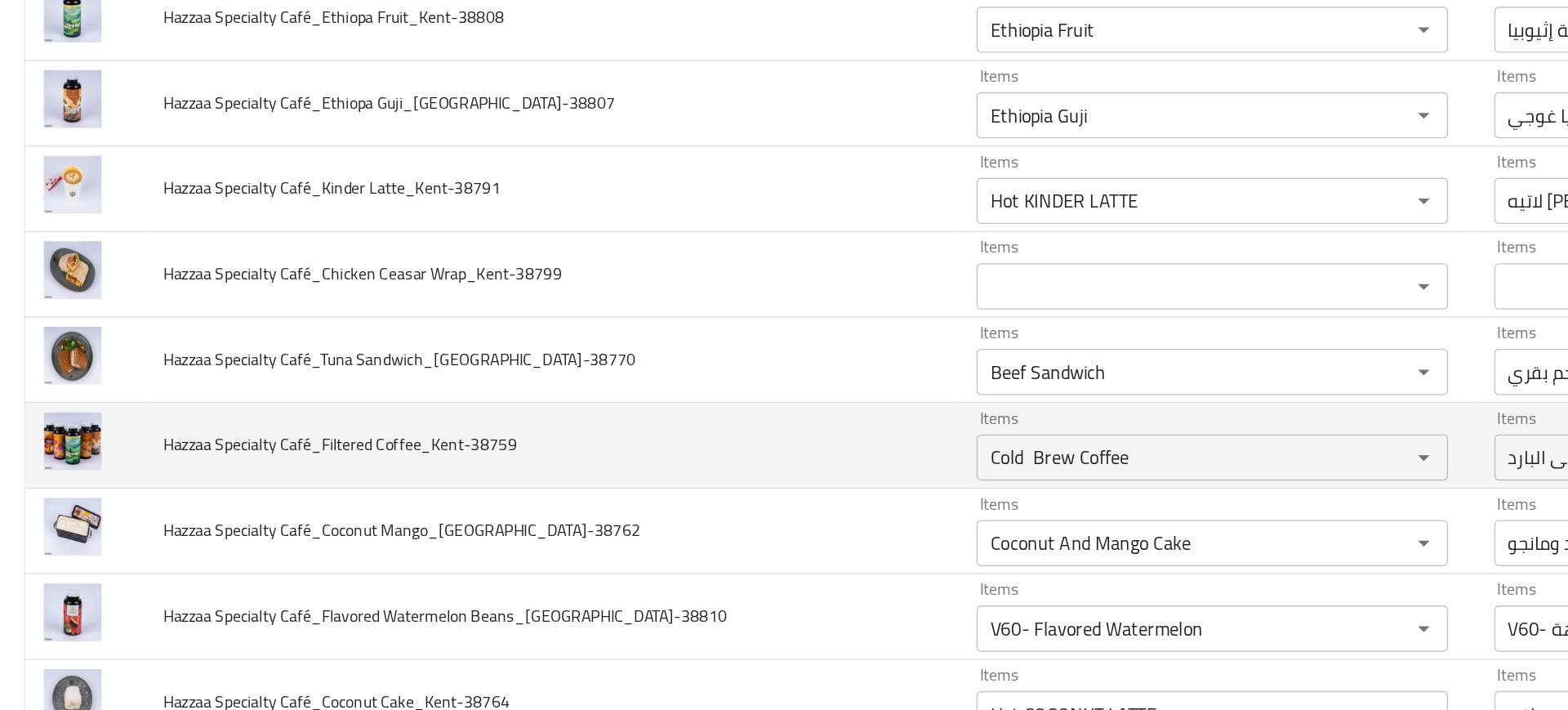
click at [596, 417] on td "Hazzaa Specialty Café_Filtered Coffee_Kent-38759" at bounding box center [391, 419] width 575 height 61
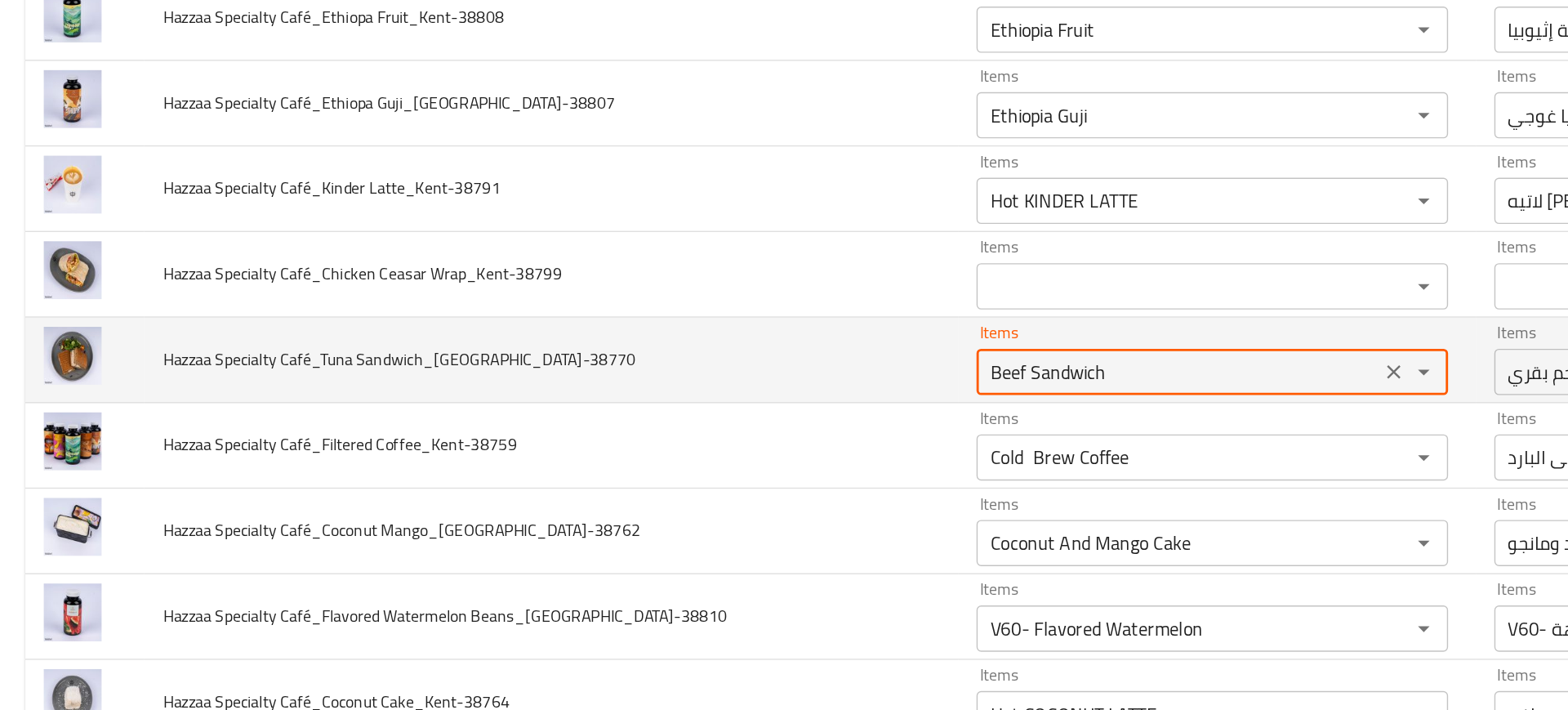
click at [806, 367] on Sandwich_Kent-38770 "Beef Sandwich" at bounding box center [834, 366] width 275 height 23
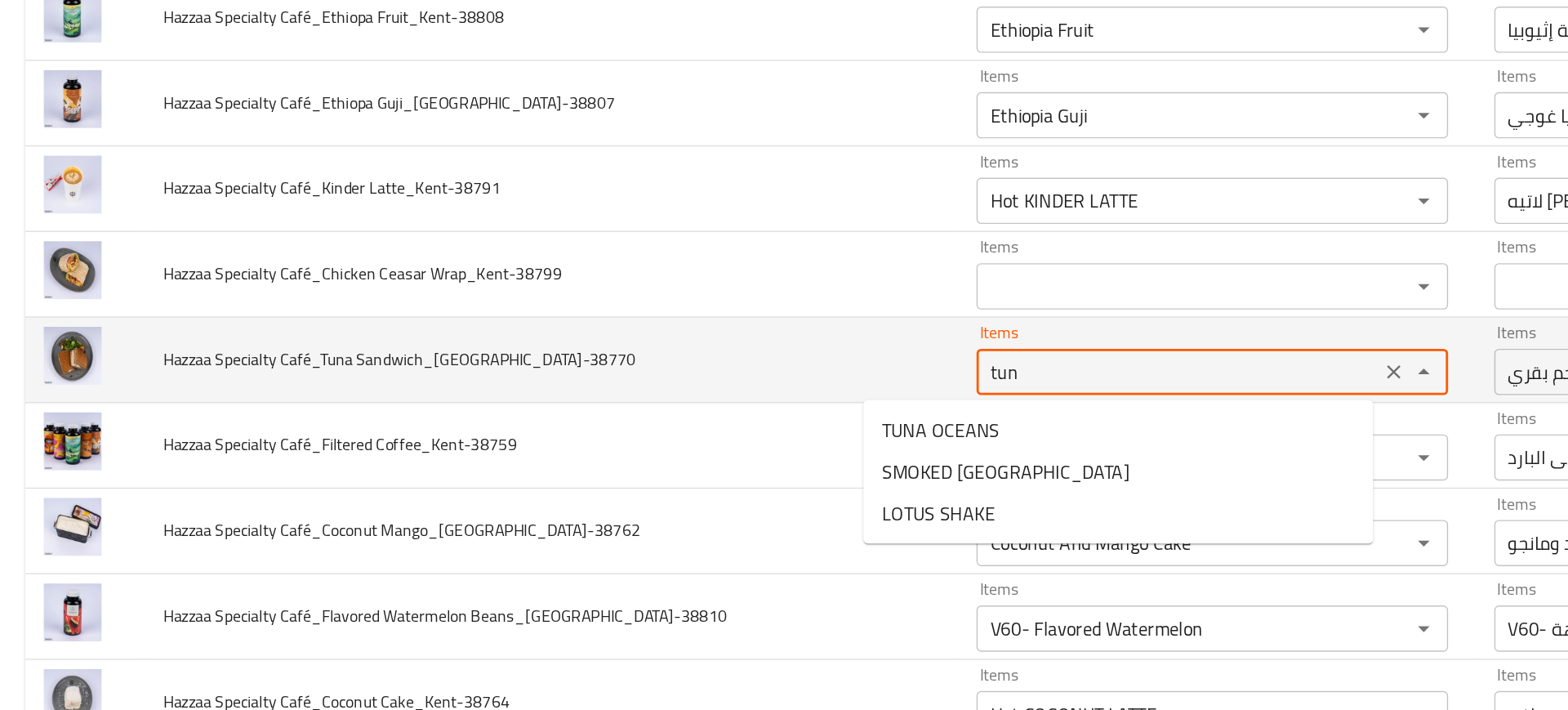
type Sandwich_Kent-38770 "tuna"
click at [979, 367] on icon "Clear" at bounding box center [987, 367] width 16 height 16
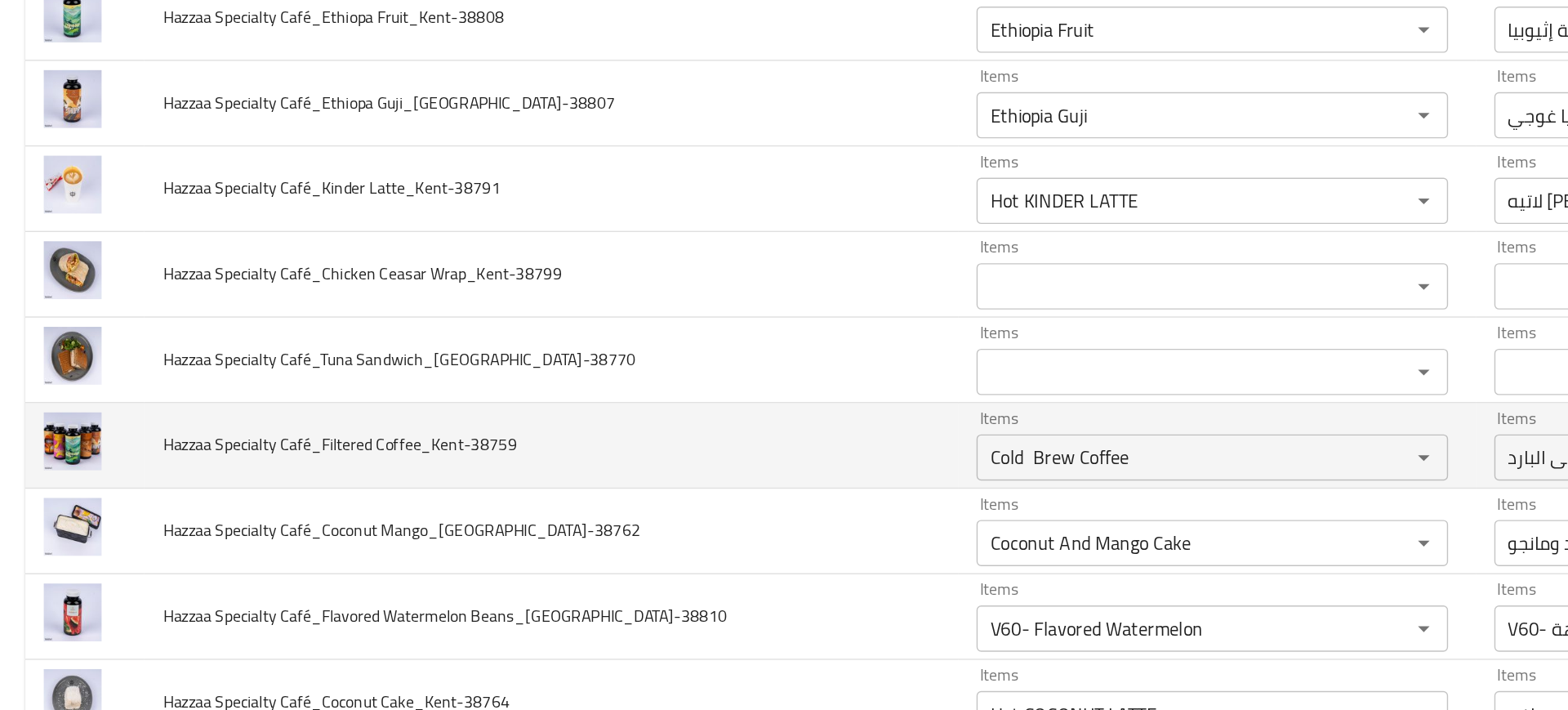
click at [487, 418] on td "Hazzaa Specialty Café_Filtered Coffee_Kent-38759" at bounding box center [391, 419] width 575 height 61
click at [979, 432] on icon "Clear" at bounding box center [987, 427] width 16 height 16
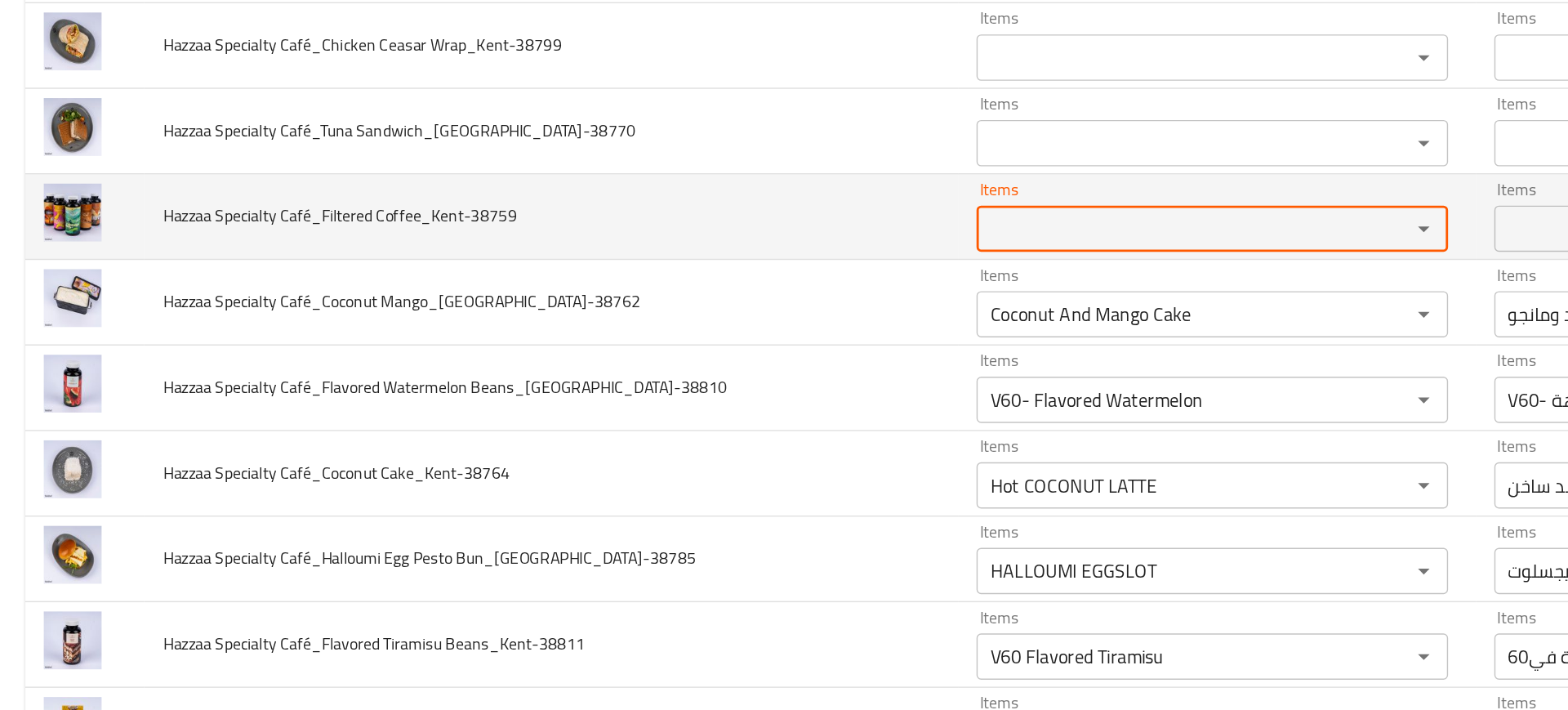
scroll to position [388, 0]
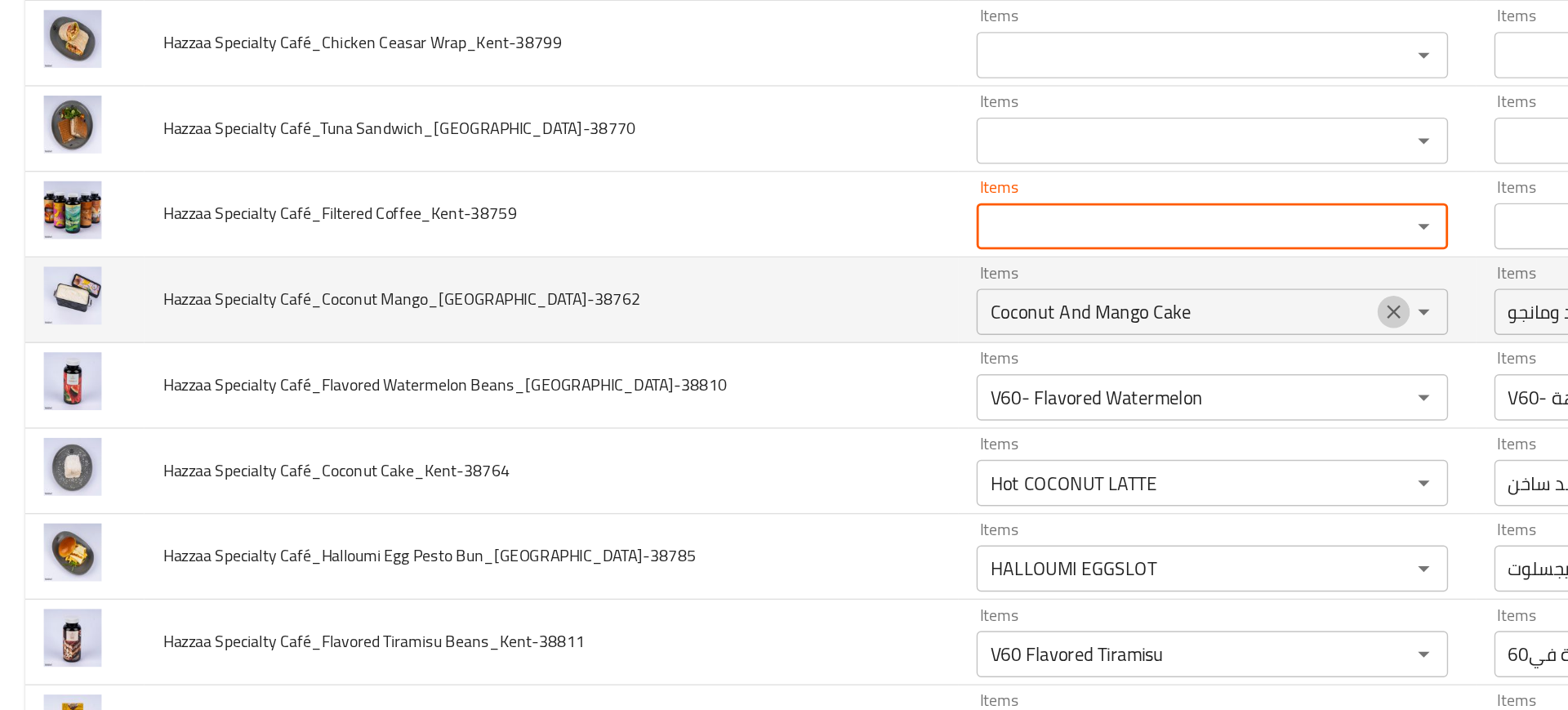
click at [979, 331] on icon "Clear" at bounding box center [987, 324] width 16 height 16
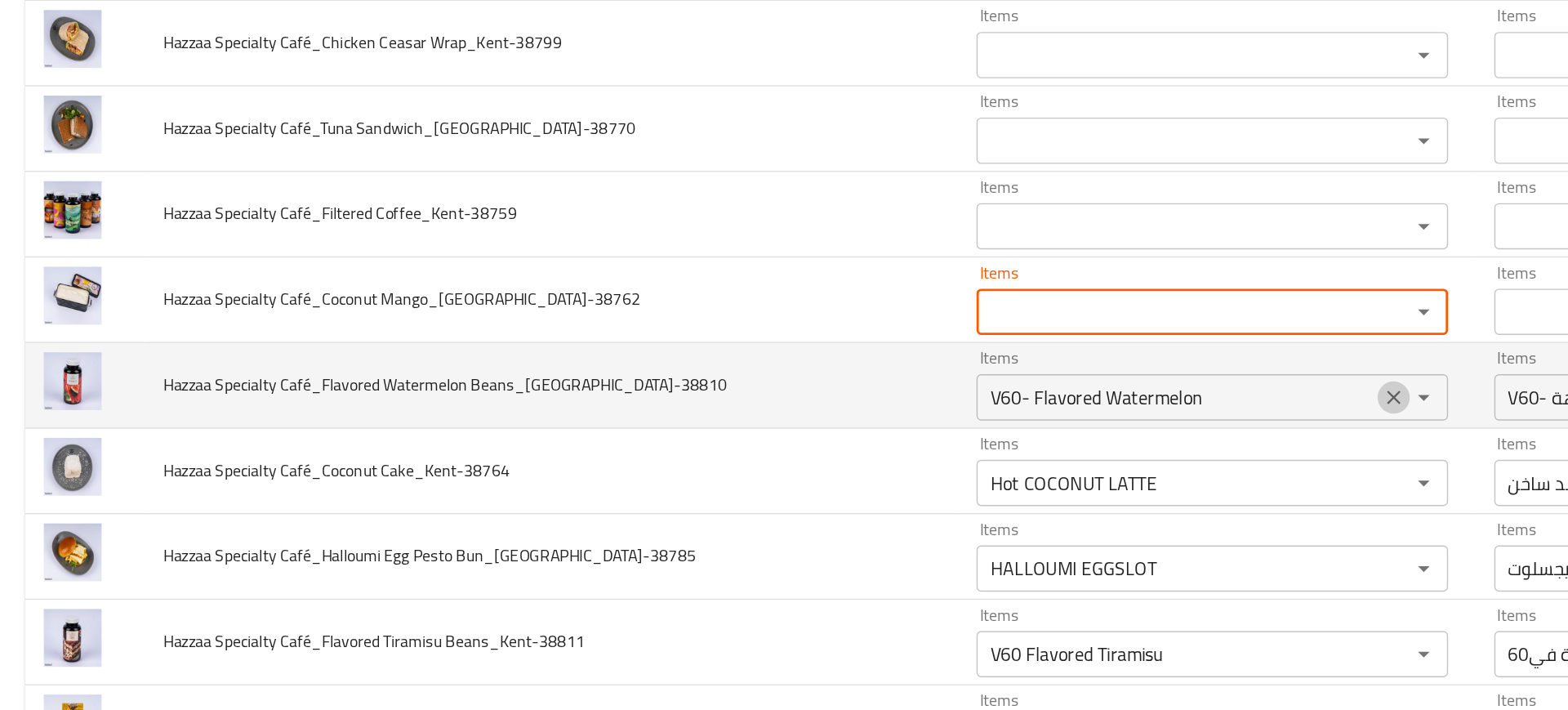
click at [979, 391] on icon "Clear" at bounding box center [987, 385] width 16 height 16
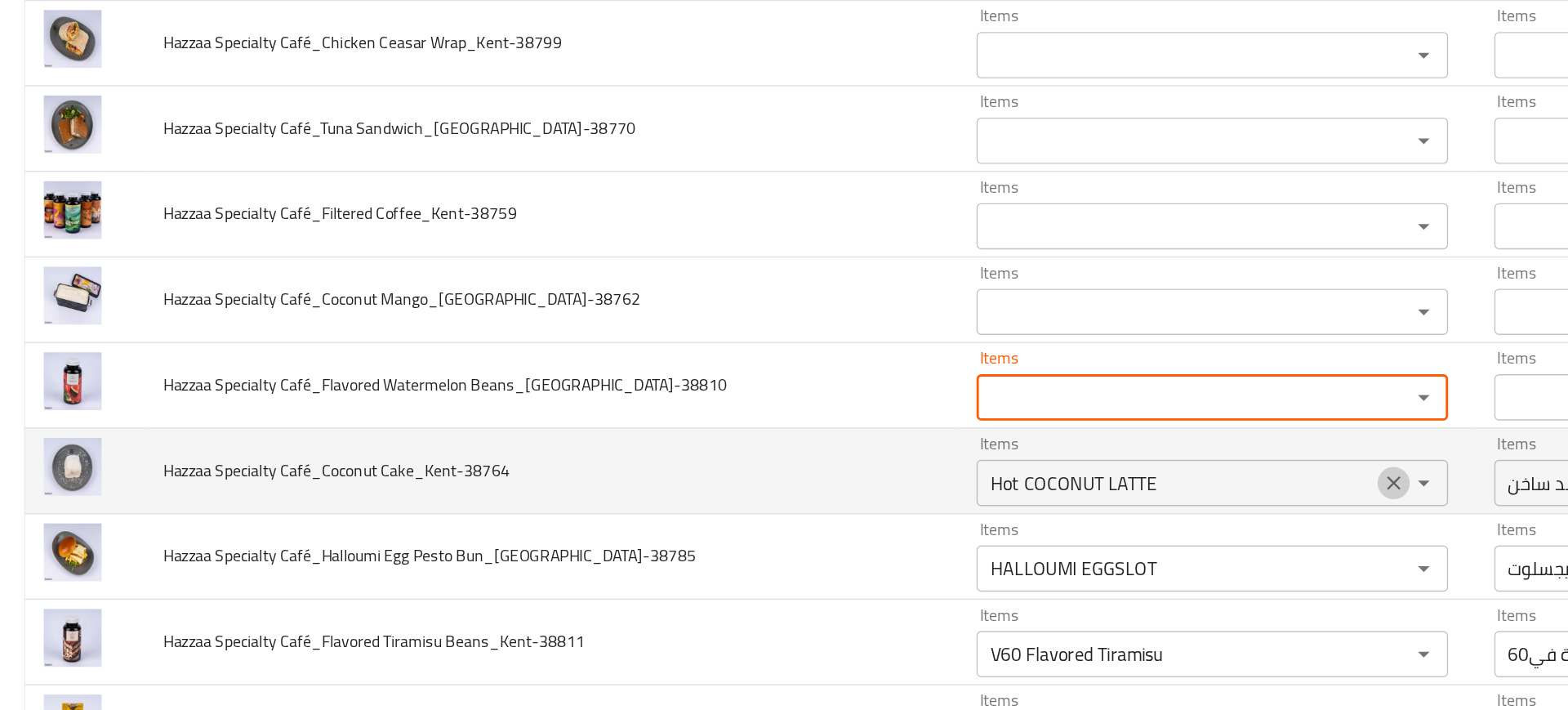
click at [979, 440] on icon "Clear" at bounding box center [987, 445] width 16 height 16
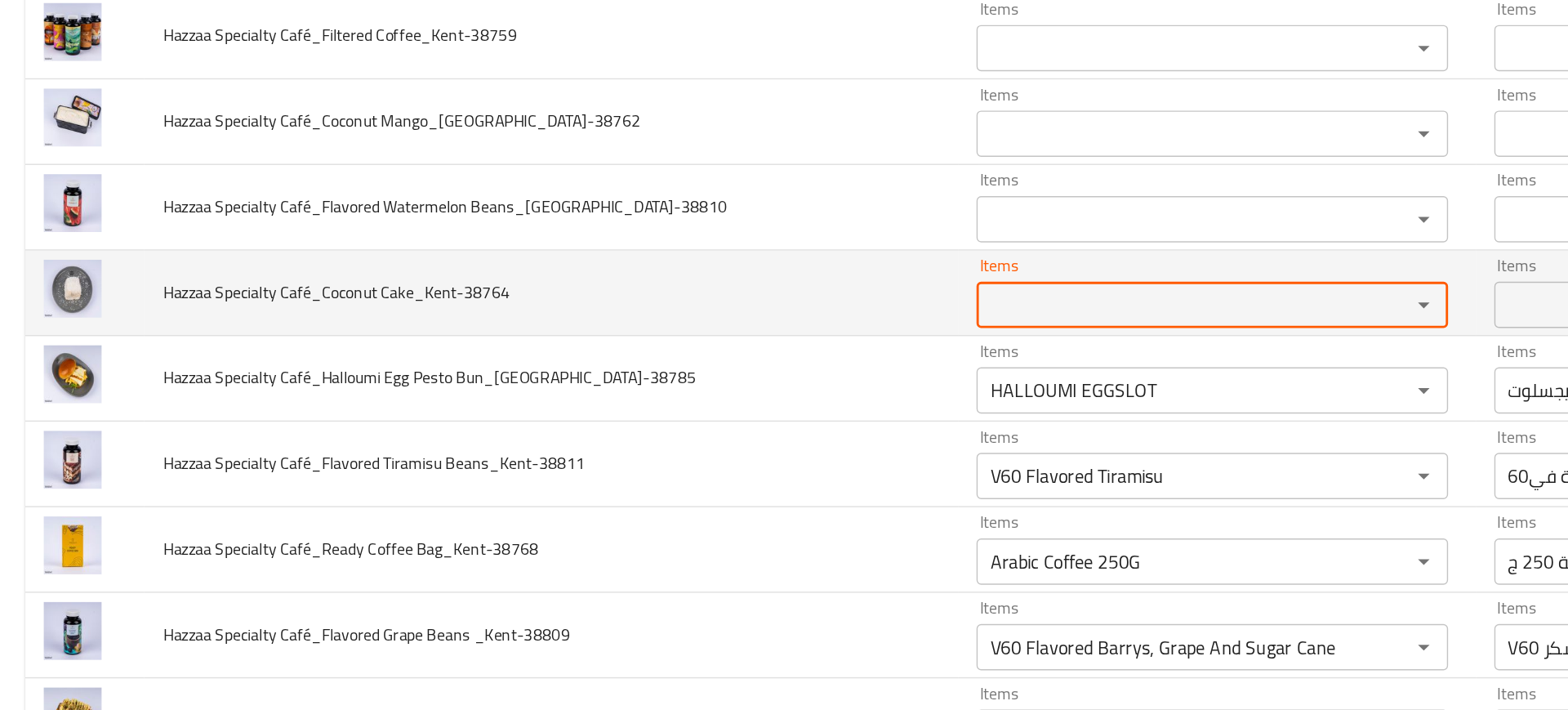
scroll to position [539, 0]
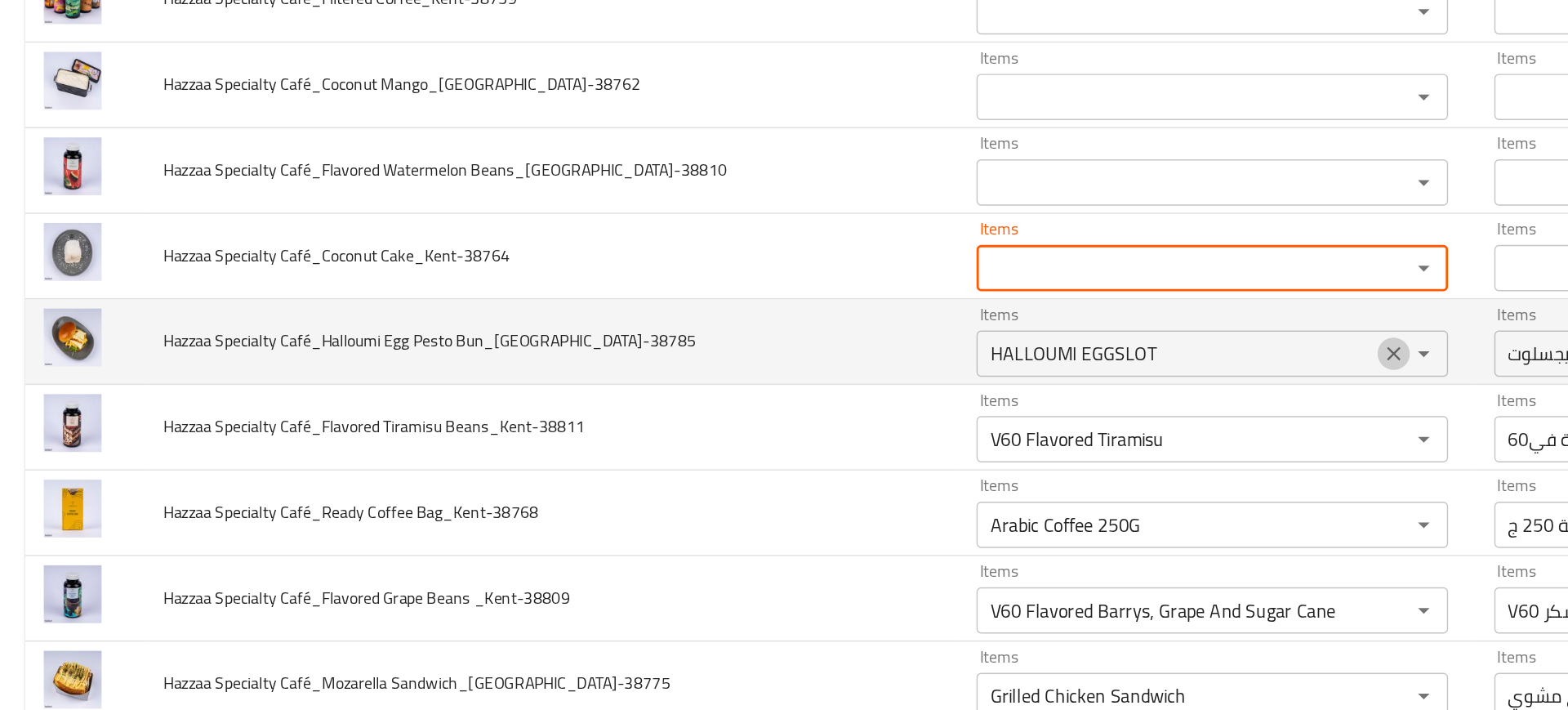
click at [979, 355] on icon "Clear" at bounding box center [987, 354] width 16 height 16
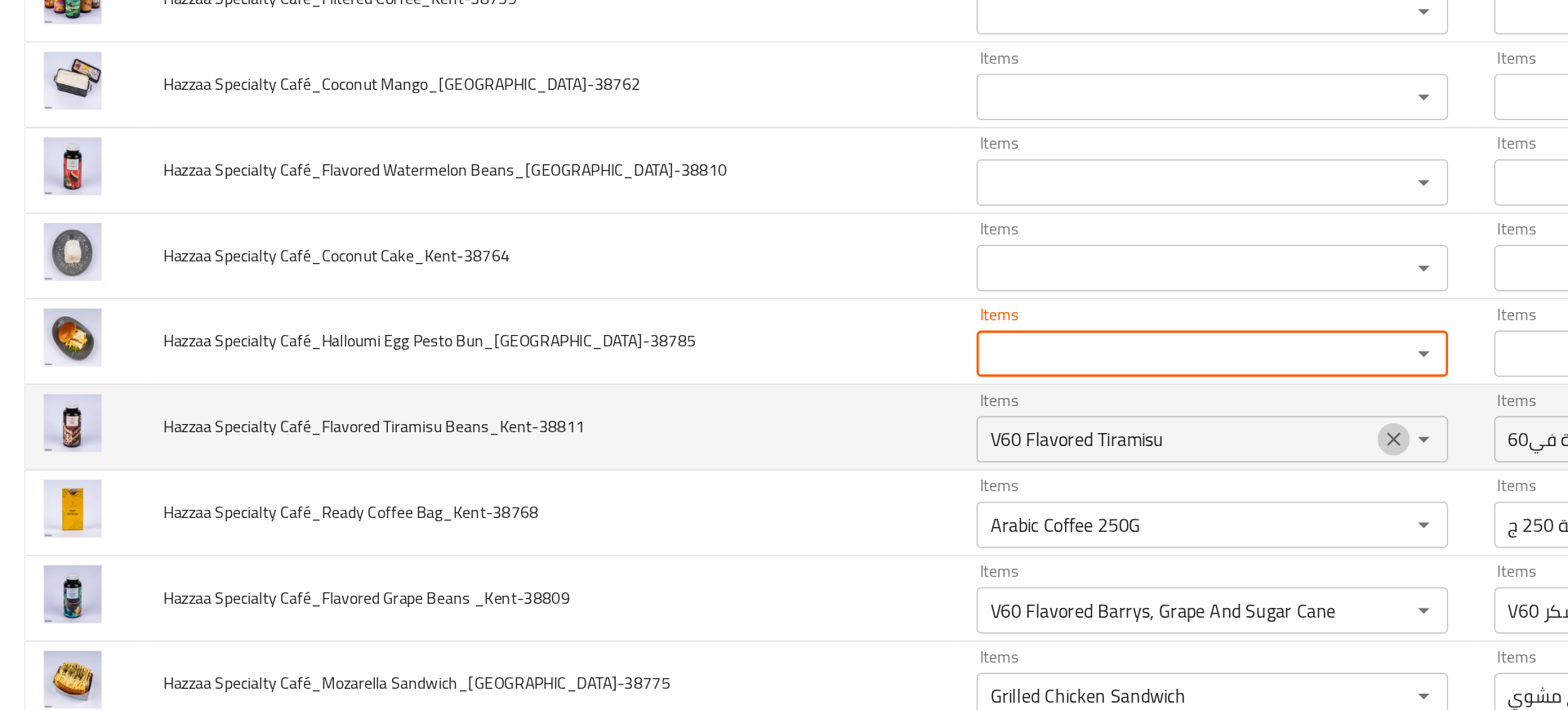
click at [981, 414] on icon "Clear" at bounding box center [986, 414] width 10 height 10
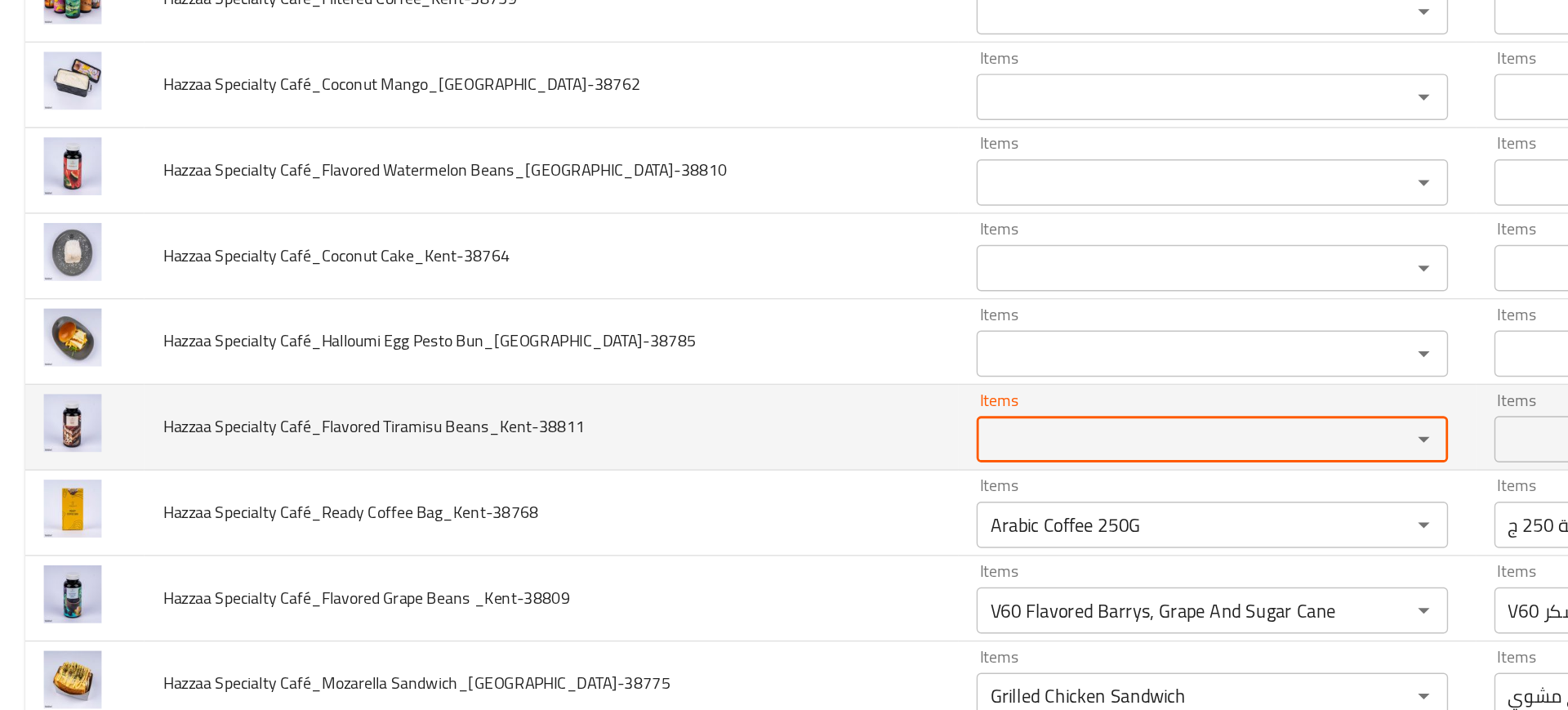
scroll to position [729, 0]
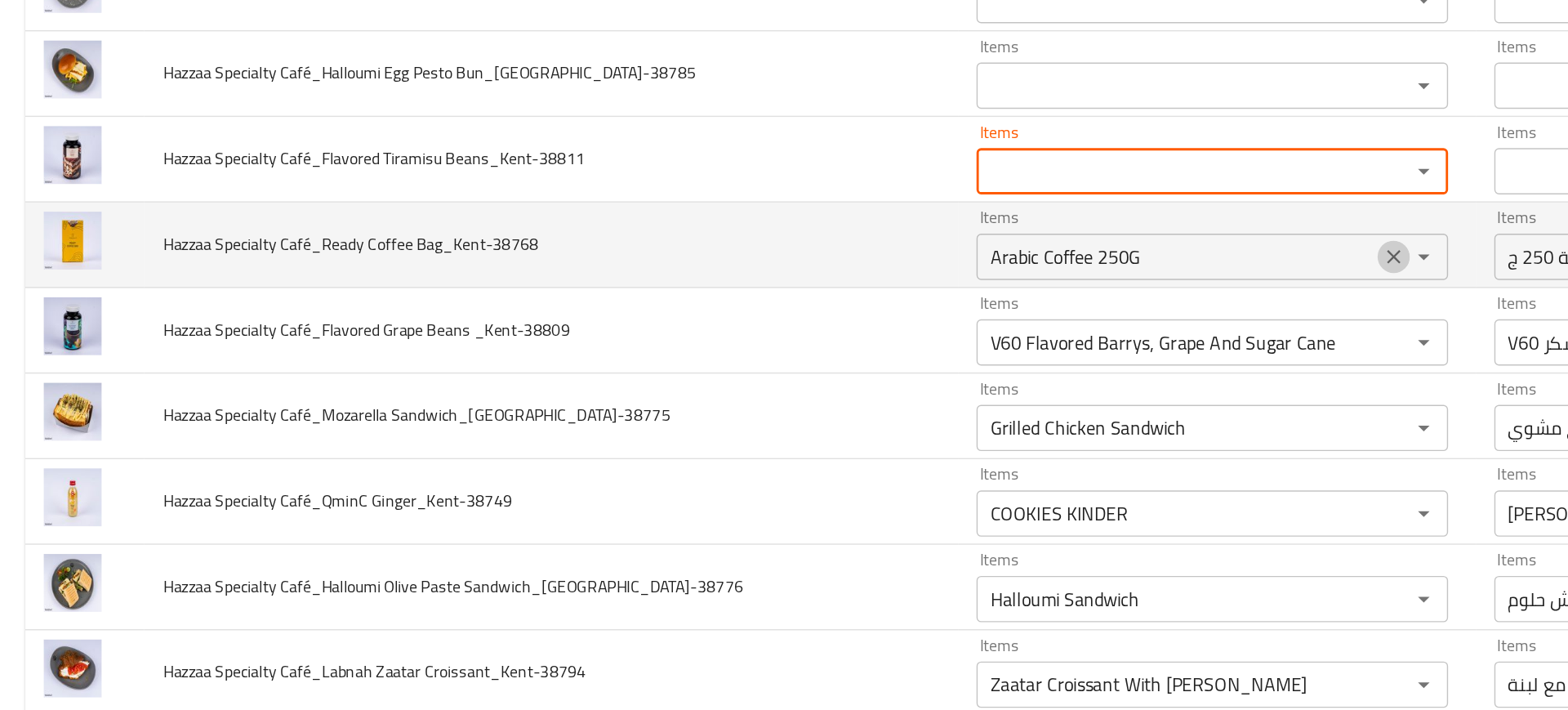
click at [981, 284] on icon "Clear" at bounding box center [986, 285] width 10 height 10
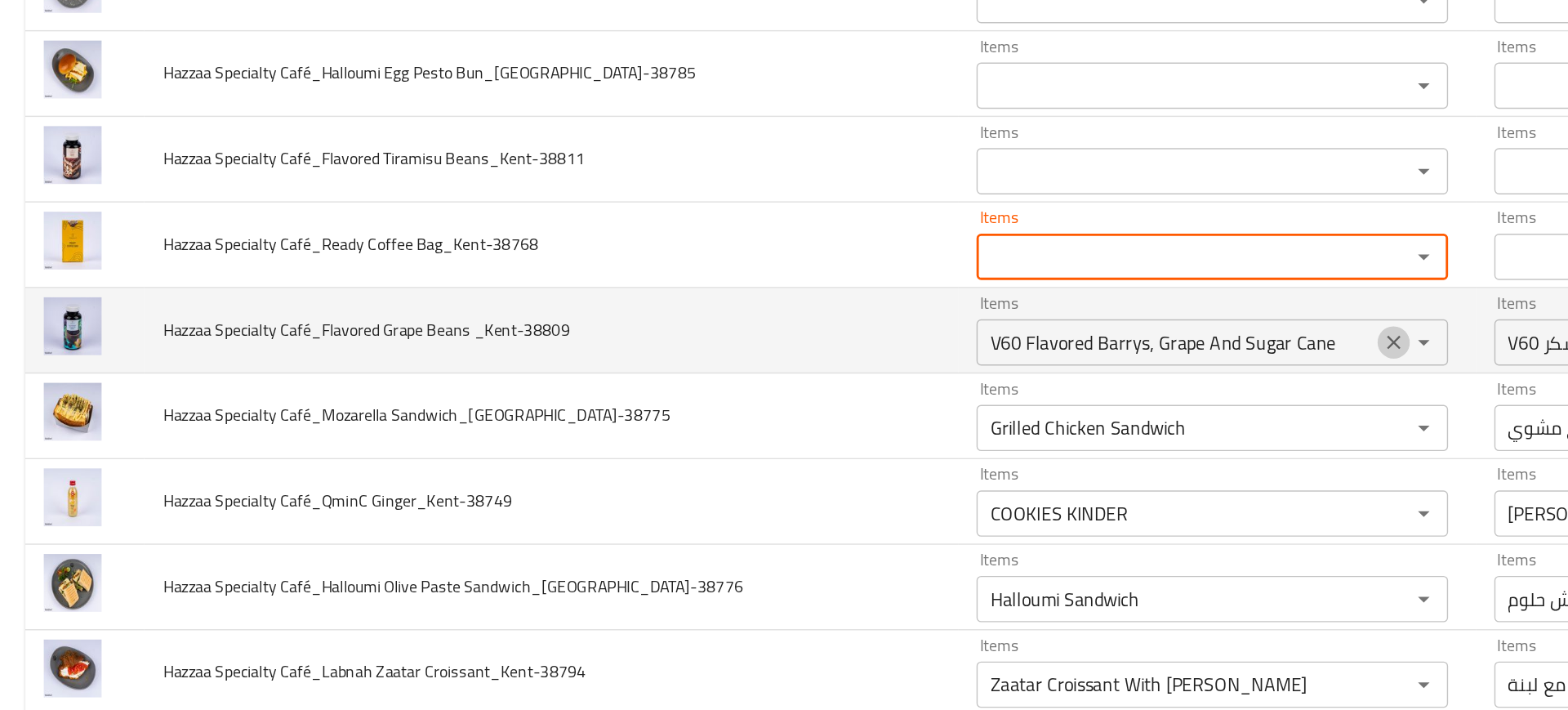
click at [975, 354] on button "Clear" at bounding box center [986, 345] width 23 height 23
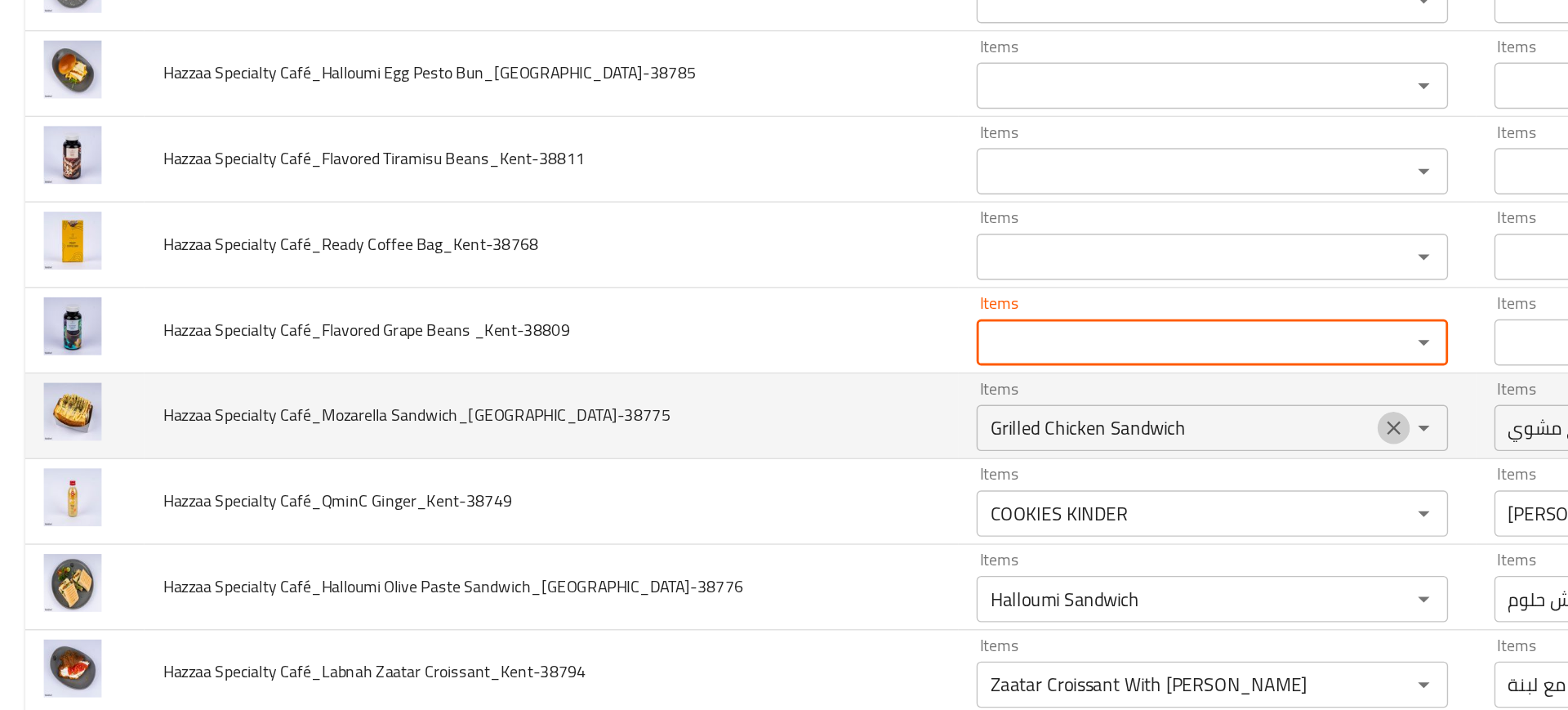
click at [979, 413] on icon "Clear" at bounding box center [987, 406] width 16 height 16
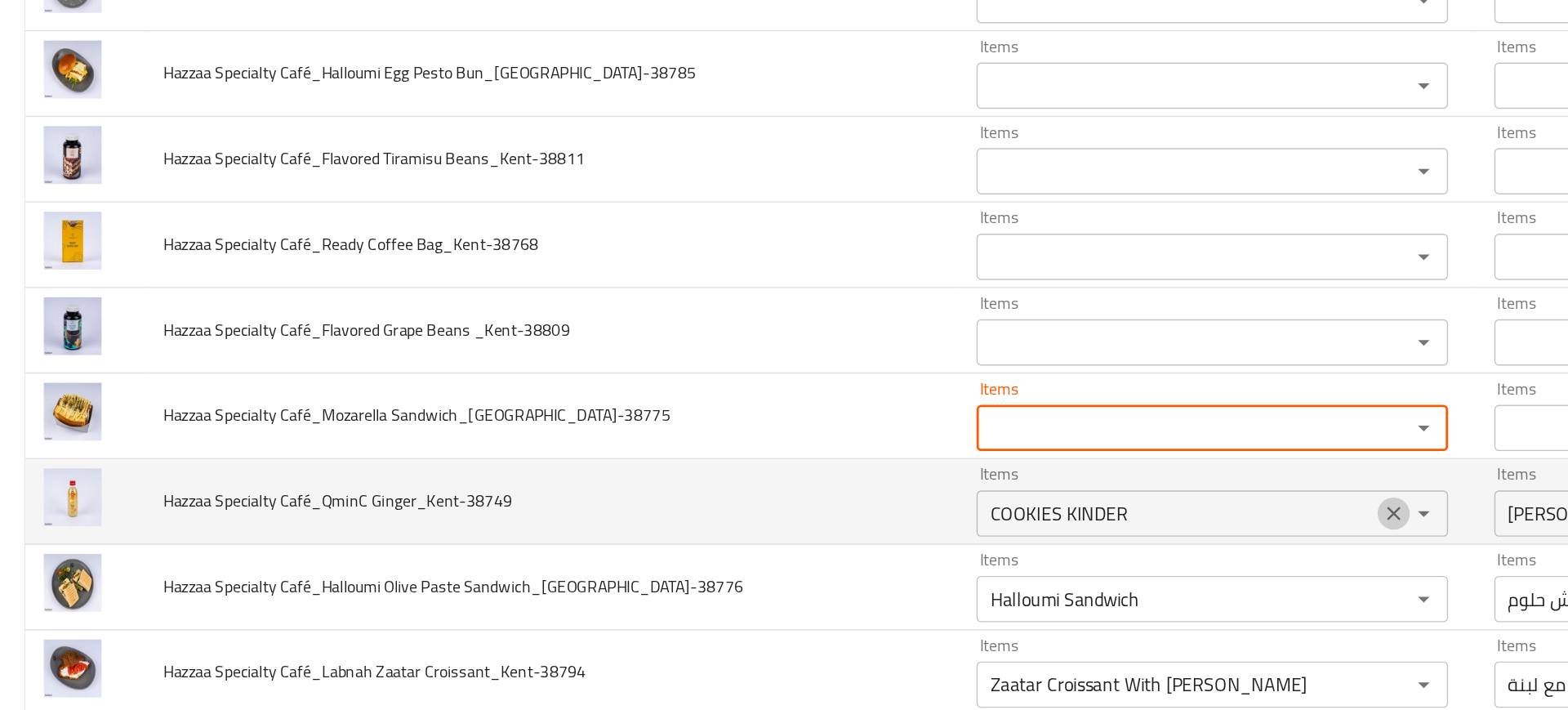
click at [979, 466] on icon "Clear" at bounding box center [987, 466] width 16 height 16
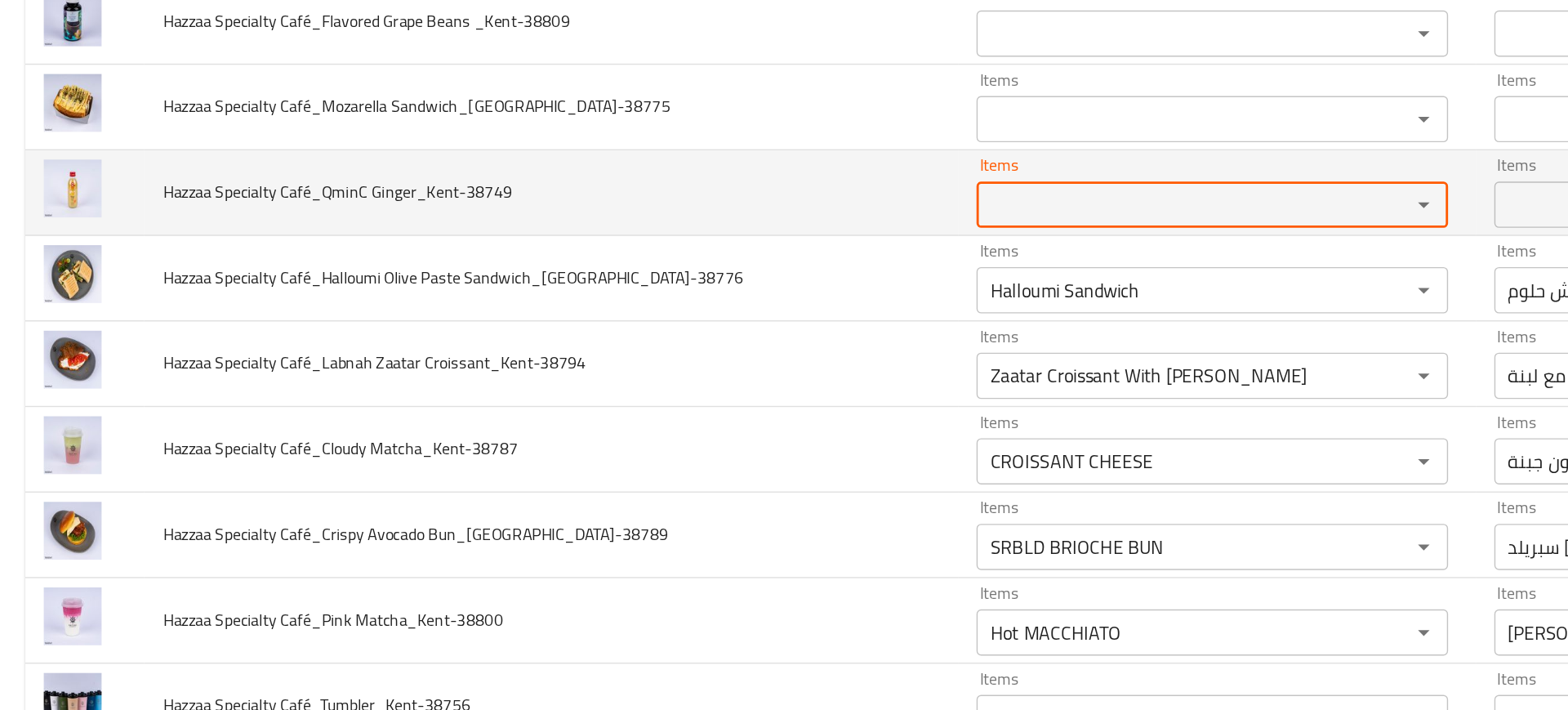
scroll to position [948, 0]
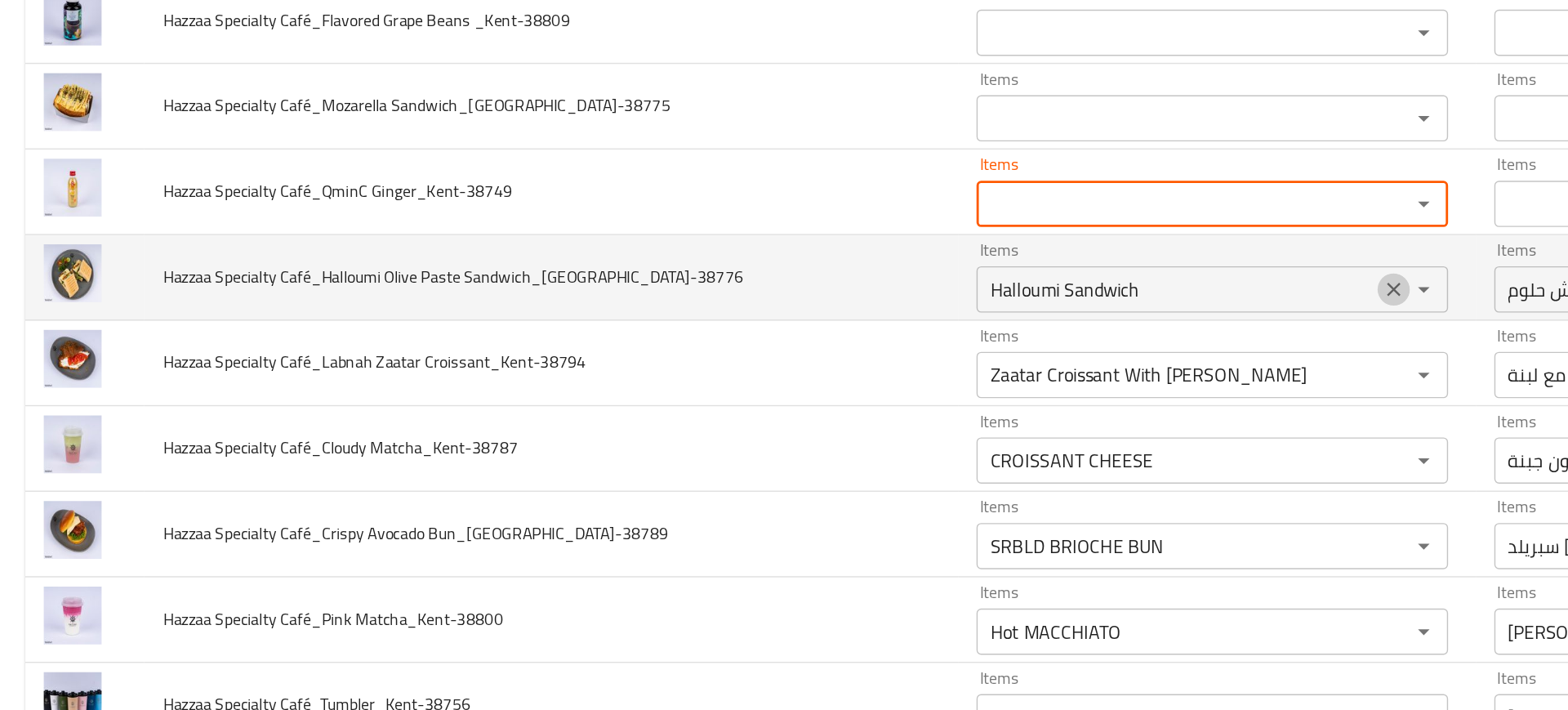
click at [979, 306] on icon "Clear" at bounding box center [987, 308] width 16 height 16
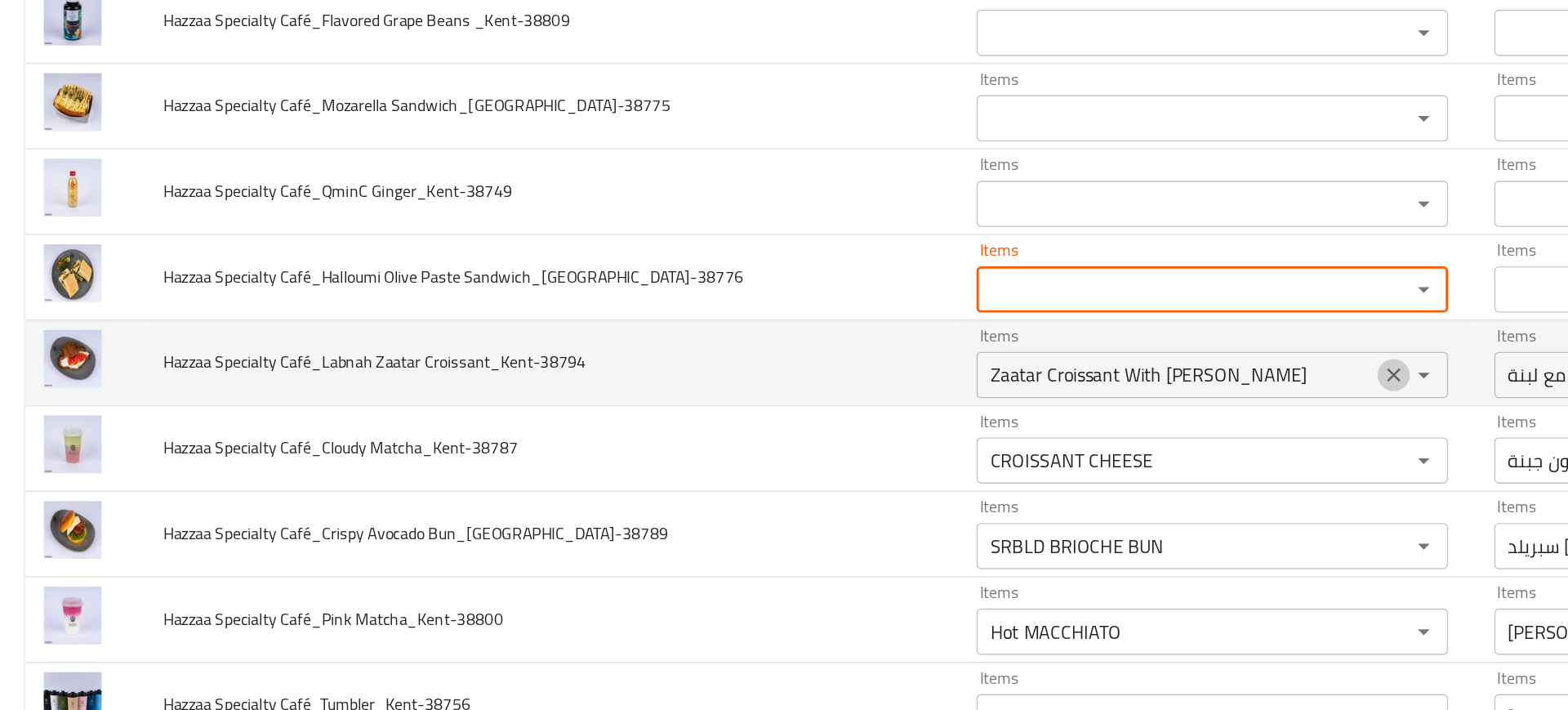
click at [981, 370] on icon "Clear" at bounding box center [986, 369] width 10 height 10
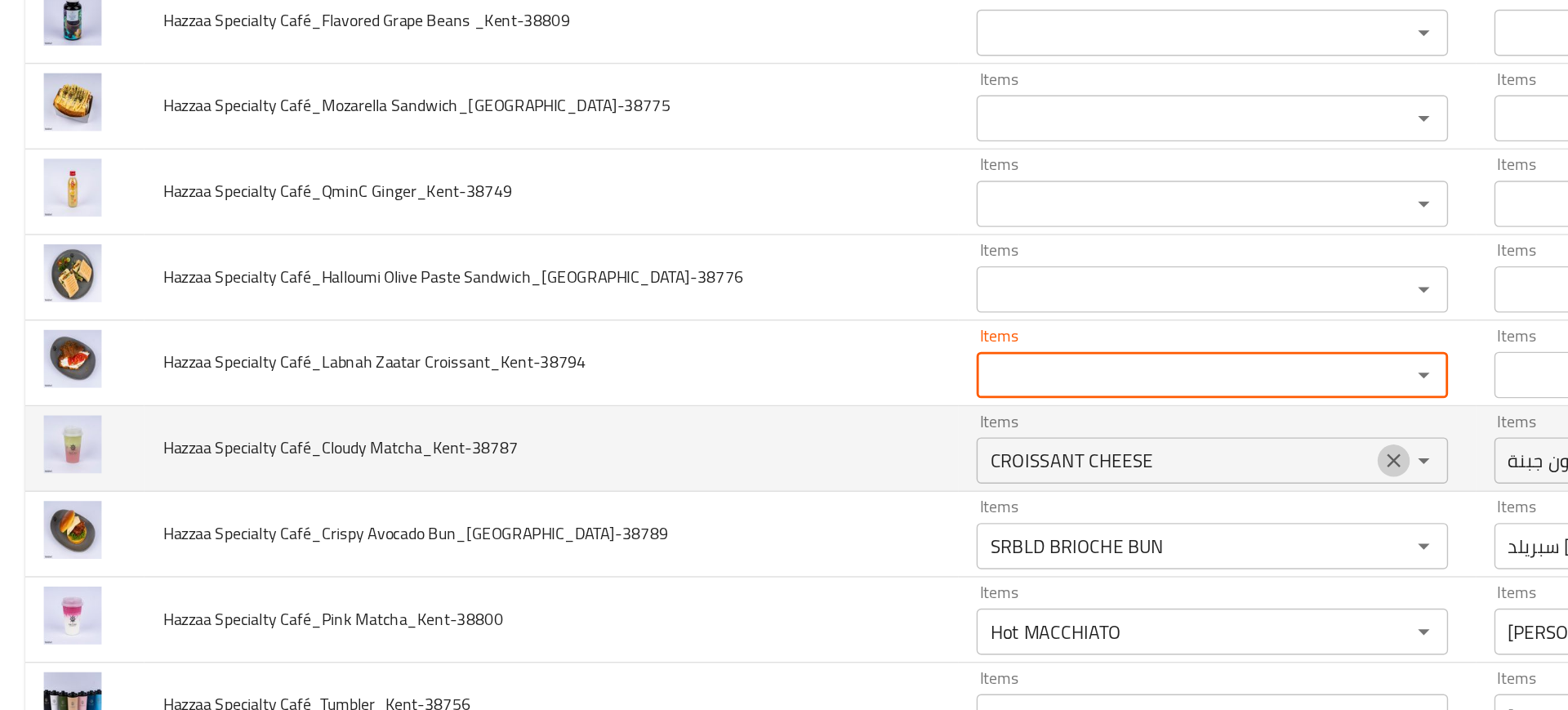
click at [981, 427] on icon "Clear" at bounding box center [986, 428] width 10 height 10
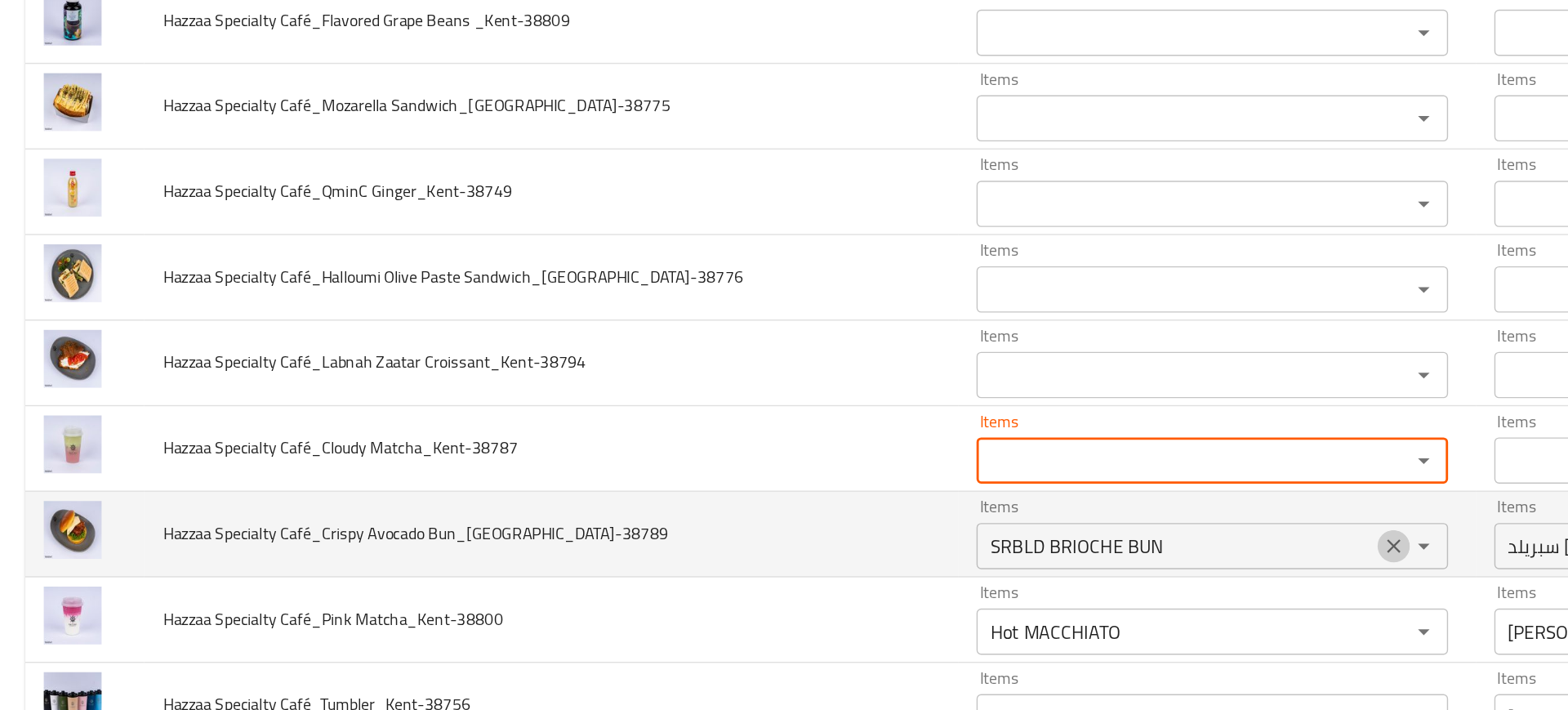
click at [975, 478] on button "Clear" at bounding box center [986, 489] width 23 height 23
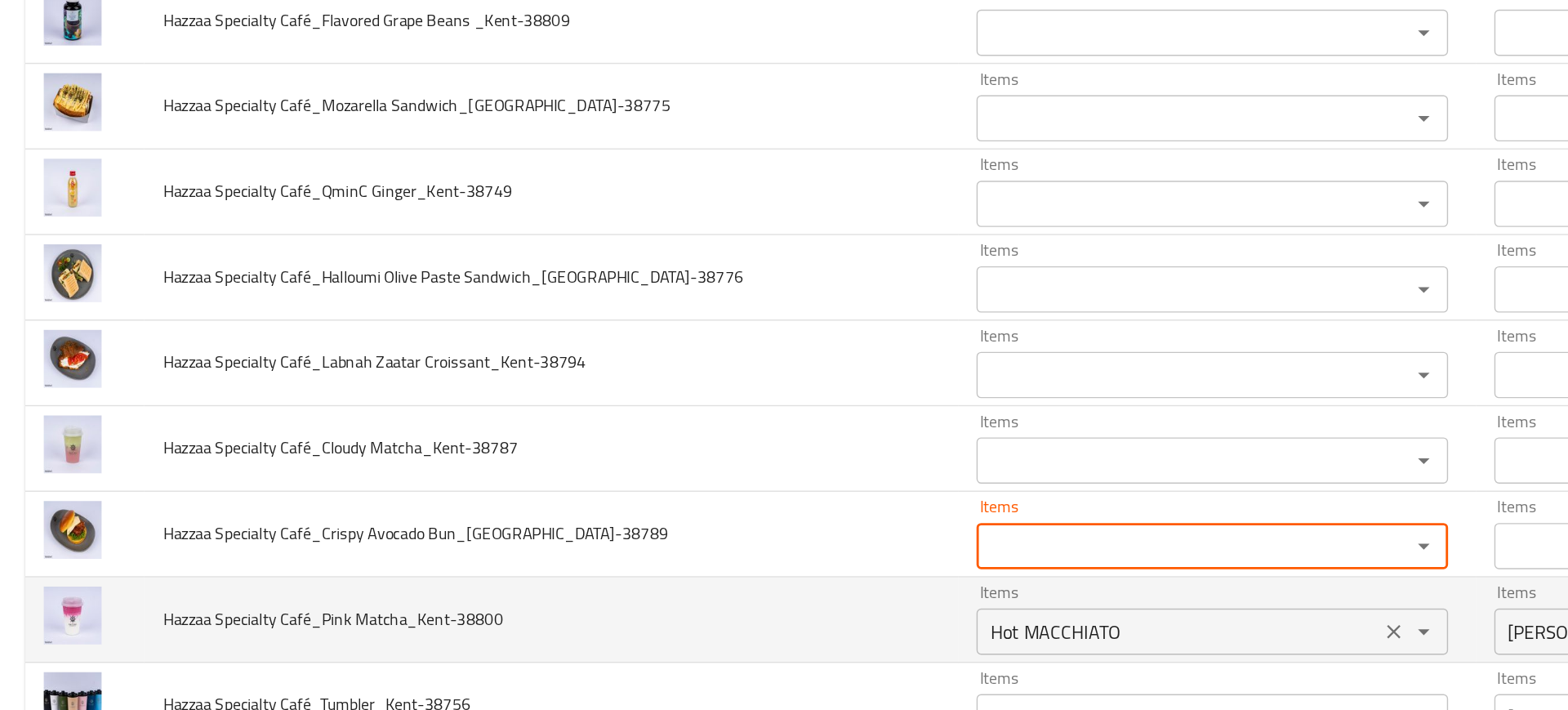
click at [933, 537] on div "Hot MACCHIATO Items" at bounding box center [858, 550] width 333 height 33
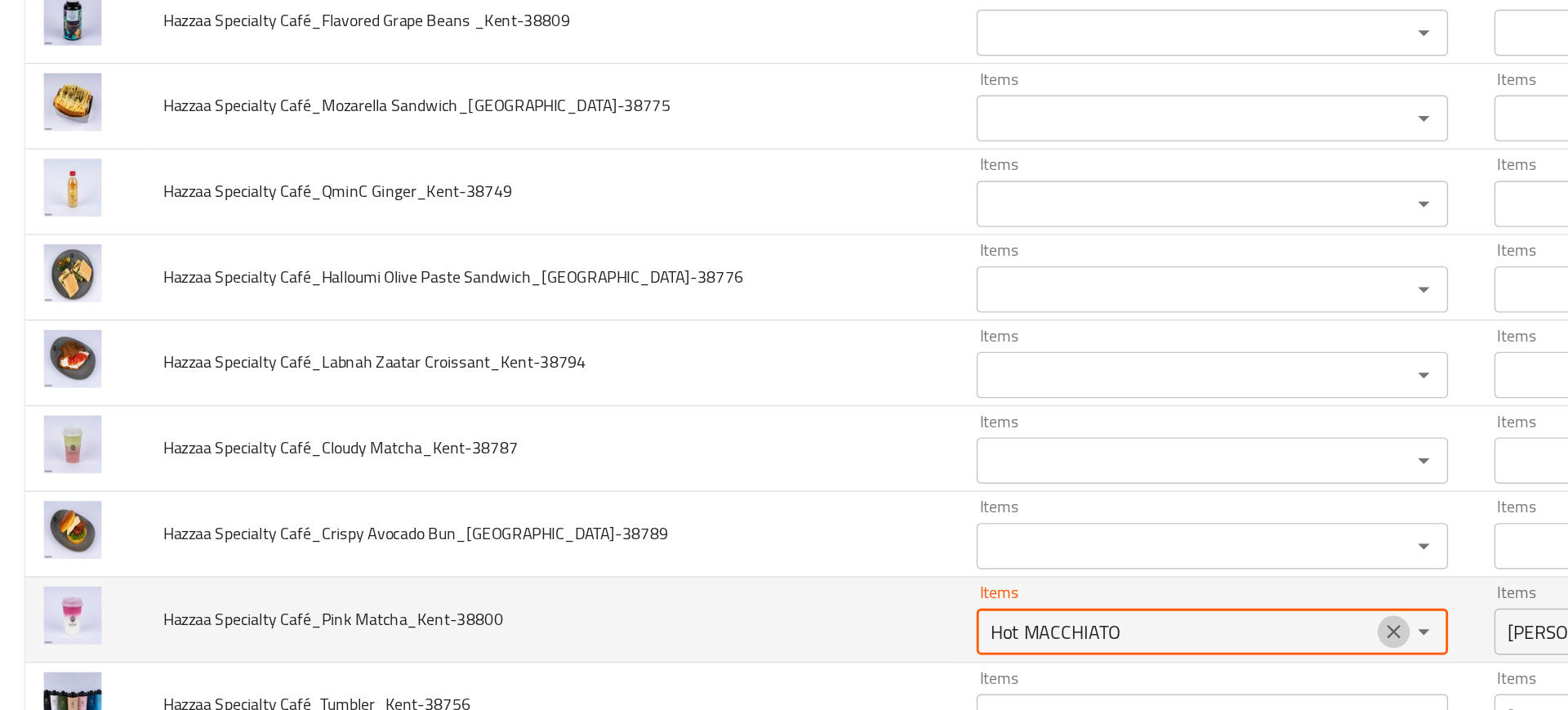
click at [979, 546] on icon "Clear" at bounding box center [987, 550] width 16 height 16
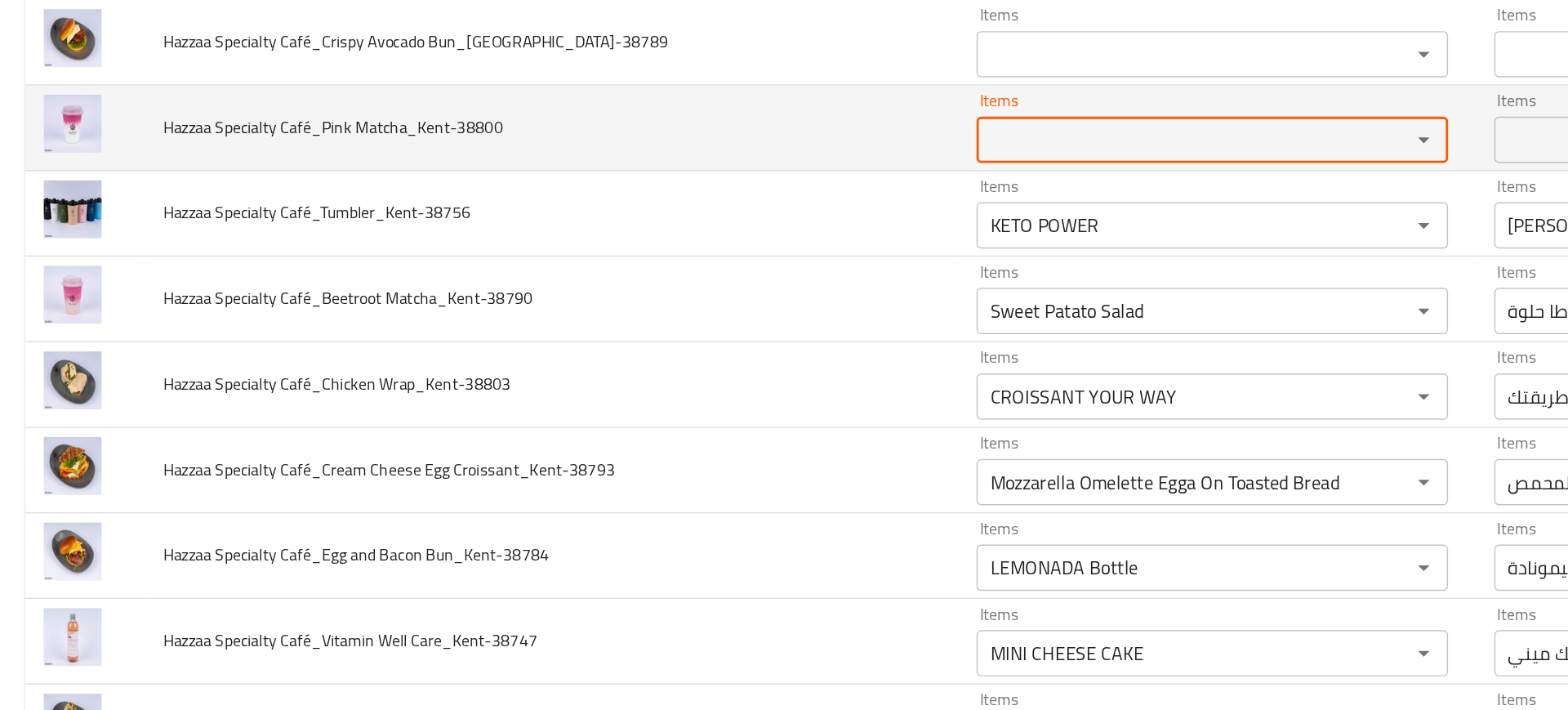
scroll to position [1294, 0]
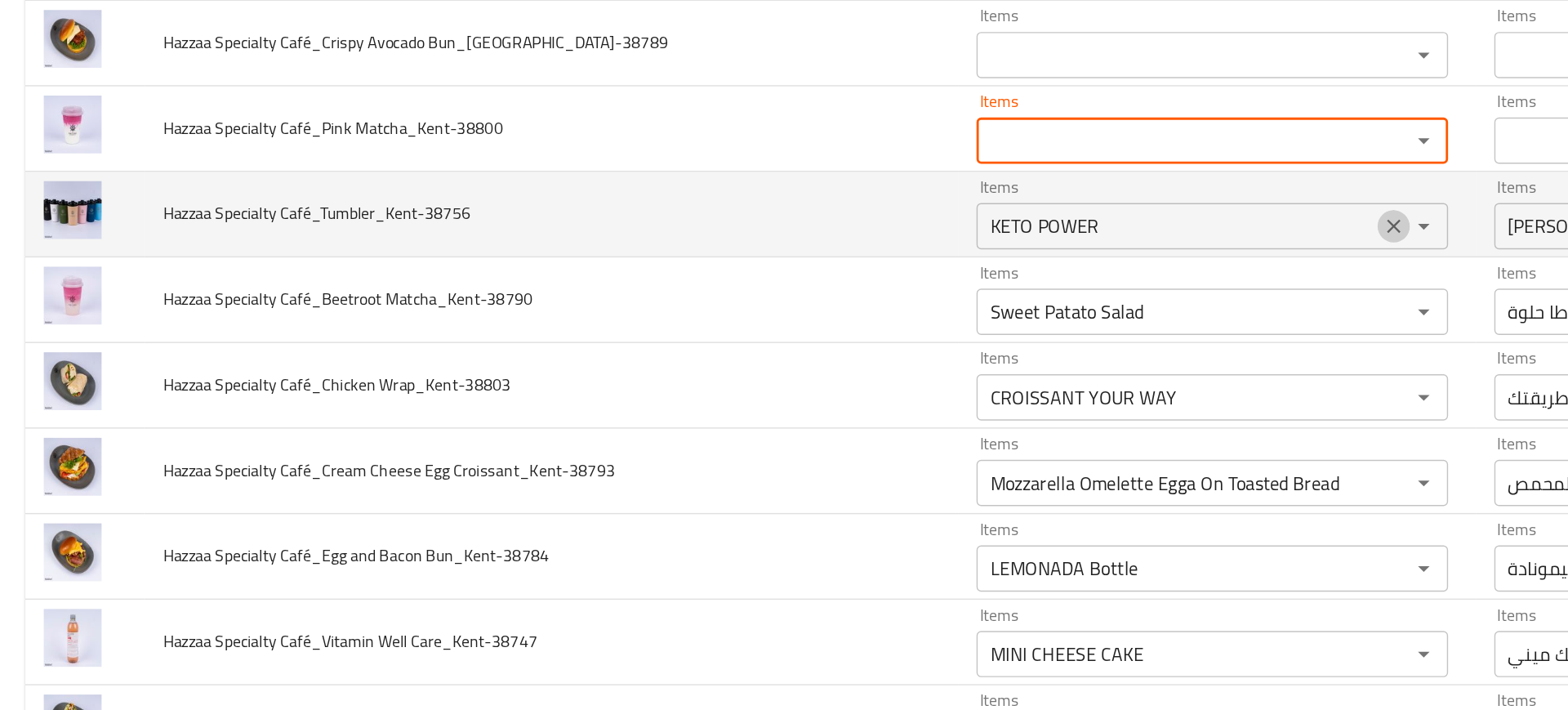
click at [979, 260] on icon "Clear" at bounding box center [987, 264] width 16 height 16
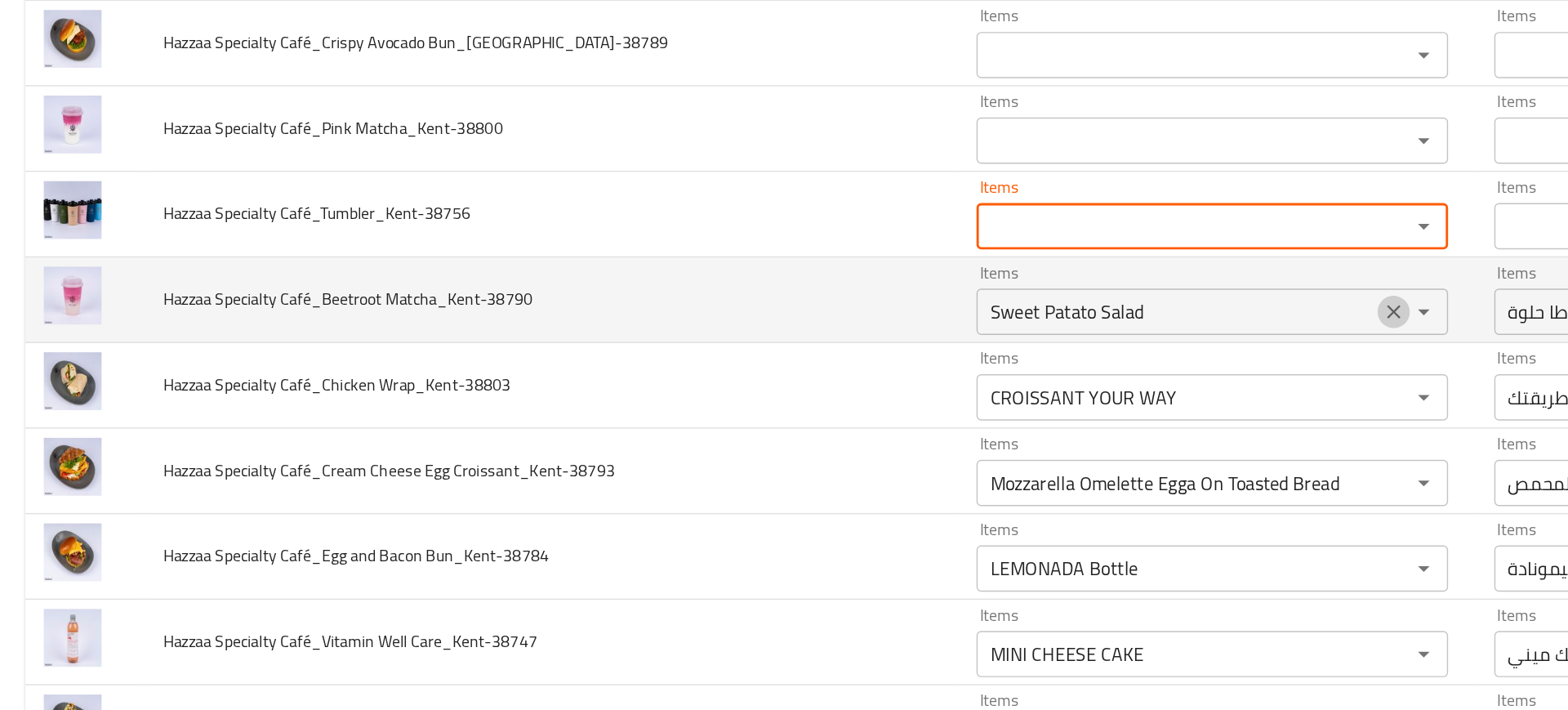
click at [975, 315] on button "Clear" at bounding box center [986, 323] width 23 height 23
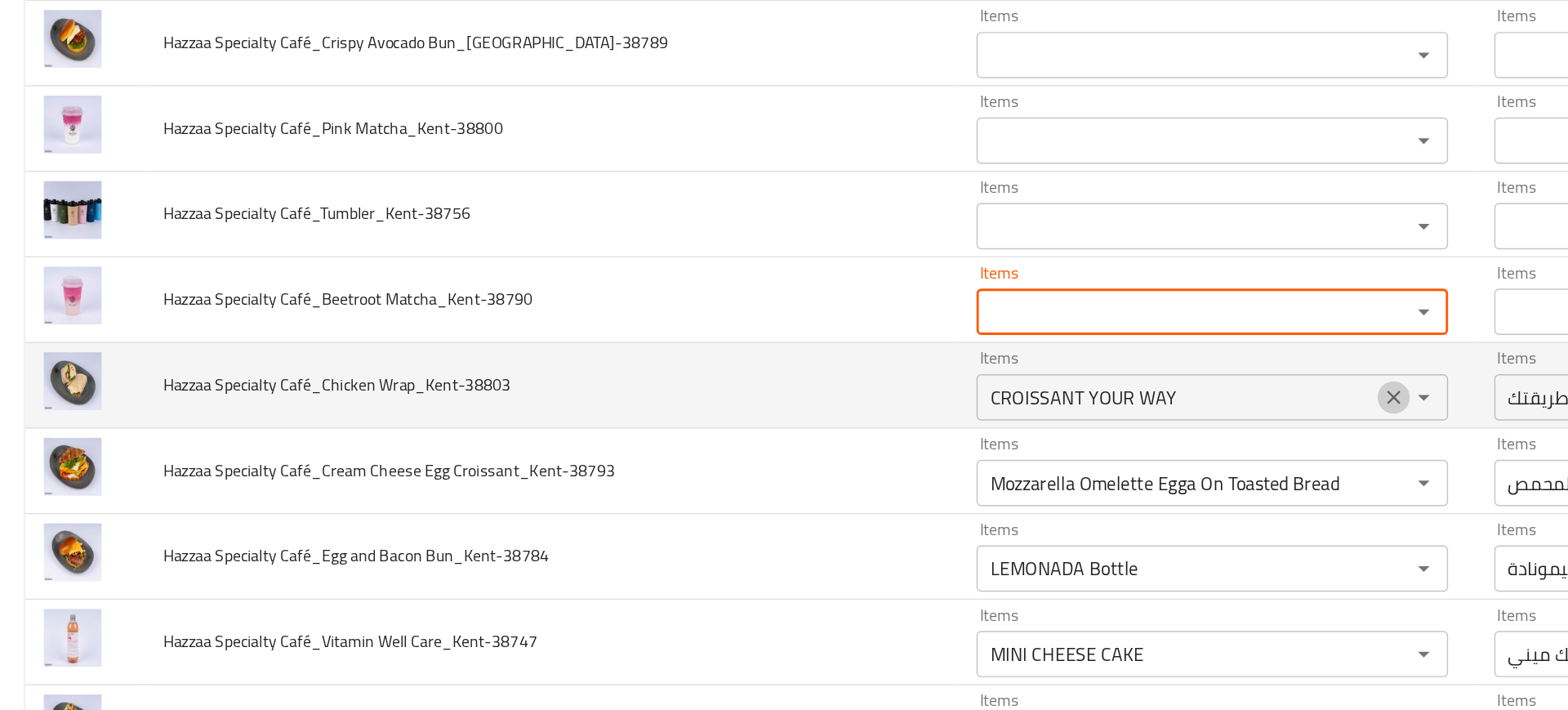
click at [979, 390] on icon "Clear" at bounding box center [987, 385] width 16 height 16
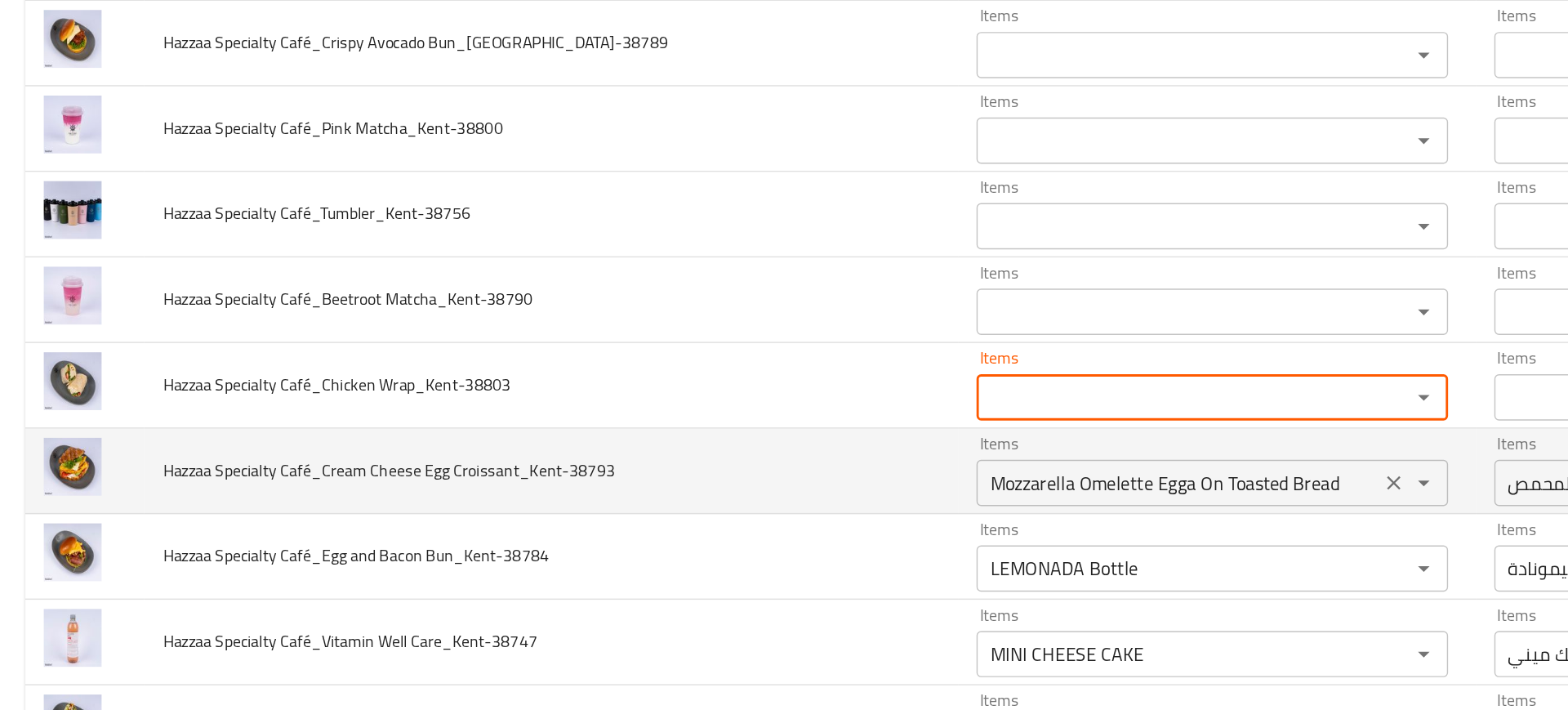
click at [975, 455] on div "enhanced table" at bounding box center [996, 444] width 42 height 23
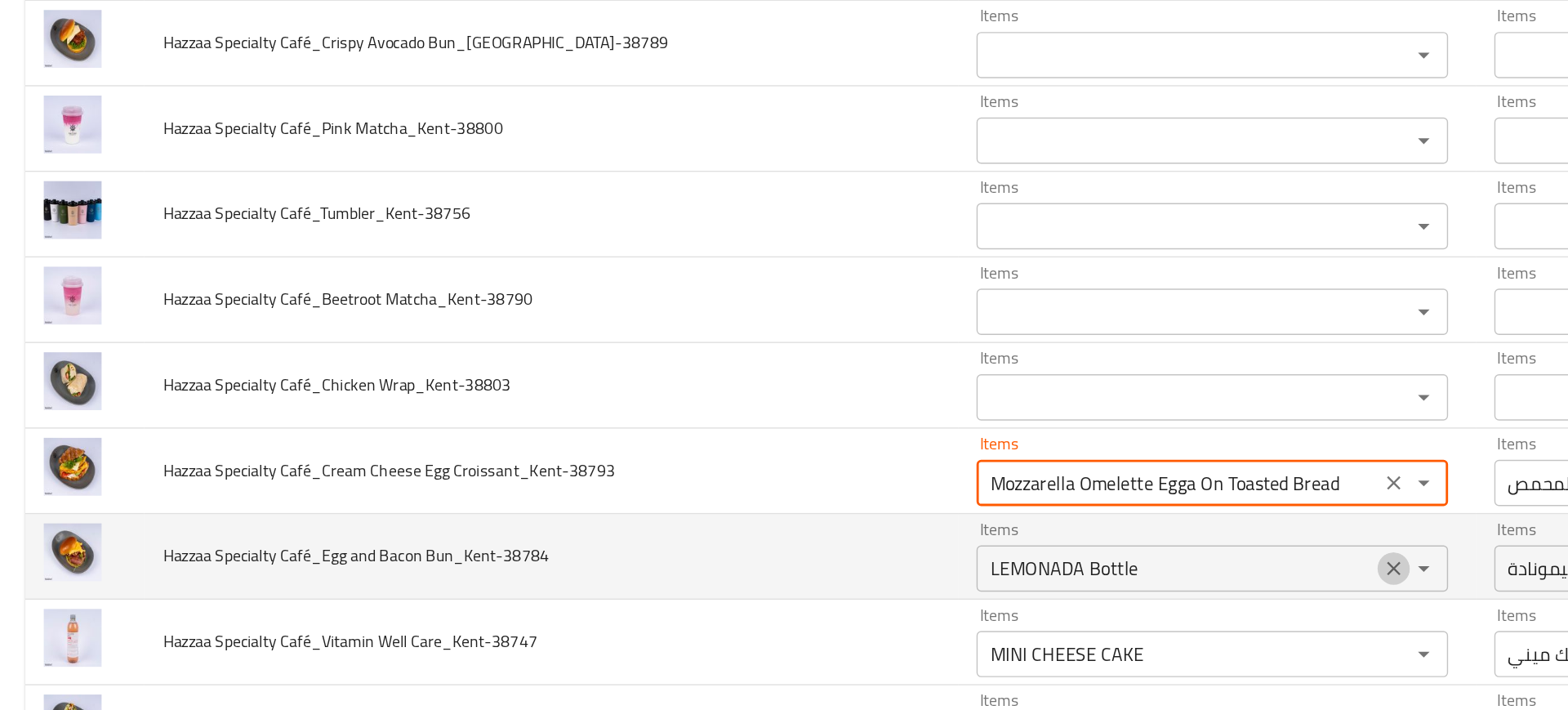
click at [979, 505] on icon "Clear" at bounding box center [987, 506] width 16 height 16
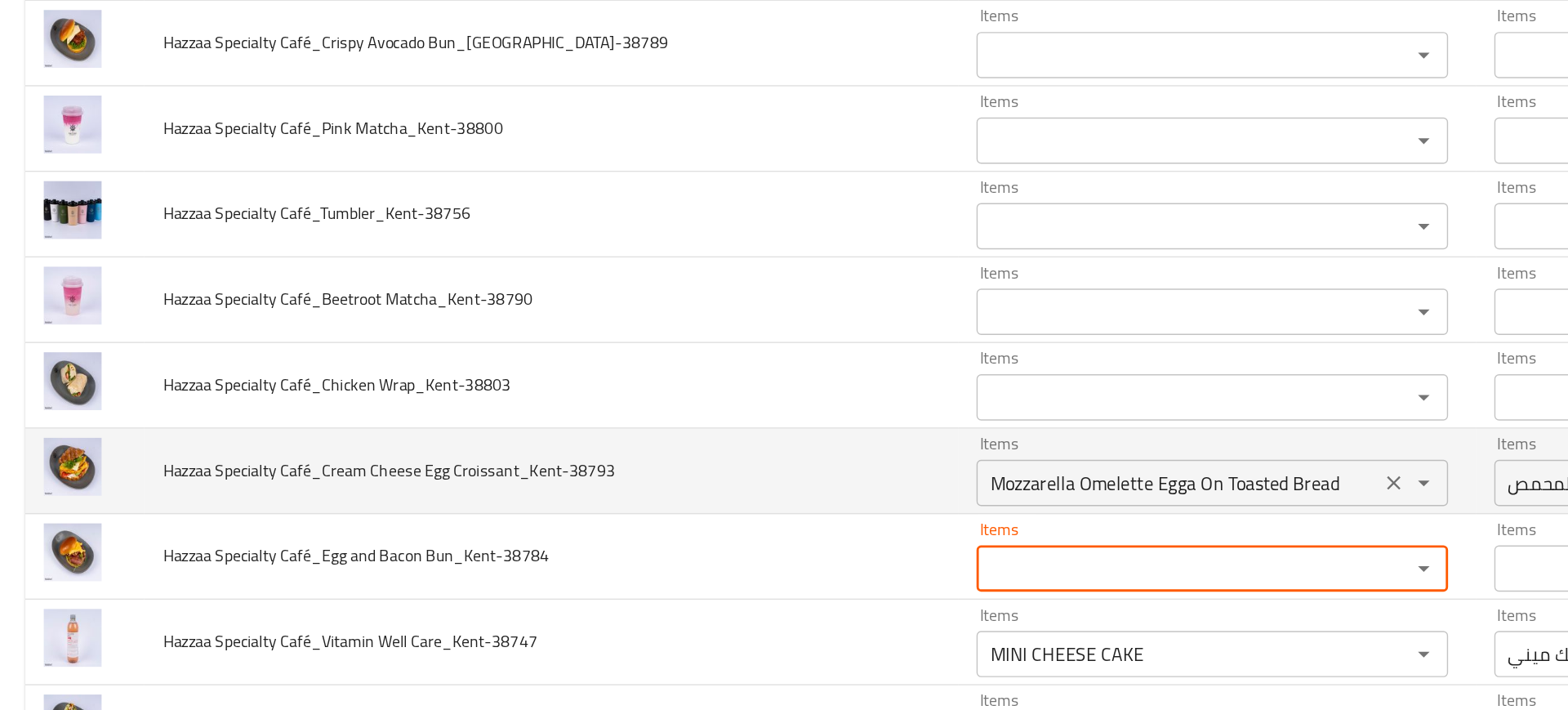
click at [979, 448] on icon "Clear" at bounding box center [987, 445] width 16 height 16
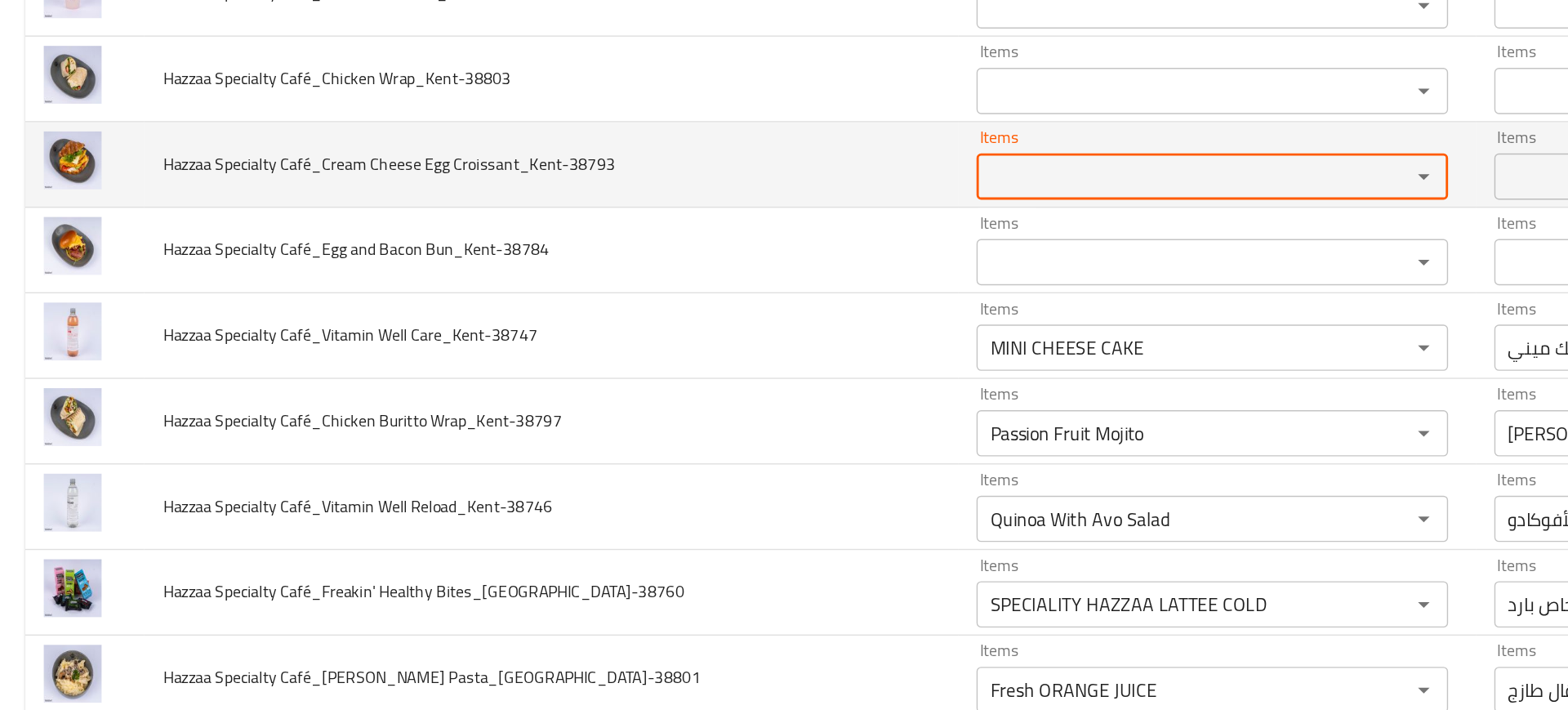
scroll to position [1518, 0]
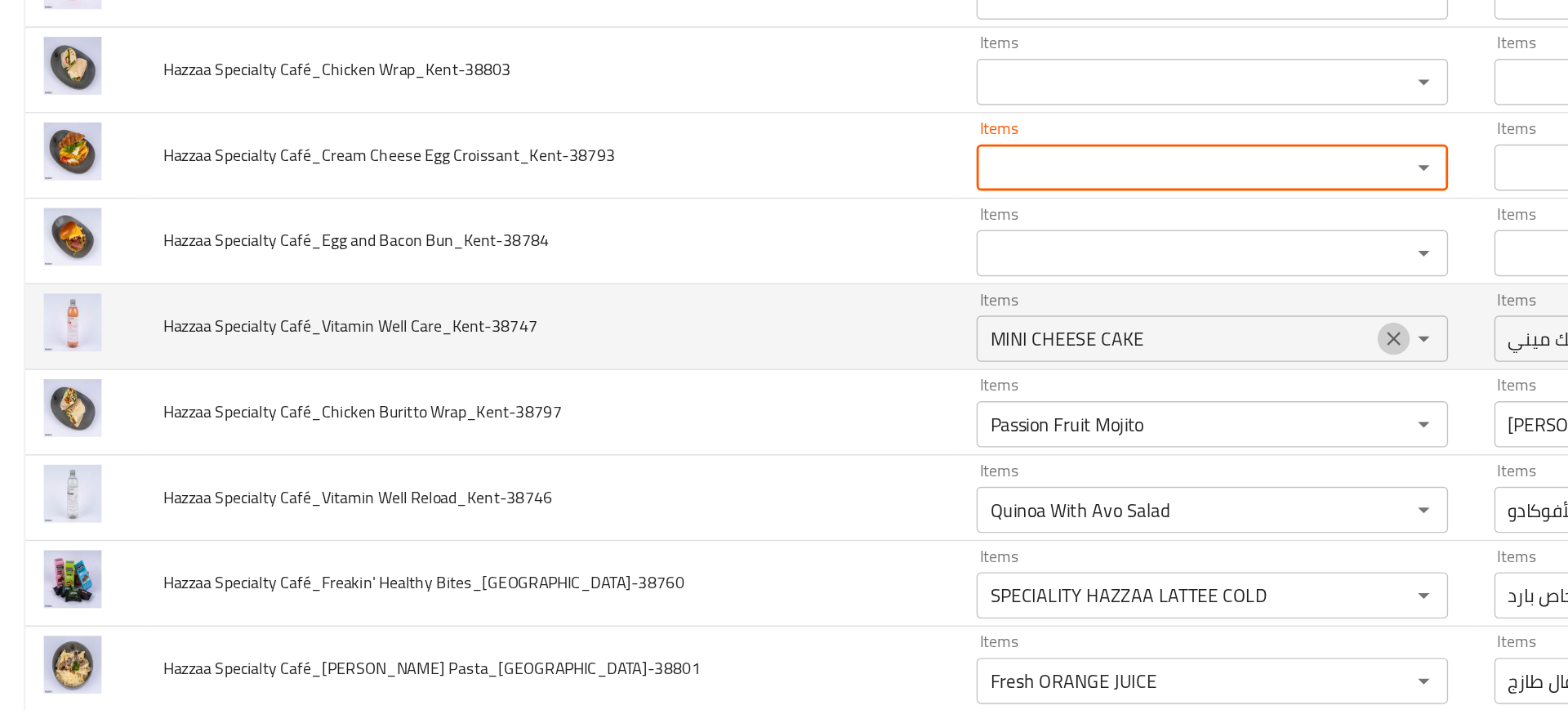
click at [979, 342] on icon "Clear" at bounding box center [987, 343] width 16 height 16
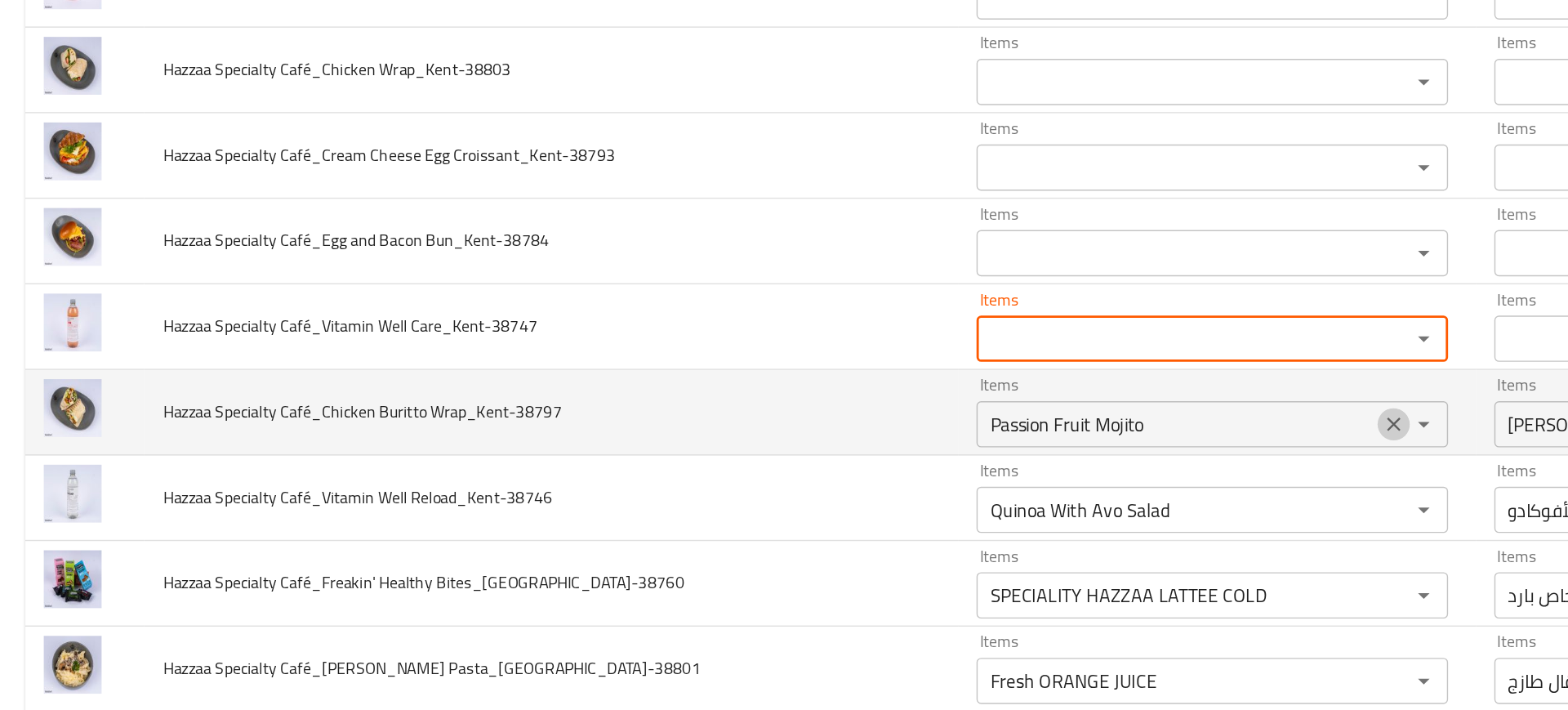
click at [979, 400] on icon "Clear" at bounding box center [987, 404] width 16 height 16
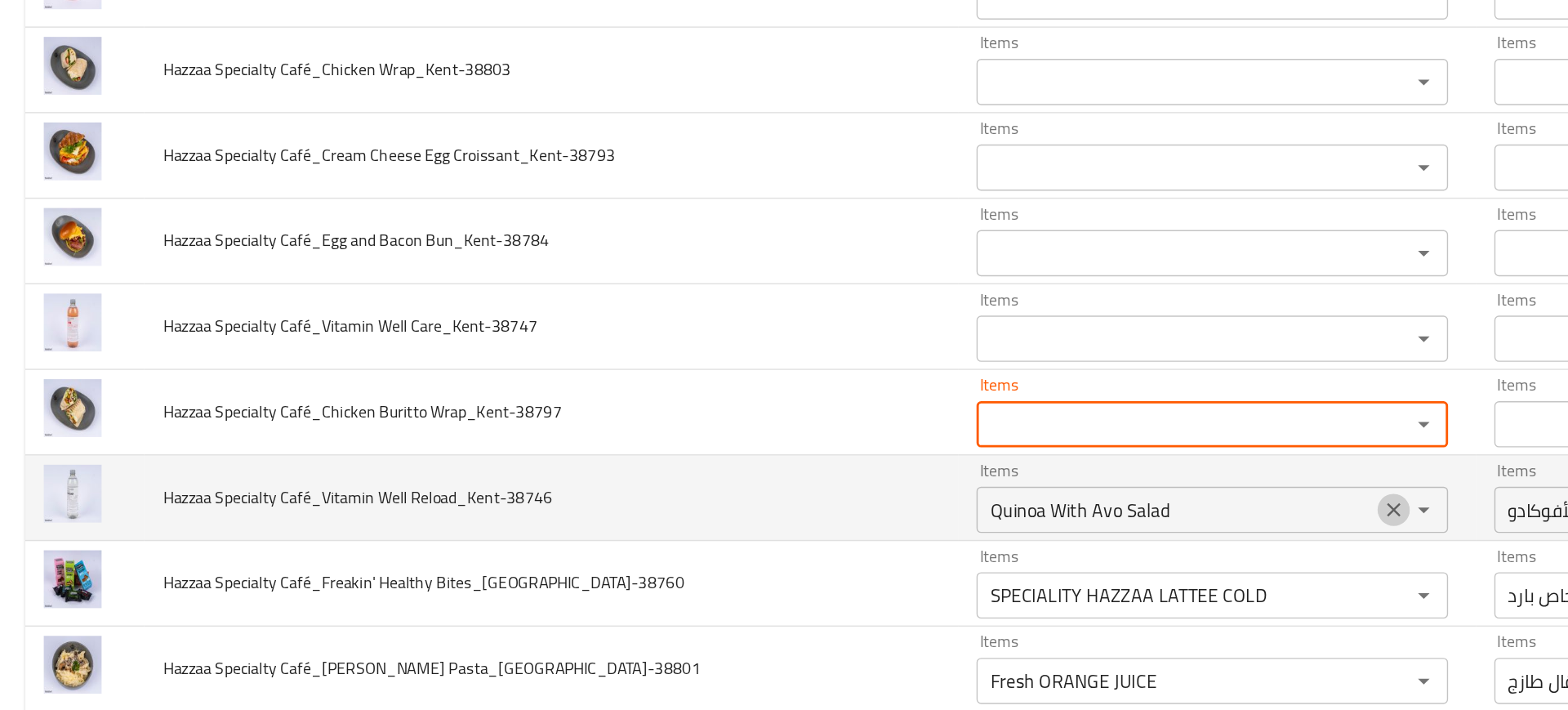
click at [981, 466] on icon "Clear" at bounding box center [986, 463] width 10 height 10
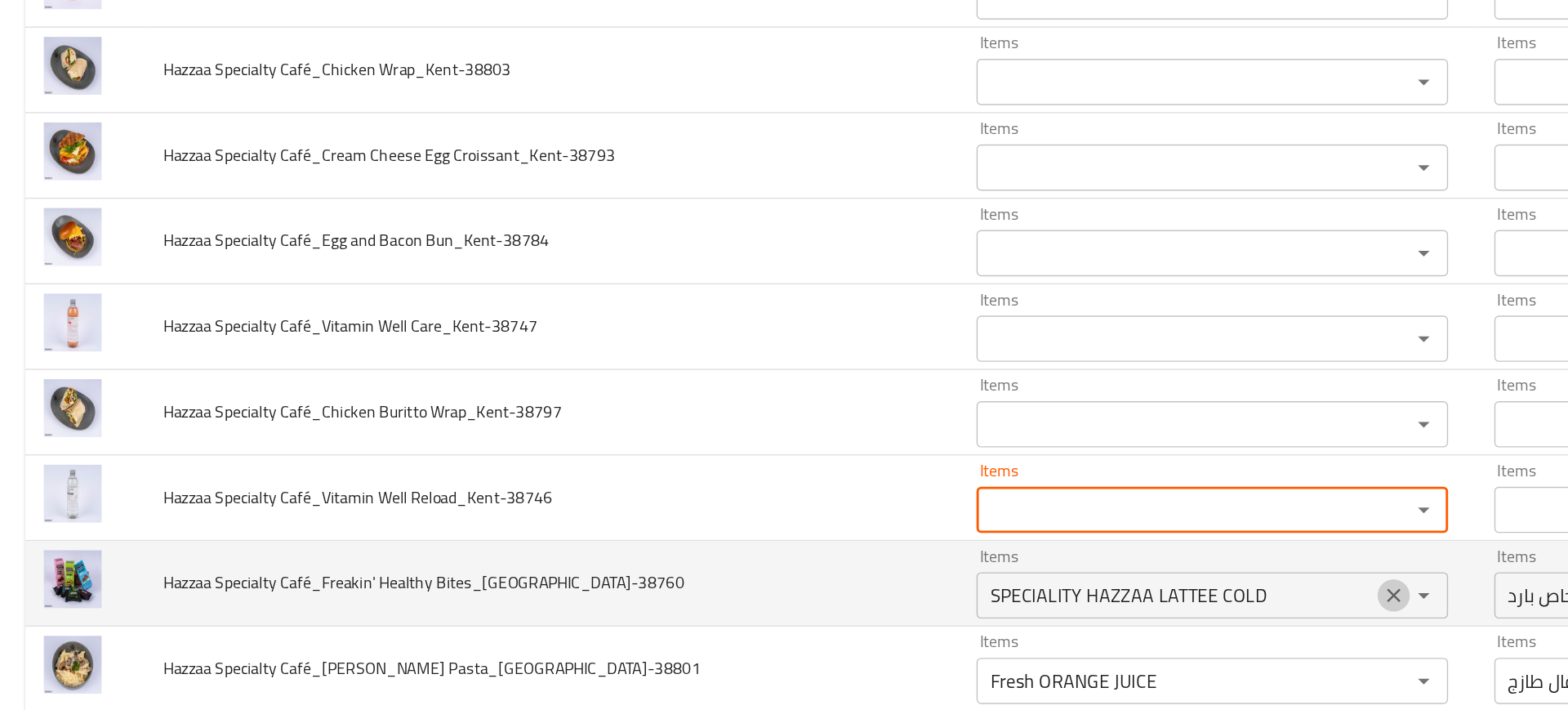
click at [979, 527] on icon "Clear" at bounding box center [987, 525] width 16 height 16
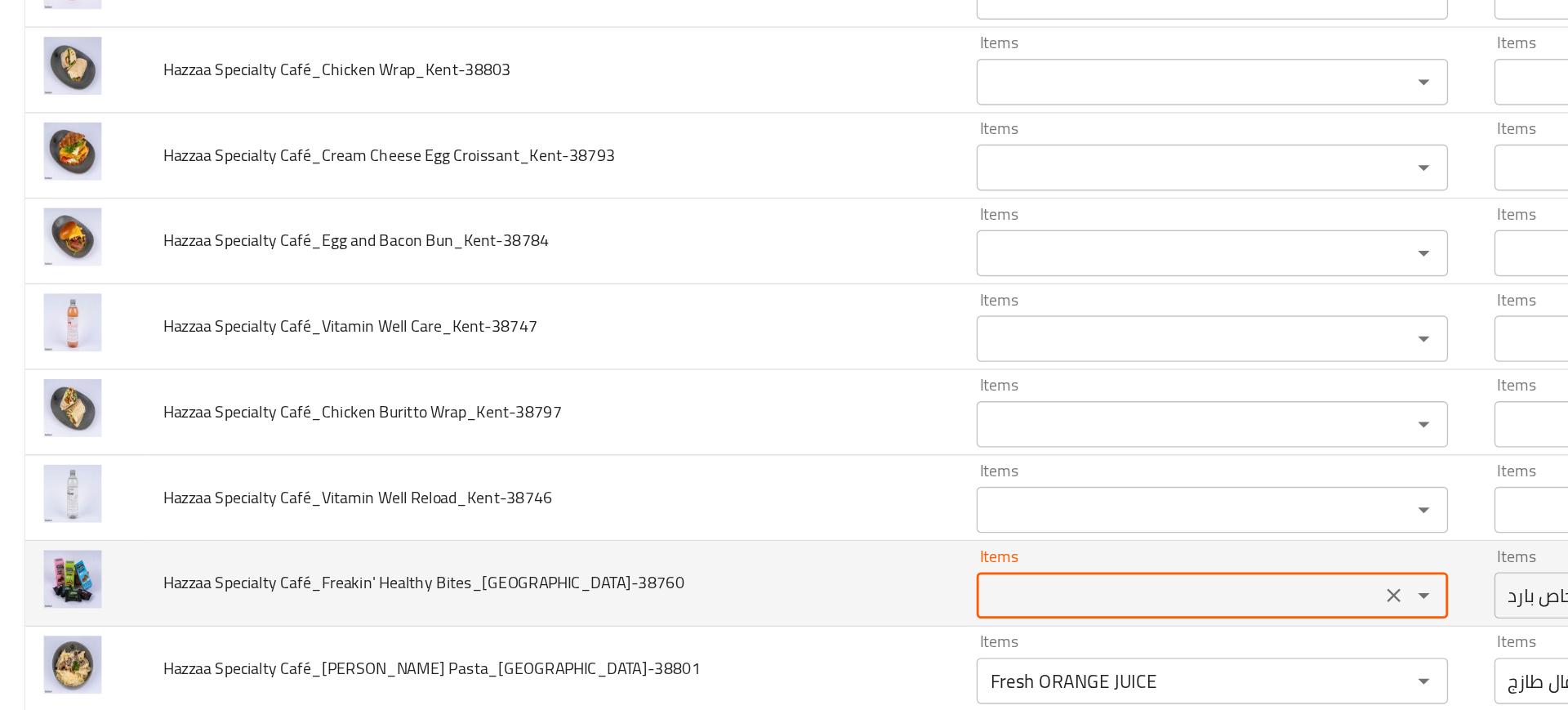
scroll to position [1715, 0]
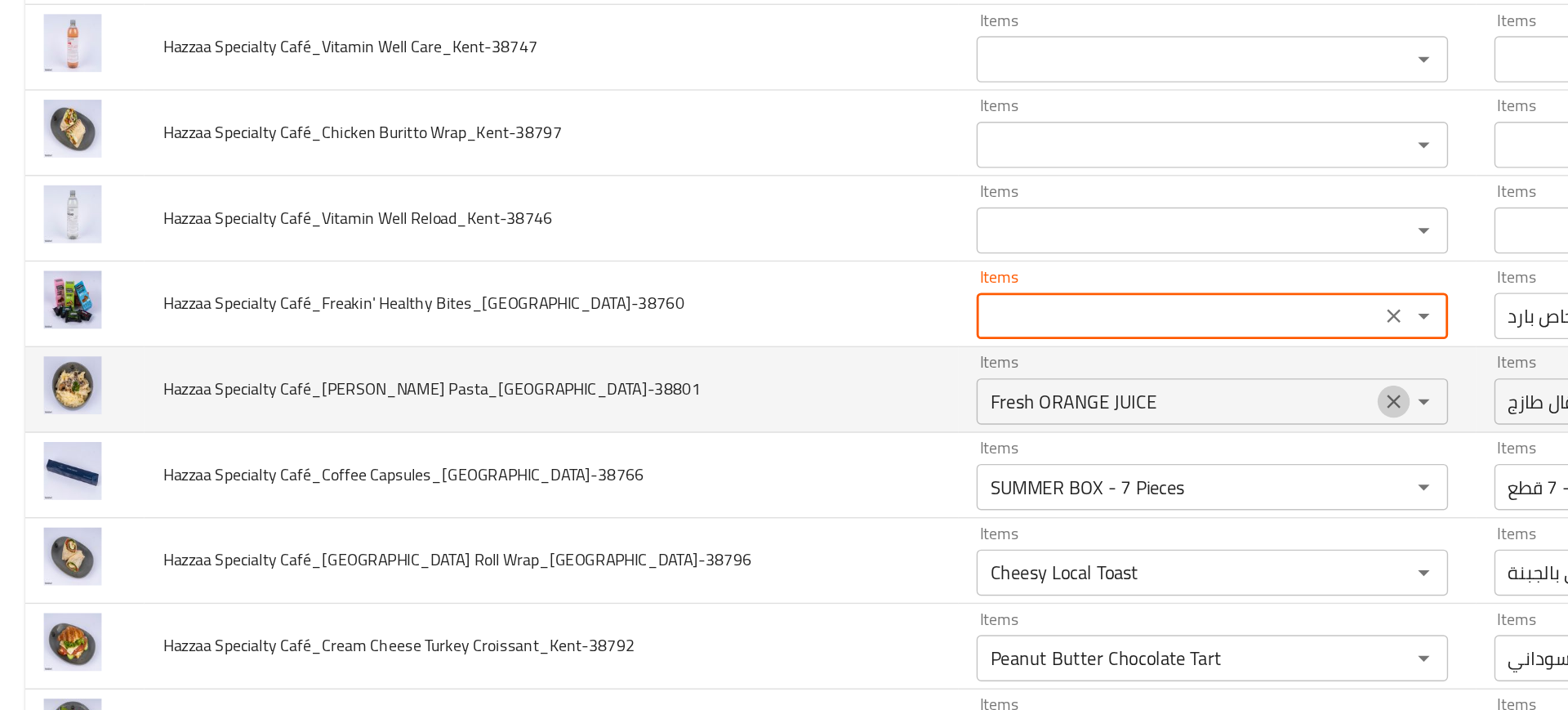
click at [979, 388] on icon "Clear" at bounding box center [987, 388] width 16 height 16
type Bites_Kent-38760 "SPECIALITY HAZZAA LATTEE COLD"
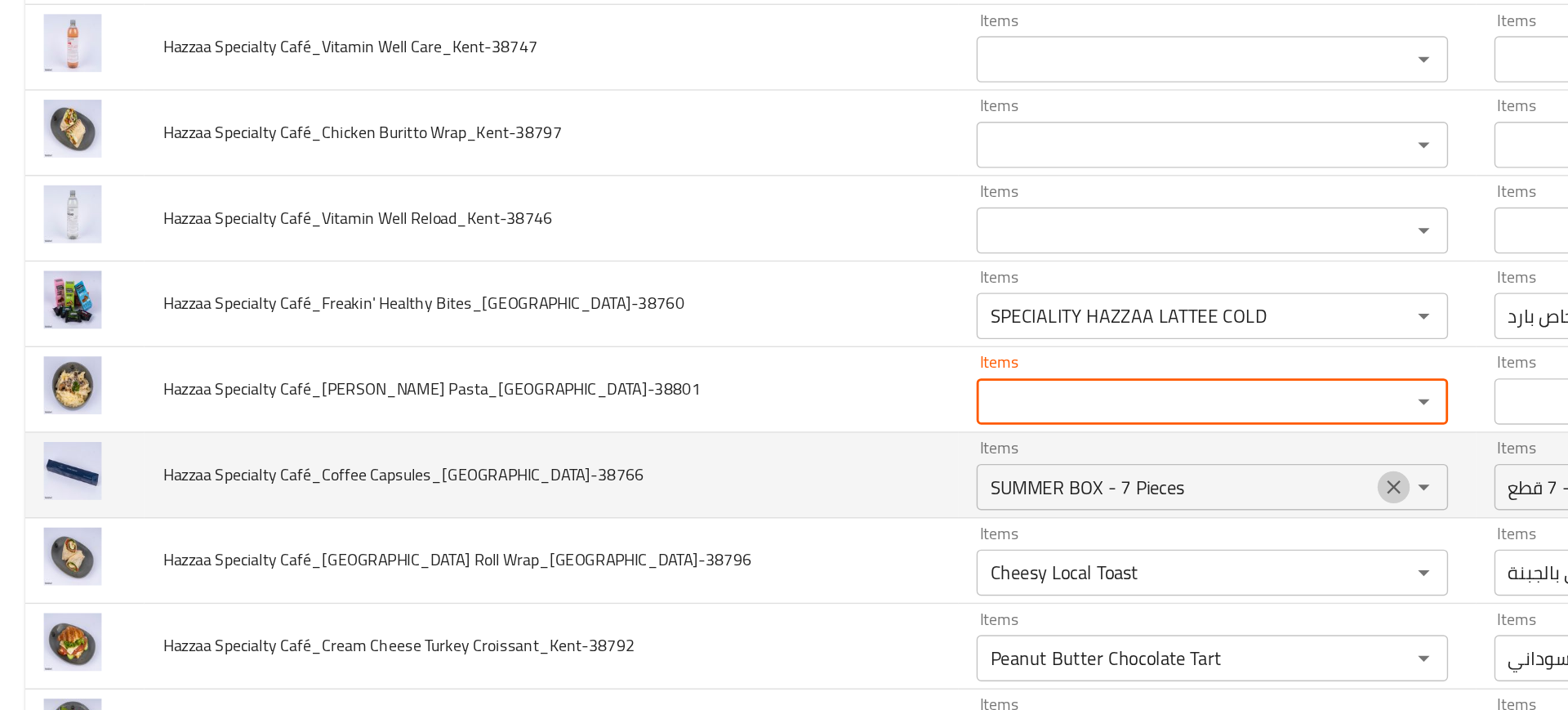
click at [975, 457] on button "Clear" at bounding box center [986, 447] width 23 height 23
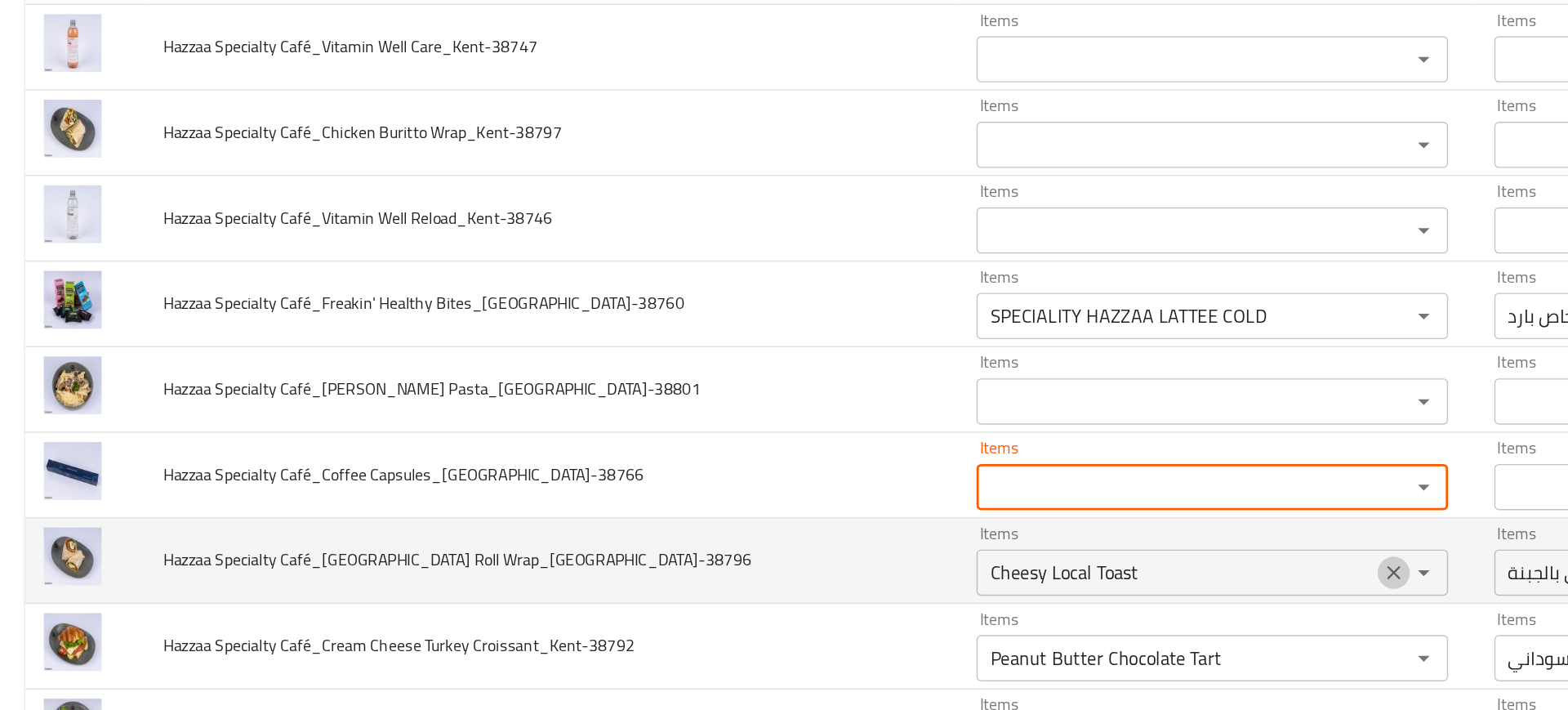
click at [979, 500] on icon "Clear" at bounding box center [987, 509] width 16 height 16
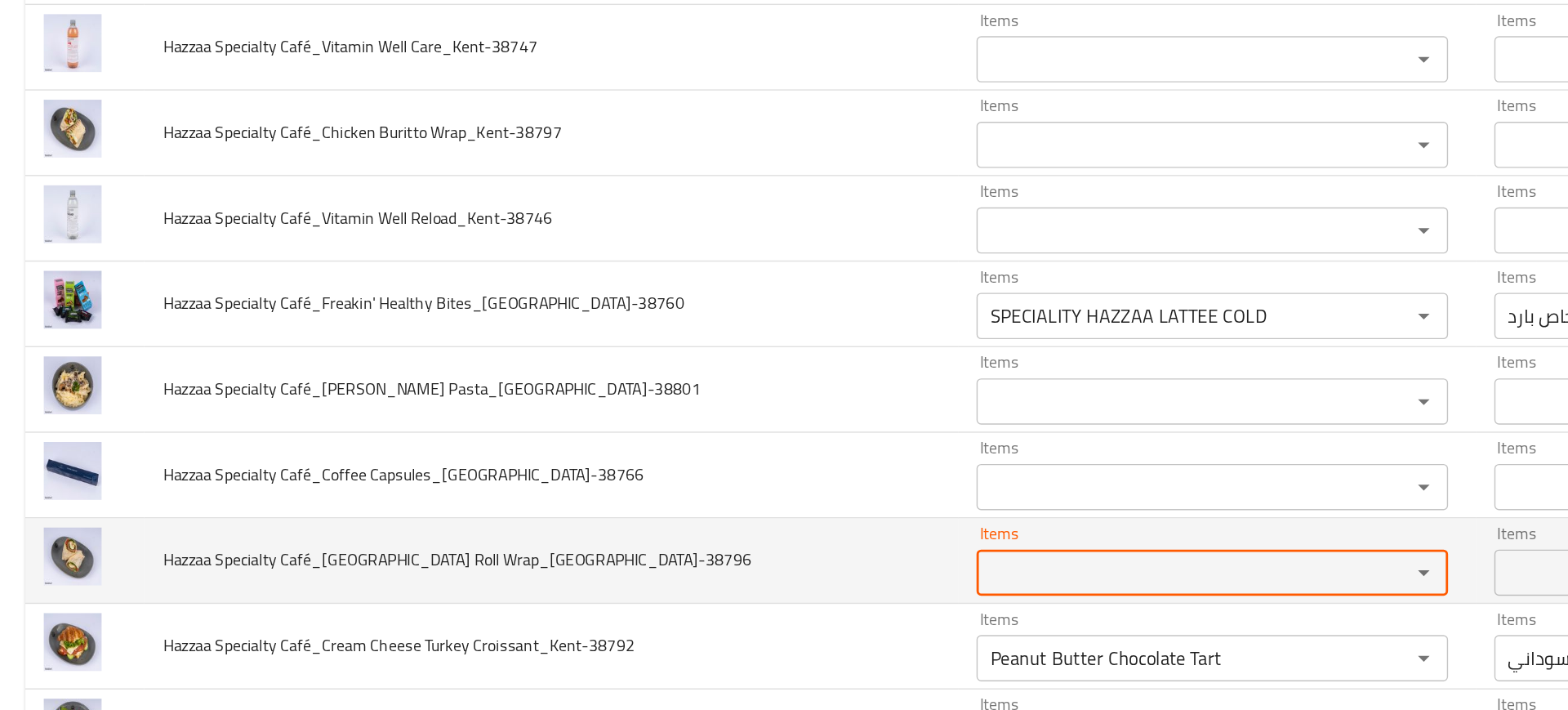
scroll to position [1810, 0]
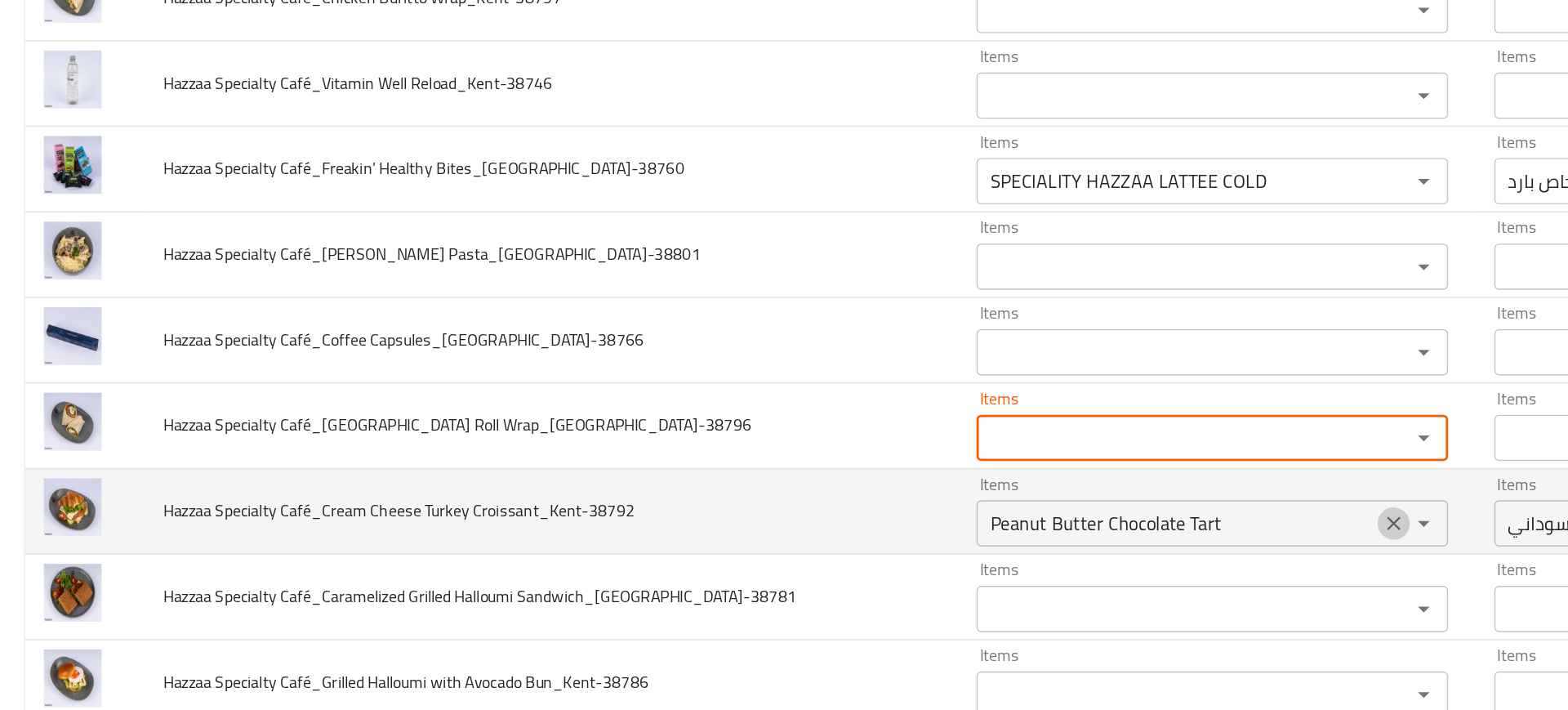
click at [979, 468] on icon "Clear" at bounding box center [987, 474] width 16 height 16
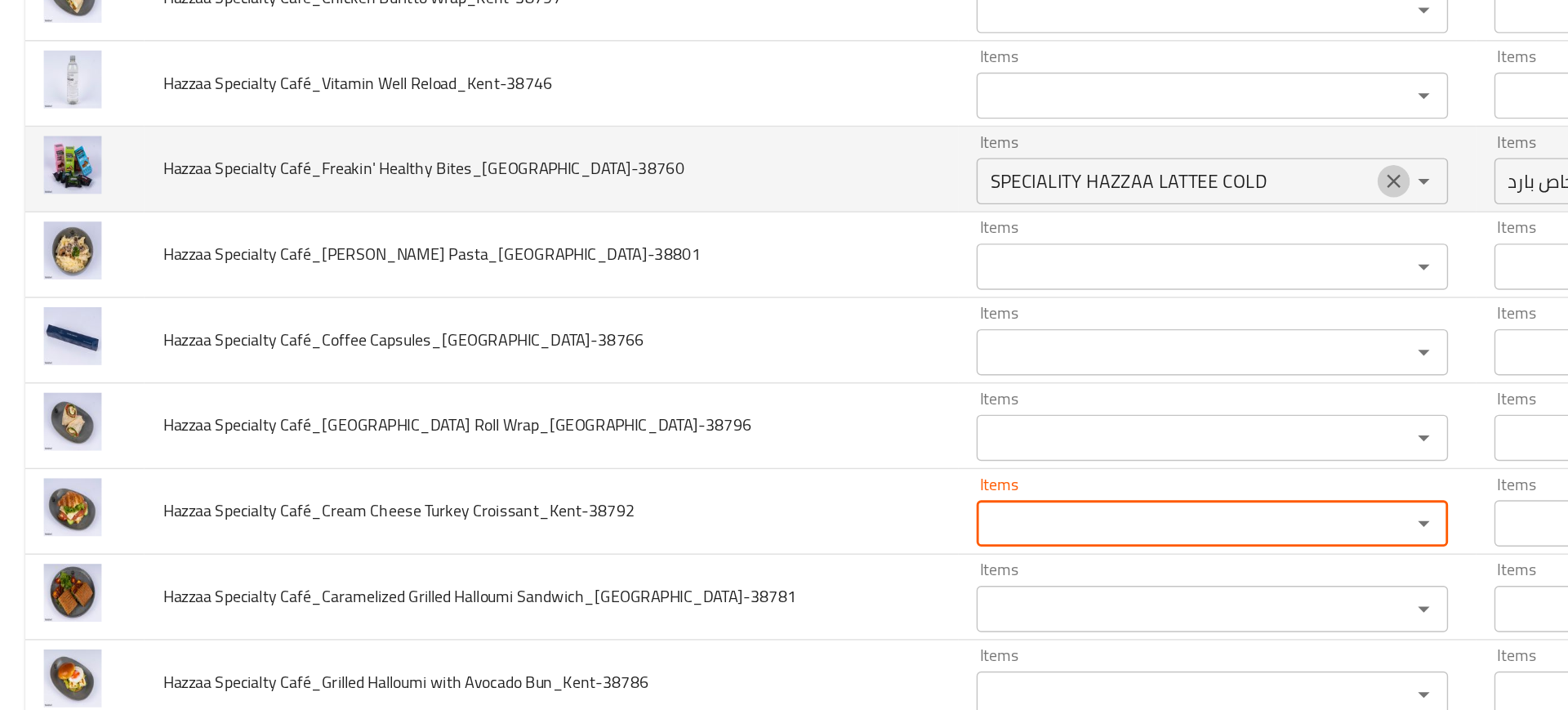
click at [979, 232] on icon "Clear" at bounding box center [987, 232] width 16 height 16
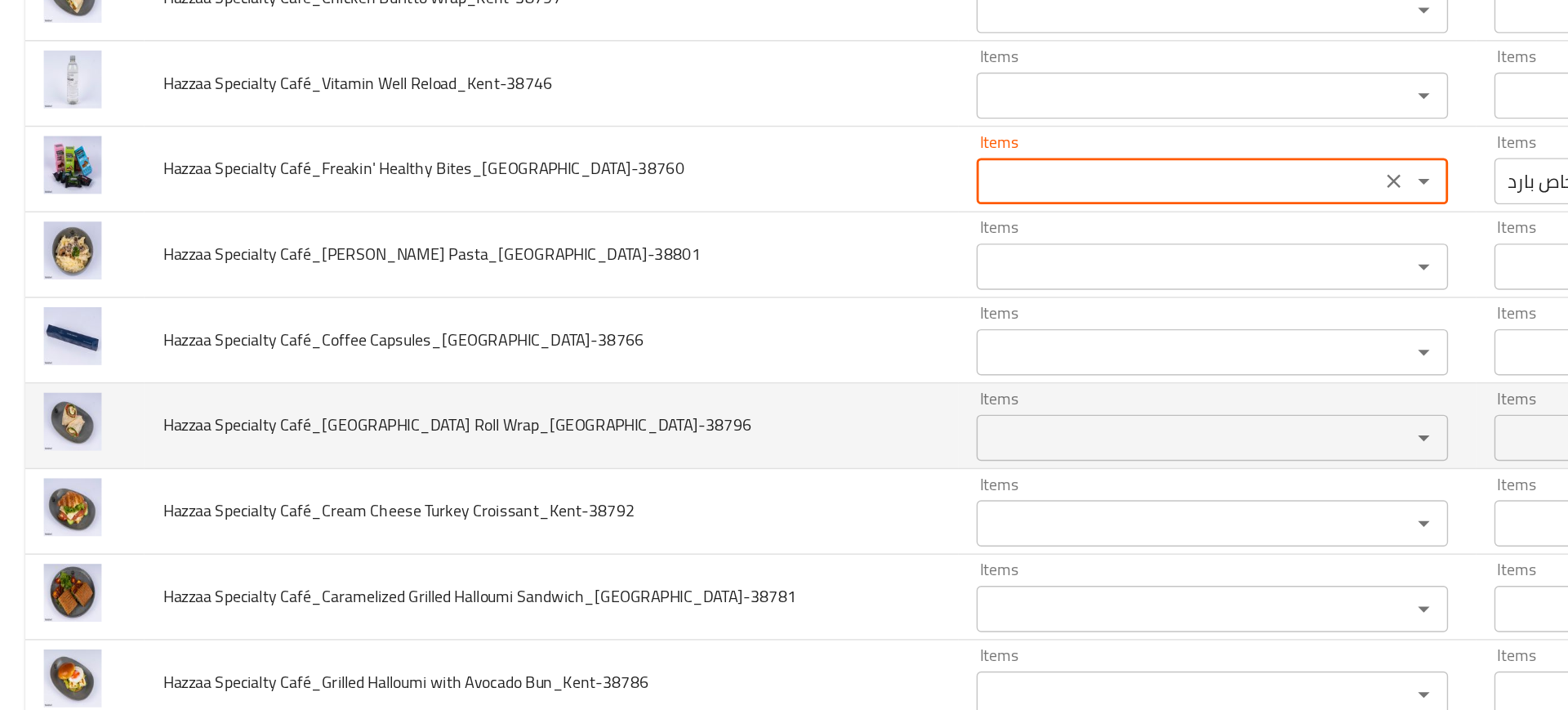
type Bites_Kent-38760 "SPECIALITY HAZZAA LATTEE COLD"
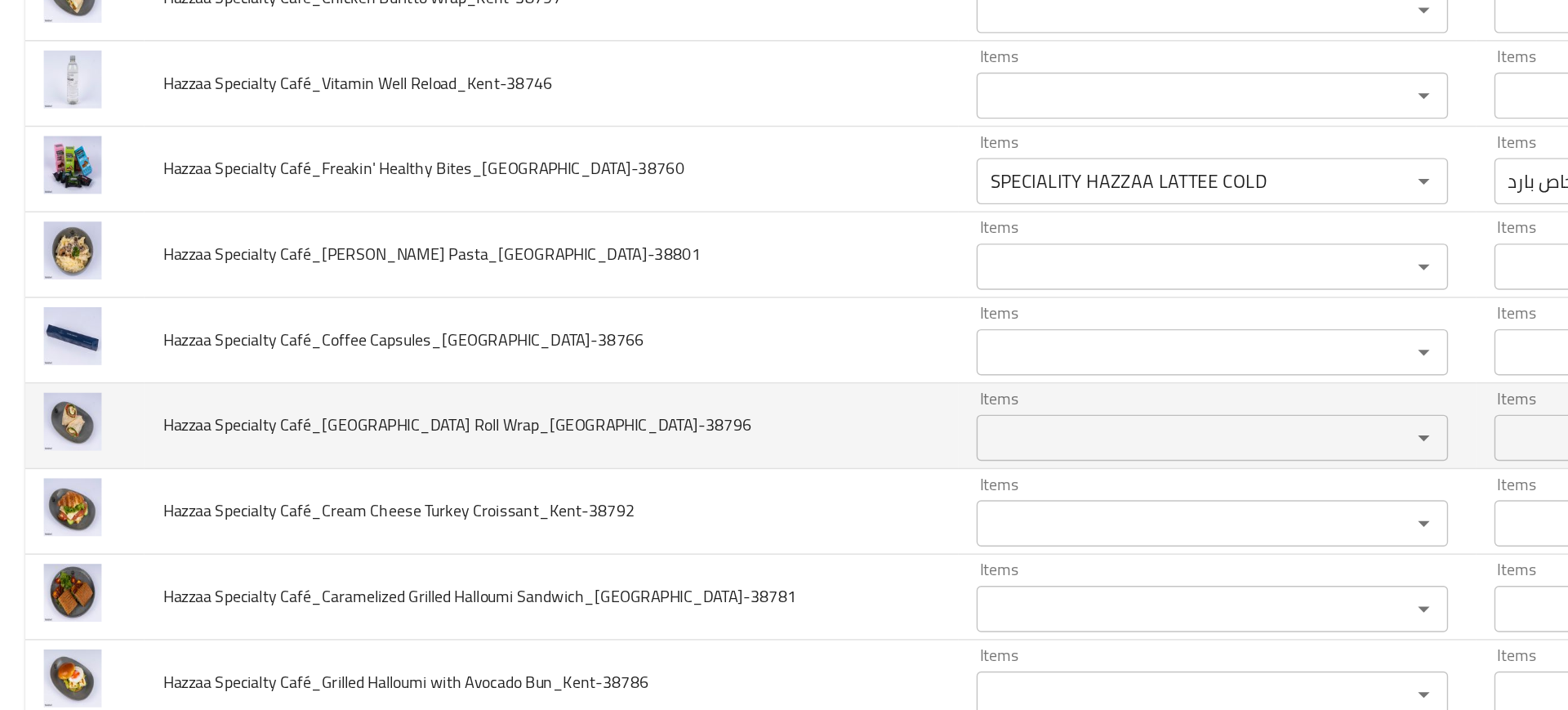
click at [386, 430] on td "Hazzaa Specialty Café_Turkey Roll Wrap_Kent-38796" at bounding box center [391, 405] width 575 height 61
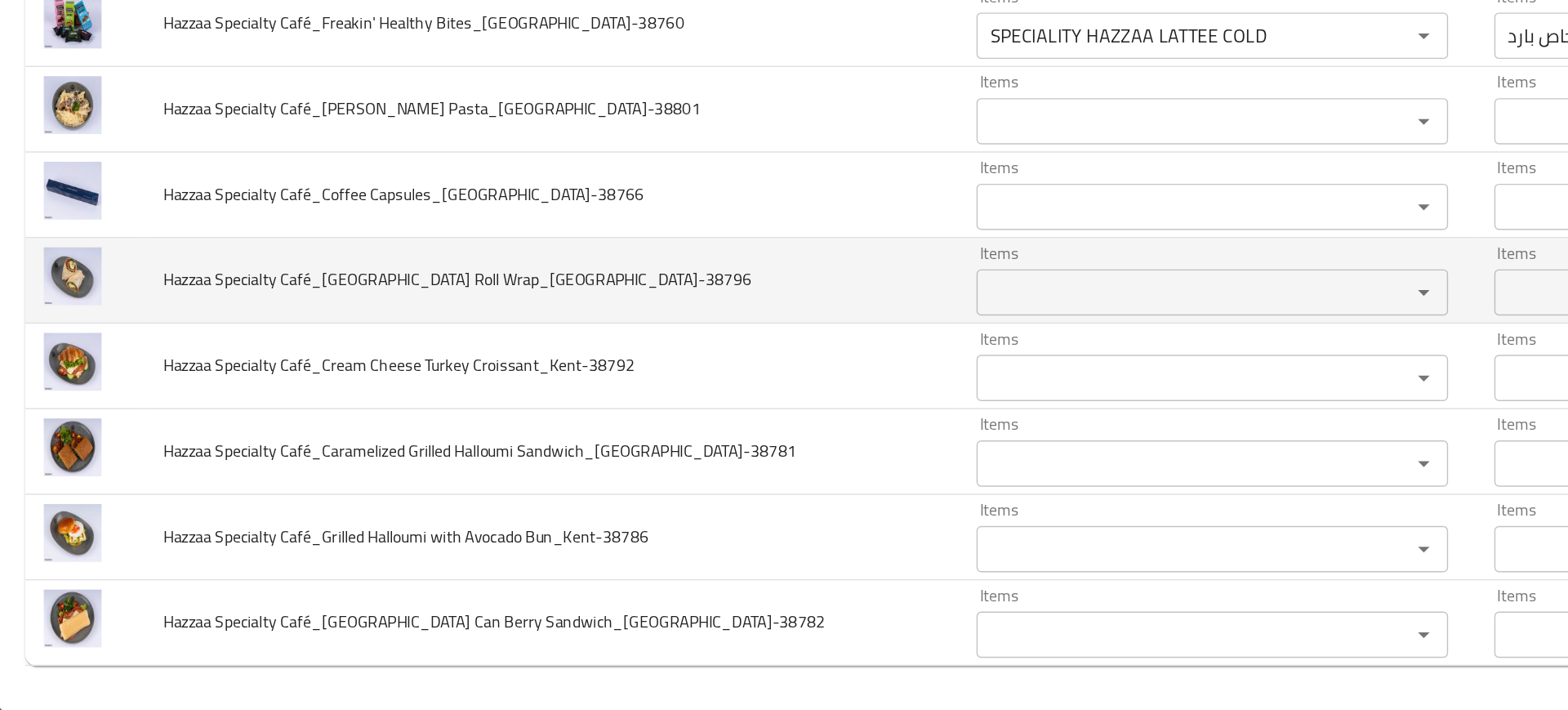
scroll to position [1689, 0]
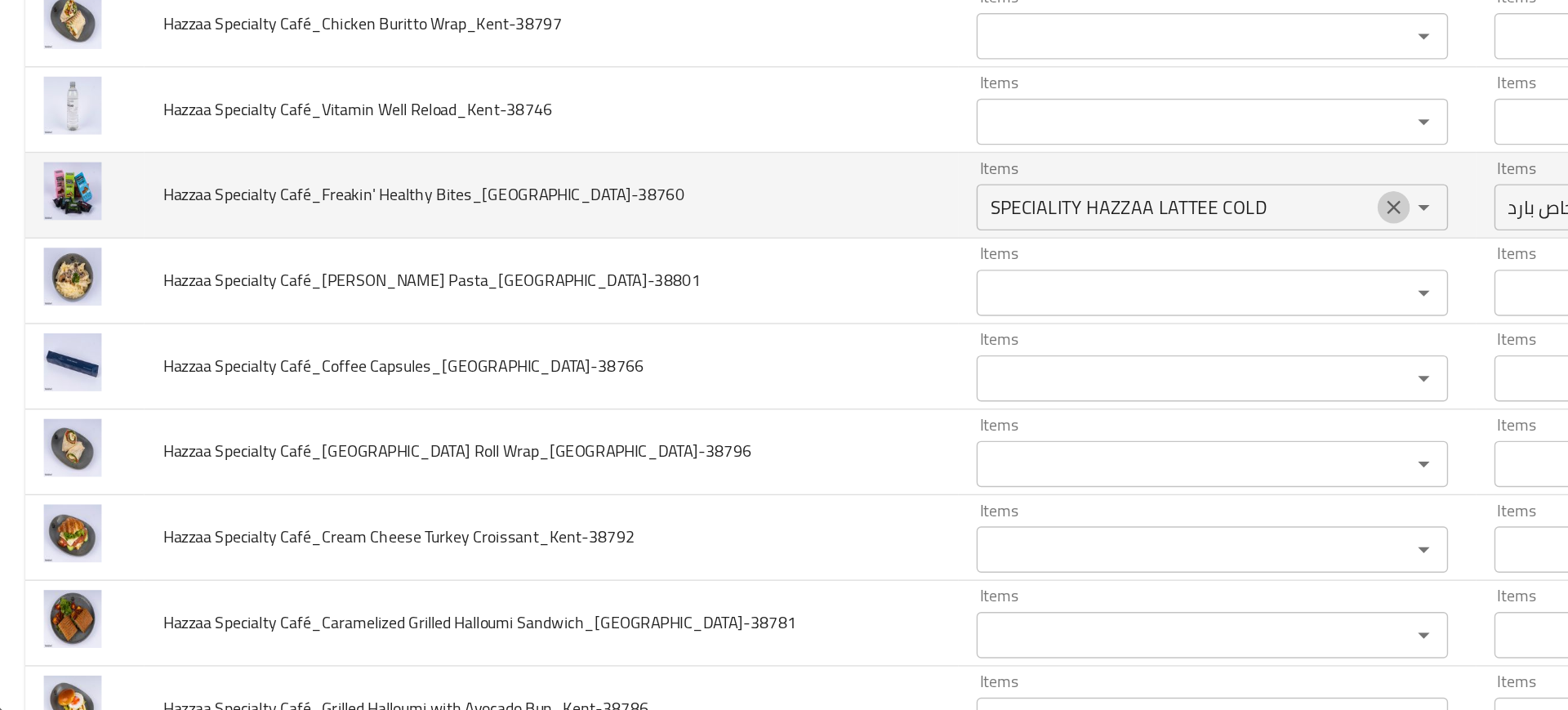
click at [979, 354] on icon "Clear" at bounding box center [987, 353] width 16 height 16
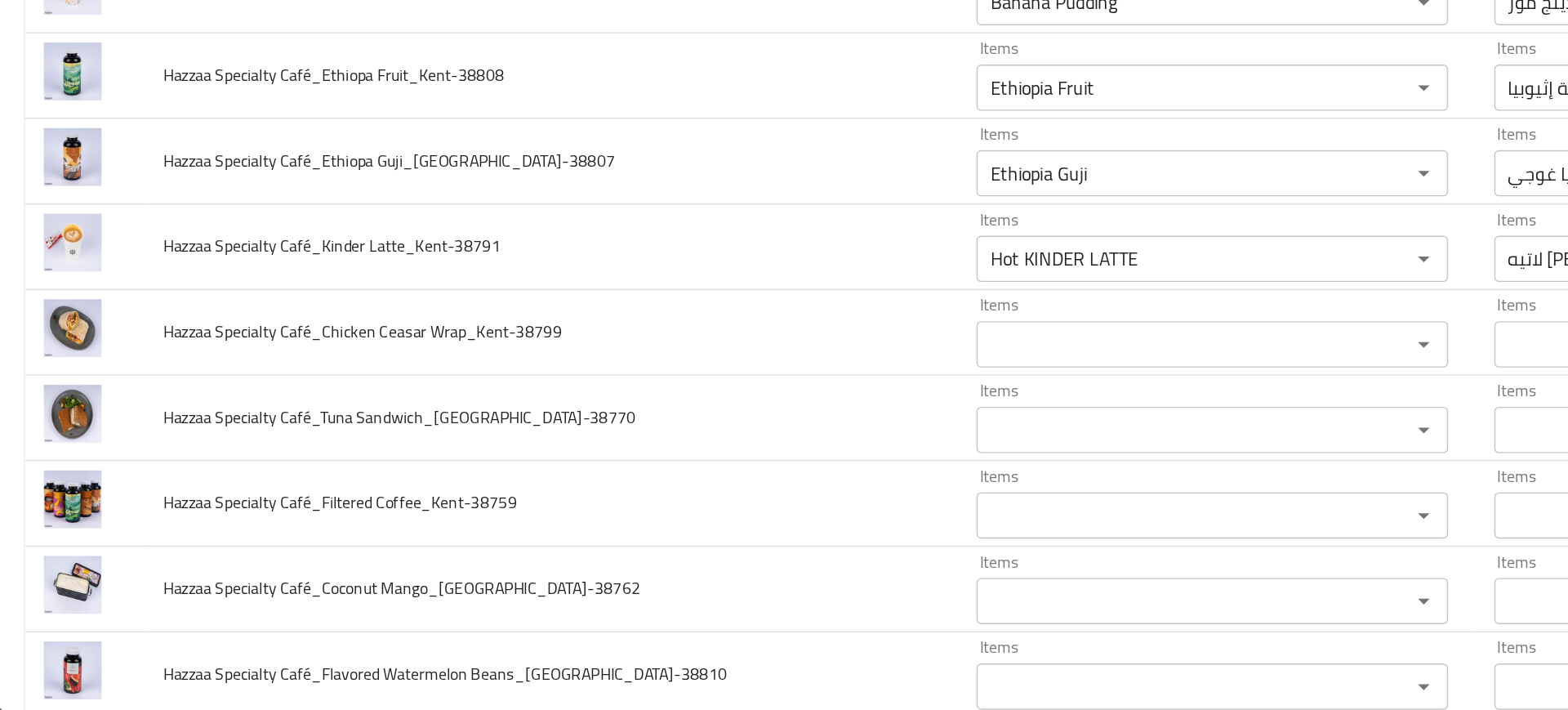
scroll to position [0, 0]
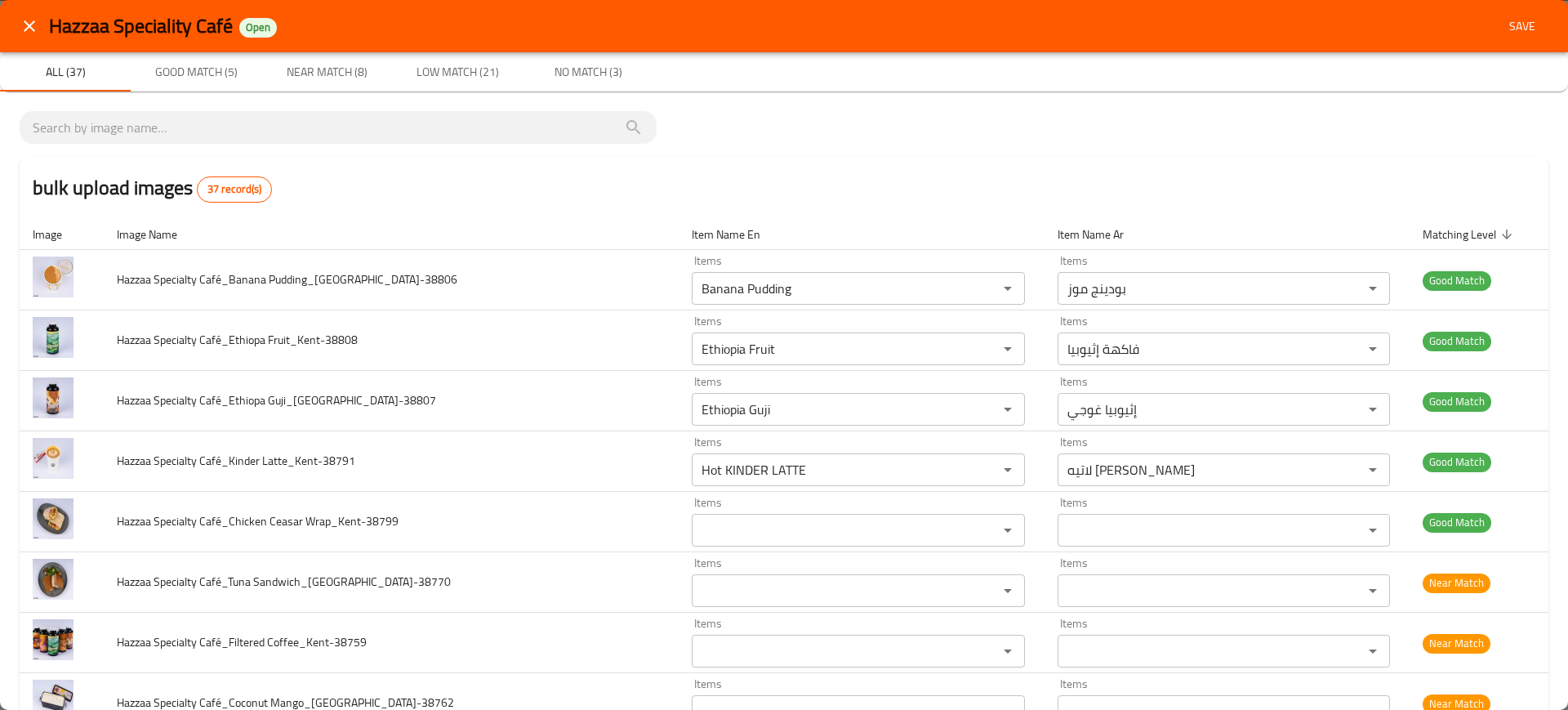
type Bites_Kent-38760 "SPECIALITY HAZZAA LATTEE COLD"
click at [1496, 39] on button "Save" at bounding box center [1522, 26] width 52 height 30
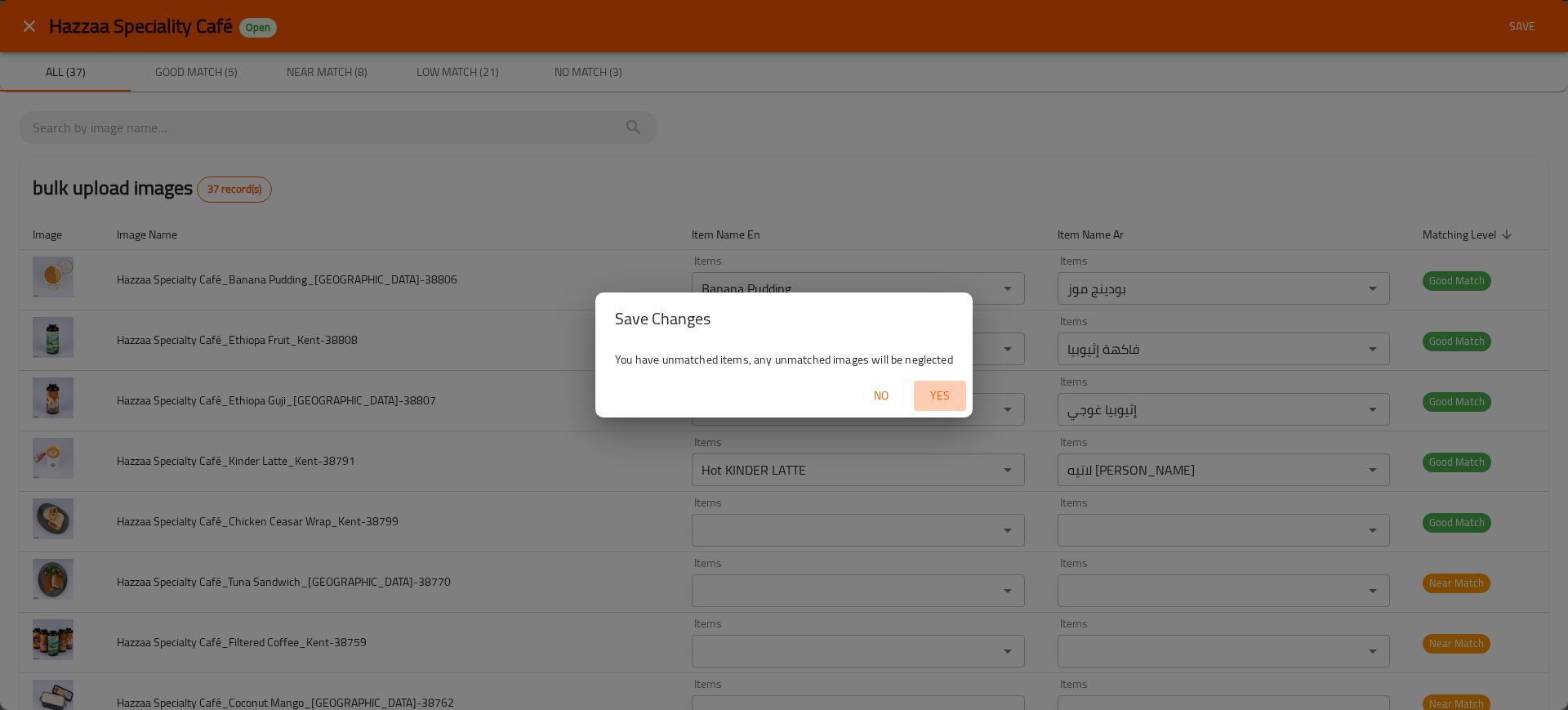
click at [939, 398] on span "Yes" at bounding box center [939, 396] width 39 height 21
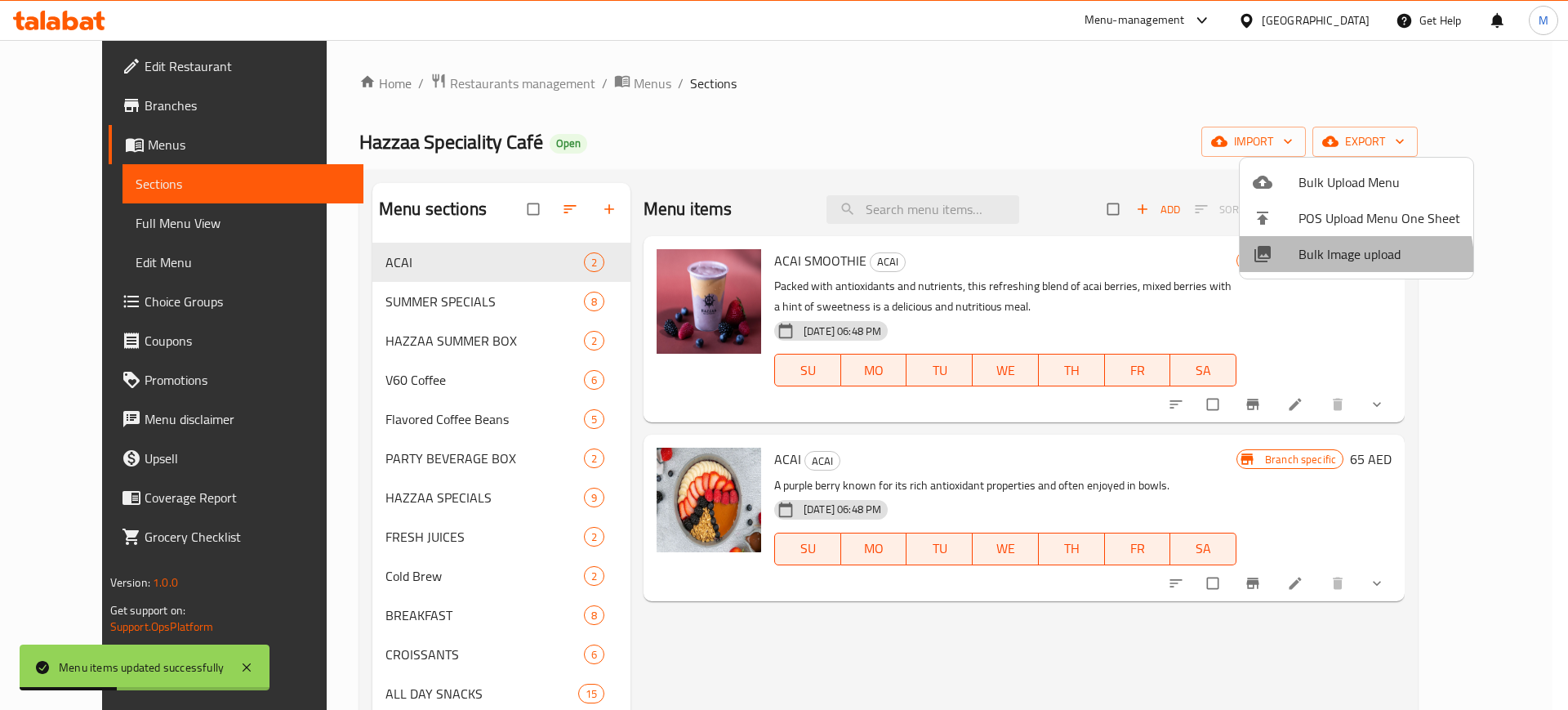
click at [1295, 271] on li "Bulk Image upload" at bounding box center [1356, 254] width 234 height 36
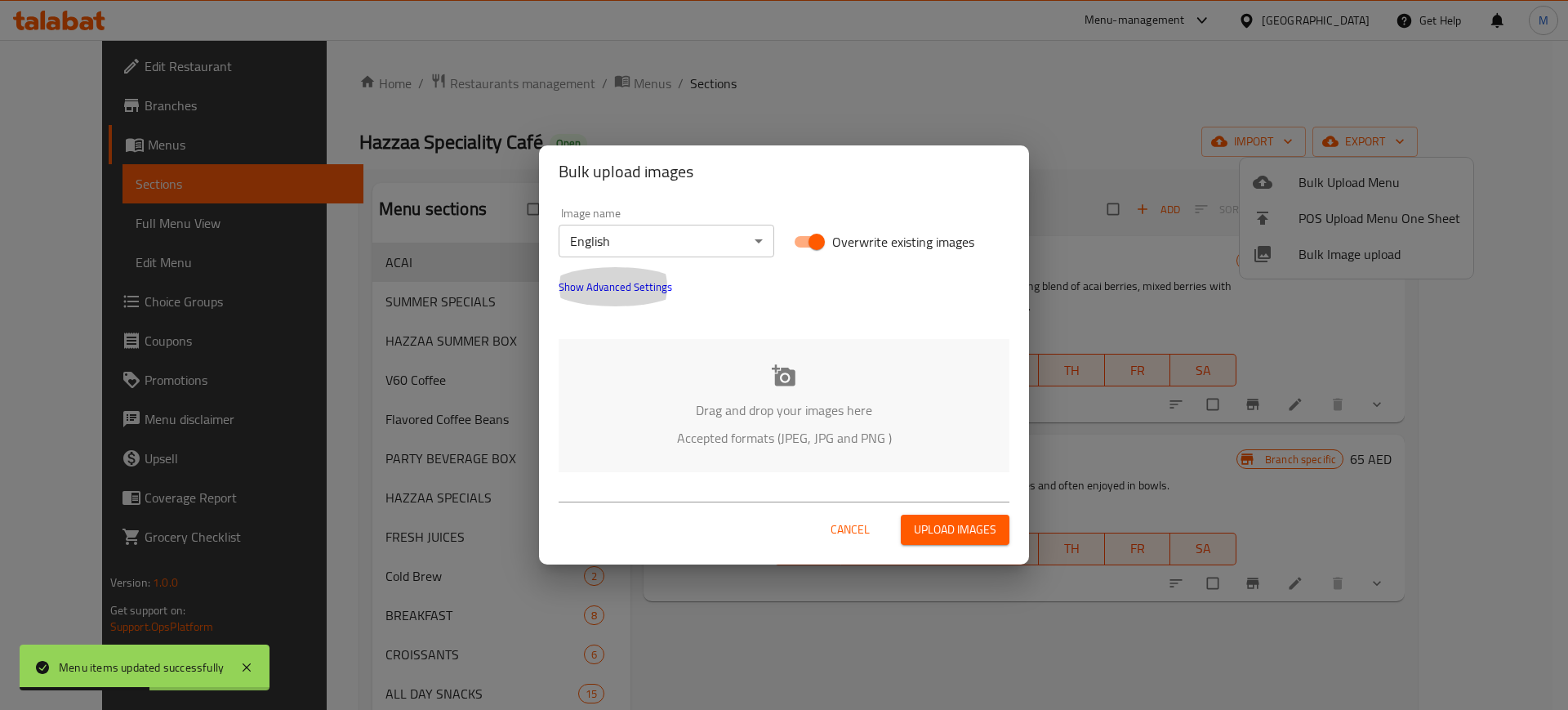
click at [630, 299] on button "Show Advanced Settings" at bounding box center [615, 286] width 133 height 39
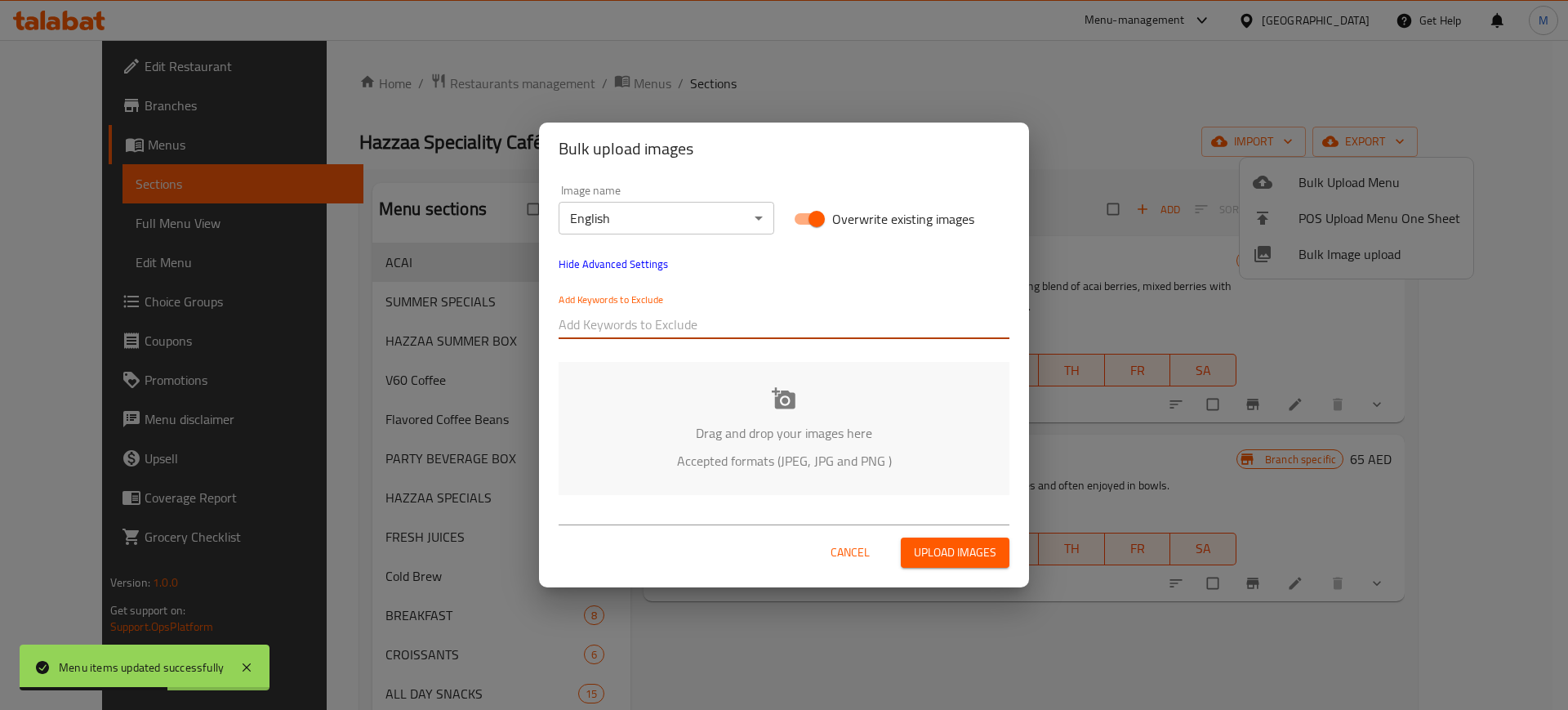
click at [645, 330] on input "text" at bounding box center [784, 324] width 450 height 26
paste input "_Kent-"
type input "_Kent-"
click at [745, 347] on div "Add Keywords to Exclude _Kent-" at bounding box center [784, 316] width 470 height 65
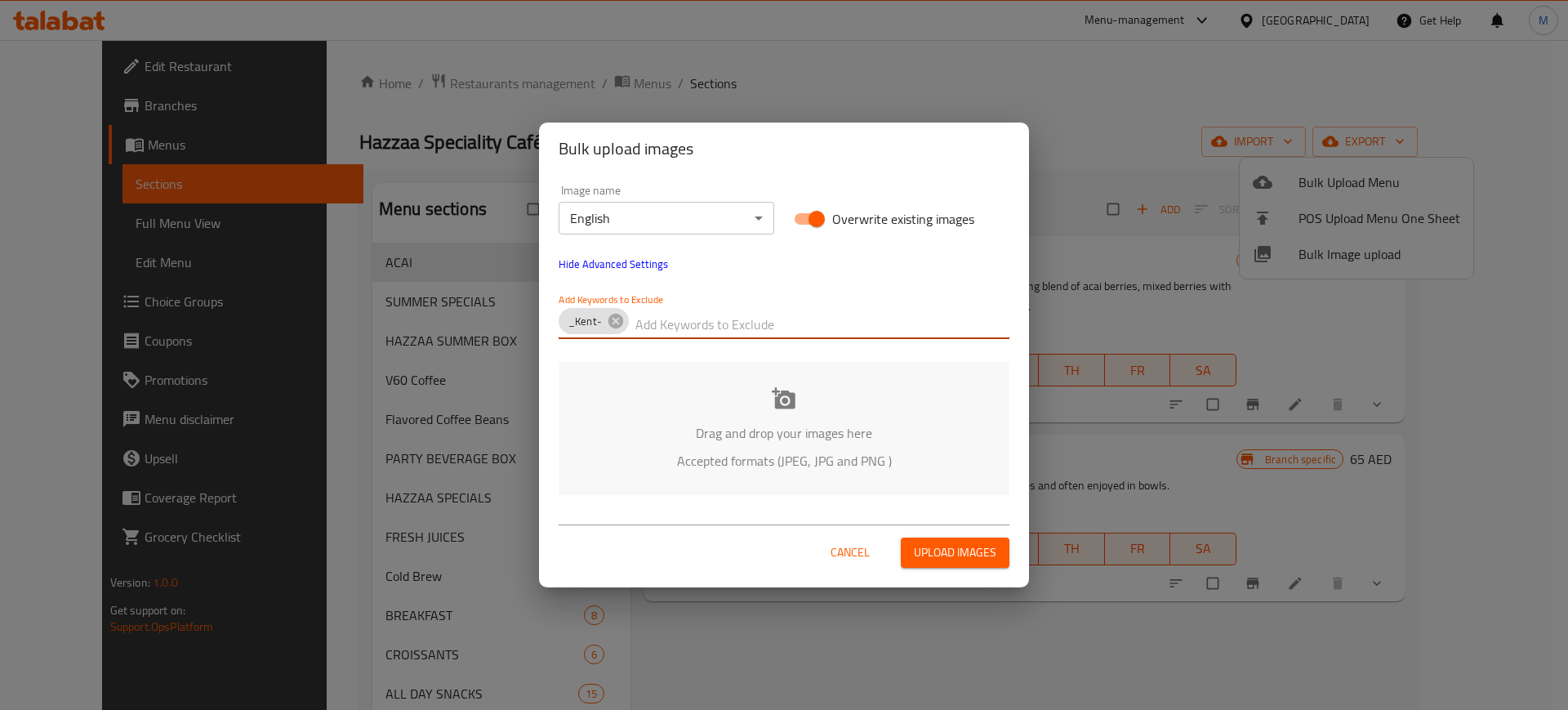
click at [681, 324] on input "text" at bounding box center [822, 324] width 374 height 26
paste input "Hazzaa Specialty Café_"
type input "Hazzaa Specialty Café_"
click at [616, 417] on div "Drag and drop your images here Accepted formats (JPEG, JPG and PNG )" at bounding box center [784, 428] width 450 height 133
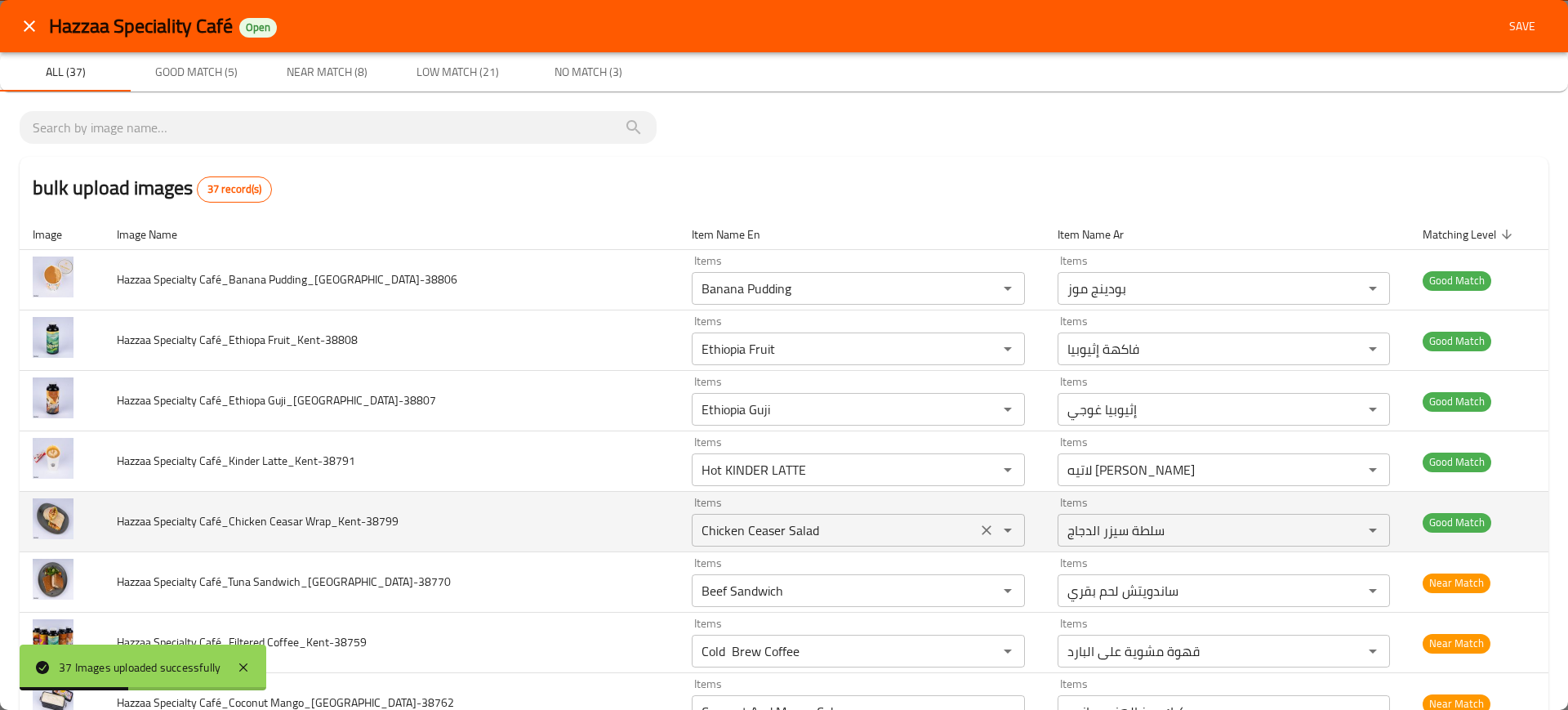
click at [697, 531] on Wrap_Kent-38799 "Chicken Ceaser Salad" at bounding box center [834, 529] width 275 height 23
click at [697, 532] on Wrap_Kent-38799 "Chicken Ceaser Salad" at bounding box center [834, 529] width 275 height 23
paste Wrap_Kent-38799 "easer"
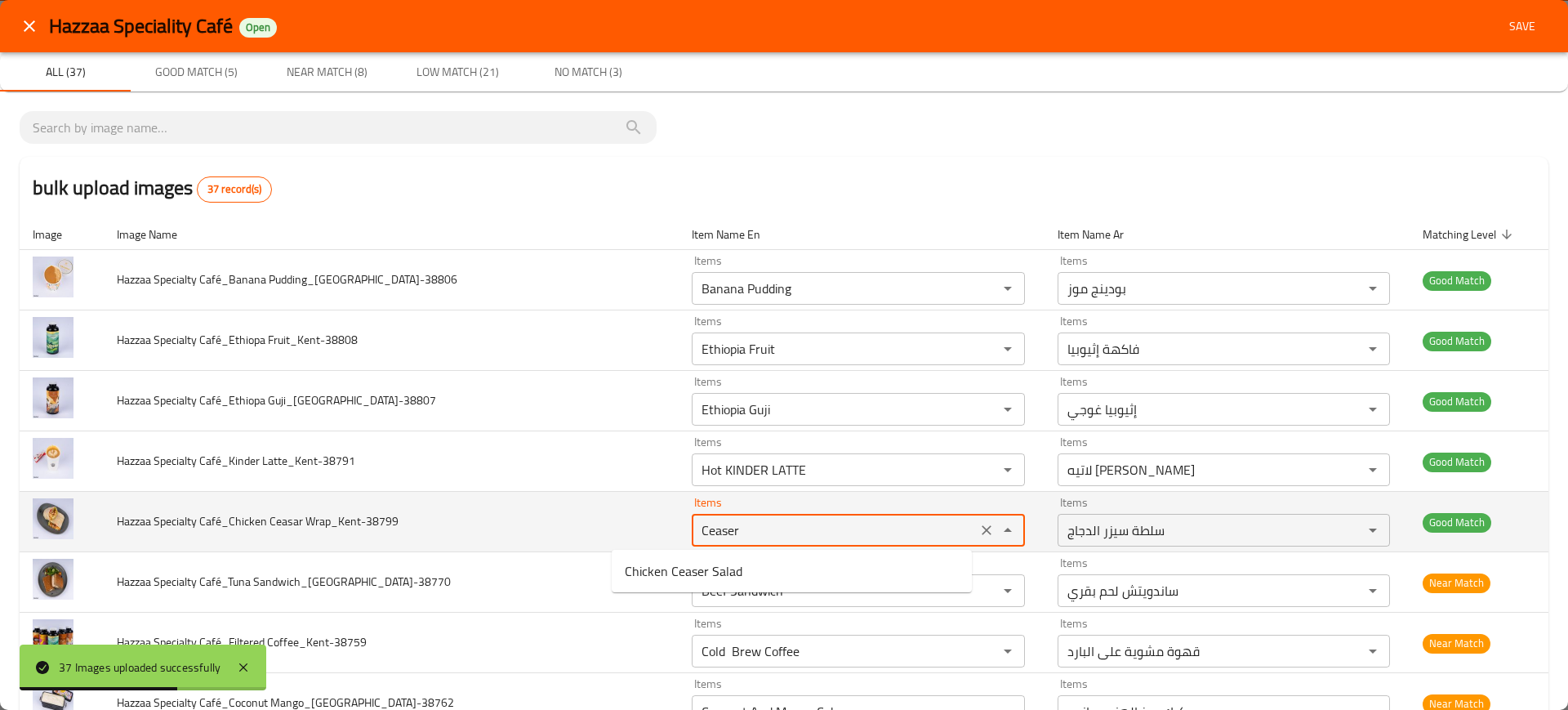
type Wrap_Kent-38799 "Ceaser"
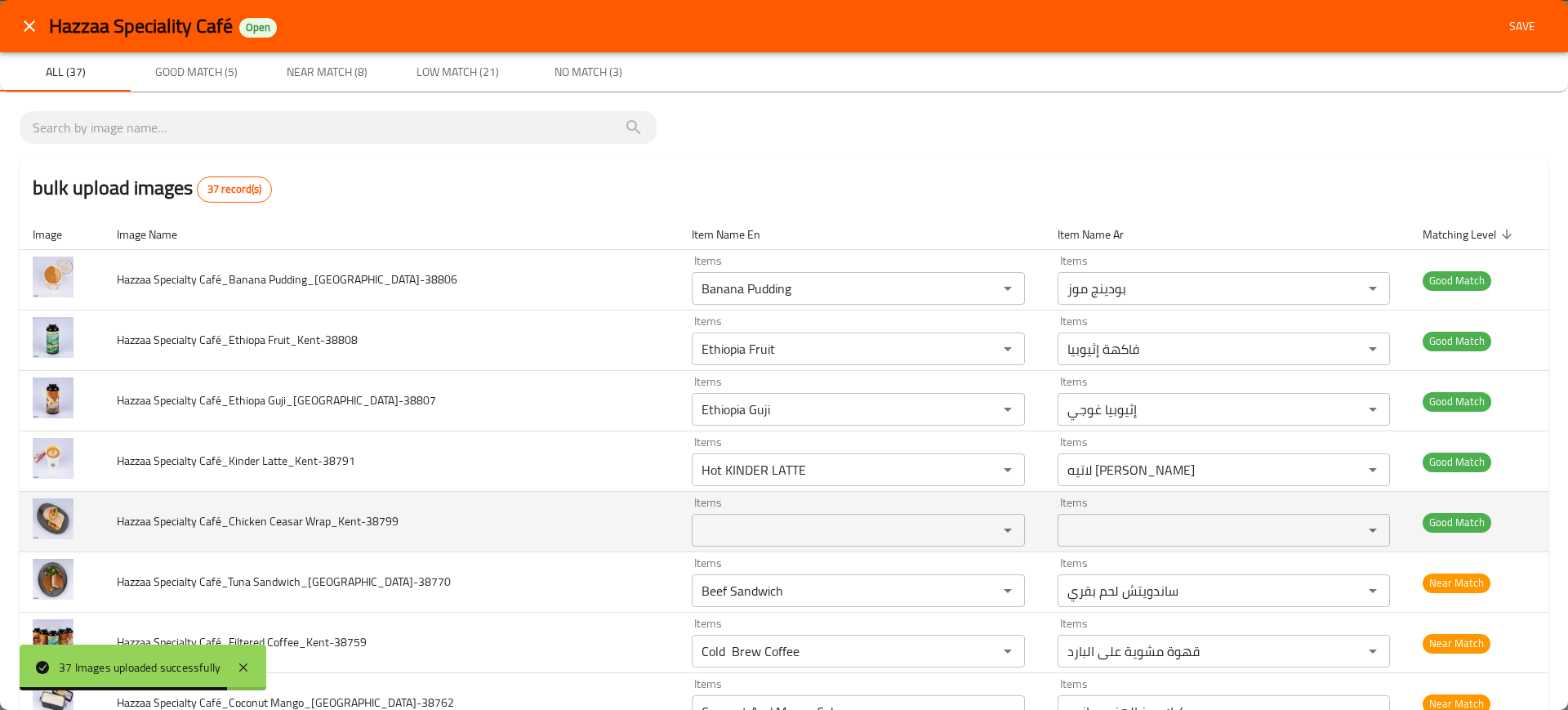
click at [542, 551] on td "Hazzaa Specialty Café_Chicken Ceasar Wrap_Kent-38799" at bounding box center [391, 522] width 575 height 61
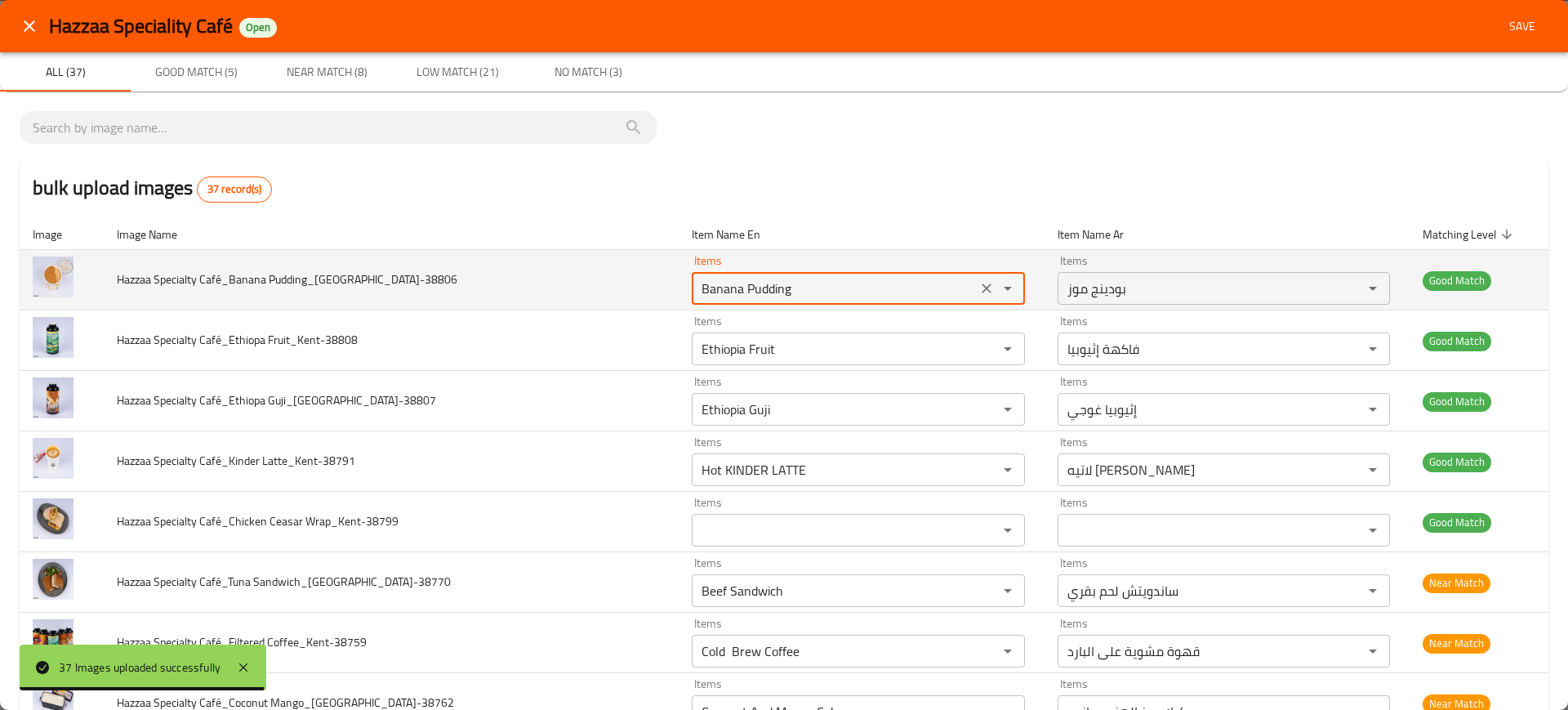
click at [706, 278] on Pudding_Kent-38806 "Banana Pudding" at bounding box center [834, 288] width 275 height 23
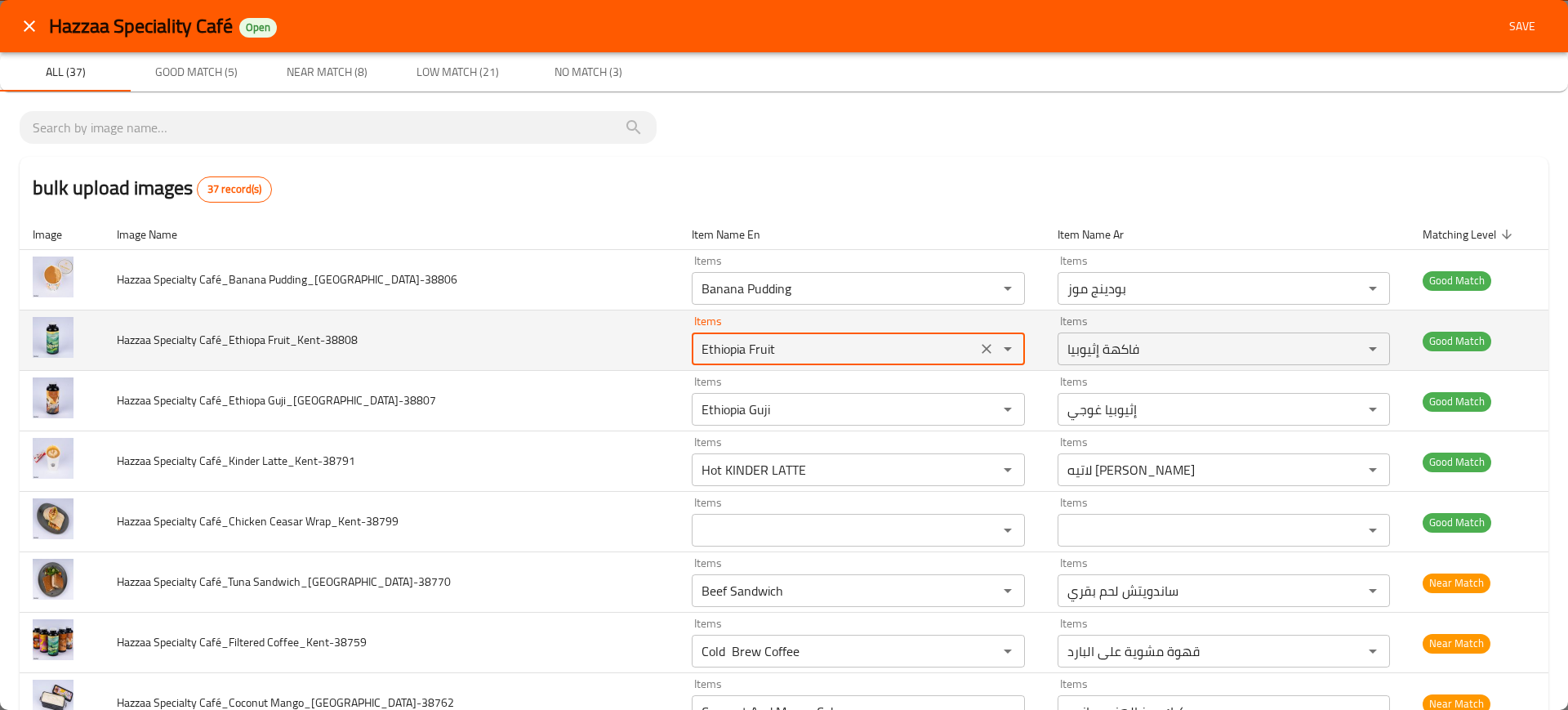
click at [697, 355] on Fruit_Kent-38808 "Ethiopia Fruit" at bounding box center [834, 349] width 275 height 23
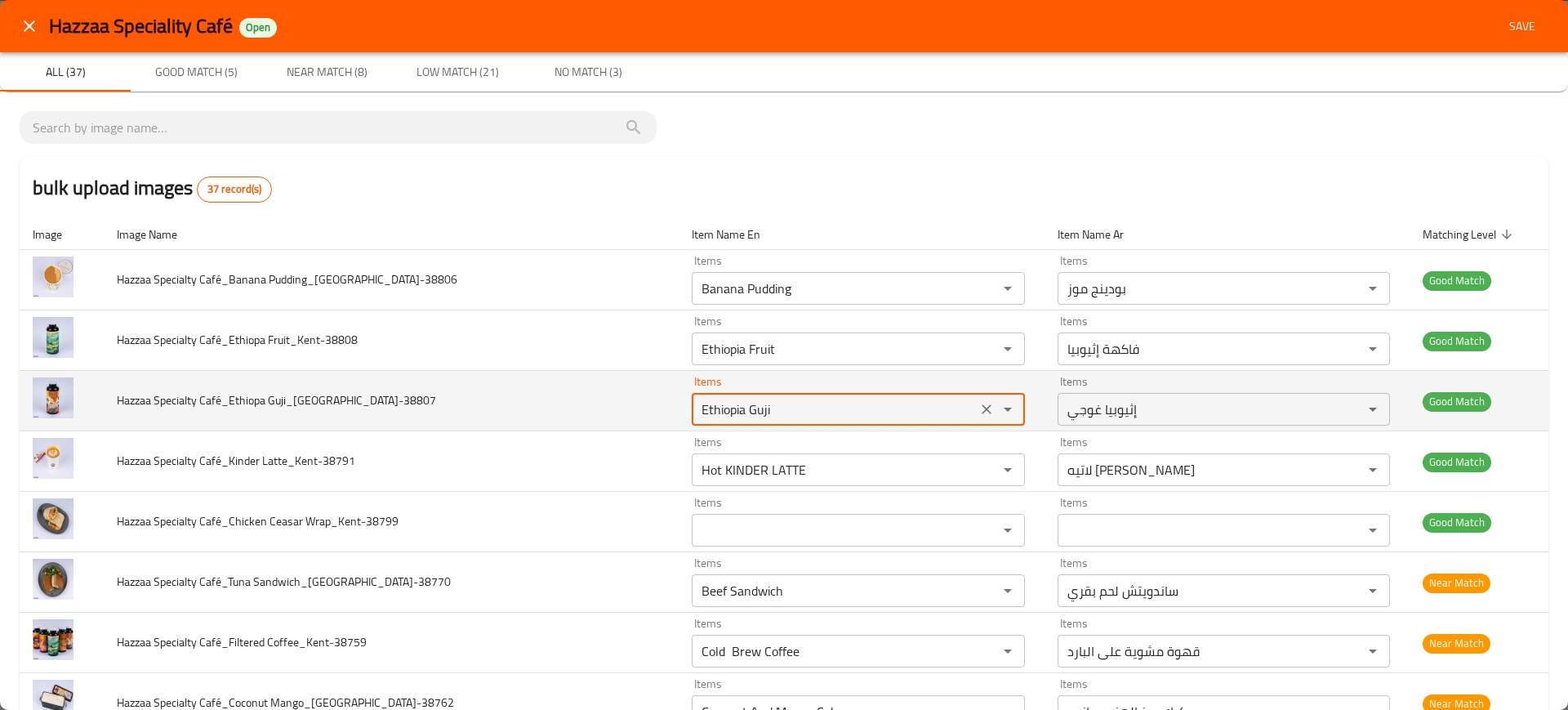
click at [697, 399] on Guji_Kent-38807 "Ethiopia Guji" at bounding box center [834, 409] width 275 height 23
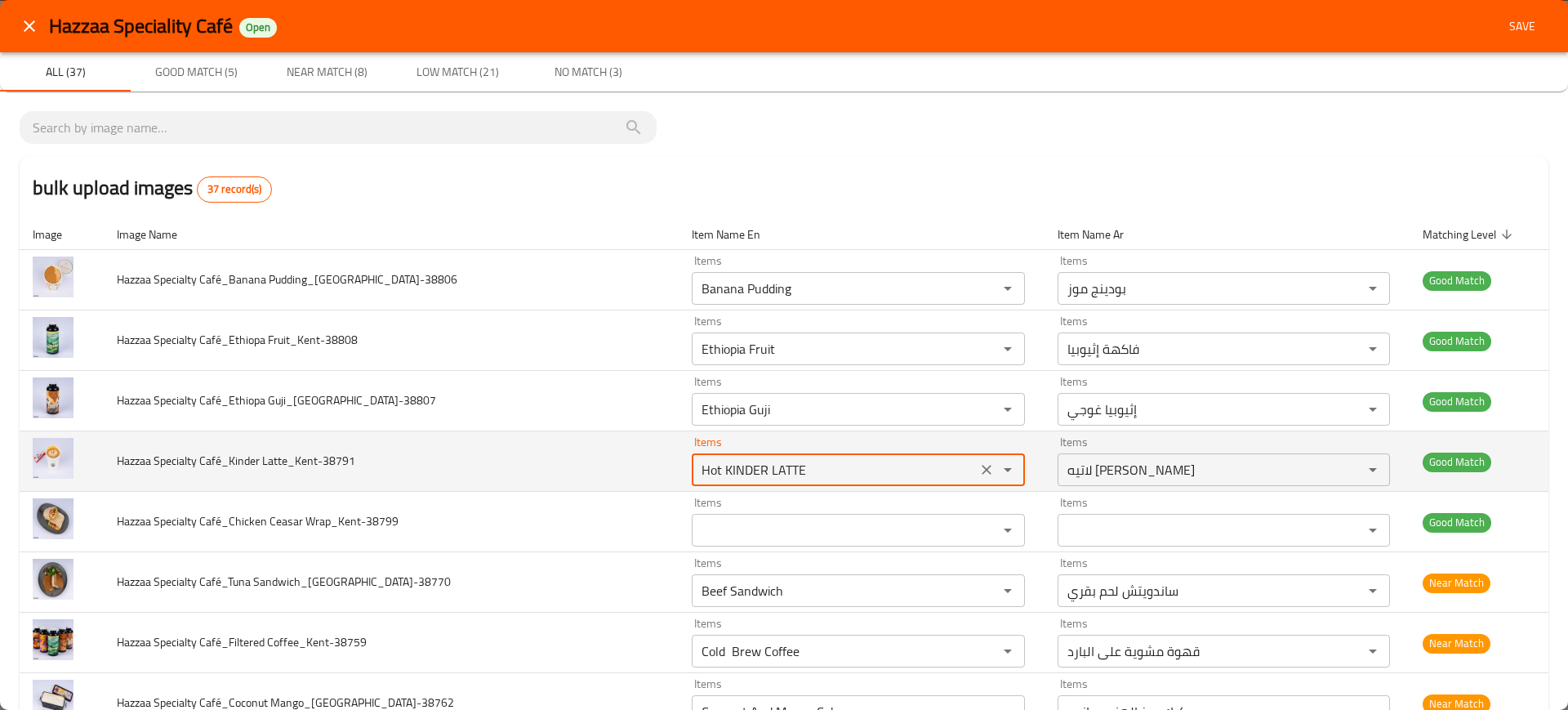
click at [717, 473] on Latte_Kent-38791 "Hot KINDER LATTE" at bounding box center [834, 469] width 275 height 23
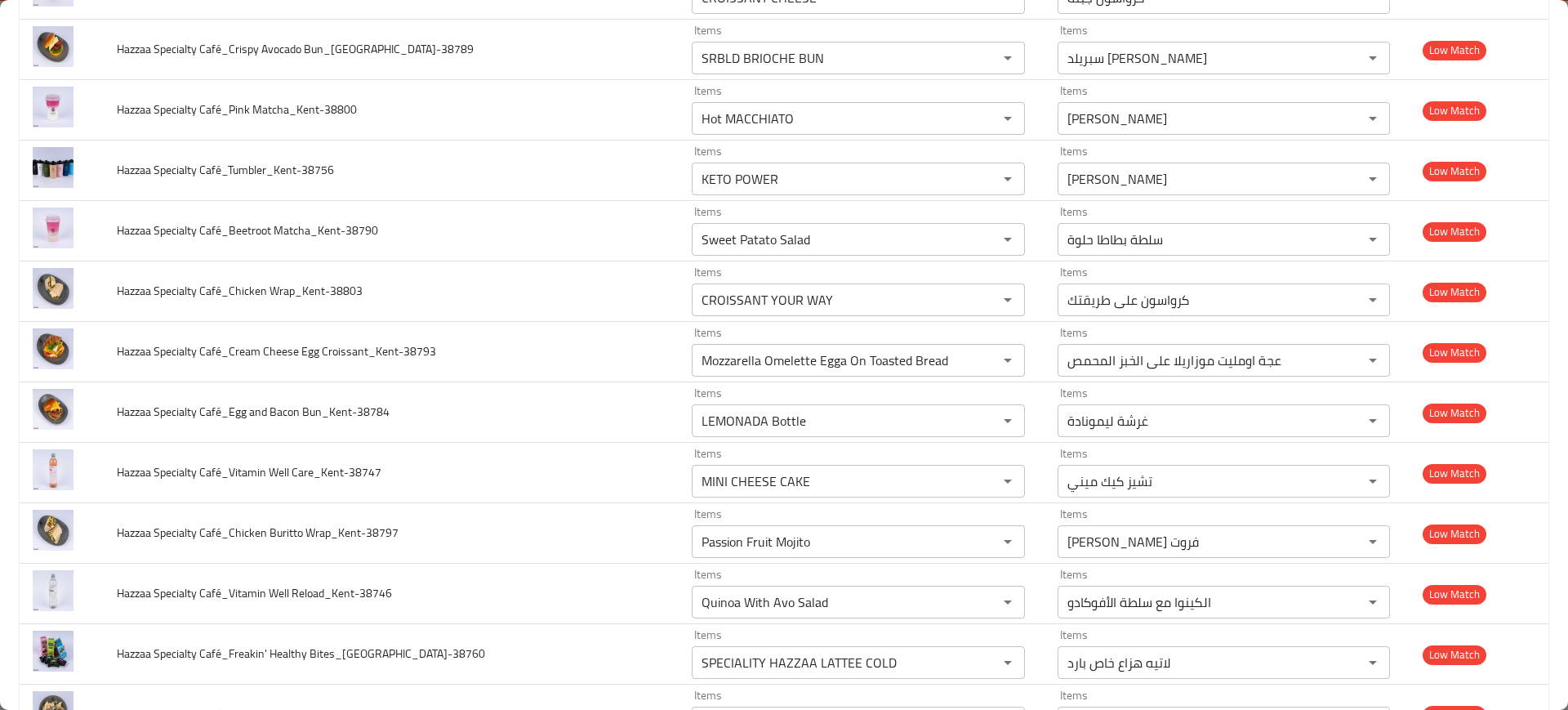
scroll to position [1810, 0]
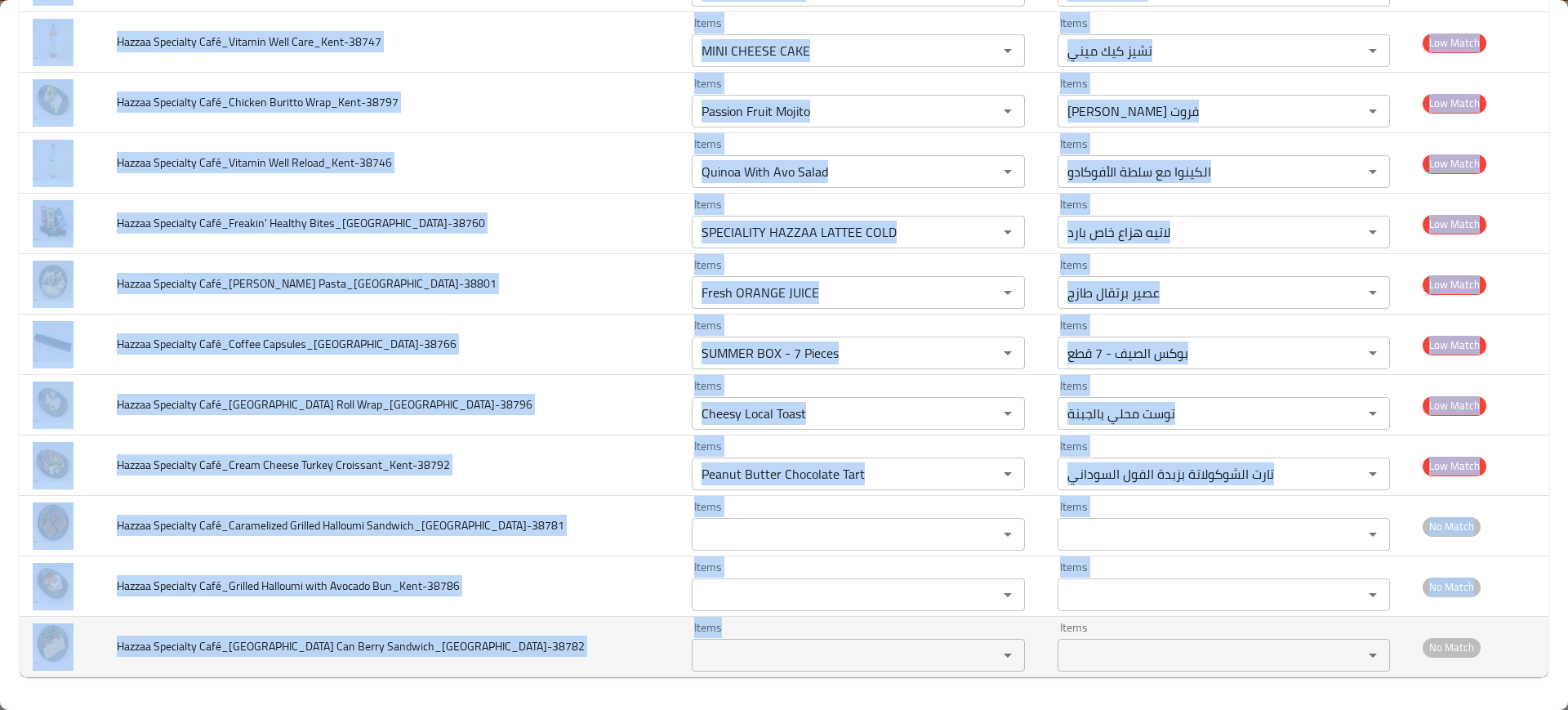
drag, startPoint x: 107, startPoint y: 457, endPoint x: 727, endPoint y: 659, distance: 652.1
copy tbody "Hazzaa Specialty Café_Kinder Latte_Kent-38791 Items Items Items Items Good Matc…"
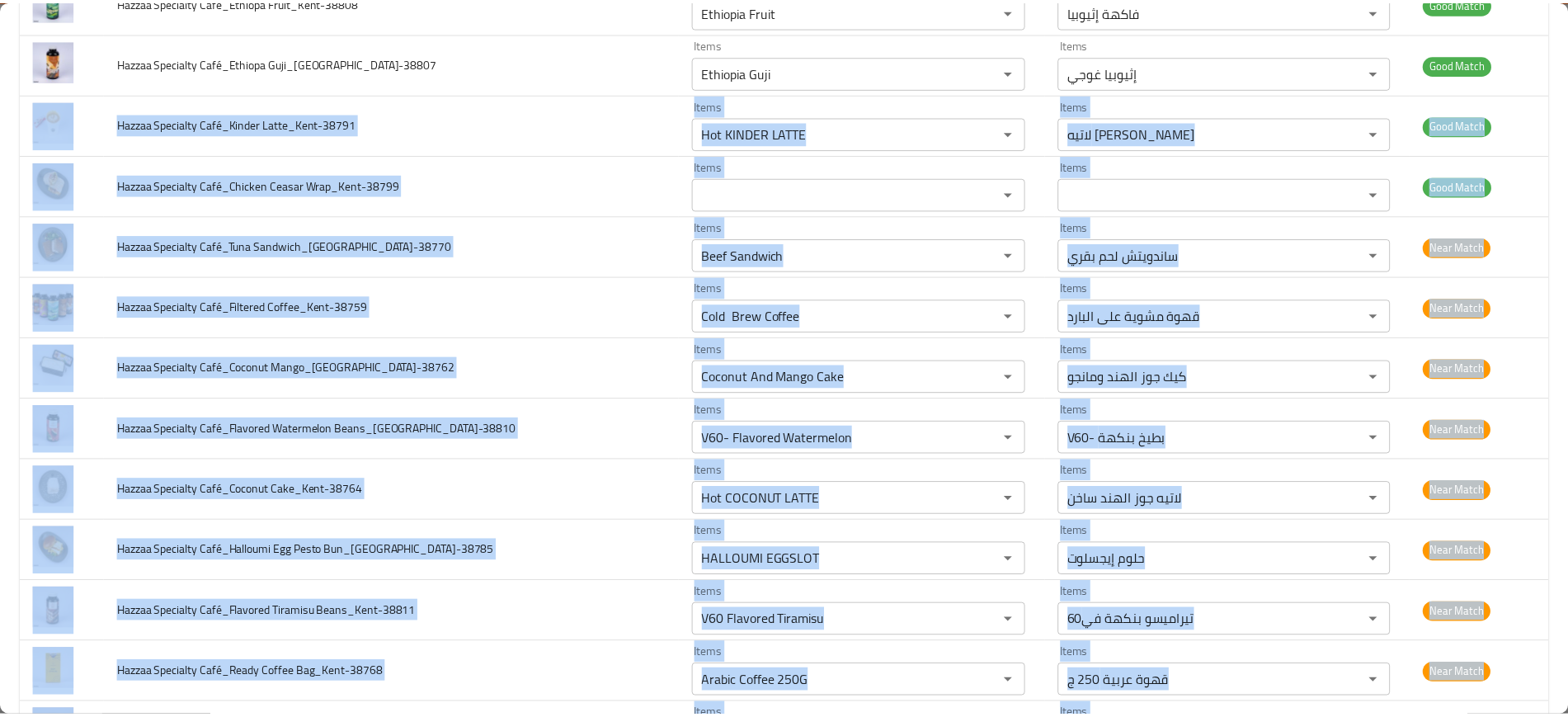
scroll to position [0, 0]
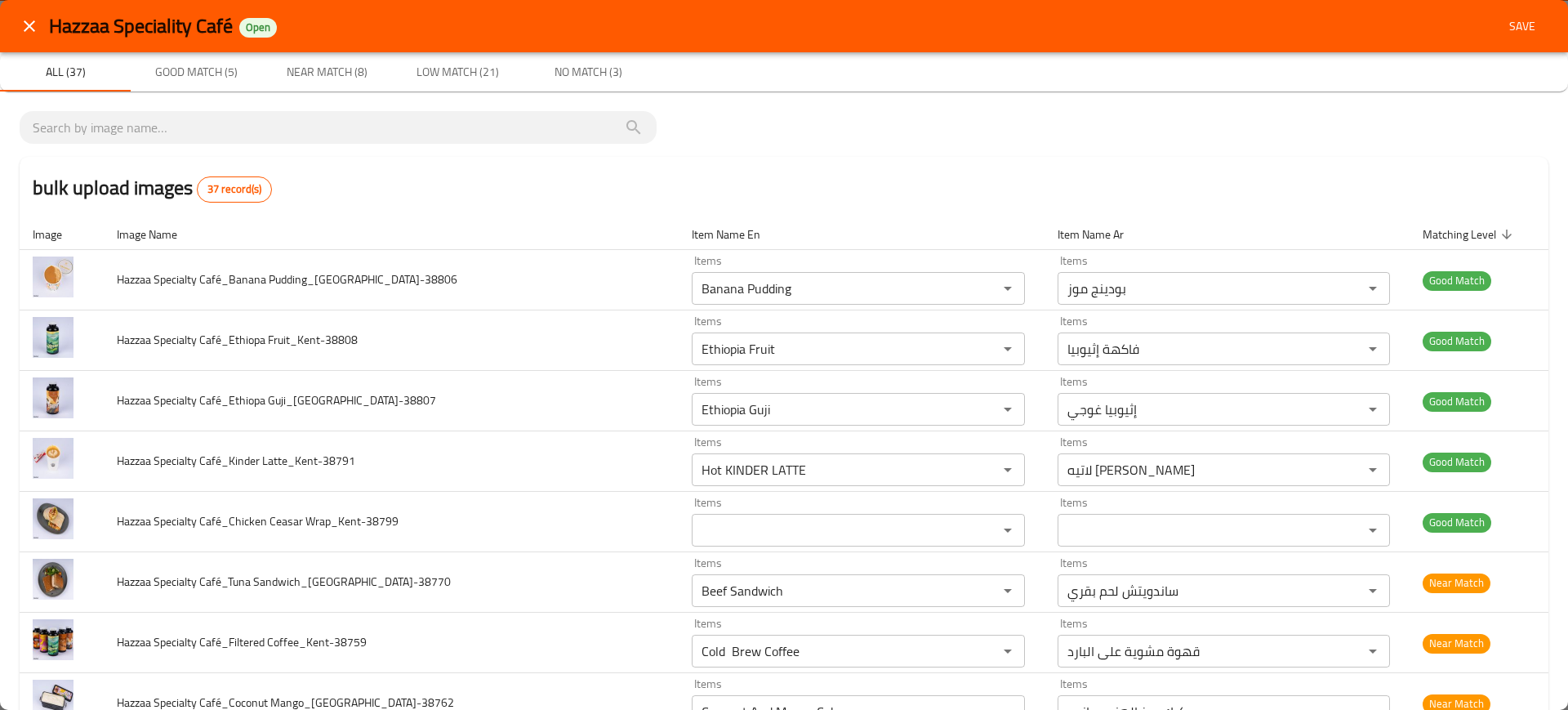
click at [378, 210] on div "bulk upload images 37 record(s)" at bounding box center [784, 188] width 1528 height 62
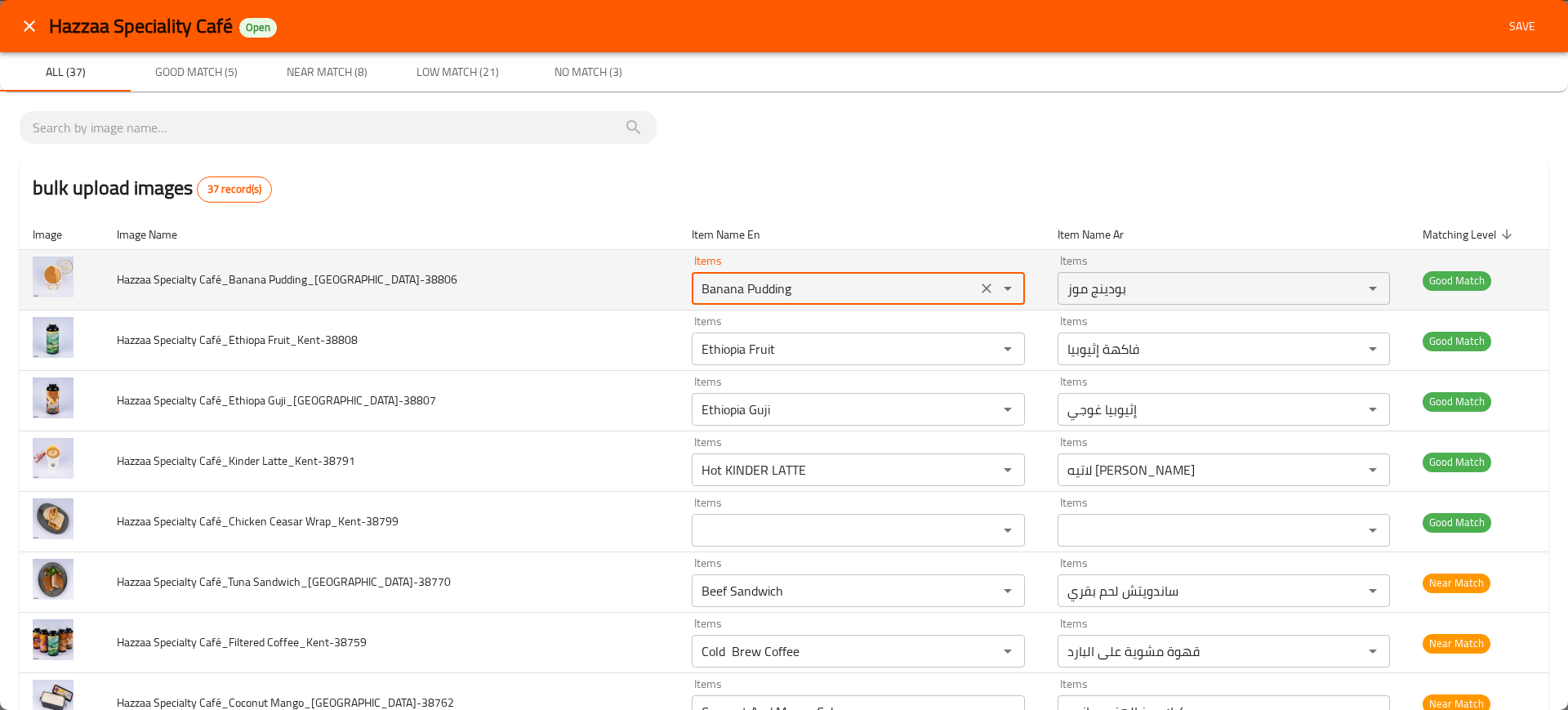
click at [697, 292] on Pudding_Kent-38806 "Banana Pudding" at bounding box center [834, 288] width 275 height 23
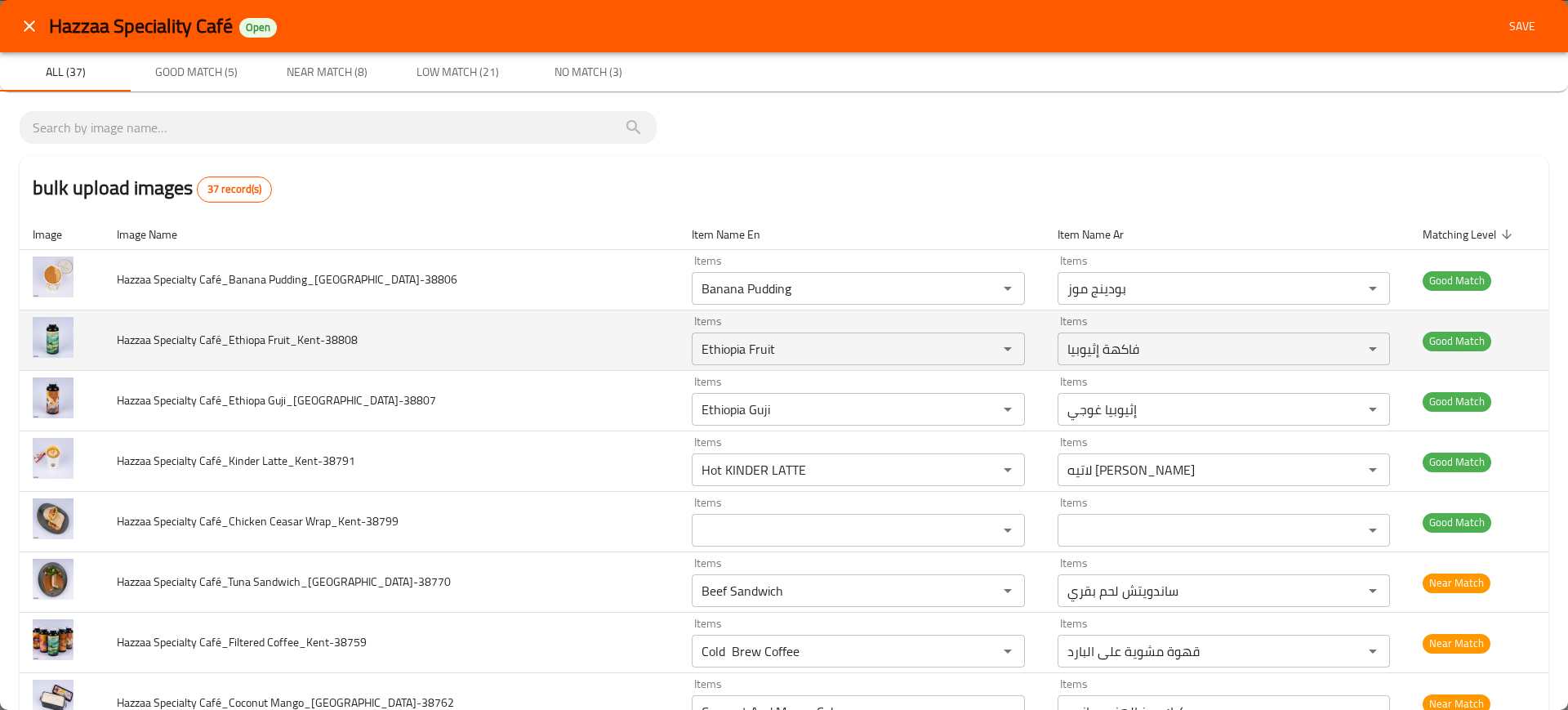
click at [493, 356] on td "Hazzaa Specialty Café_Ethiopa Fruit_Kent-38808" at bounding box center [391, 341] width 575 height 61
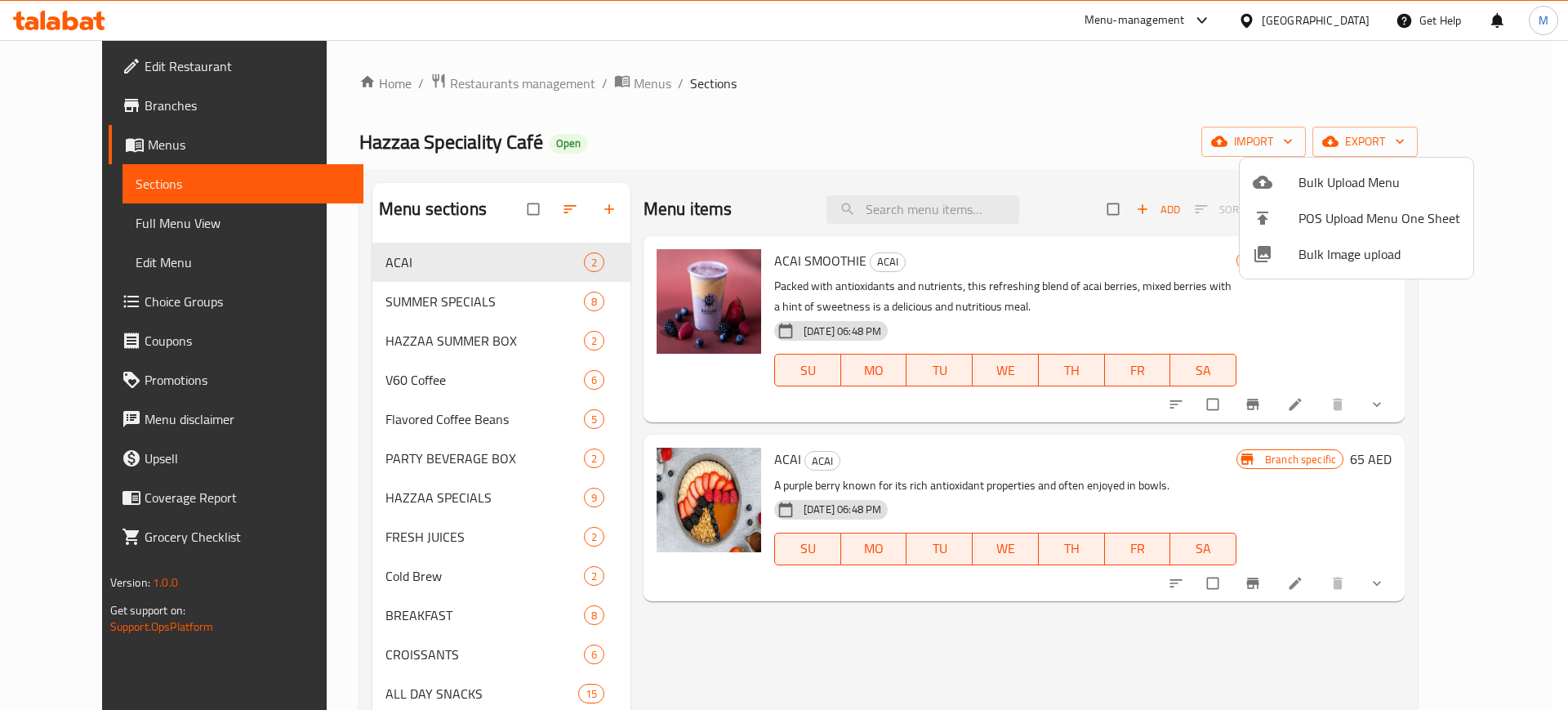
click at [1053, 122] on div at bounding box center [784, 355] width 1568 height 710
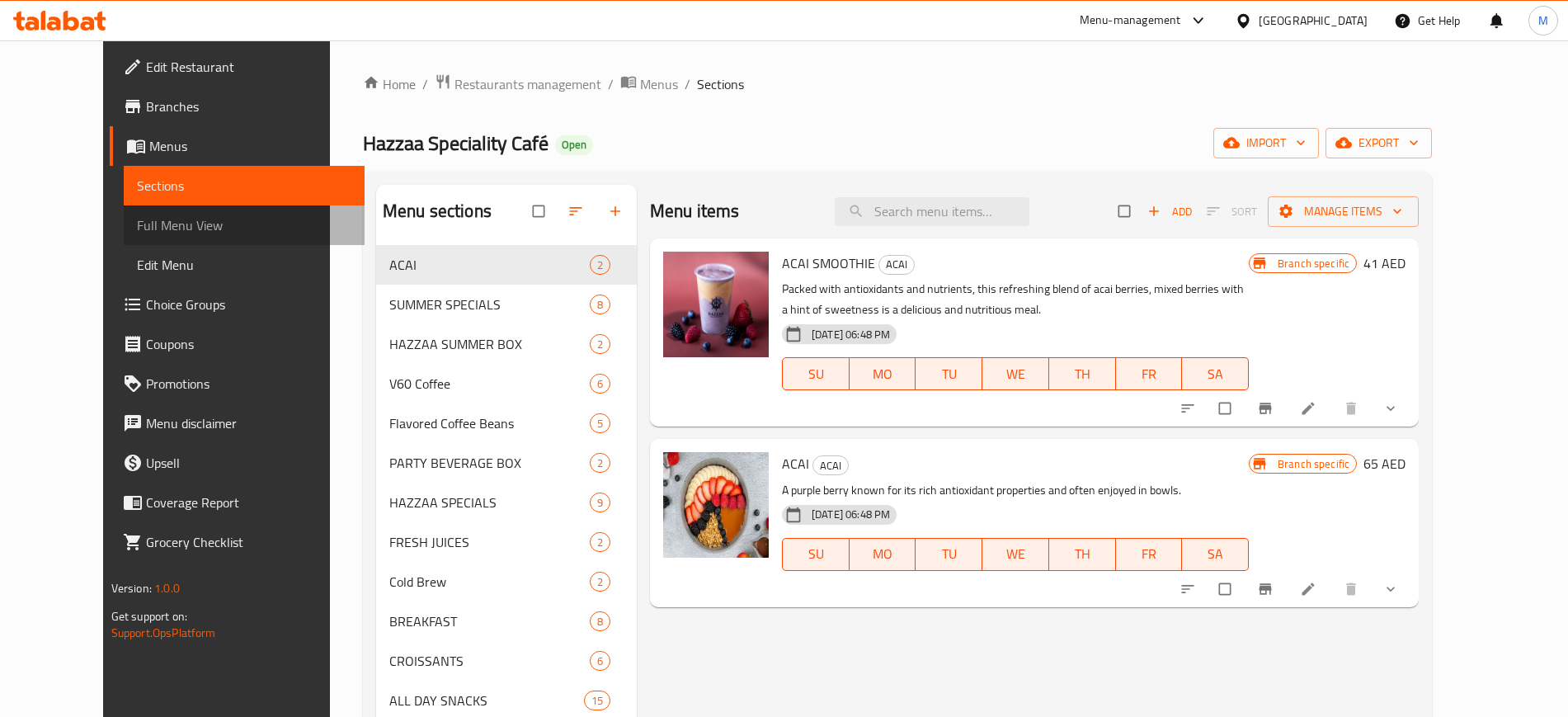
click at [195, 219] on span "Full Menu View" at bounding box center [244, 225] width 214 height 20
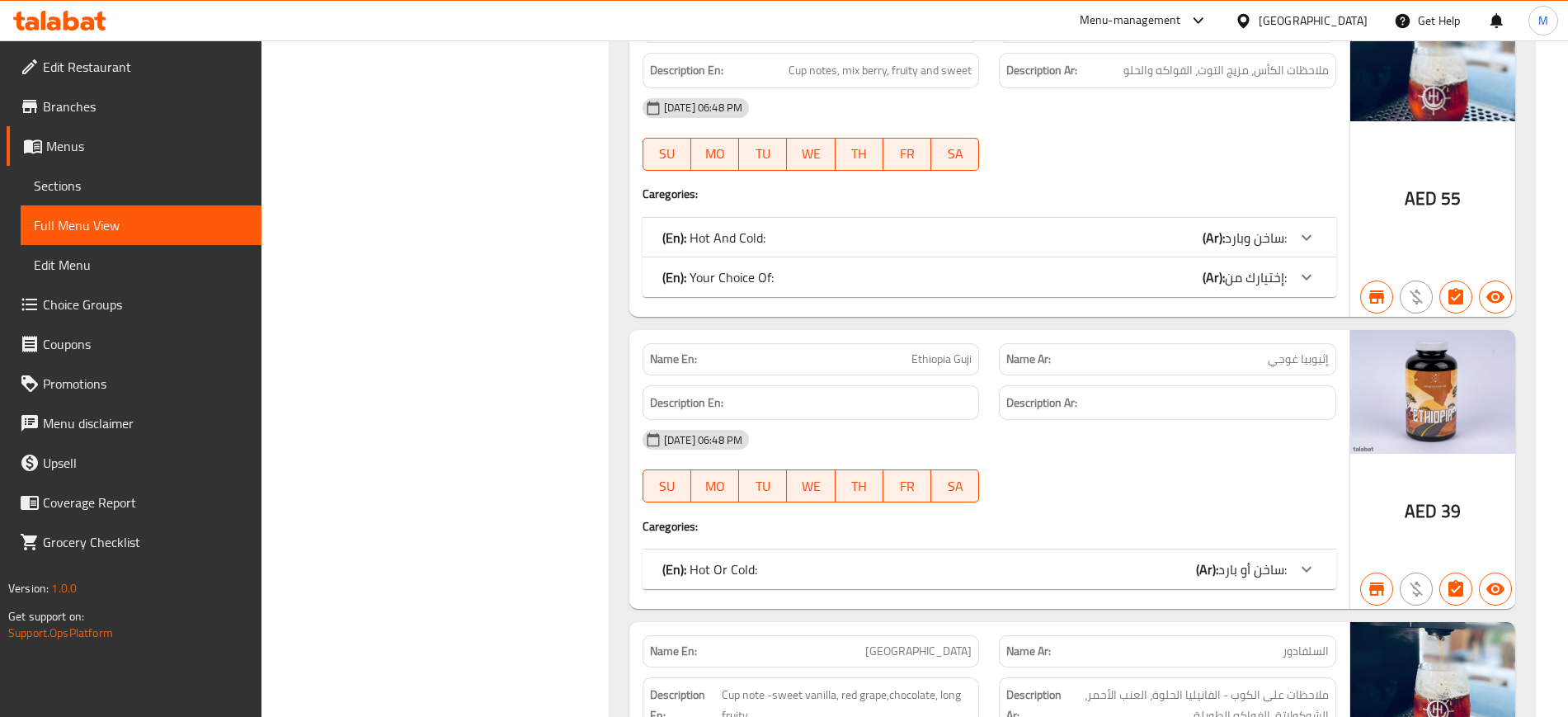
scroll to position [27199, 0]
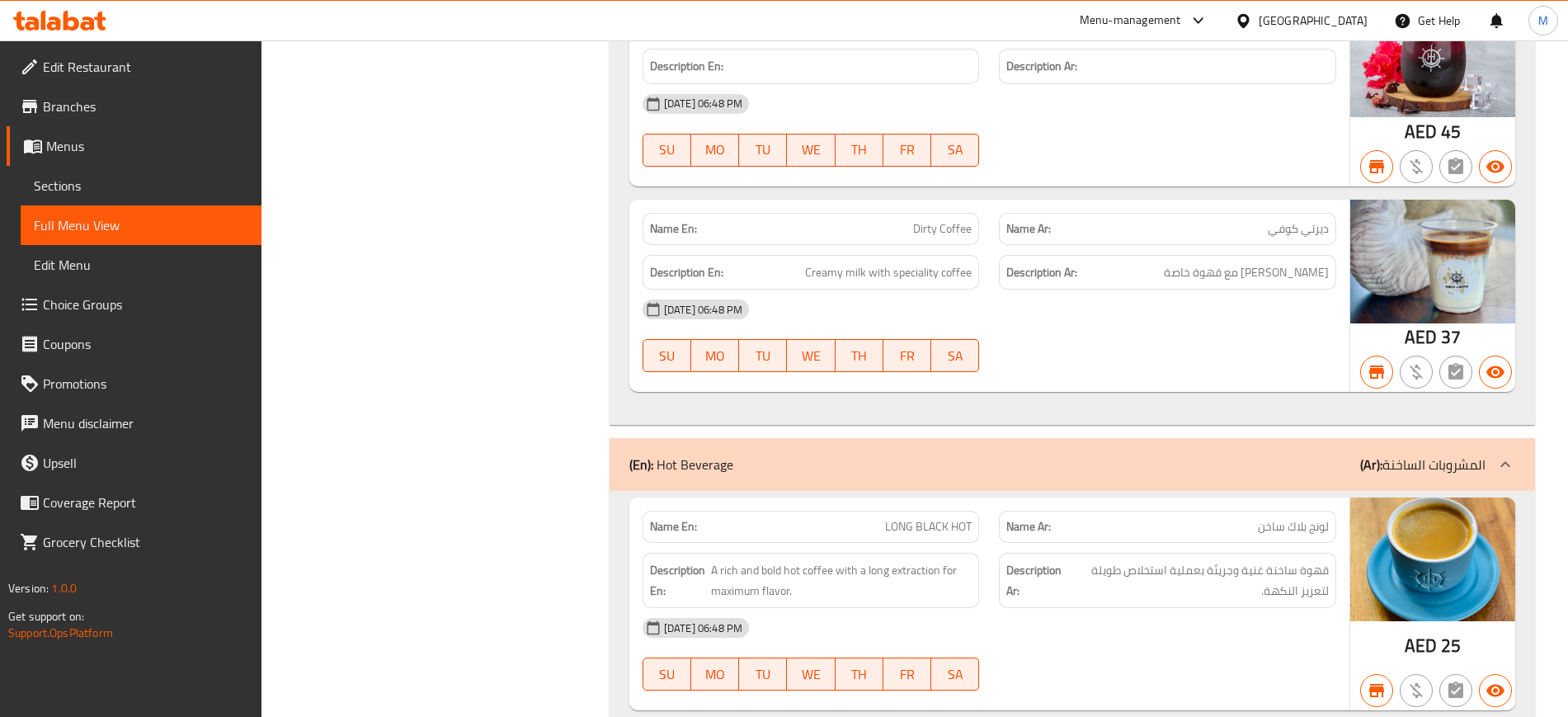
scroll to position [3787, 0]
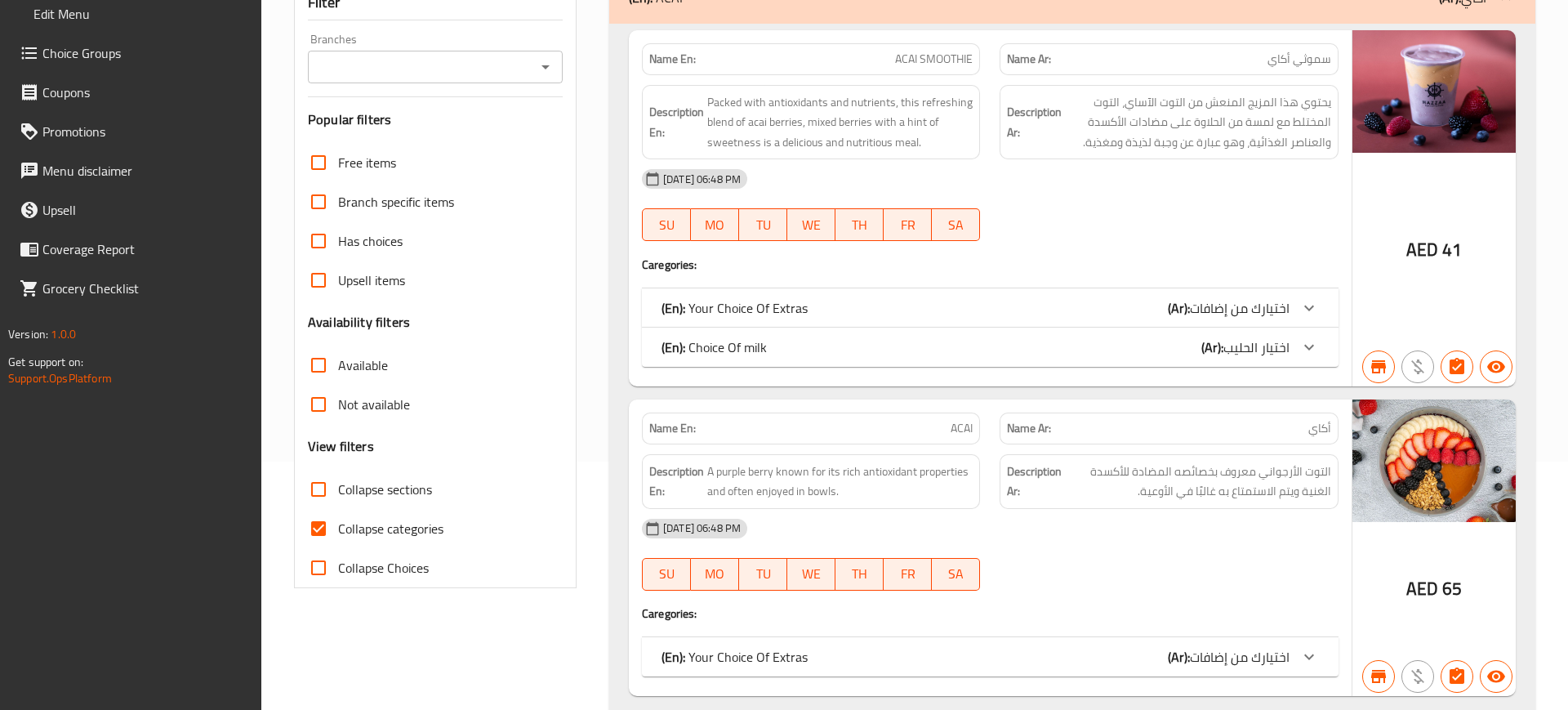
scroll to position [0, 0]
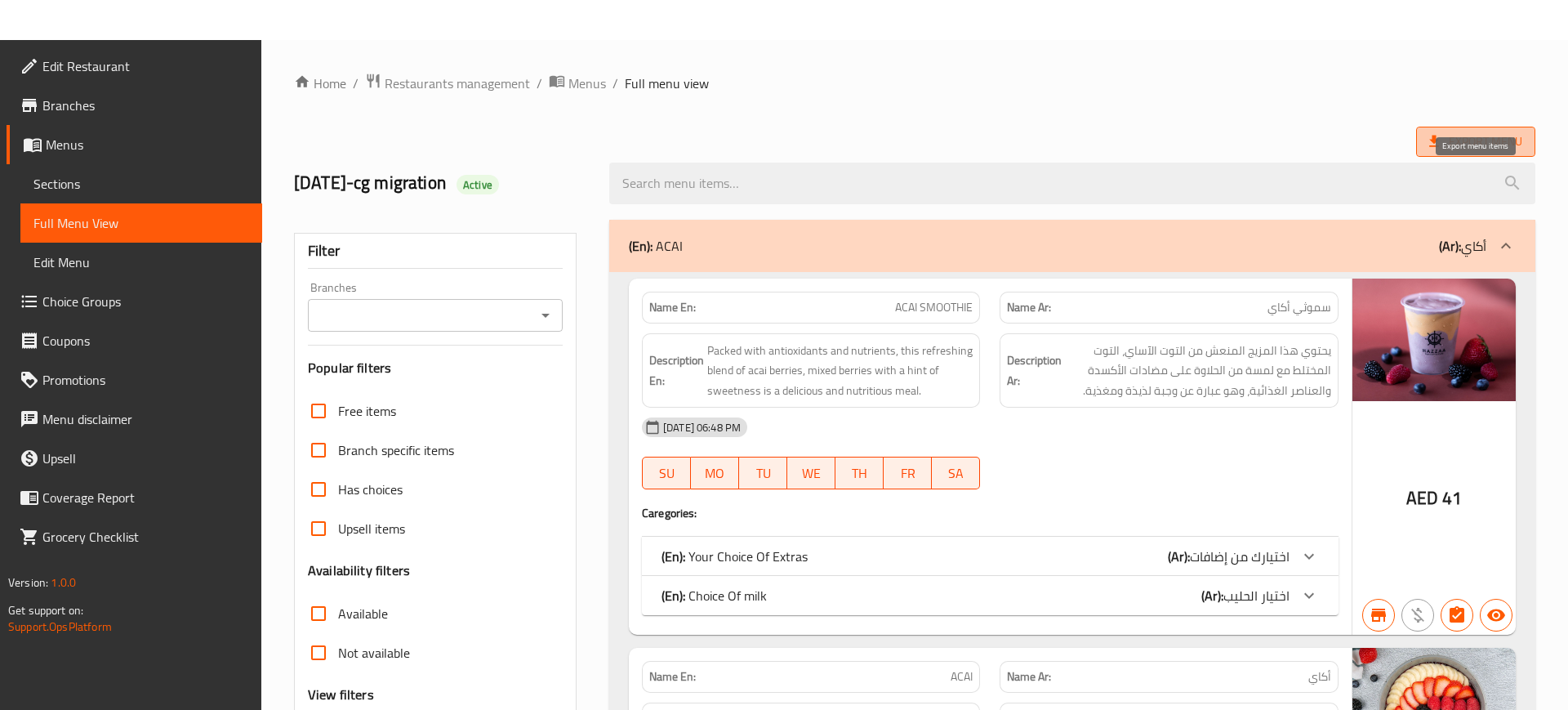
click at [1470, 140] on span "Export Menu" at bounding box center [1475, 142] width 93 height 21
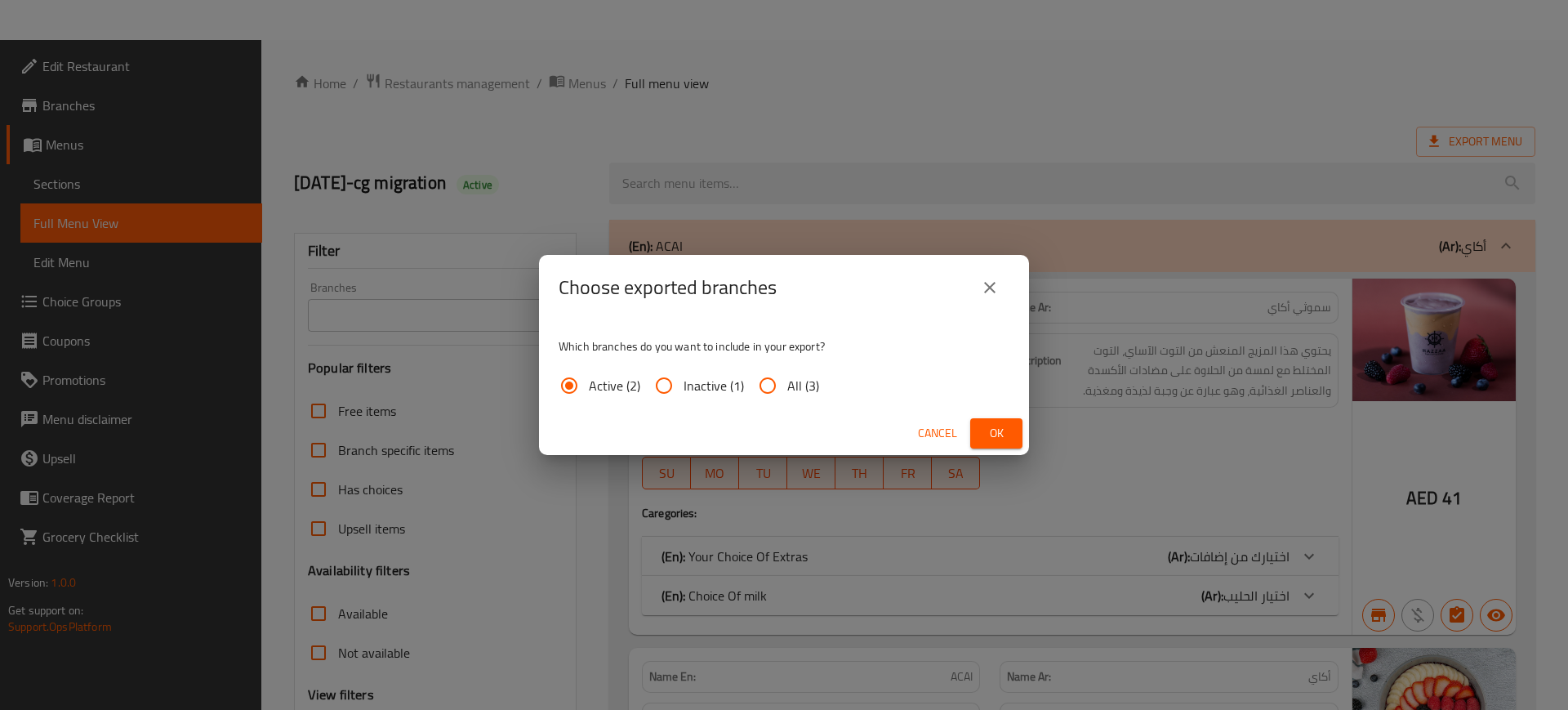
click at [801, 389] on span "All (3)" at bounding box center [803, 386] width 32 height 20
click at [787, 389] on input "All (3)" at bounding box center [767, 385] width 39 height 39
radio input "true"
click at [1012, 427] on button "Ok" at bounding box center [997, 433] width 52 height 30
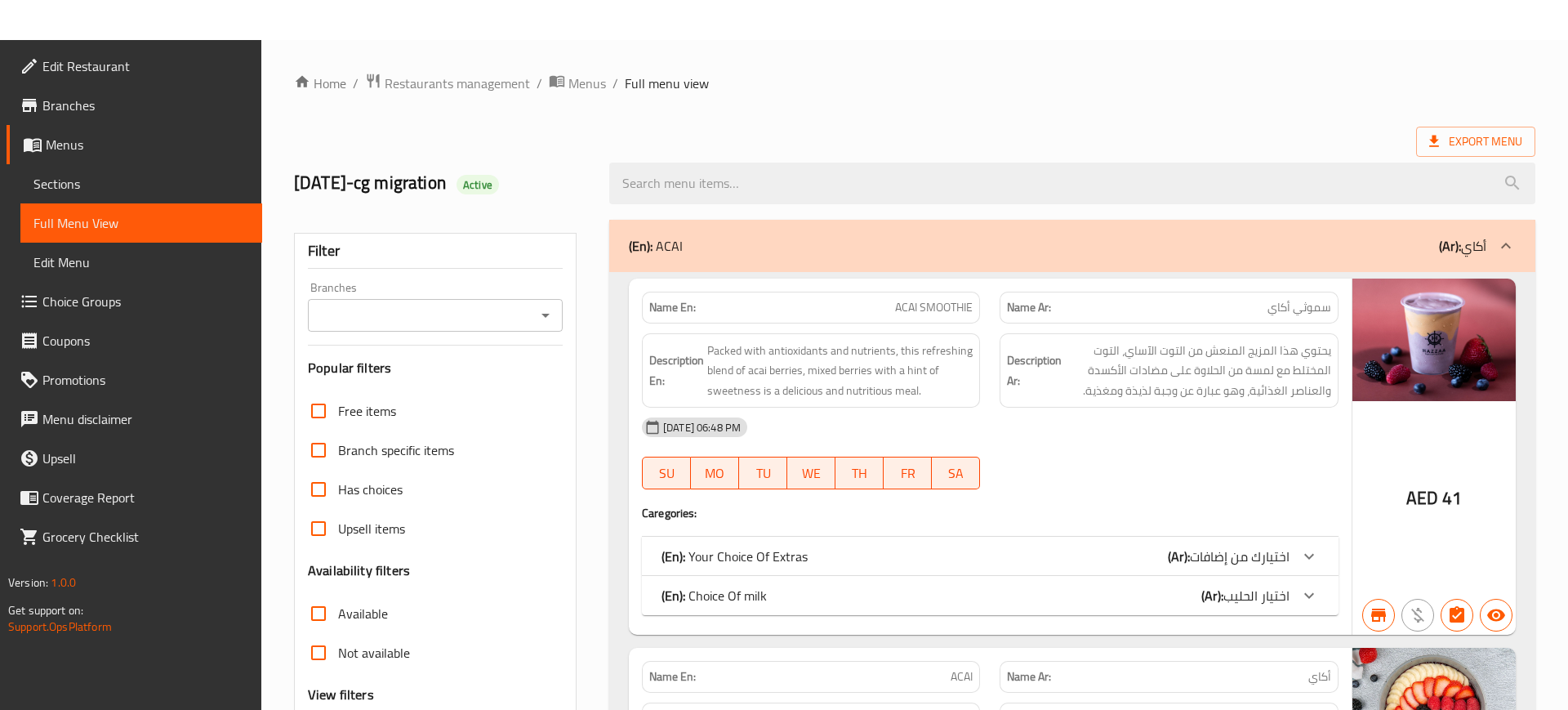
click at [840, 129] on div "Export Menu" at bounding box center [914, 141] width 1241 height 30
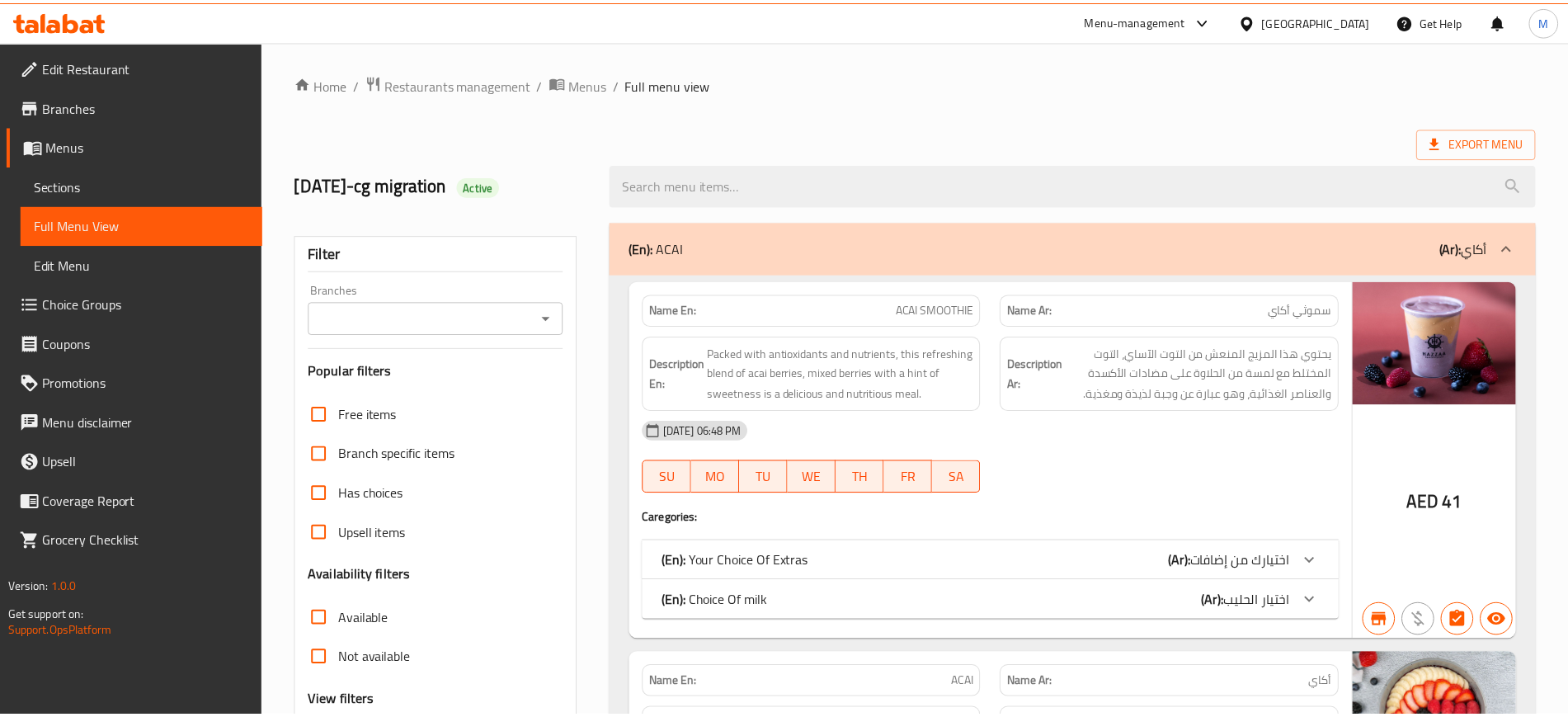
scroll to position [1654, 0]
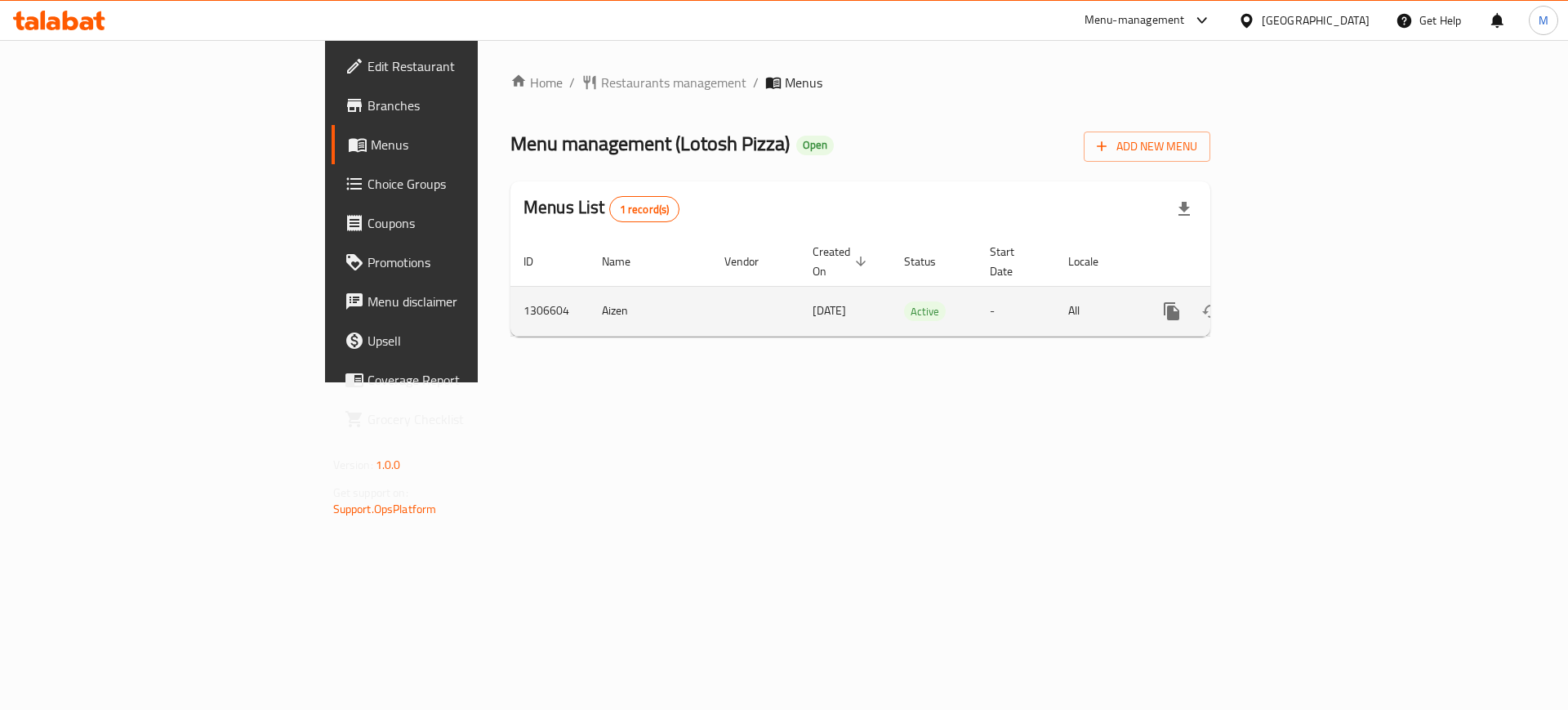
click at [1322, 286] on td "enhanced table" at bounding box center [1230, 311] width 183 height 50
click at [1309, 292] on link "enhanced table" at bounding box center [1289, 311] width 39 height 39
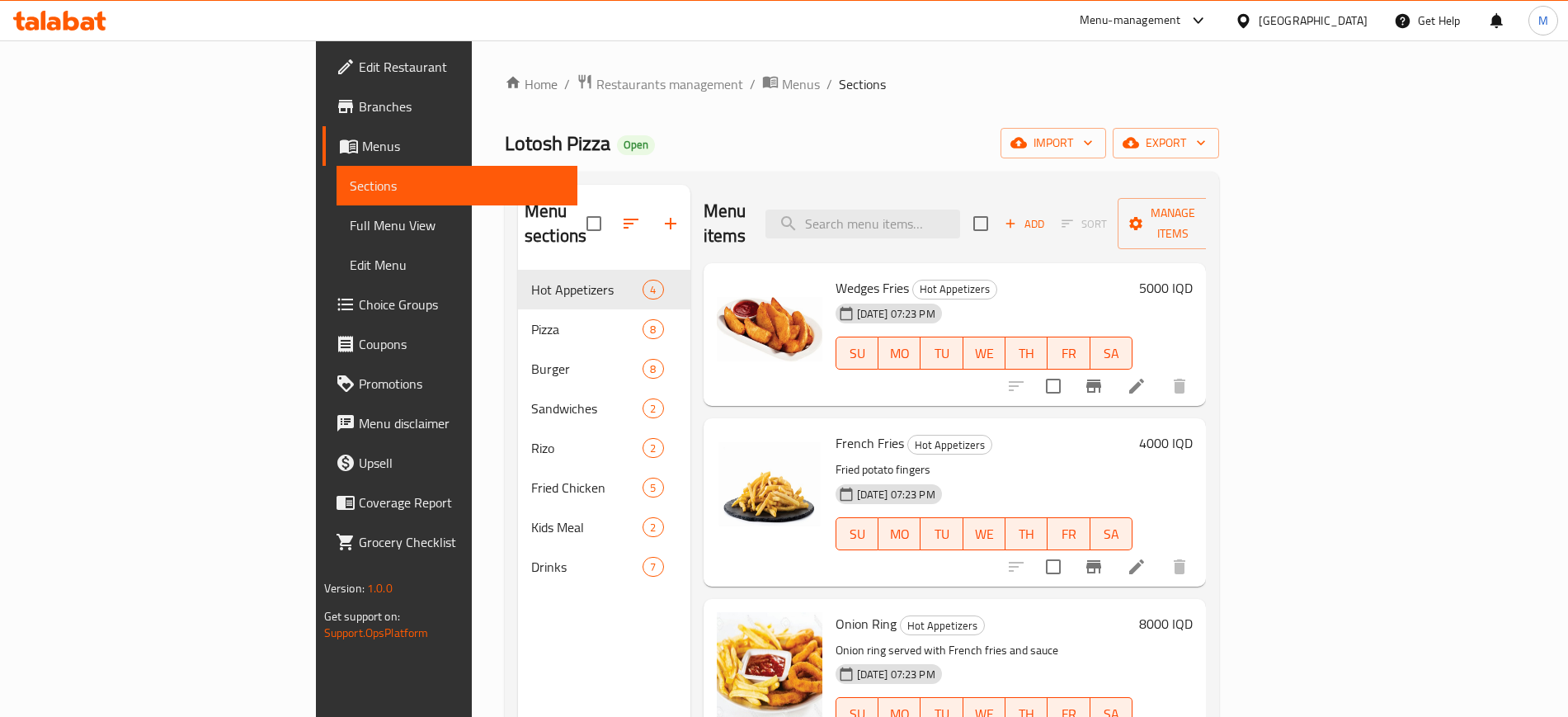
click at [1220, 125] on div "Home / Restaurants management / Menus / Sections Lotosh Pizza Open import expor…" at bounding box center [862, 494] width 714 height 842
click at [1093, 140] on span "import" at bounding box center [1054, 143] width 79 height 21
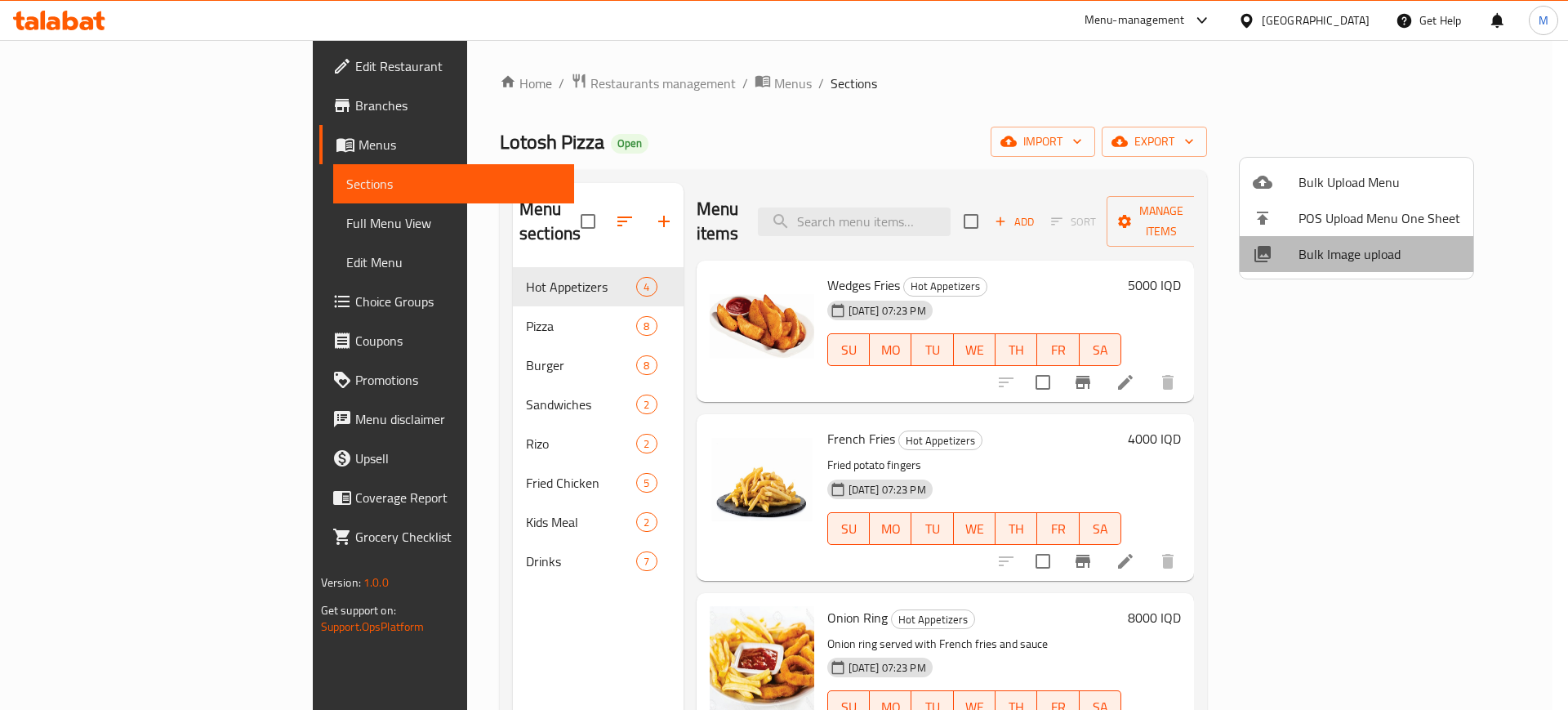
click at [1365, 255] on span "Bulk Image upload" at bounding box center [1378, 254] width 162 height 20
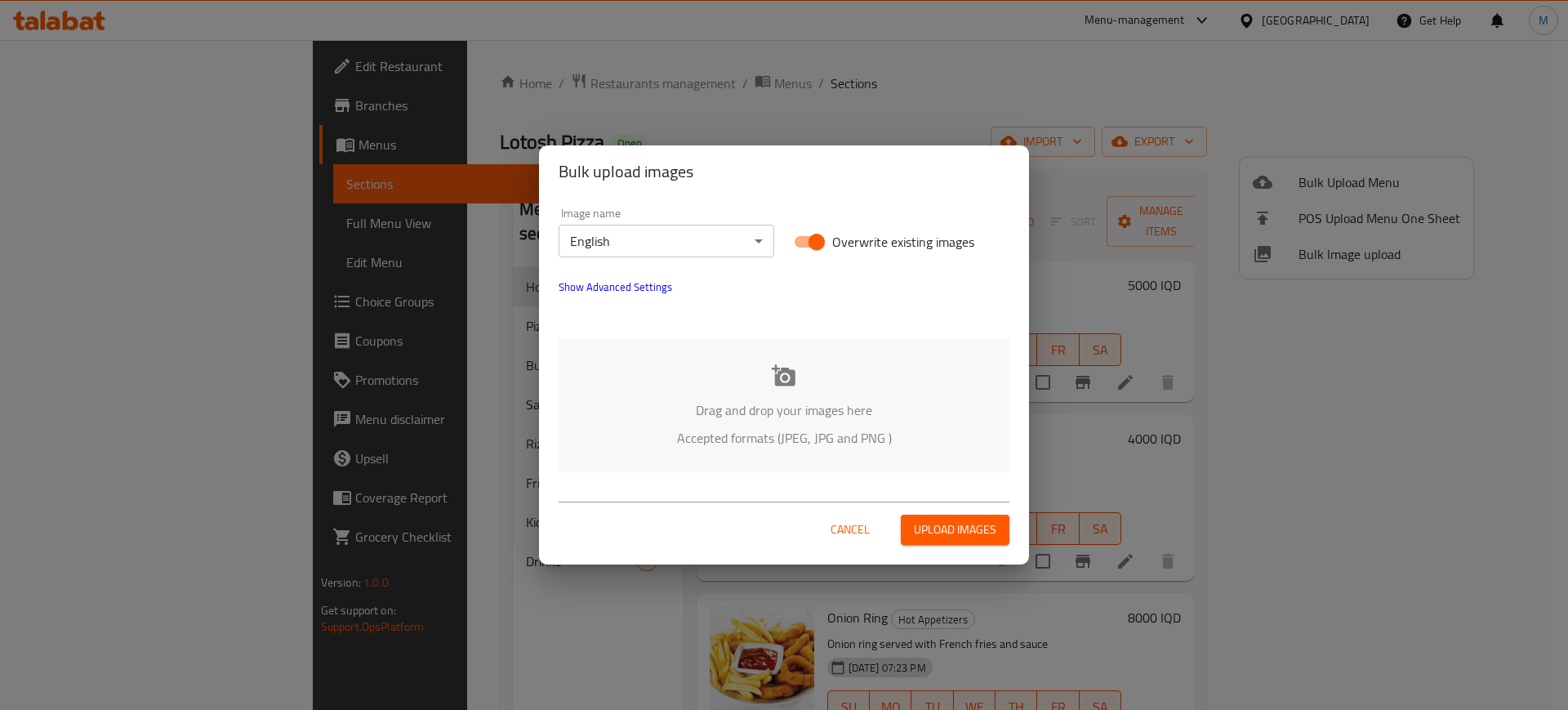
click at [848, 420] on p "Drag and drop your images here" at bounding box center [784, 410] width 402 height 20
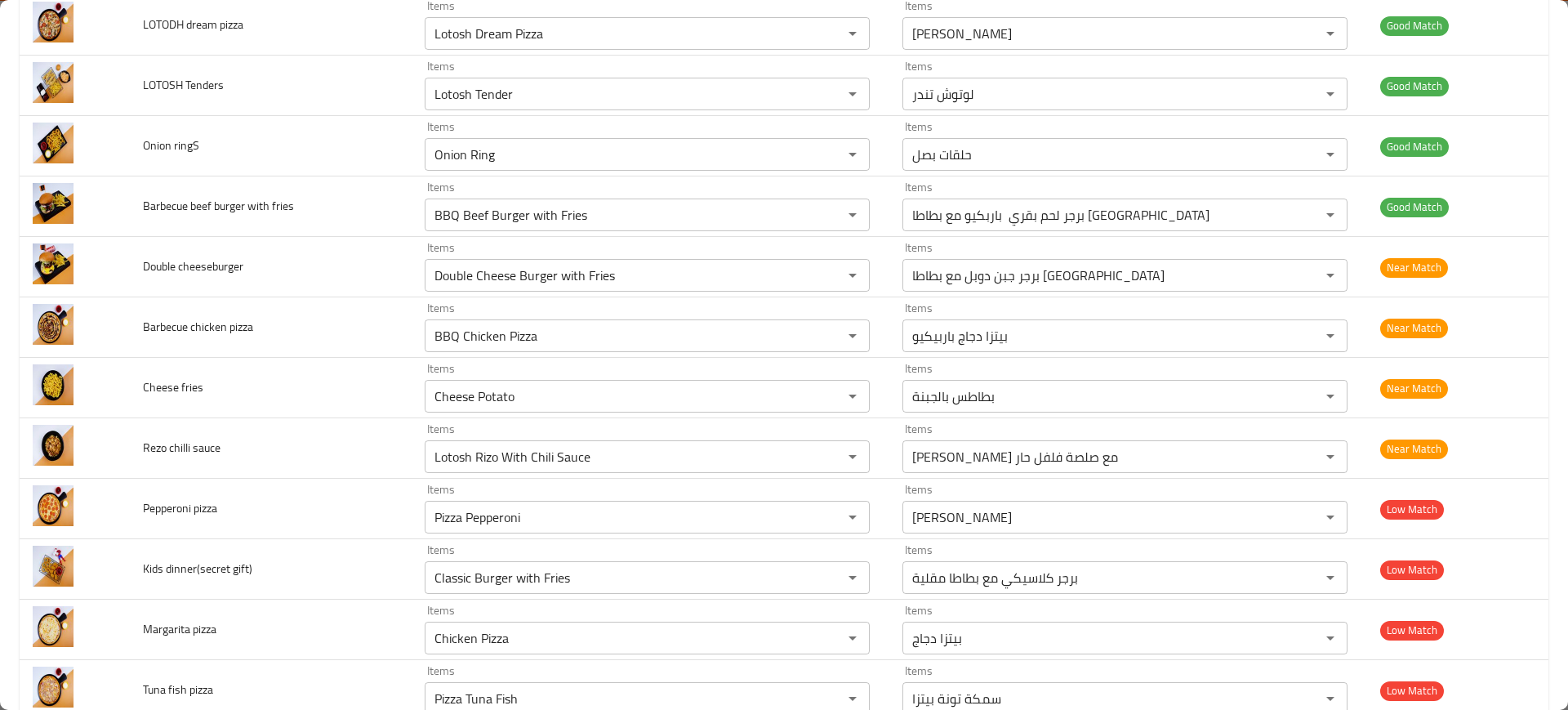
scroll to position [982, 0]
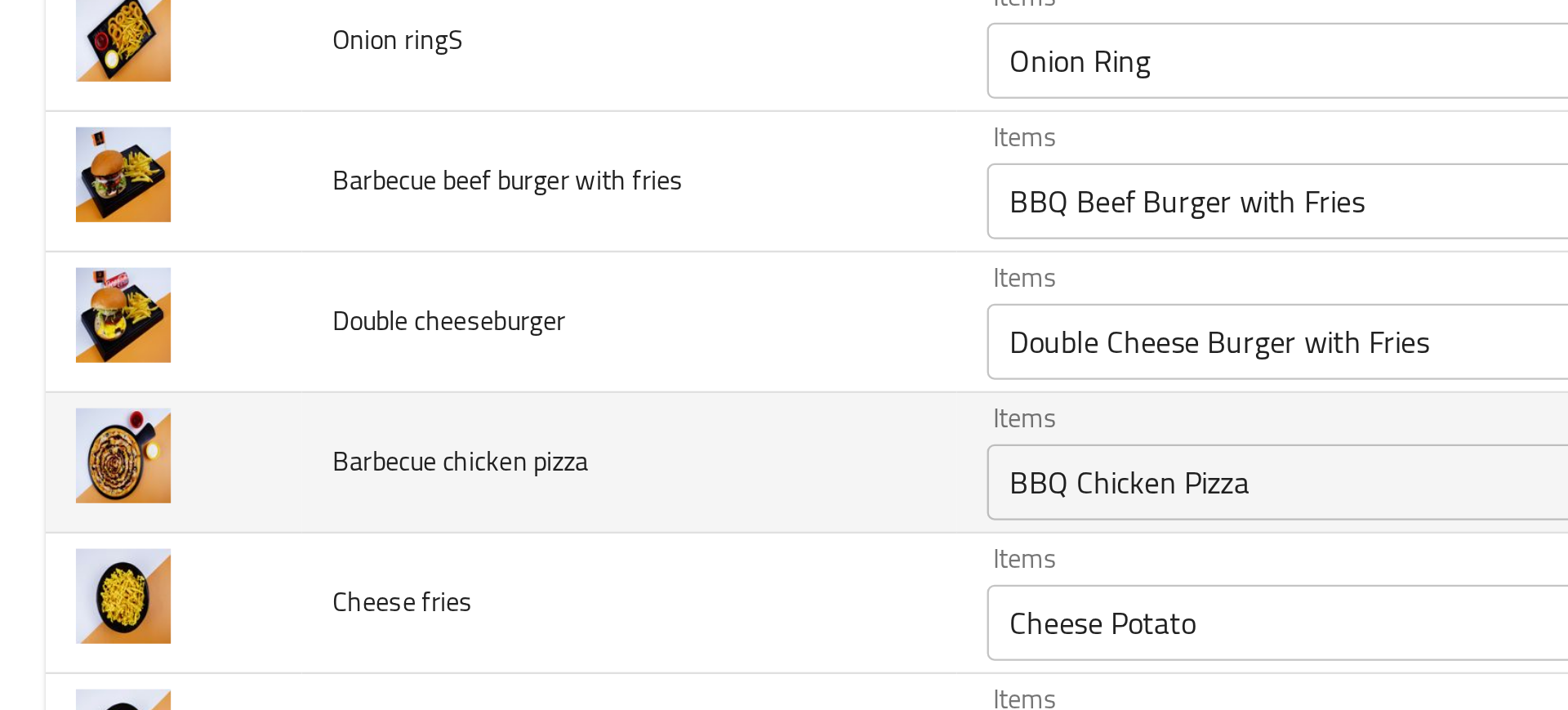
click at [351, 310] on td "Barbecue chicken pizza" at bounding box center [271, 325] width 282 height 61
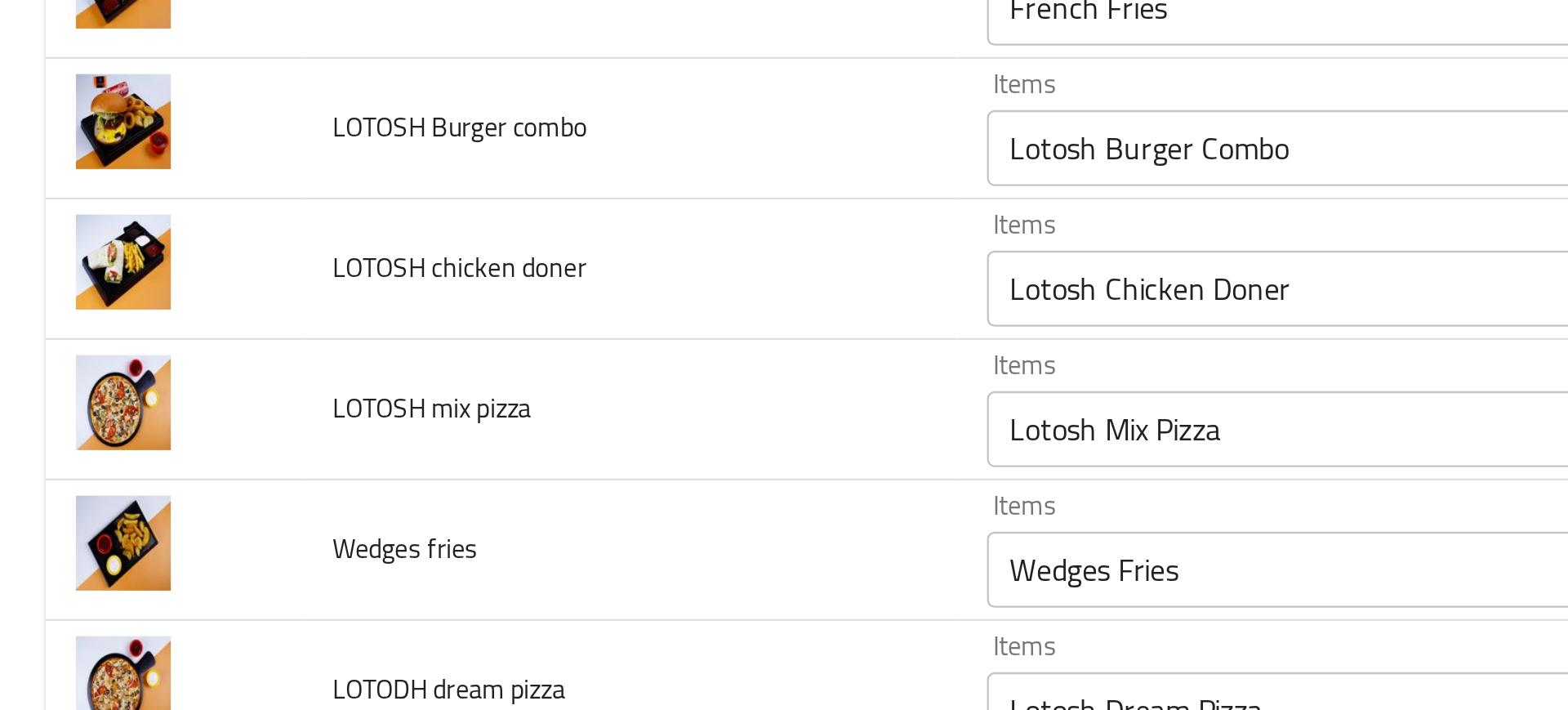
scroll to position [578, 0]
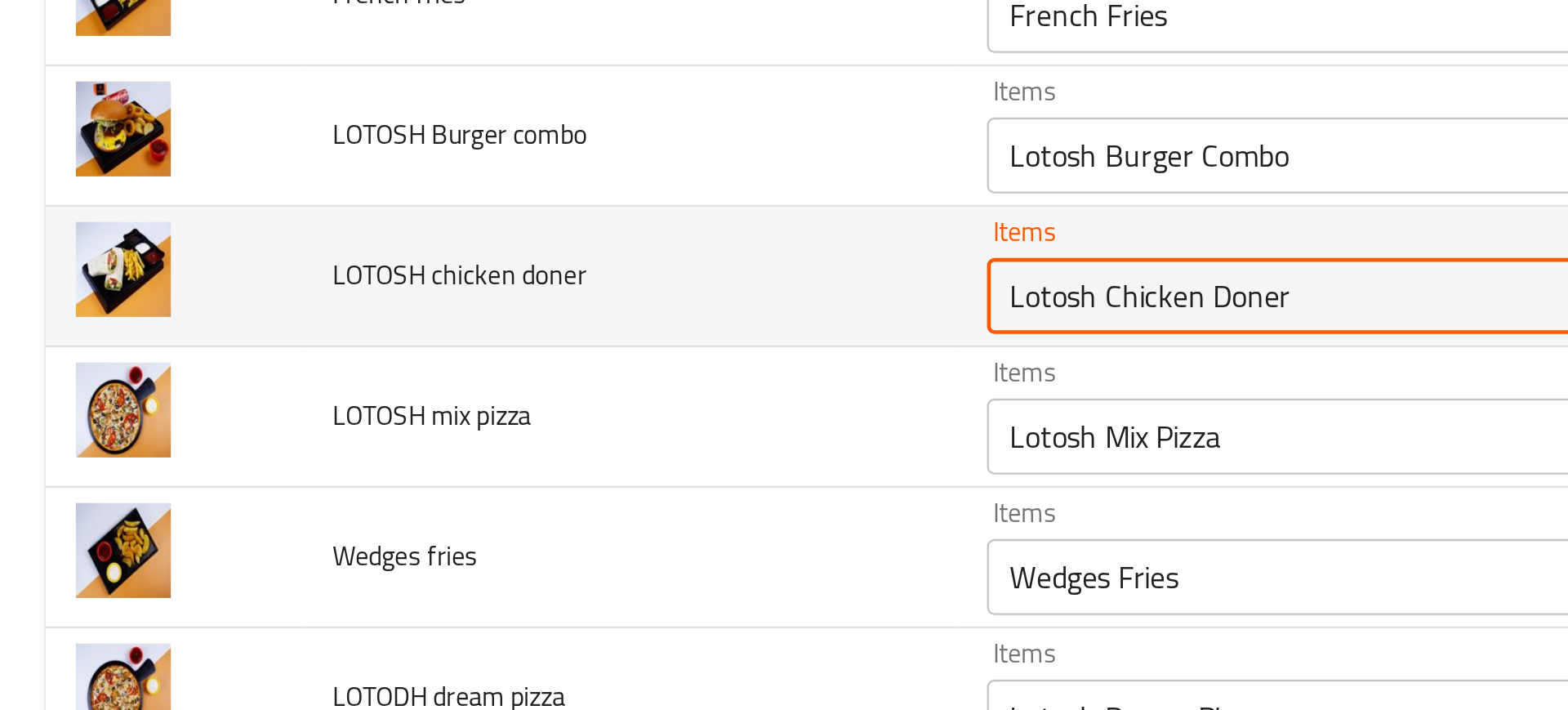
click at [452, 257] on doner "Lotosh Chicken Doner" at bounding box center [623, 254] width 387 height 23
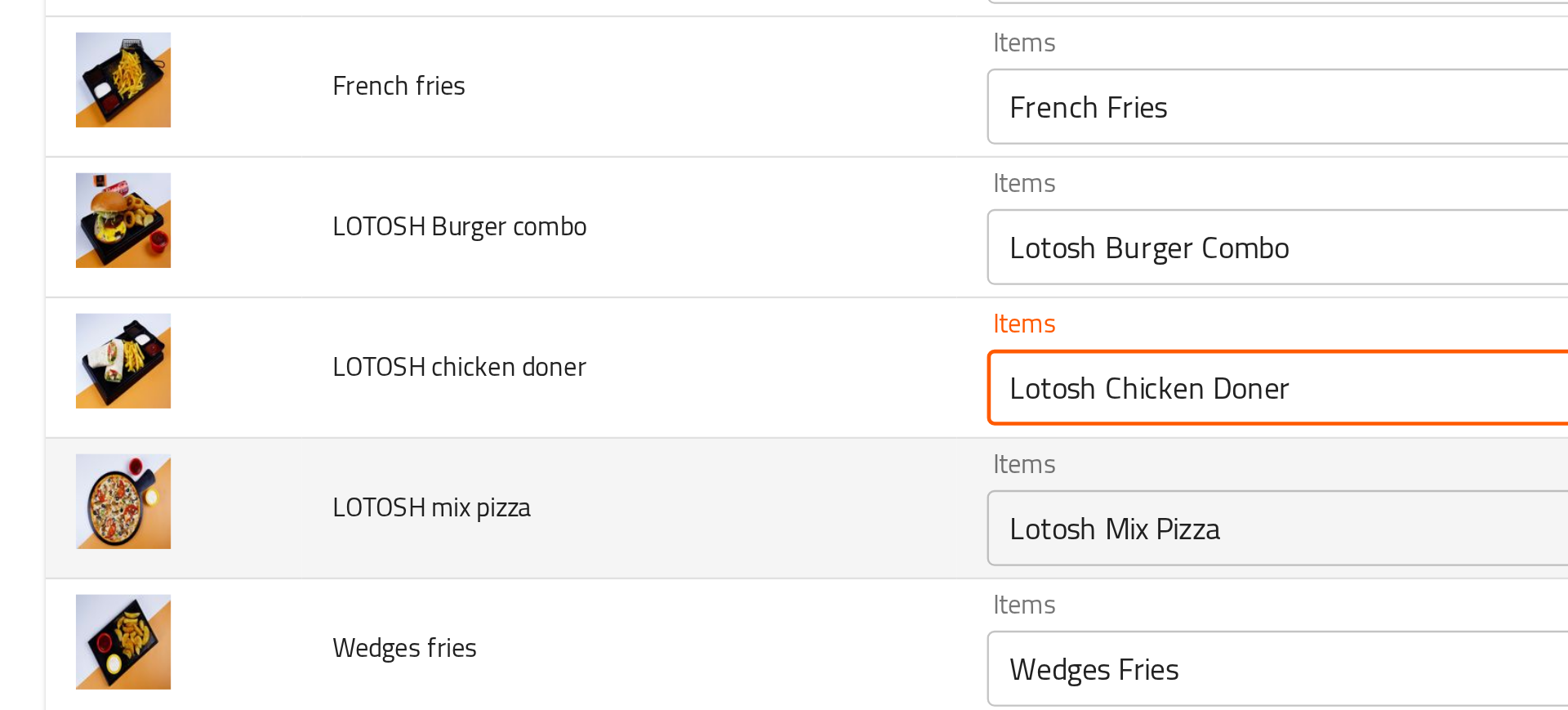
scroll to position [538, 0]
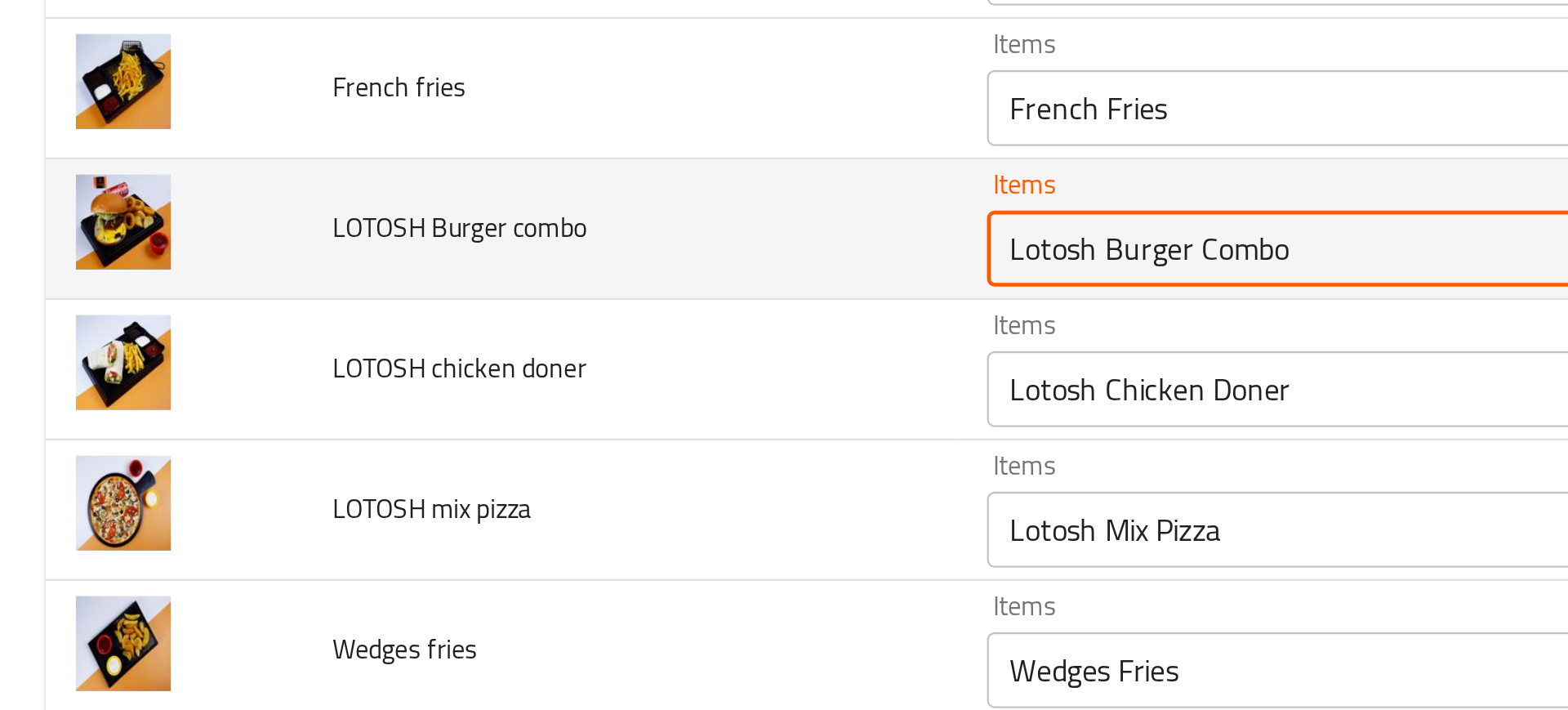
click at [458, 241] on combo "Lotosh Burger Combo" at bounding box center [623, 233] width 387 height 23
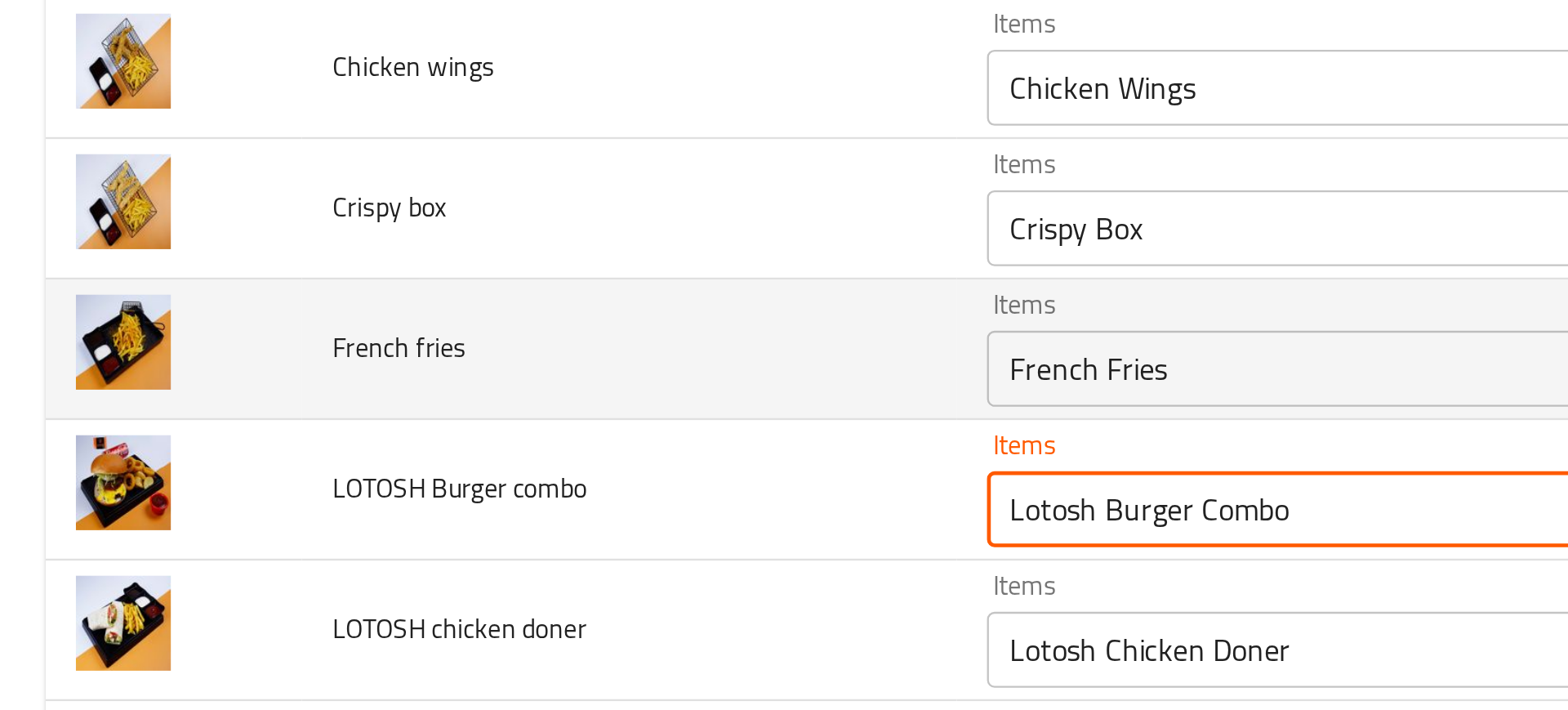
scroll to position [367, 0]
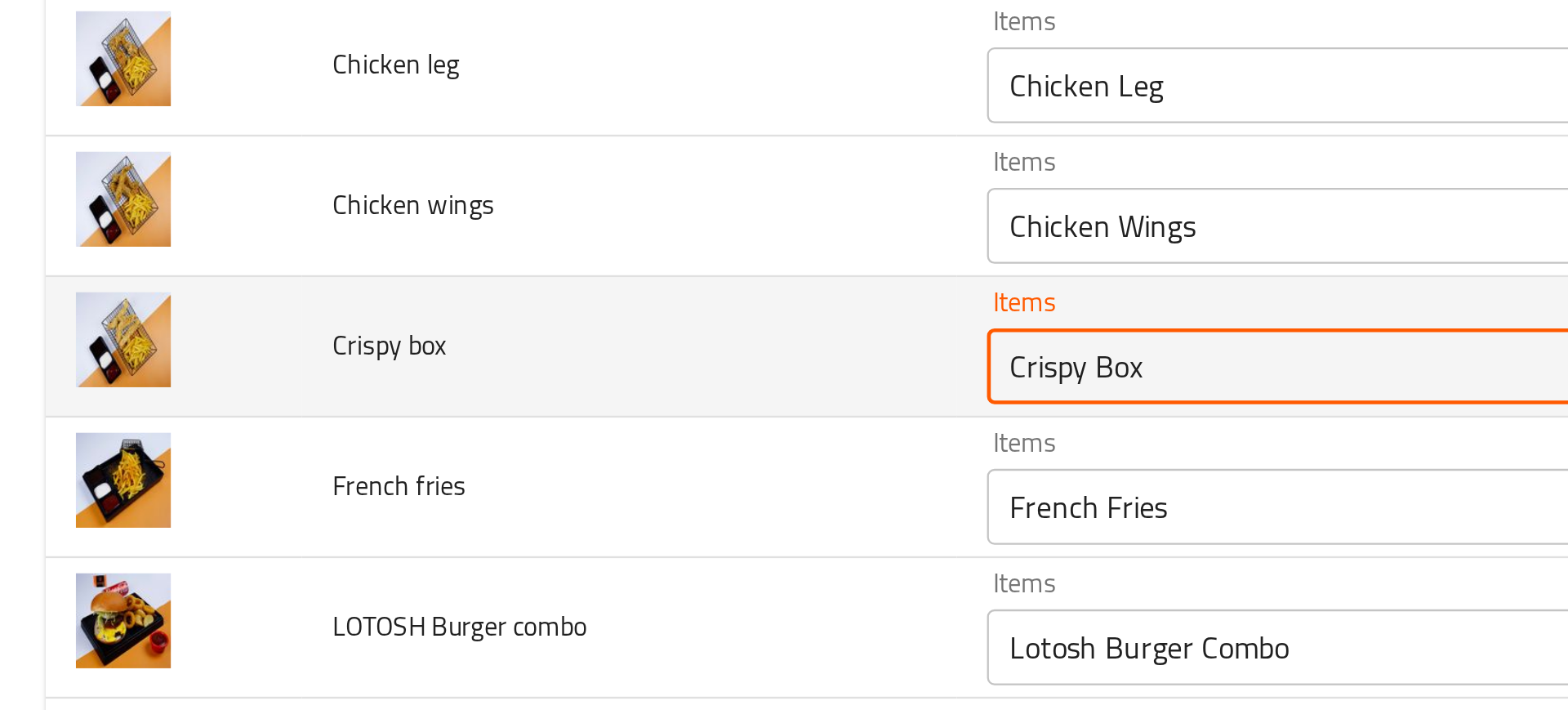
click at [435, 294] on box "Crispy Box" at bounding box center [623, 284] width 387 height 23
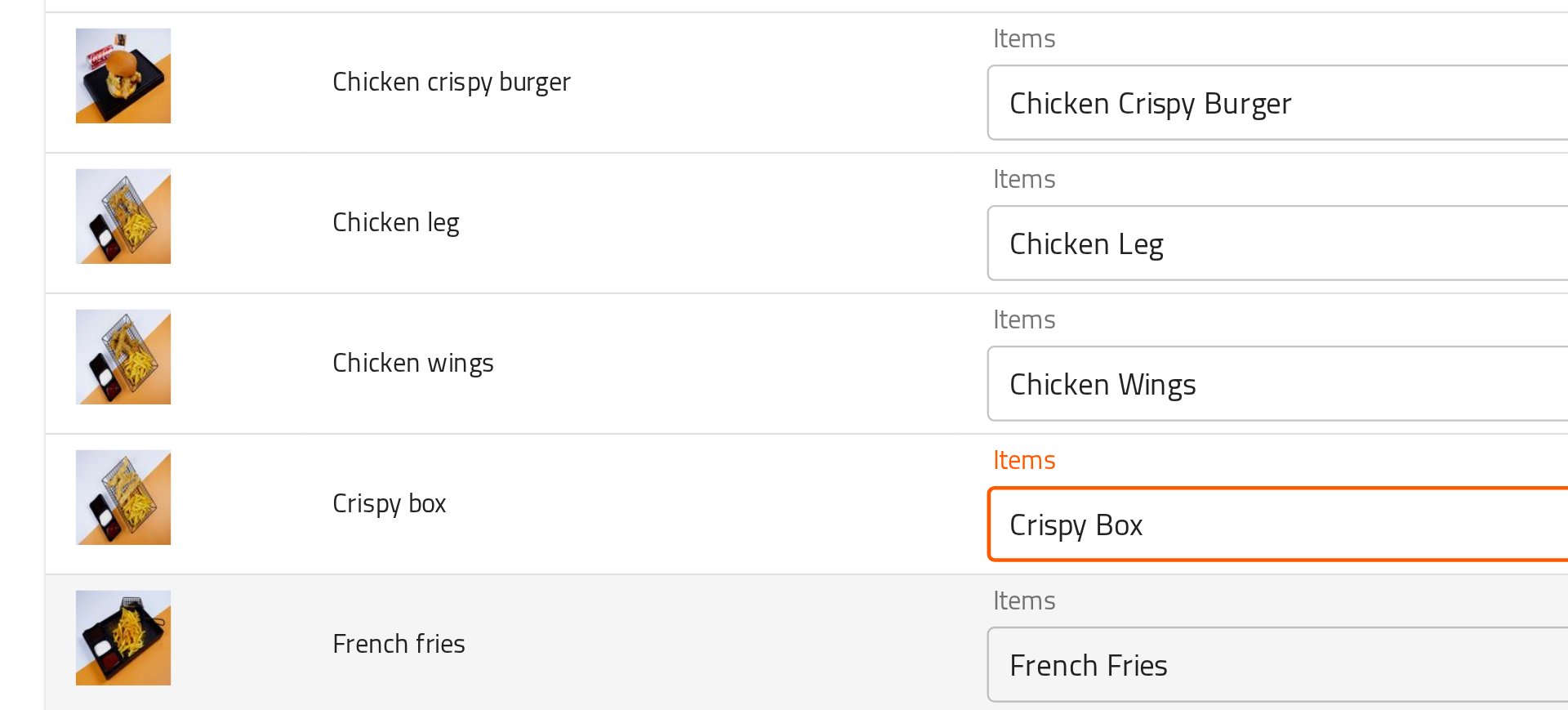
scroll to position [299, 0]
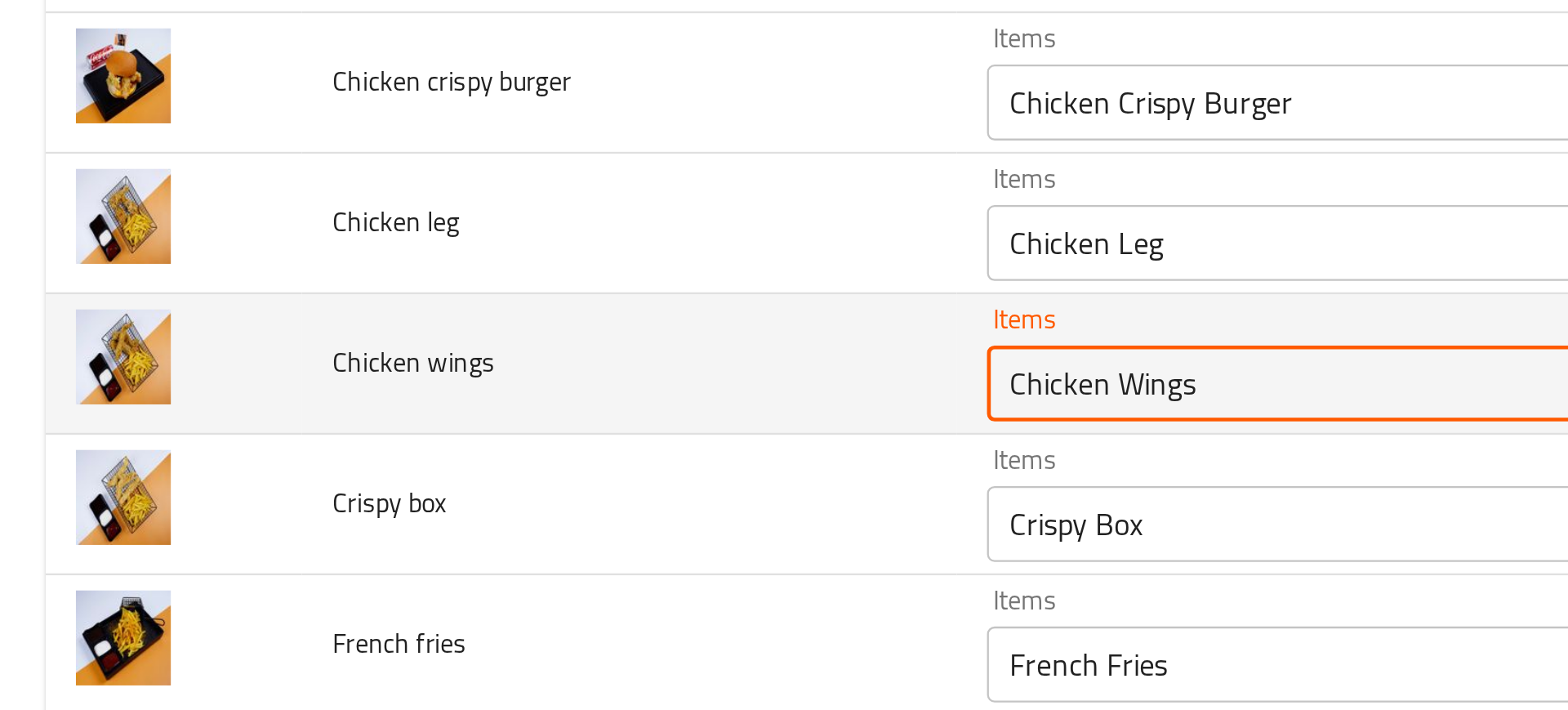
click at [449, 296] on wings "Chicken Wings" at bounding box center [623, 291] width 387 height 23
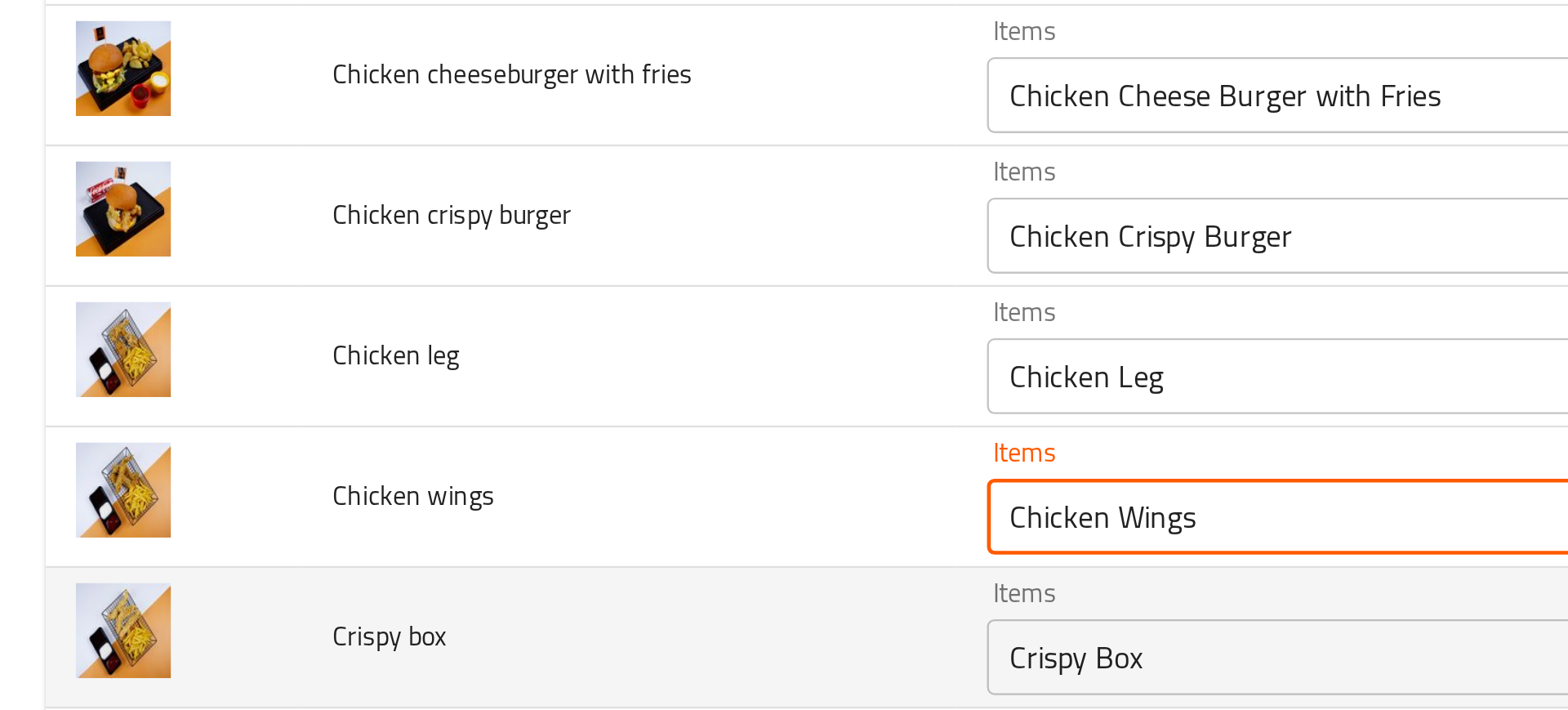
scroll to position [241, 0]
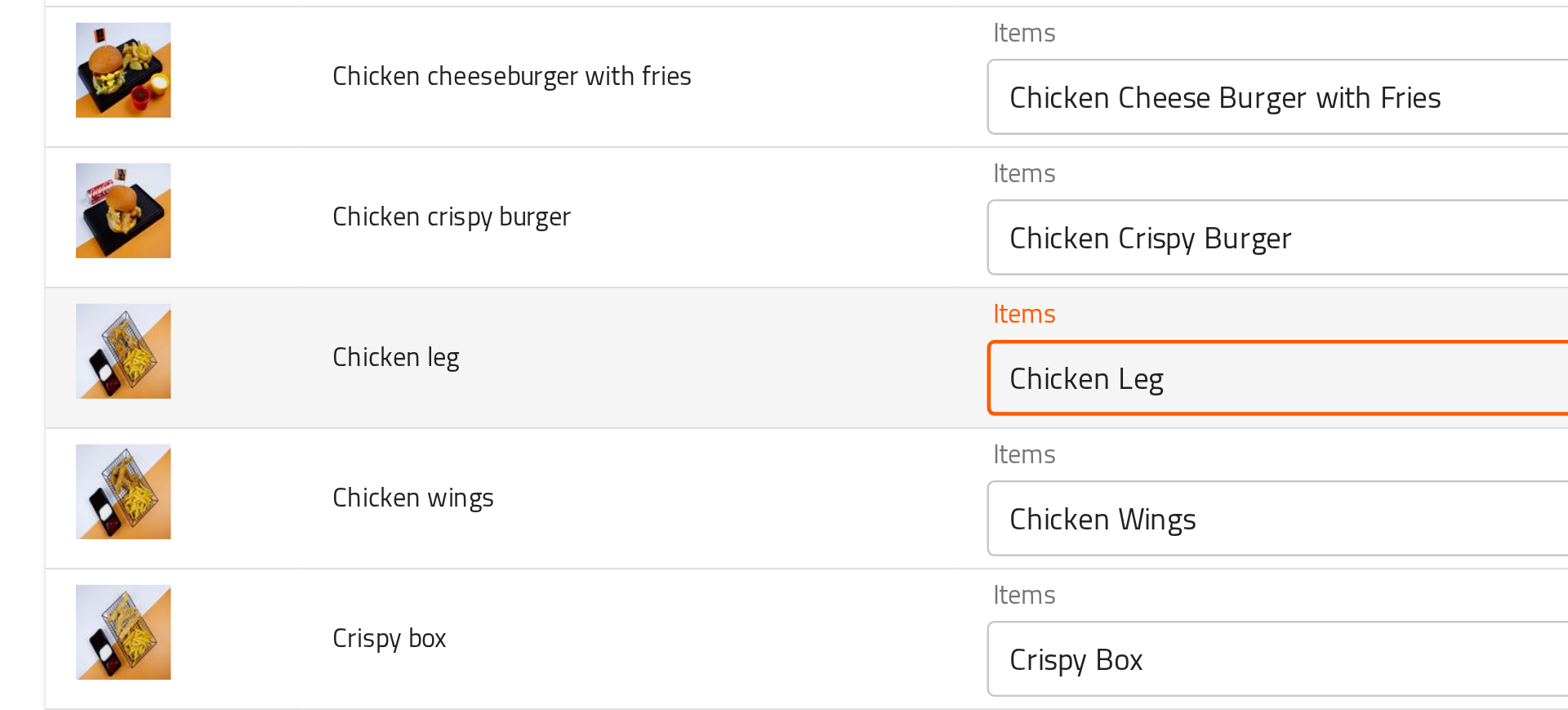
click at [438, 296] on leg "Chicken Leg" at bounding box center [623, 289] width 387 height 23
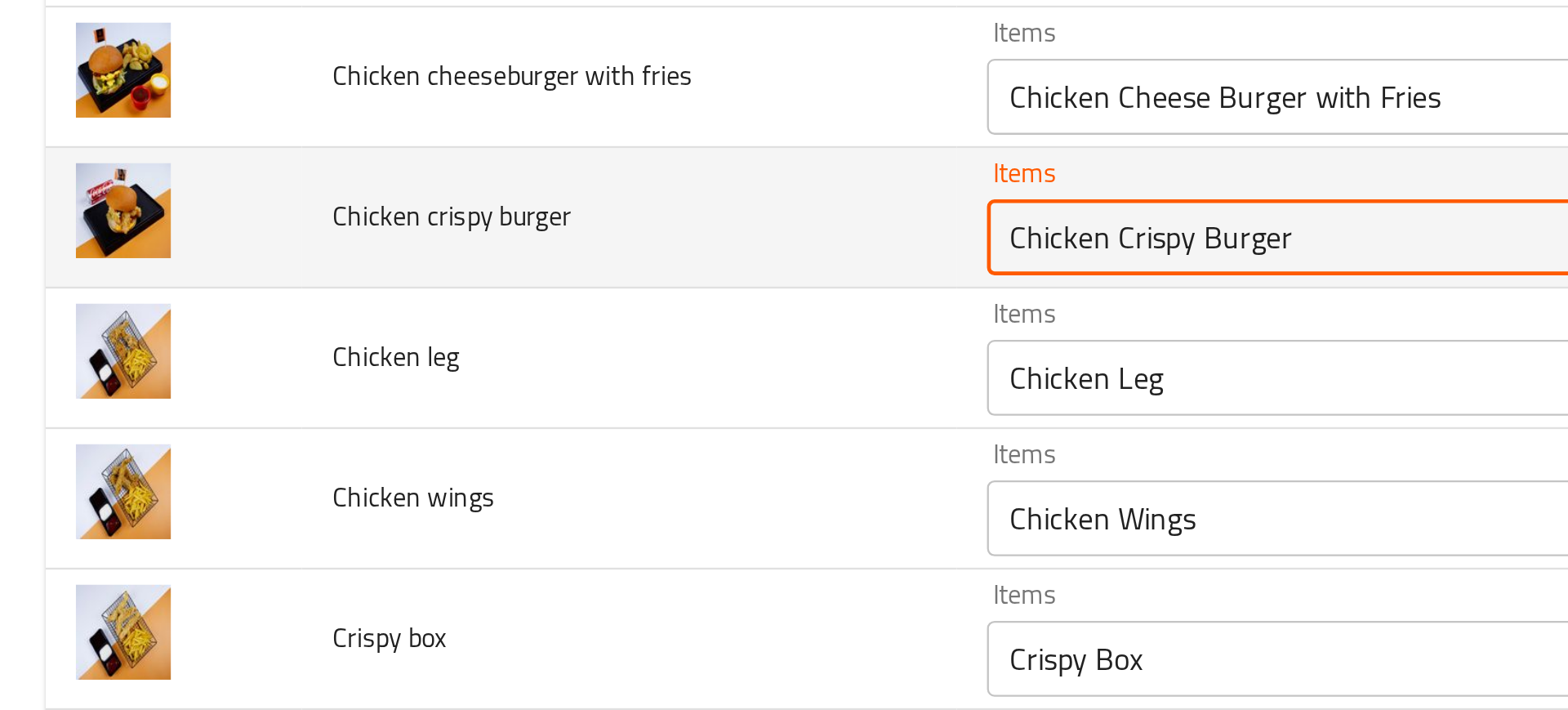
click at [447, 237] on burger "Chicken Crispy Burger" at bounding box center [623, 229] width 387 height 23
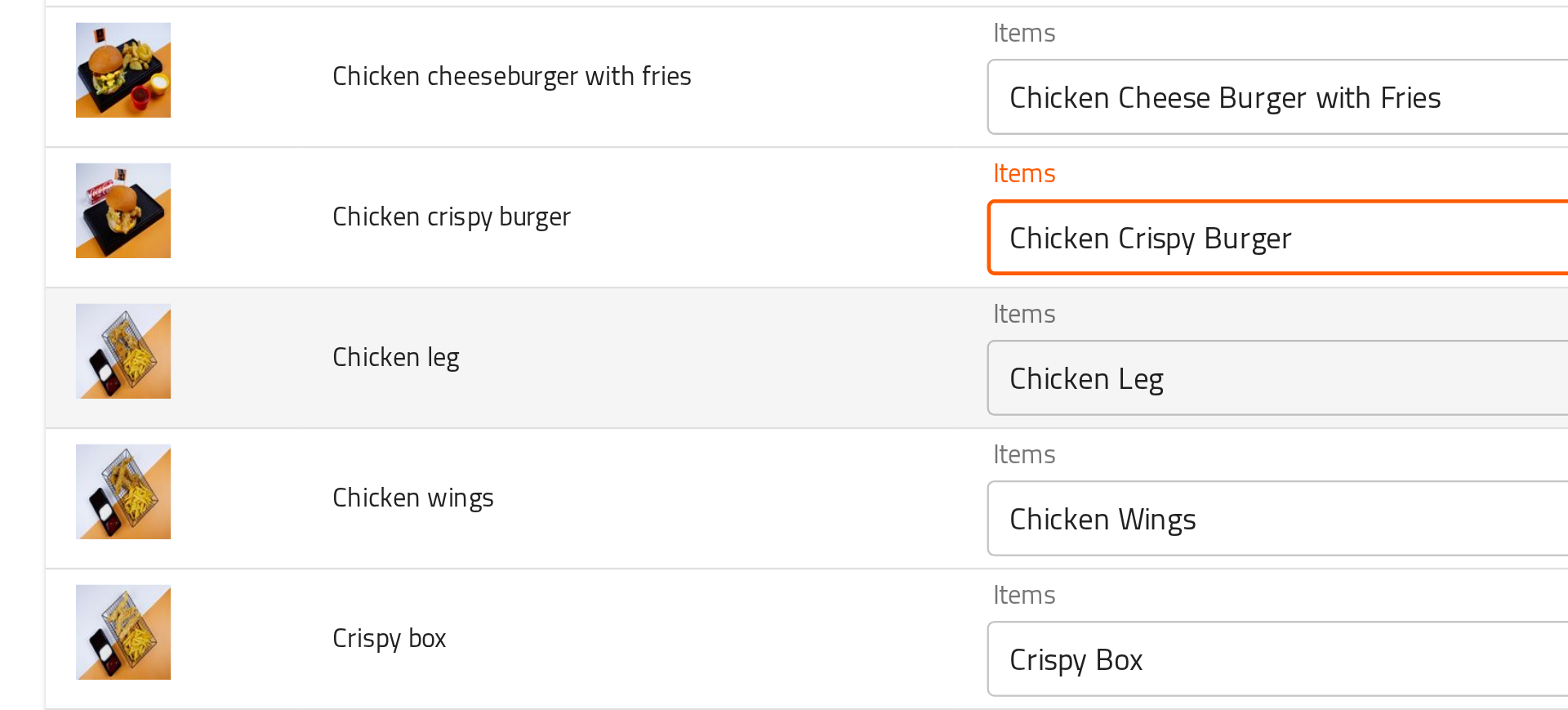
scroll to position [153, 0]
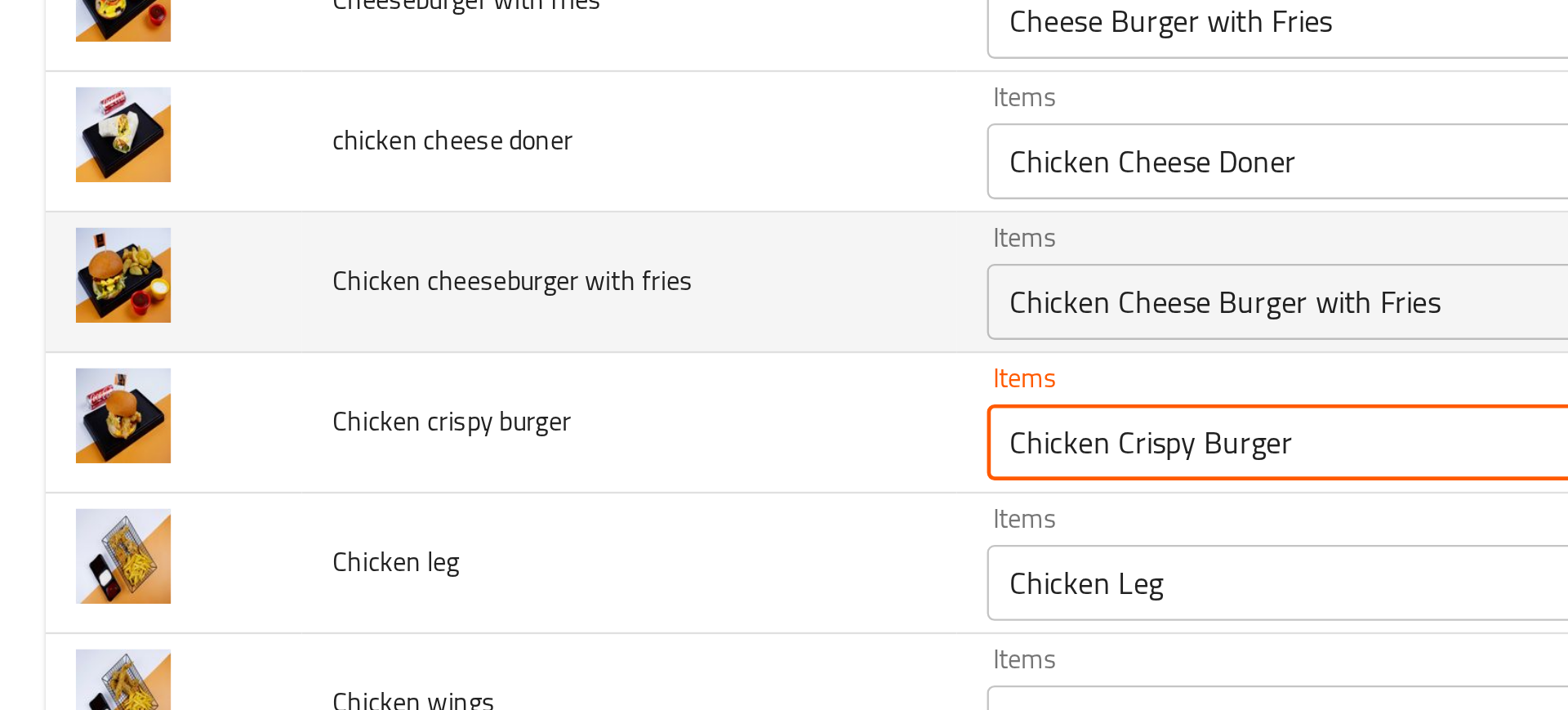
click at [449, 268] on div "Chicken Cheese Burger with Fries Items" at bounding box center [646, 257] width 445 height 33
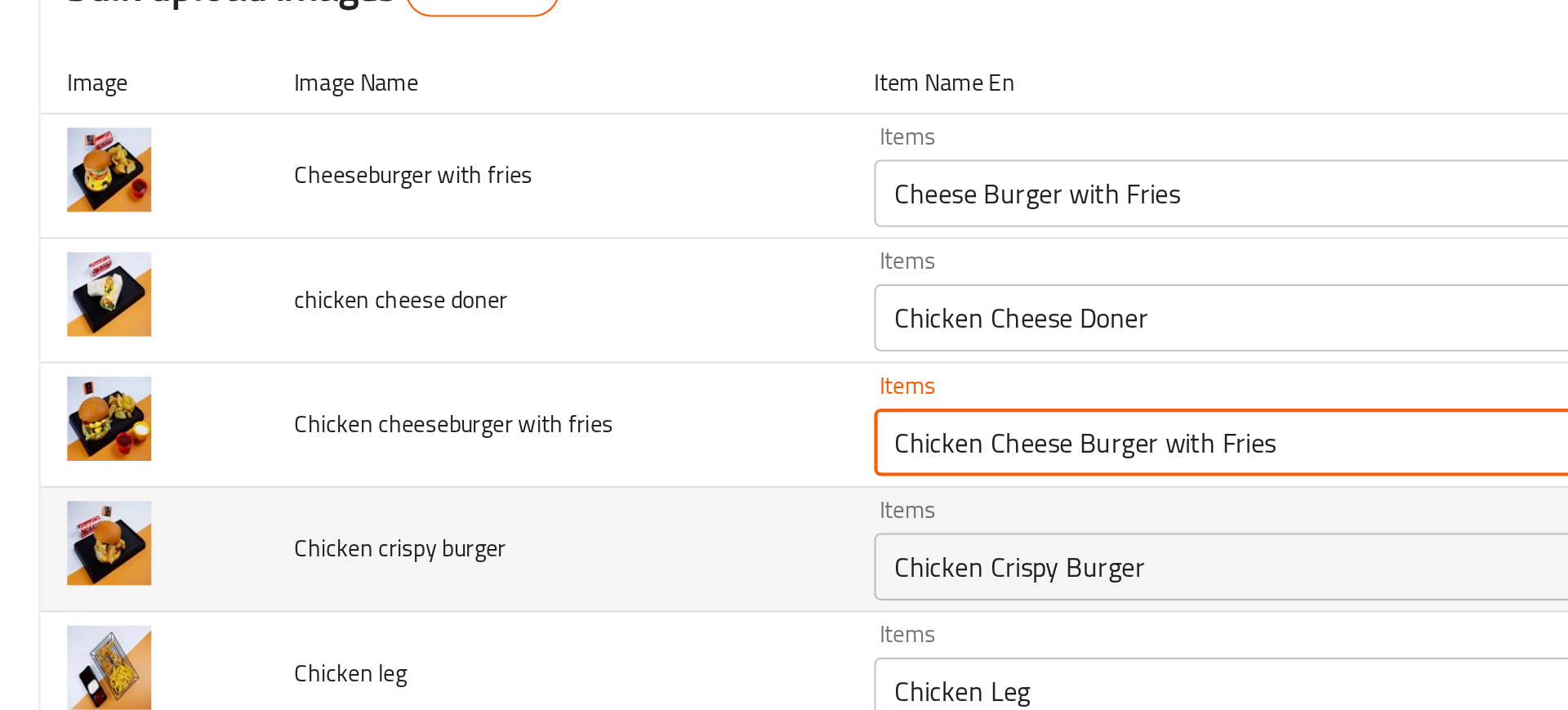
scroll to position [65, 0]
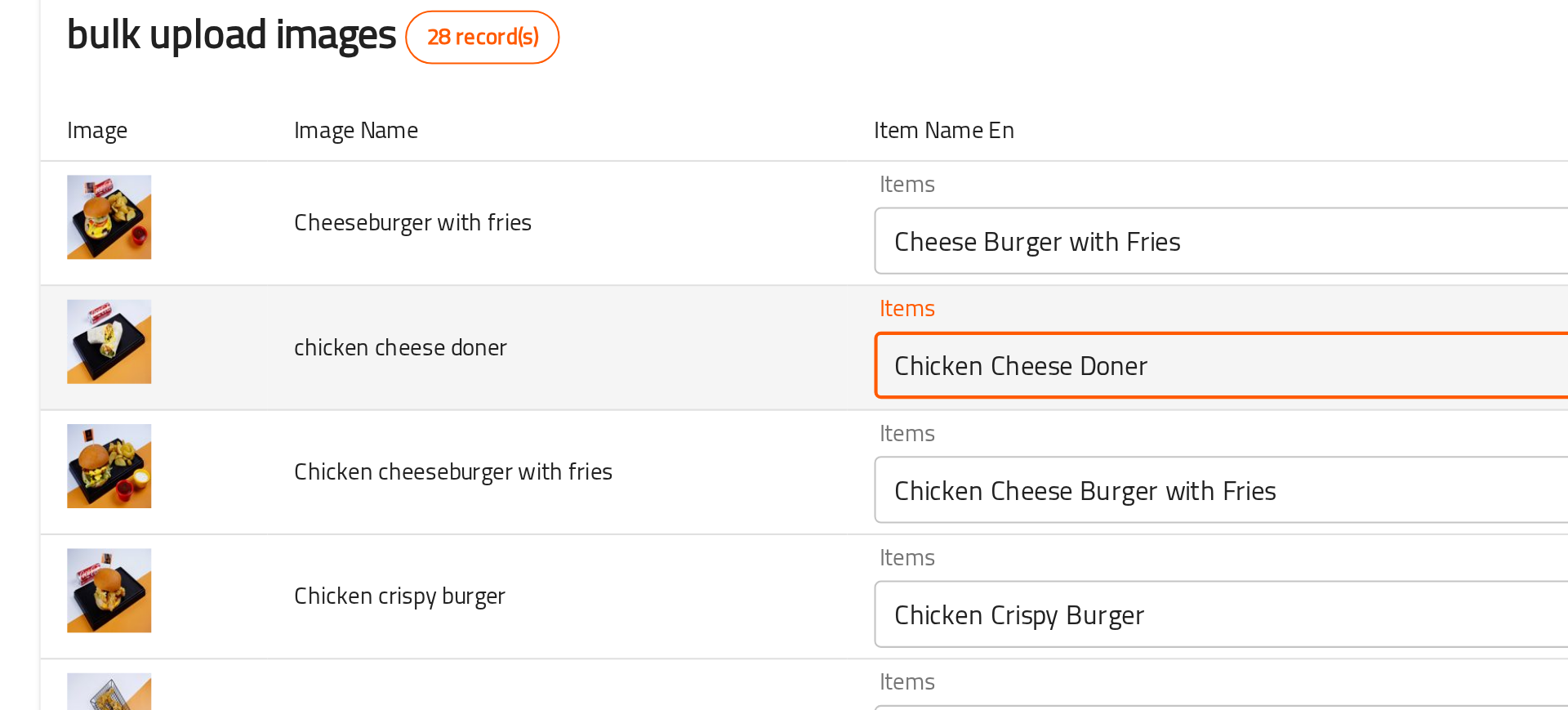
click at [446, 277] on doner "Chicken Cheese Doner" at bounding box center [623, 283] width 387 height 23
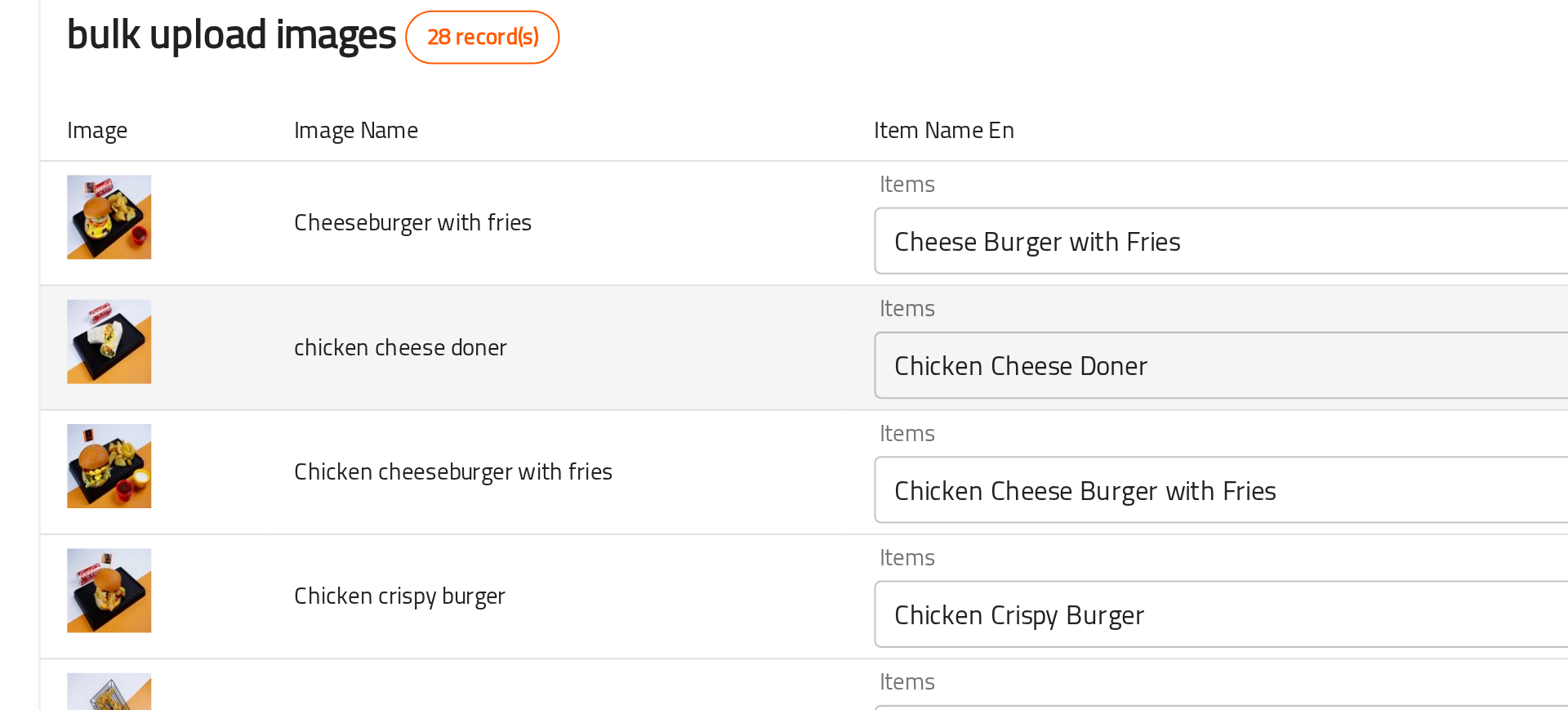
click at [459, 282] on doner "Chicken Cheese Doner" at bounding box center [623, 283] width 387 height 23
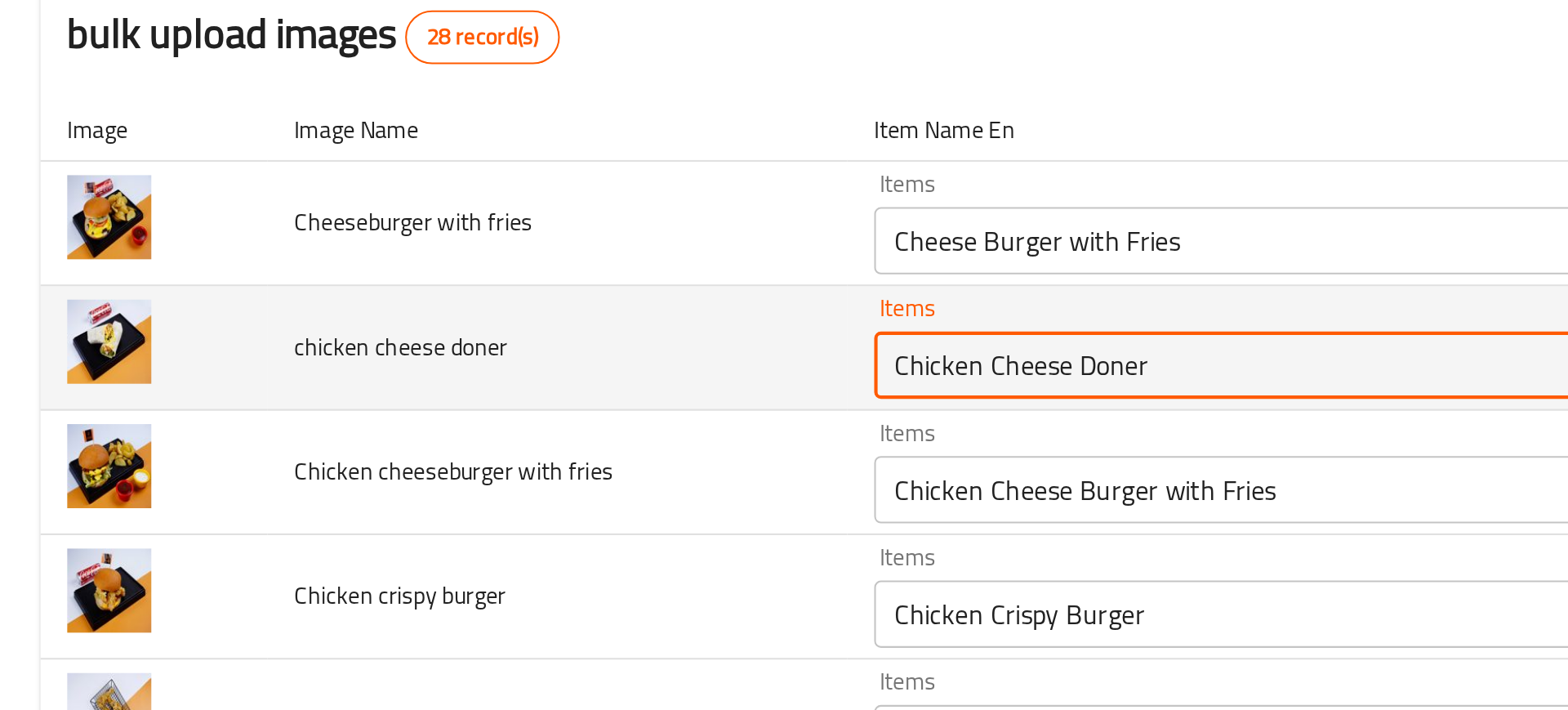
click at [459, 282] on doner "Chicken Cheese Doner" at bounding box center [623, 283] width 387 height 23
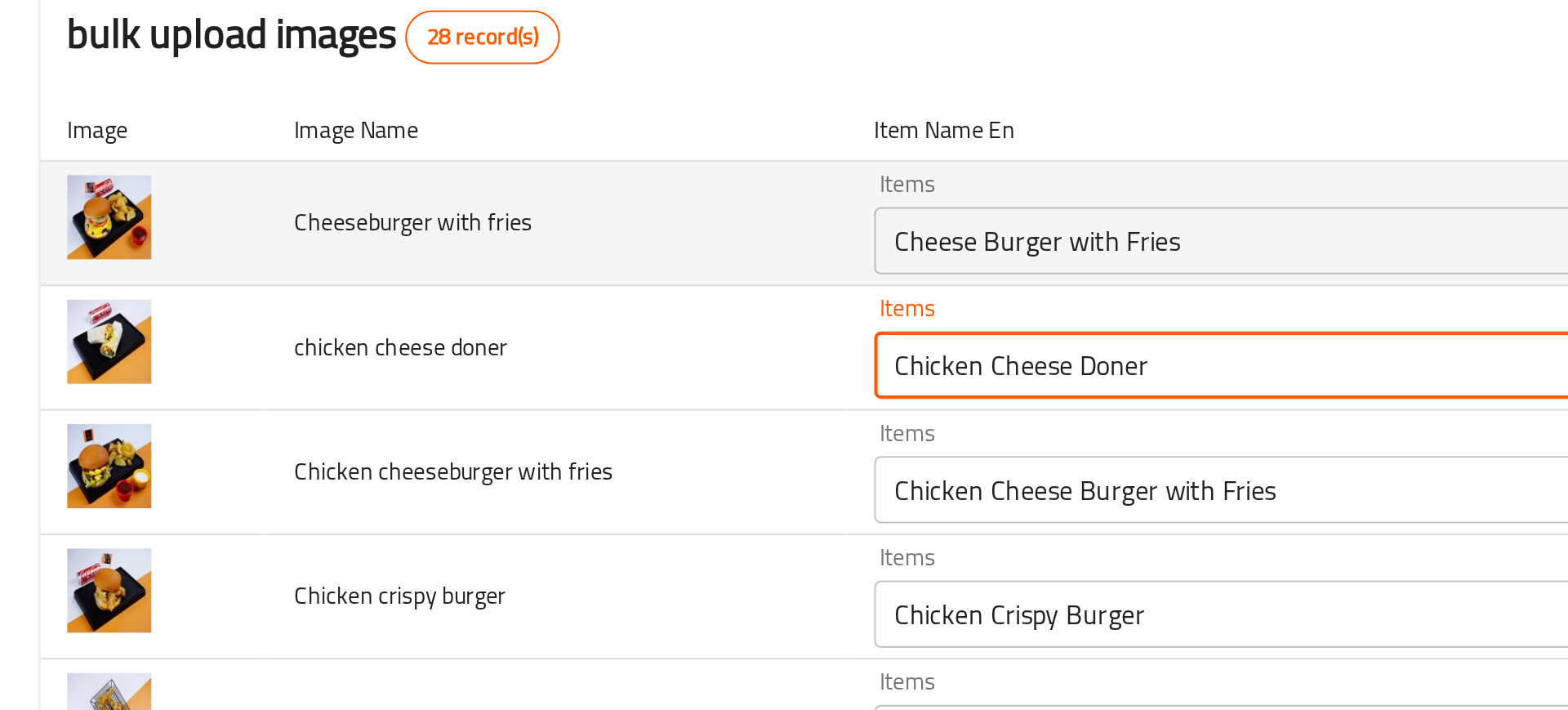
click at [459, 222] on fries "Cheese Burger with Fries" at bounding box center [623, 222] width 387 height 23
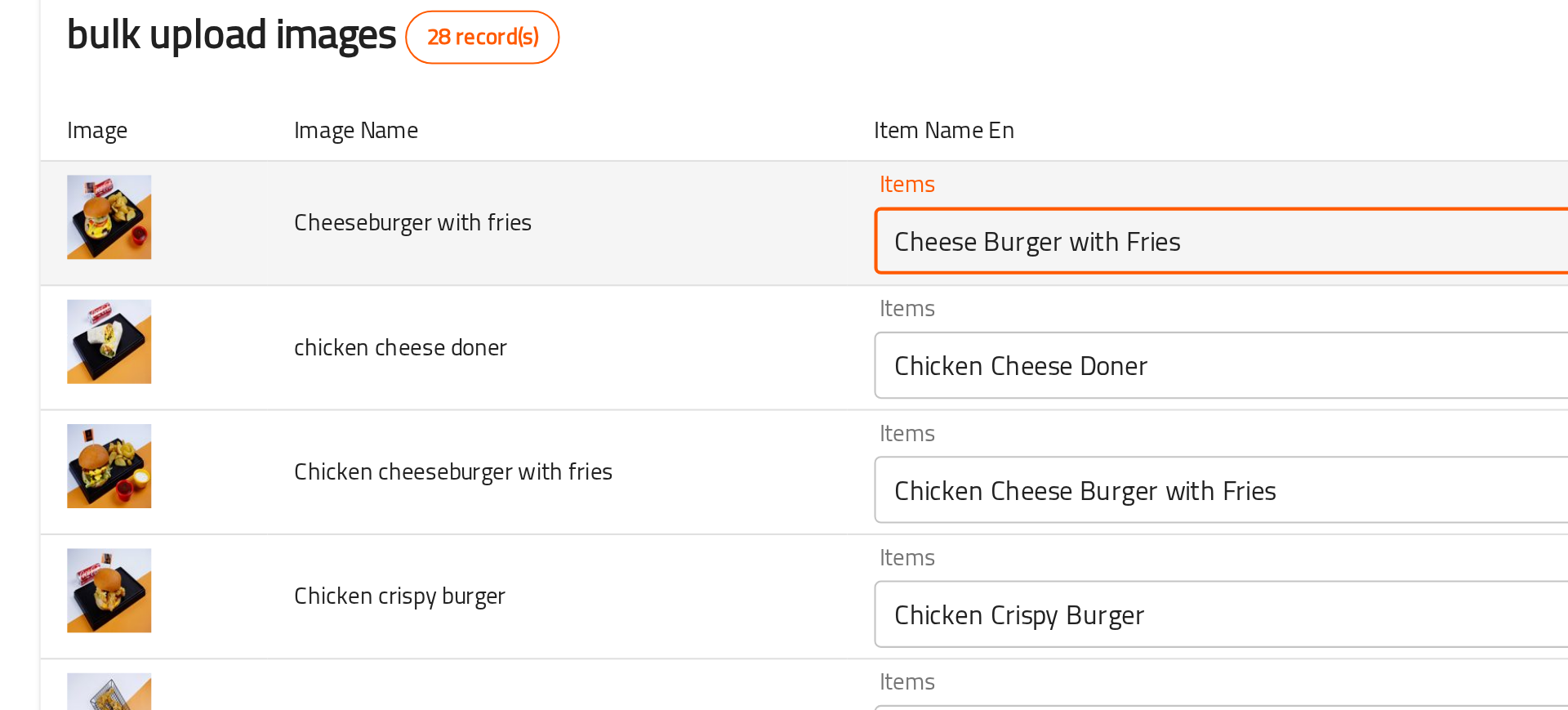
click at [459, 222] on fries "Cheese Burger with Fries" at bounding box center [623, 222] width 387 height 23
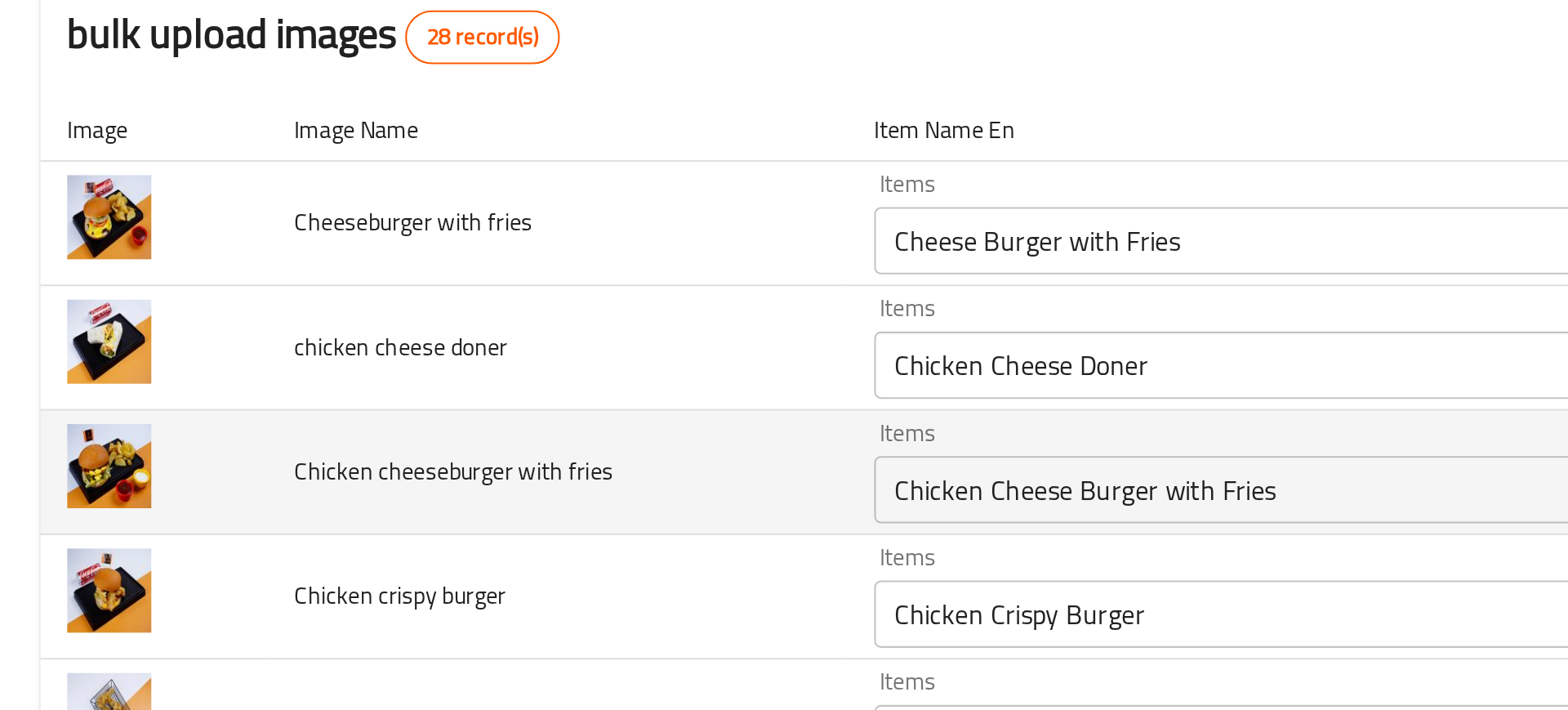
click at [388, 309] on td "Chicken cheeseburger with fries" at bounding box center [271, 335] width 282 height 61
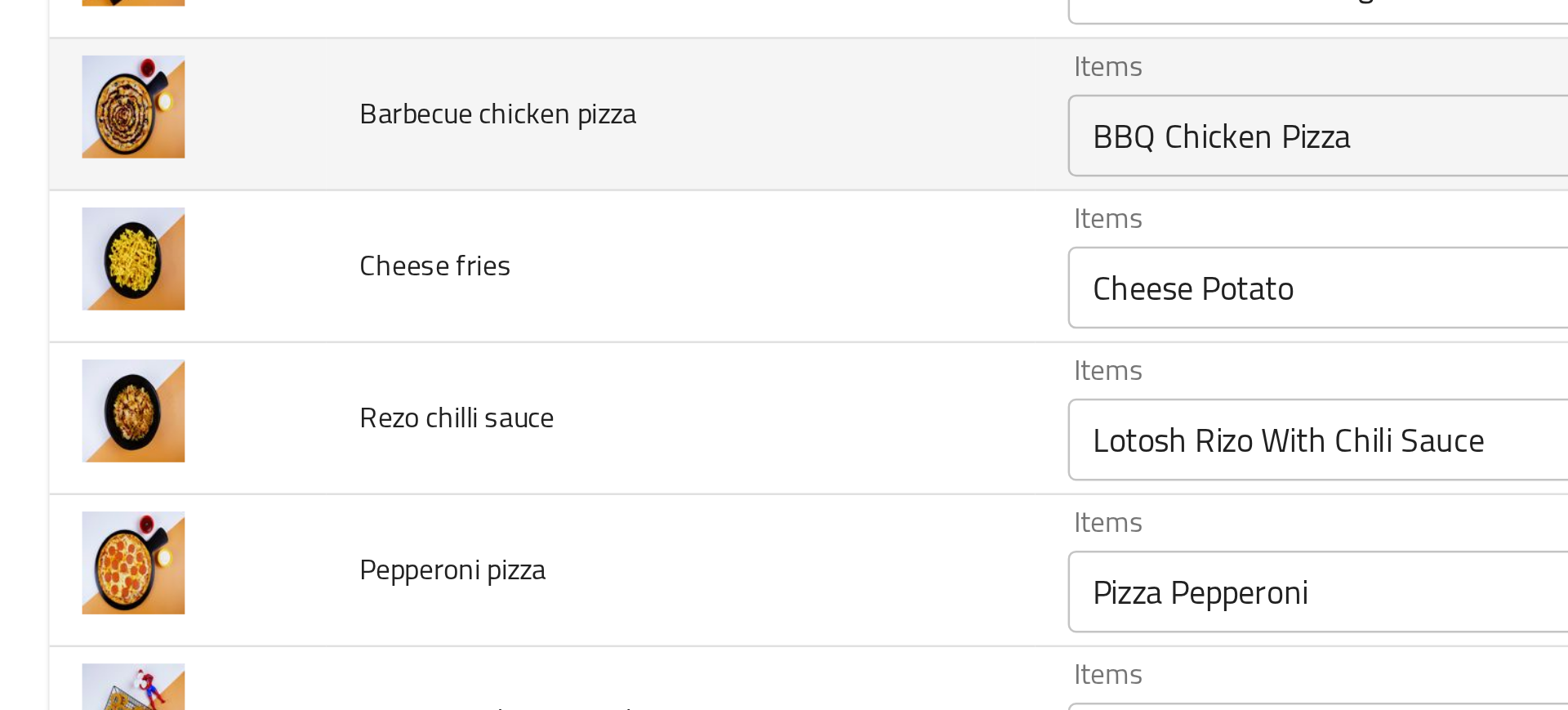
scroll to position [1114, 0]
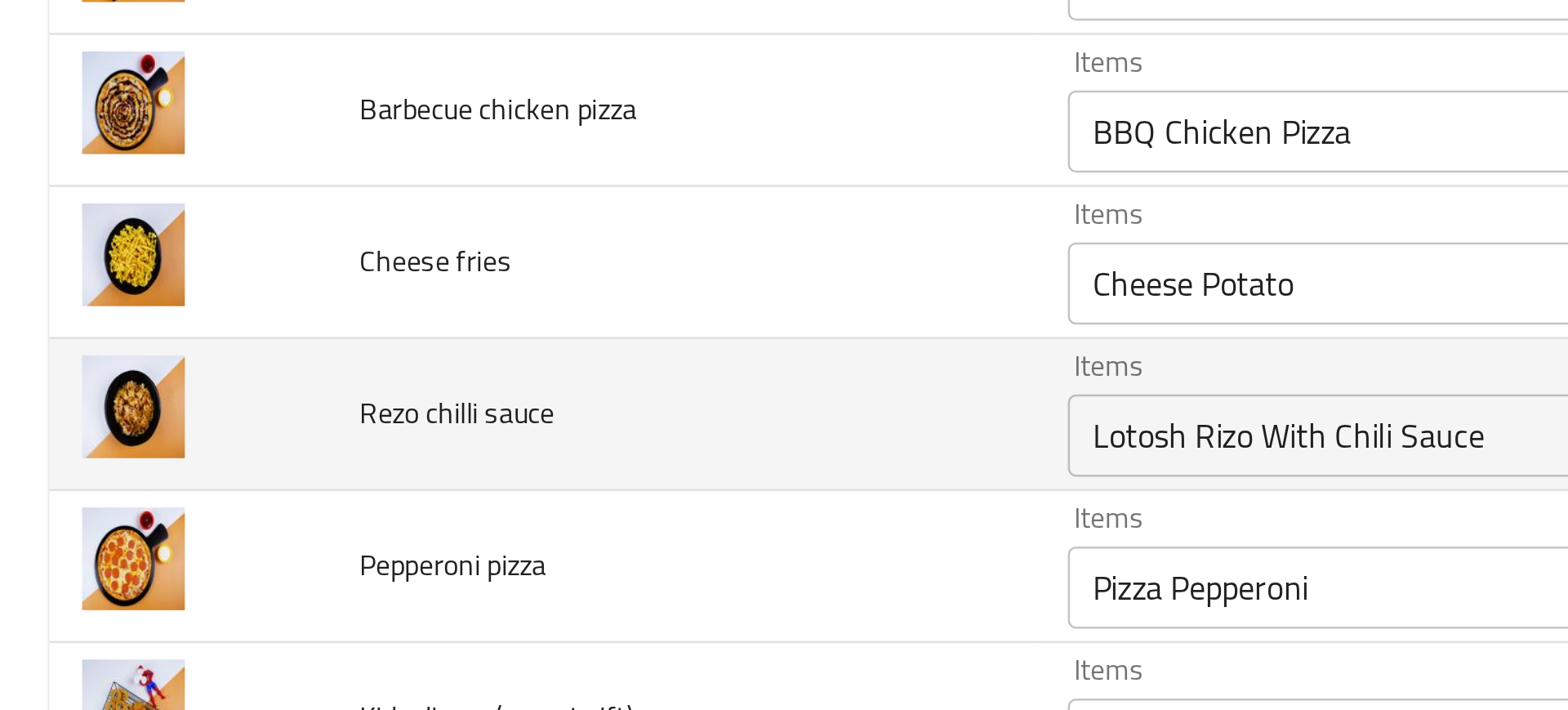
click at [345, 327] on td "Rezo chilli sauce" at bounding box center [271, 315] width 282 height 61
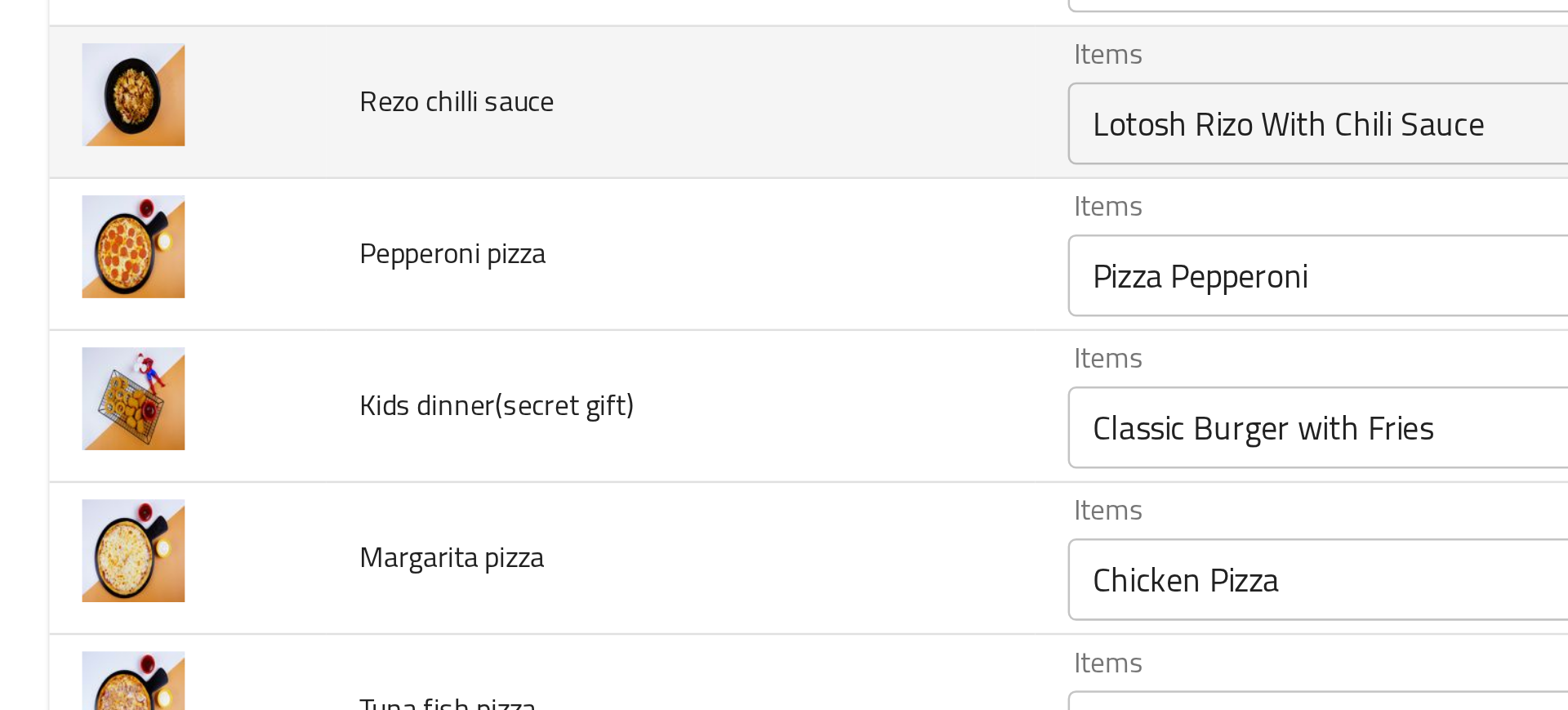
scroll to position [1266, 0]
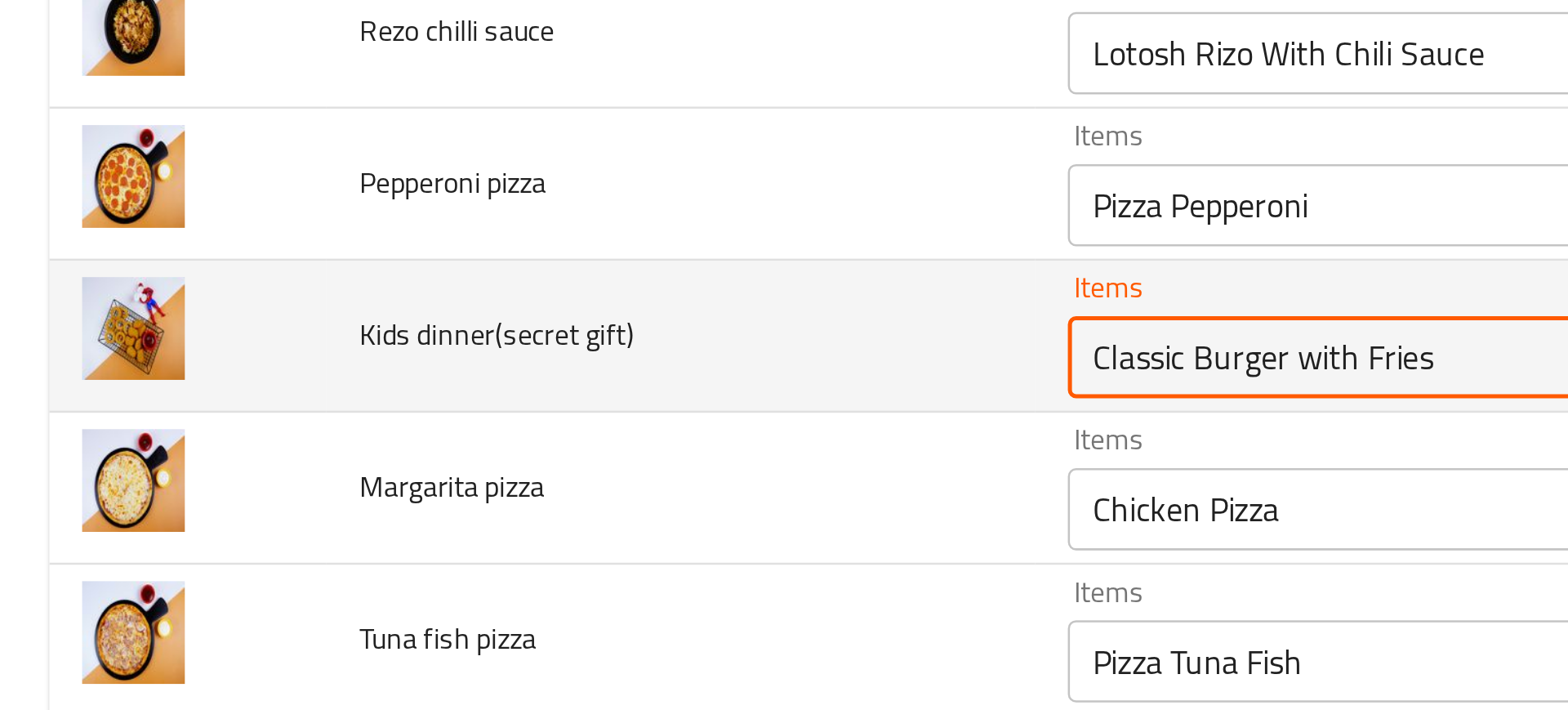
click at [434, 301] on gift\) "Classic Burger with Fries" at bounding box center [623, 292] width 387 height 23
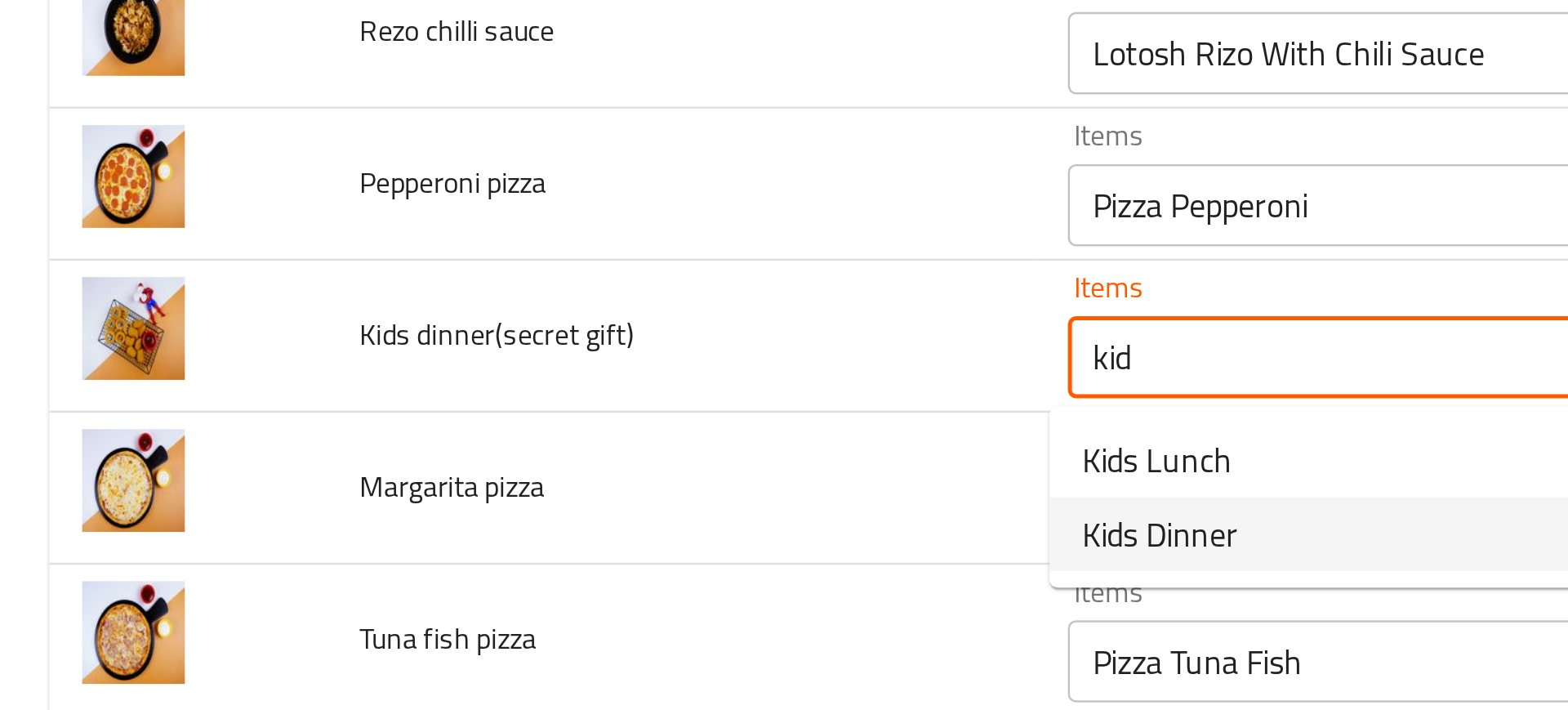
click at [458, 370] on span "Kids Dinner" at bounding box center [461, 363] width 62 height 20
type gift\) "Kids Dinner"
type gift\)-ar "عشاء الاطفال"
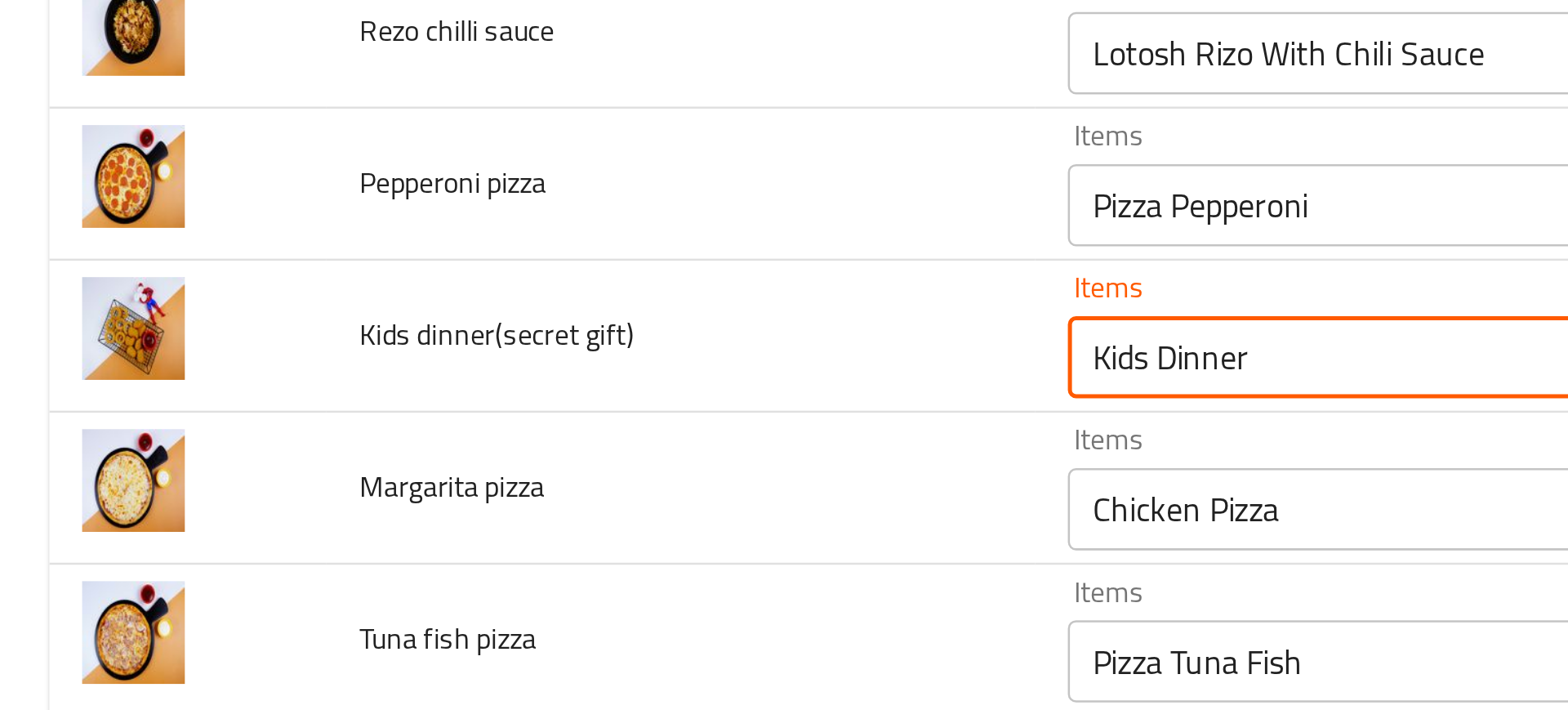
type gift\) "Kids Dinner"
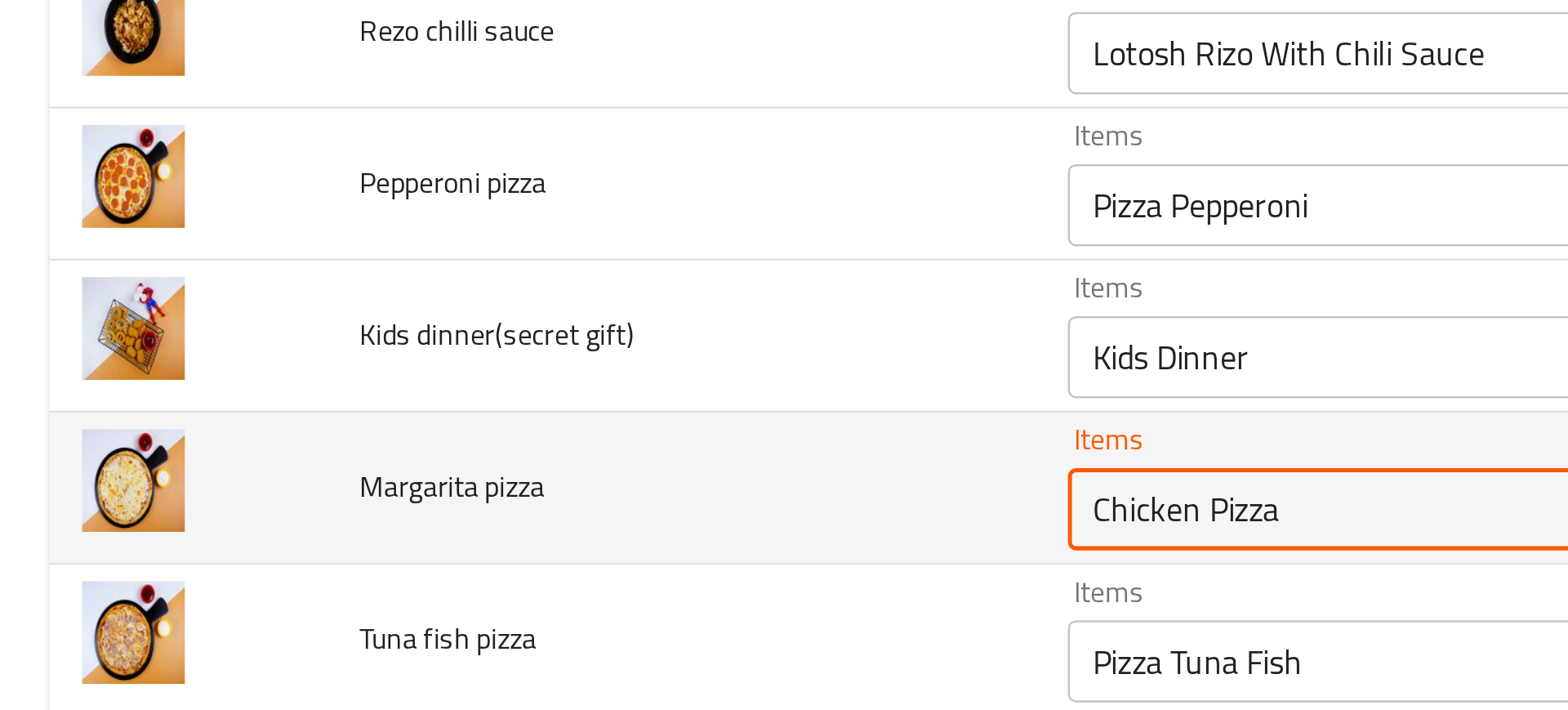
click at [434, 348] on pizza "Chicken Pizza" at bounding box center [623, 352] width 387 height 23
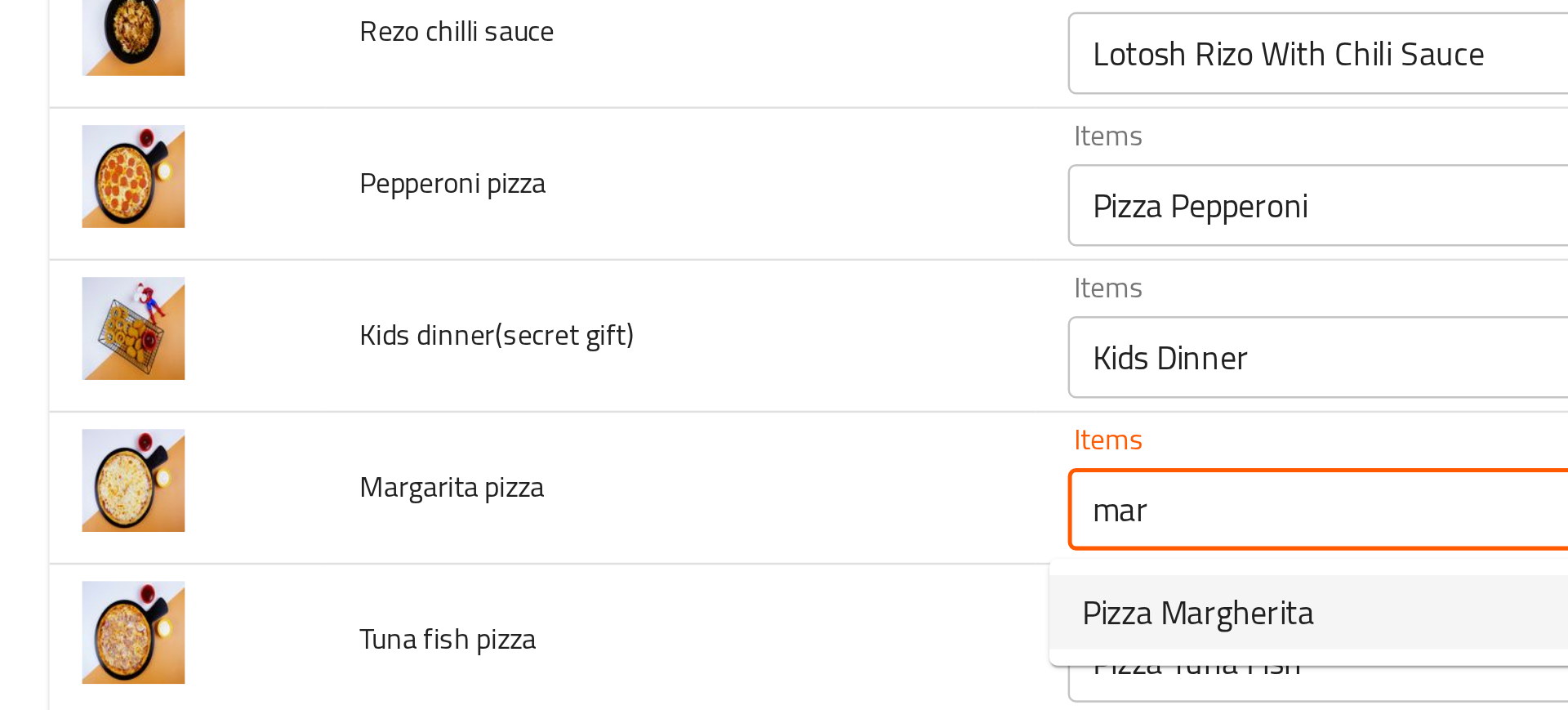
click at [469, 389] on span "Pizza Margherita" at bounding box center [477, 394] width 92 height 20
type pizza "Pizza Margherita"
type pizza-ar "مارجريتا بيتزا"
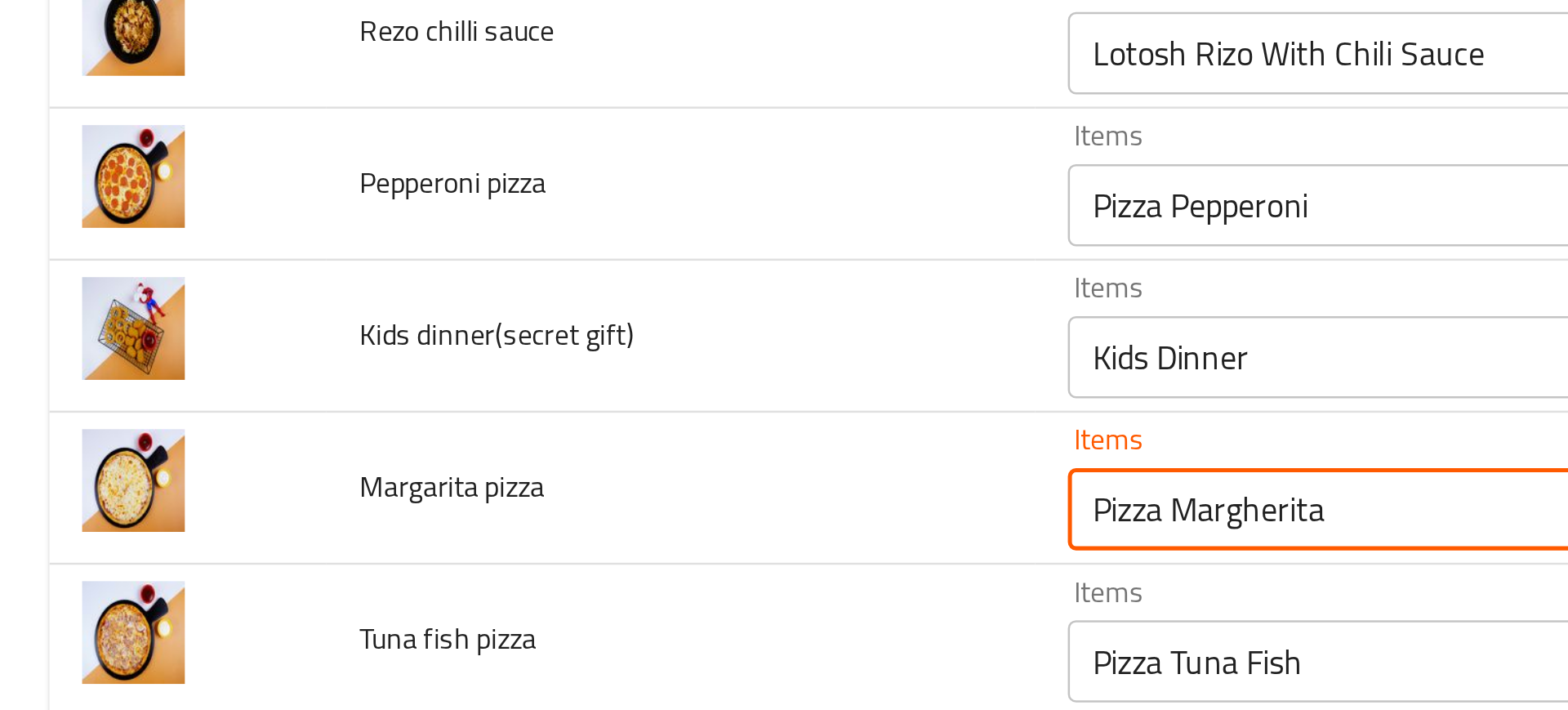
type pizza "Pizza Margherita"
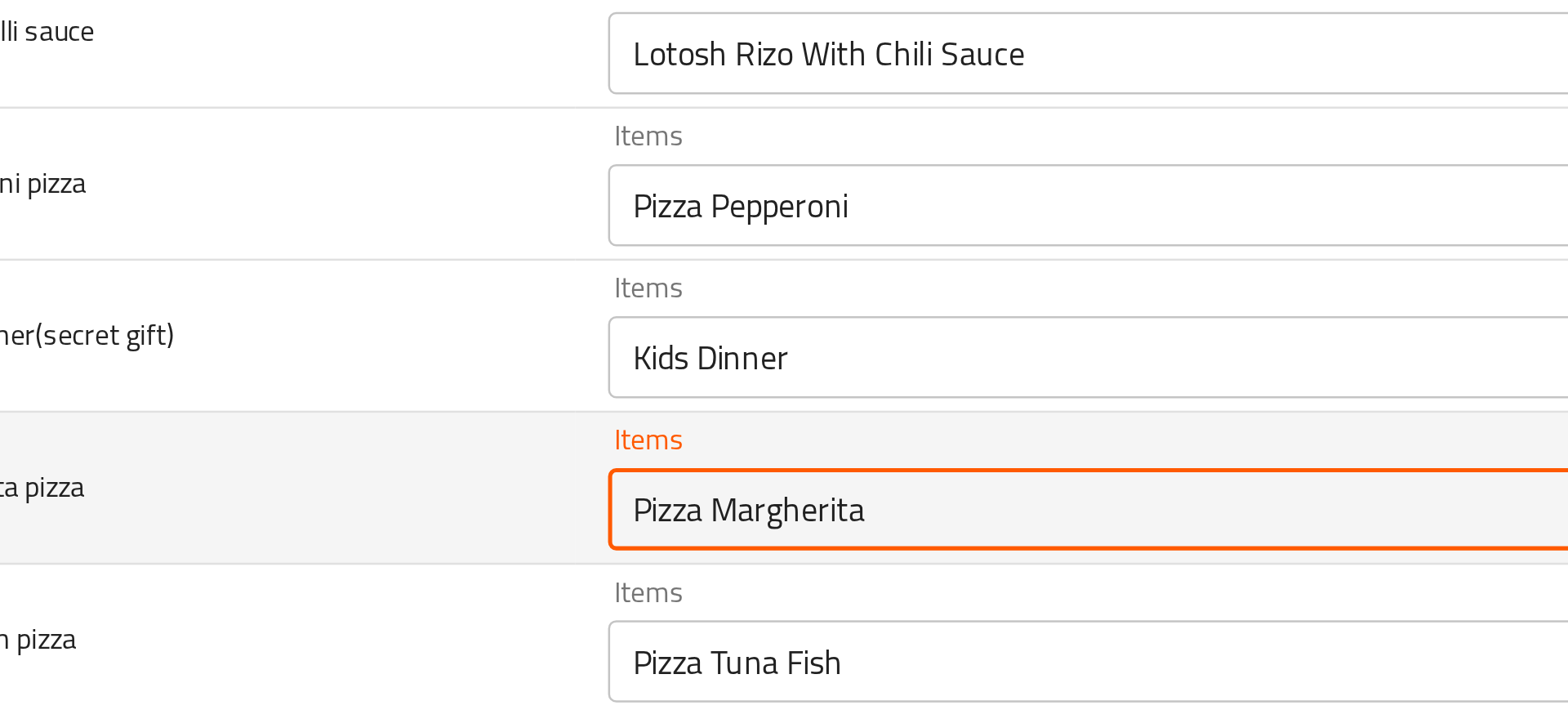
click at [550, 362] on pizza "Pizza Margherita" at bounding box center [623, 352] width 387 height 23
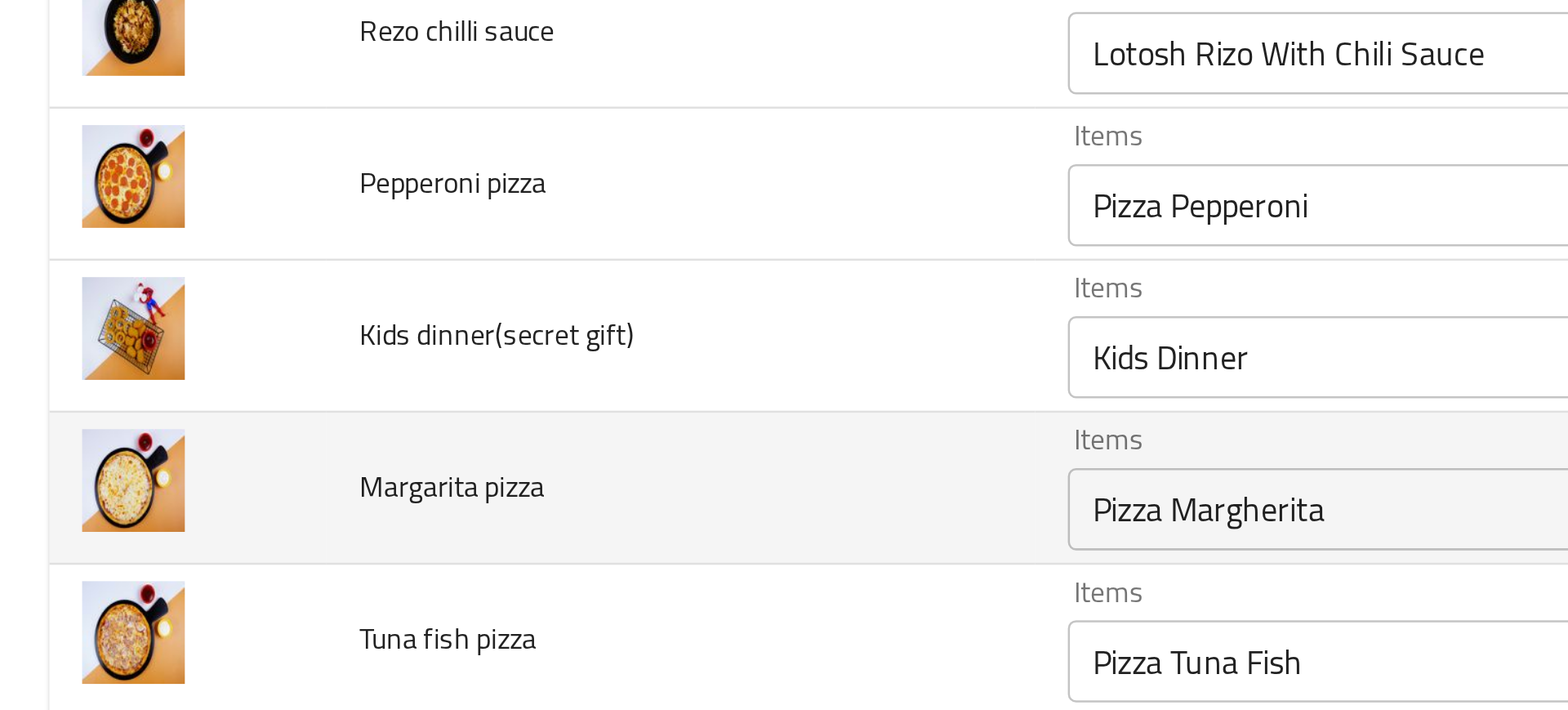
click at [366, 362] on td "Margarita pizza" at bounding box center [271, 344] width 282 height 61
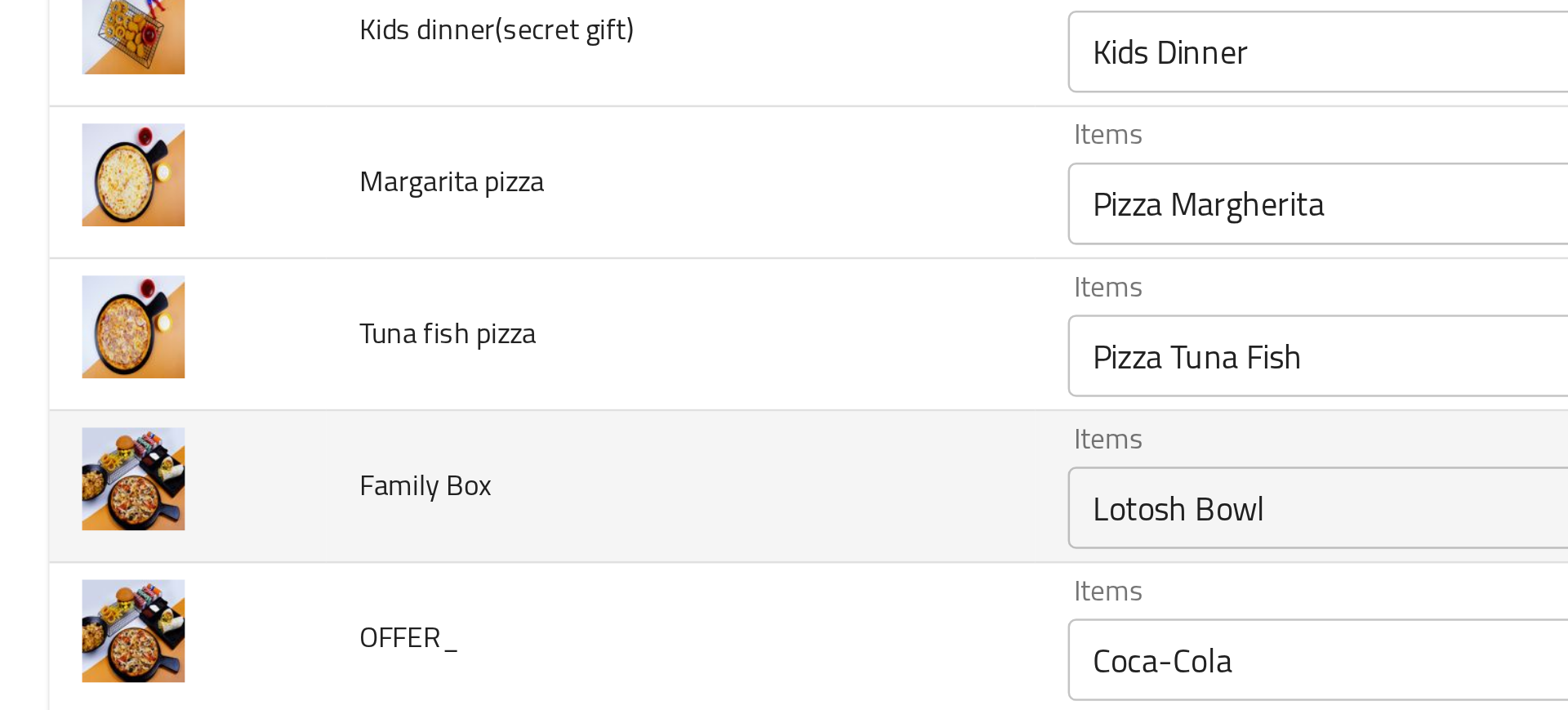
click at [391, 461] on td "Family Box" at bounding box center [271, 465] width 282 height 61
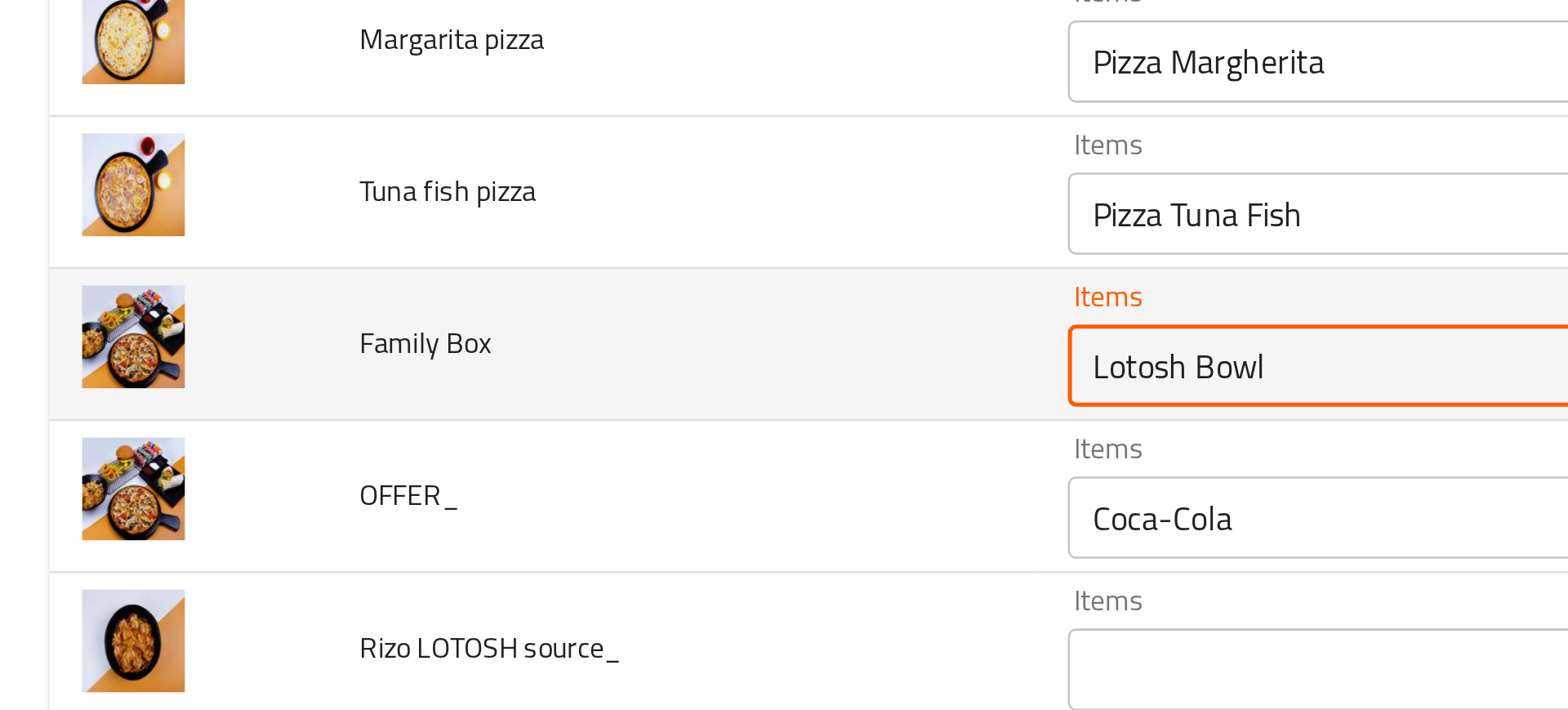
click at [483, 471] on Box "Lotosh Bowl" at bounding box center [623, 473] width 387 height 23
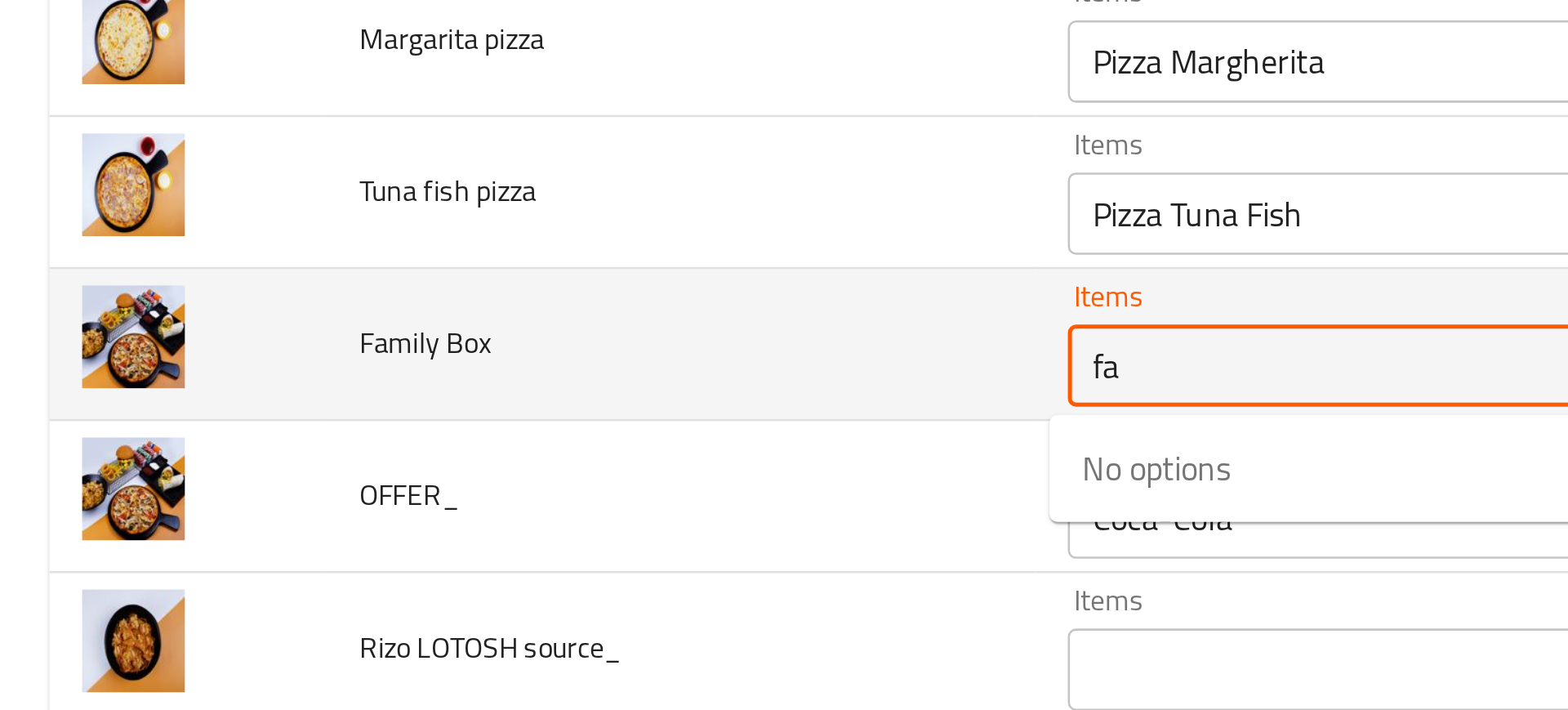
type Box "f"
type Box "v"
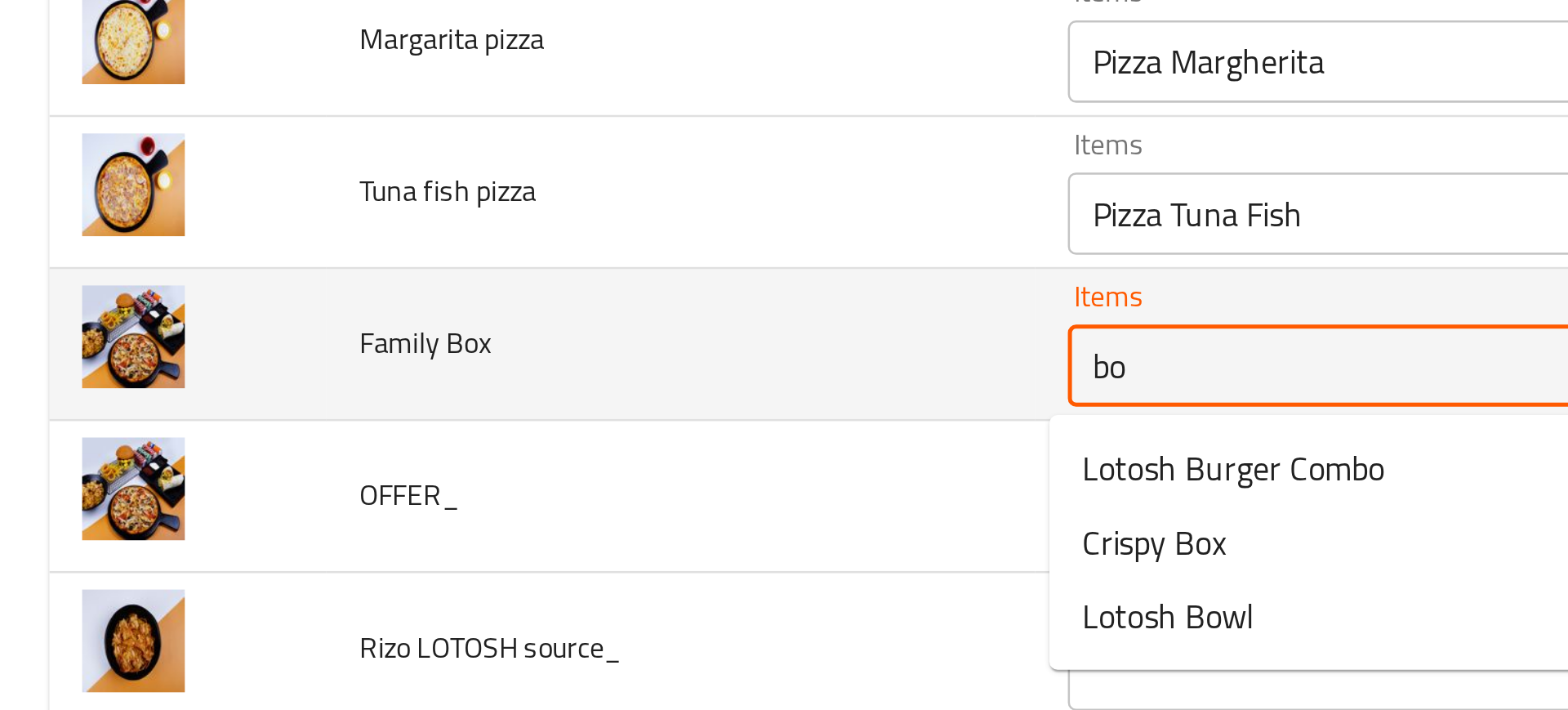
type Box "box"
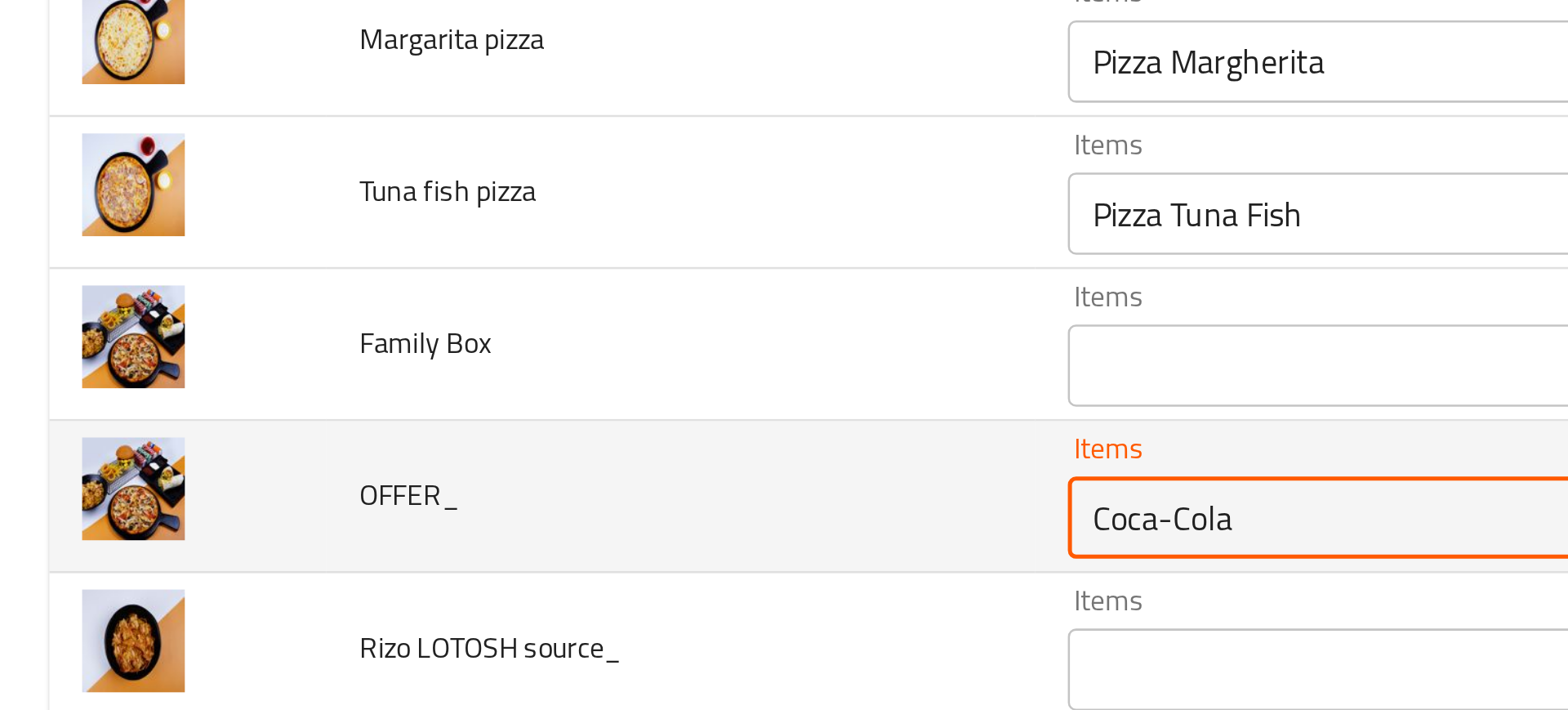
click at [441, 536] on input "Coca-Cola" at bounding box center [623, 534] width 387 height 23
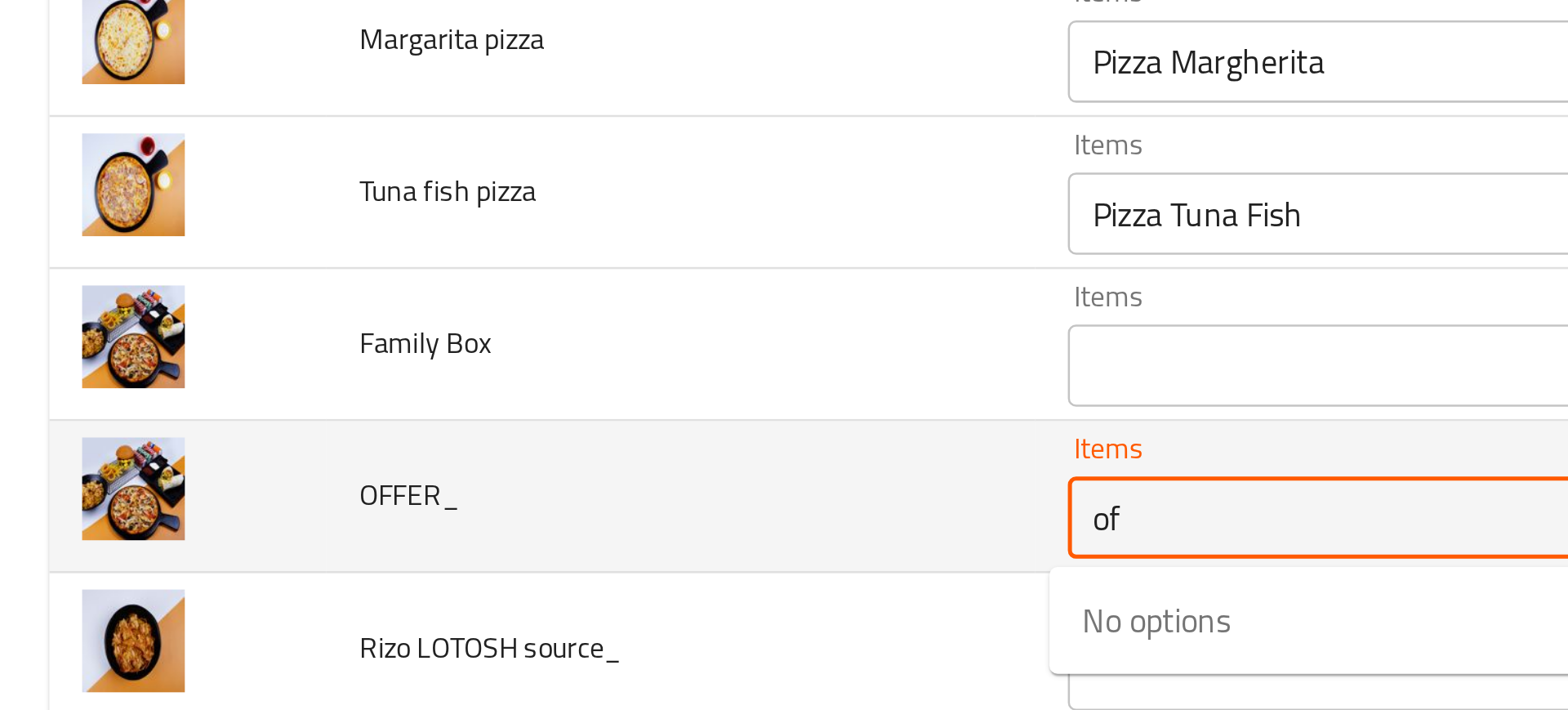
type input "off"
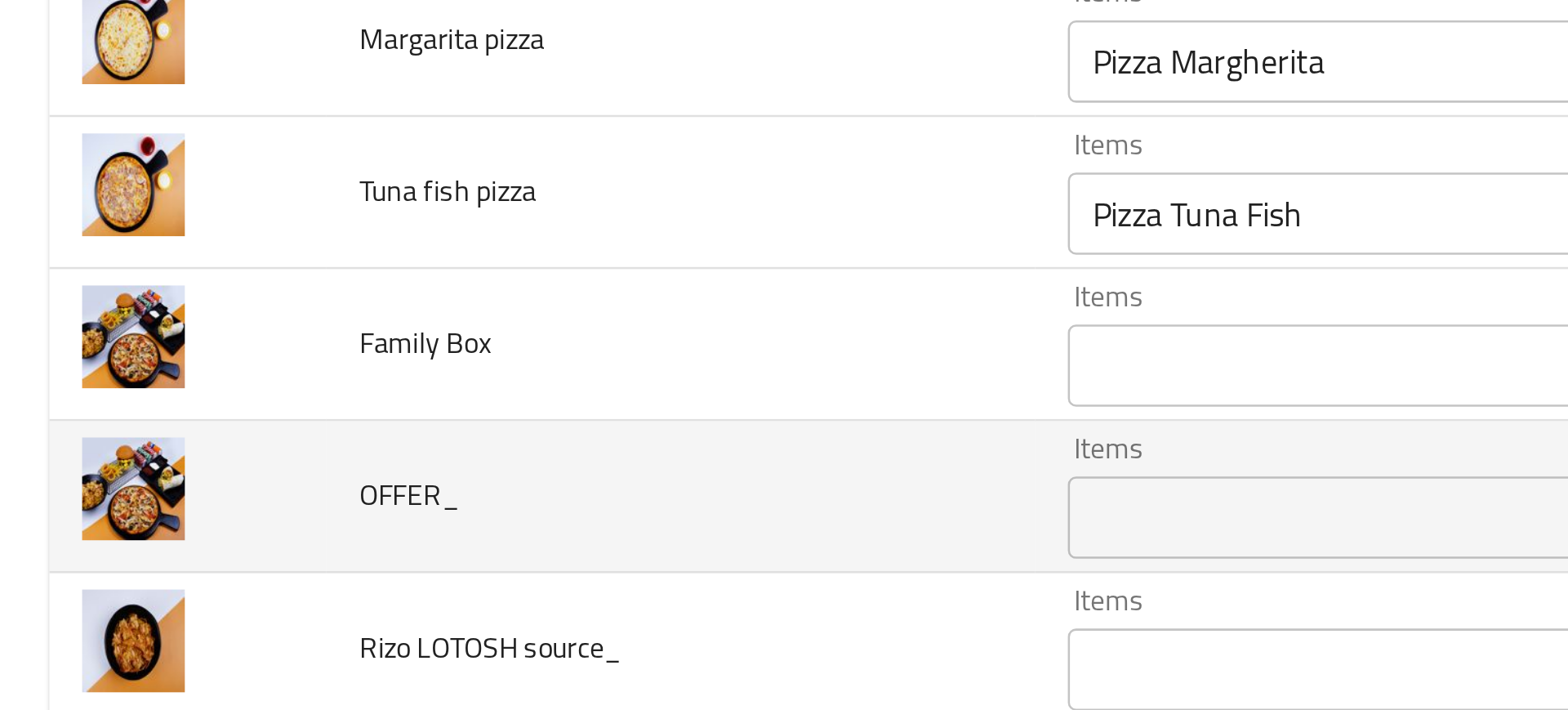
click at [376, 555] on td "OFFER_" at bounding box center [271, 526] width 282 height 61
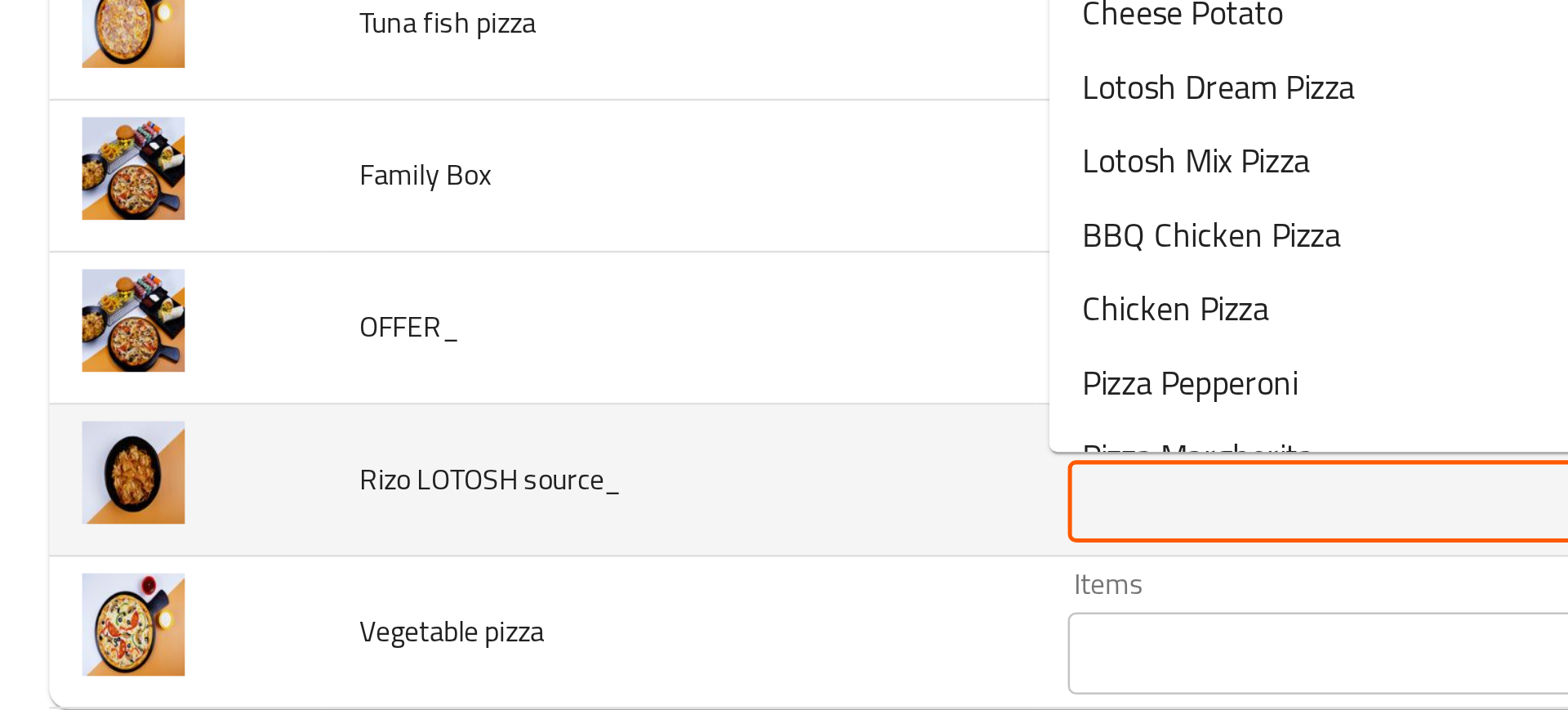
click at [453, 597] on source_ "Items" at bounding box center [623, 594] width 387 height 23
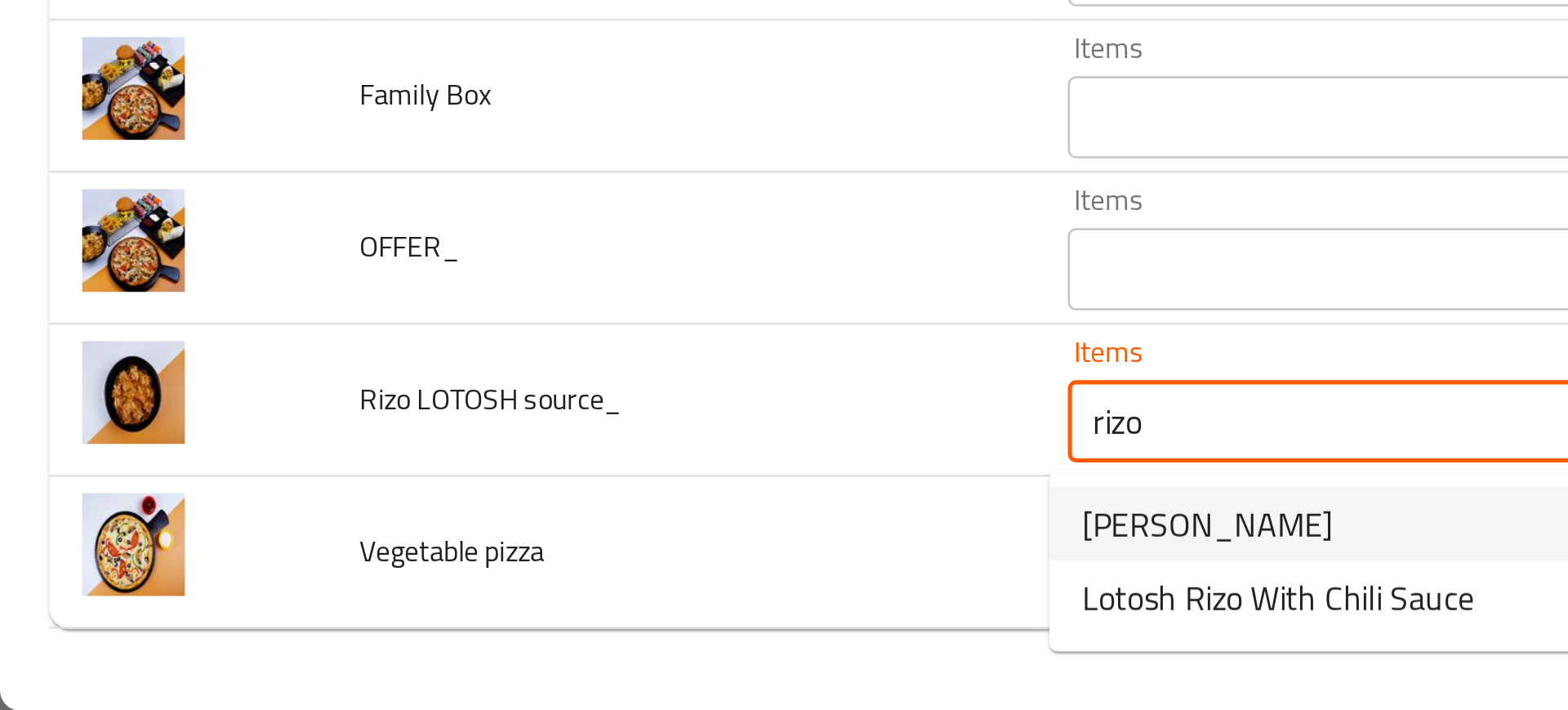
click at [453, 641] on span "[PERSON_NAME]" at bounding box center [480, 636] width 99 height 20
type source_ "[PERSON_NAME]"
type source_-ar "[PERSON_NAME]"
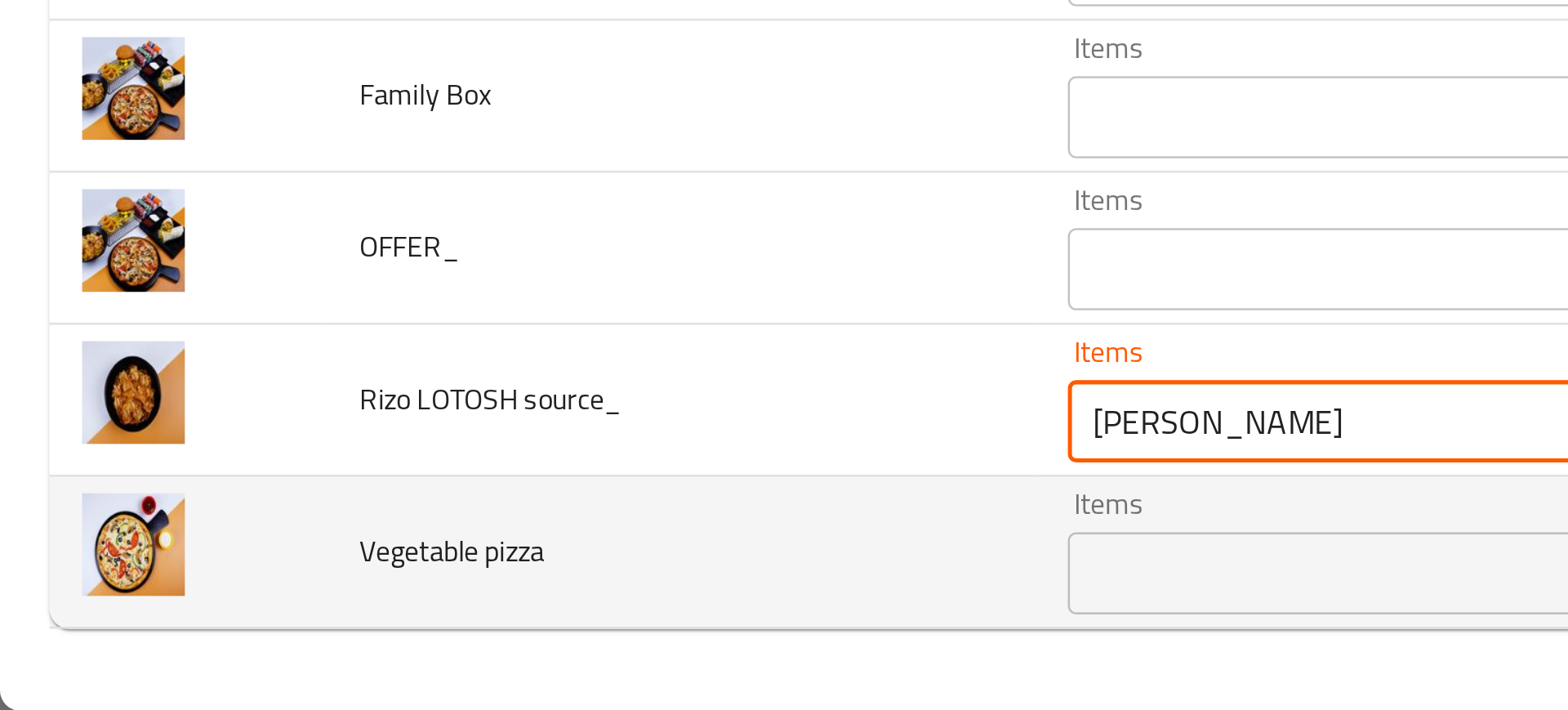
type source_ "[PERSON_NAME]"
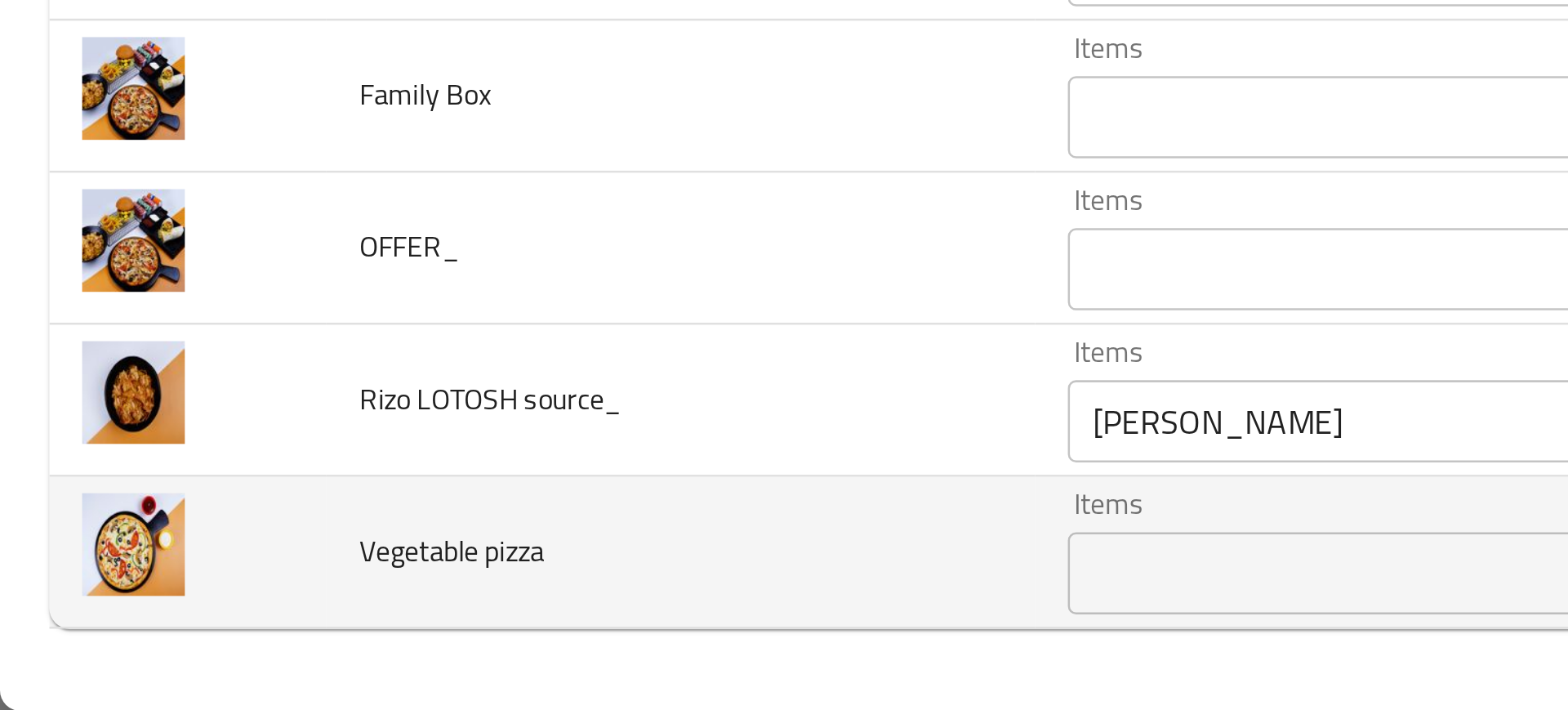
click at [399, 640] on td "Vegetable pizza" at bounding box center [271, 647] width 282 height 61
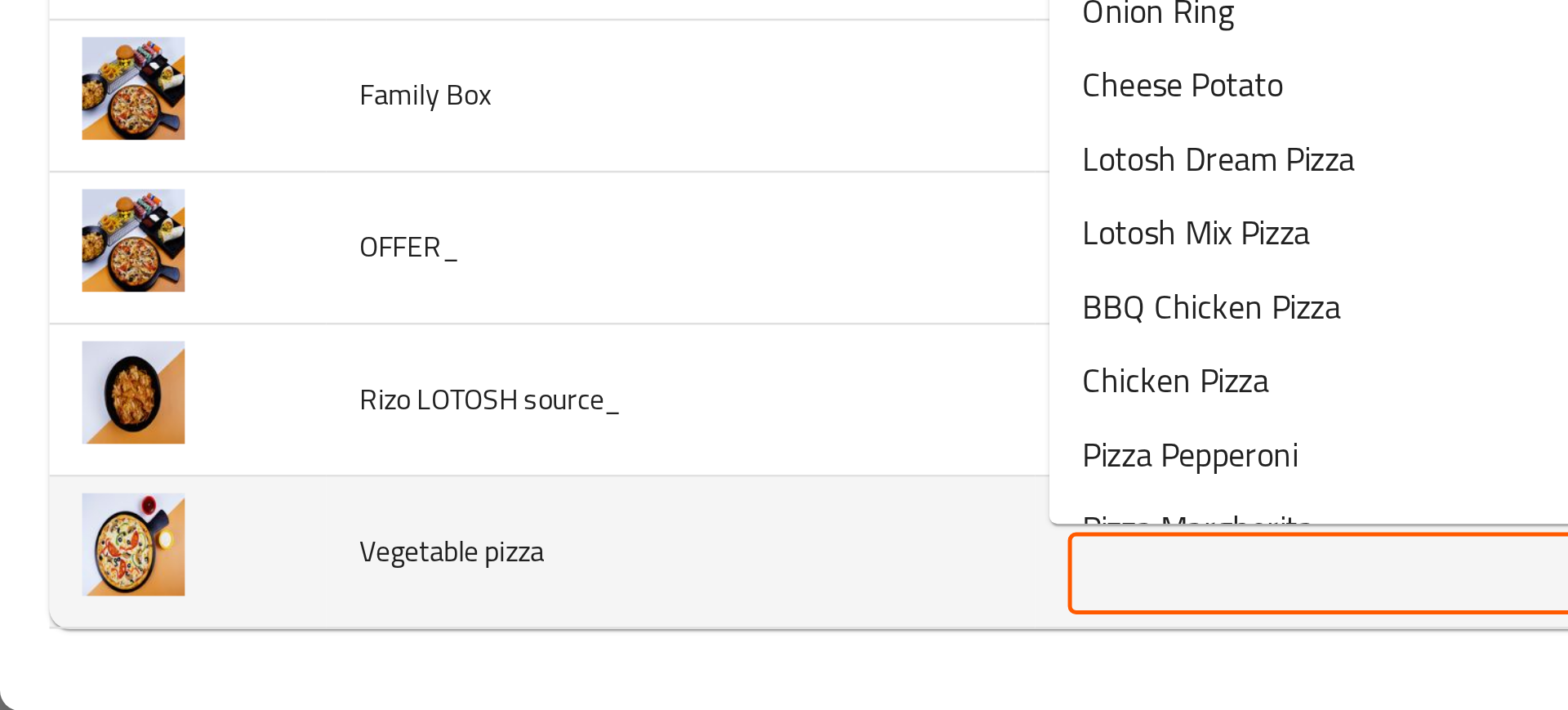
click at [480, 655] on pizza "Items" at bounding box center [623, 655] width 387 height 23
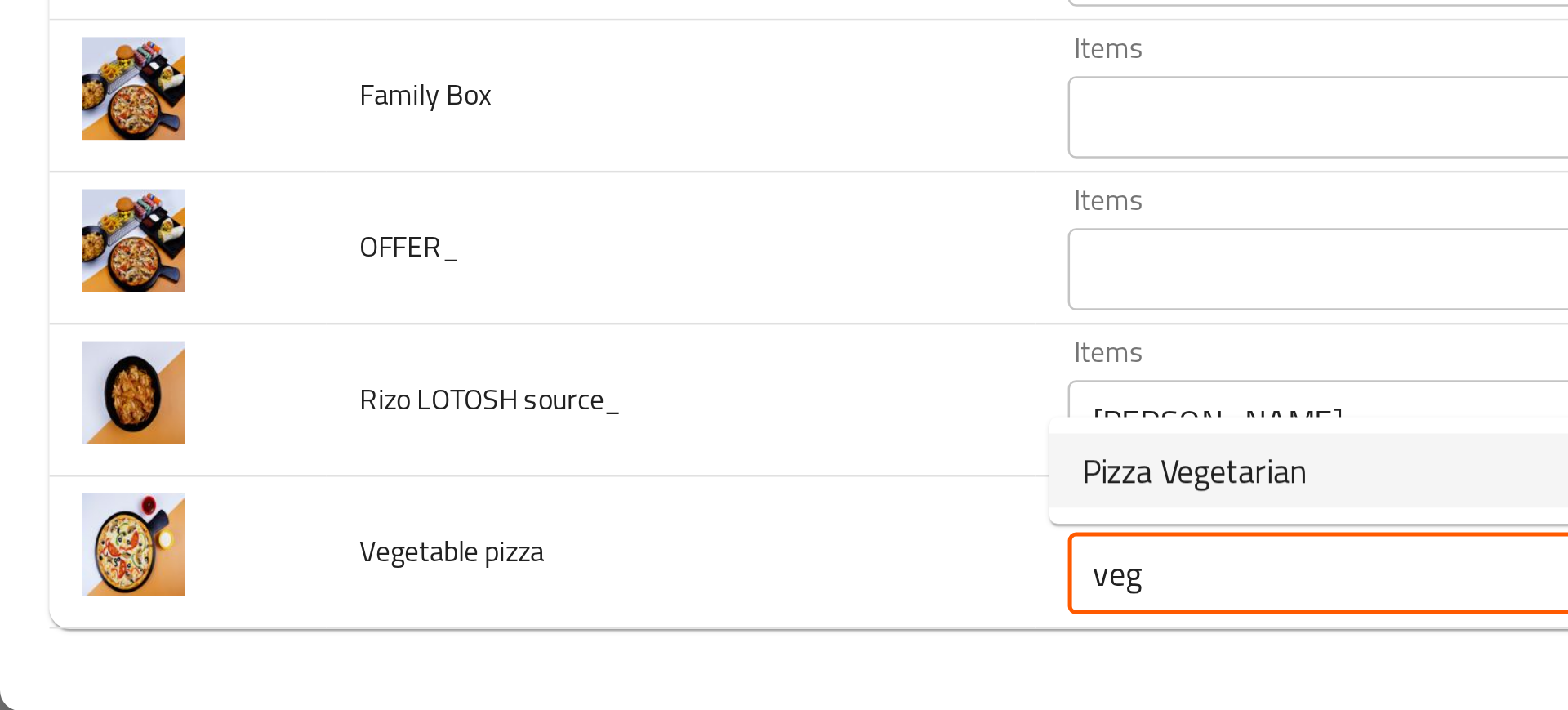
click at [449, 621] on span "Pizza Vegetarian" at bounding box center [475, 614] width 89 height 20
type pizza "Pizza Vegetarian"
type pizza-ar "نباتي [PERSON_NAME]"
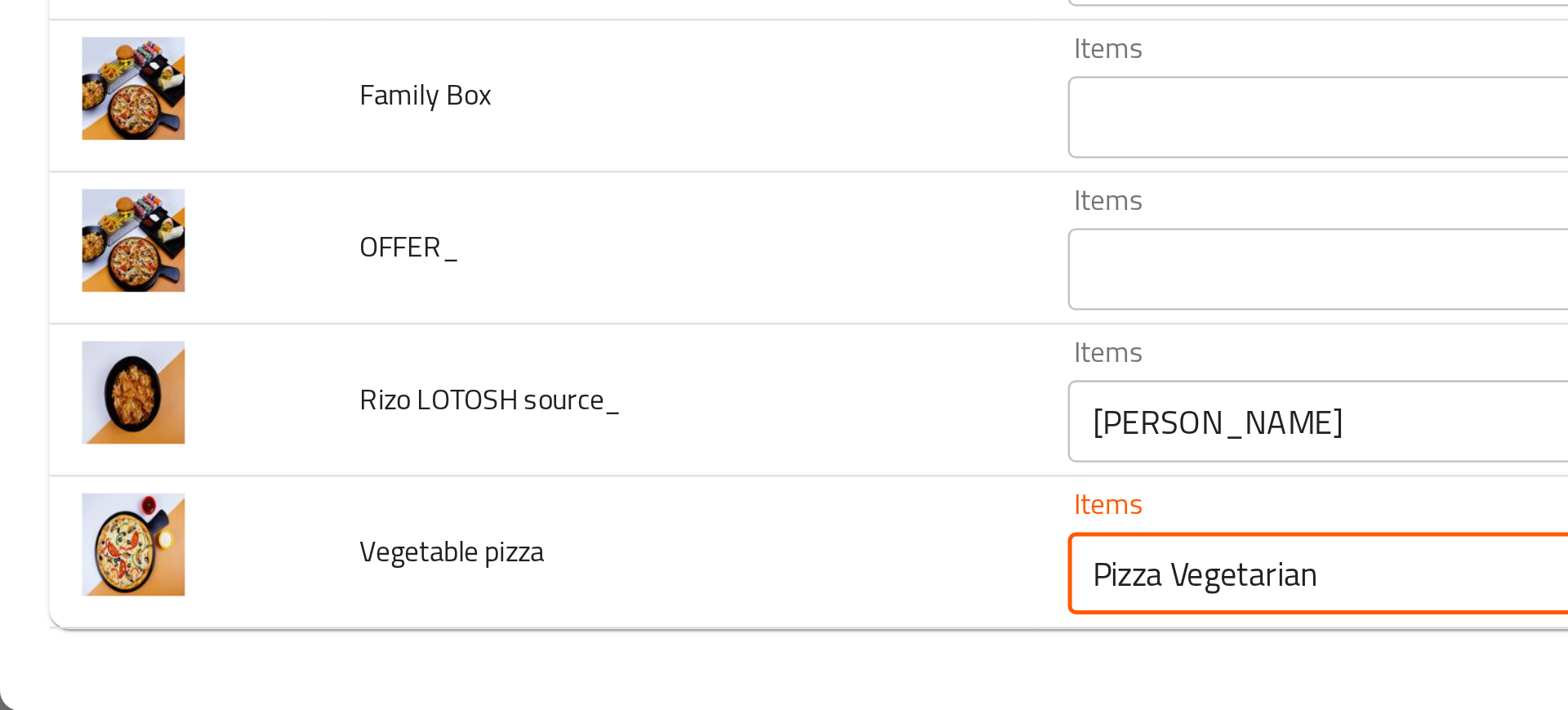
type pizza "Pizza Vegetarian"
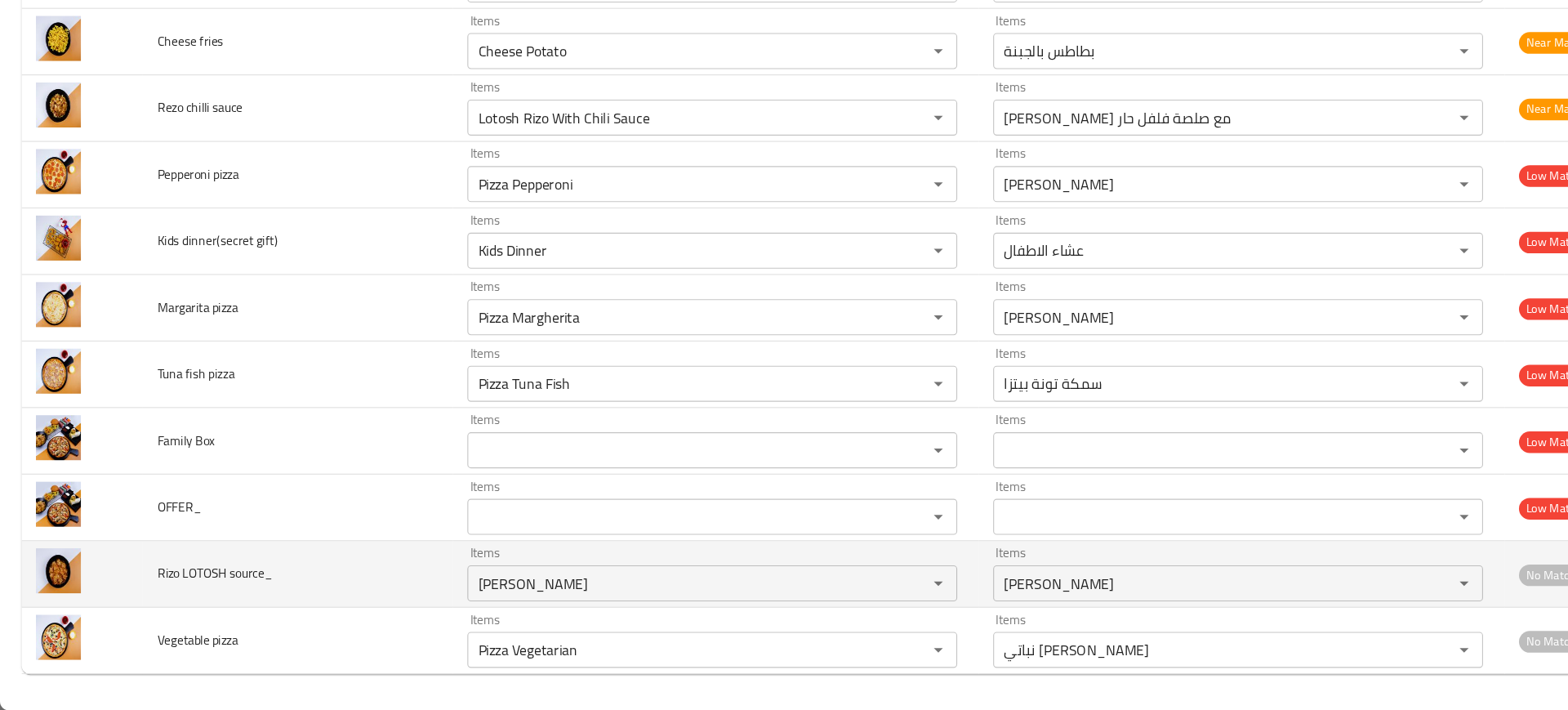
scroll to position [0, 0]
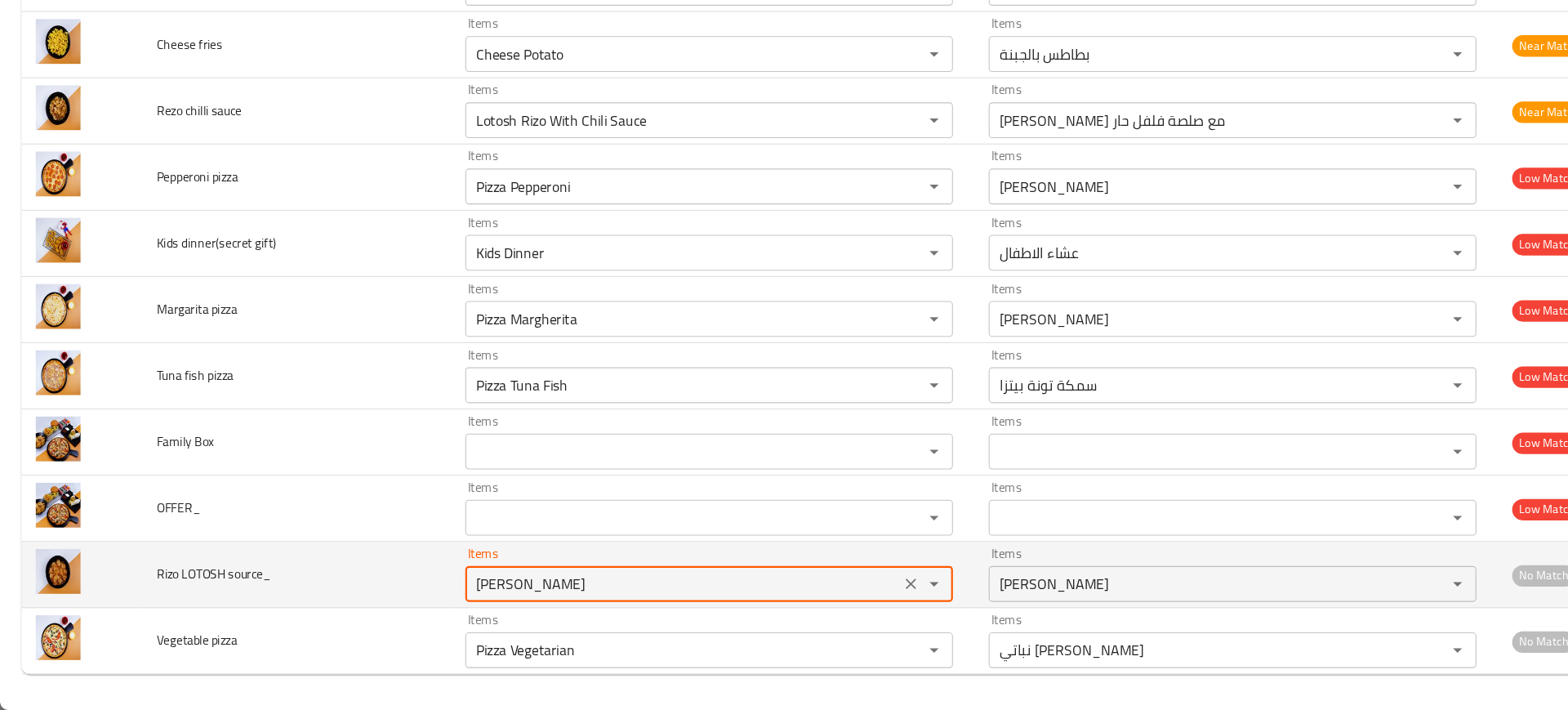
click at [595, 584] on source_ "[PERSON_NAME]" at bounding box center [623, 594] width 387 height 23
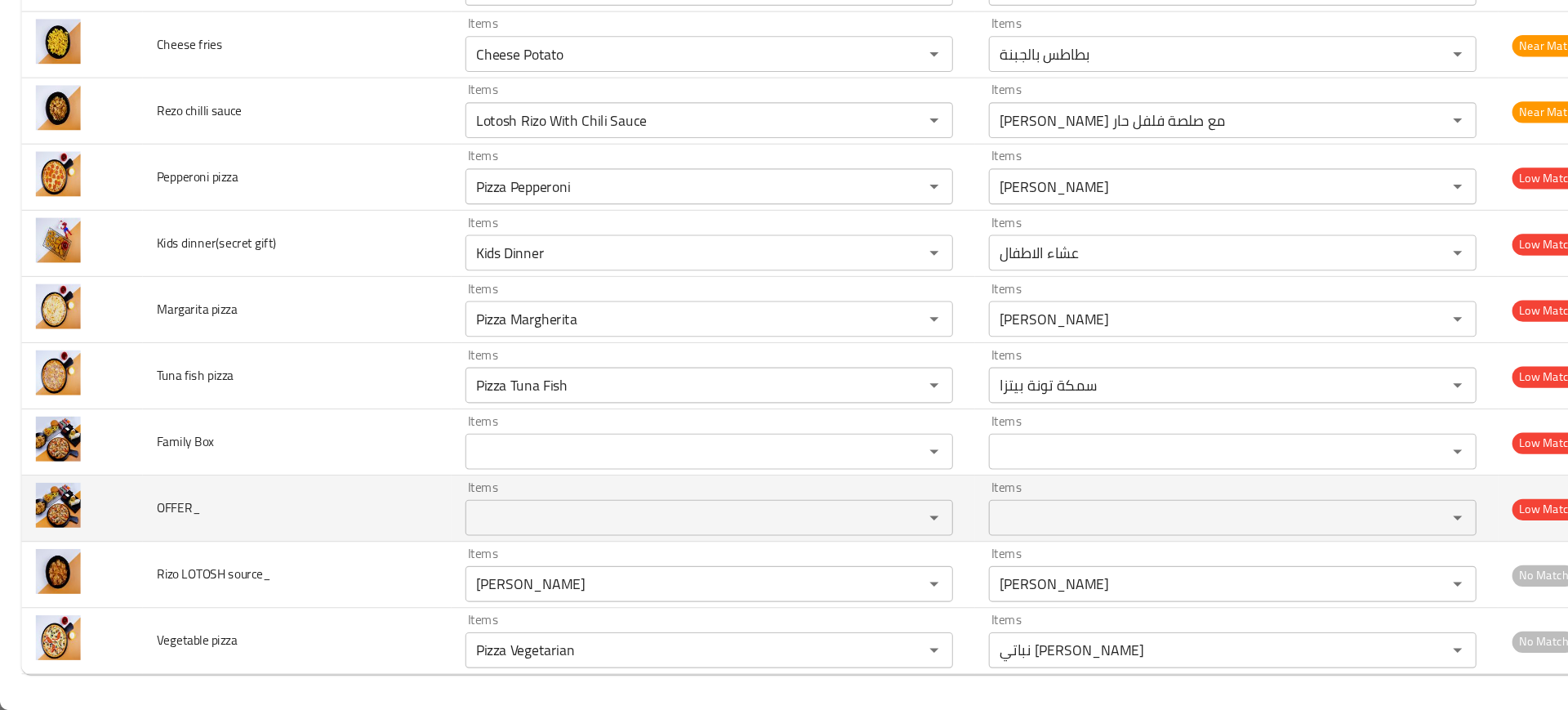
click at [223, 518] on td "OFFER_" at bounding box center [271, 526] width 282 height 61
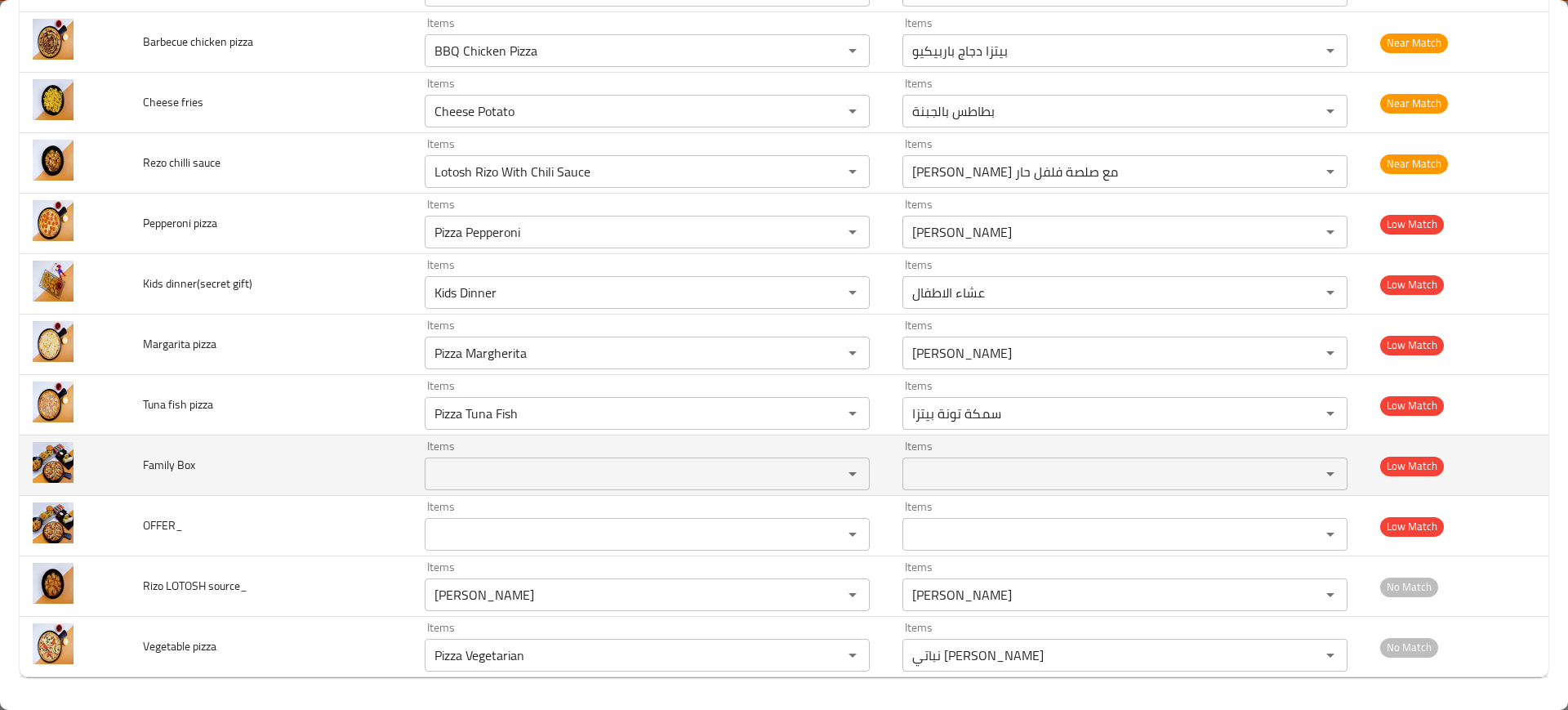
click at [150, 458] on span "Family Box" at bounding box center [169, 465] width 52 height 22
copy span "Family Box"
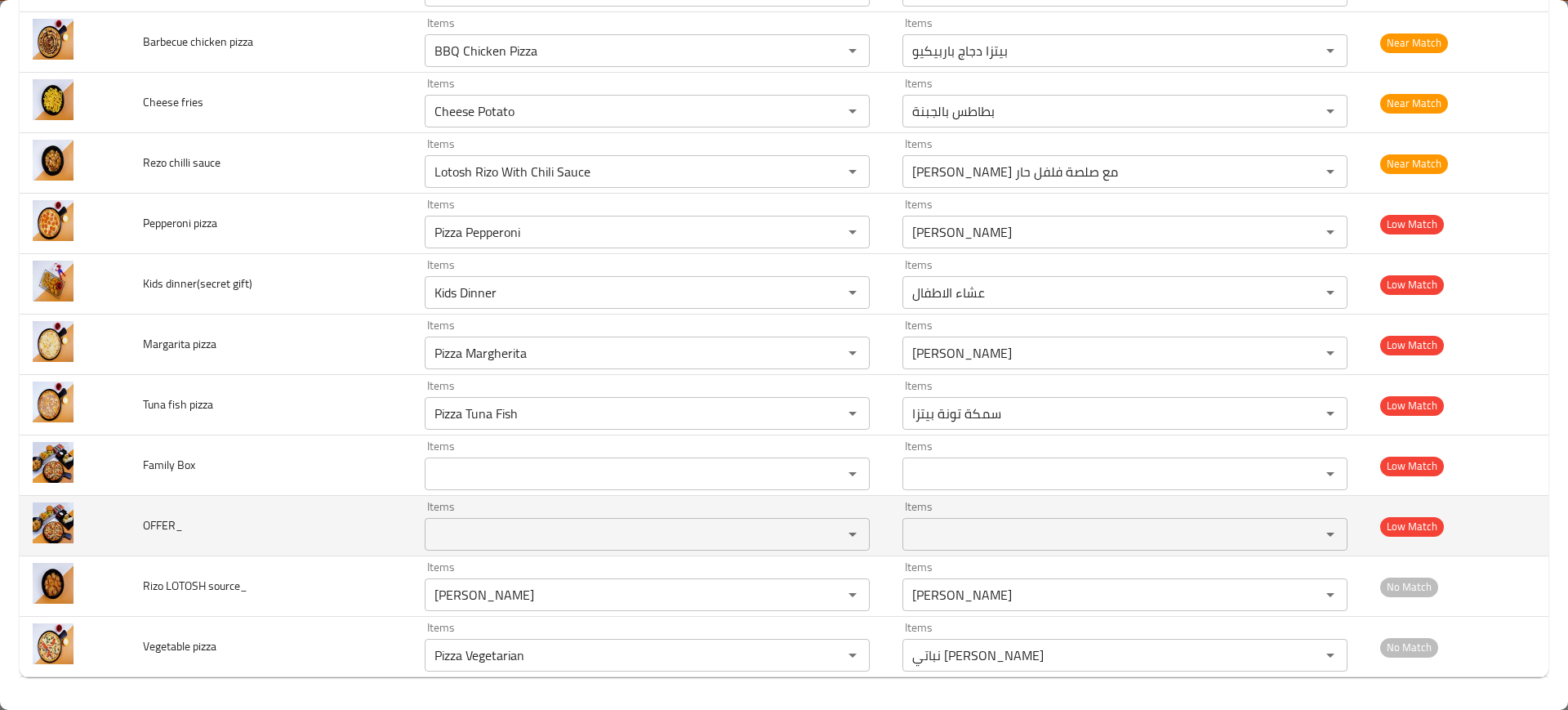
click at [162, 515] on span "OFFER_" at bounding box center [162, 526] width 40 height 22
copy span "OFFER_"
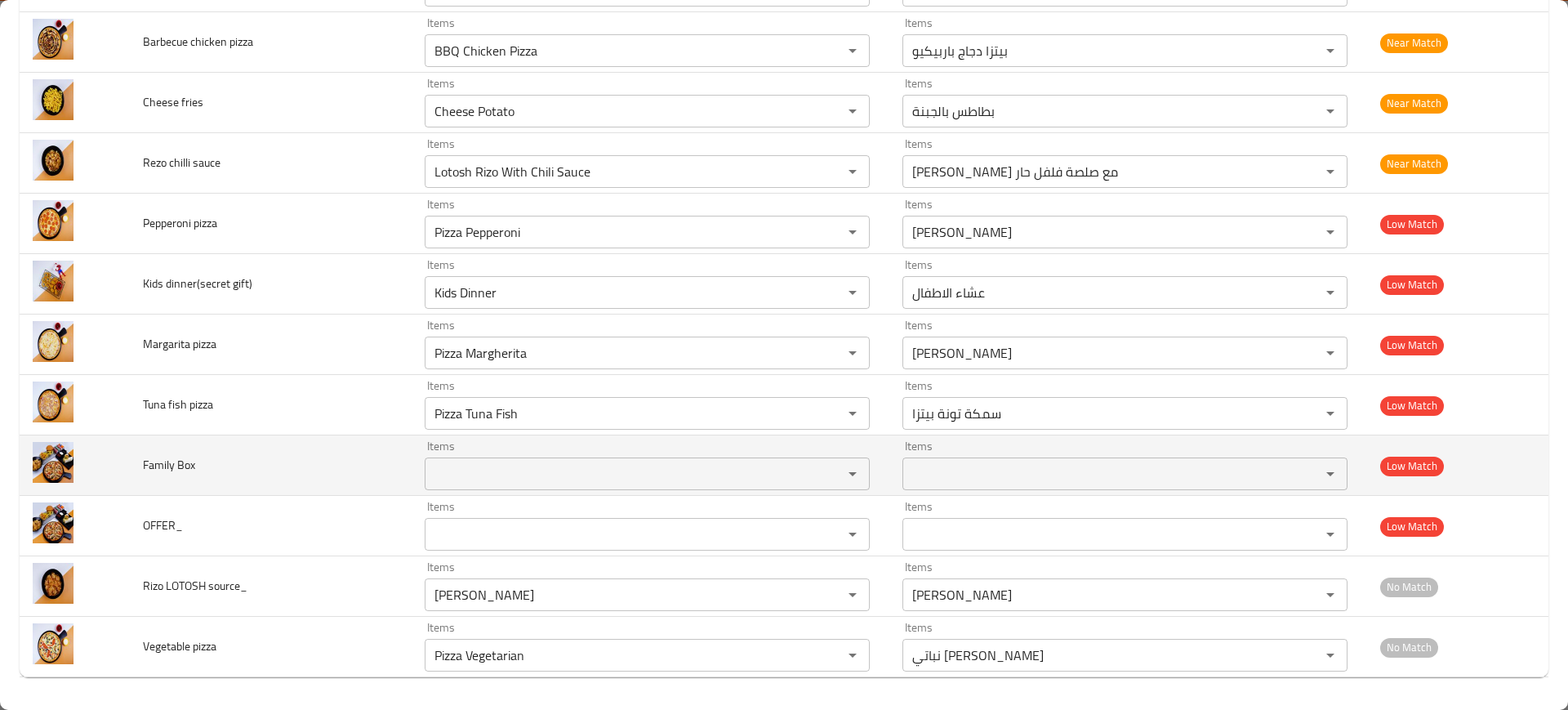
click at [351, 470] on td "Family Box" at bounding box center [271, 465] width 282 height 61
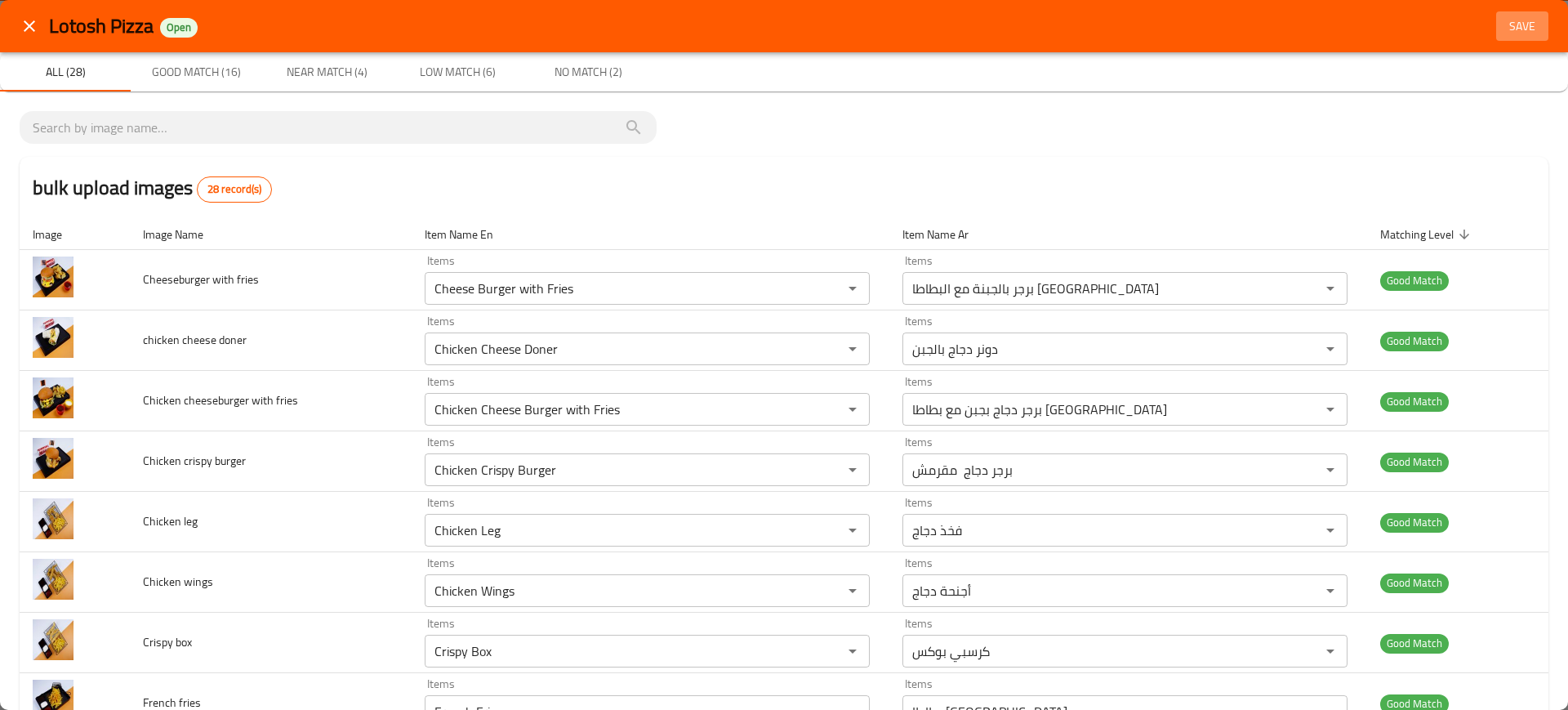
click at [1504, 36] on button "Save" at bounding box center [1522, 26] width 52 height 30
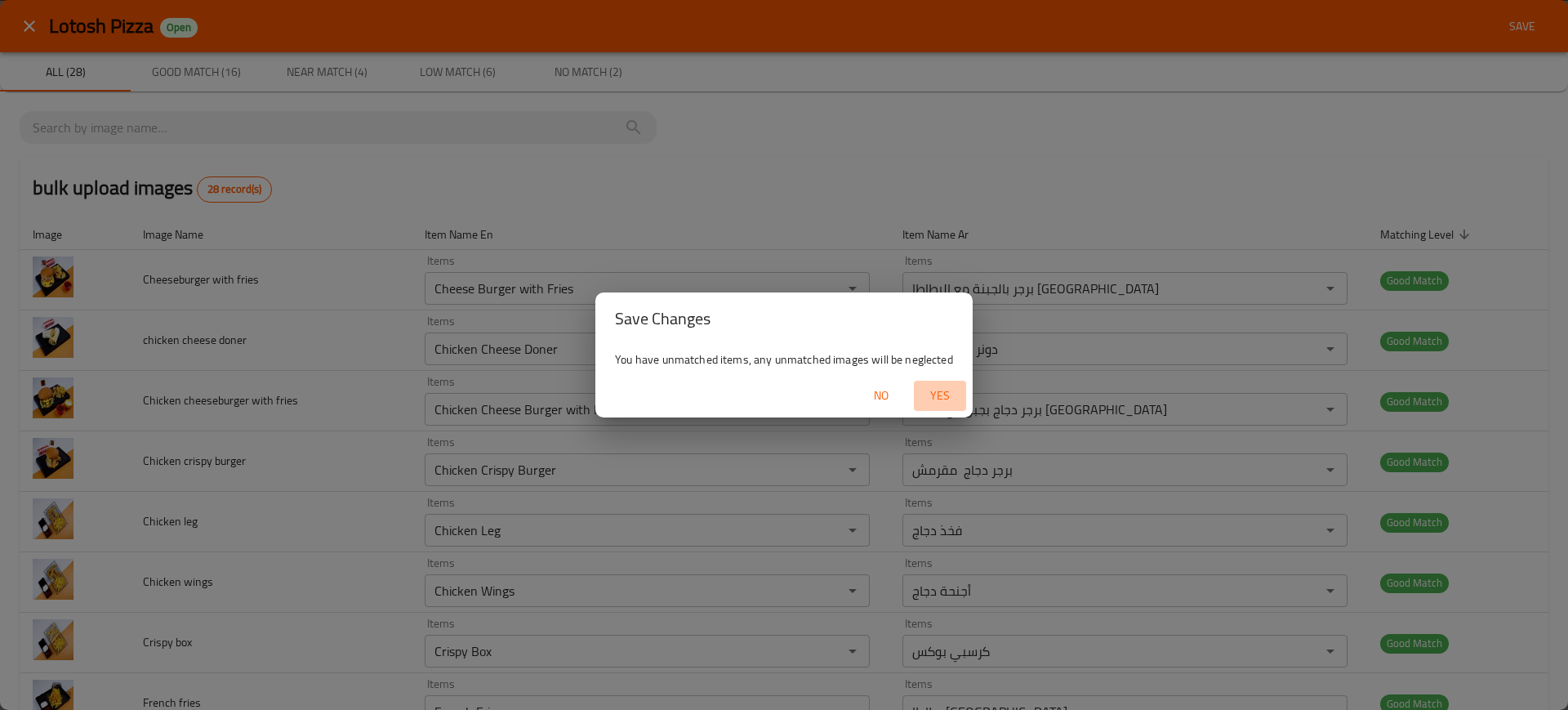
click at [944, 393] on span "Yes" at bounding box center [939, 396] width 39 height 21
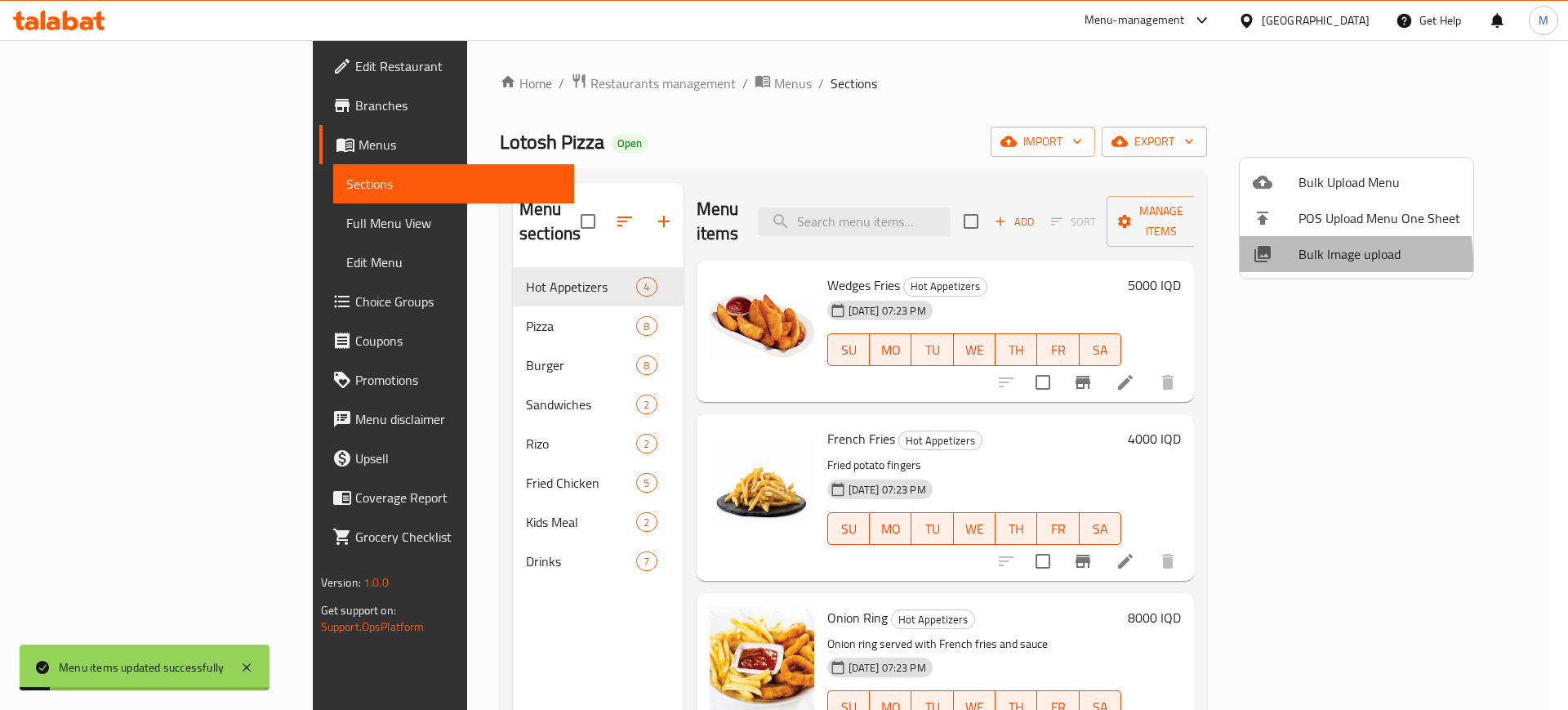
click at [1287, 262] on div at bounding box center [1276, 254] width 46 height 20
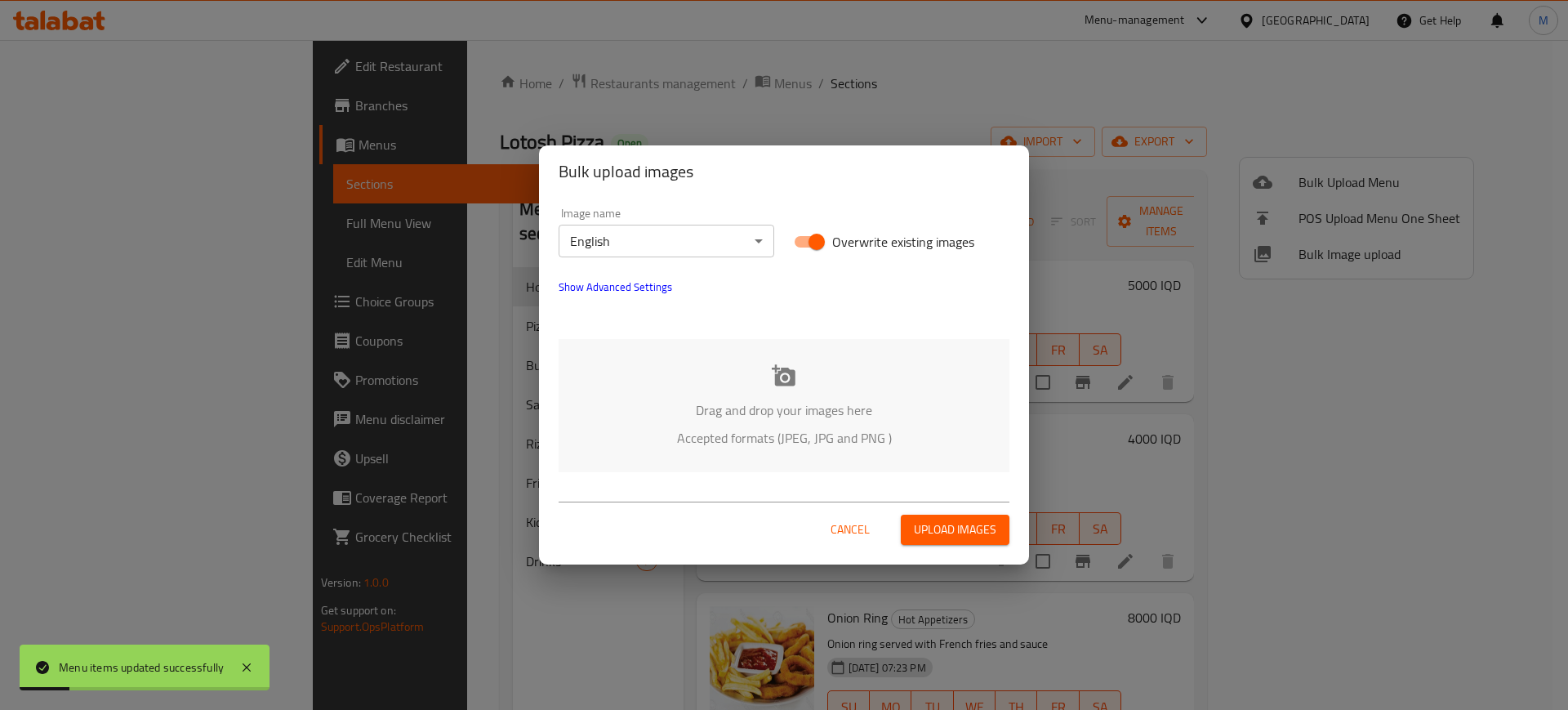
click at [849, 430] on p "Accepted formats (JPEG, JPG and PNG )" at bounding box center [784, 438] width 402 height 20
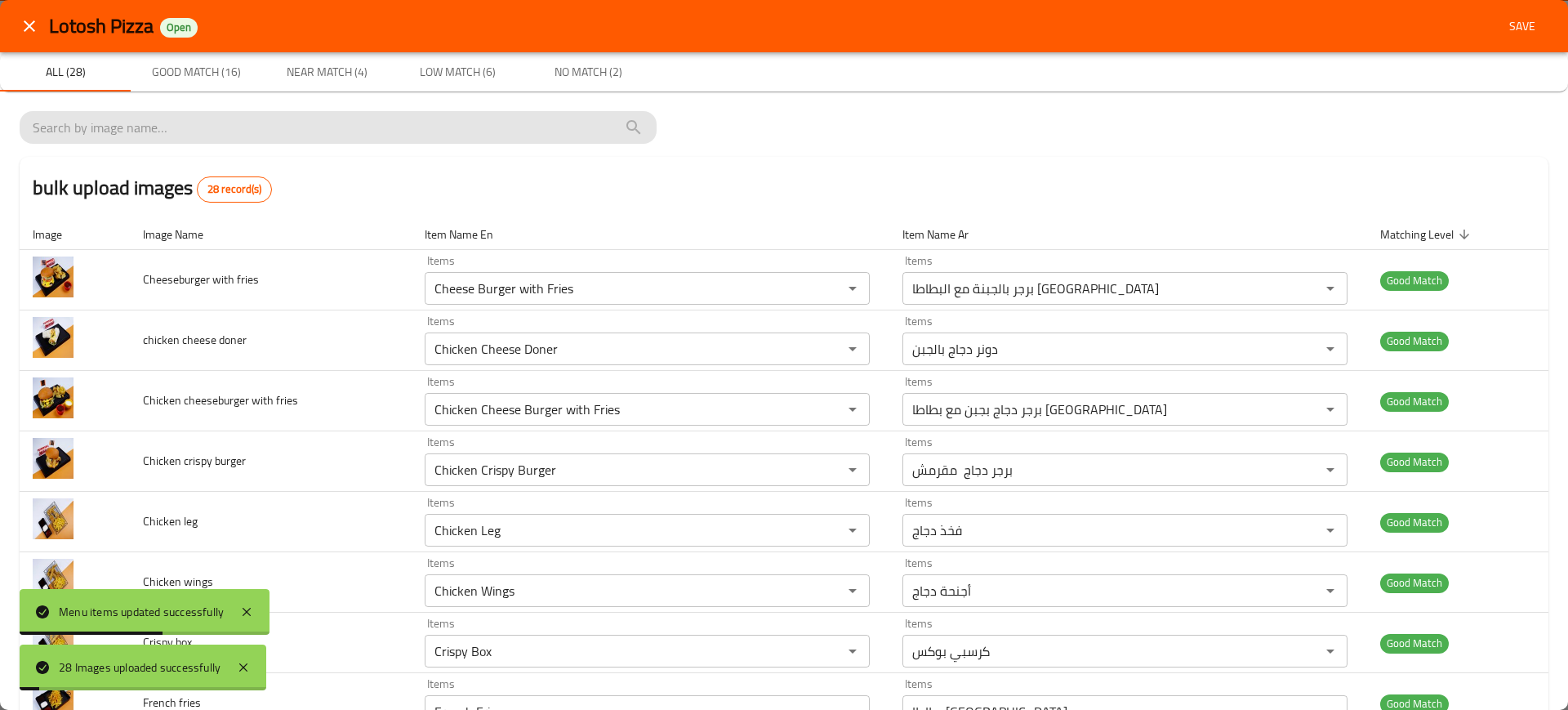
scroll to position [1266, 0]
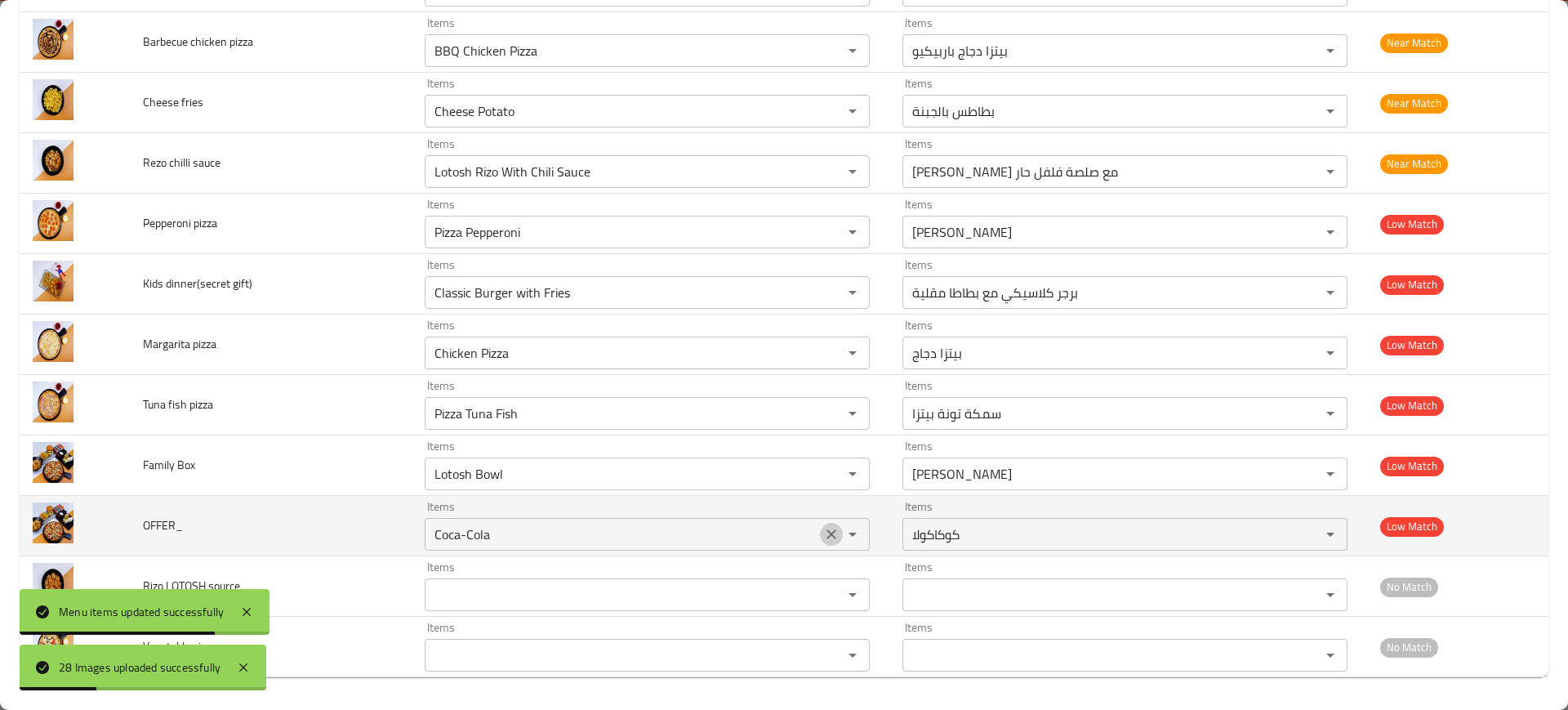
click at [823, 537] on icon "Clear" at bounding box center [831, 535] width 16 height 16
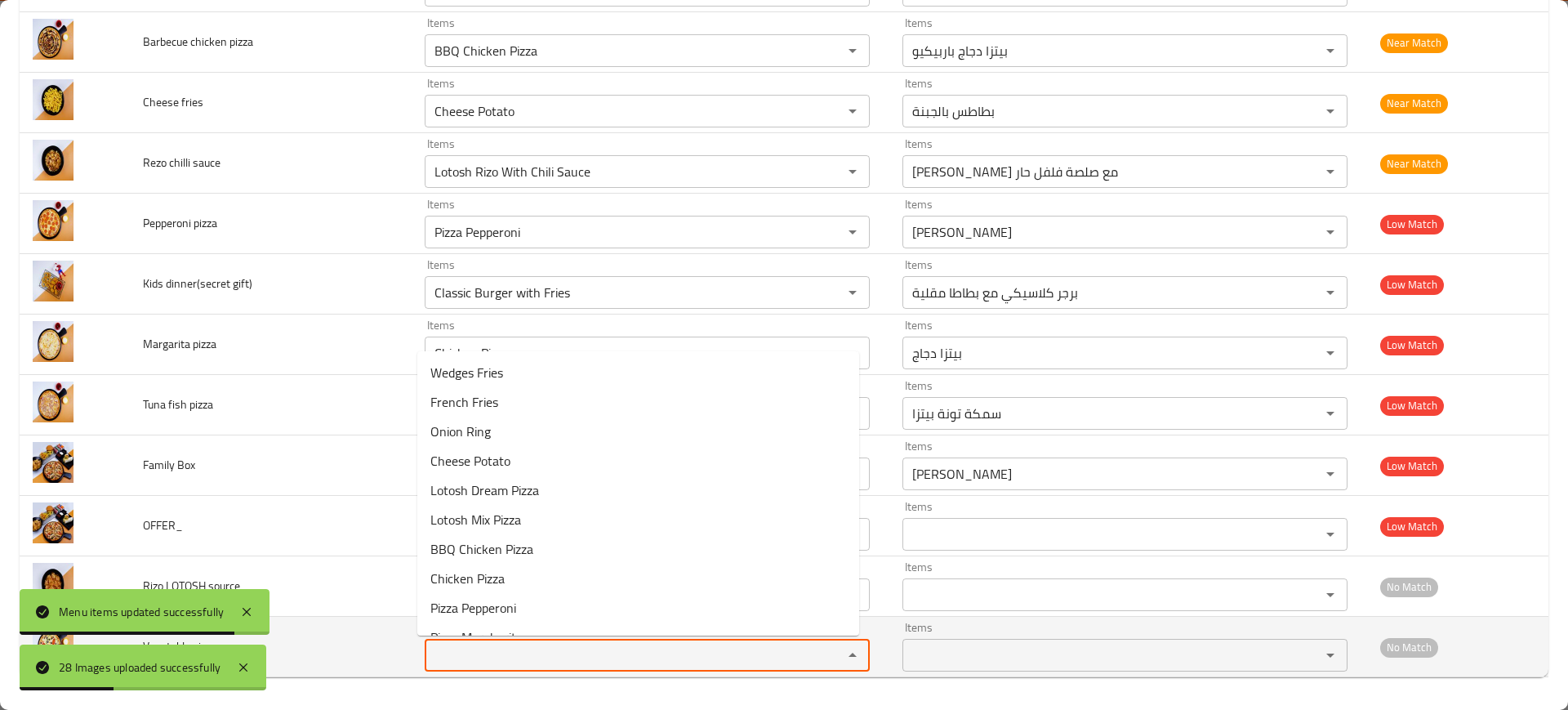
click at [632, 652] on pizza "Items" at bounding box center [623, 655] width 387 height 23
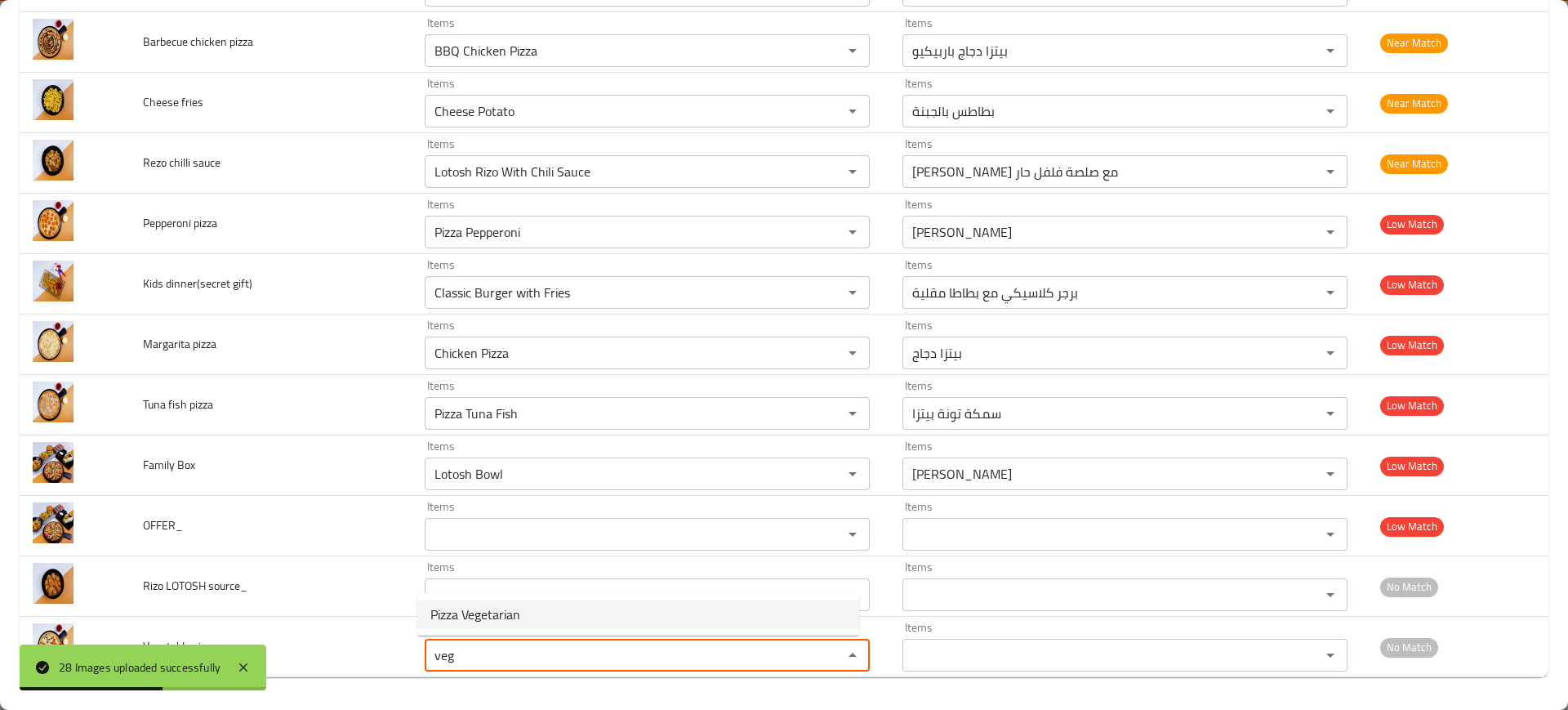
click at [528, 612] on pizza-option-0 "Pizza Vegetarian" at bounding box center [637, 614] width 441 height 30
type pizza "Pizza Vegetarian"
type pizza-ar "نباتي بيتزا"
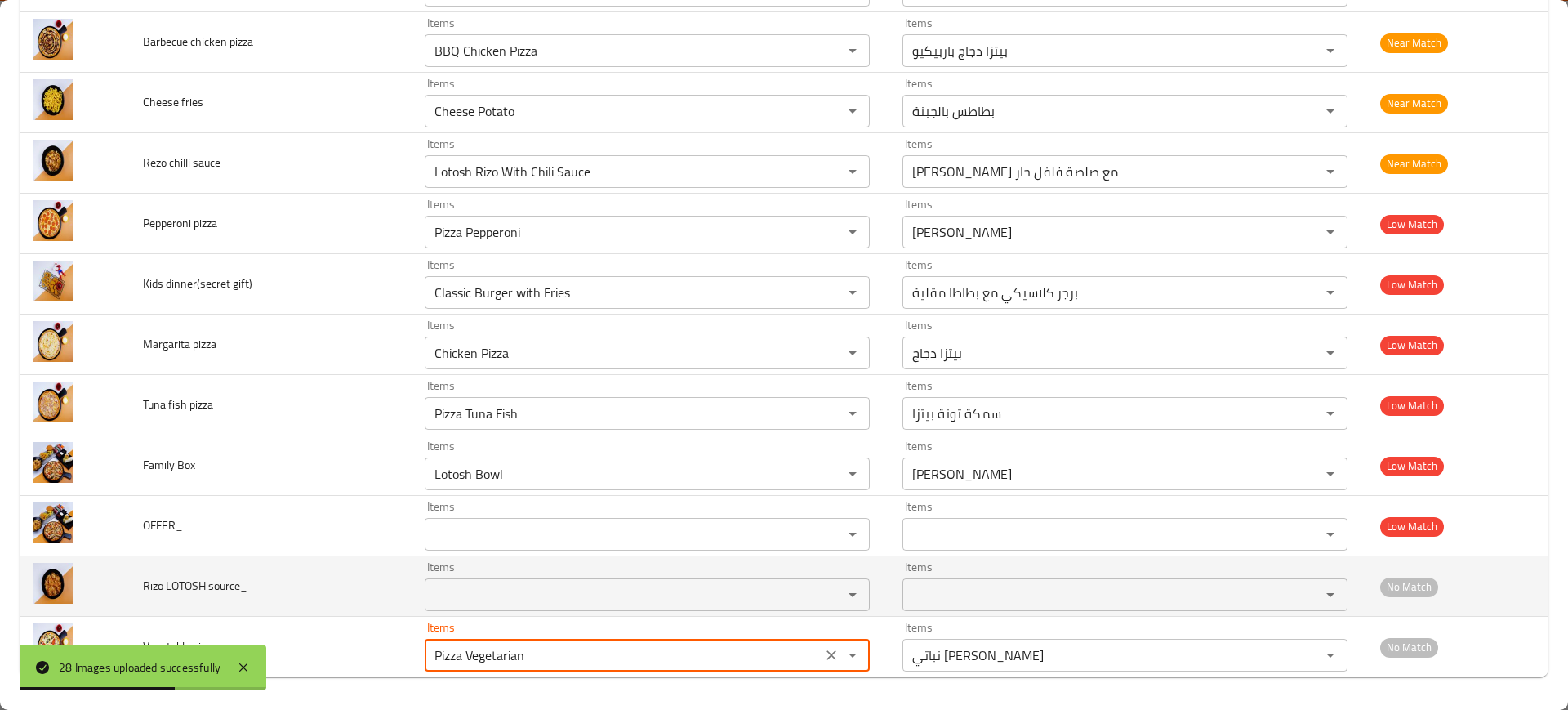
type pizza "Pizza Vegetarian"
click at [285, 560] on td "Rizo LOTOSH source_" at bounding box center [271, 586] width 282 height 61
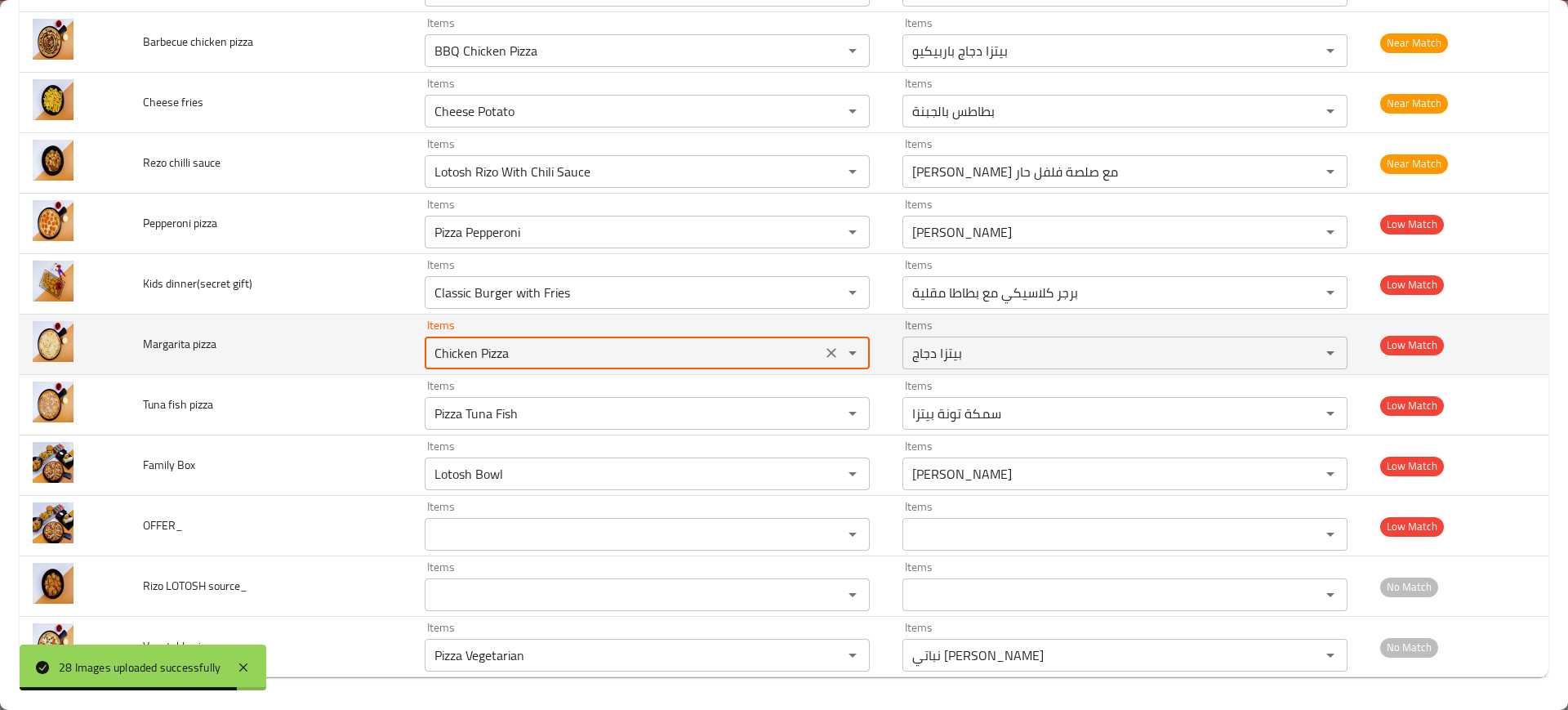
click at [480, 350] on pizza "Chicken Pizza" at bounding box center [623, 352] width 387 height 23
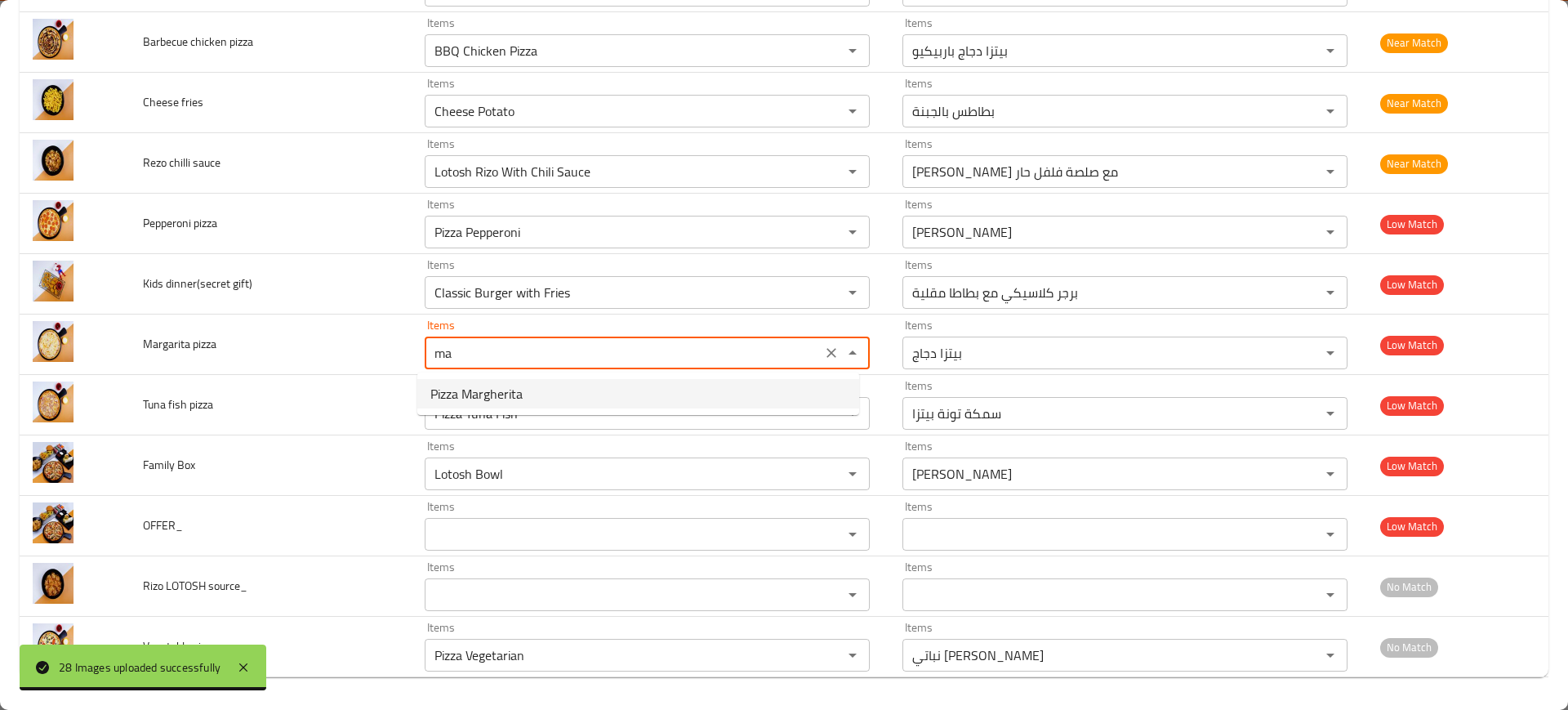
click at [518, 398] on span "Pizza Margherita" at bounding box center [477, 394] width 92 height 20
type pizza "Pizza Margherita"
type pizza-ar "مارجريتا بيتزا"
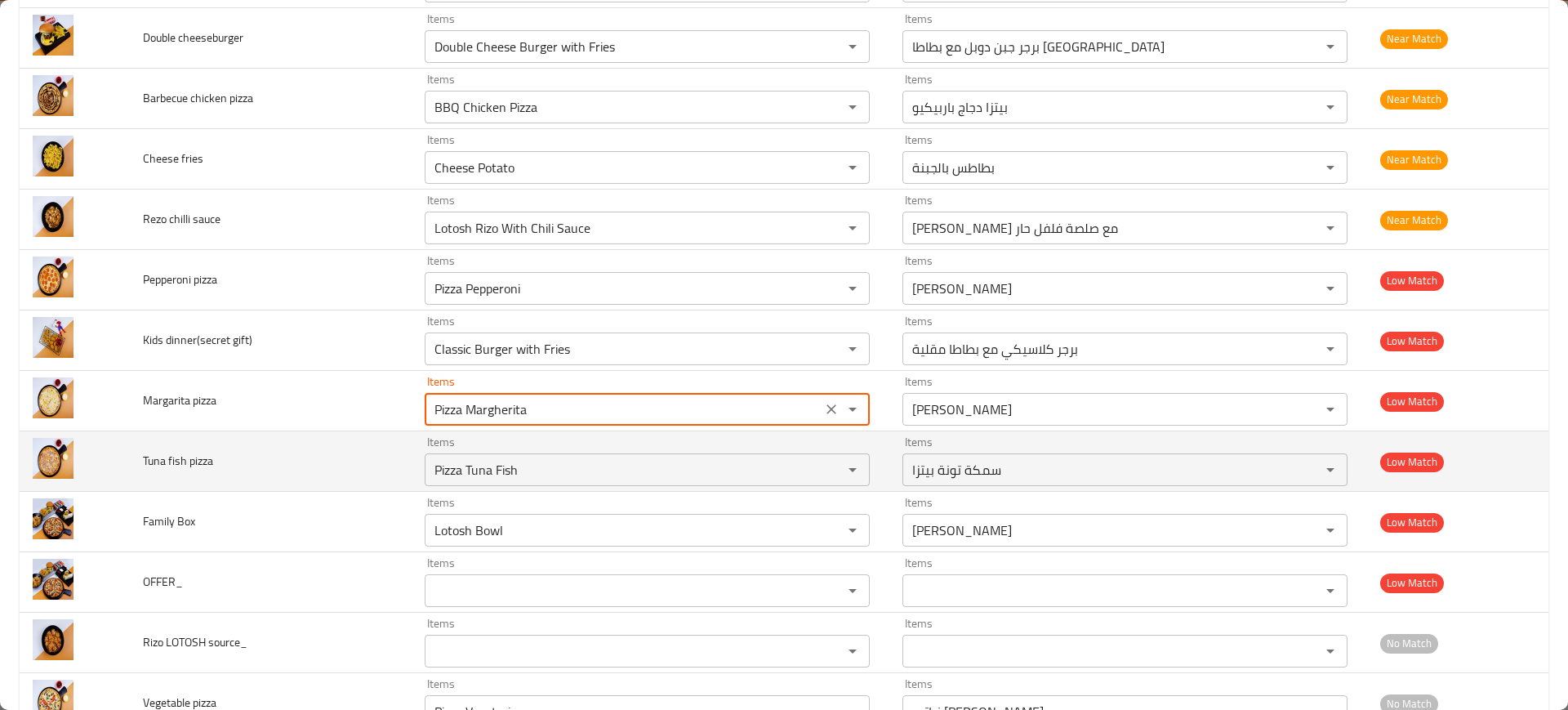
scroll to position [1205, 0]
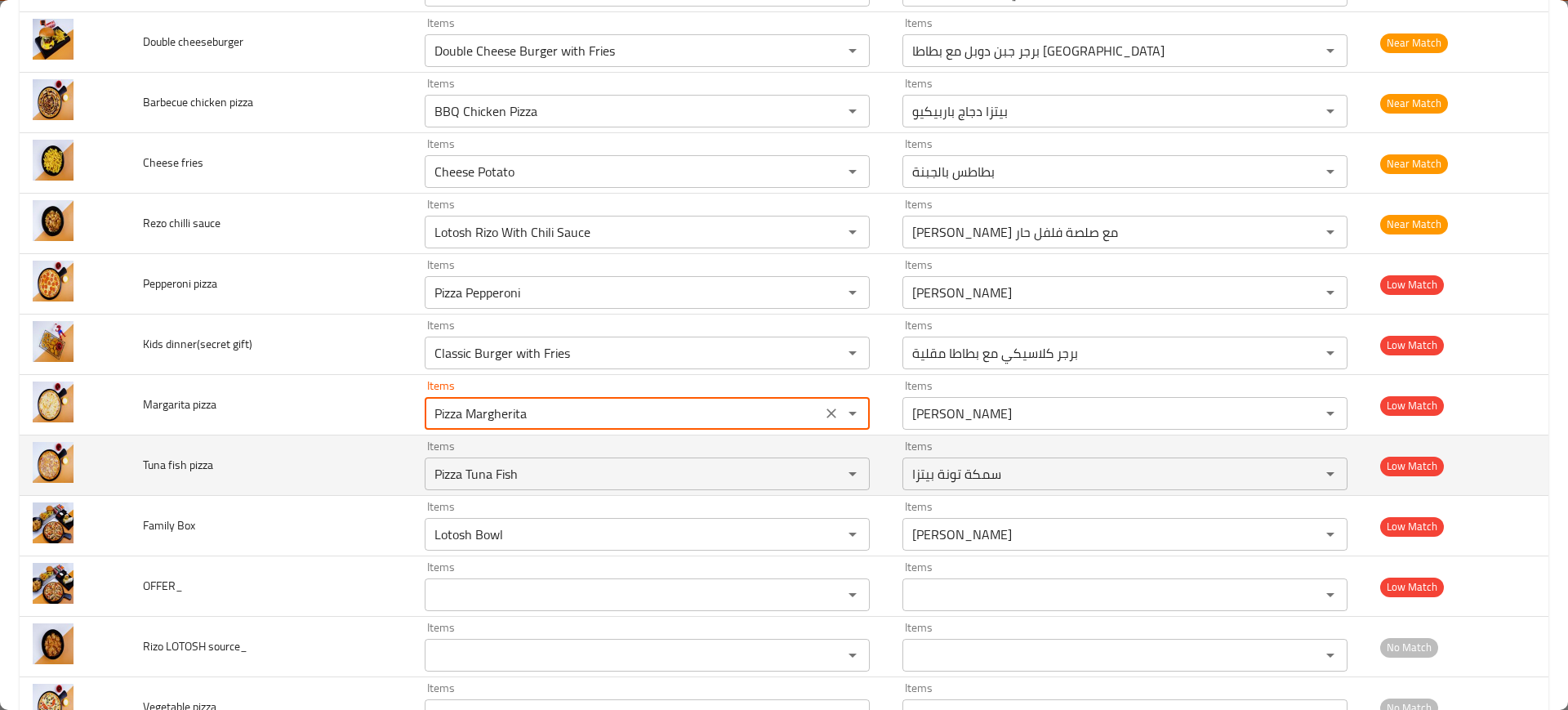
type pizza "Pizza Margherita"
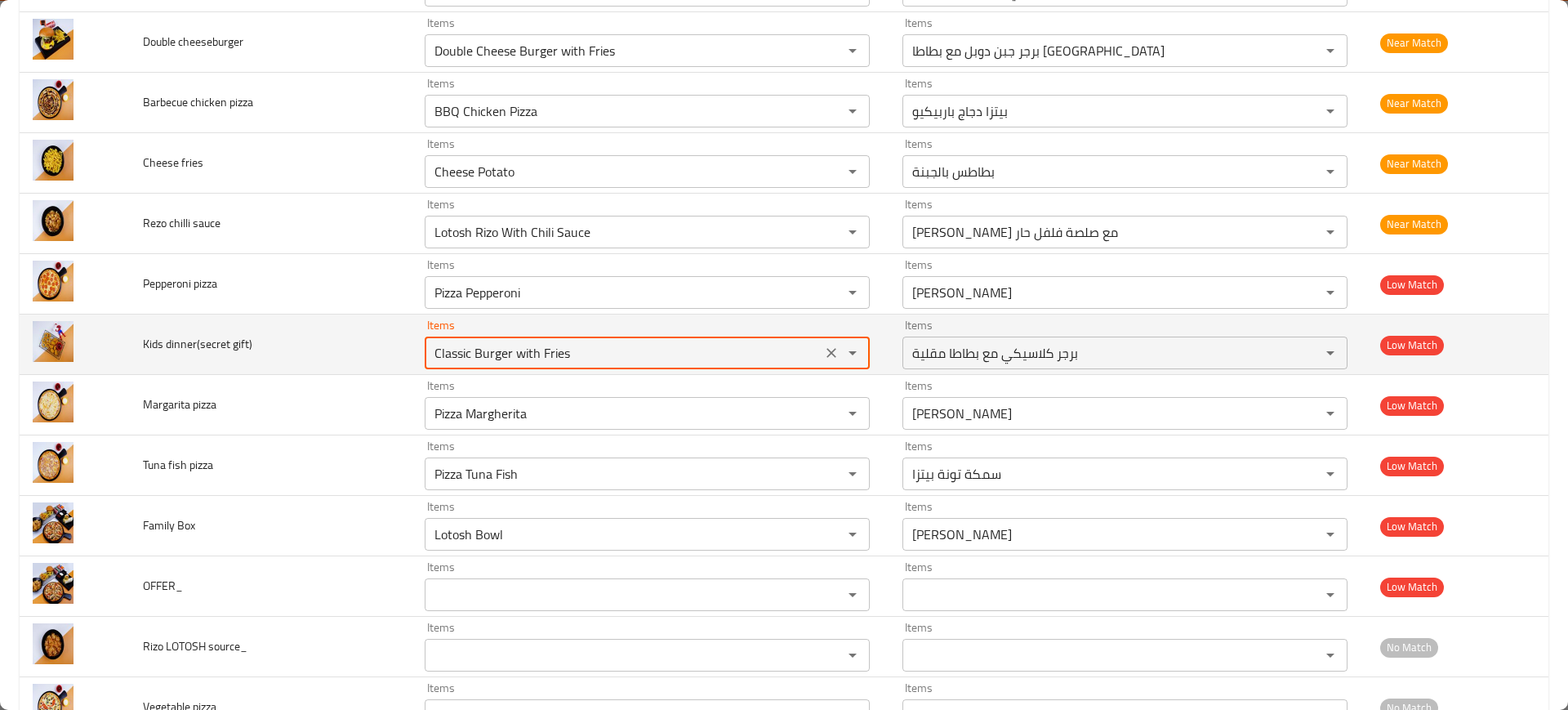
click at [444, 352] on gift\) "Classic Burger with Fries" at bounding box center [623, 352] width 387 height 23
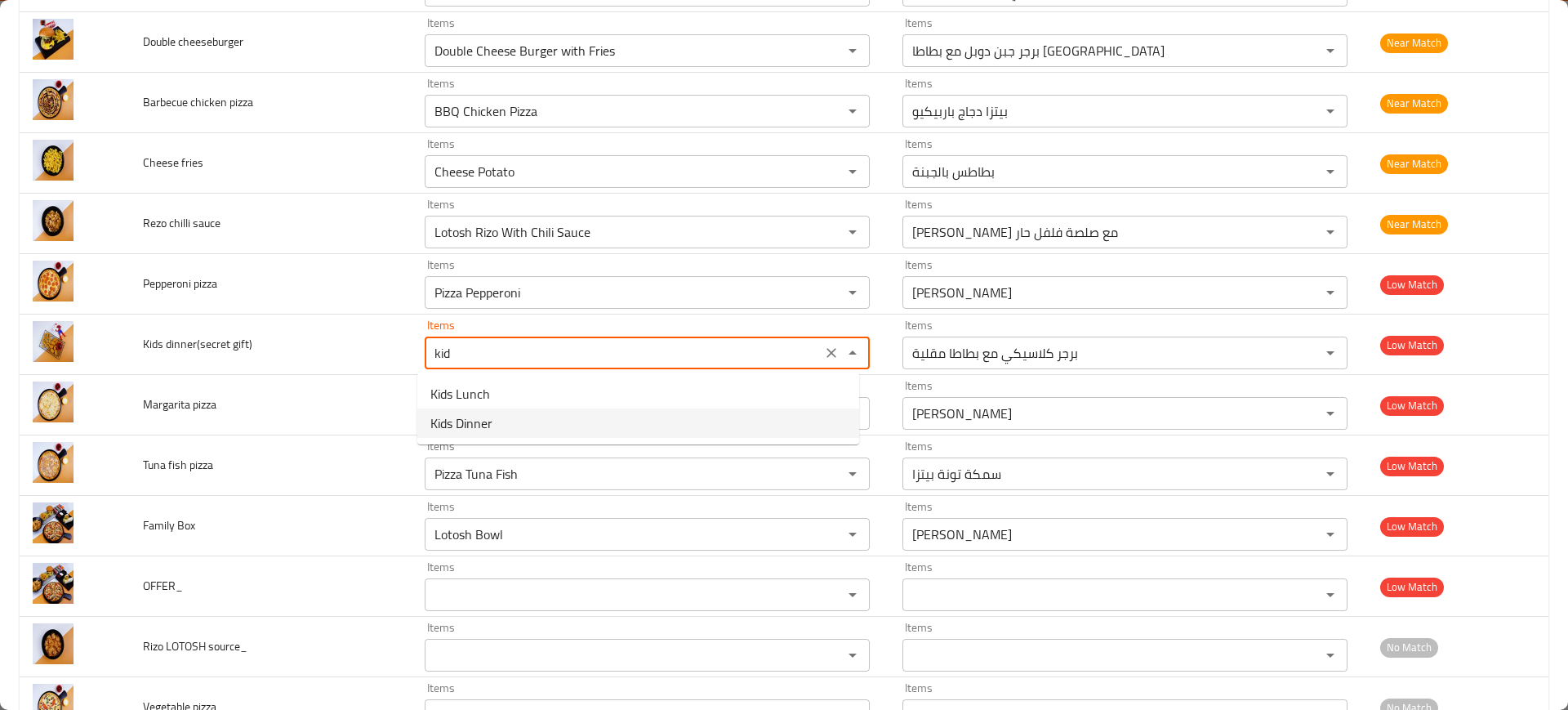
click at [478, 420] on span "Kids Dinner" at bounding box center [461, 424] width 62 height 20
type gift\) "Kids Dinner"
type gift\)-ar "عشاء الاطفال"
type gift\) "Kids Dinner"
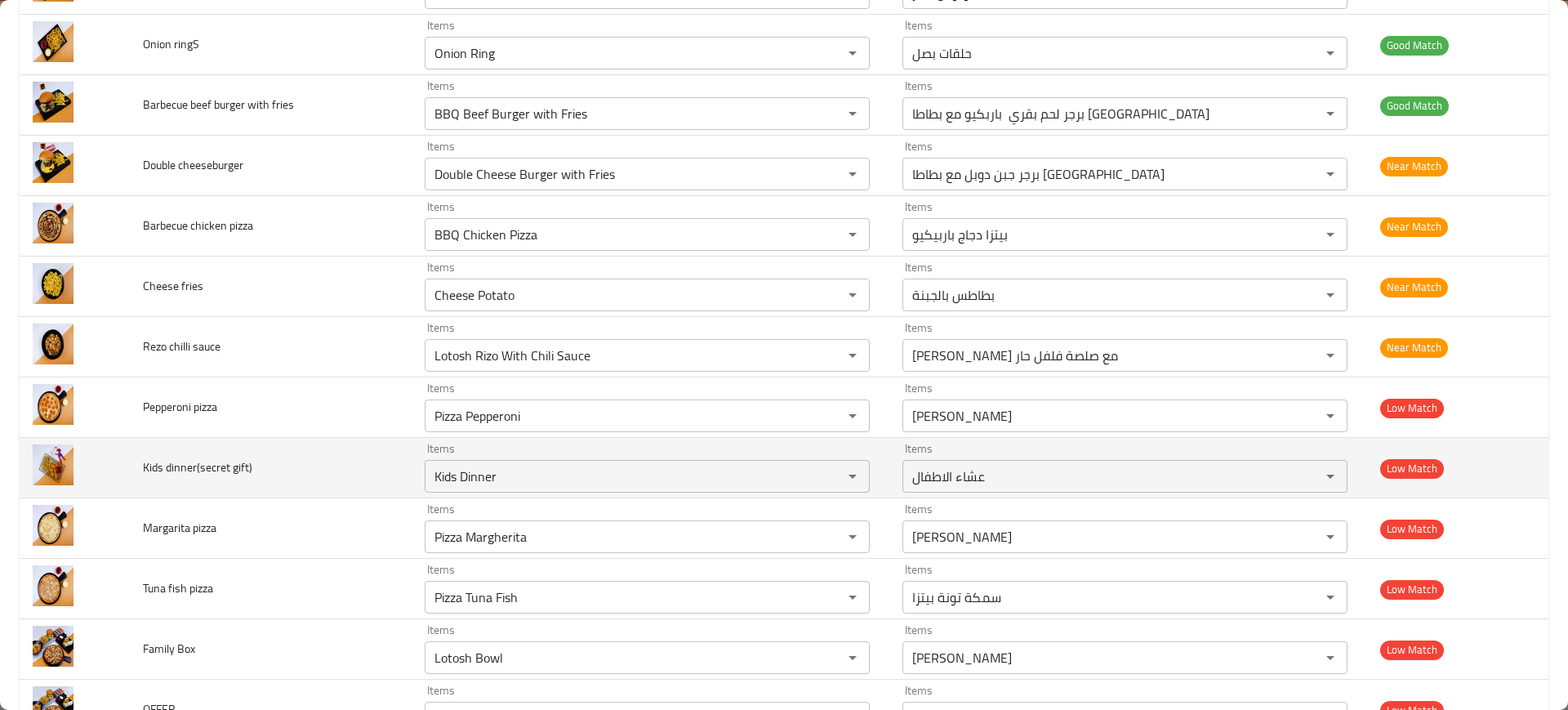
scroll to position [1081, 0]
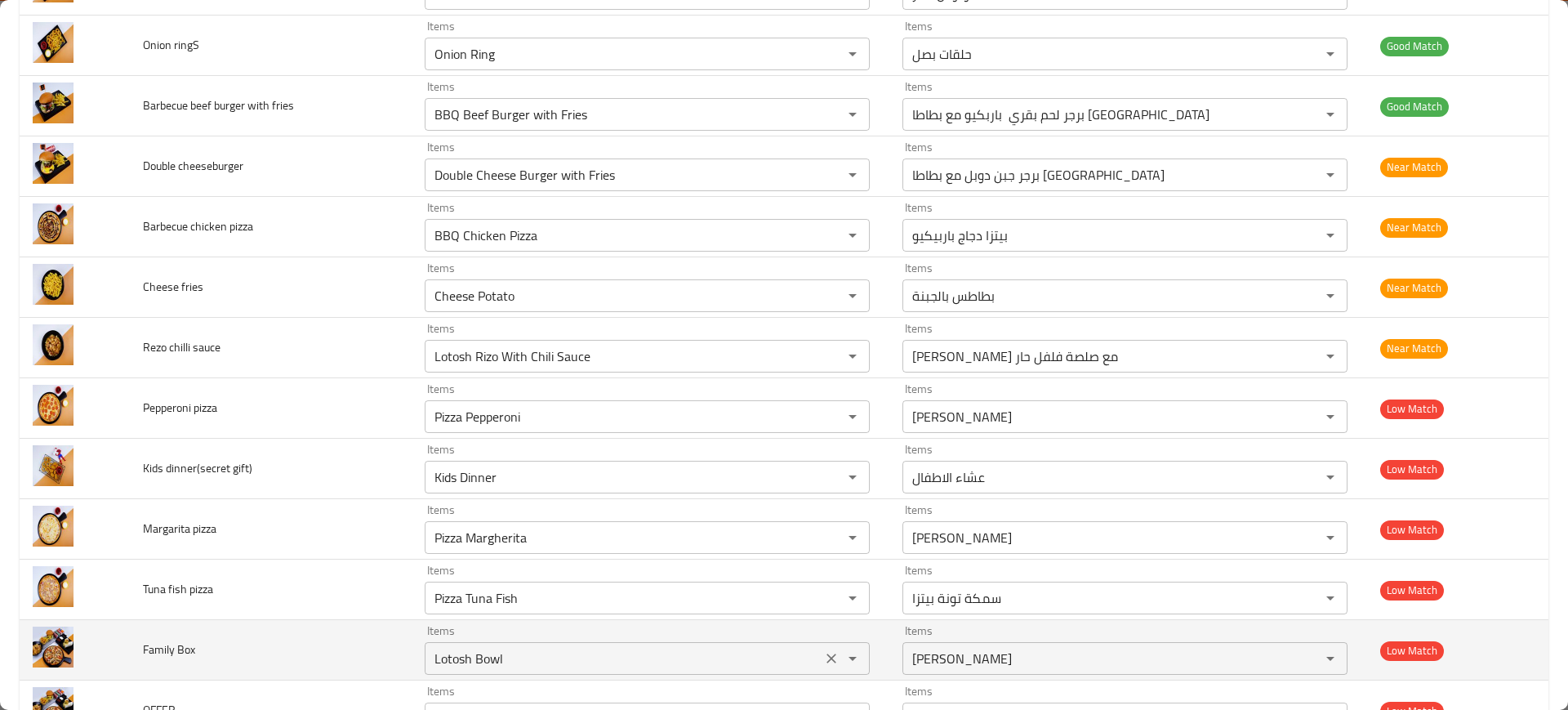
click at [697, 663] on Box "Lotosh Bowl" at bounding box center [623, 658] width 387 height 23
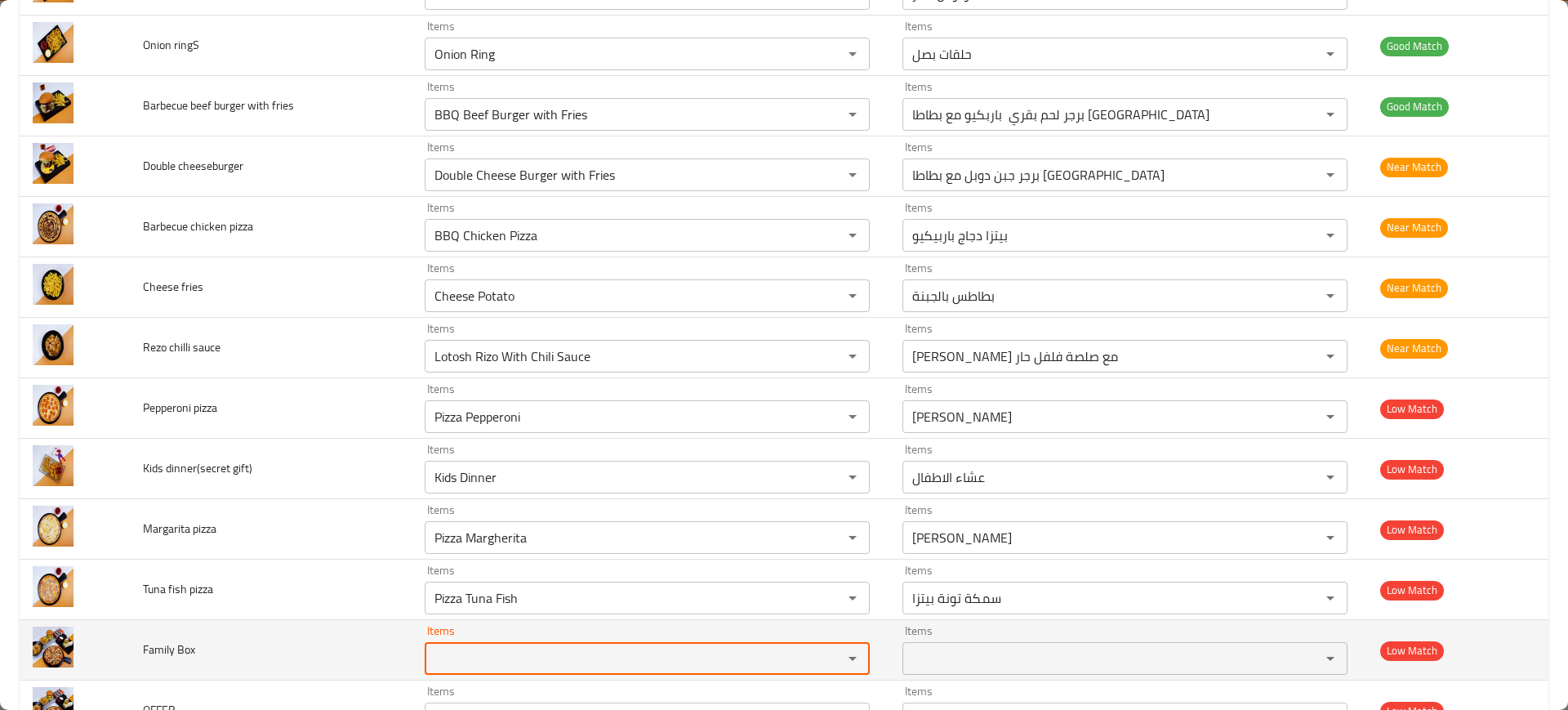
scroll to position [1265, 0]
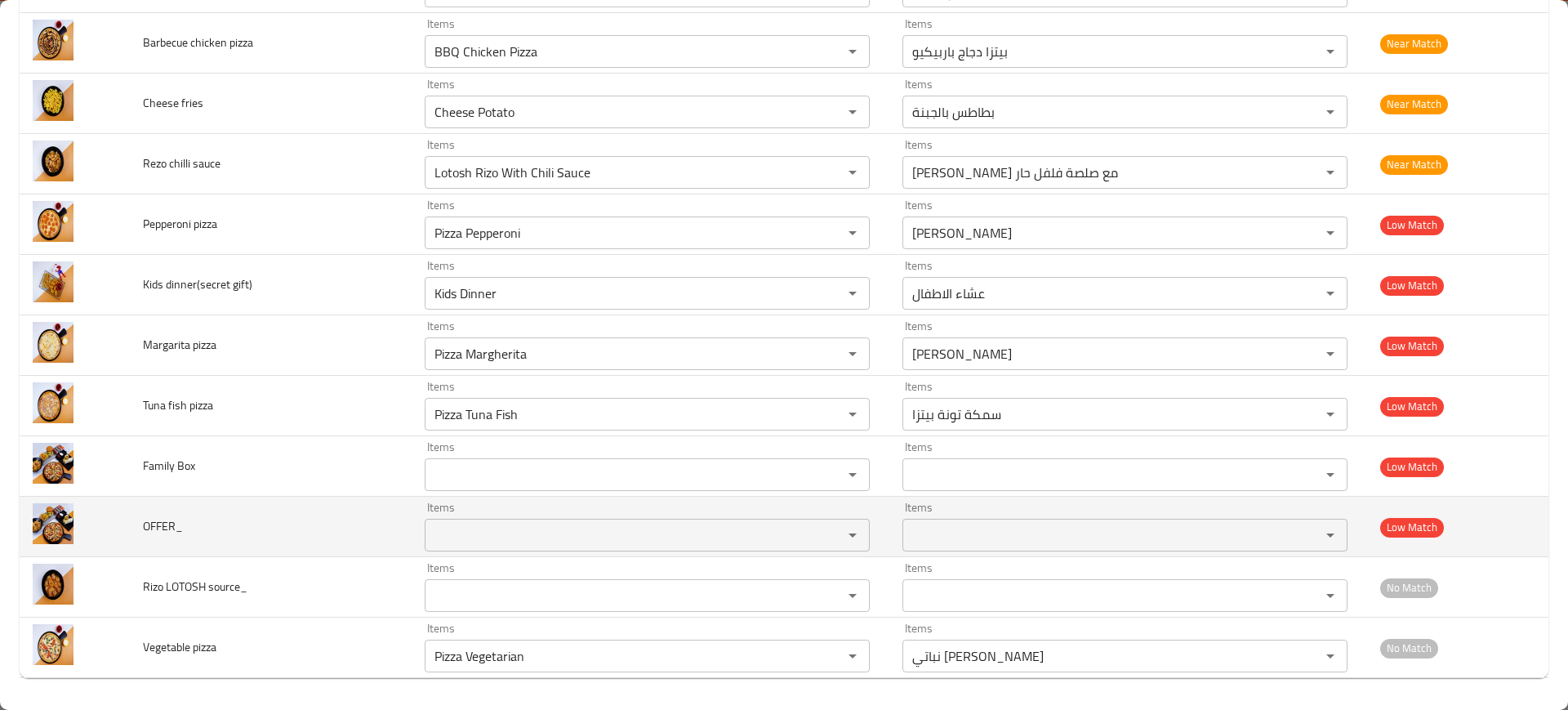
click at [320, 520] on td "OFFER_" at bounding box center [271, 527] width 282 height 61
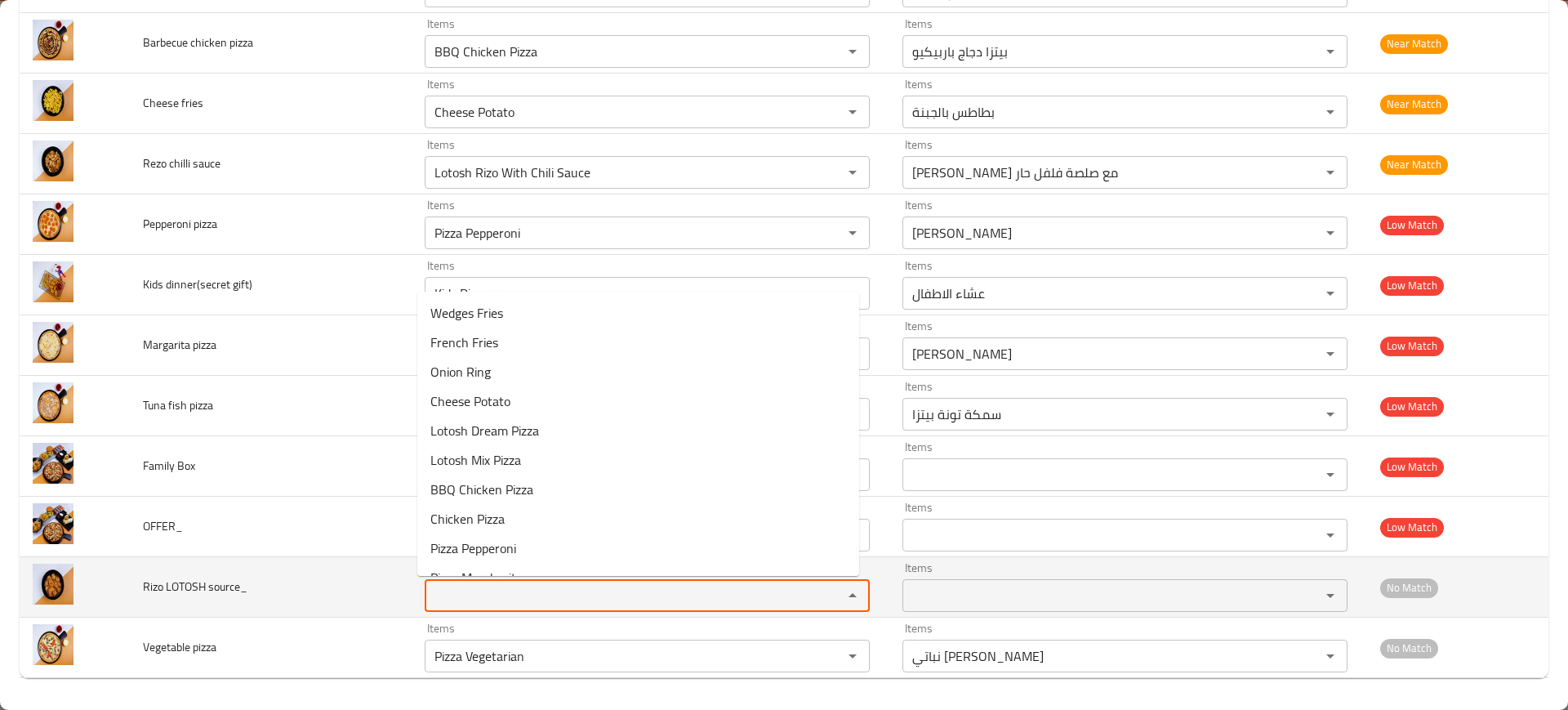
click at [485, 598] on source_ "Items" at bounding box center [623, 595] width 387 height 23
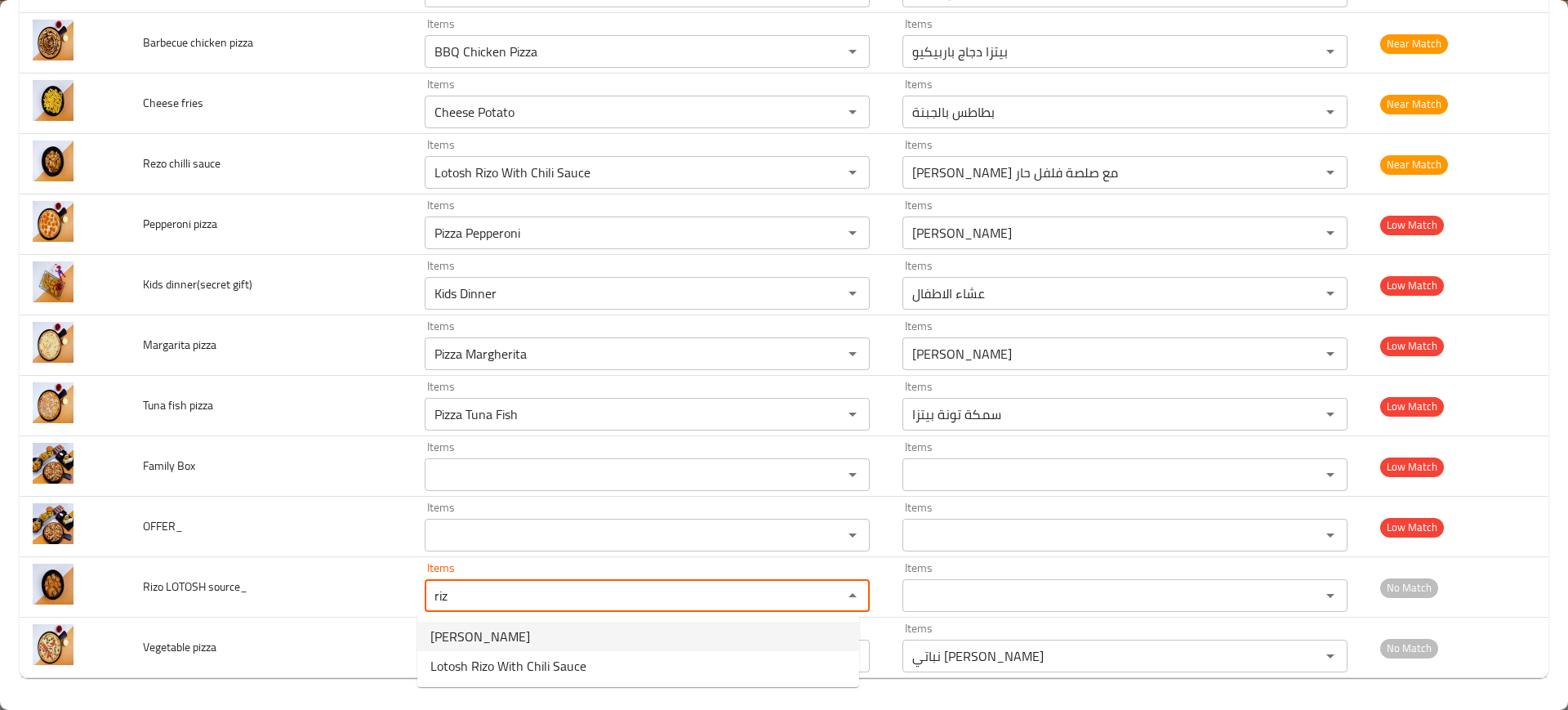
click at [462, 639] on span "Lotosh Rizo" at bounding box center [480, 637] width 99 height 20
type source_ "Lotosh Rizo"
type source_-ar "لوتوش ريزو"
type source_ "Lotosh Rizo"
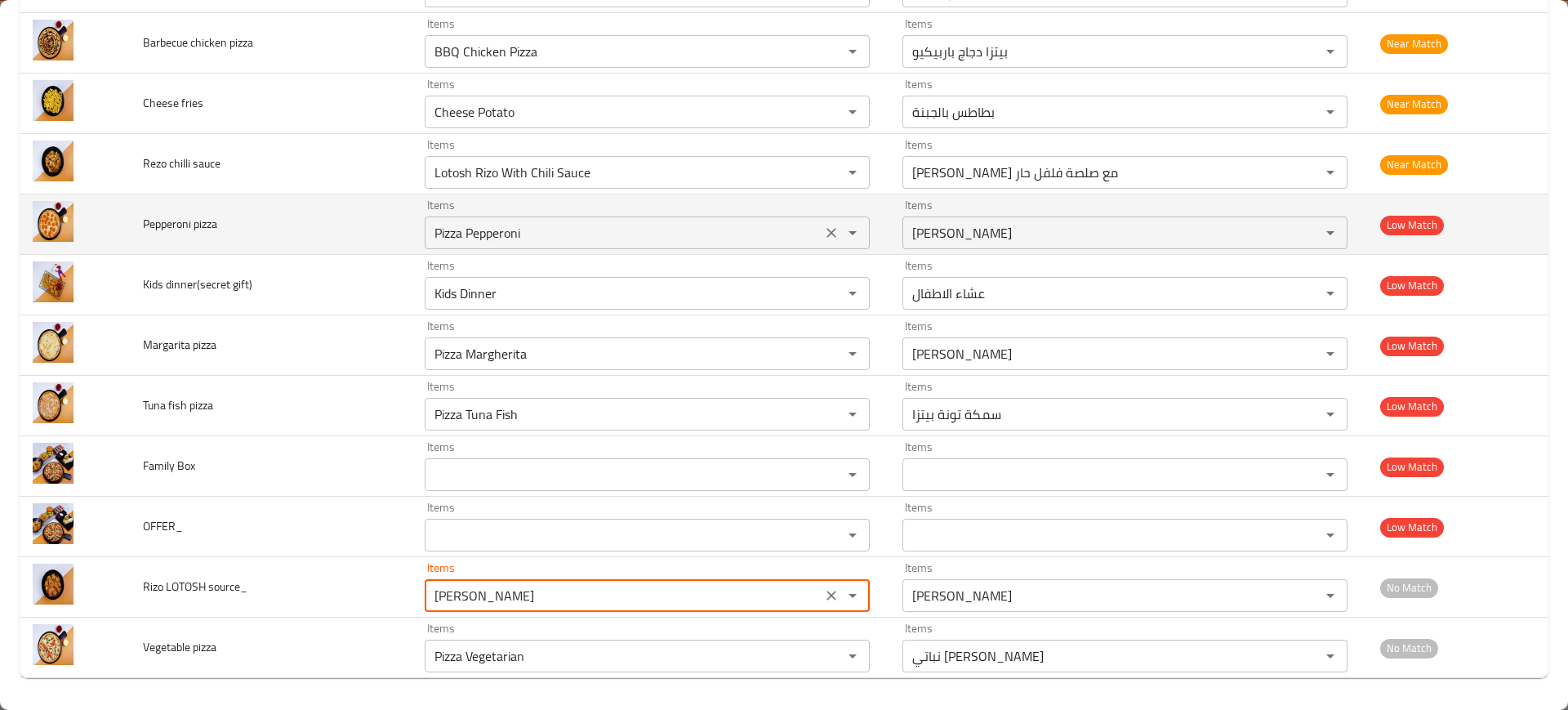
scroll to position [0, 0]
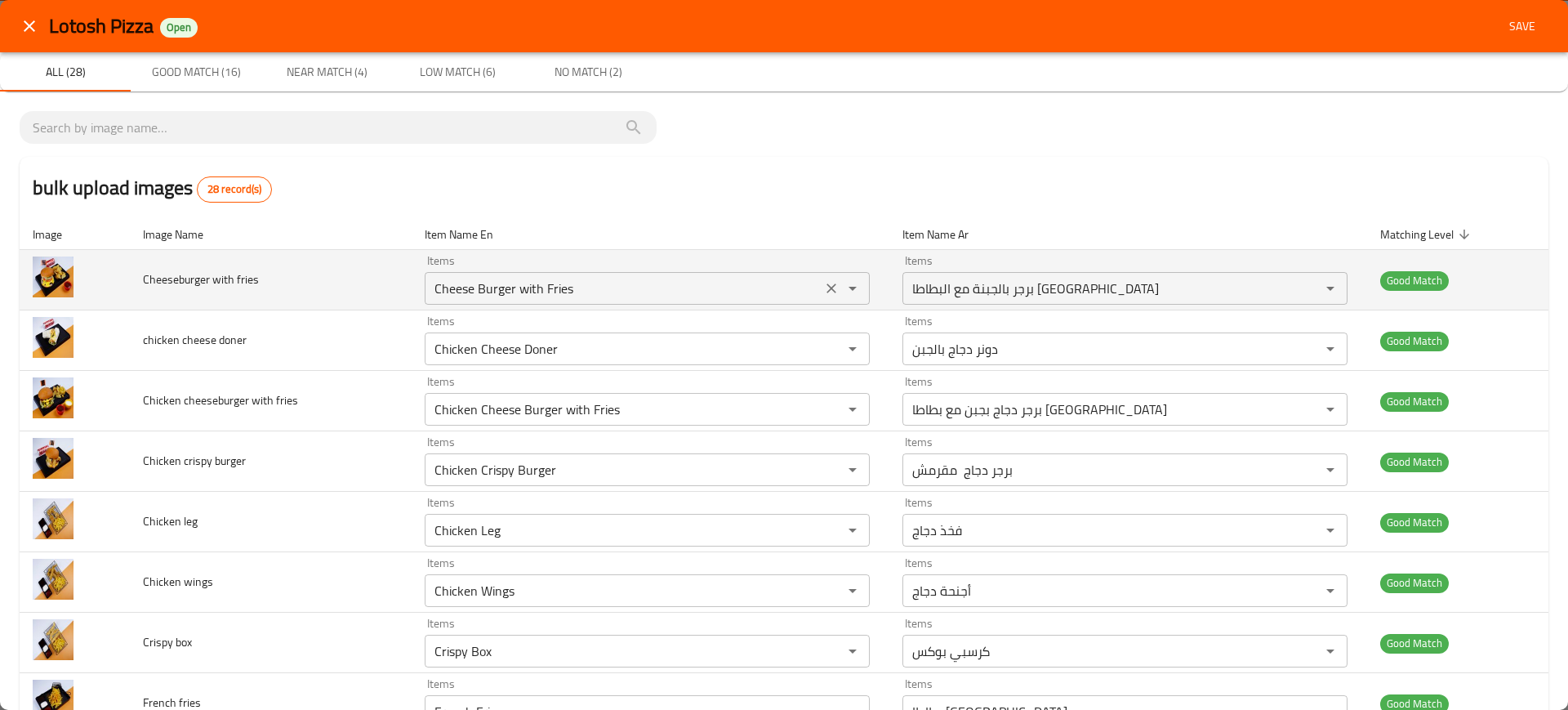
click at [443, 301] on div "Cheese Burger with Fries Items" at bounding box center [646, 288] width 445 height 33
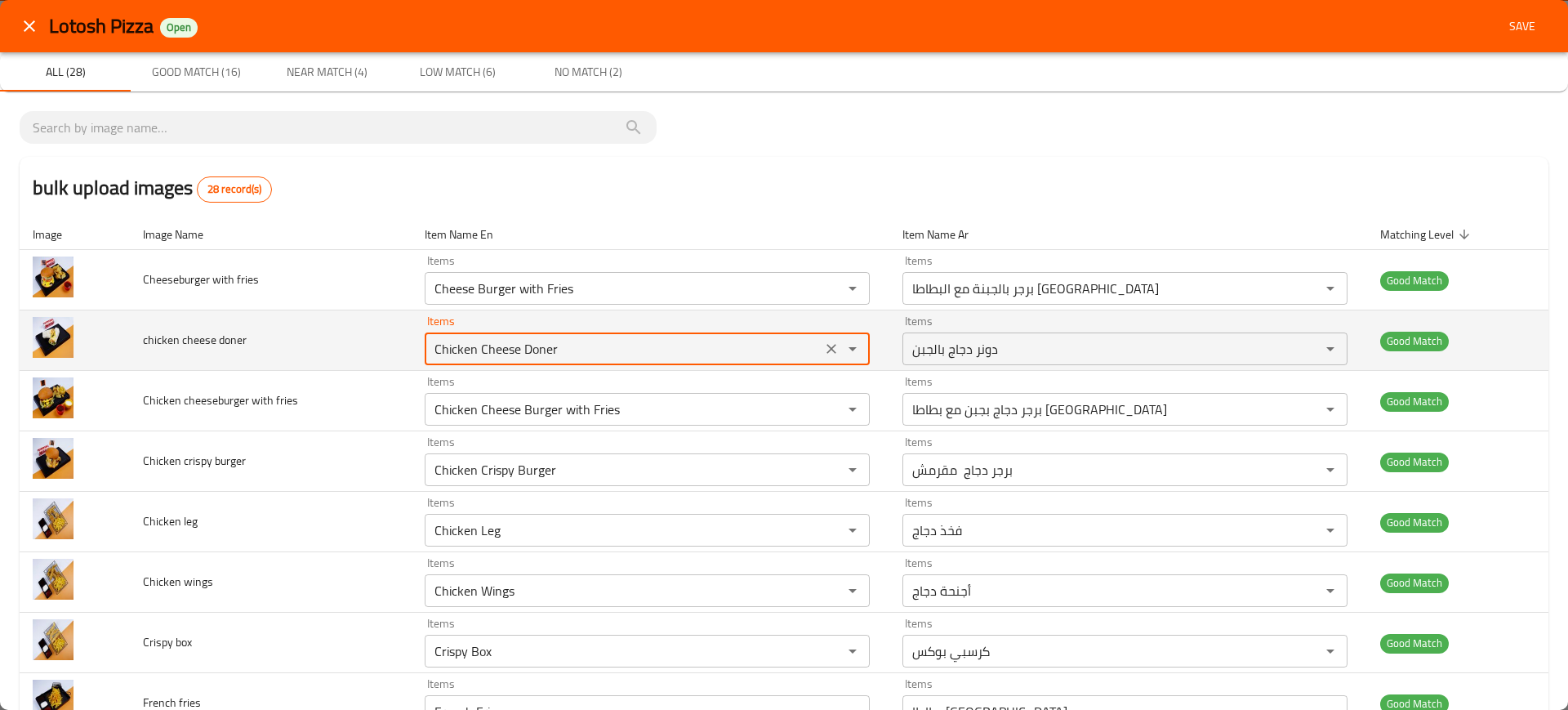
click at [540, 342] on doner "Chicken Cheese Doner" at bounding box center [623, 349] width 387 height 23
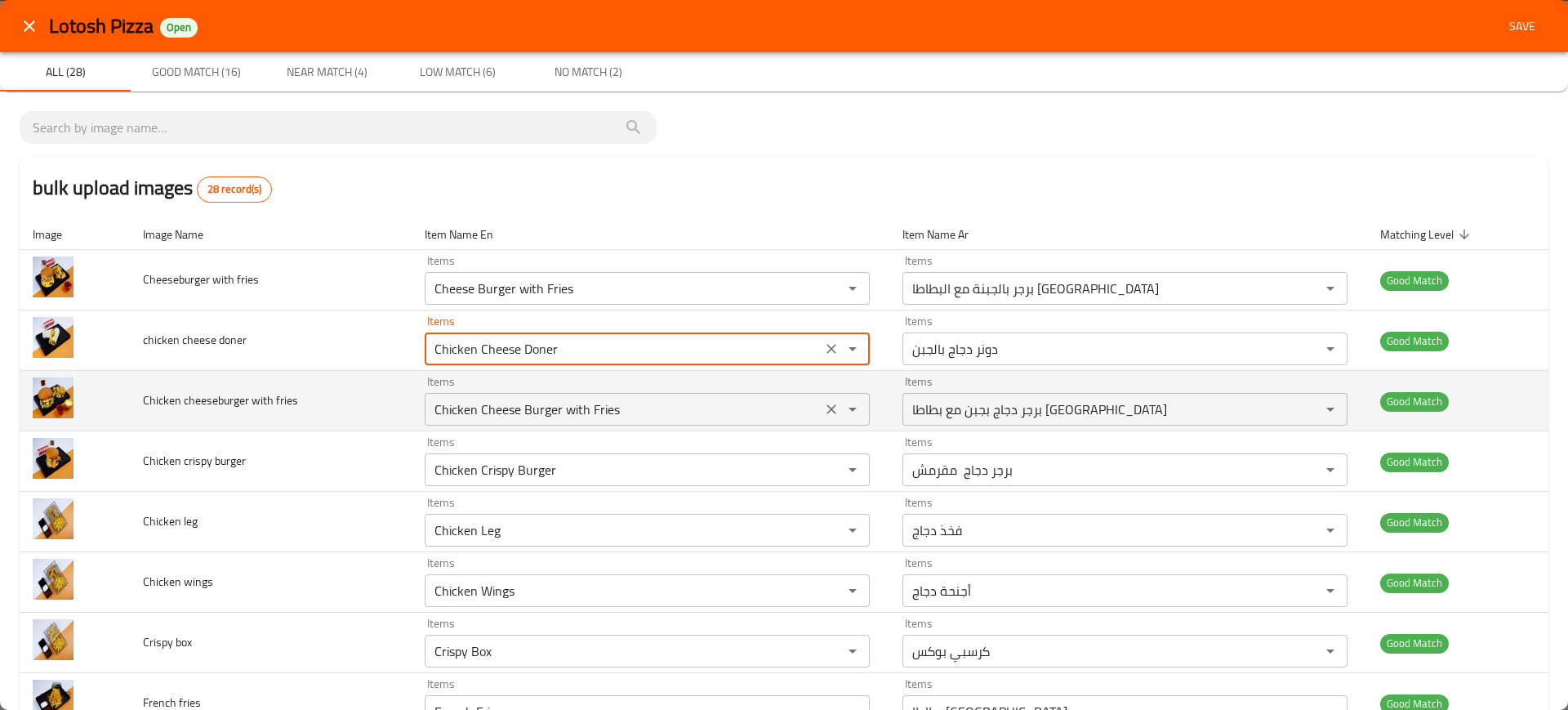
click at [555, 413] on fries "Chicken Cheese Burger with Fries" at bounding box center [623, 409] width 387 height 23
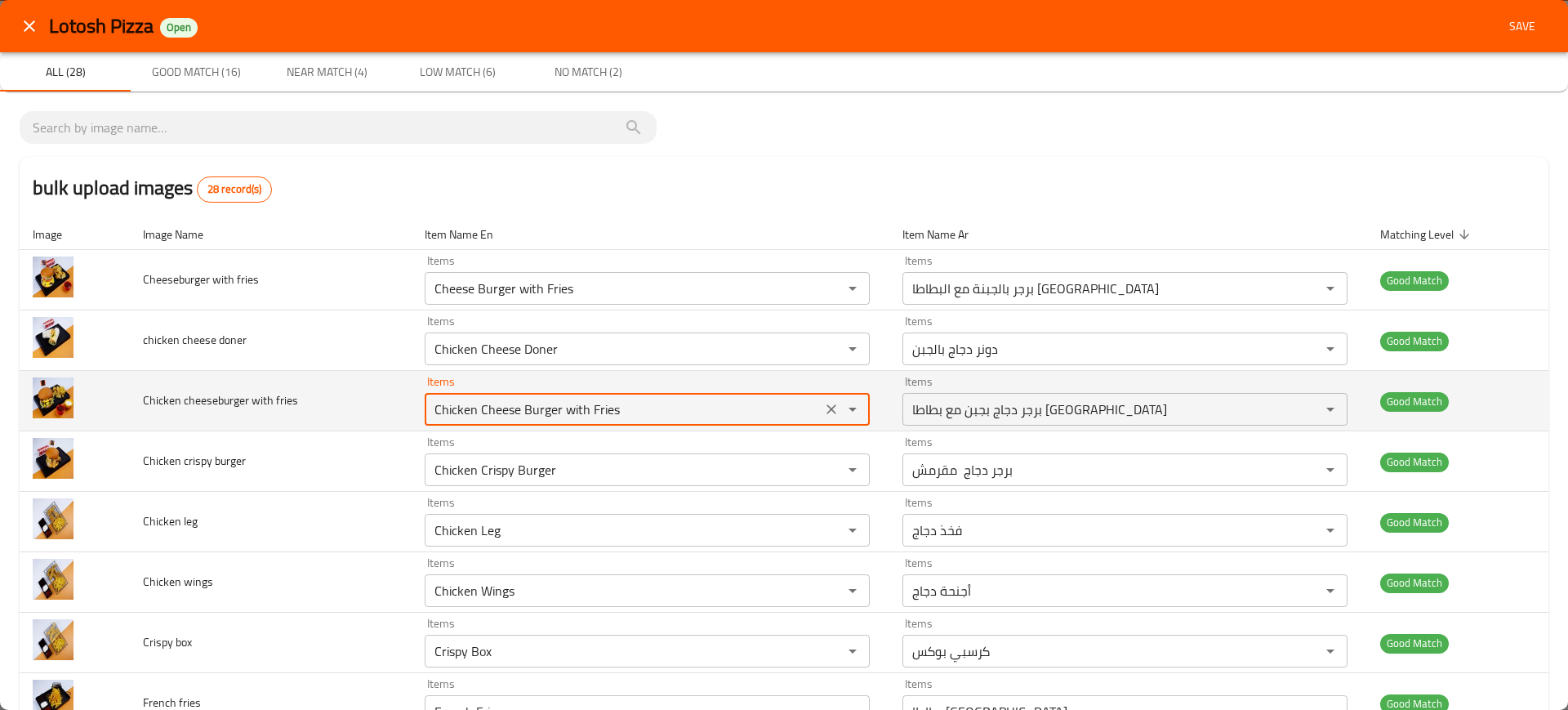
click at [555, 413] on fries "Chicken Cheese Burger with Fries" at bounding box center [623, 409] width 387 height 23
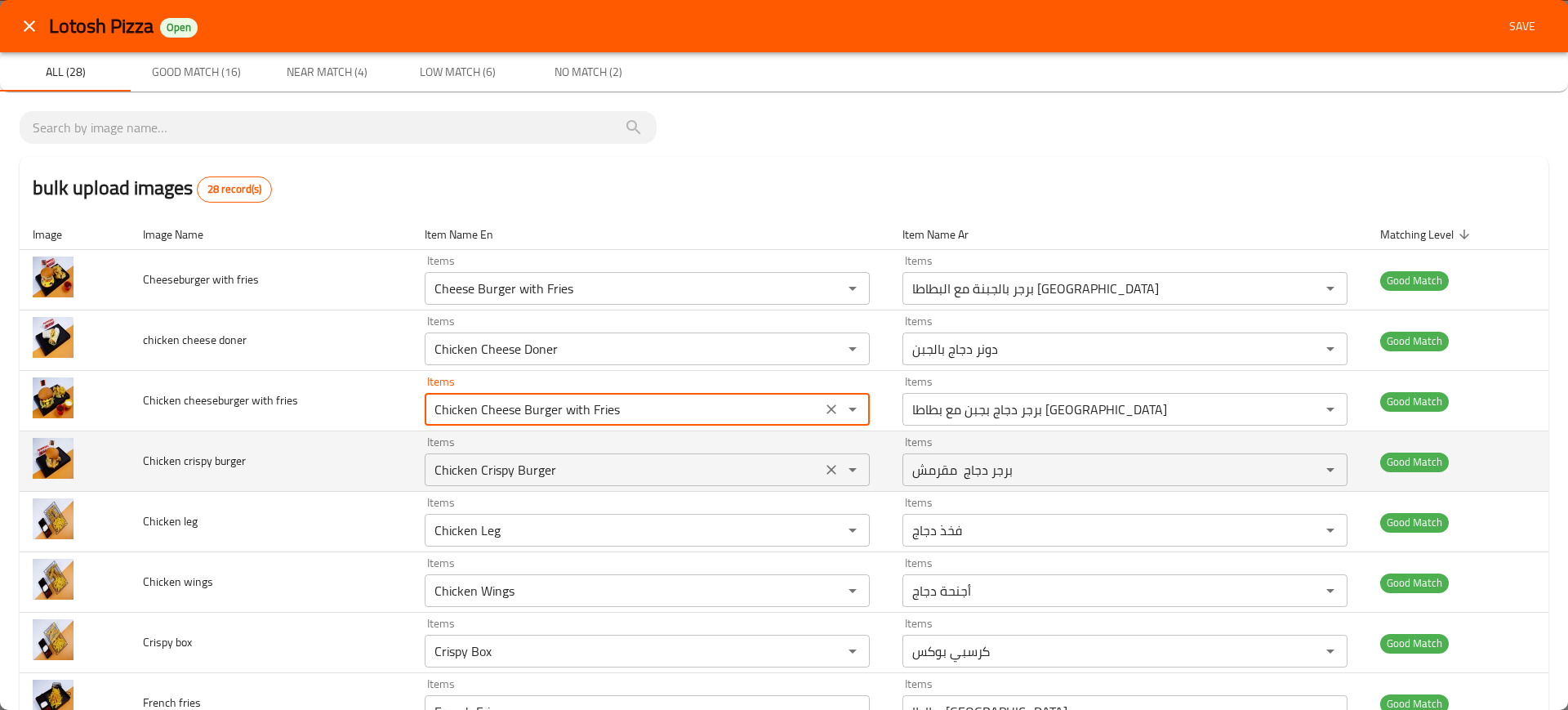
click at [589, 483] on div "Chicken Crispy Burger Items" at bounding box center [646, 470] width 445 height 33
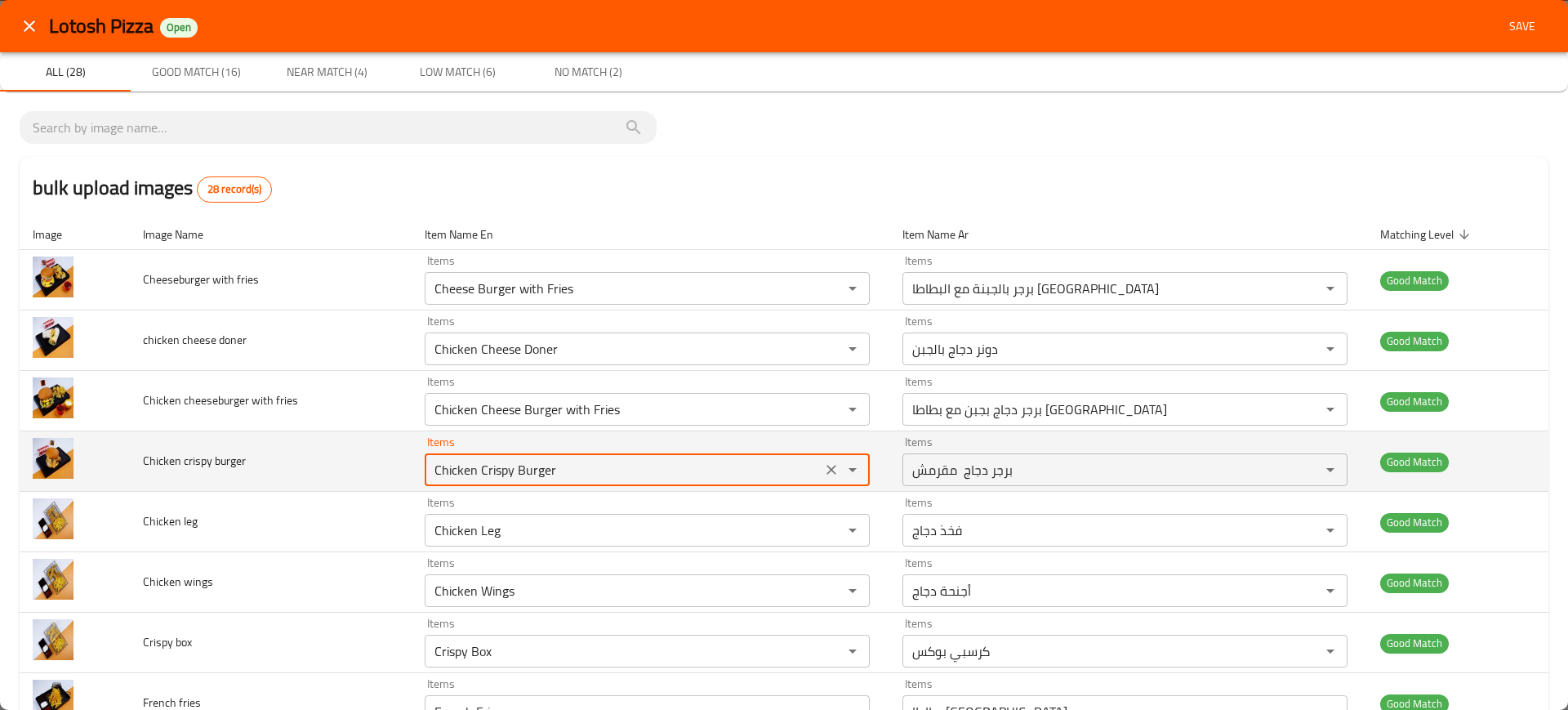
click at [589, 483] on div "Chicken Crispy Burger Items" at bounding box center [646, 470] width 445 height 33
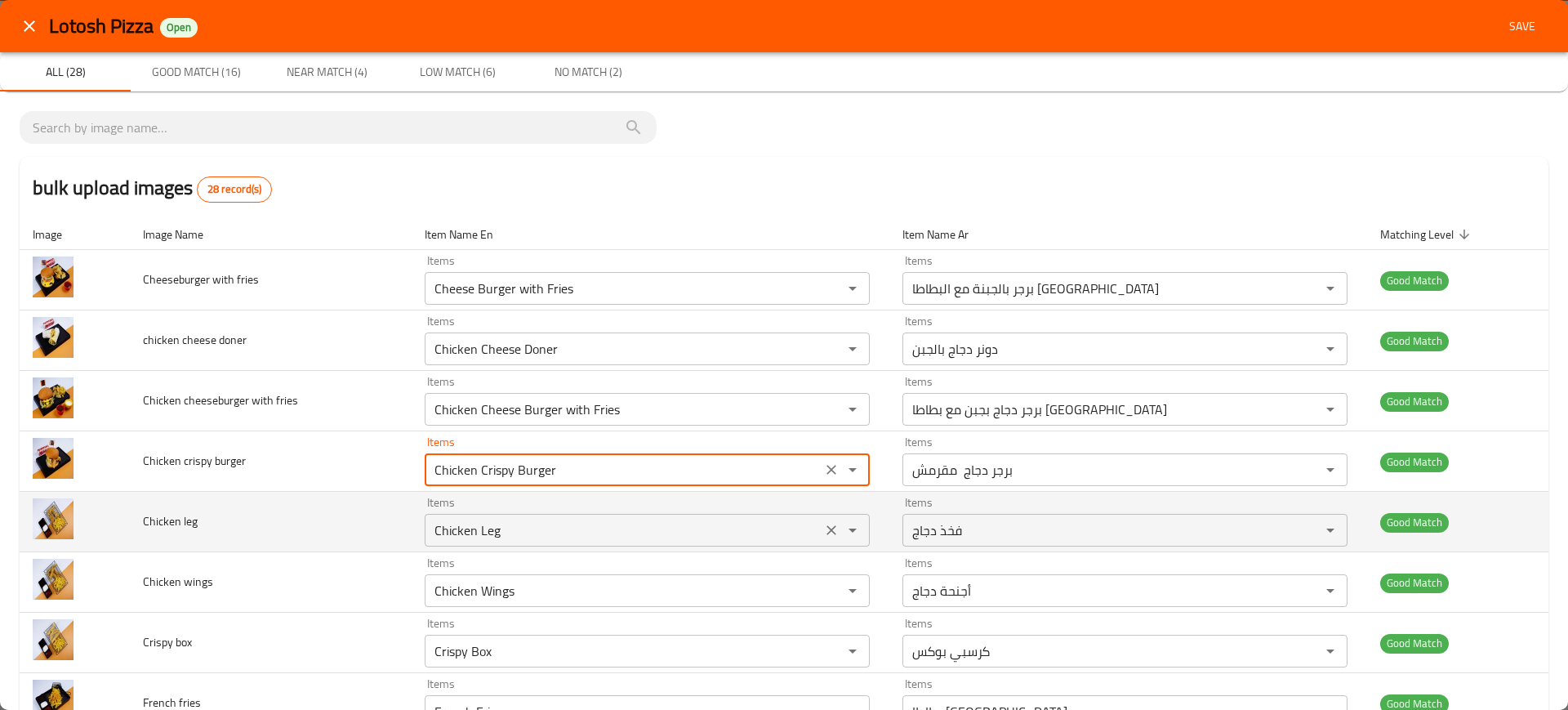
click at [599, 524] on leg "Chicken Leg" at bounding box center [623, 529] width 387 height 23
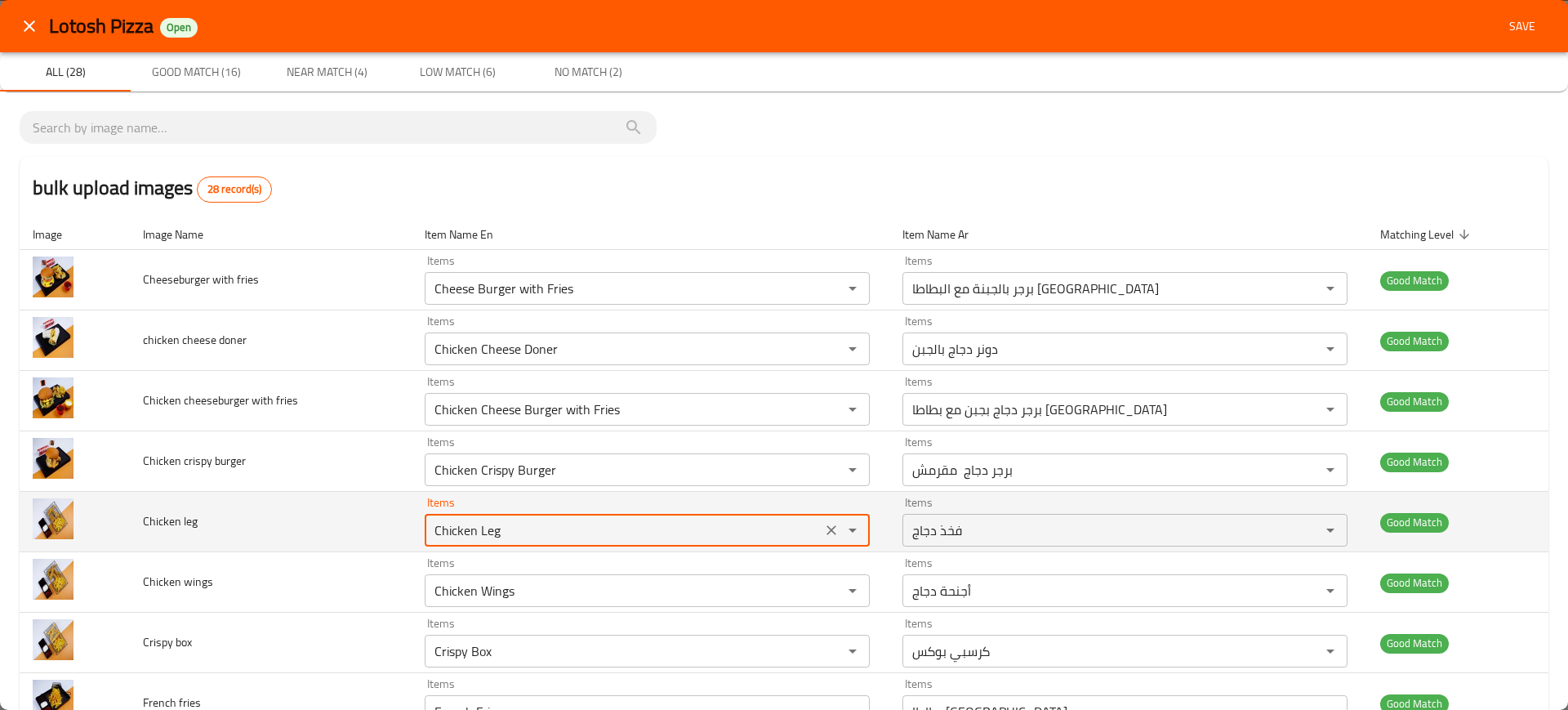
click at [599, 524] on leg "Chicken Leg" at bounding box center [623, 529] width 387 height 23
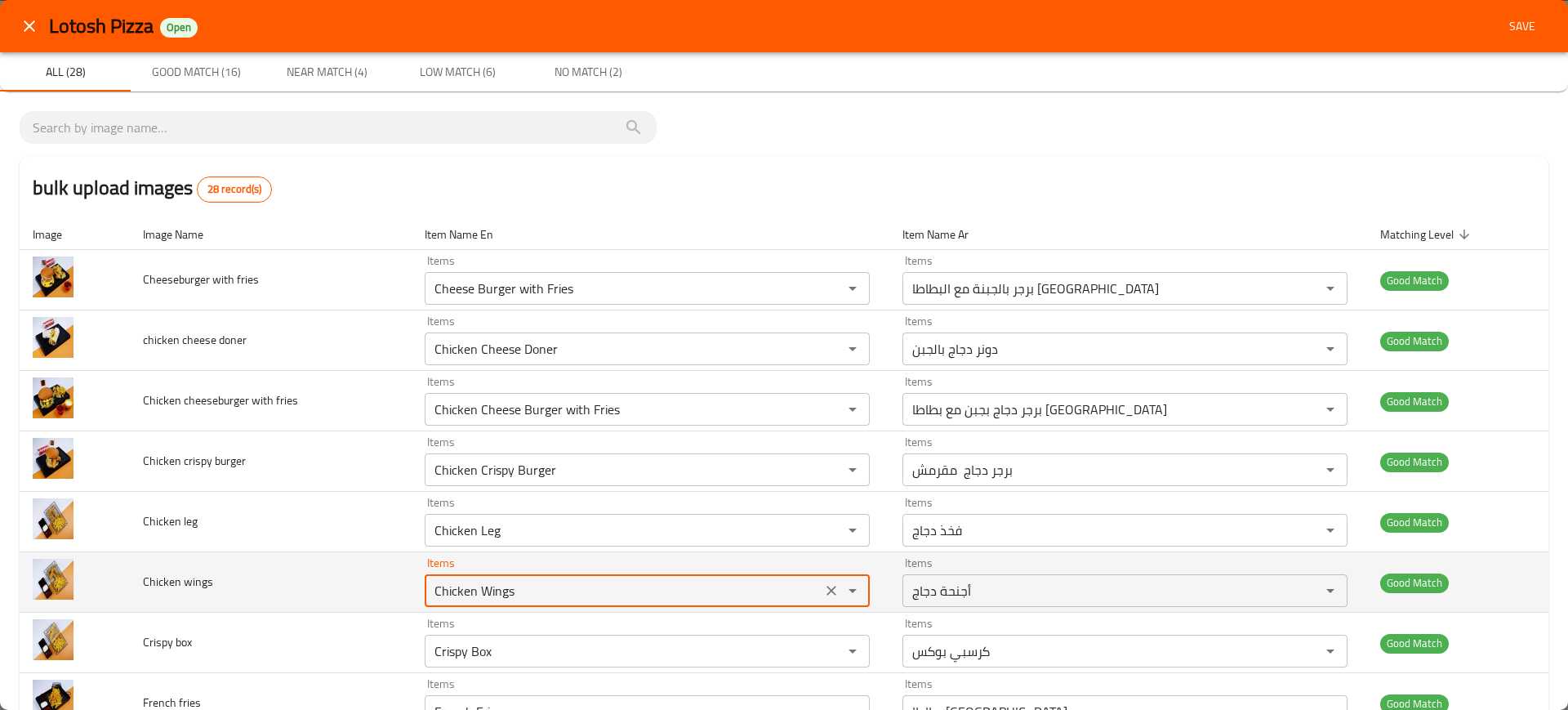
click at [576, 587] on wings "Chicken Wings" at bounding box center [623, 590] width 387 height 23
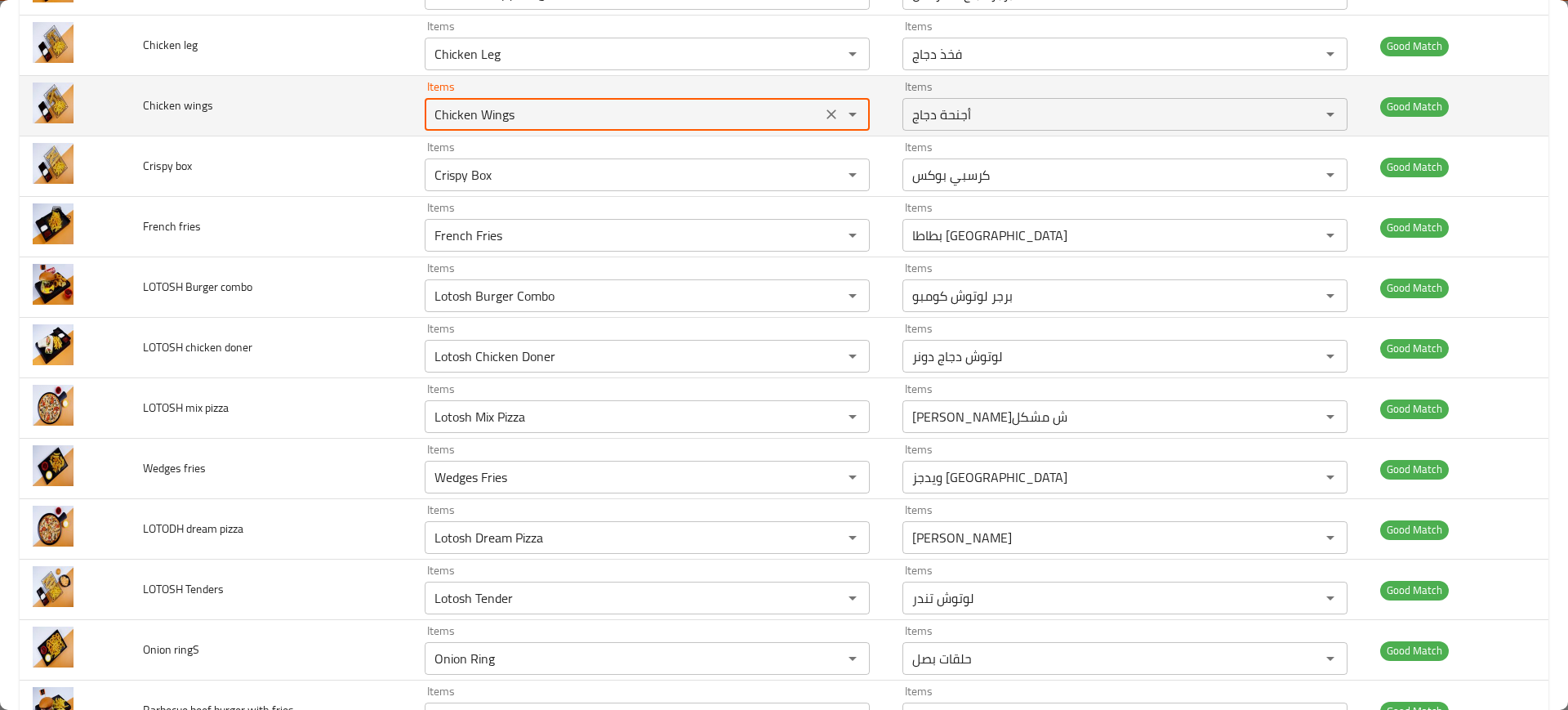
scroll to position [475, 0]
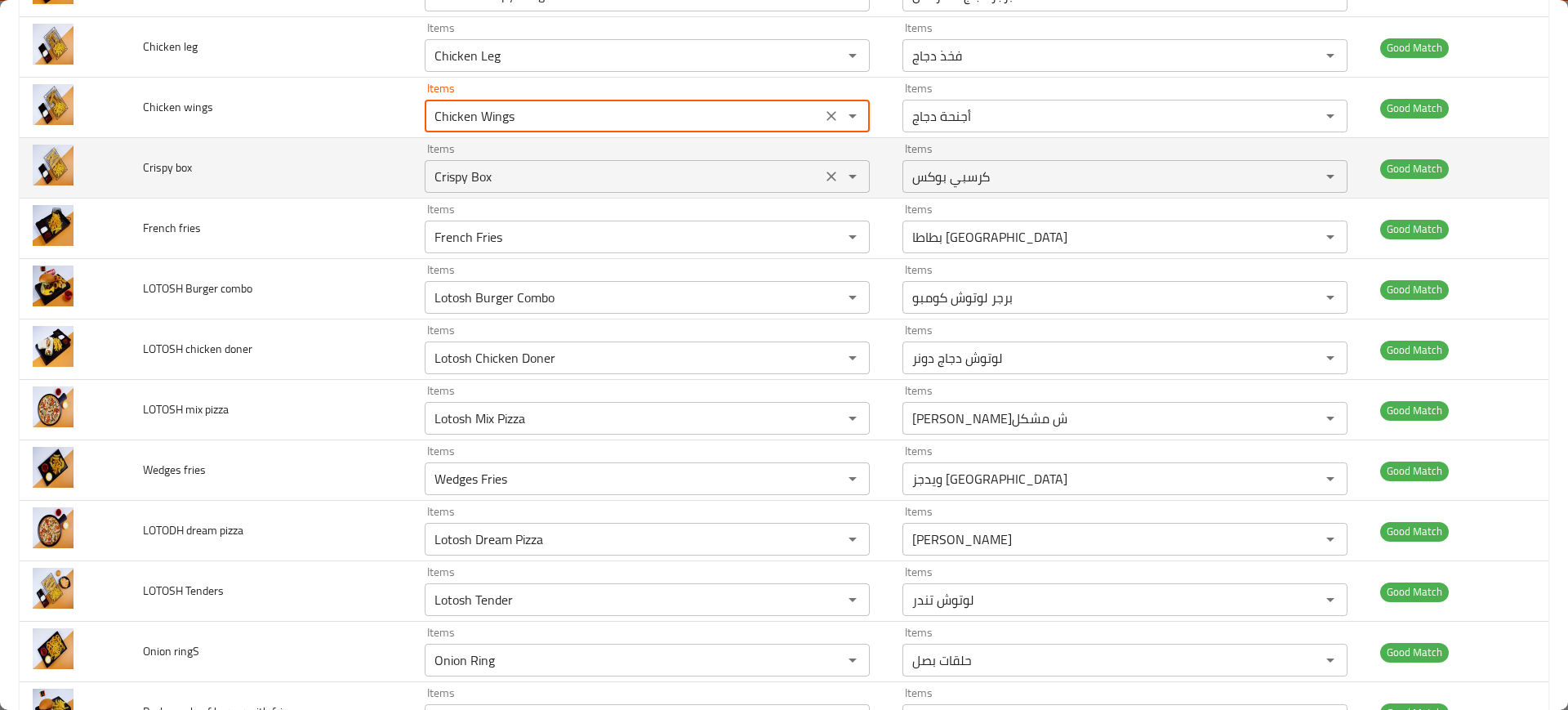
click at [513, 173] on box "Crispy Box" at bounding box center [623, 176] width 387 height 23
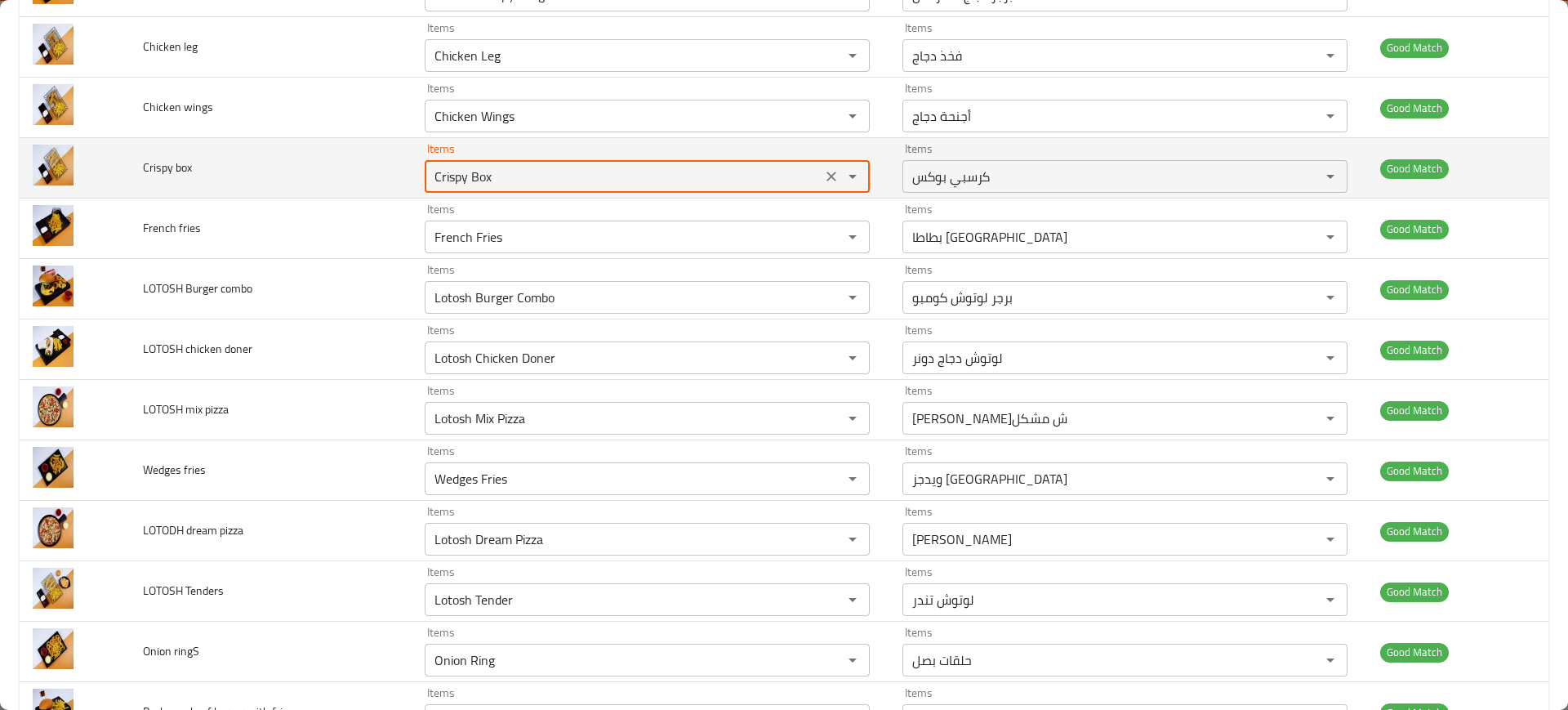
click at [513, 173] on box "Crispy Box" at bounding box center [623, 176] width 387 height 23
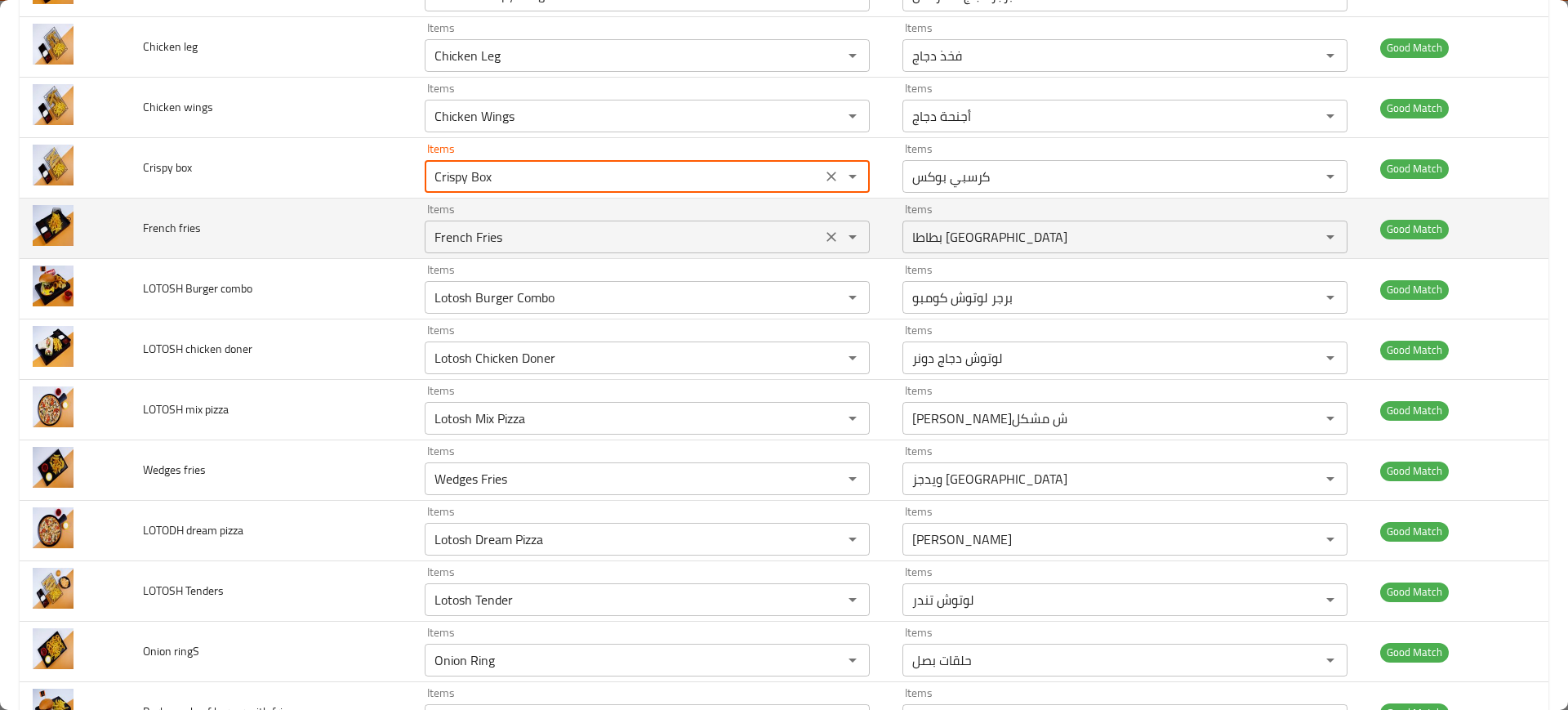
click at [522, 233] on fries "French Fries" at bounding box center [623, 237] width 387 height 23
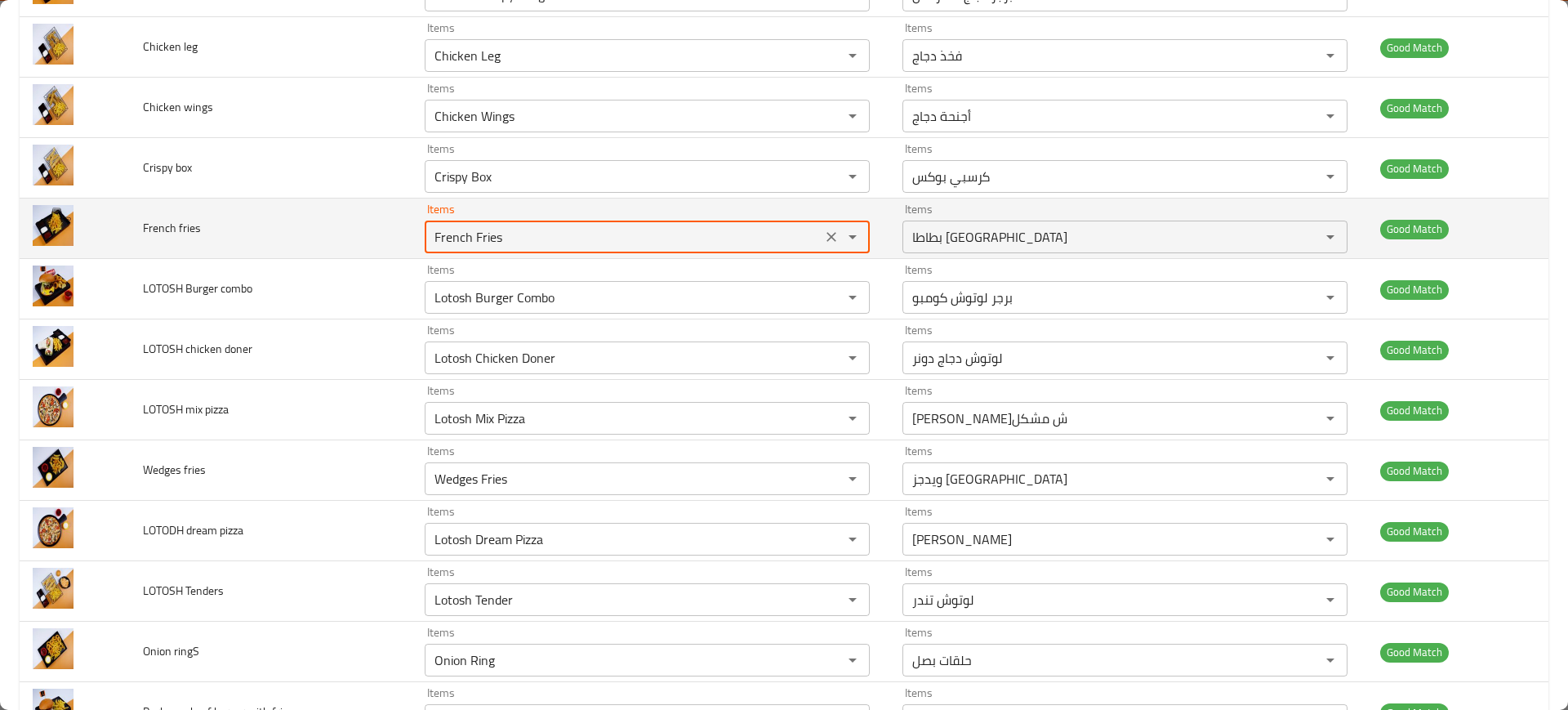
click at [522, 233] on fries "French Fries" at bounding box center [623, 237] width 387 height 23
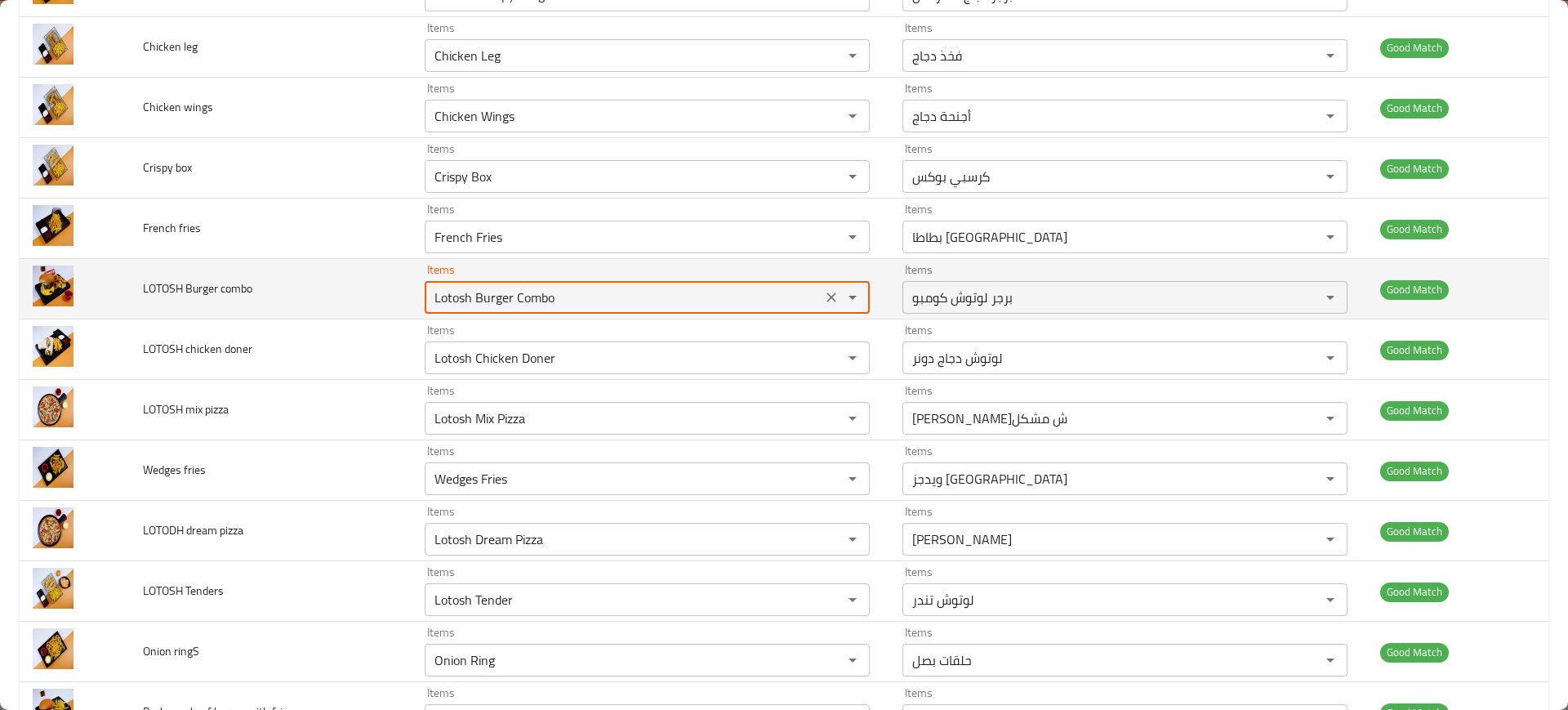
click at [490, 307] on combo "Lotosh Burger Combo" at bounding box center [623, 297] width 387 height 23
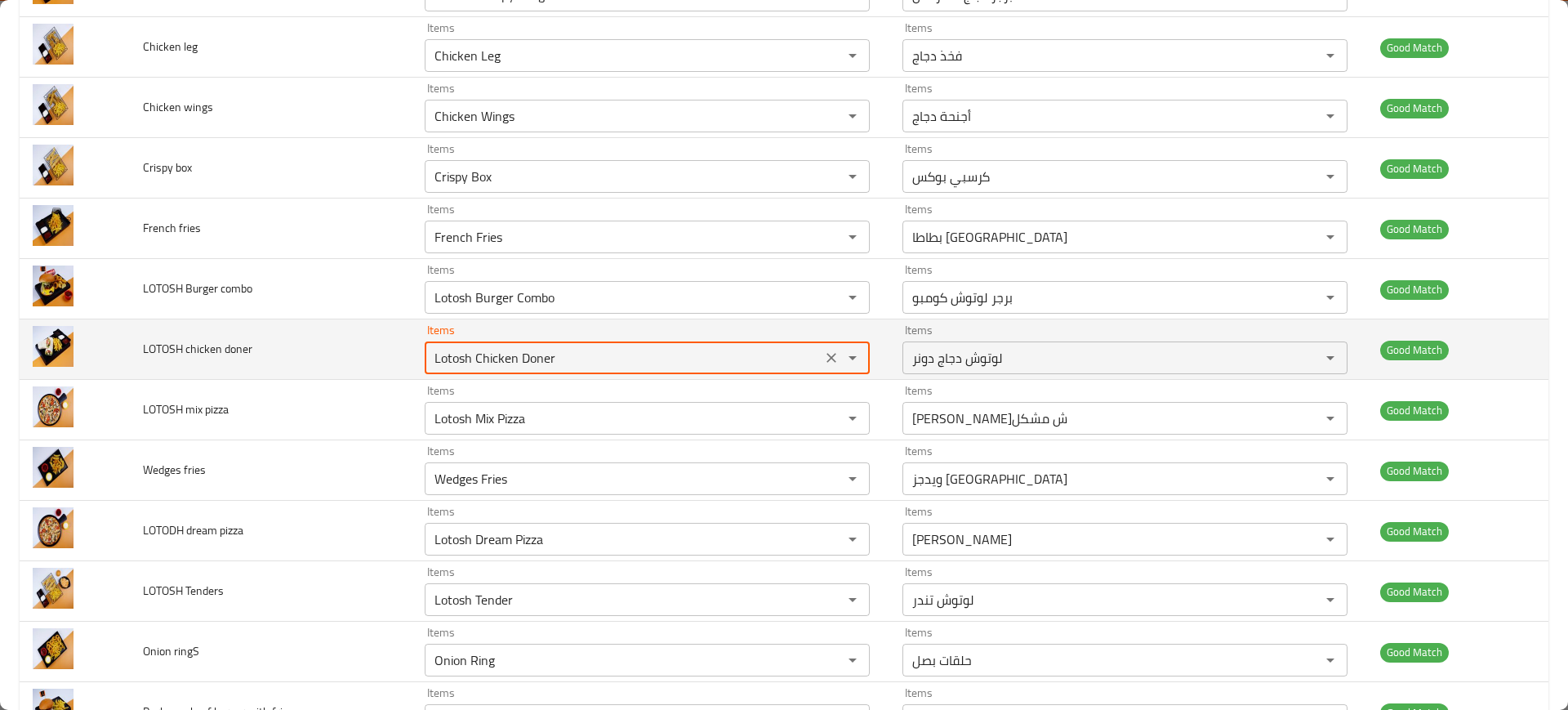
click at [493, 351] on doner "Lotosh Chicken Doner" at bounding box center [623, 358] width 387 height 23
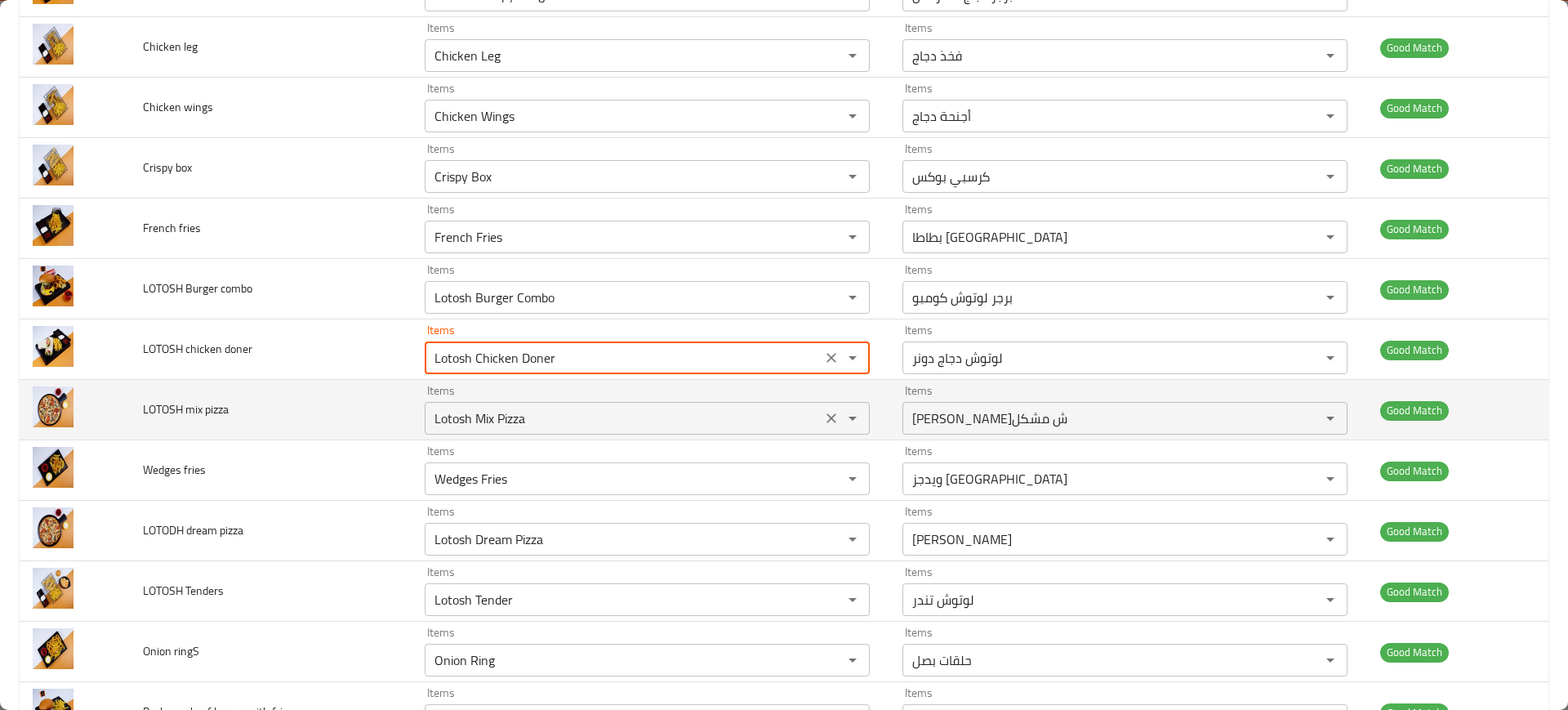
click at [492, 423] on pizza "Lotosh Mix Pizza" at bounding box center [623, 417] width 387 height 23
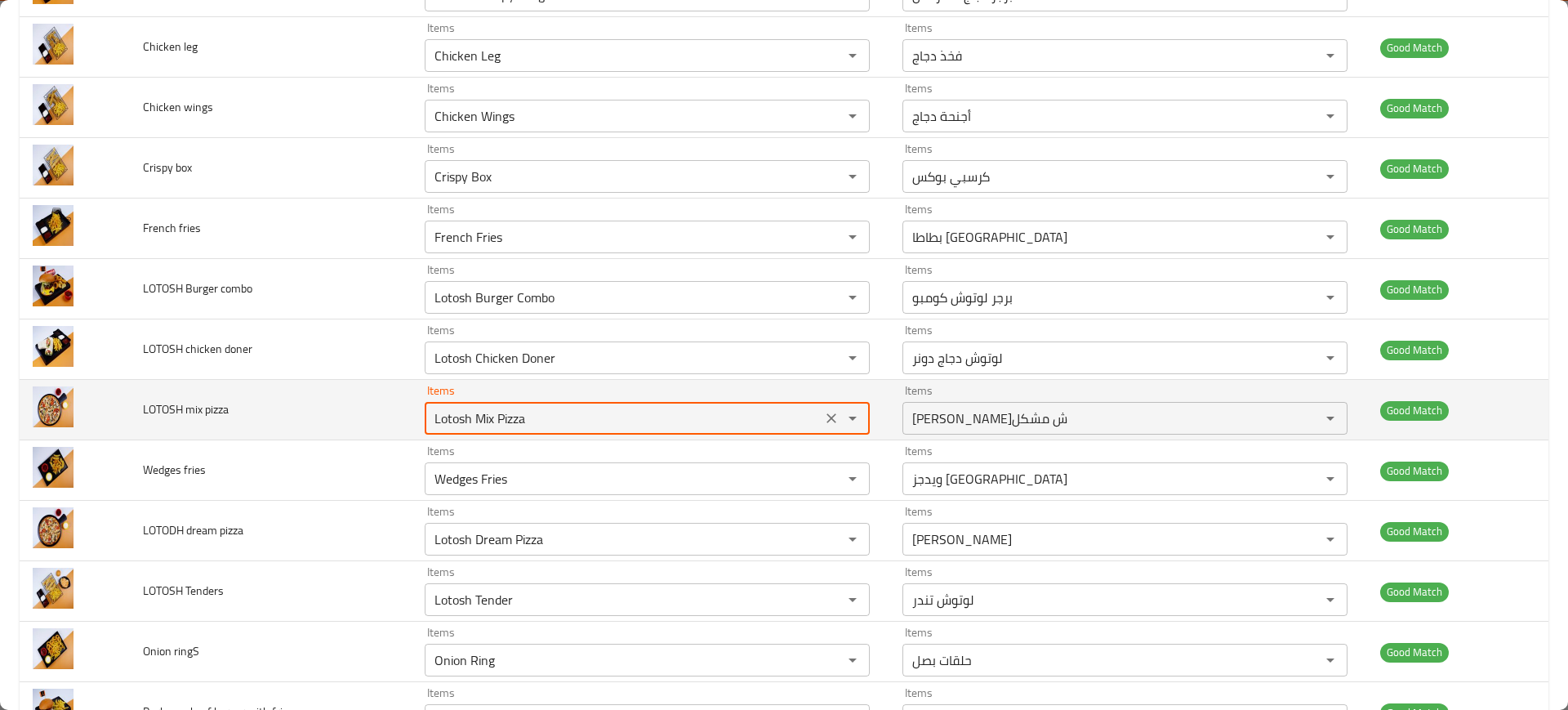
click at [492, 423] on pizza "Lotosh Mix Pizza" at bounding box center [623, 417] width 387 height 23
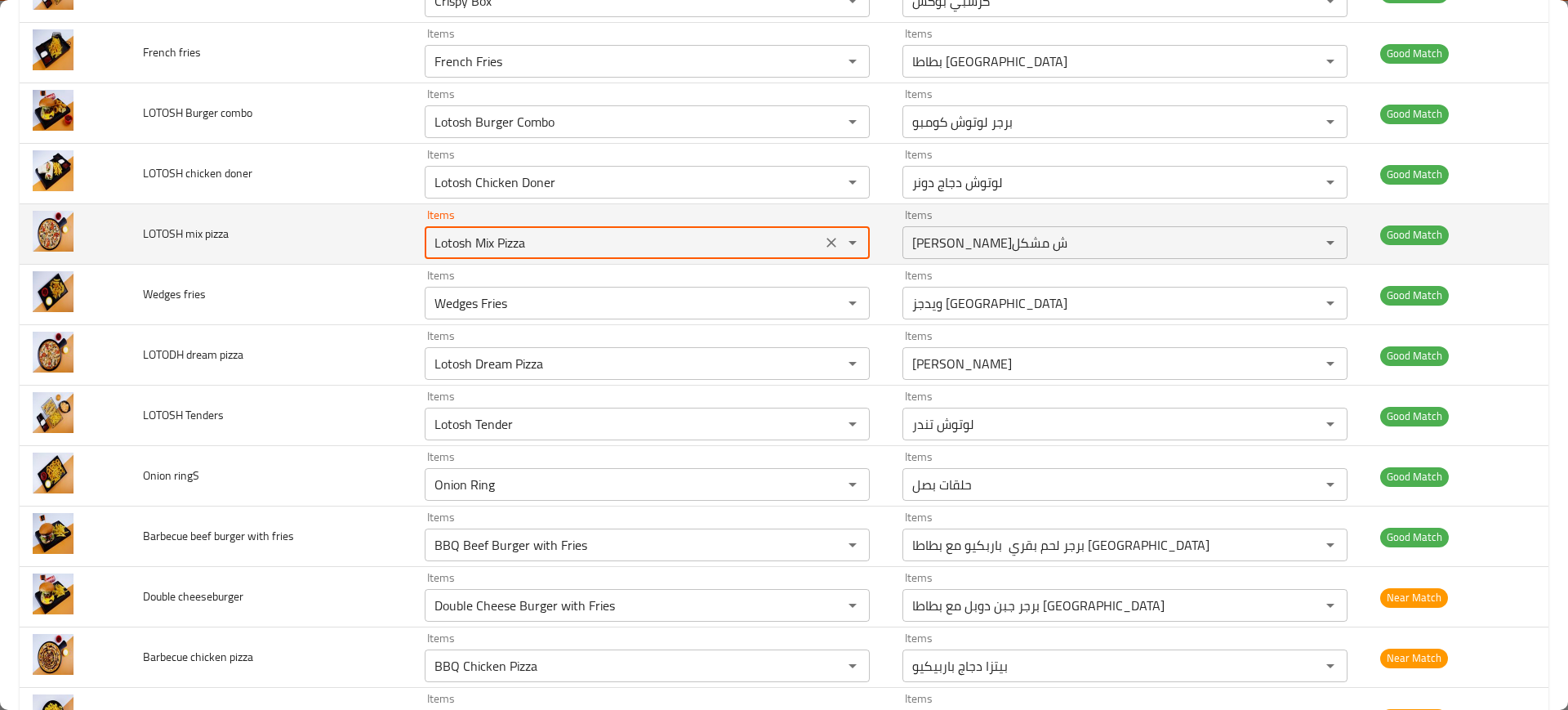
scroll to position [654, 0]
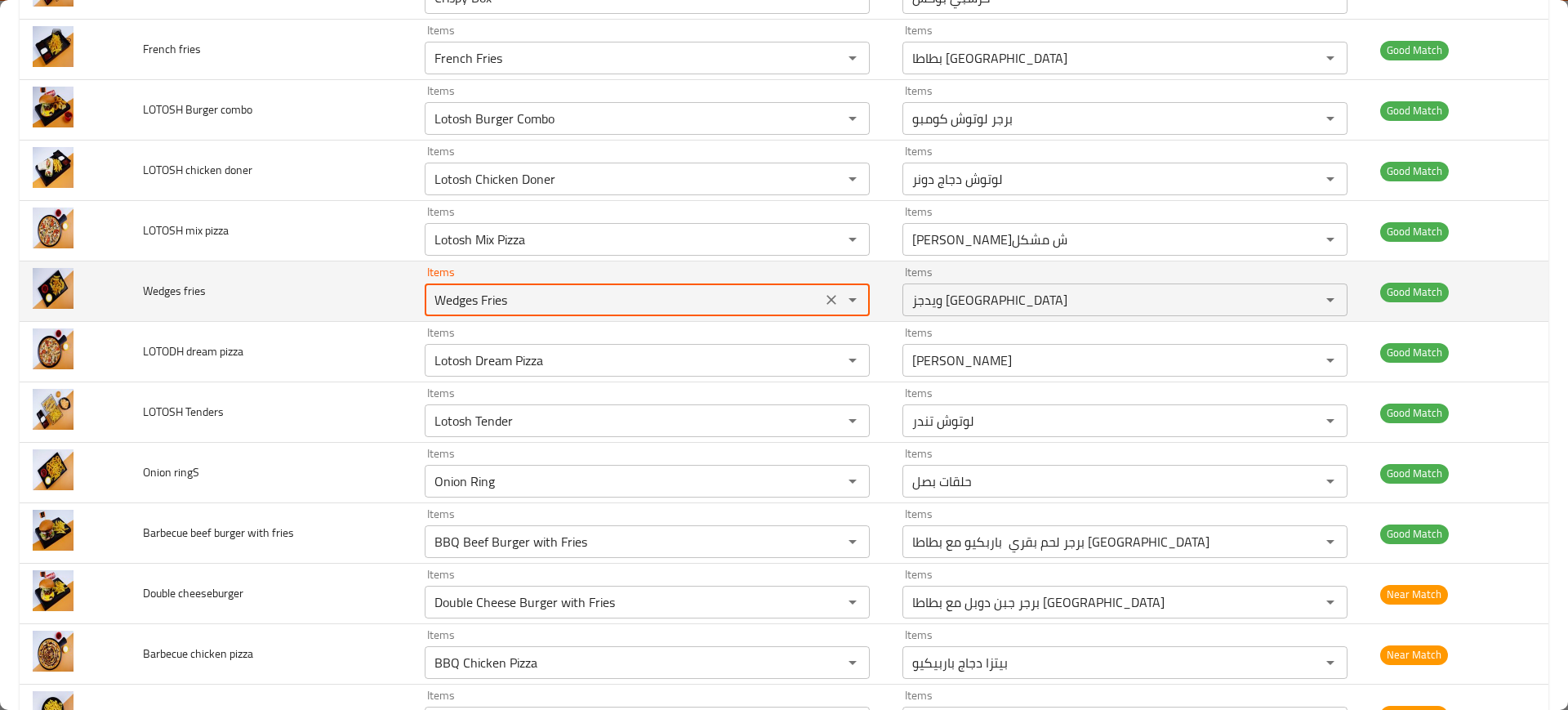
click at [441, 298] on fries "Wedges Fries" at bounding box center [623, 299] width 387 height 23
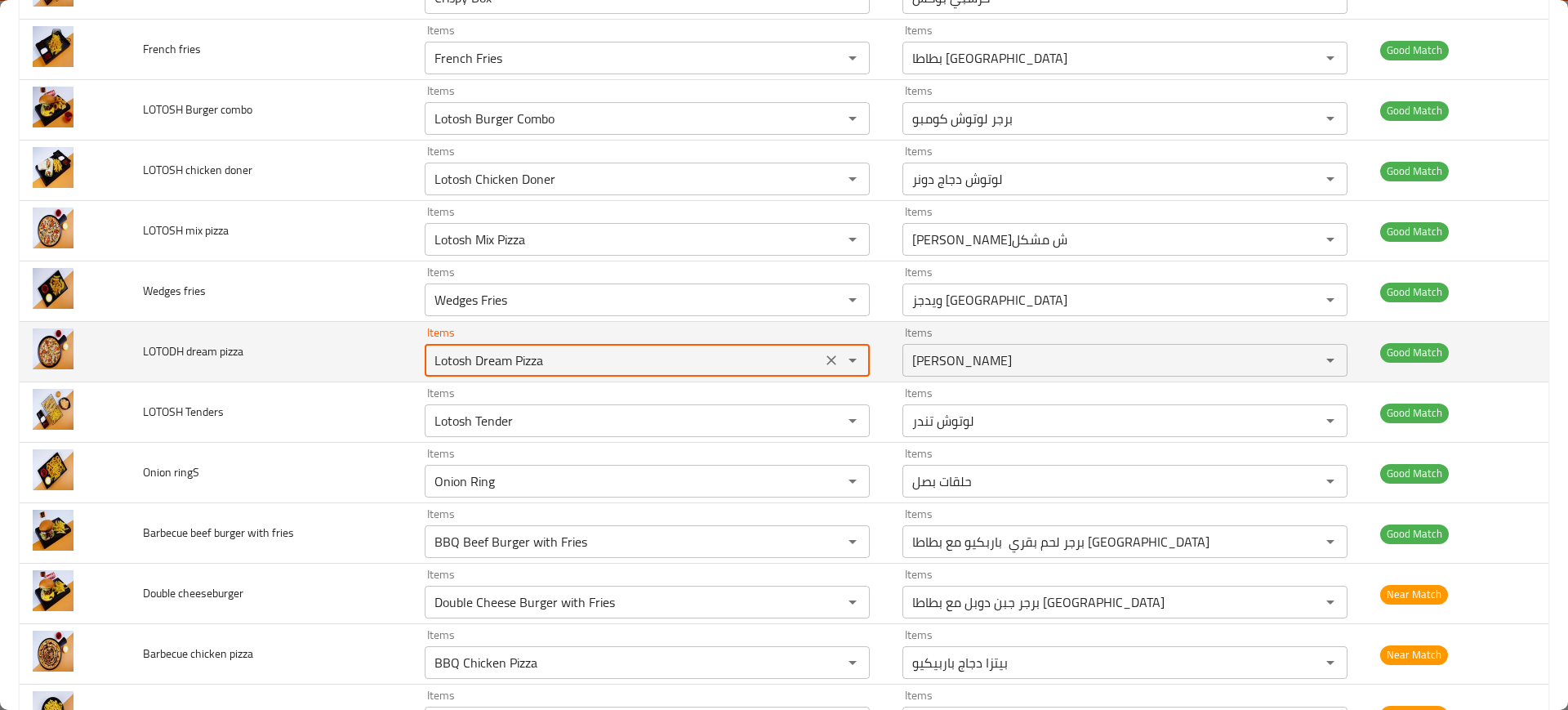
click at [489, 369] on pizza "Lotosh Dream Pizza" at bounding box center [623, 360] width 387 height 23
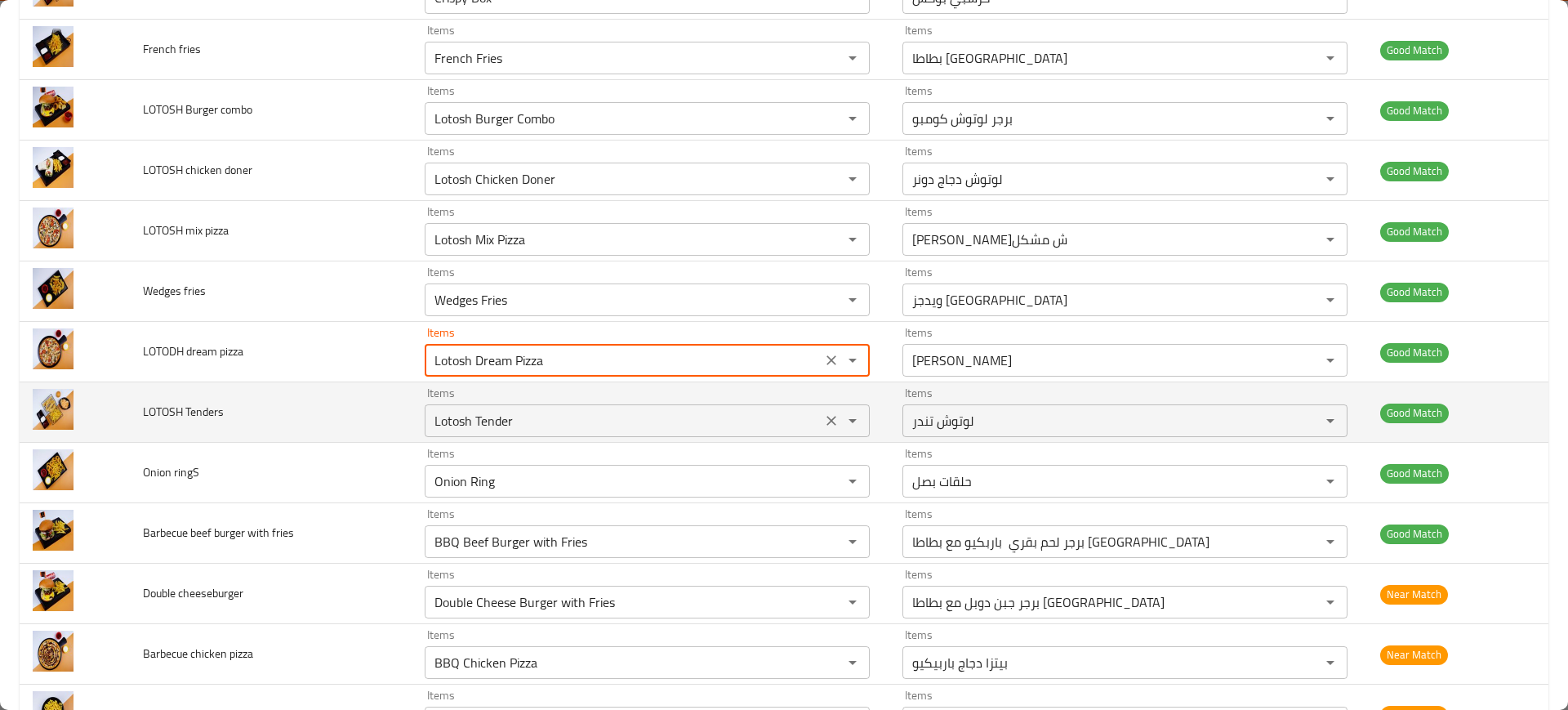
click at [500, 406] on div "Lotosh Tender Items" at bounding box center [646, 421] width 445 height 33
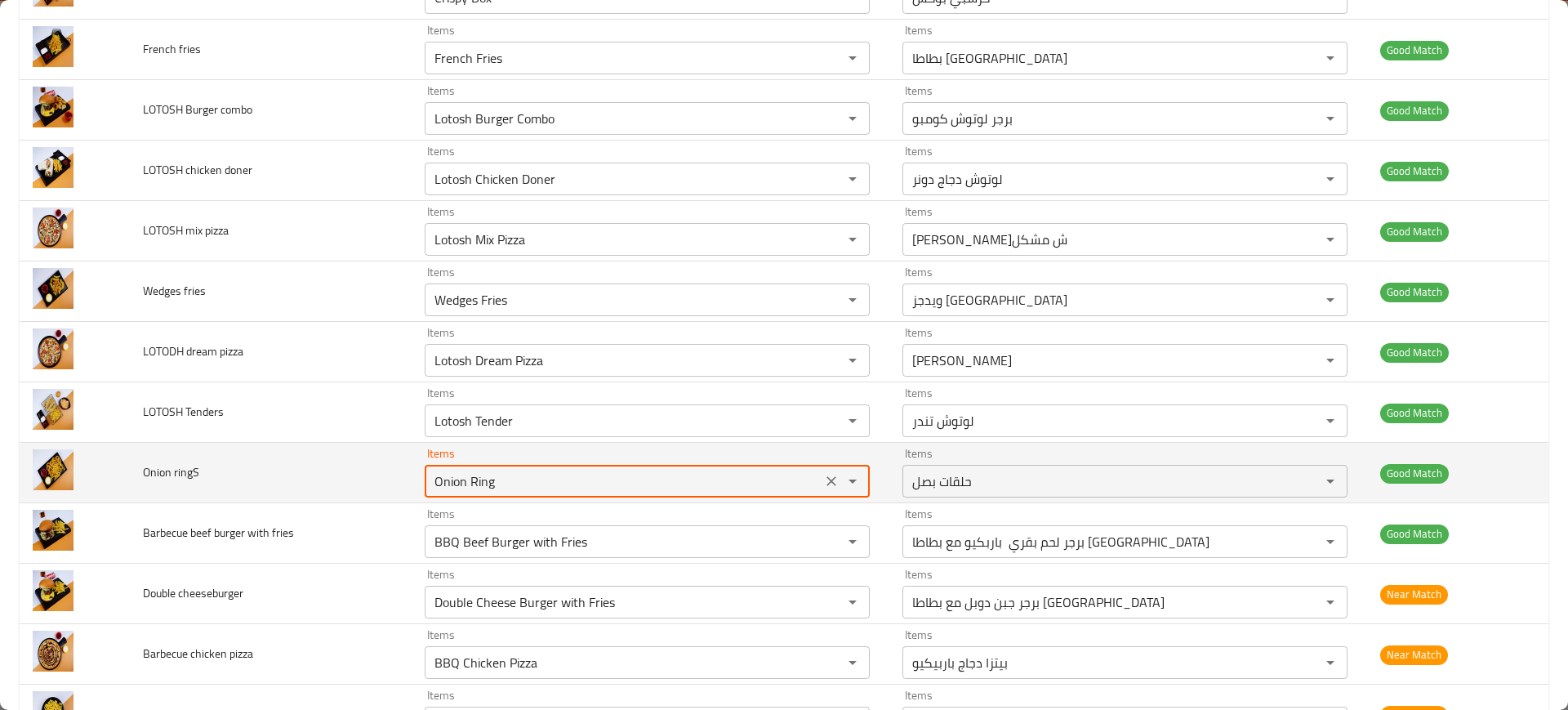
click at [509, 477] on ringS "Onion Ring" at bounding box center [623, 481] width 387 height 23
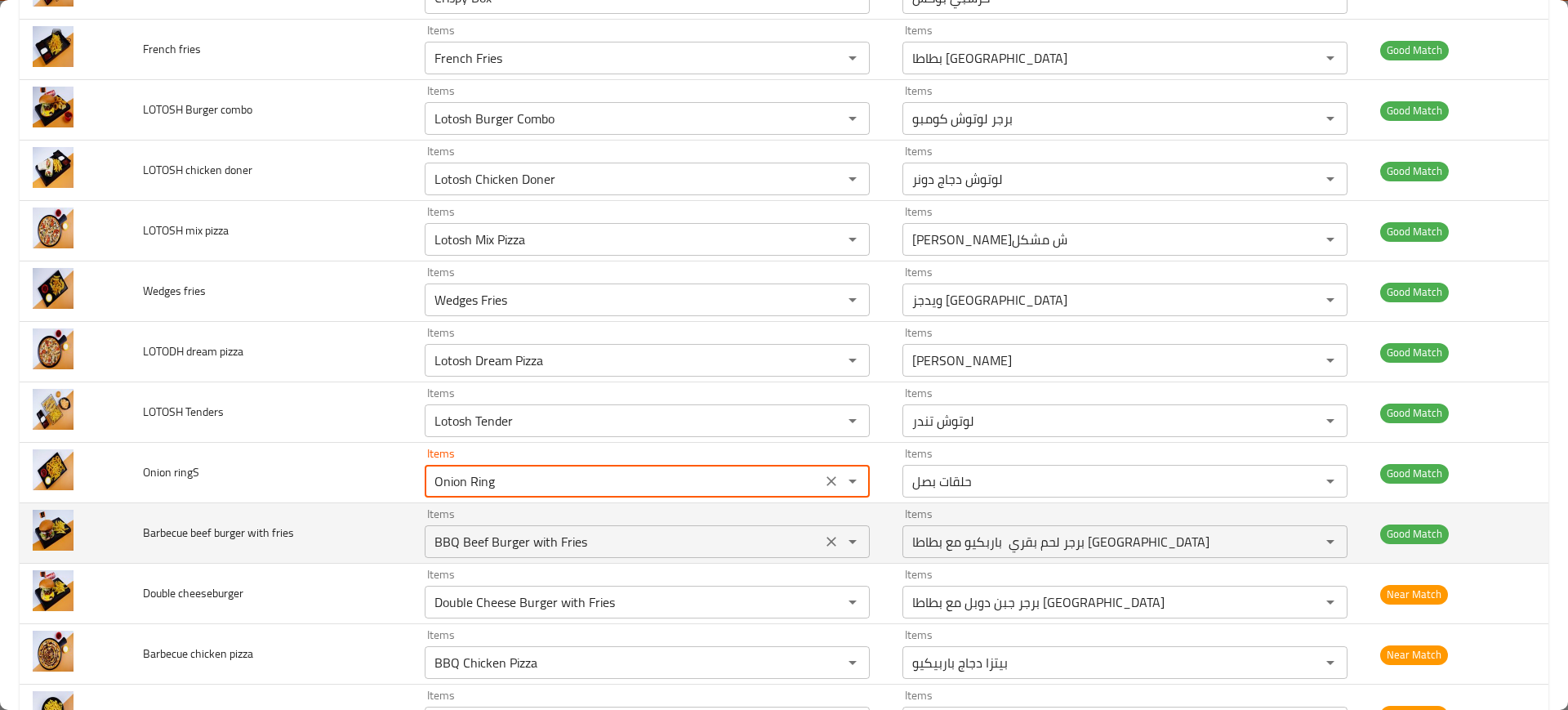
click at [504, 540] on fries "BBQ Beef Burger with Fries" at bounding box center [623, 541] width 387 height 23
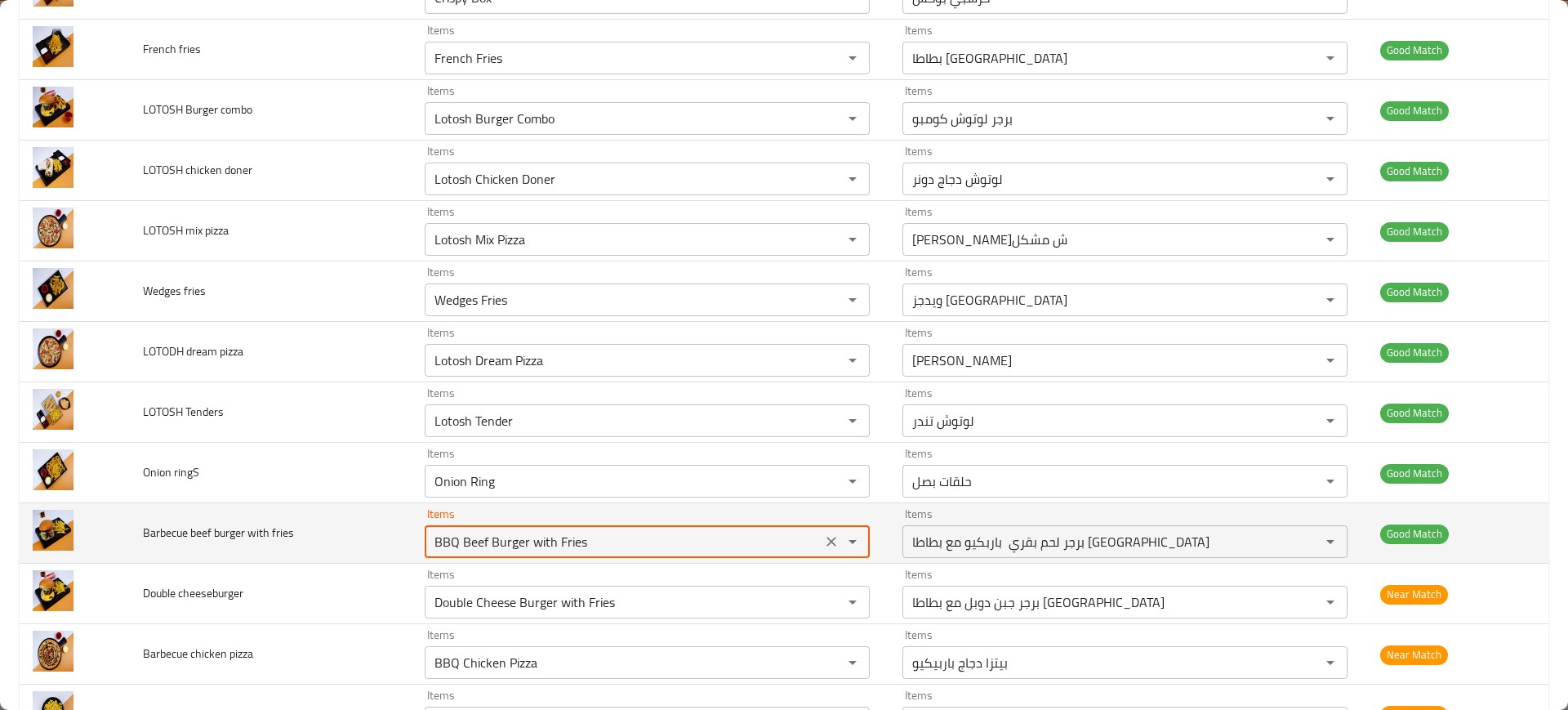
click at [504, 540] on fries "BBQ Beef Burger with Fries" at bounding box center [623, 541] width 387 height 23
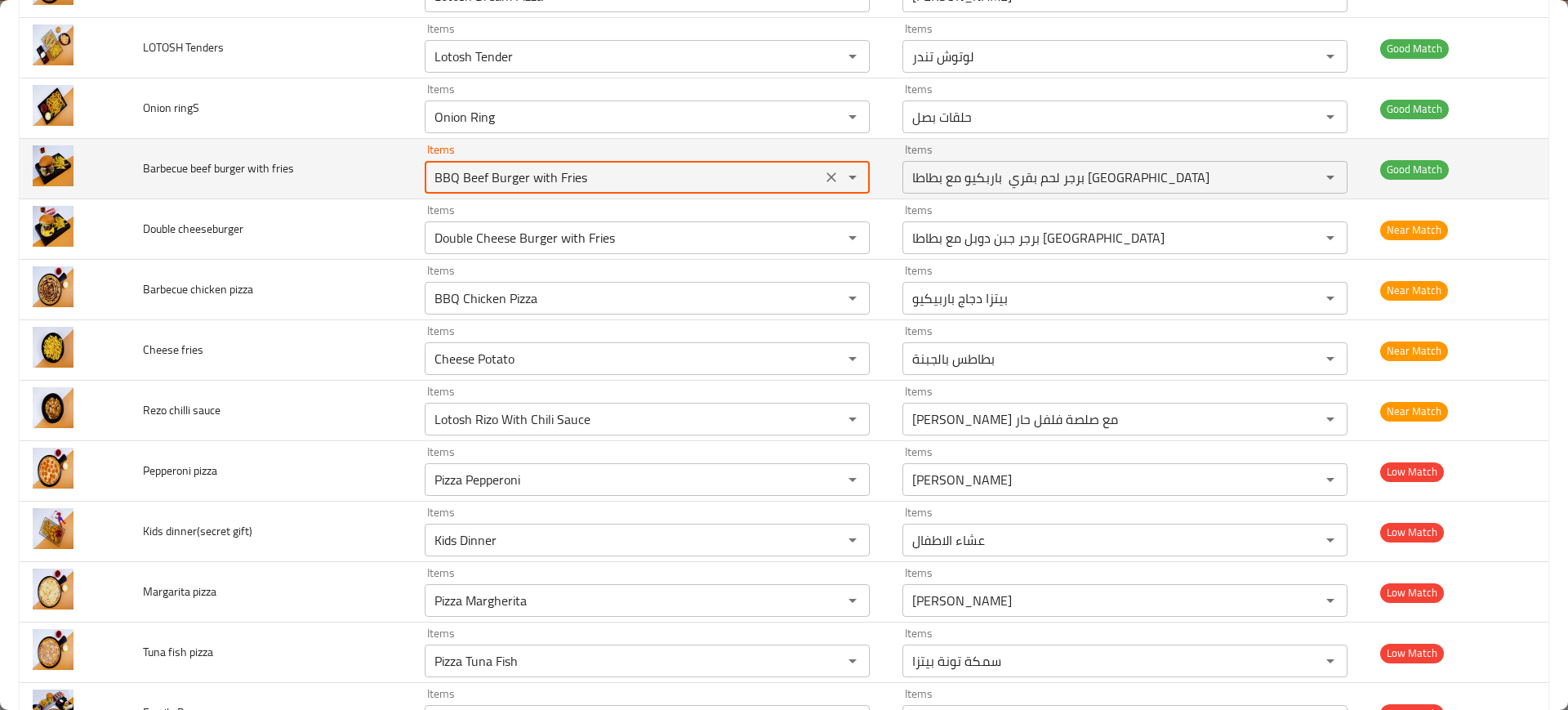
scroll to position [1053, 0]
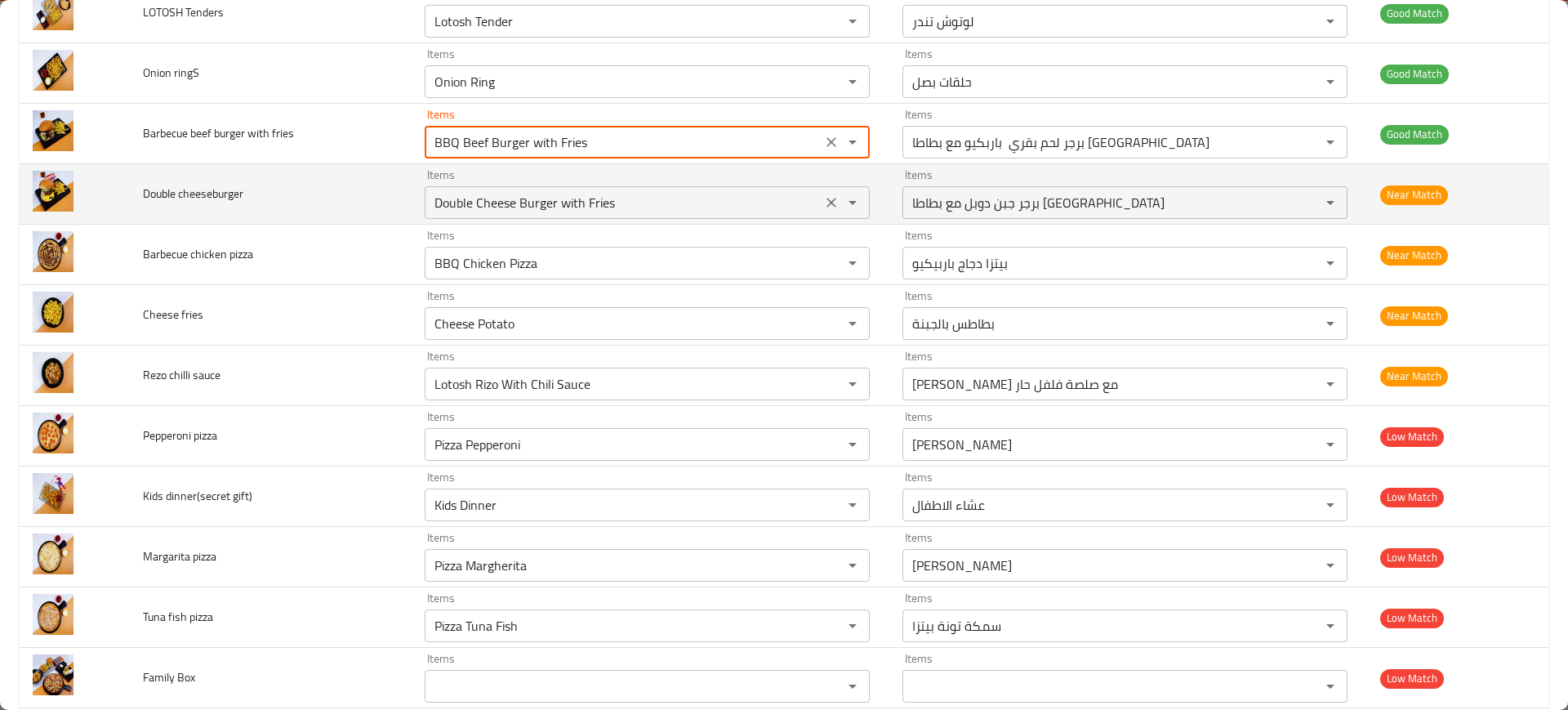
click at [564, 206] on cheeseburger "Double Cheese Burger with Fries" at bounding box center [623, 202] width 387 height 23
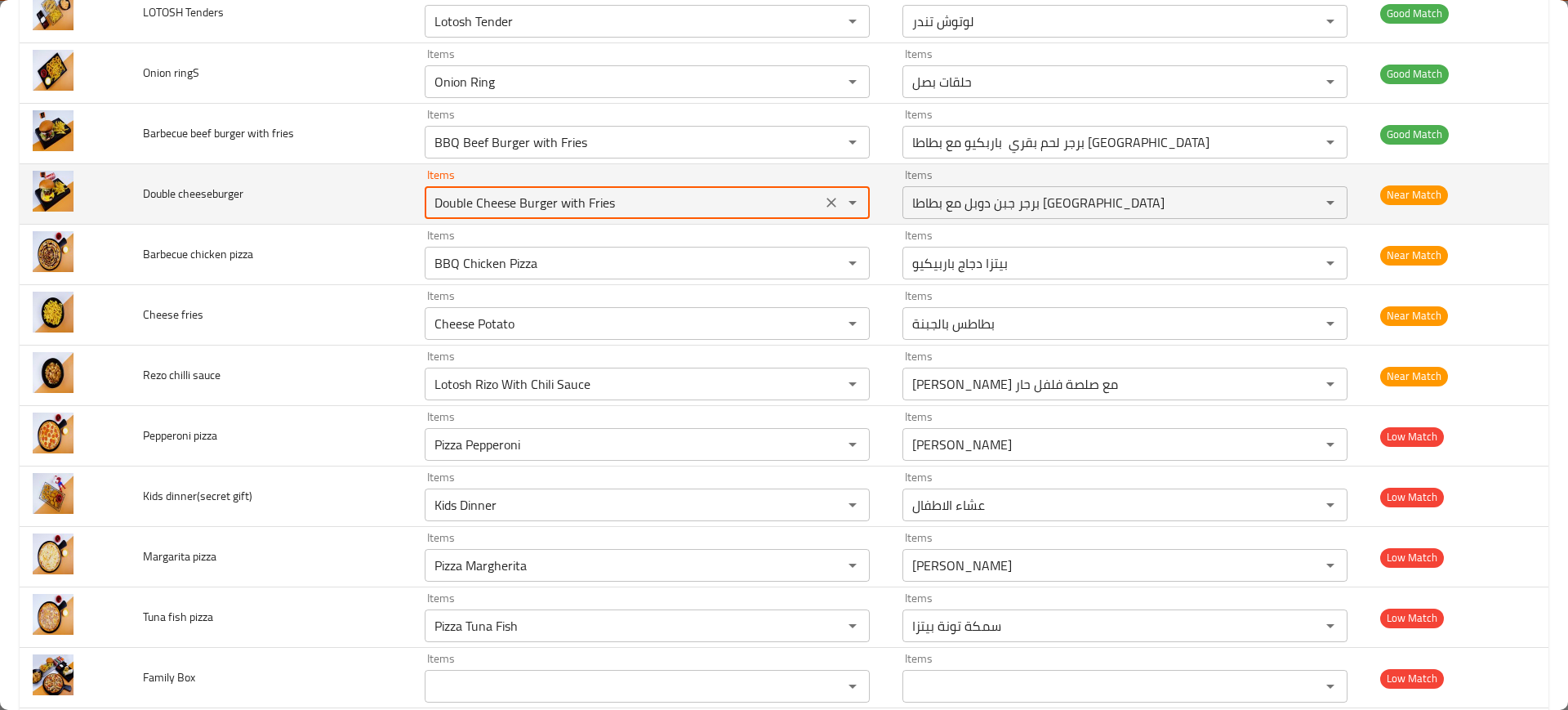
click at [564, 206] on cheeseburger "Double Cheese Burger with Fries" at bounding box center [623, 202] width 387 height 23
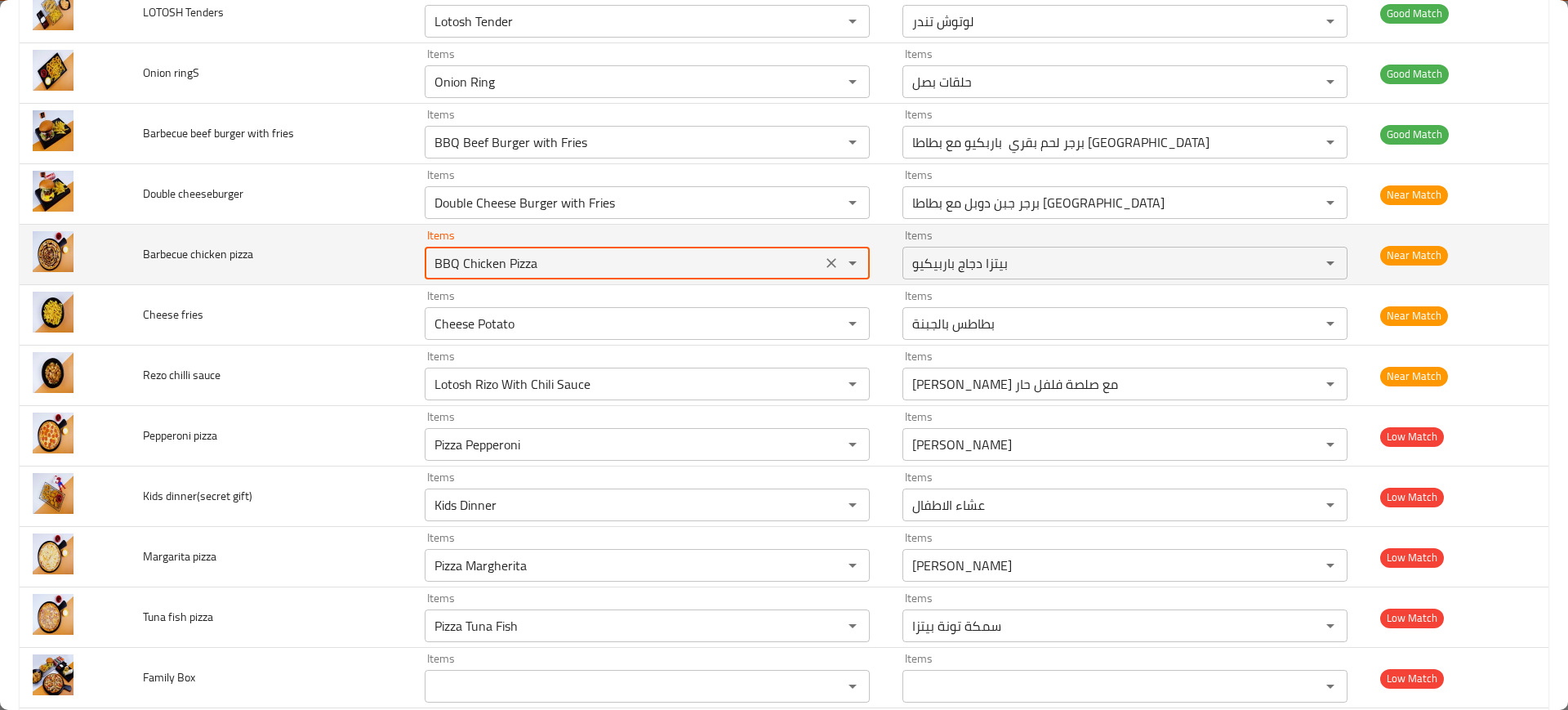
click at [575, 259] on pizza "BBQ Chicken Pizza" at bounding box center [623, 263] width 387 height 23
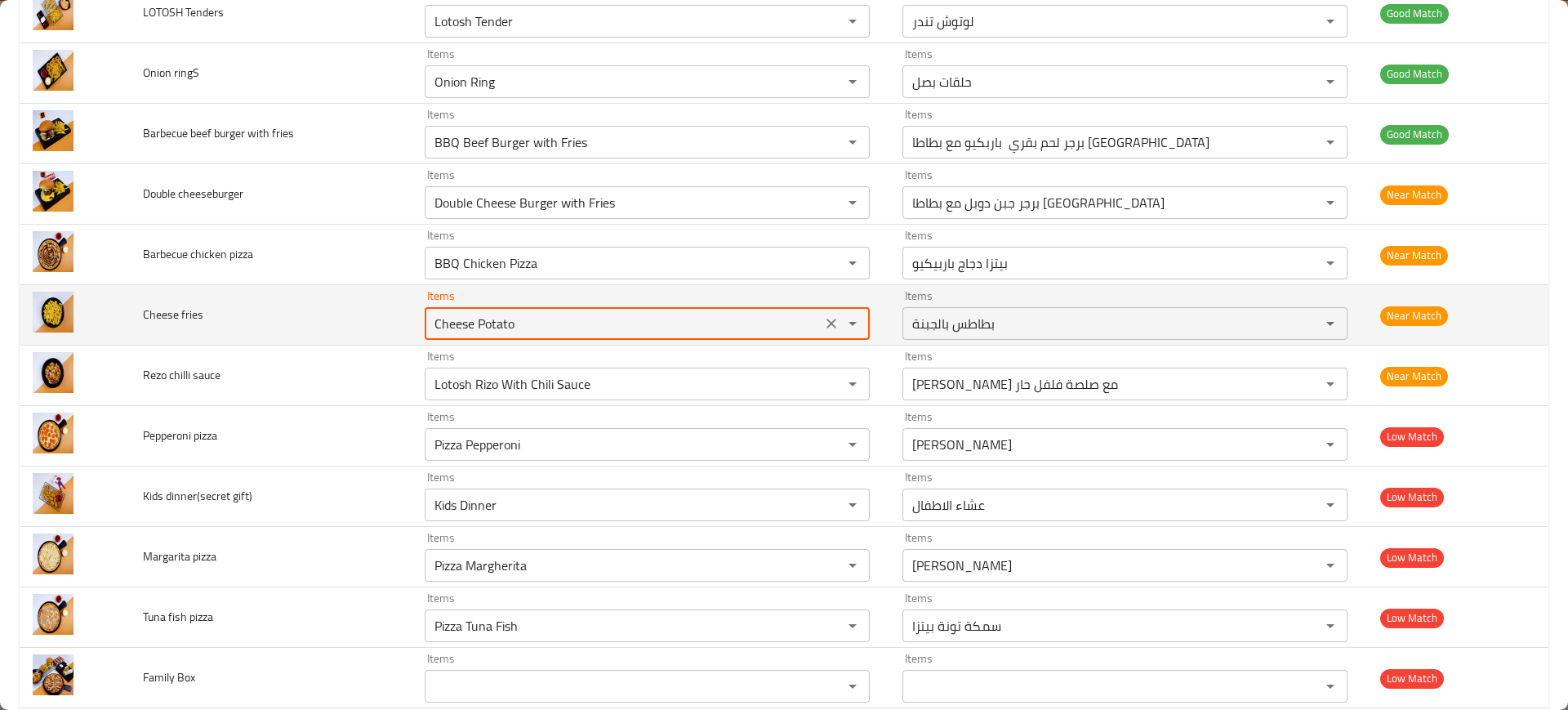
click at [587, 317] on fries "Cheese Potato" at bounding box center [623, 323] width 387 height 23
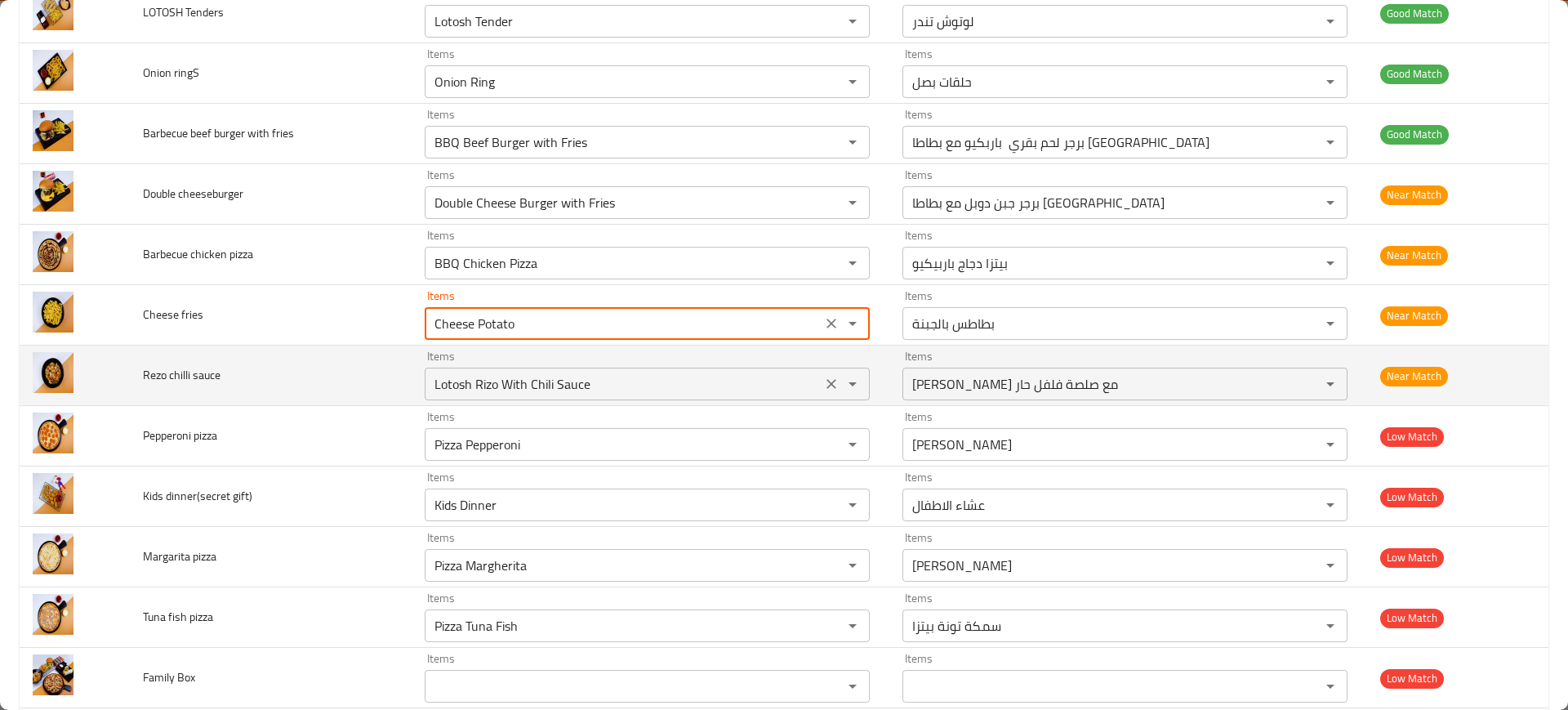
click at [545, 364] on div "Items Lotosh Rizo With Chili Sauce Items" at bounding box center [646, 375] width 445 height 50
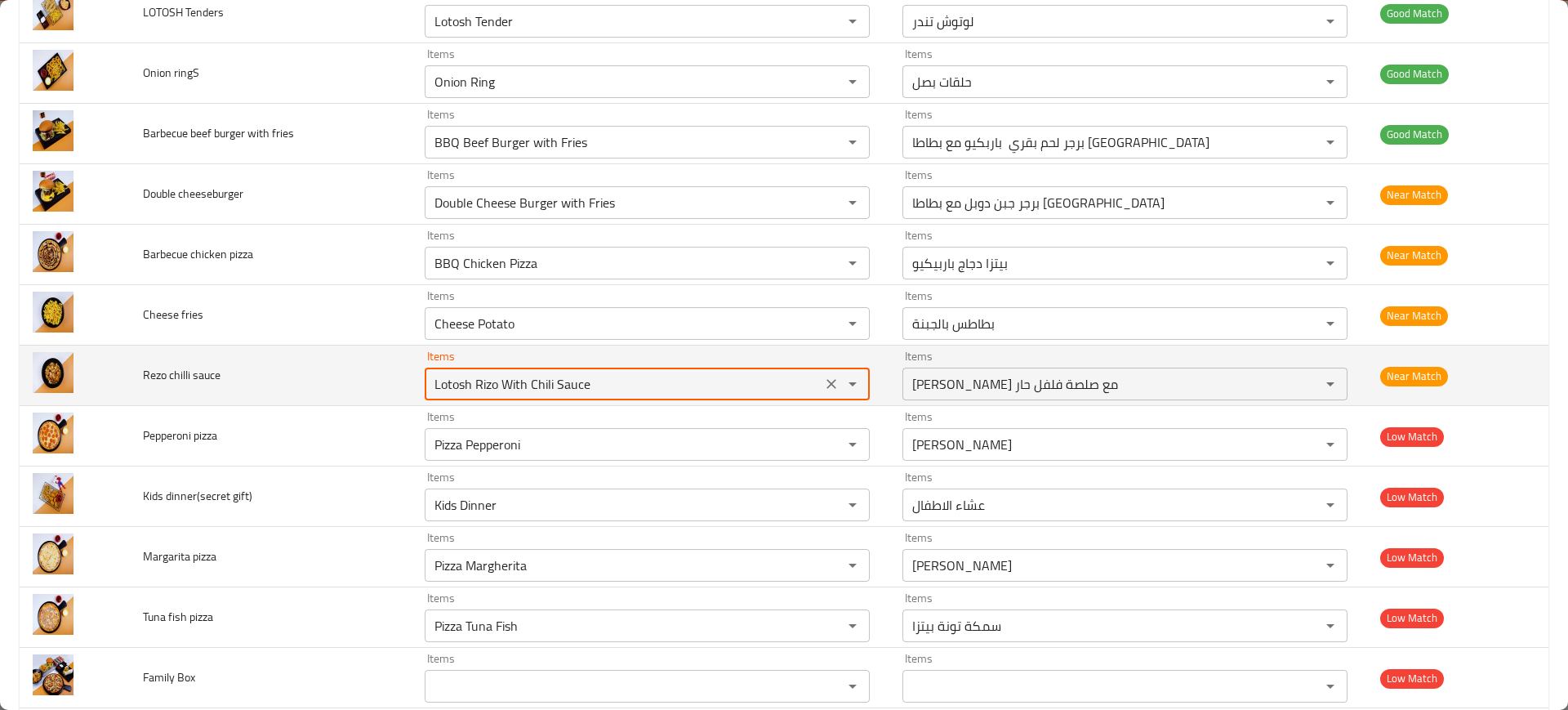
click at [545, 364] on div "Items Lotosh Rizo With Chili Sauce Items" at bounding box center [646, 375] width 445 height 50
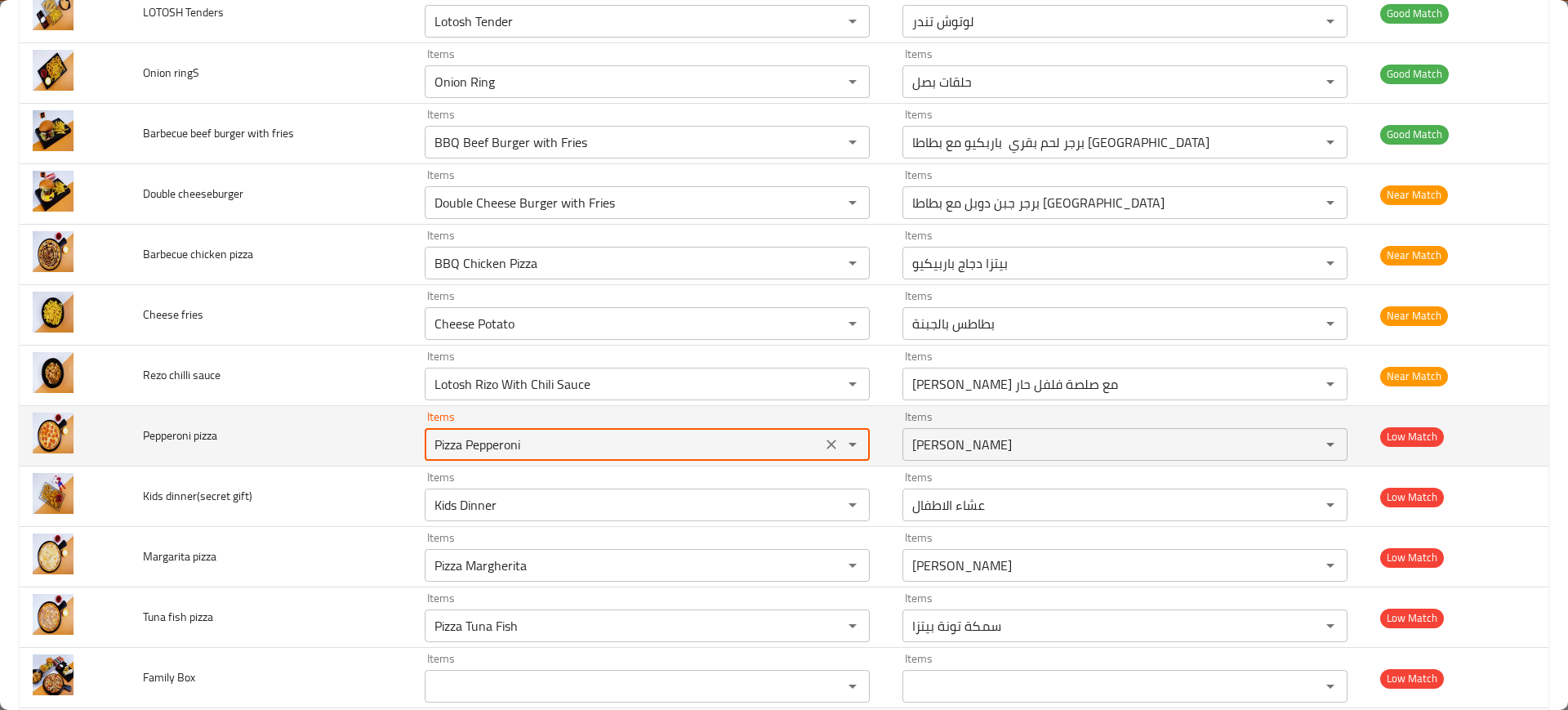
click at [543, 449] on pizza "Pizza Pepperoni" at bounding box center [623, 444] width 387 height 23
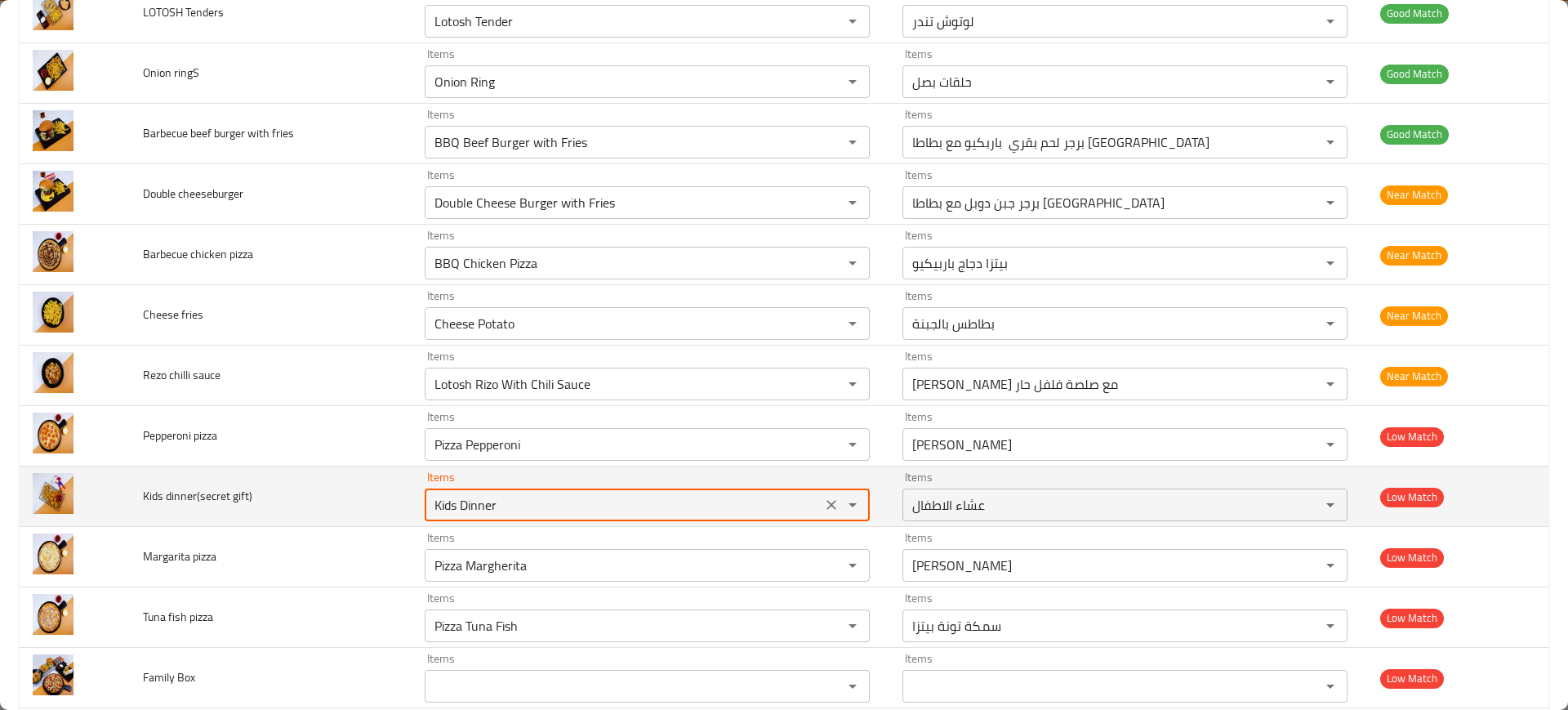
click at [548, 497] on gift\) "Kids Dinner" at bounding box center [623, 504] width 387 height 23
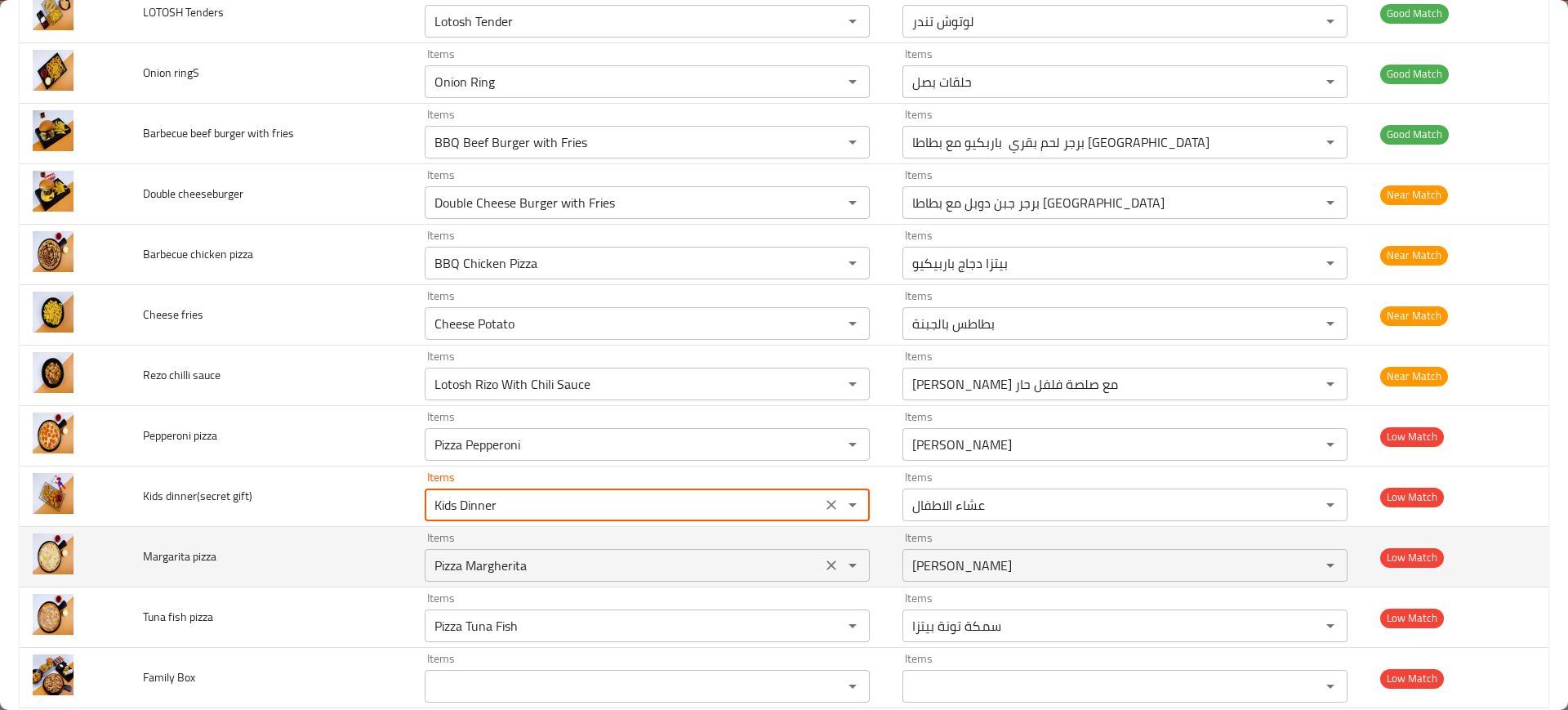
click at [554, 560] on pizza "Pizza Margherita" at bounding box center [623, 565] width 387 height 23
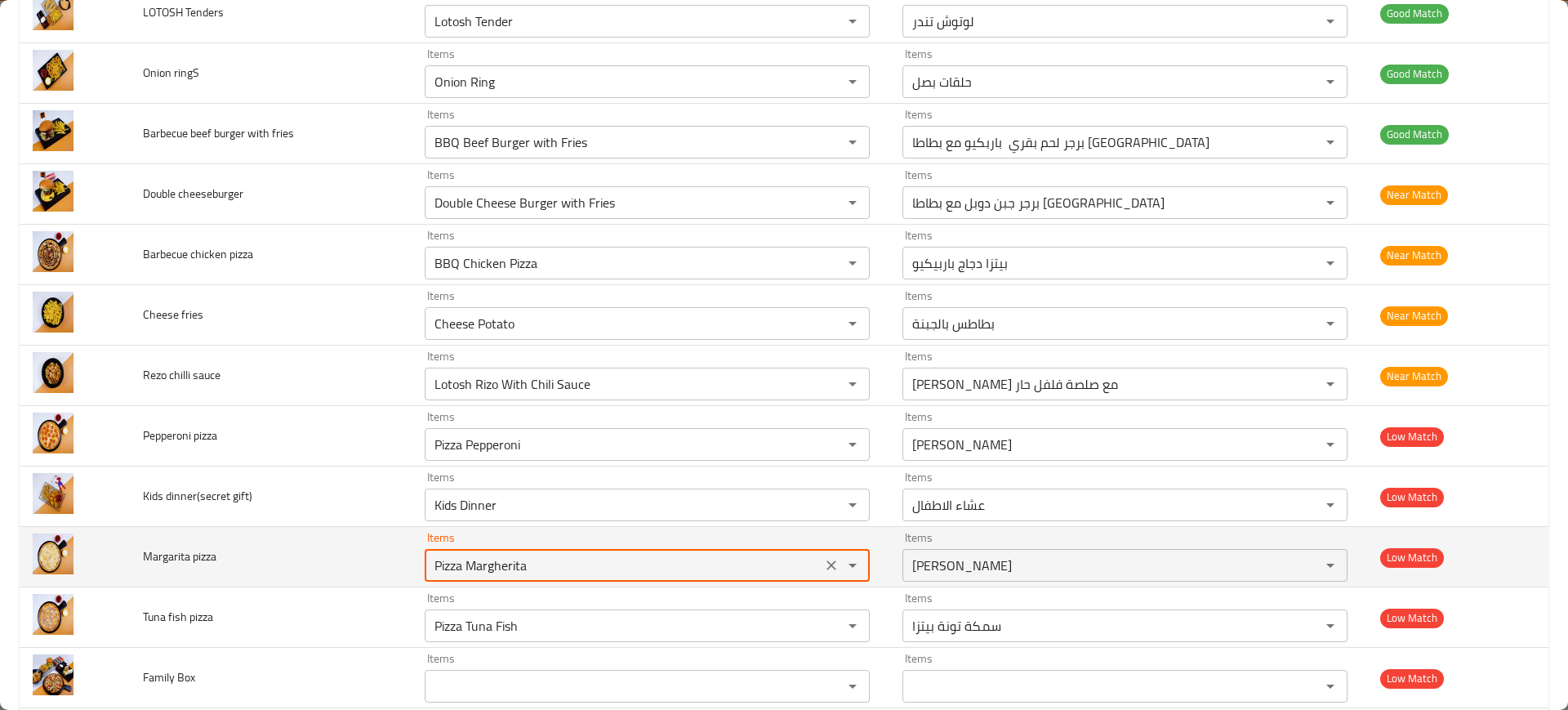
click at [554, 560] on pizza "Pizza Margherita" at bounding box center [623, 565] width 387 height 23
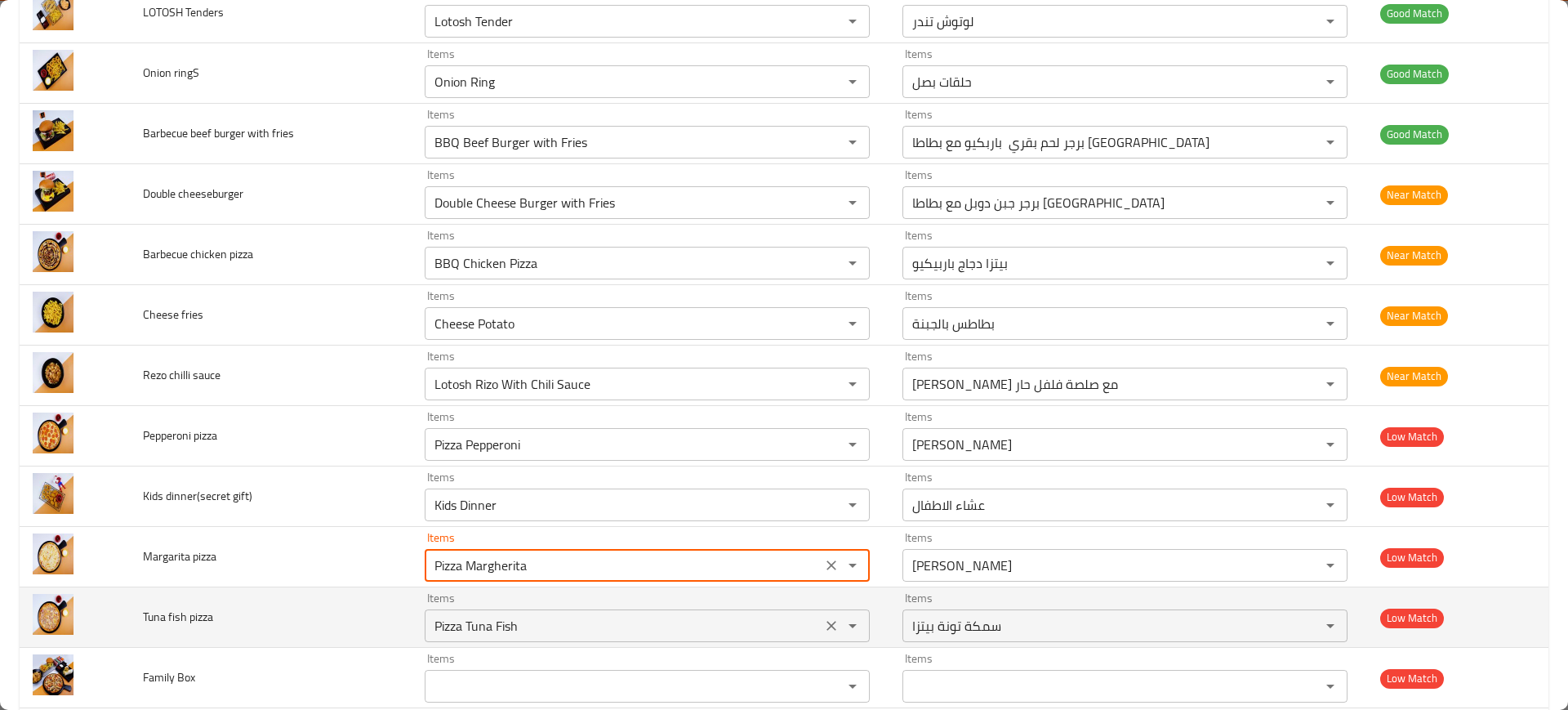
click at [500, 617] on pizza "Pizza Tuna Fish" at bounding box center [623, 625] width 387 height 23
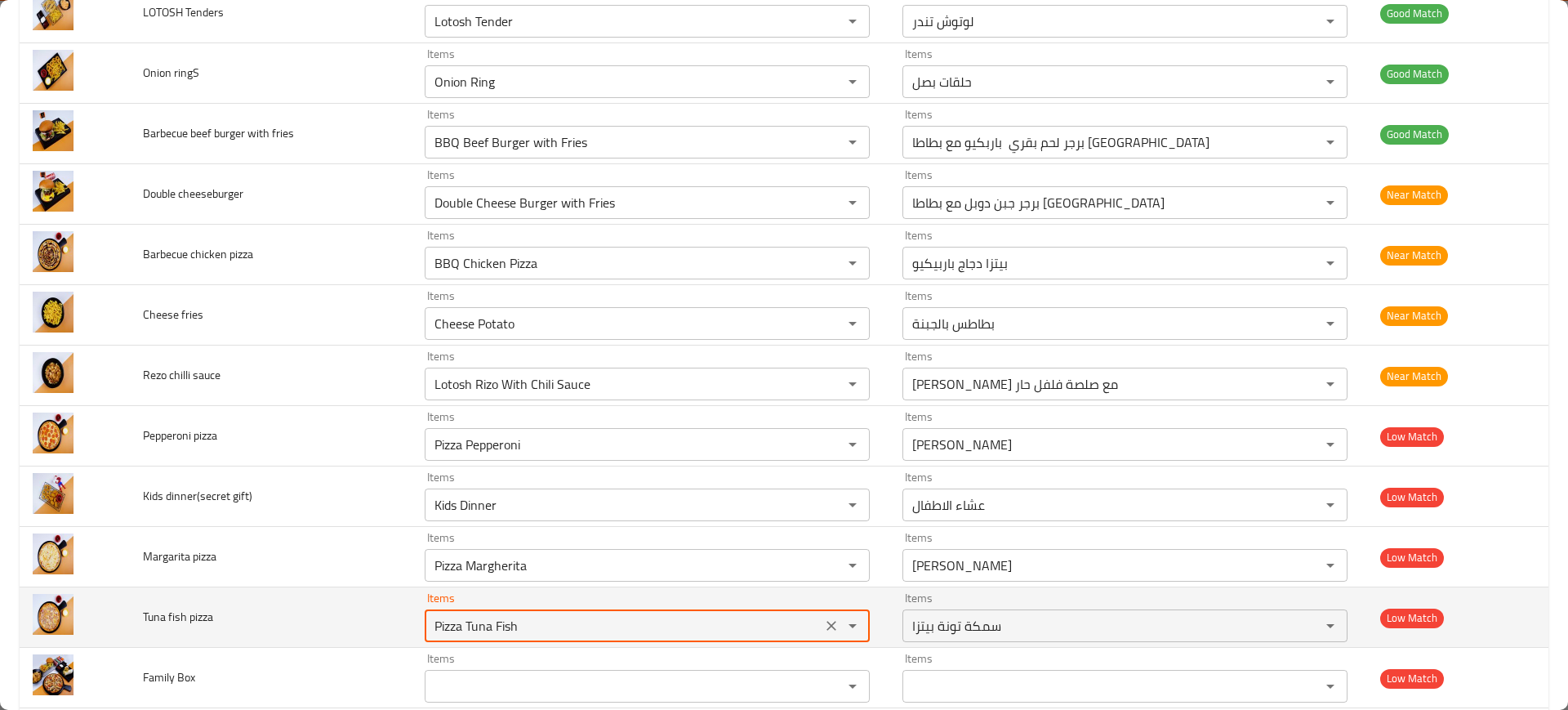
click at [500, 617] on pizza "Pizza Tuna Fish" at bounding box center [623, 625] width 387 height 23
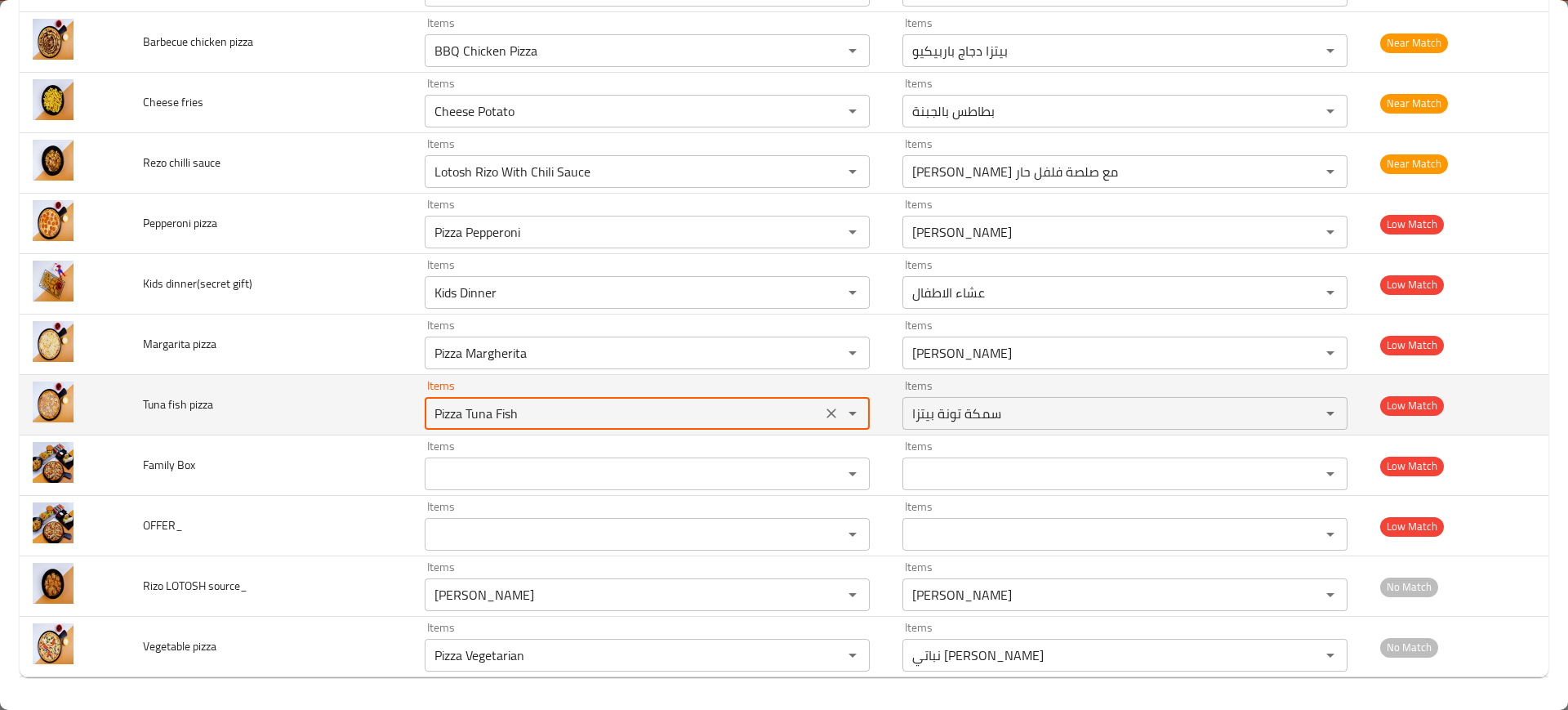
scroll to position [1266, 0]
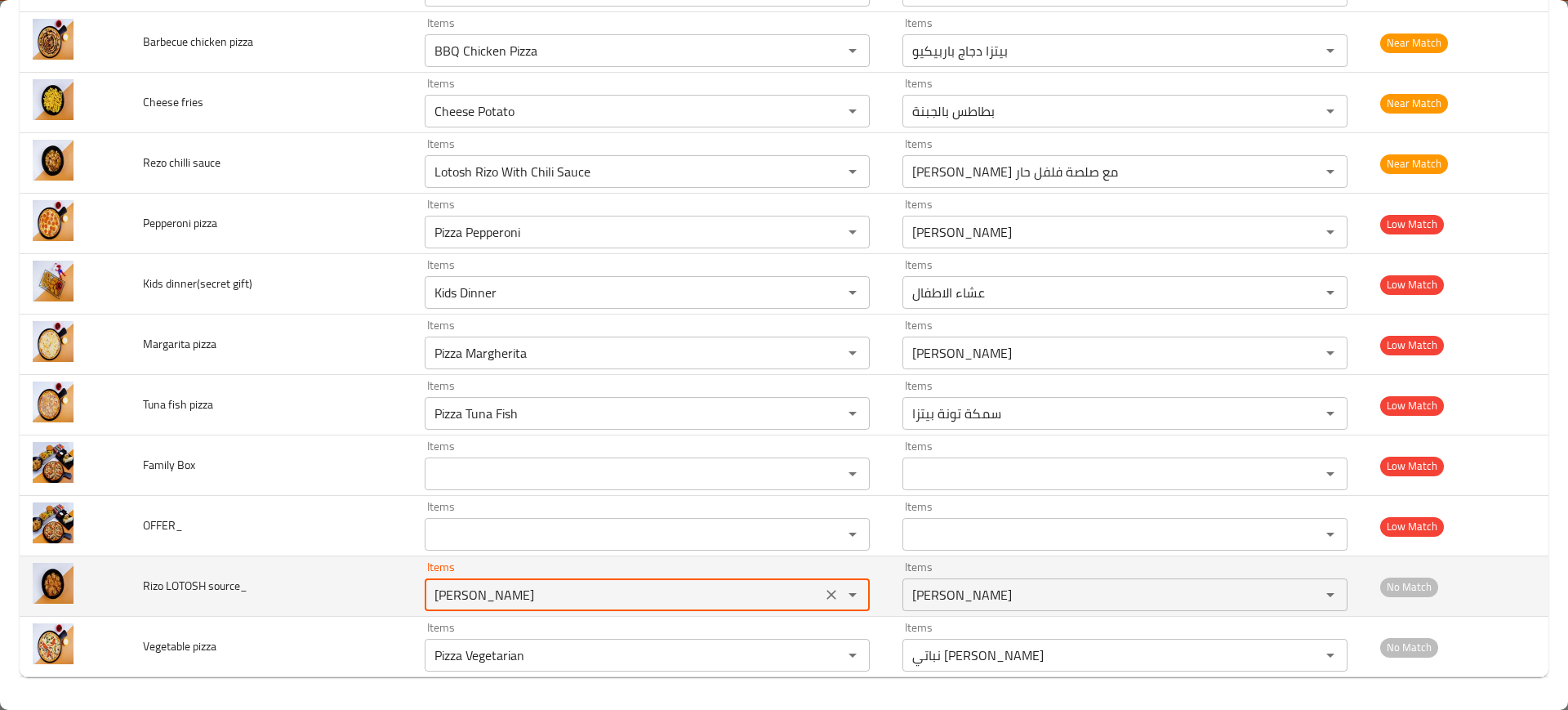
click at [478, 604] on source_ "Lotosh Rizo" at bounding box center [623, 594] width 387 height 23
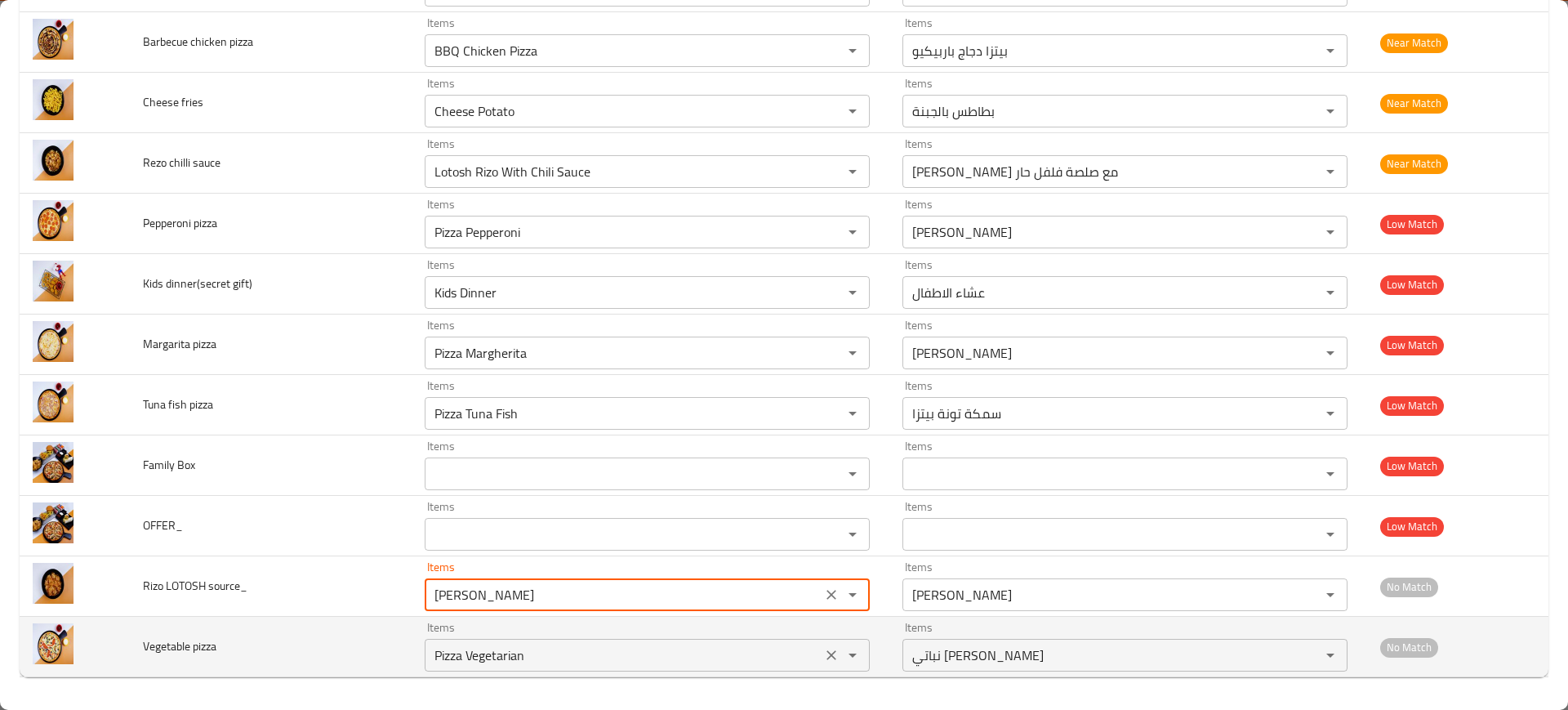
click at [502, 641] on div "Pizza Vegetarian Items" at bounding box center [646, 655] width 445 height 33
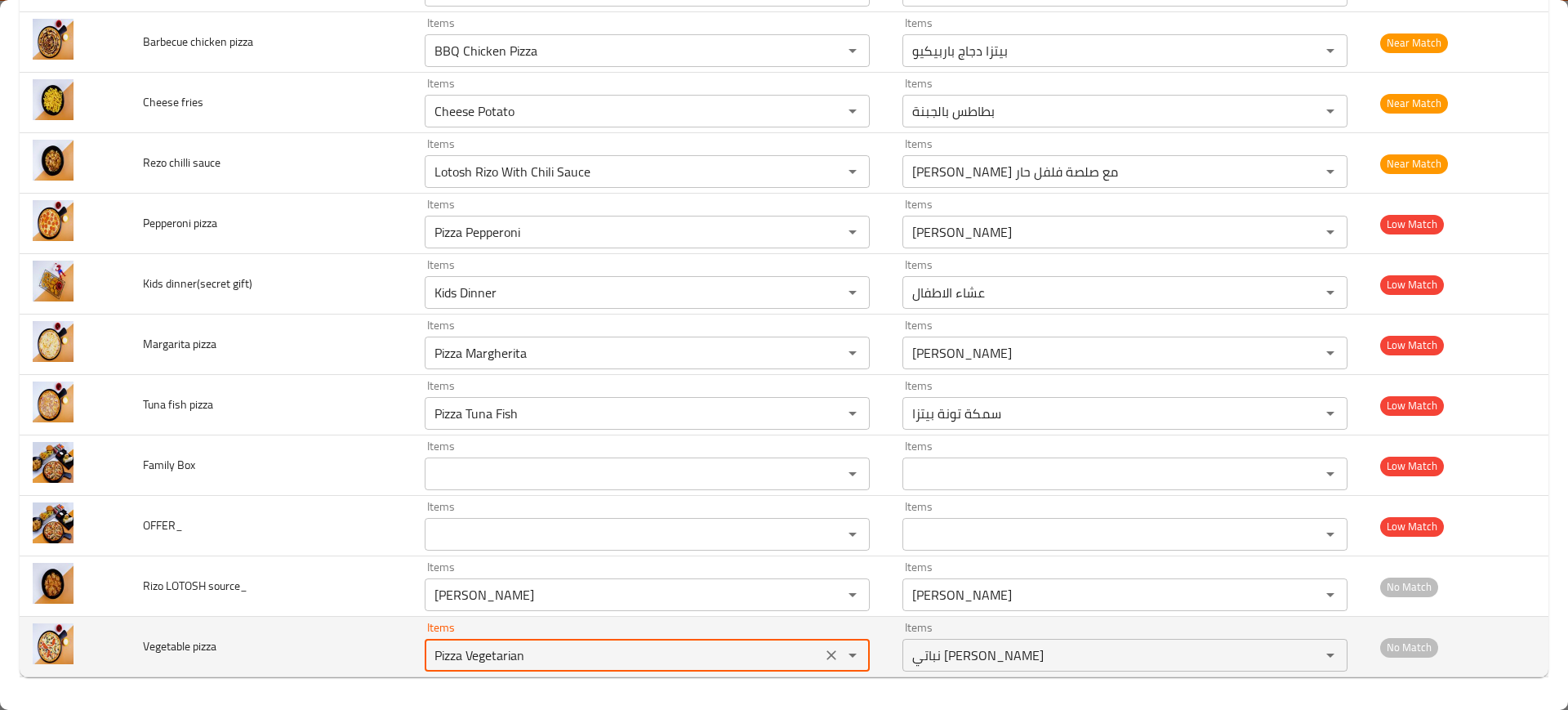
click at [502, 641] on div "Pizza Vegetarian Items" at bounding box center [646, 655] width 445 height 33
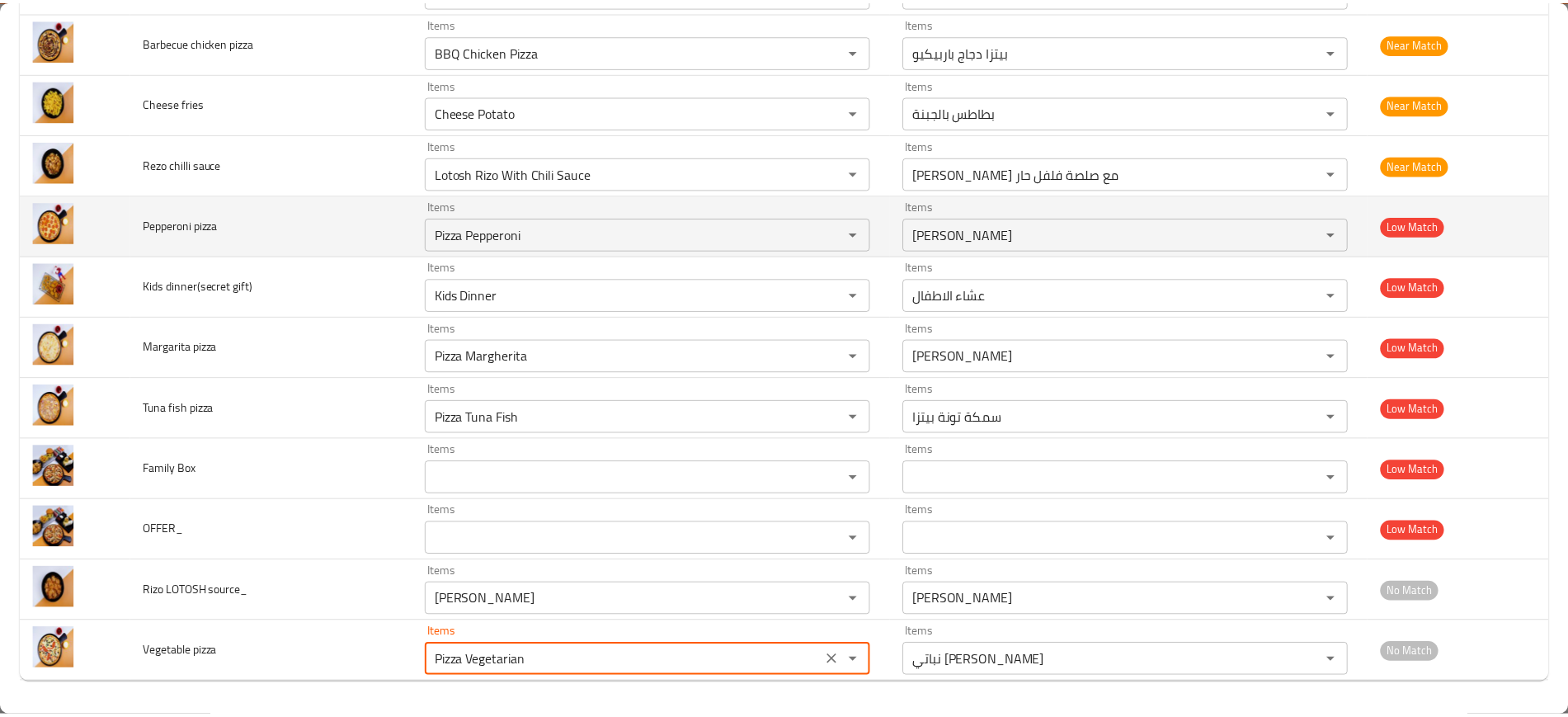
scroll to position [0, 0]
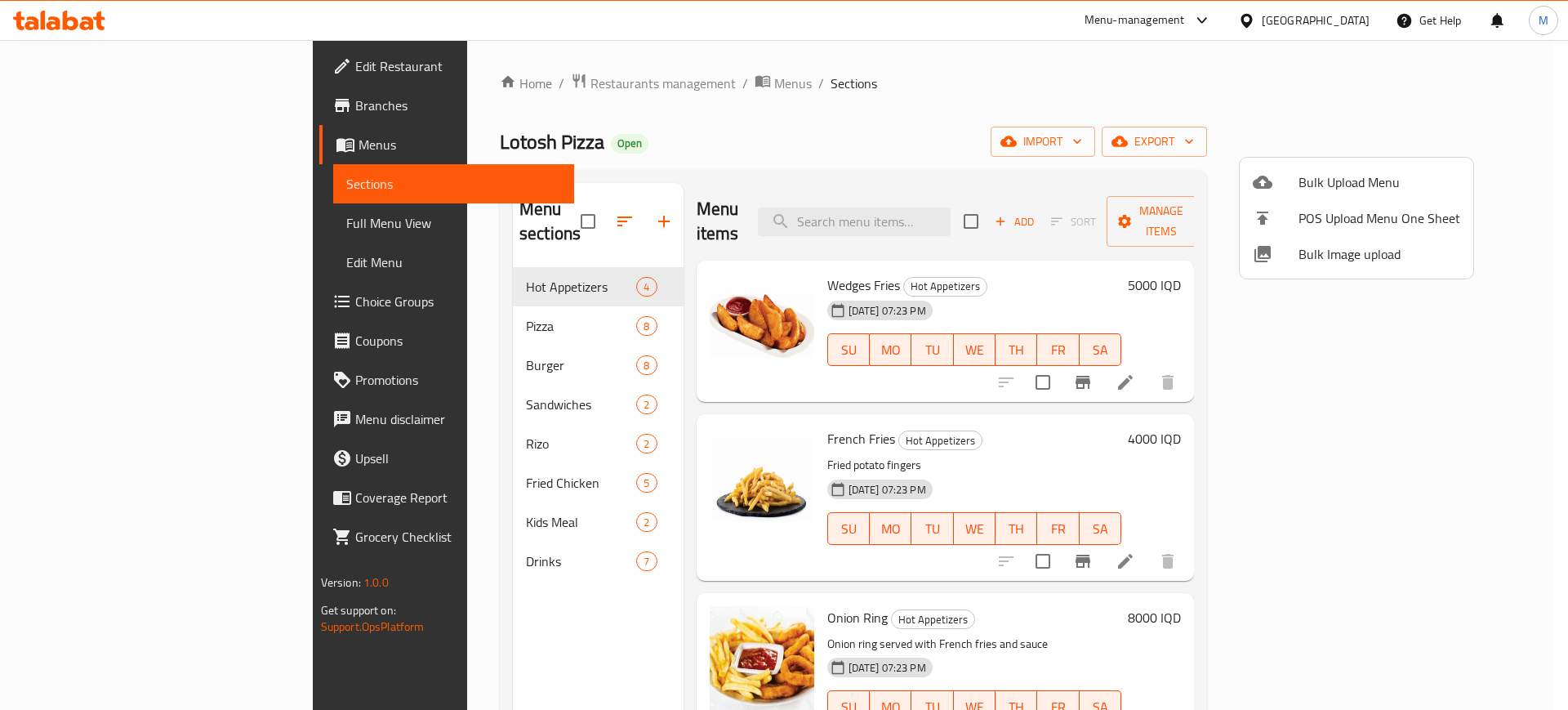
click at [348, 149] on div at bounding box center [784, 355] width 1568 height 710
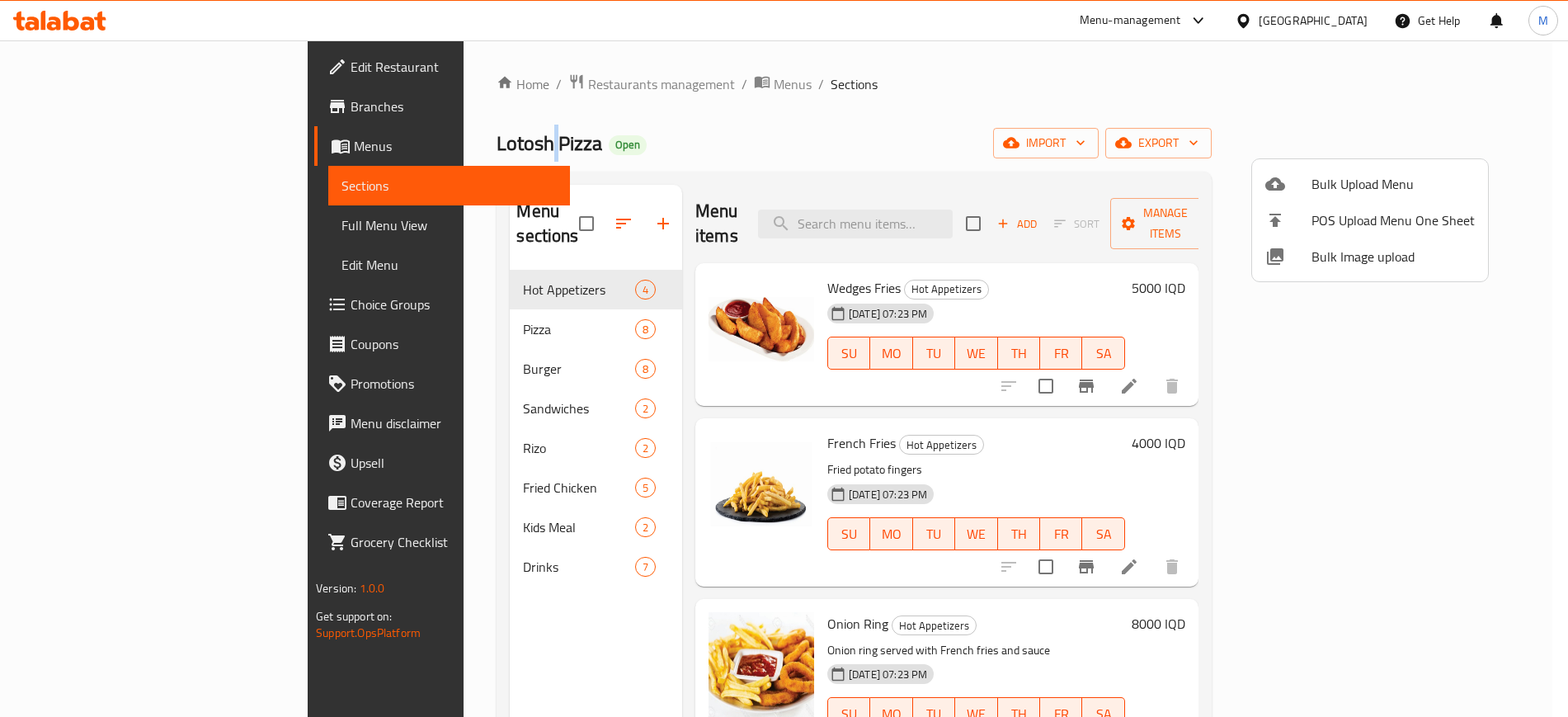
click at [497, 151] on span "Lotosh Pizza" at bounding box center [550, 143] width 106 height 37
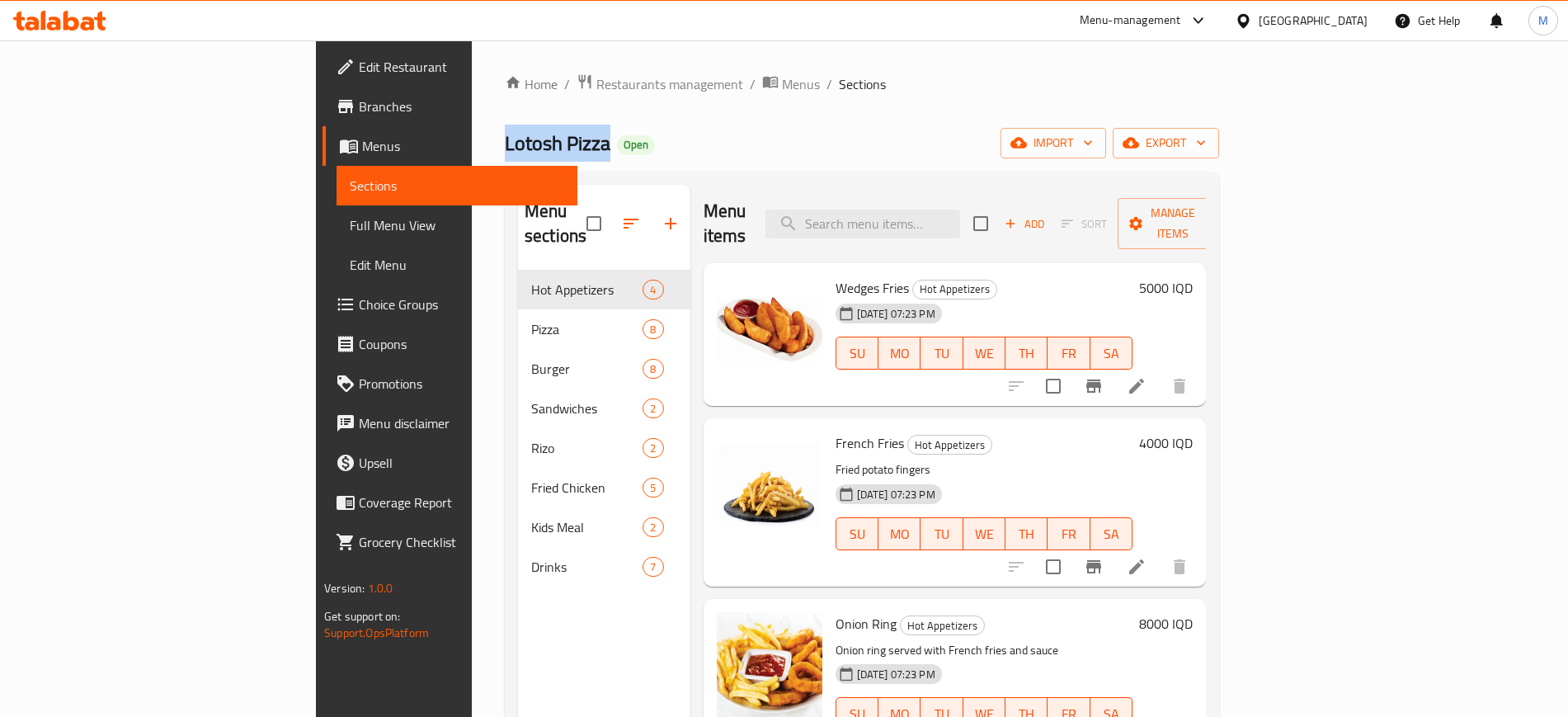
click at [505, 151] on span "Lotosh Pizza" at bounding box center [558, 143] width 106 height 37
copy span "Lotosh Pizza"
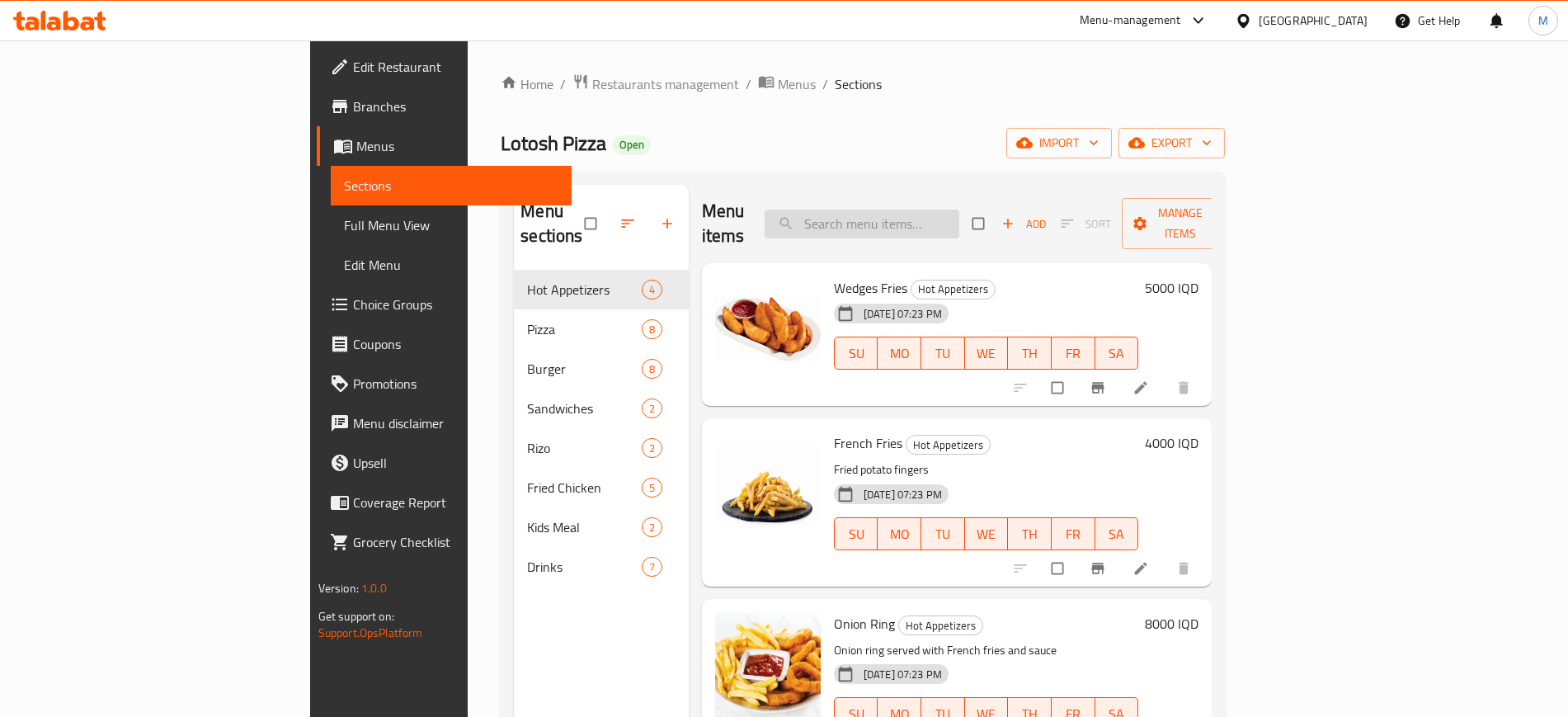
click at [950, 213] on input "search" at bounding box center [861, 224] width 194 height 29
paste input "Lotosh Chicken Doner"
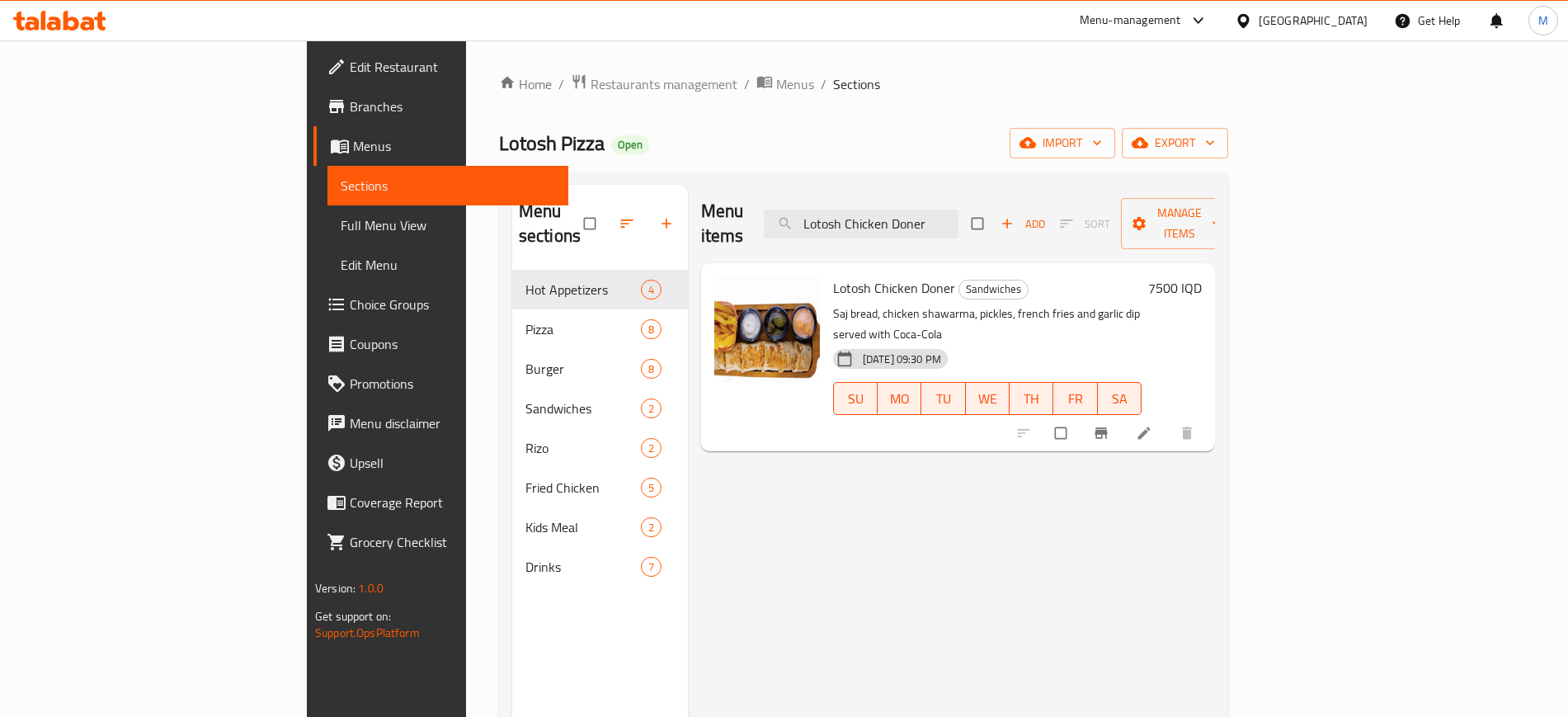
paste input "Burger Combo"
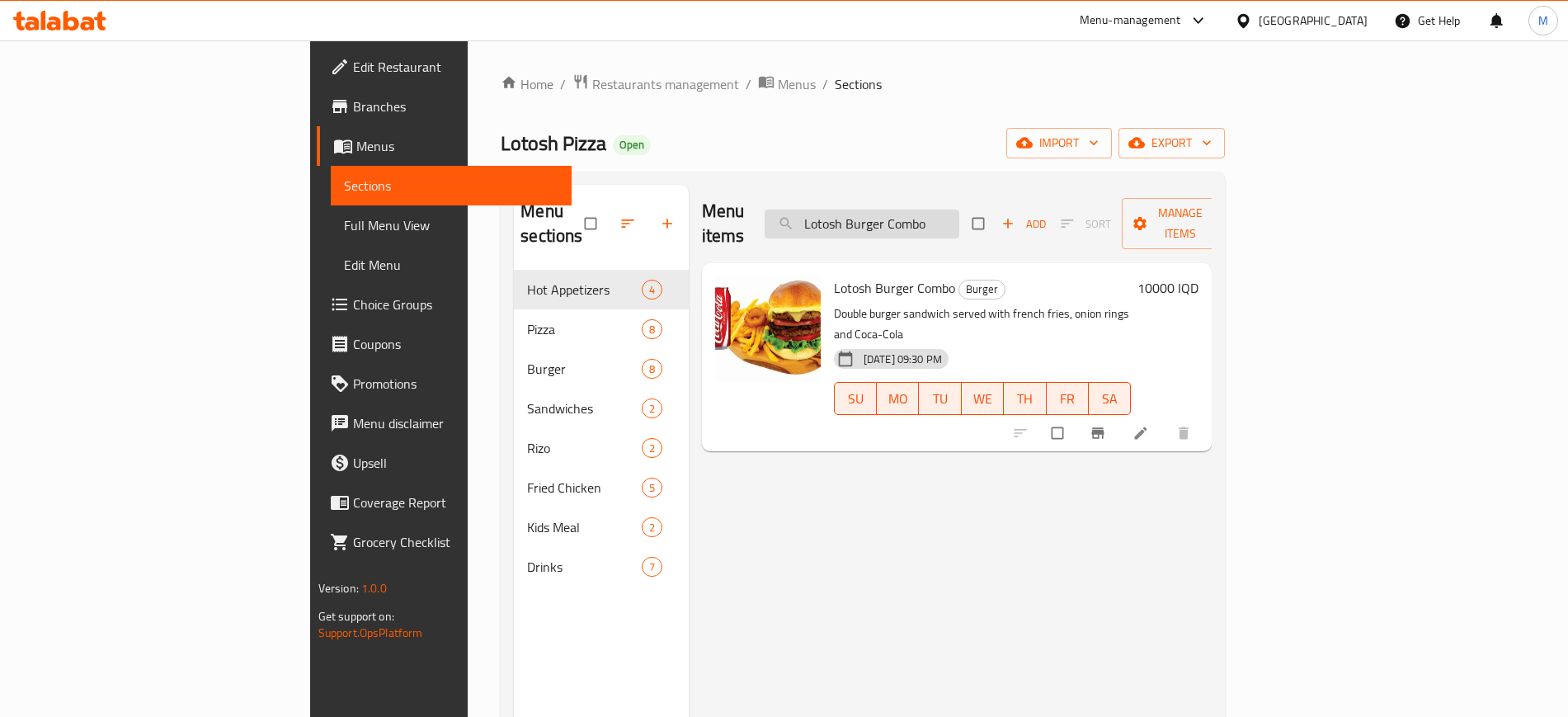
click at [960, 210] on input "Lotosh Burger Combo" at bounding box center [861, 224] width 194 height 29
paste input "Crispy Box"
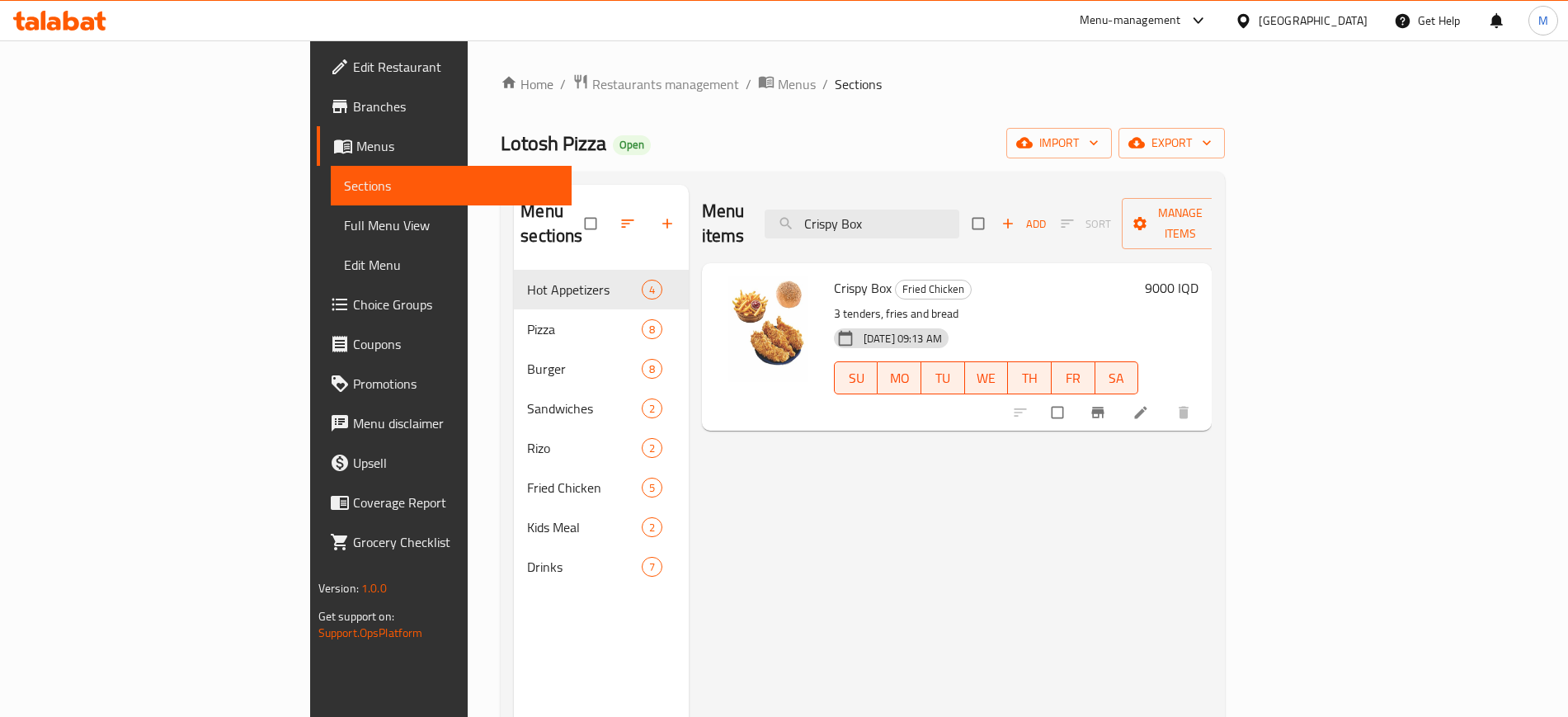
paste input "[PERSON_NAME] Wings"
click at [960, 210] on input "Chicken Wings" at bounding box center [861, 224] width 194 height 29
paste input "Leg"
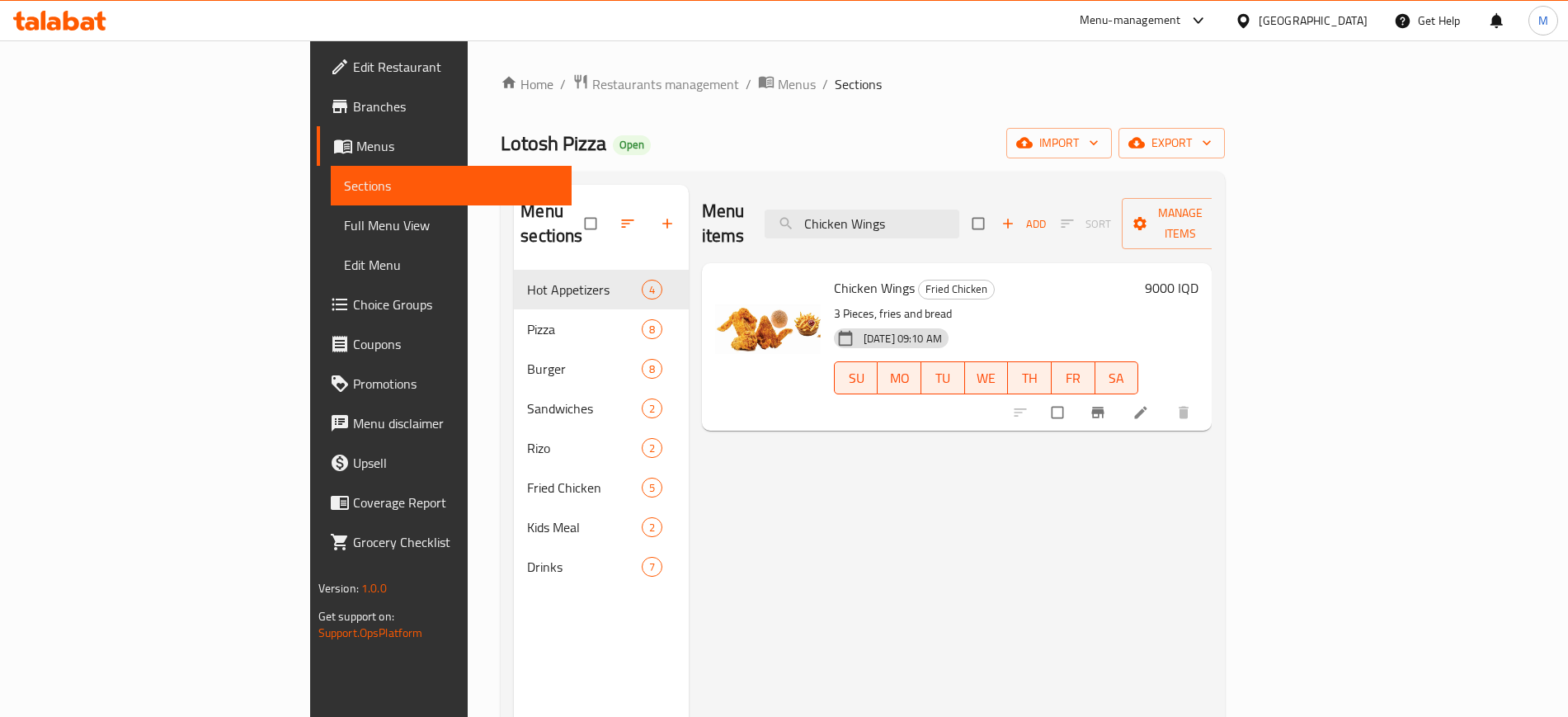
paste input "Crispy Burger"
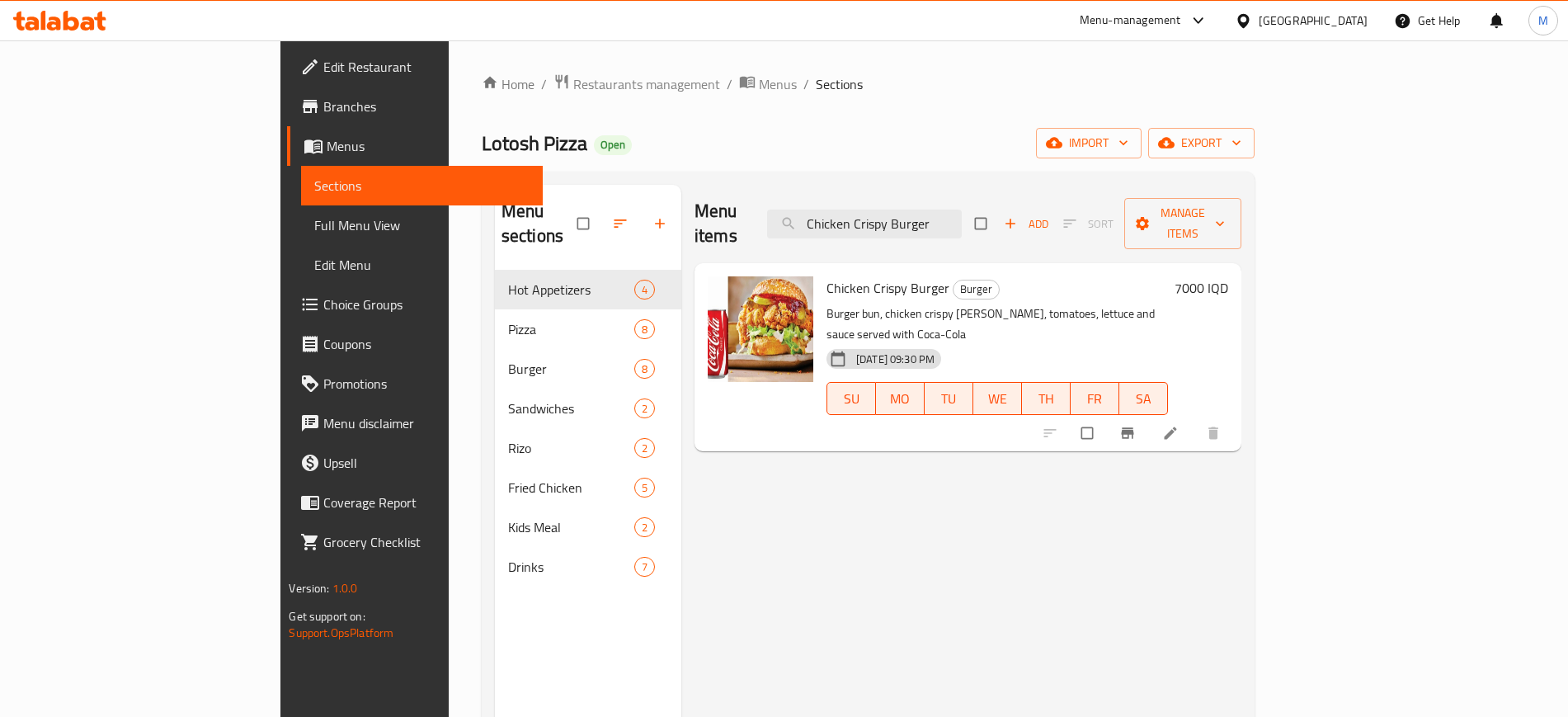
paste input "[PERSON_NAME]"
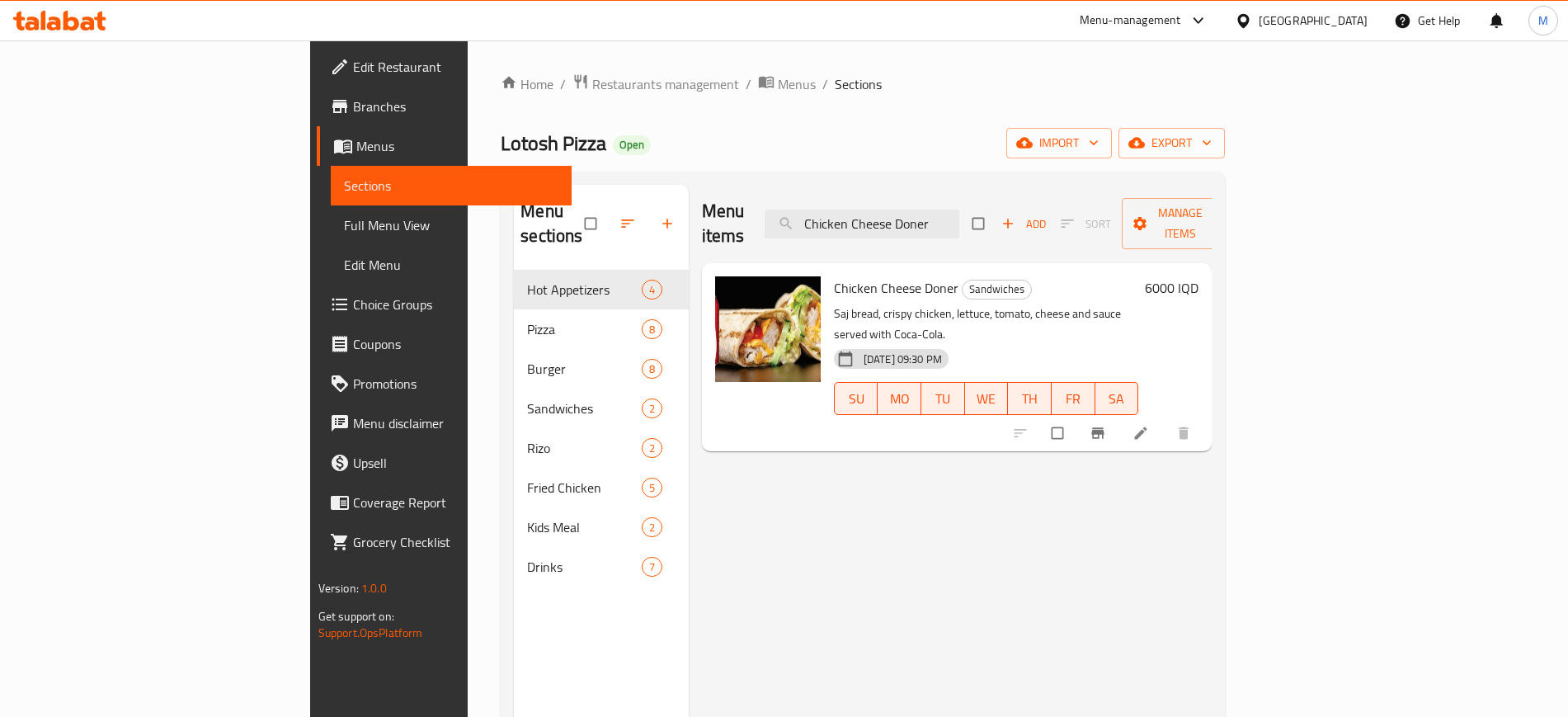
paste input "eese Burger with Fries"
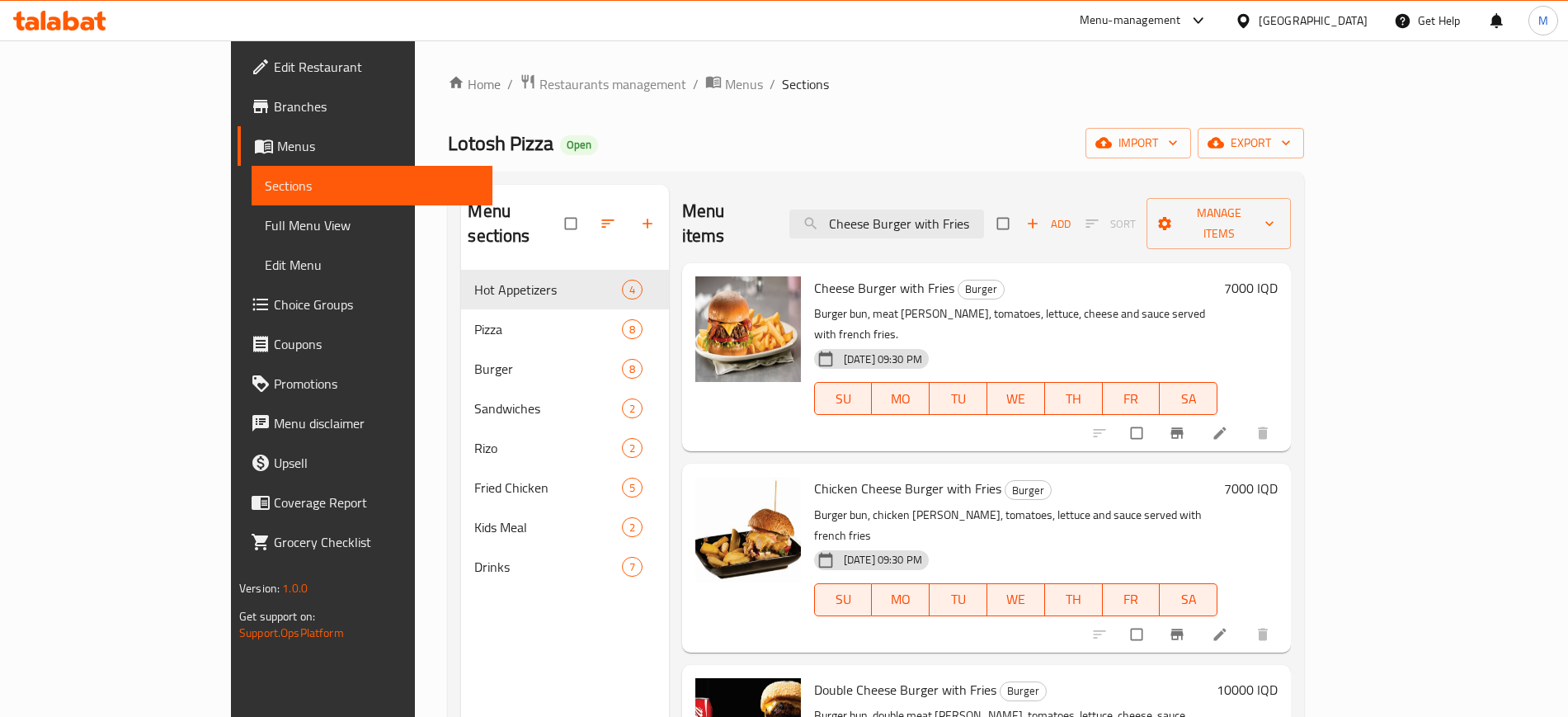
click at [836, 410] on div "Menu items Cheese Burger with Fries Add Sort Manage items Cheese Burger with Fr…" at bounding box center [981, 544] width 622 height 717
click at [984, 221] on input "Cheese Burger with Fries" at bounding box center [887, 224] width 194 height 29
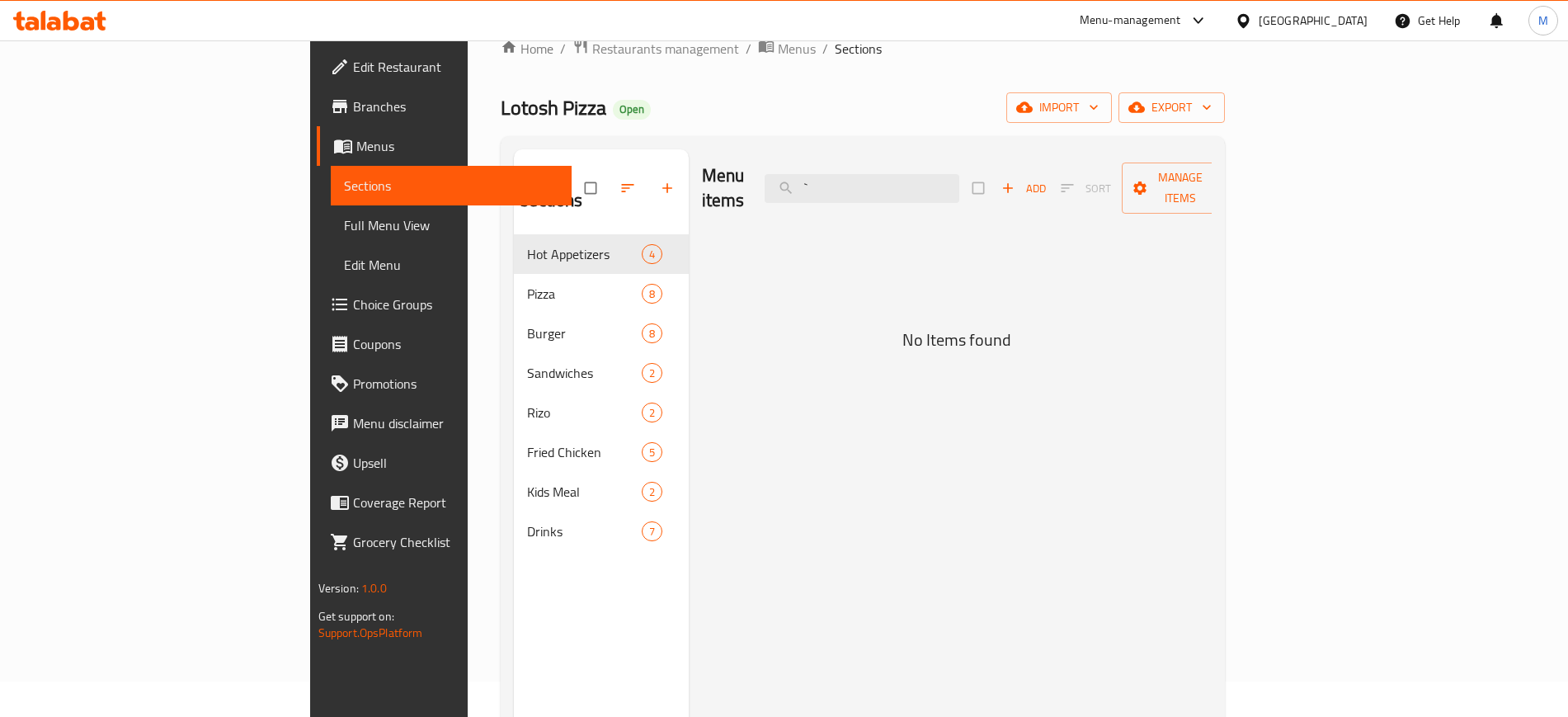
type input "``"
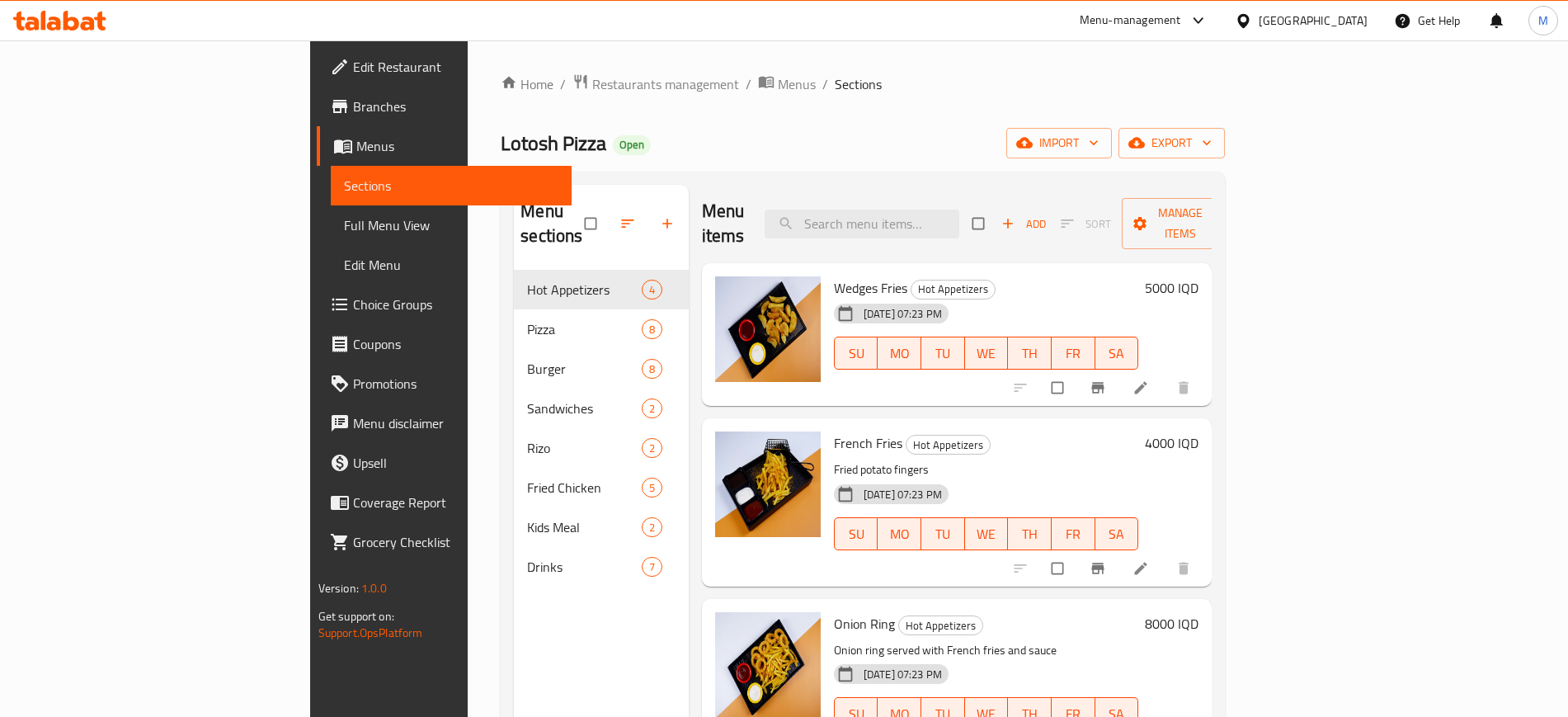
click at [514, 629] on div "Menu sections Hot Appetizers 4 Pizza 8 Burger 8 Sandwiches 2 [PERSON_NAME] 2 Fr…" at bounding box center [602, 544] width 175 height 717
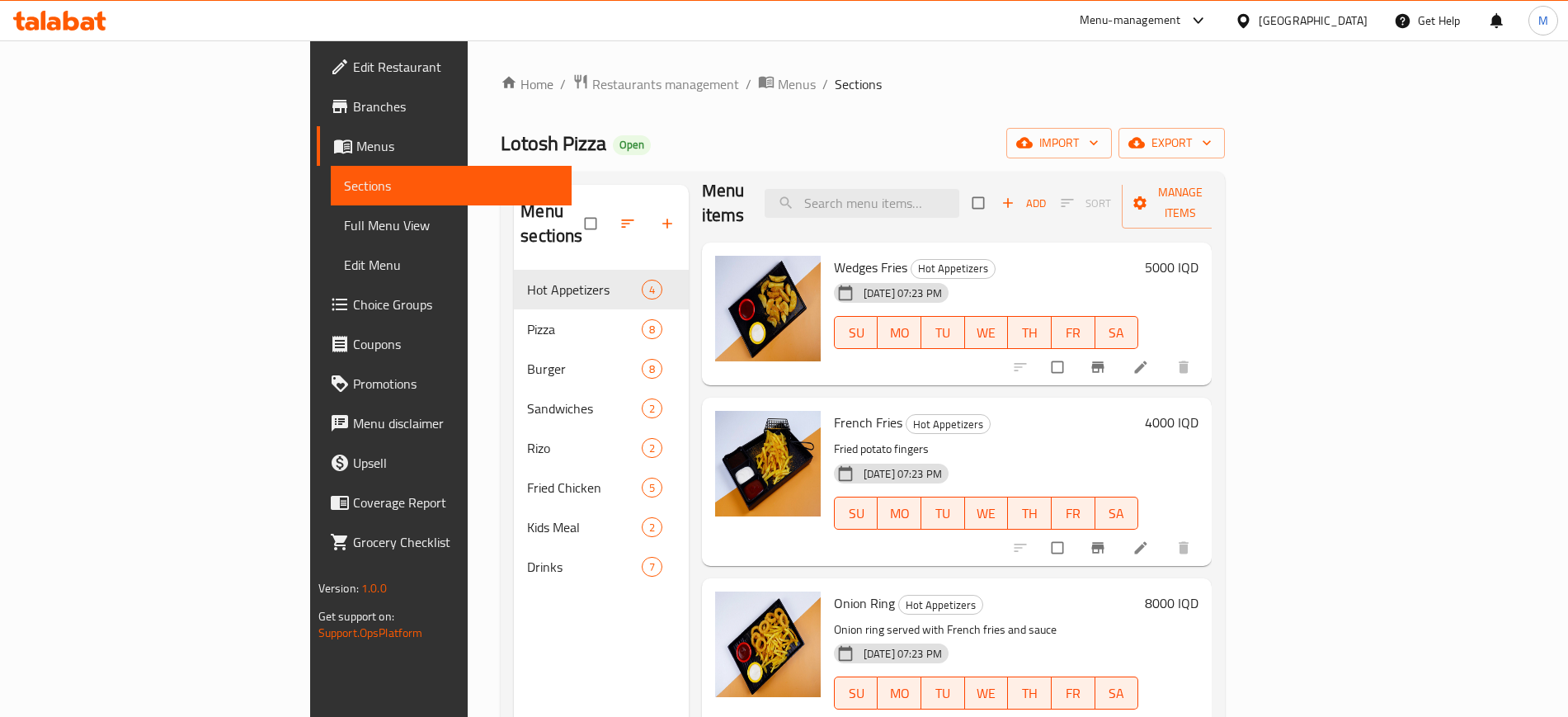
click at [331, 212] on link "Full Menu View" at bounding box center [452, 224] width 241 height 39
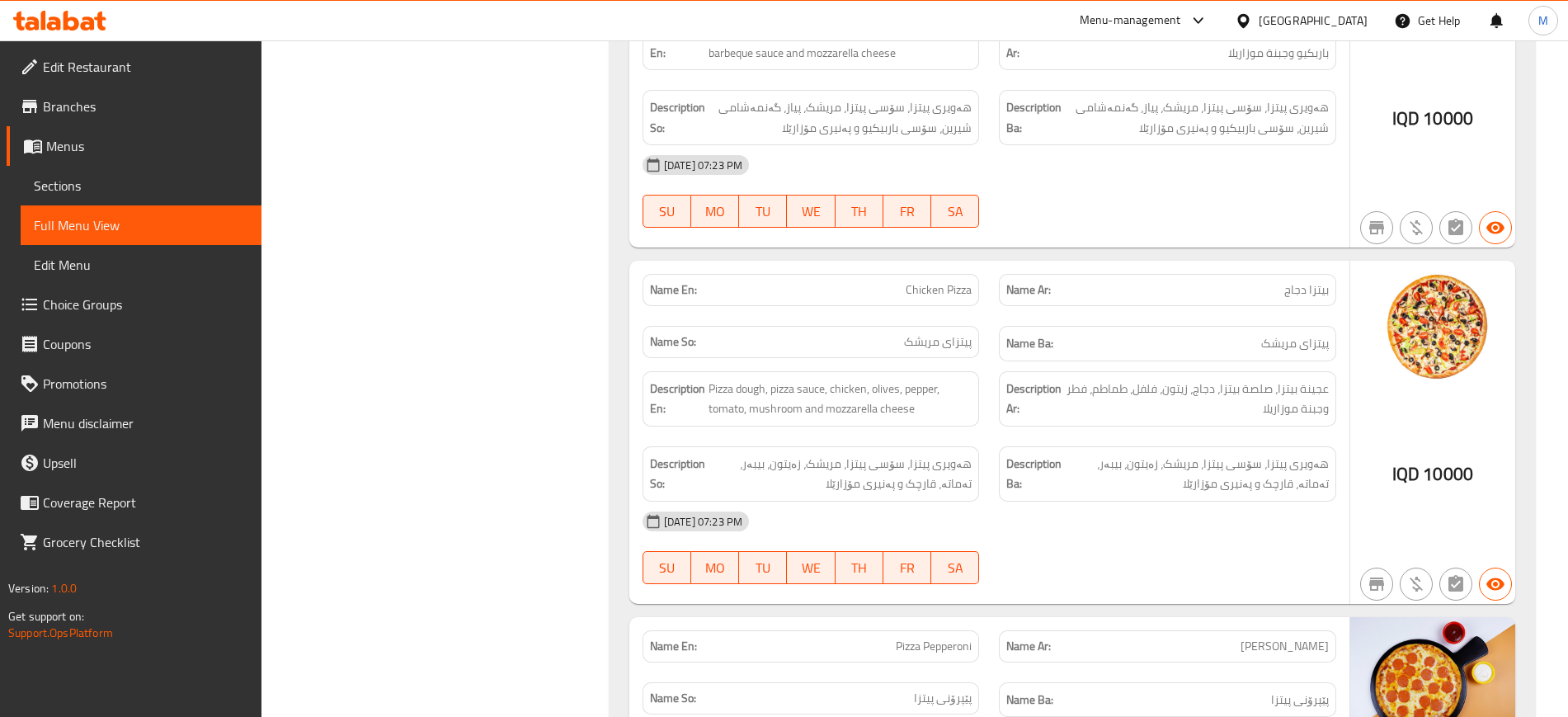
scroll to position [2441, 0]
click at [950, 283] on span "Chicken Pizza" at bounding box center [939, 291] width 66 height 17
copy span "Chicken Pizza"
click at [950, 283] on span "Chicken Pizza" at bounding box center [939, 291] width 66 height 17
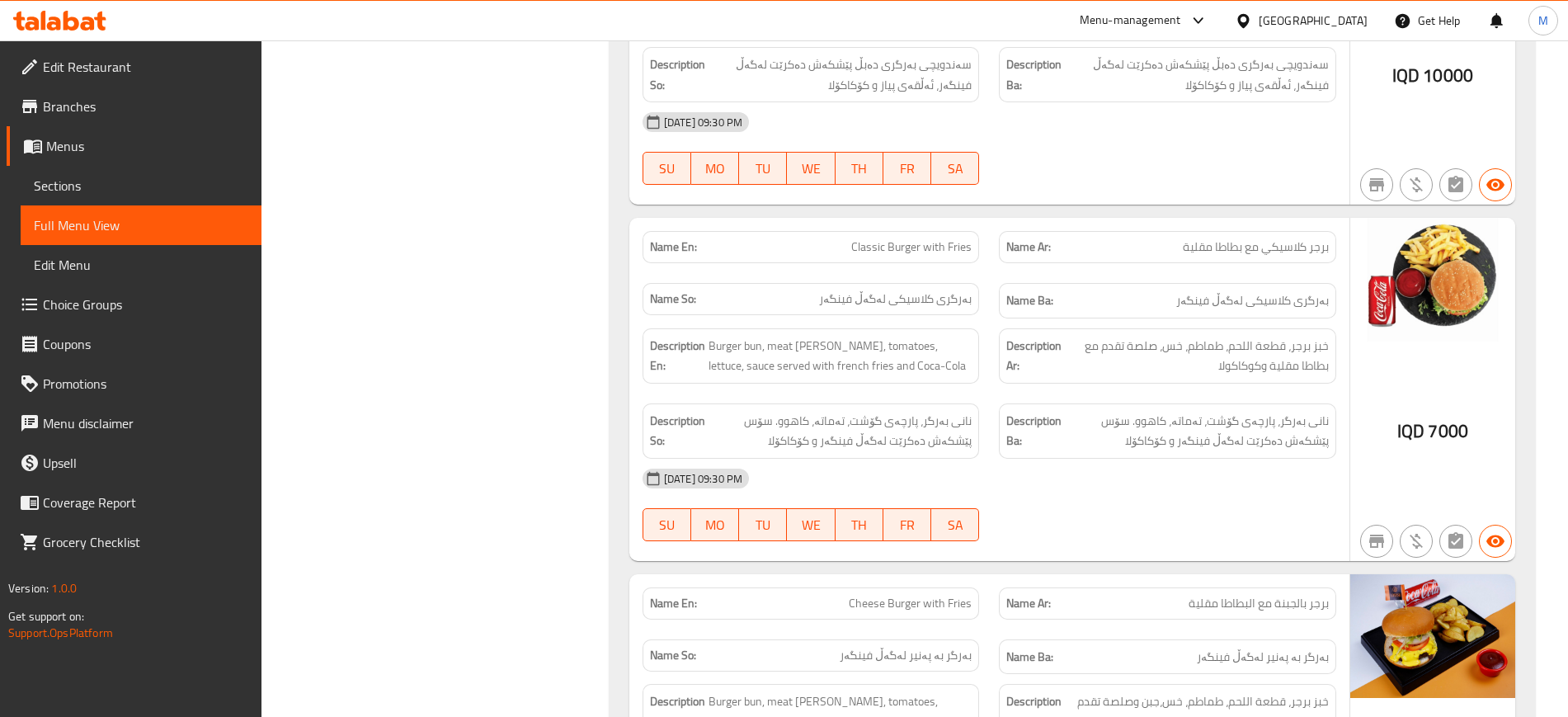
scroll to position [4739, 0]
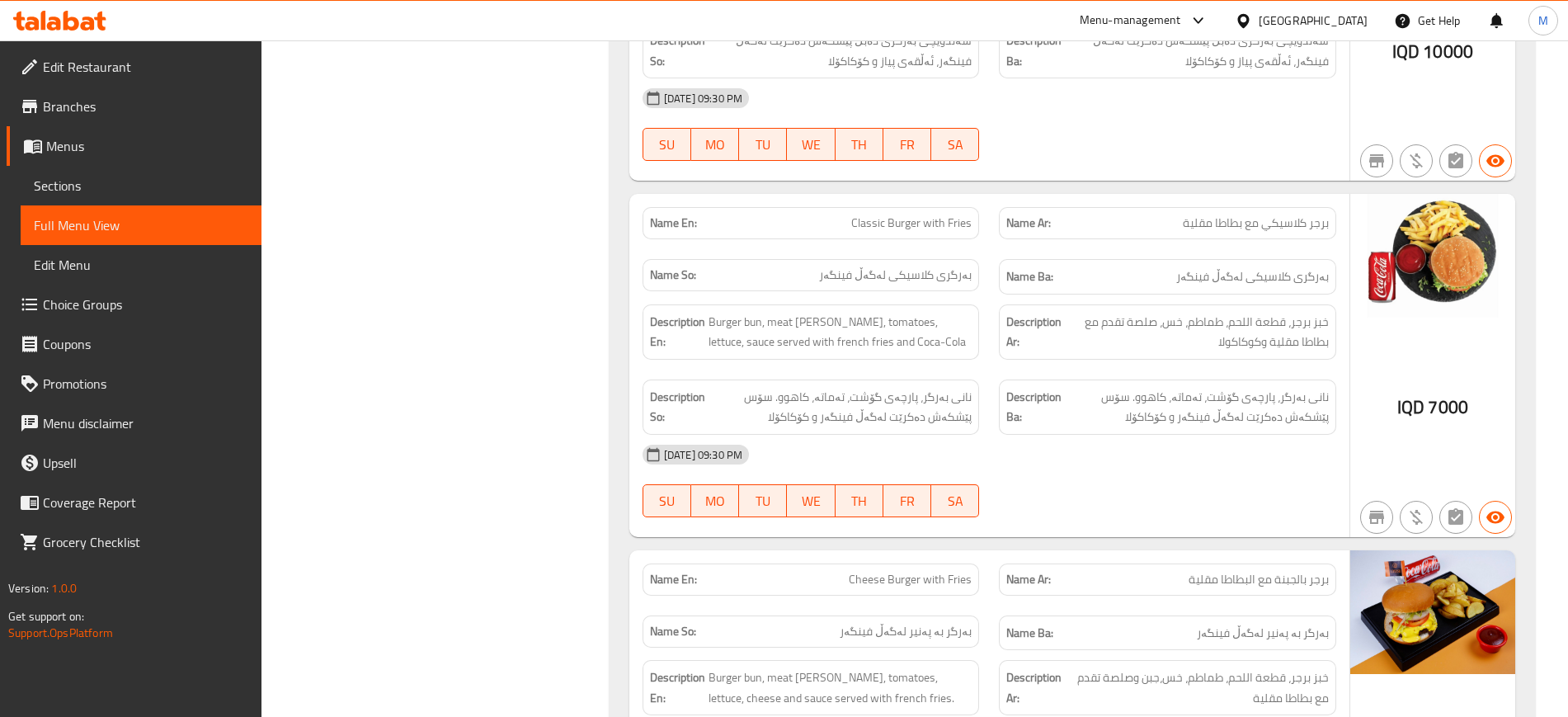
click at [870, 214] on span "Classic Burger with Fries" at bounding box center [911, 223] width 120 height 17
copy span "Classic Burger with Fries"
click at [870, 214] on span "Classic Burger with Fries" at bounding box center [911, 223] width 120 height 17
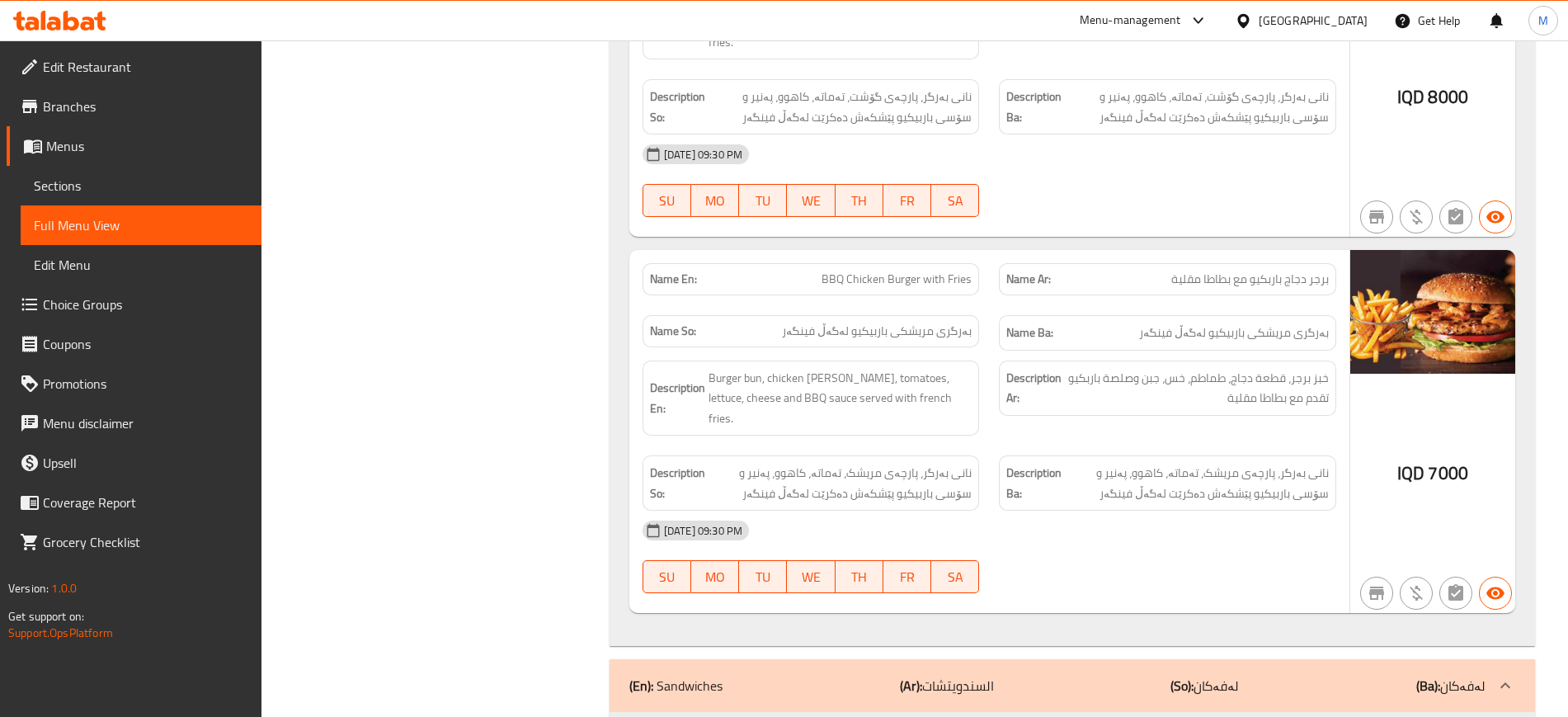
scroll to position [6857, 0]
click at [895, 272] on span "BBQ Chicken Burger with Fries" at bounding box center [897, 280] width 151 height 17
copy span "Burger"
click at [895, 272] on span "BBQ Chicken Burger with Fries" at bounding box center [897, 280] width 151 height 17
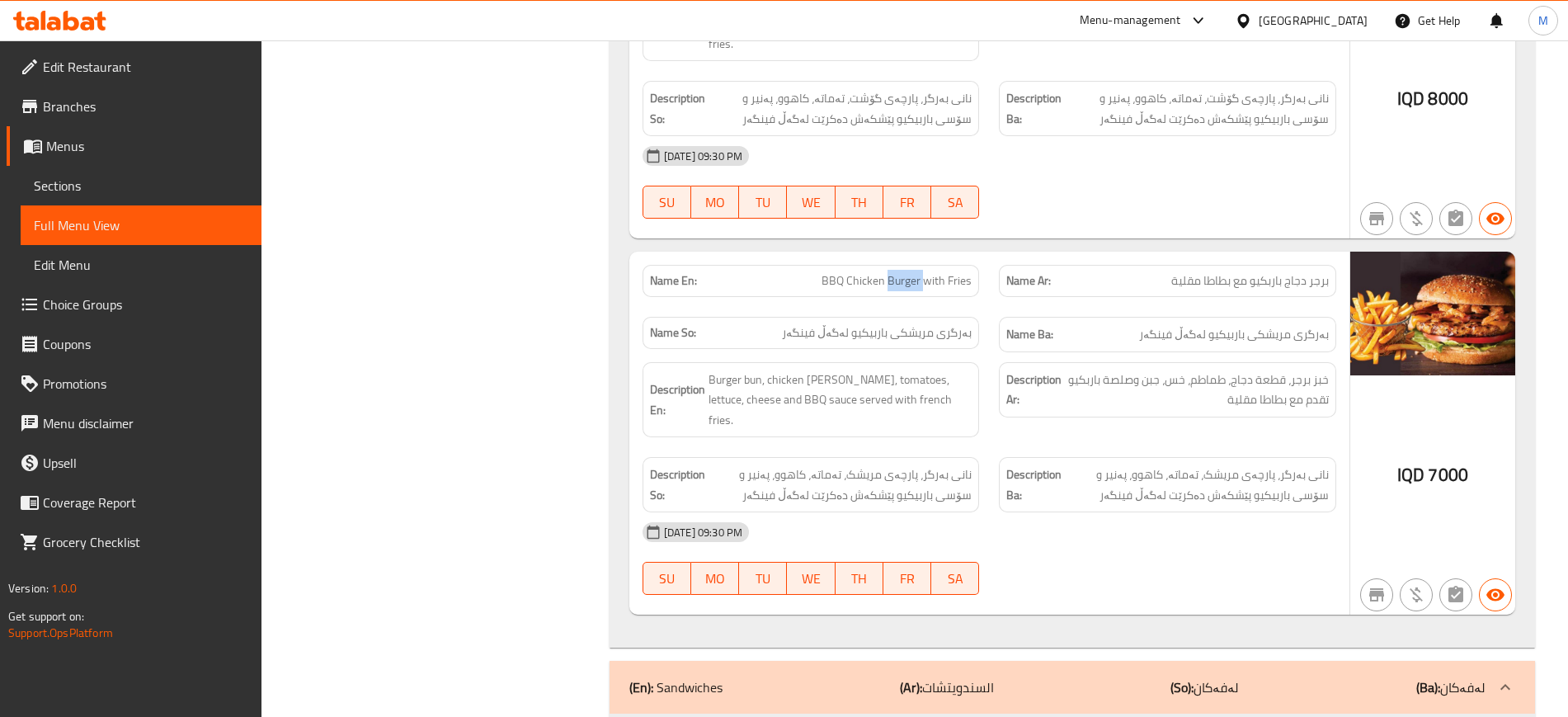
click at [895, 272] on span "BBQ Chicken Burger with Fries" at bounding box center [897, 280] width 151 height 17
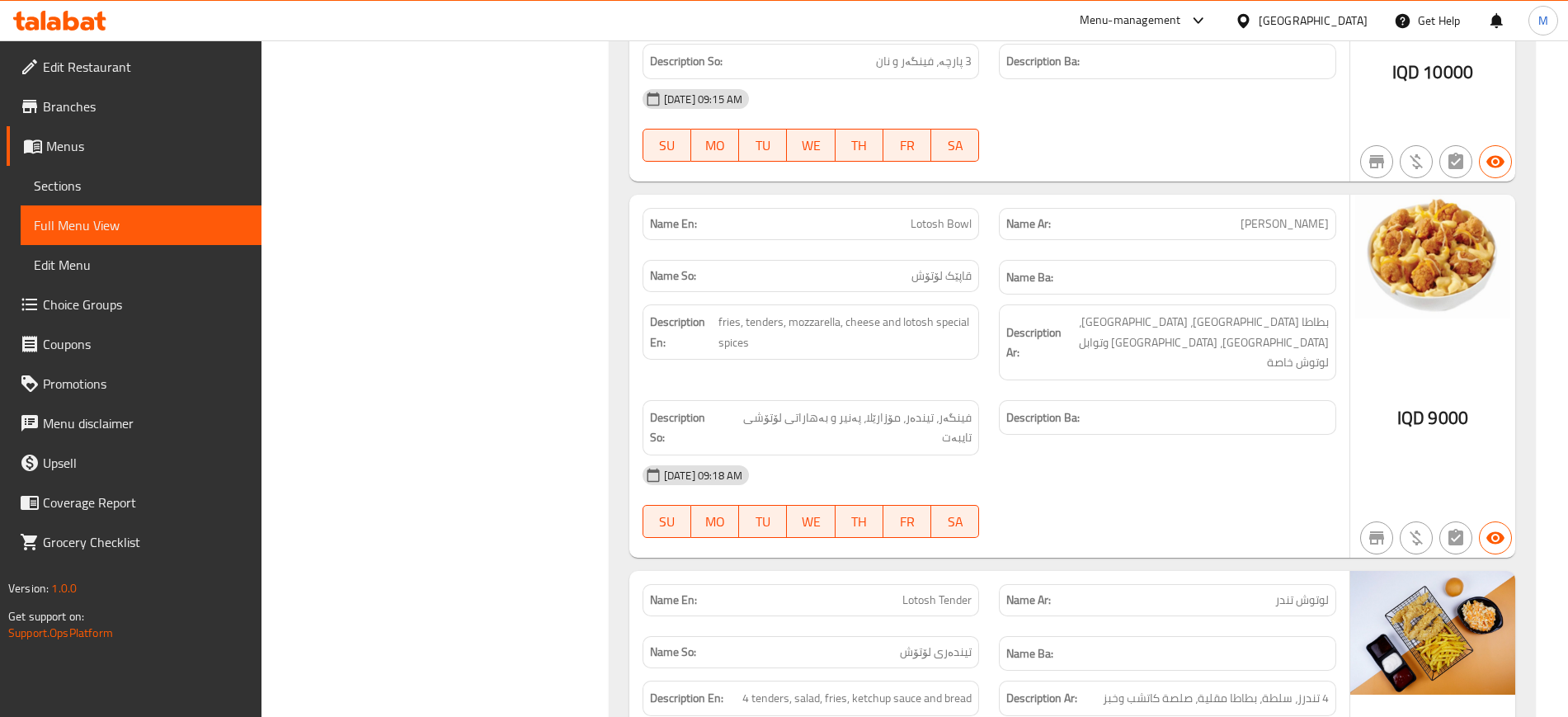
scroll to position [9696, 0]
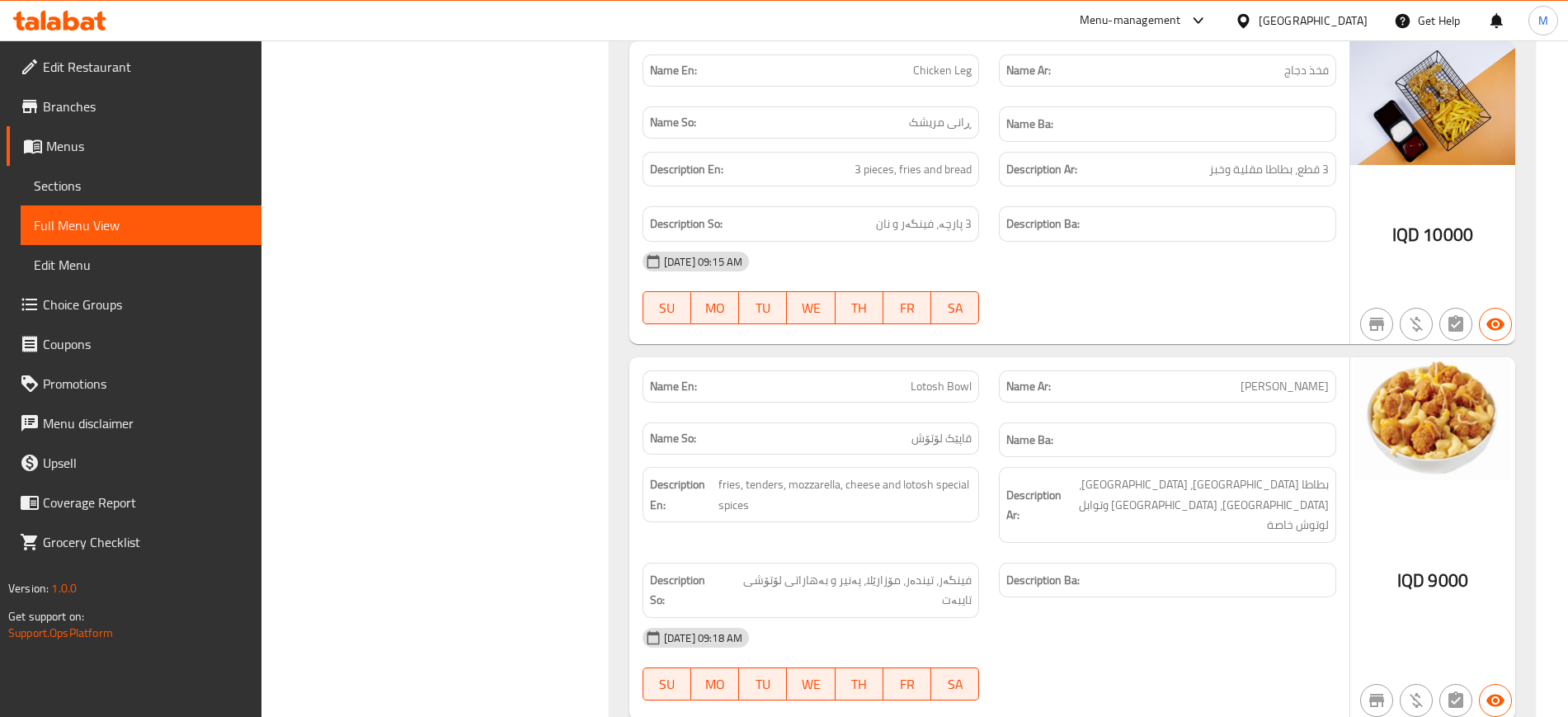
click at [942, 378] on span "Lotosh Bowl" at bounding box center [941, 386] width 61 height 17
copy span "Lotosh Bowl"
click at [761, 563] on div "Description So: فینگەر، تیندەر، مۆزارێلا، پەنیر و بەهاراتی لۆتۆشی تایبەت" at bounding box center [812, 590] width 337 height 56
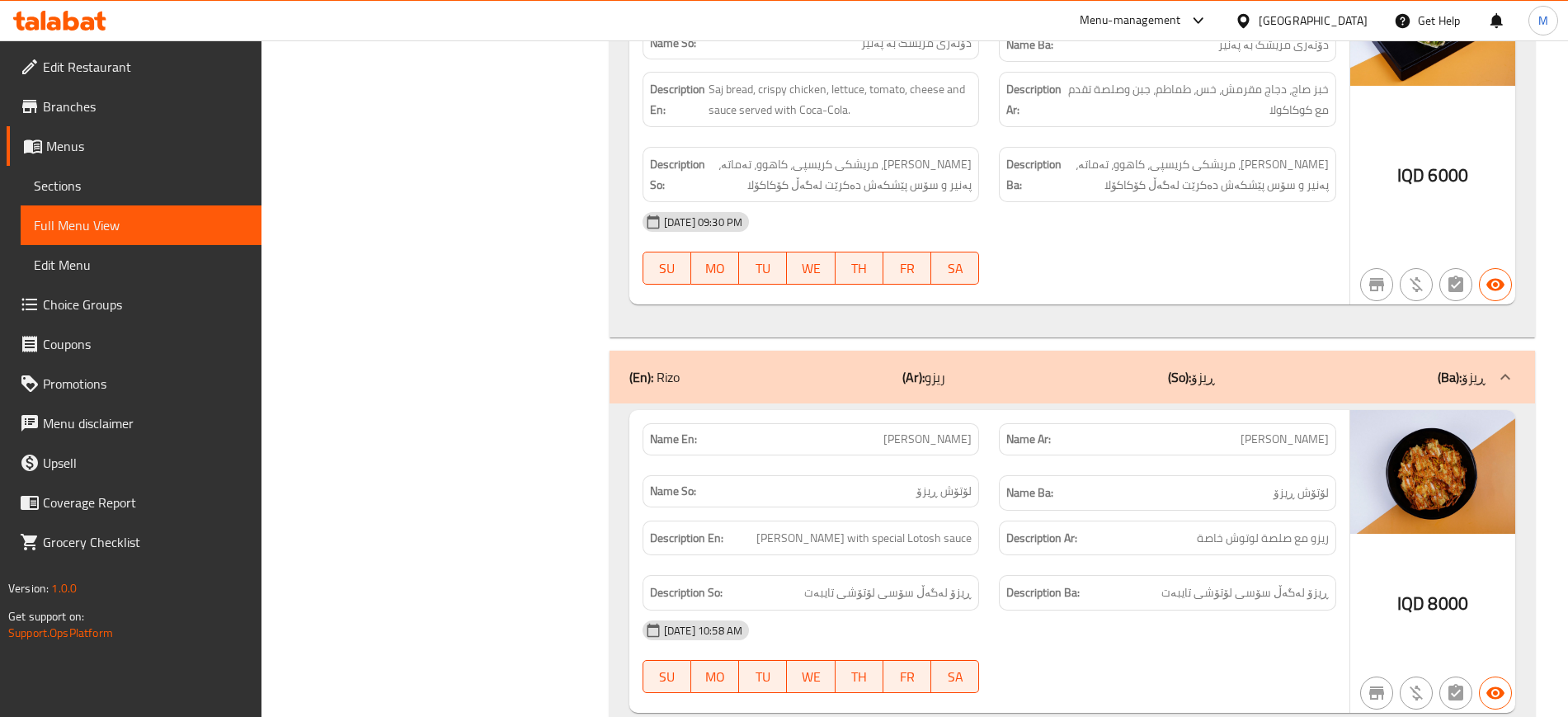
scroll to position [3778, 0]
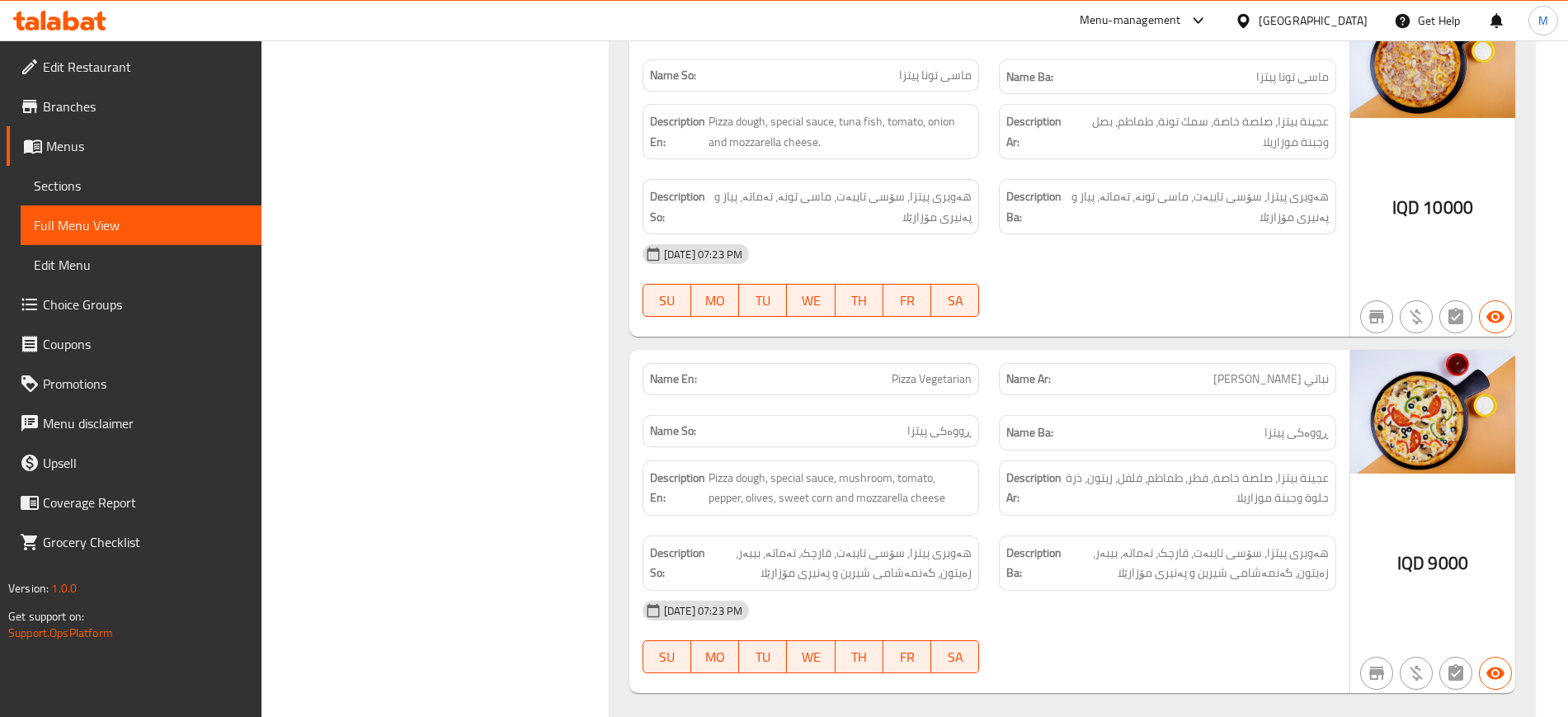
click at [1069, 257] on div "[DATE] 07:23 PM SU MO TU WE TH FR SA" at bounding box center [990, 280] width 713 height 92
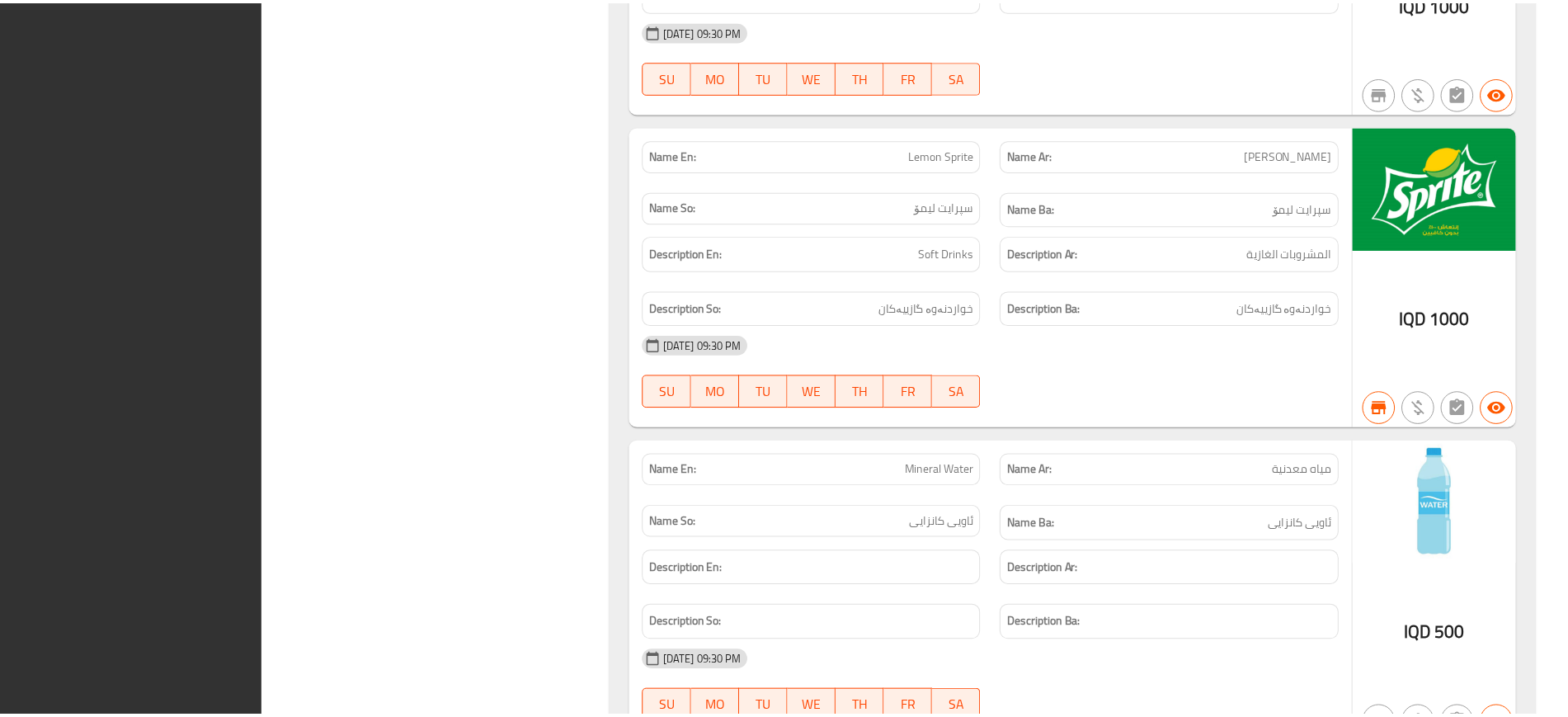
scroll to position [12984, 0]
